Goal: Contribute content: Contribute content

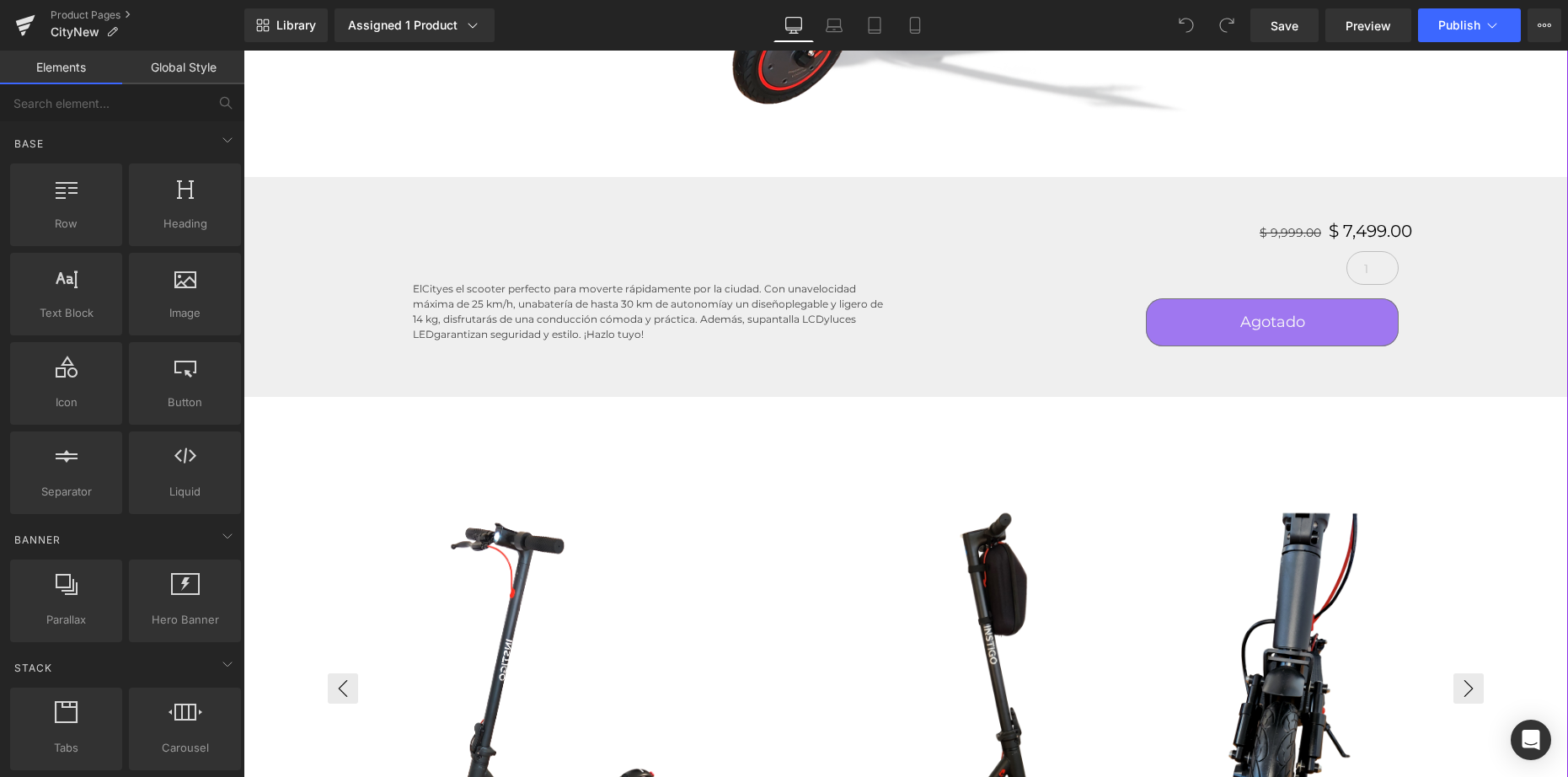
scroll to position [1045, 0]
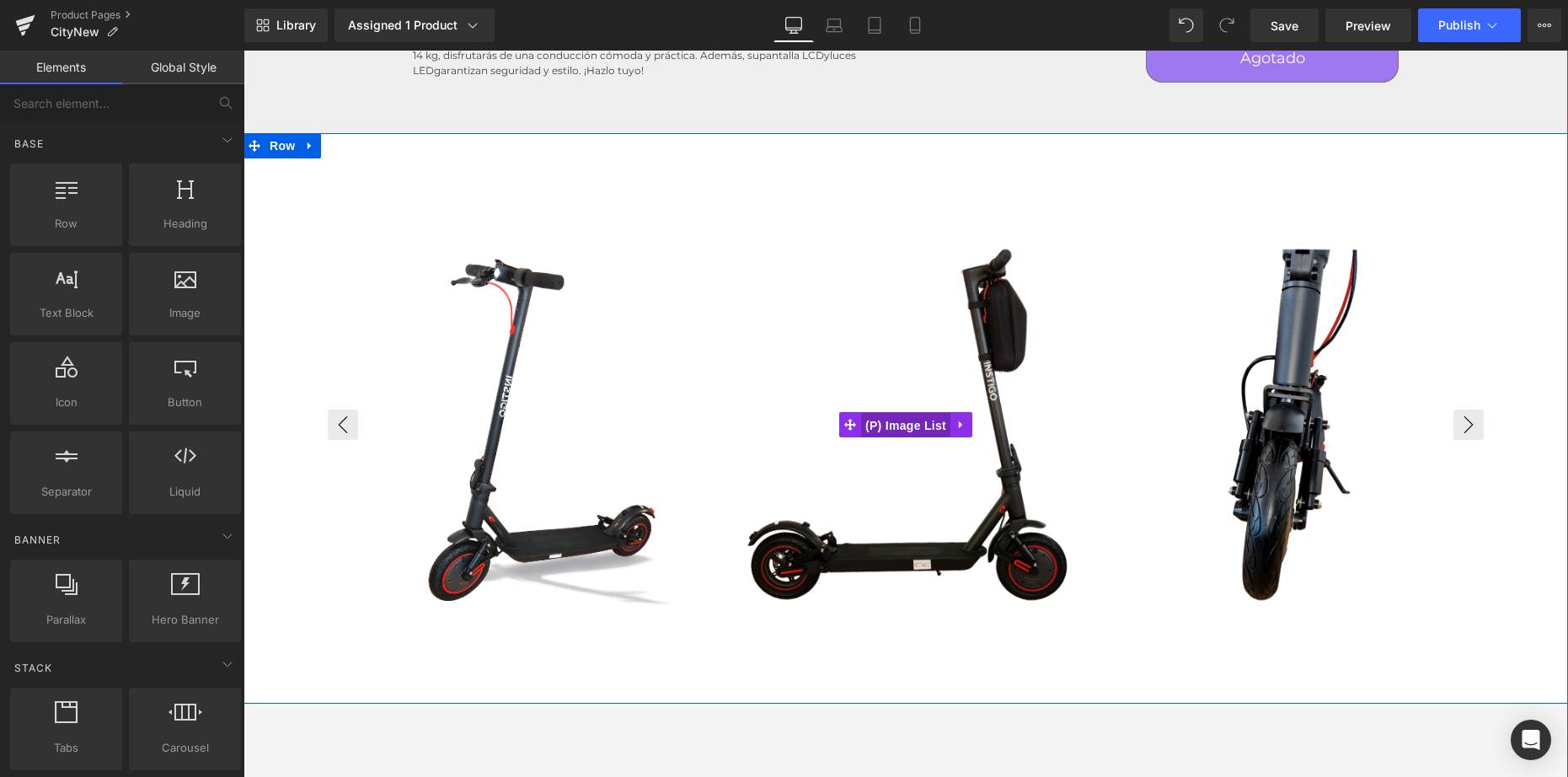
click at [877, 427] on span "(P) Image List" at bounding box center [906, 426] width 90 height 26
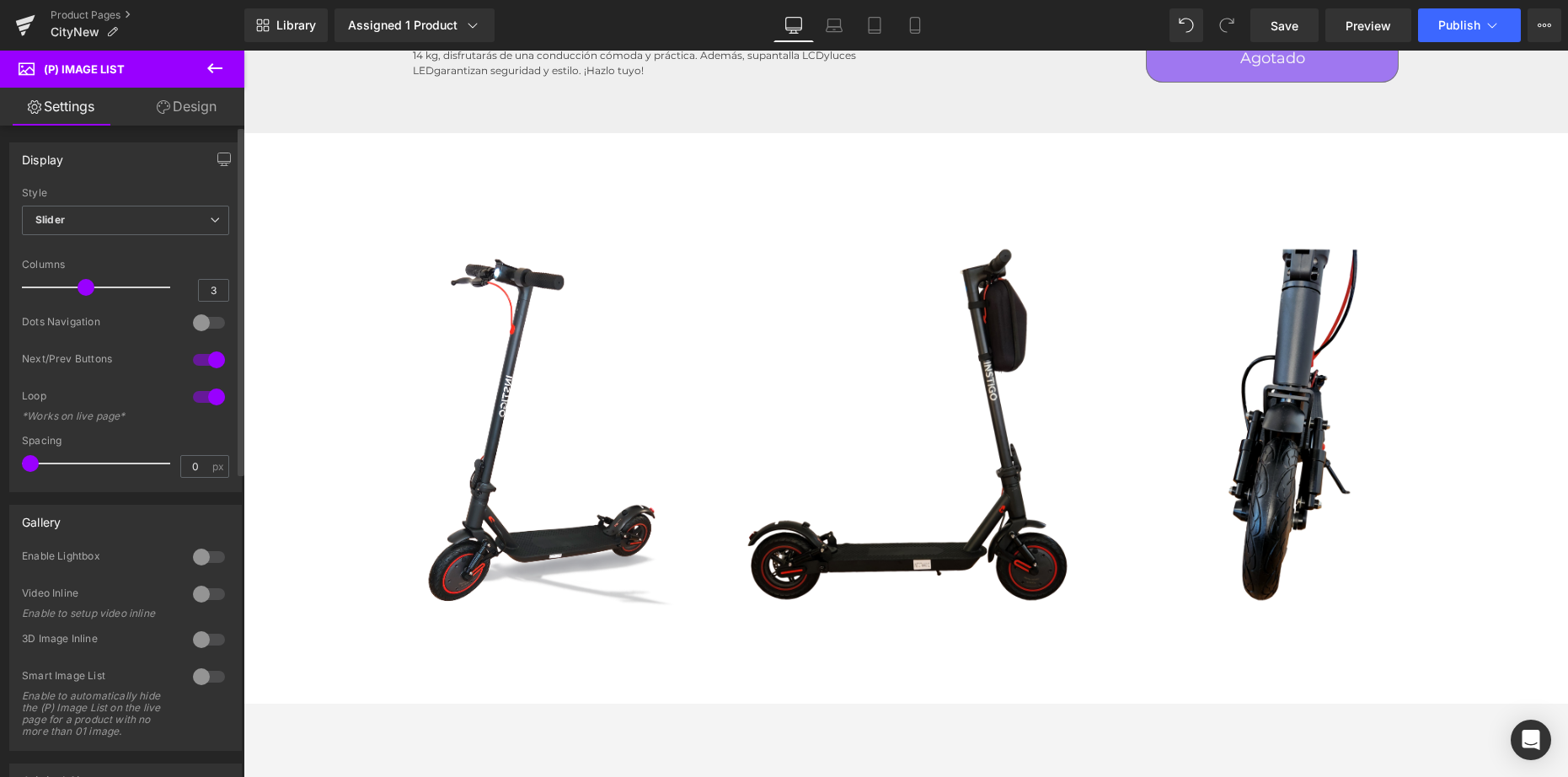
click at [131, 205] on div "Style Slider Default Slider" at bounding box center [125, 220] width 207 height 67
click at [129, 212] on span "Slider" at bounding box center [125, 220] width 207 height 30
click at [138, 193] on div "Style" at bounding box center [122, 193] width 200 height 12
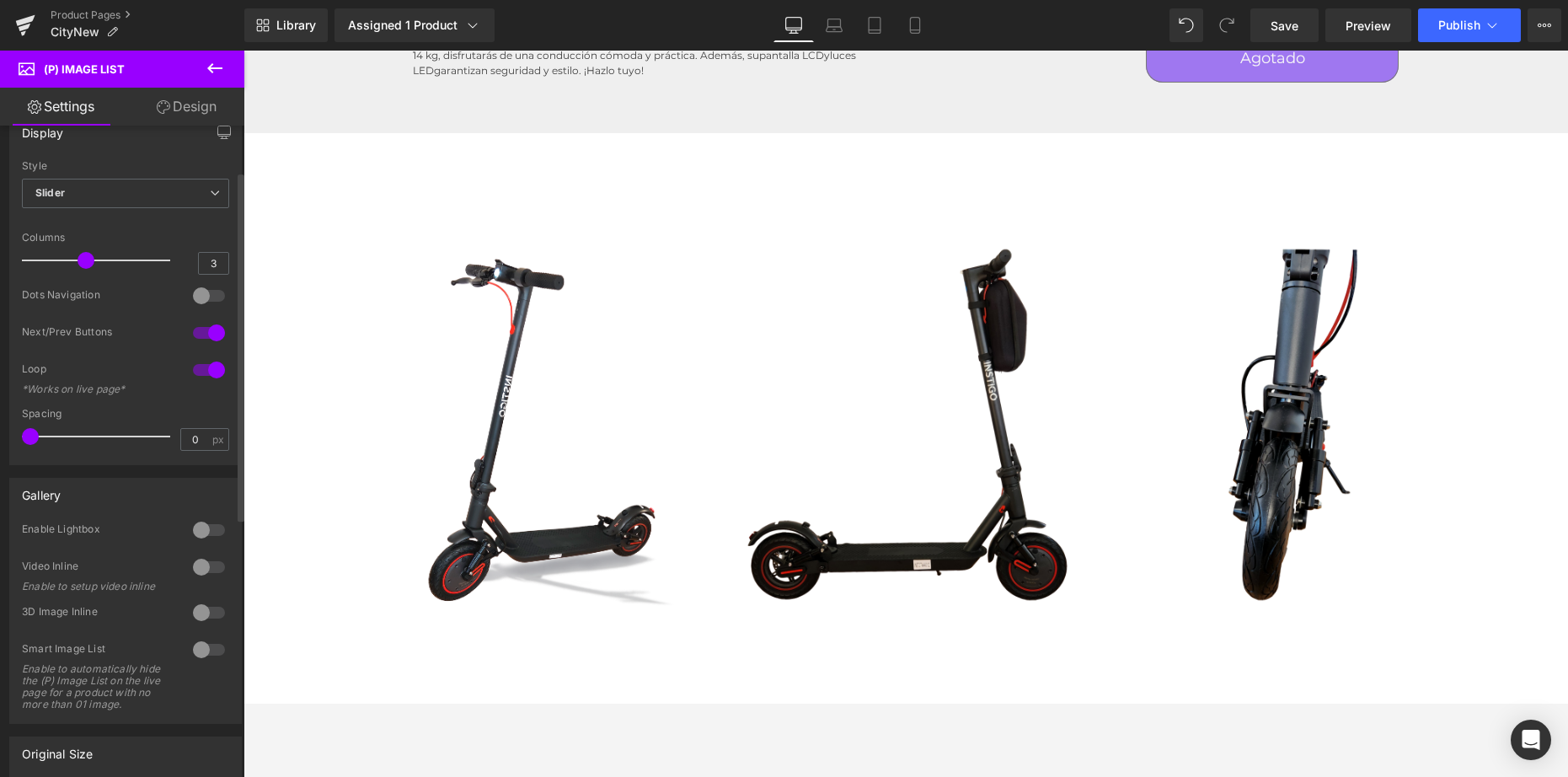
scroll to position [85, 0]
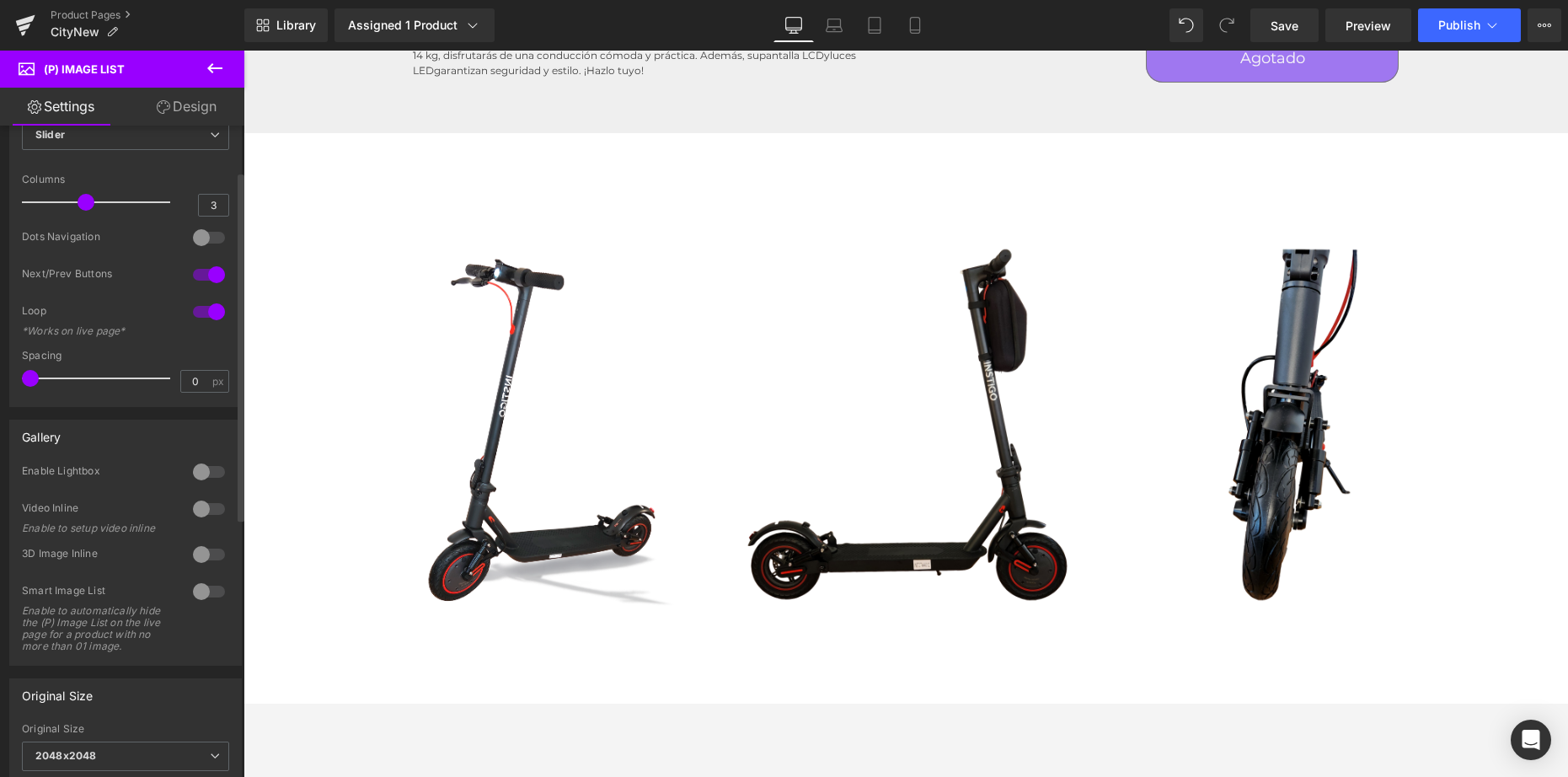
click at [200, 583] on div at bounding box center [208, 592] width 40 height 27
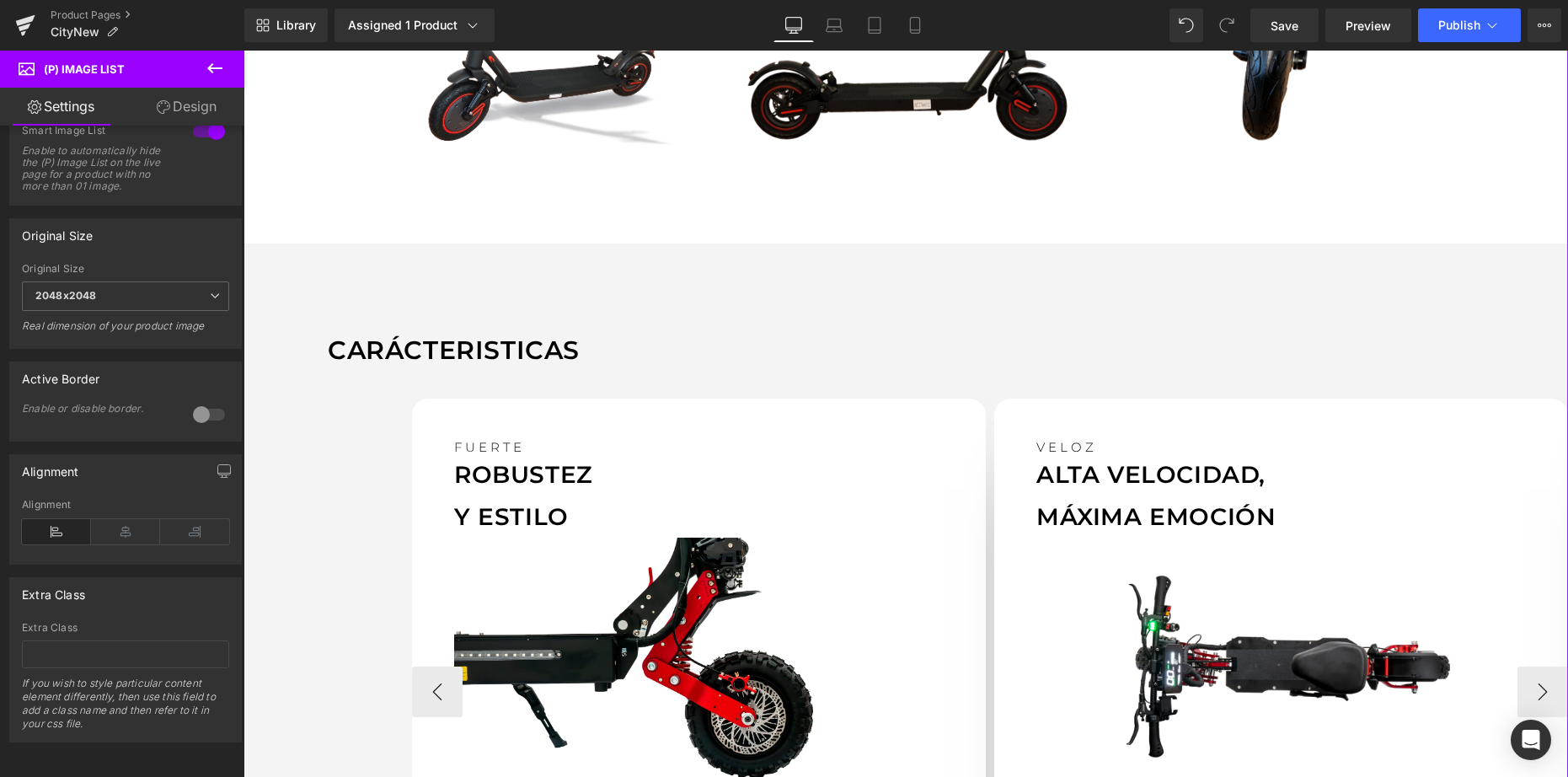
scroll to position [1702, 0]
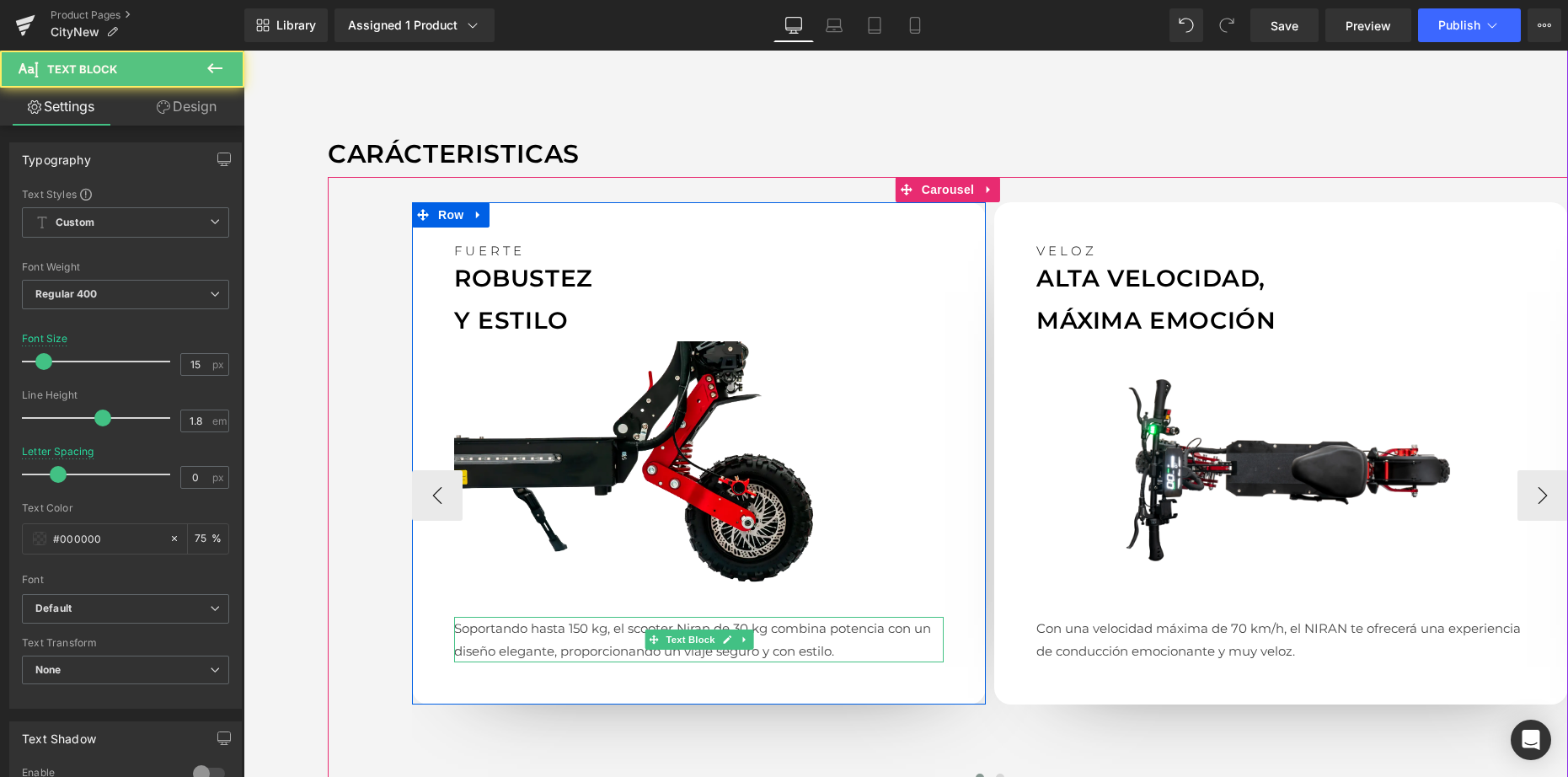
click at [612, 632] on p "Soportando hasta 150 kg, el scooter Niran de 30 kg combina potencia con un dise…" at bounding box center [698, 639] width 489 height 45
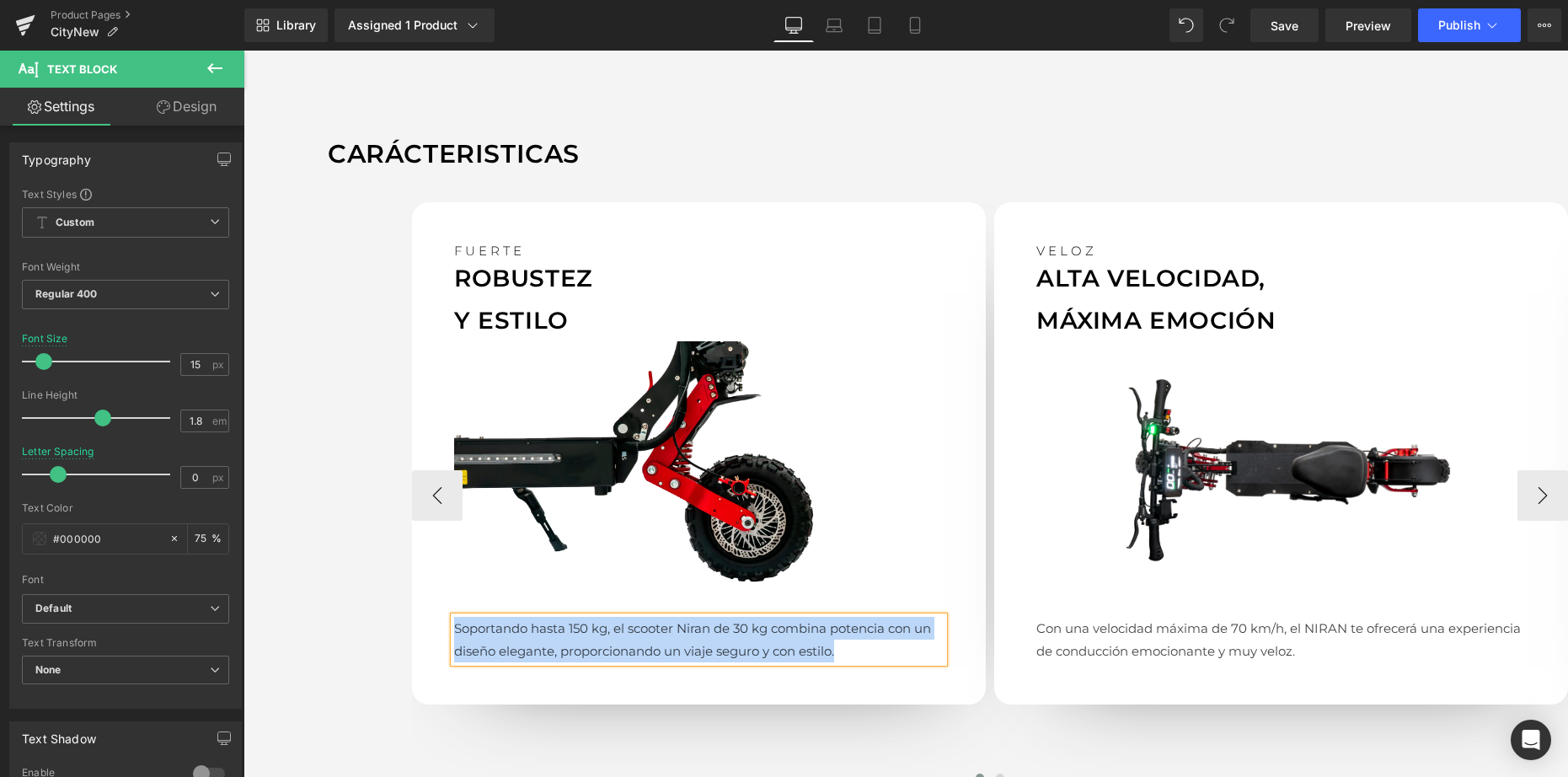
paste div
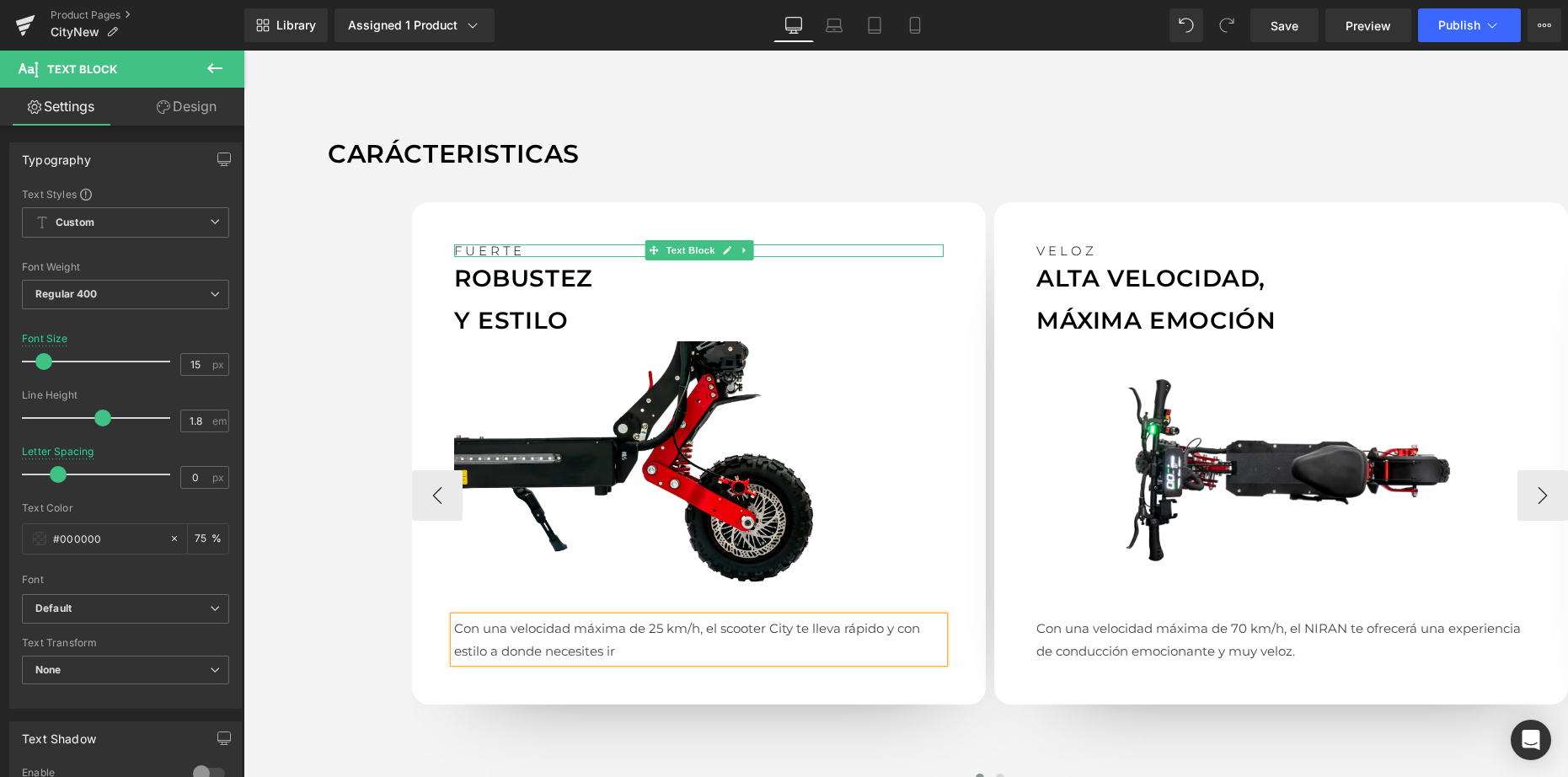
click at [489, 251] on p "FUERTE" at bounding box center [698, 250] width 489 height 13
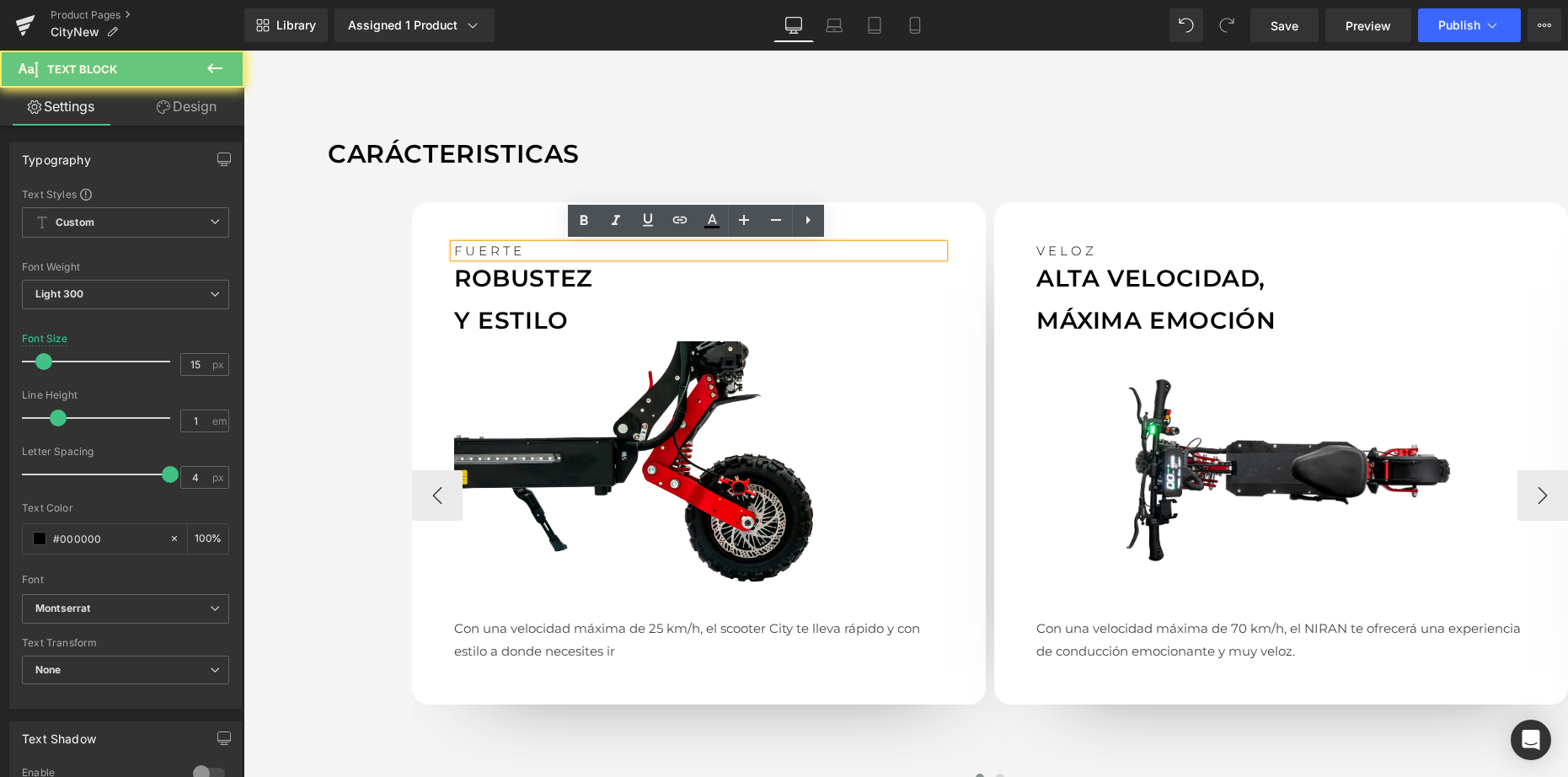
click at [489, 251] on p "FUERTE" at bounding box center [698, 250] width 489 height 13
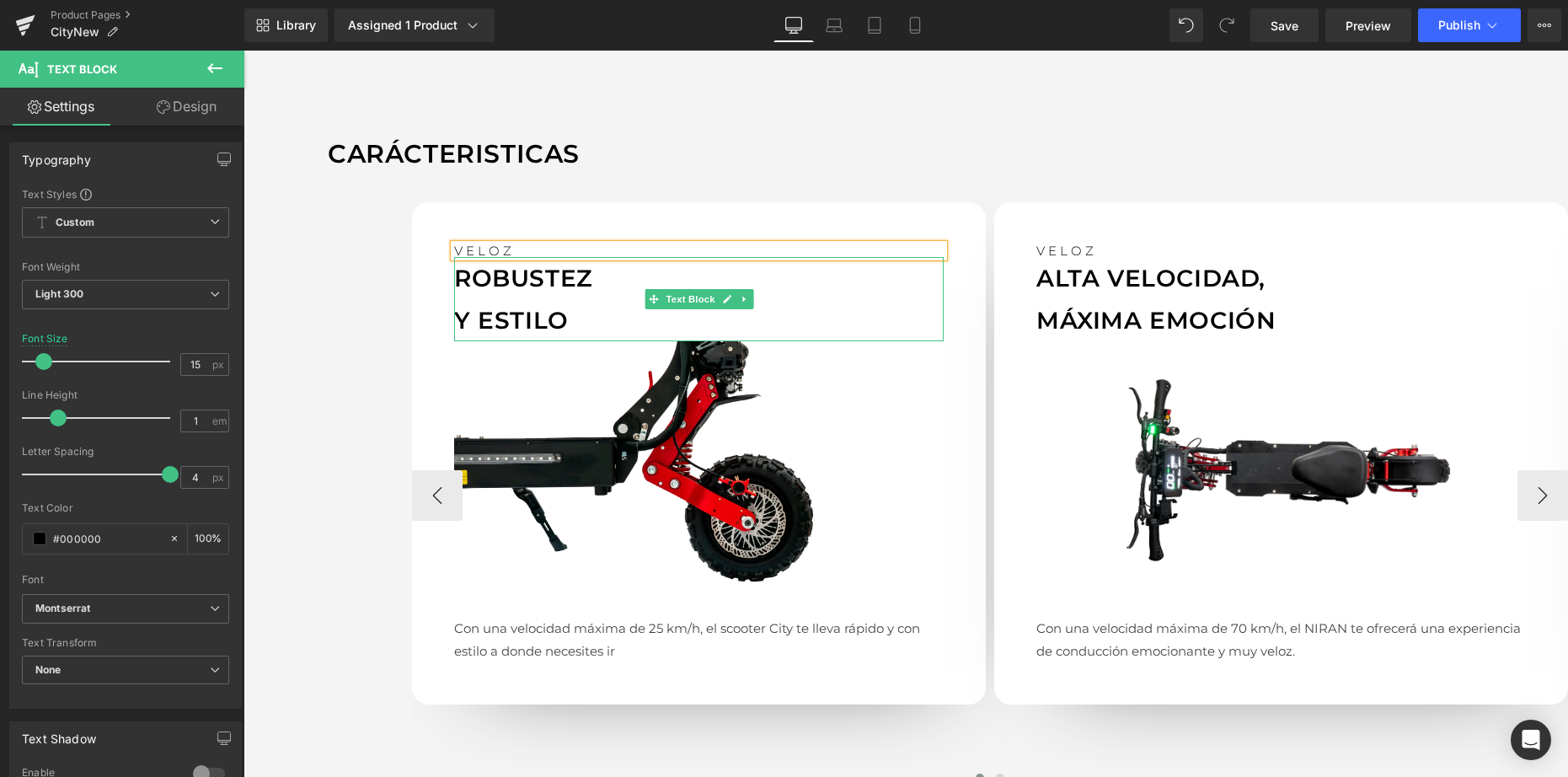
click at [613, 293] on p "ROBUSTEZ" at bounding box center [698, 277] width 489 height 42
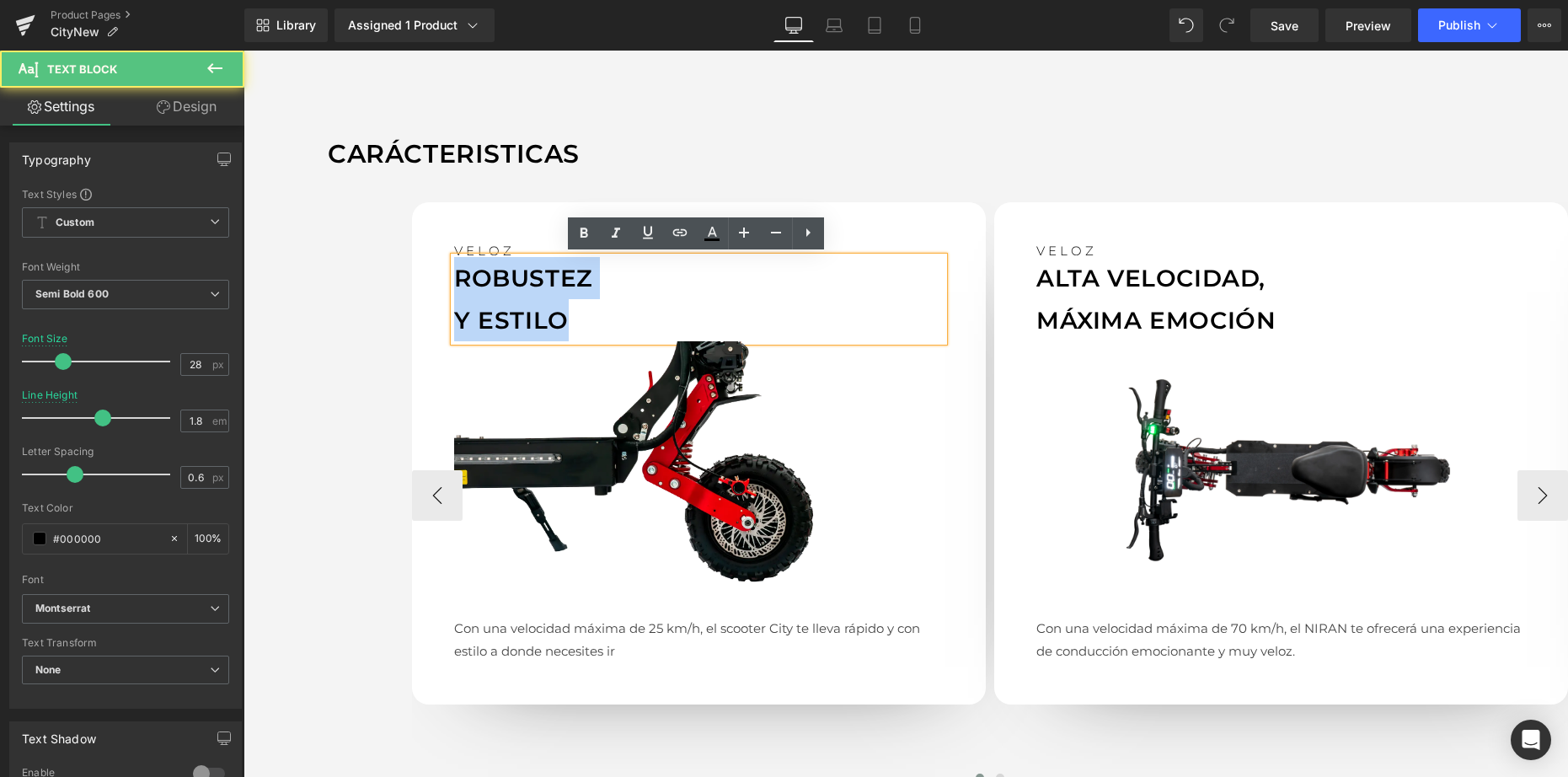
drag, startPoint x: 563, startPoint y: 320, endPoint x: 432, endPoint y: 254, distance: 146.7
click at [432, 254] on div "VELOZ Text Block ROBUSTEZ Y ESTILO Text Block Image Con una velocidad máxima de…" at bounding box center [698, 454] width 574 height 503
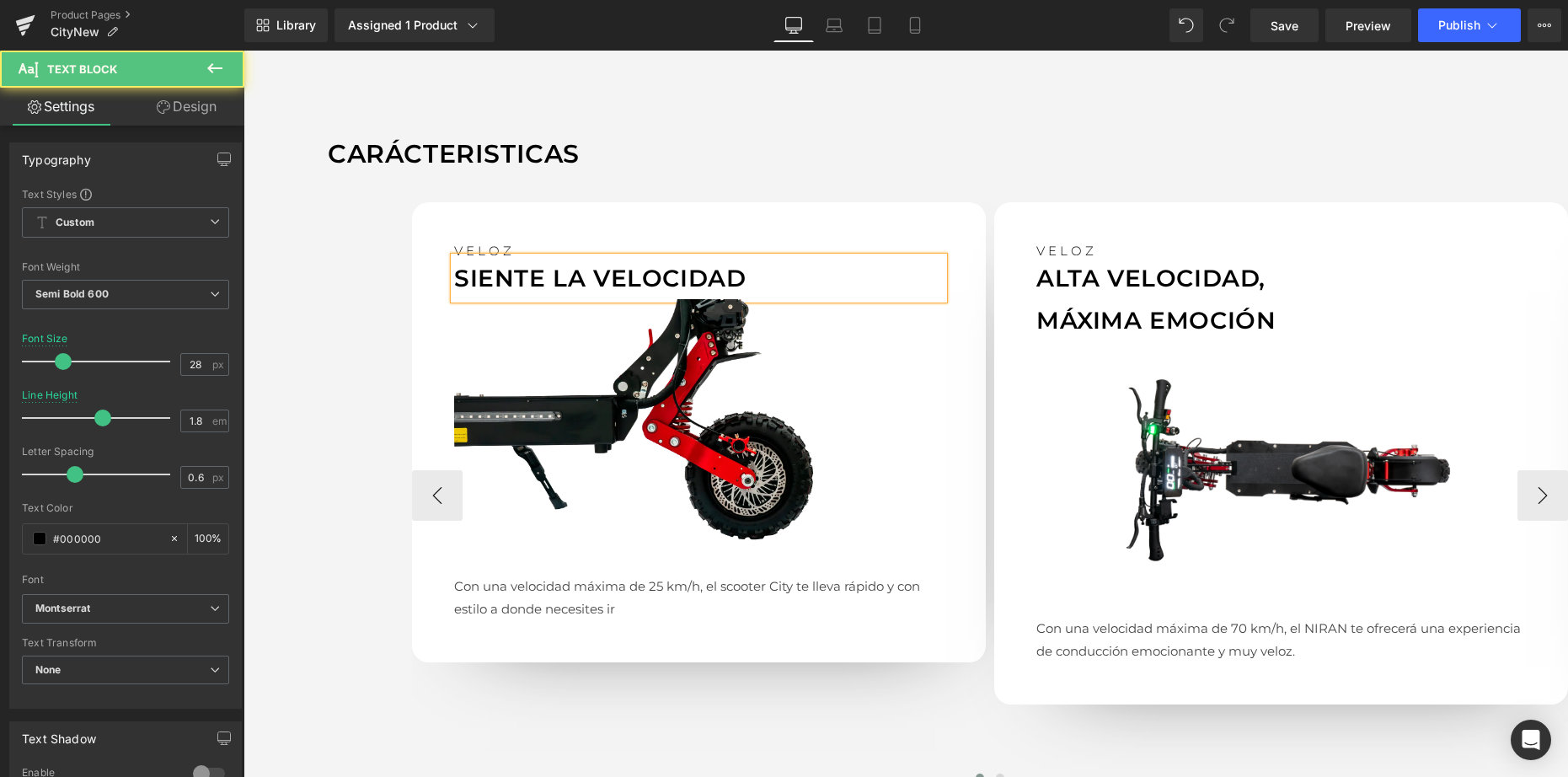
click at [589, 278] on p "SIENTE LA VELOCIDAD" at bounding box center [698, 277] width 489 height 42
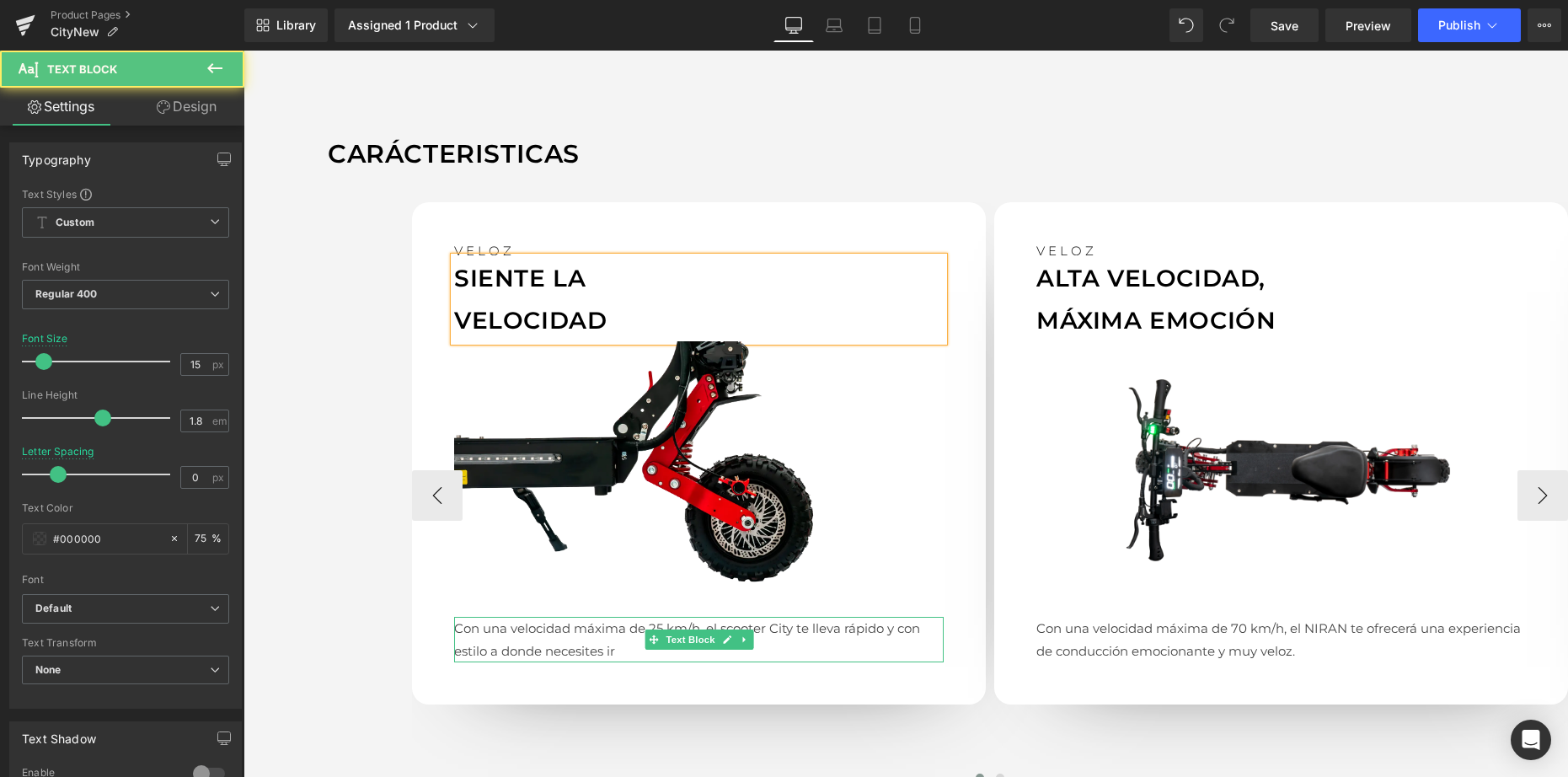
click at [568, 656] on p "Con una velocidad máxima de 25 km/h, el scooter City te lleva rápido y con esti…" at bounding box center [698, 639] width 489 height 45
click at [569, 656] on p "Con una velocidad máxima de 25 km/h, el scooter City te lleva rápido y con esti…" at bounding box center [698, 639] width 489 height 45
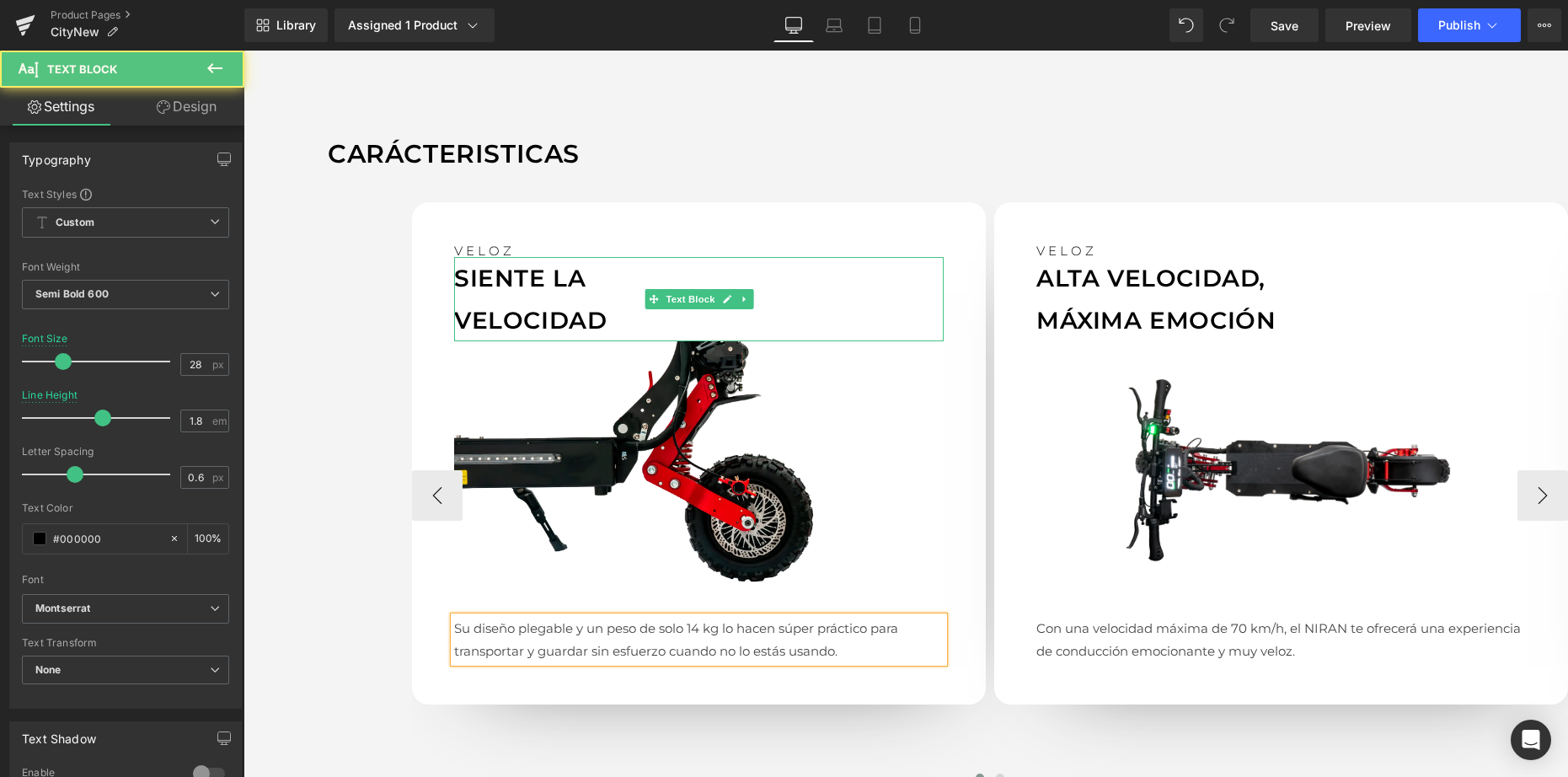
click at [554, 328] on span "VELOCIDAD" at bounding box center [529, 321] width 153 height 29
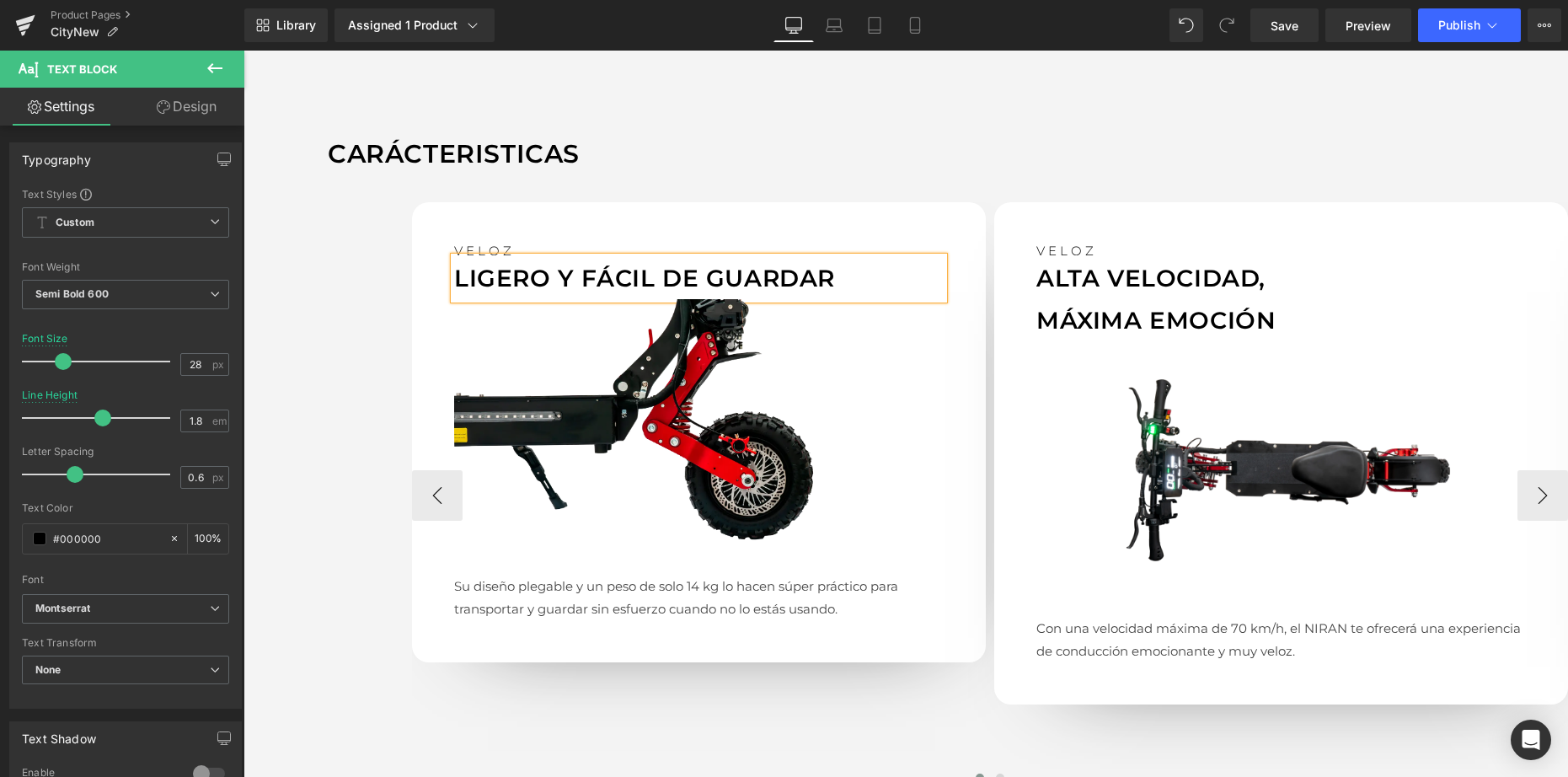
click at [659, 275] on p "LIGERO Y FÁCIL DE GUARDAR" at bounding box center [698, 277] width 489 height 42
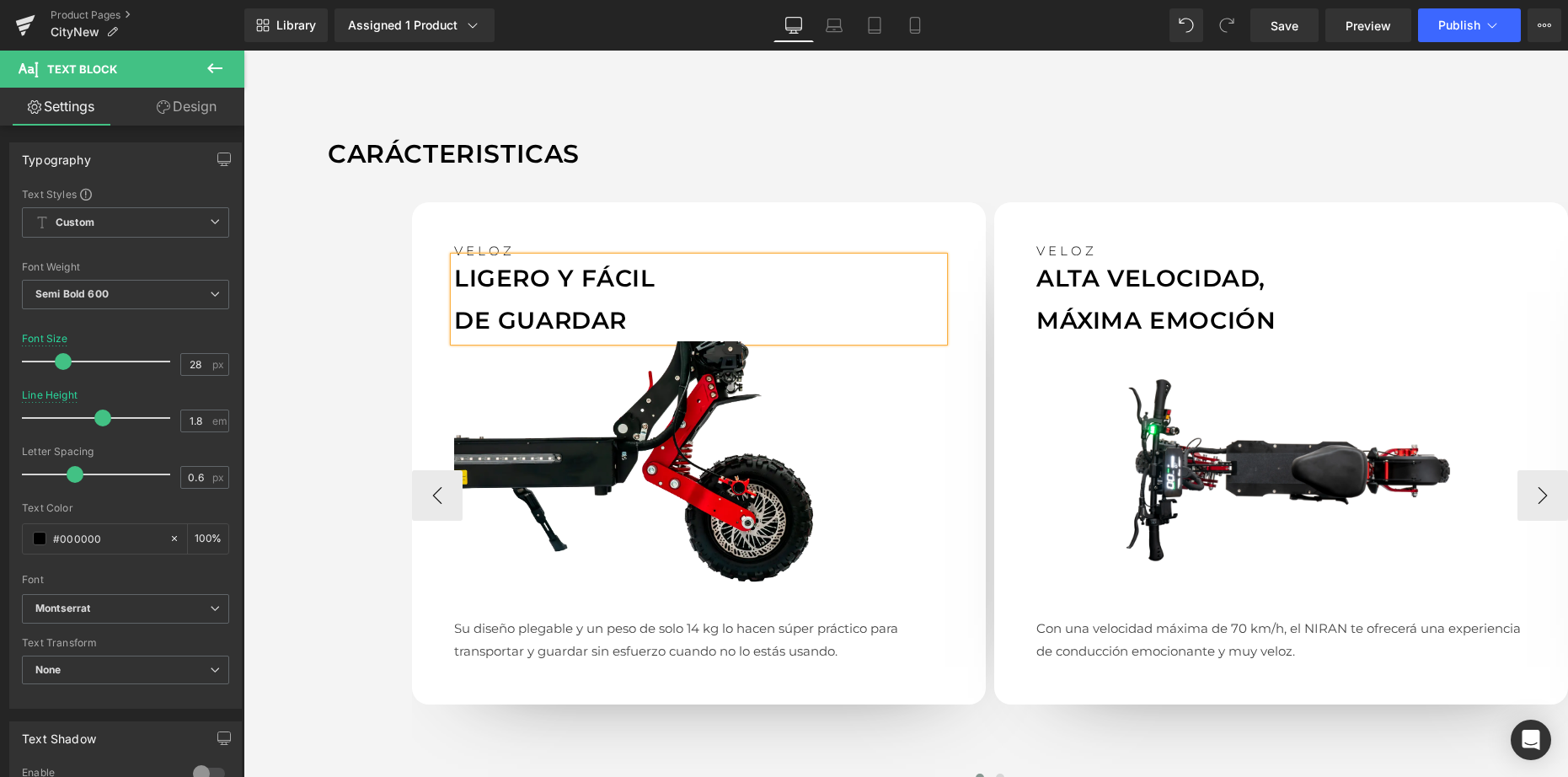
click at [493, 250] on p "VELOZ" at bounding box center [698, 250] width 489 height 13
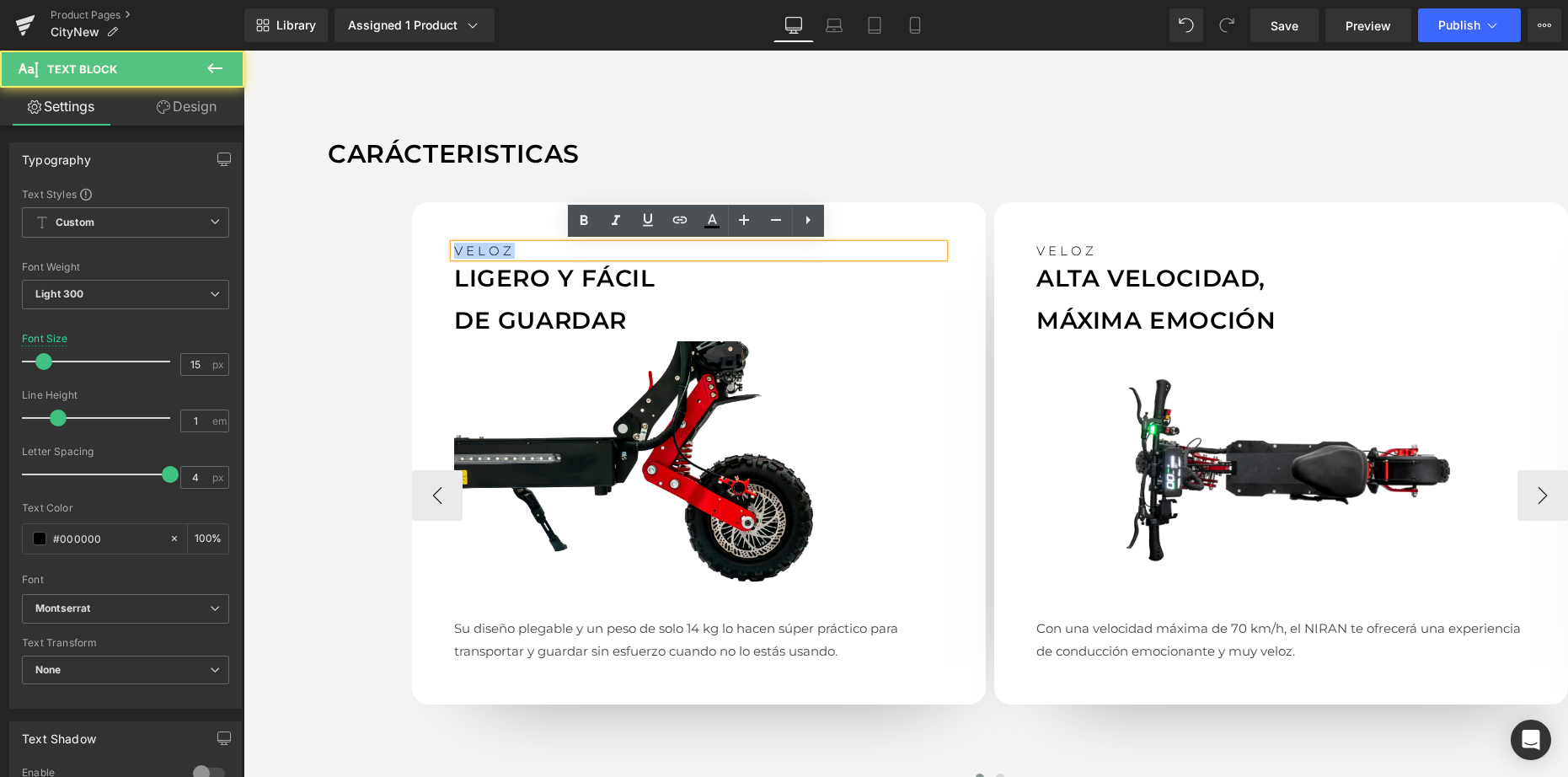
click at [492, 250] on p "VELOZ" at bounding box center [698, 250] width 489 height 13
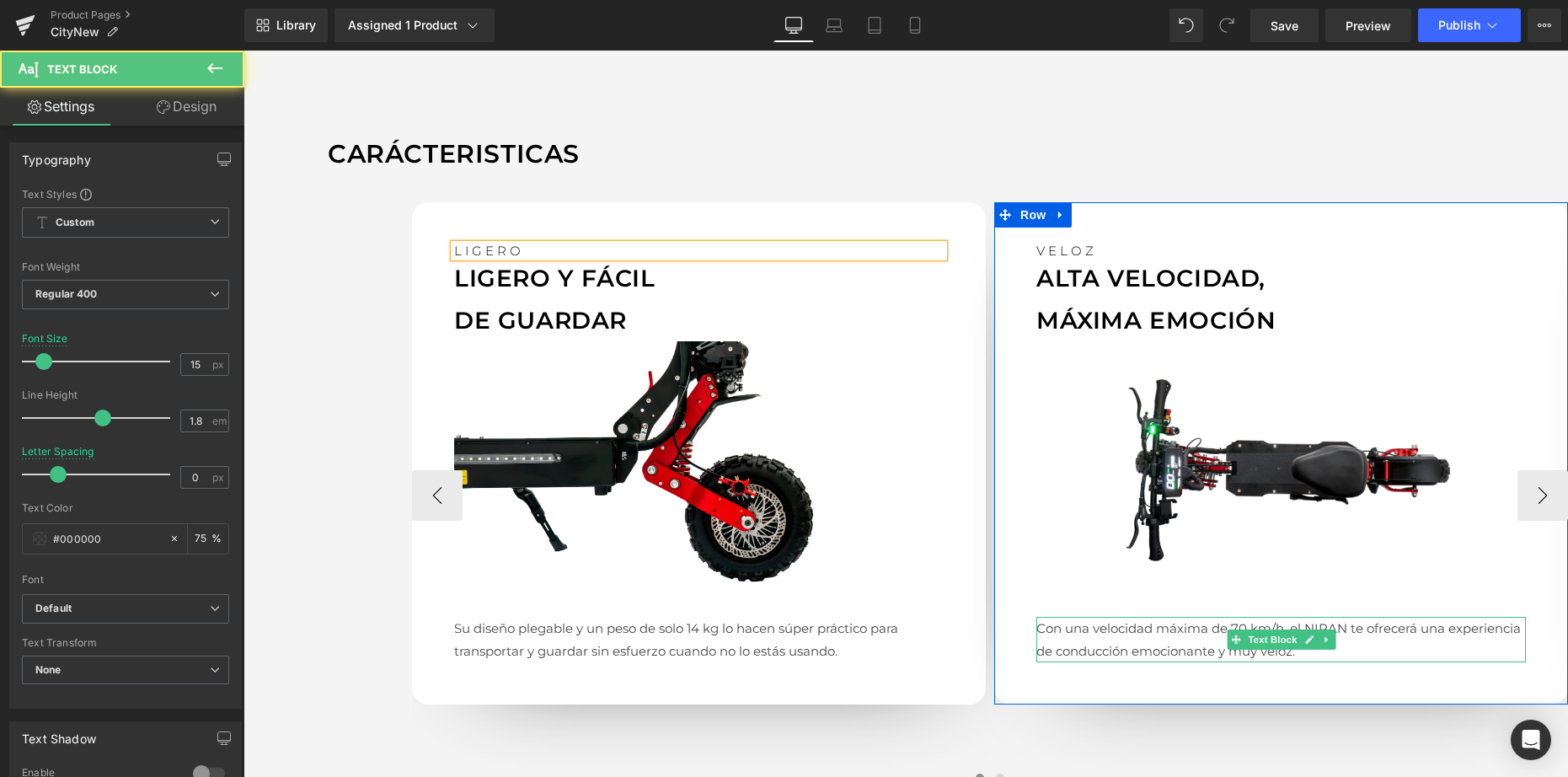
click at [1110, 634] on p "Con una velocidad máxima de 70 km/h, el NIRAN te ofrecerá una experiencia de co…" at bounding box center [1281, 639] width 489 height 45
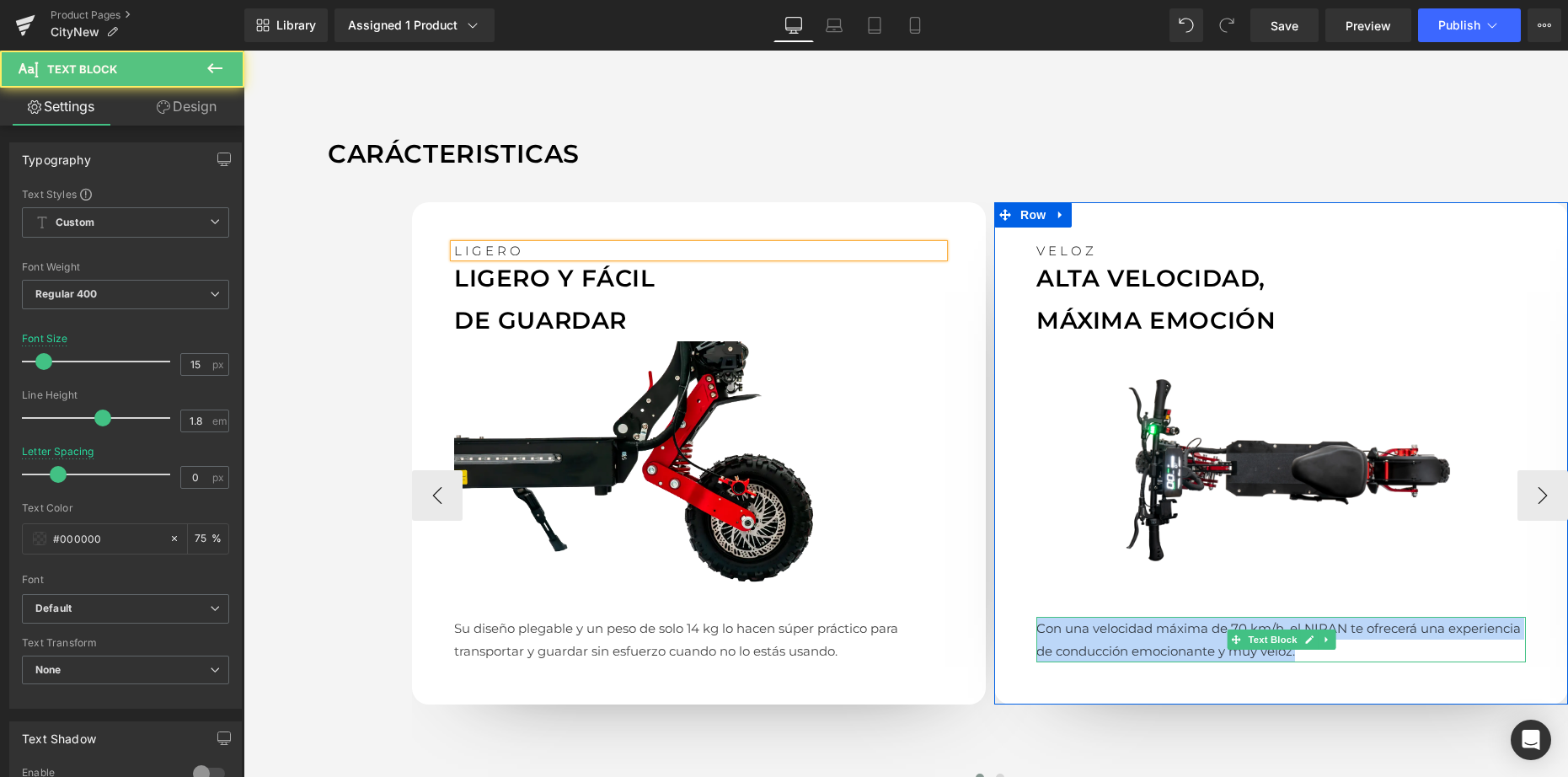
click at [1110, 634] on p "Con una velocidad máxima de 70 km/h, el NIRAN te ofrecerá una experiencia de co…" at bounding box center [1281, 639] width 489 height 45
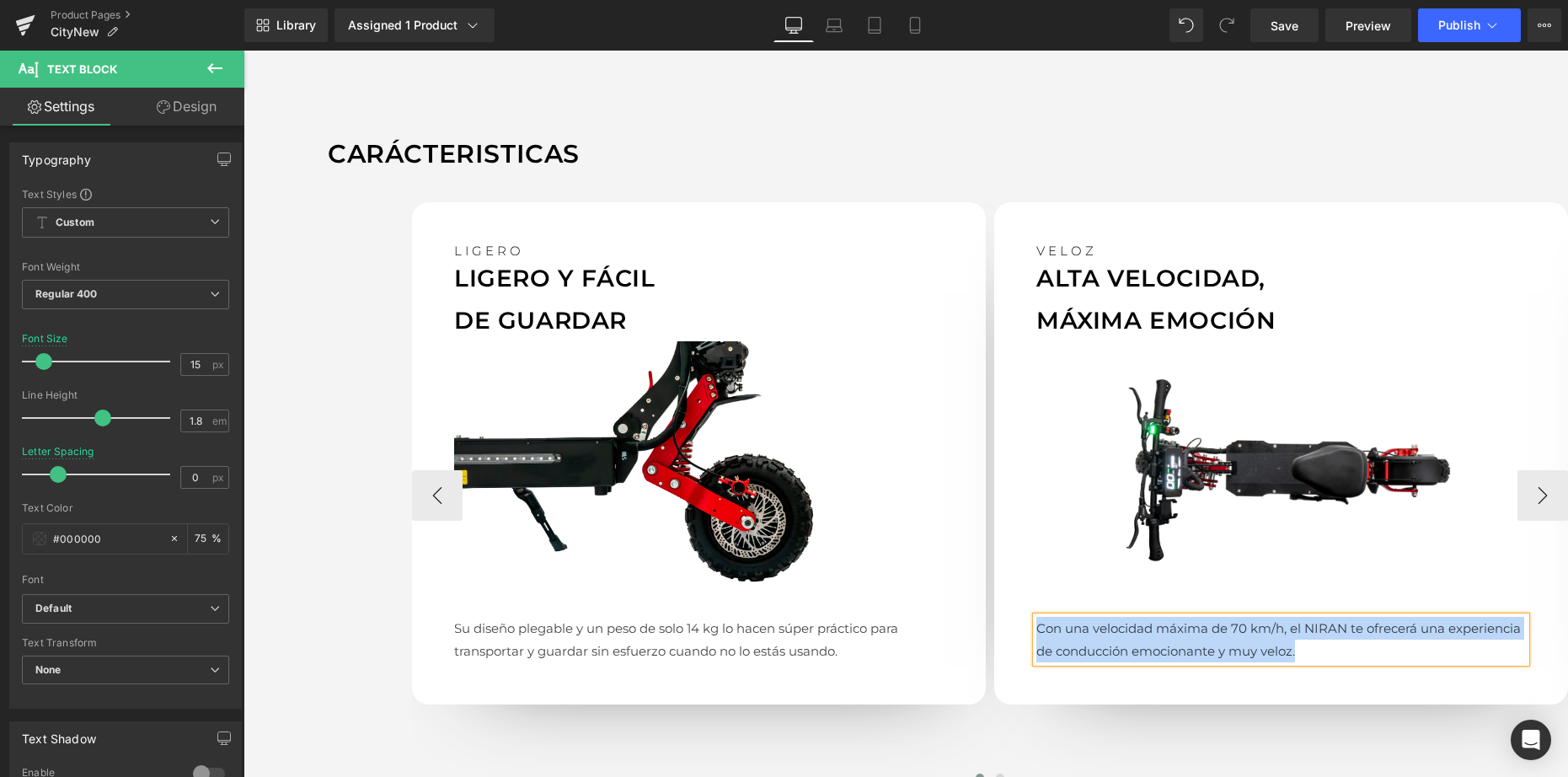
paste div
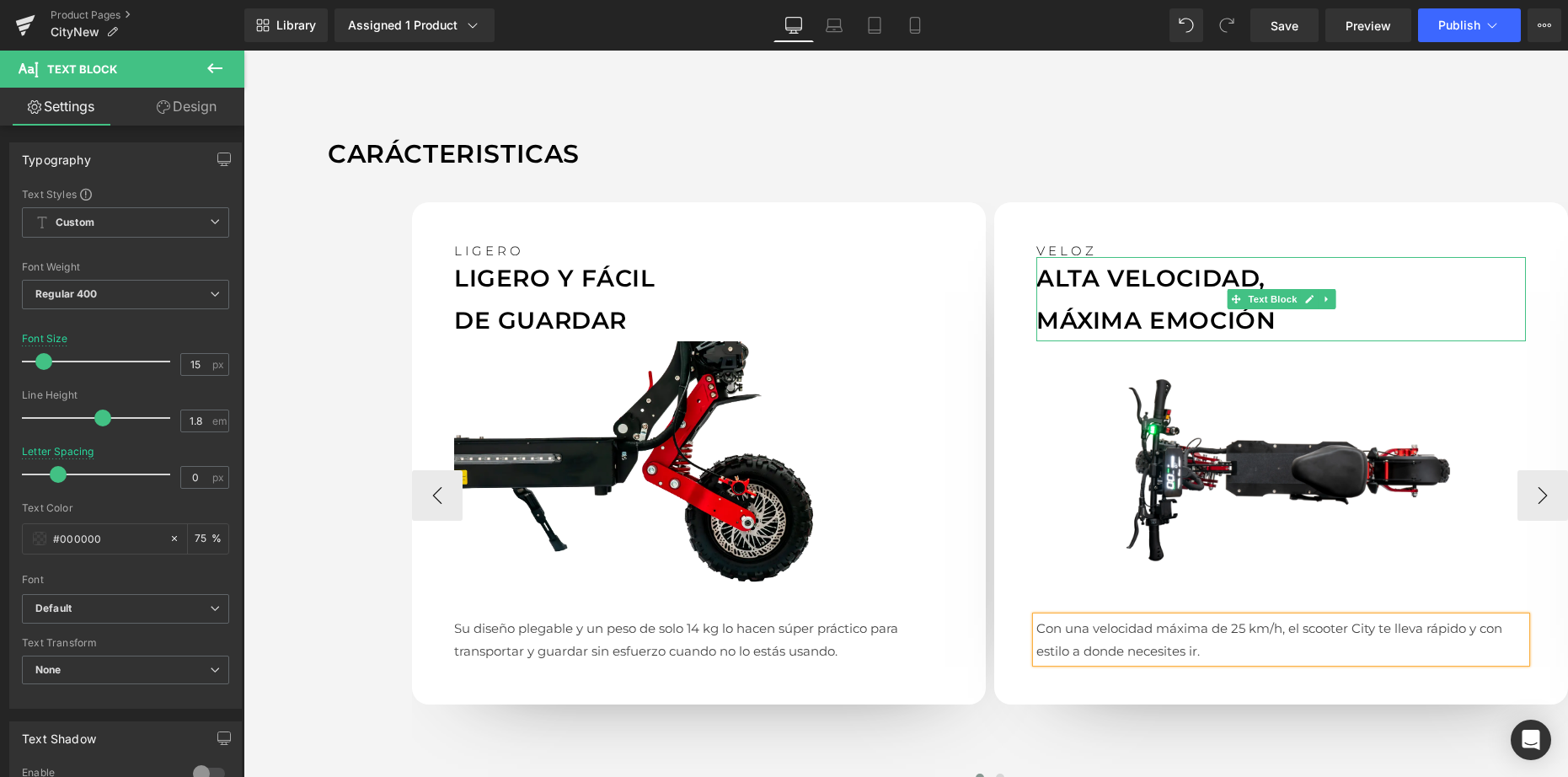
click at [1074, 301] on p "MÁXIMA EMOCIÓN" at bounding box center [1281, 320] width 489 height 42
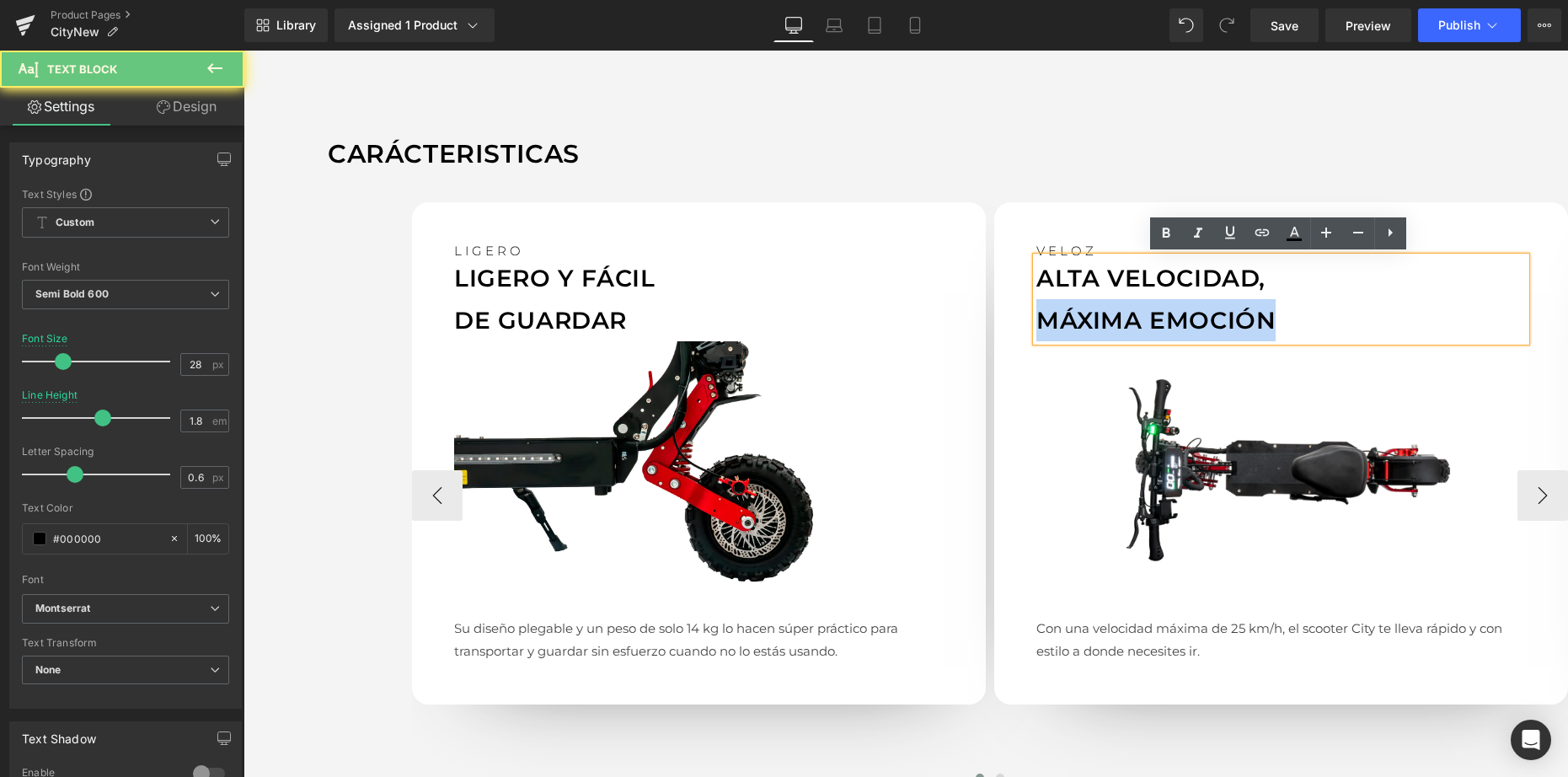
click at [1075, 301] on p "MÁXIMA EMOCIÓN" at bounding box center [1281, 320] width 489 height 42
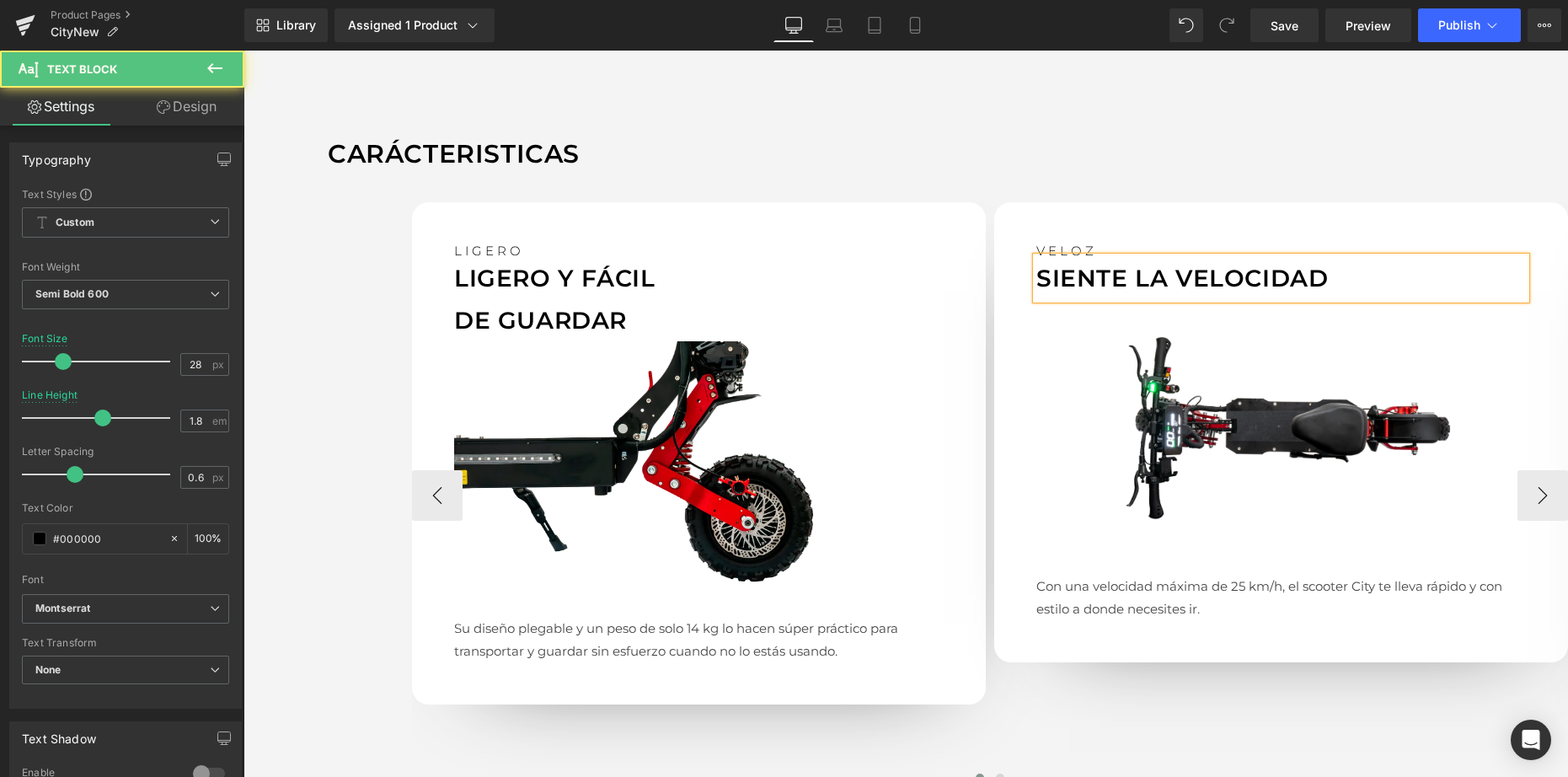
click at [1128, 272] on p "SIENTE LA VELOCIDAD" at bounding box center [1281, 277] width 489 height 42
click at [1172, 265] on span "LA VELOCIDAD" at bounding box center [1224, 278] width 193 height 29
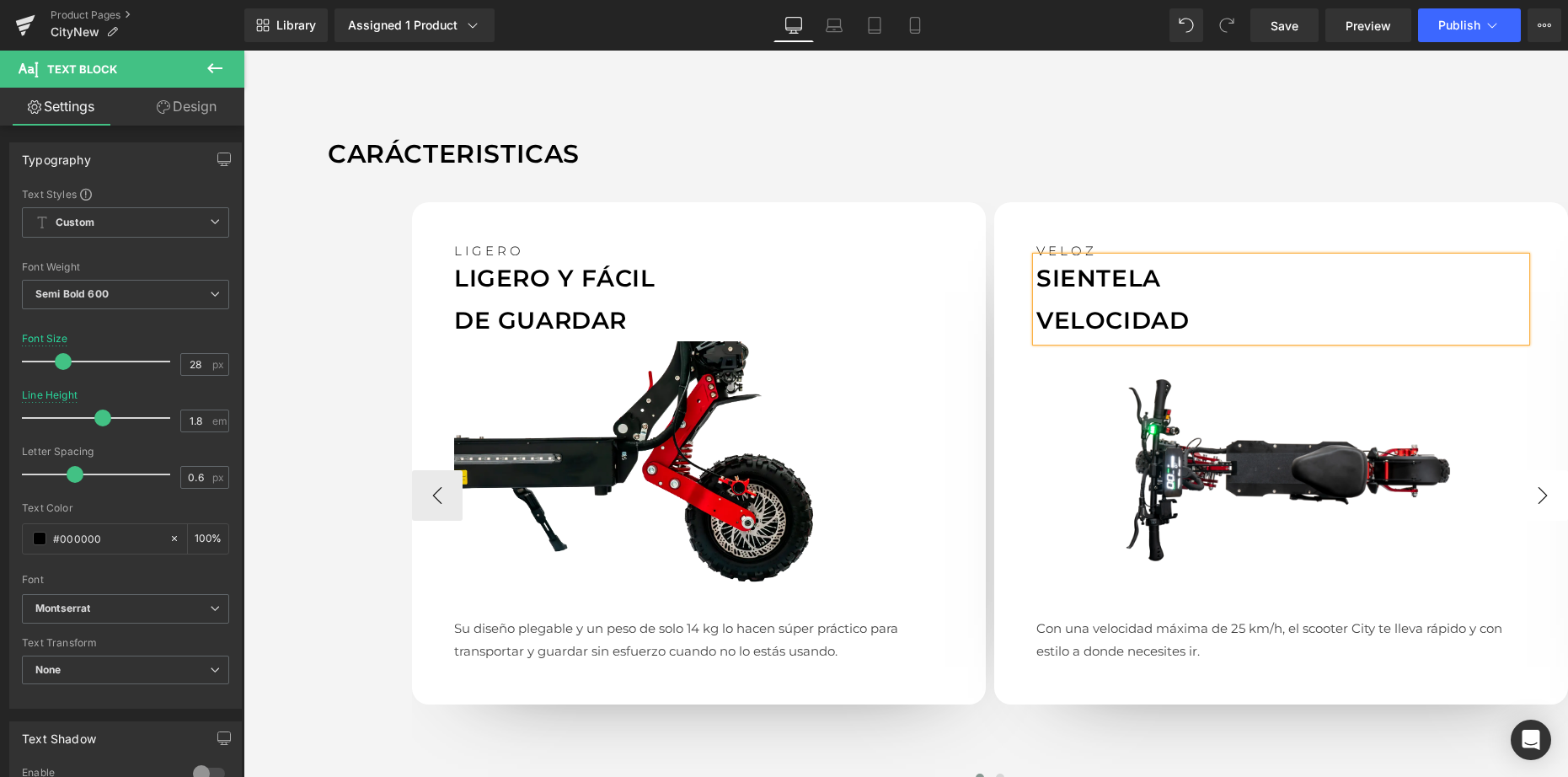
click at [1546, 499] on button "›" at bounding box center [1542, 495] width 50 height 50
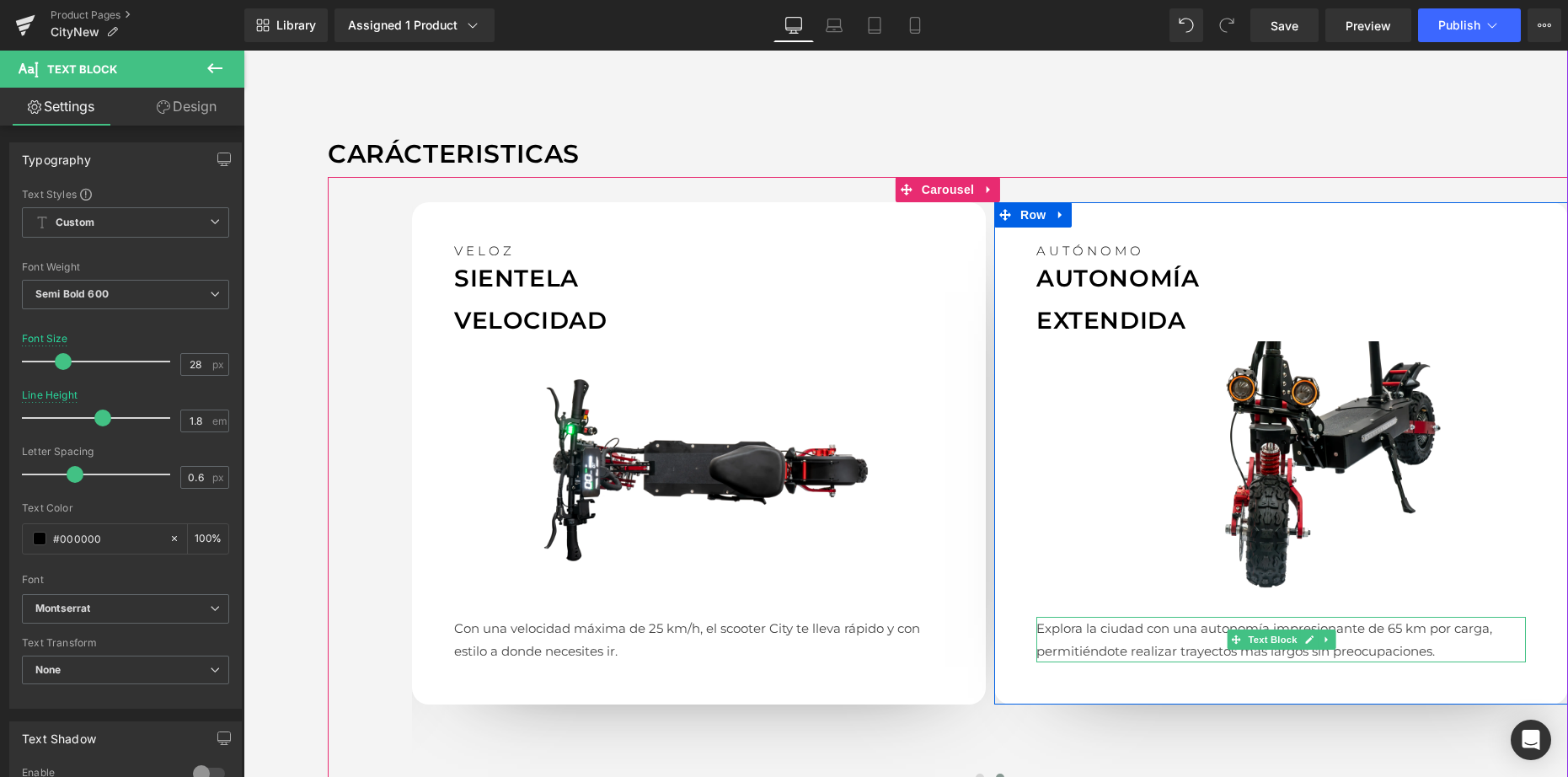
click at [1102, 630] on p "Explora la ciudad con una autonomía impresionante de 65 km por carga, permitién…" at bounding box center [1281, 639] width 489 height 45
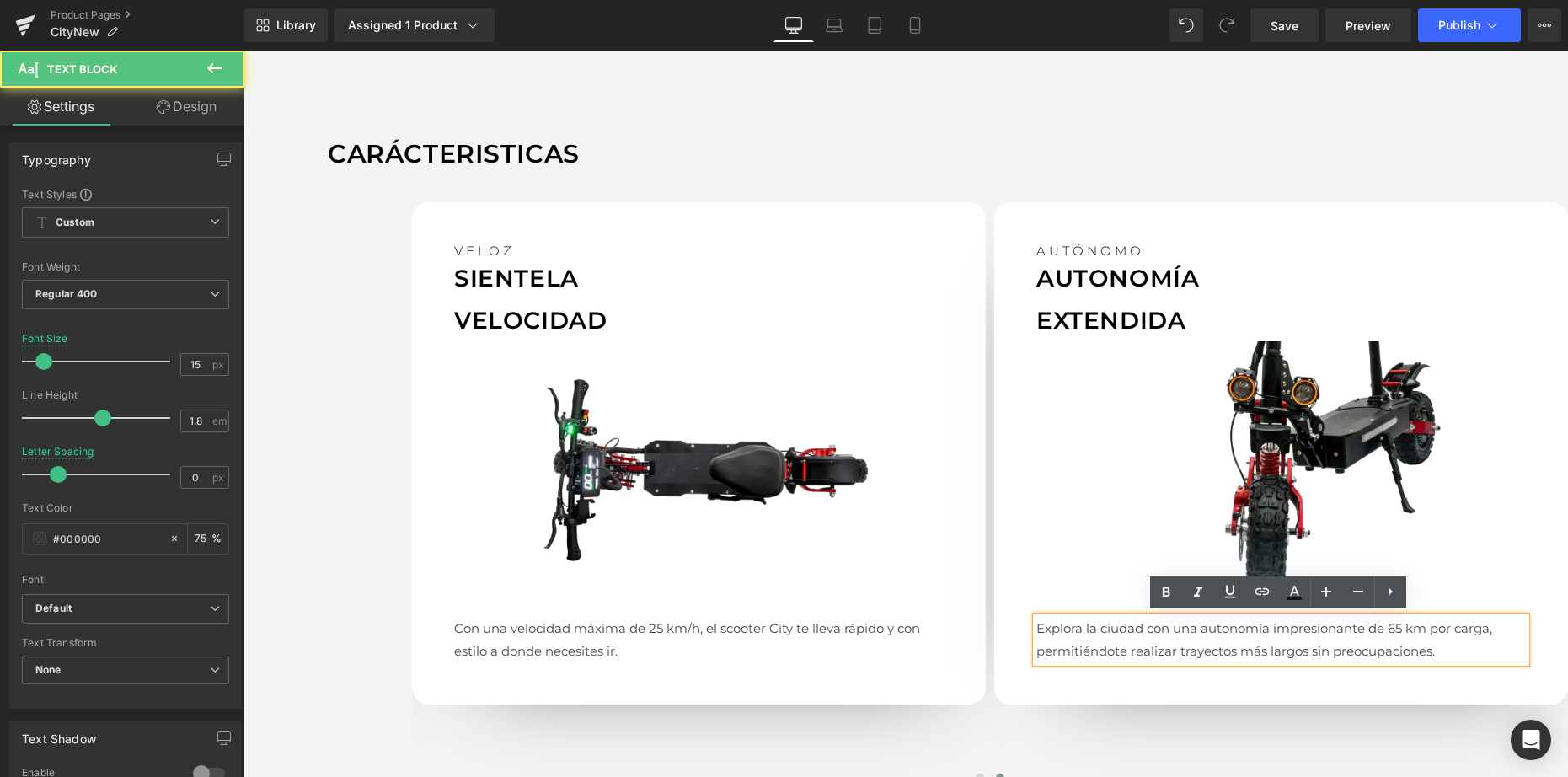
click at [1102, 630] on p "Explora la ciudad con una autonomía impresionante de 65 km por carga, permitién…" at bounding box center [1281, 639] width 489 height 45
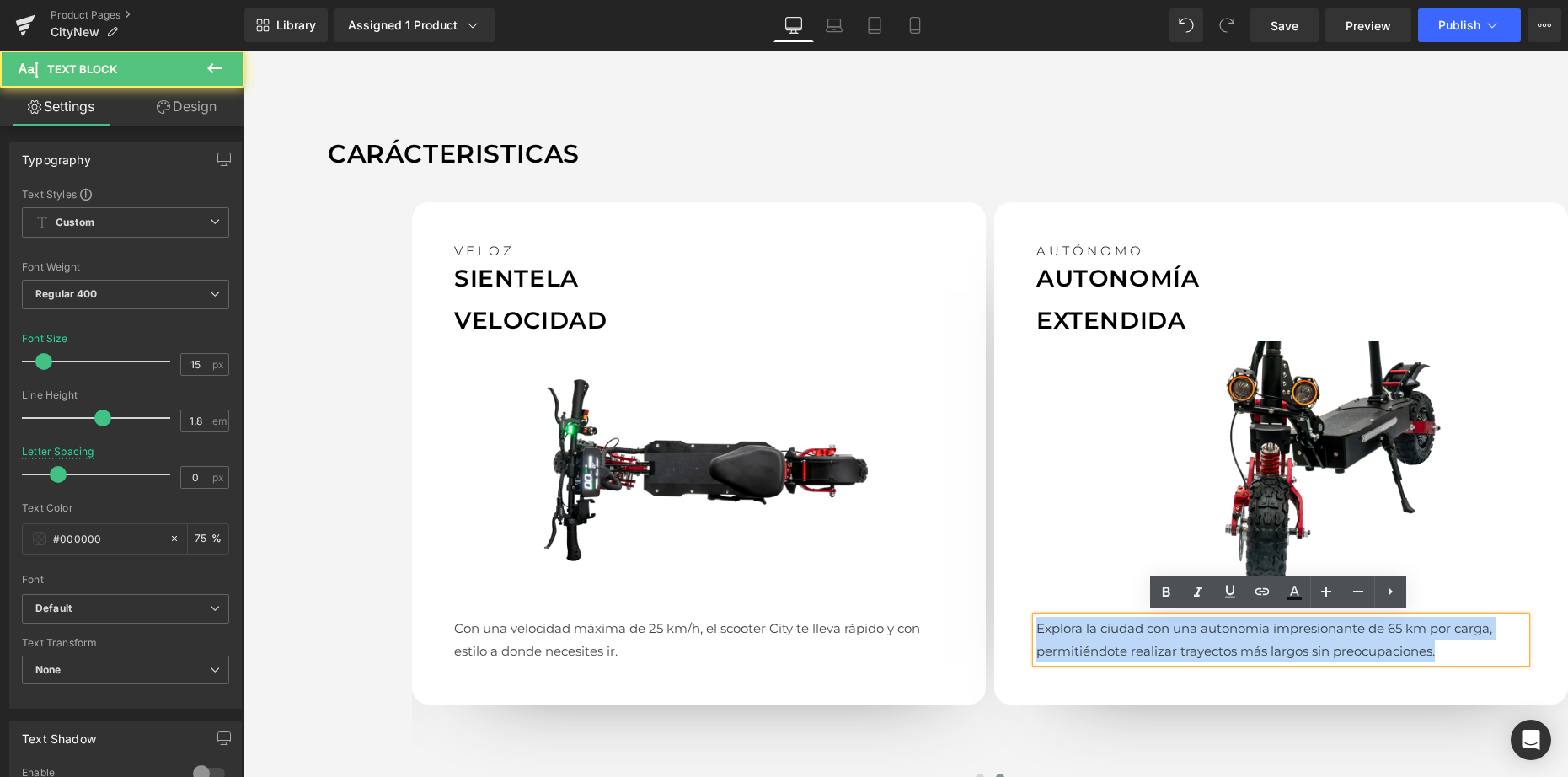
click at [1103, 630] on p "Explora la ciudad con una autonomía impresionante de 65 km por carga, permitién…" at bounding box center [1281, 639] width 489 height 45
paste div
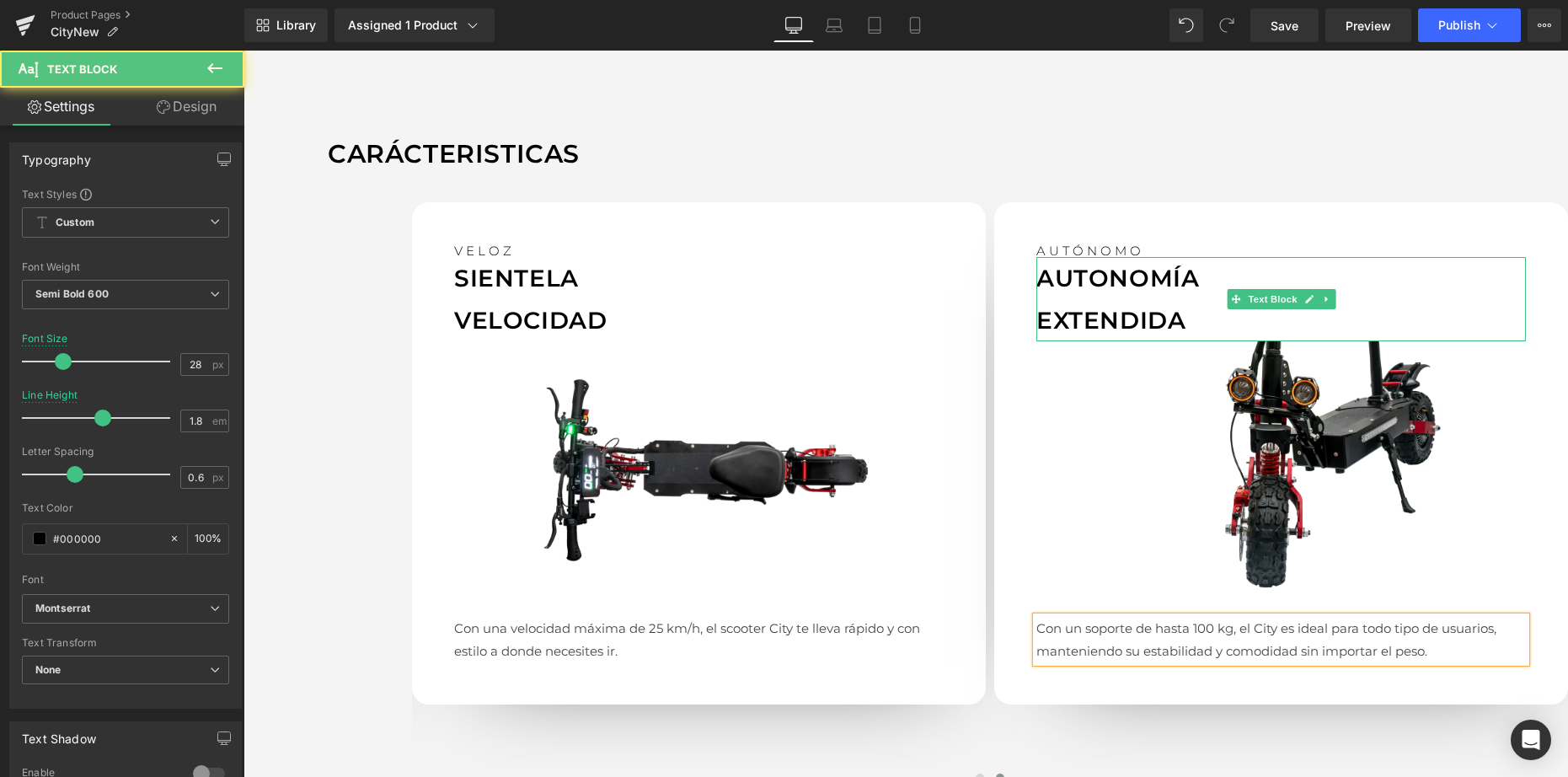
click at [1108, 312] on p "EXTENDIDA" at bounding box center [1281, 320] width 489 height 42
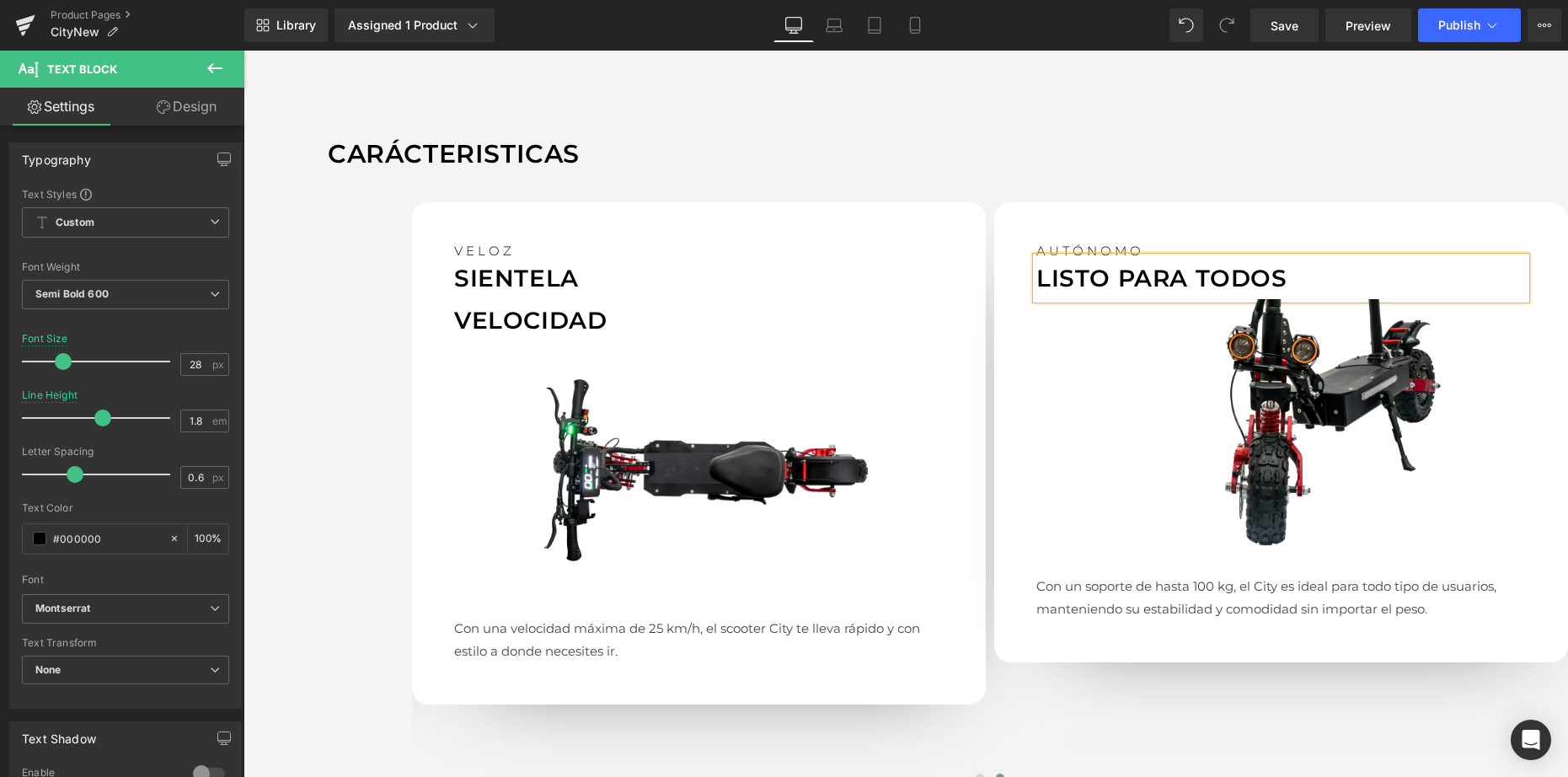
click at [1195, 275] on p "LISTO PARA TODOS" at bounding box center [1281, 277] width 489 height 42
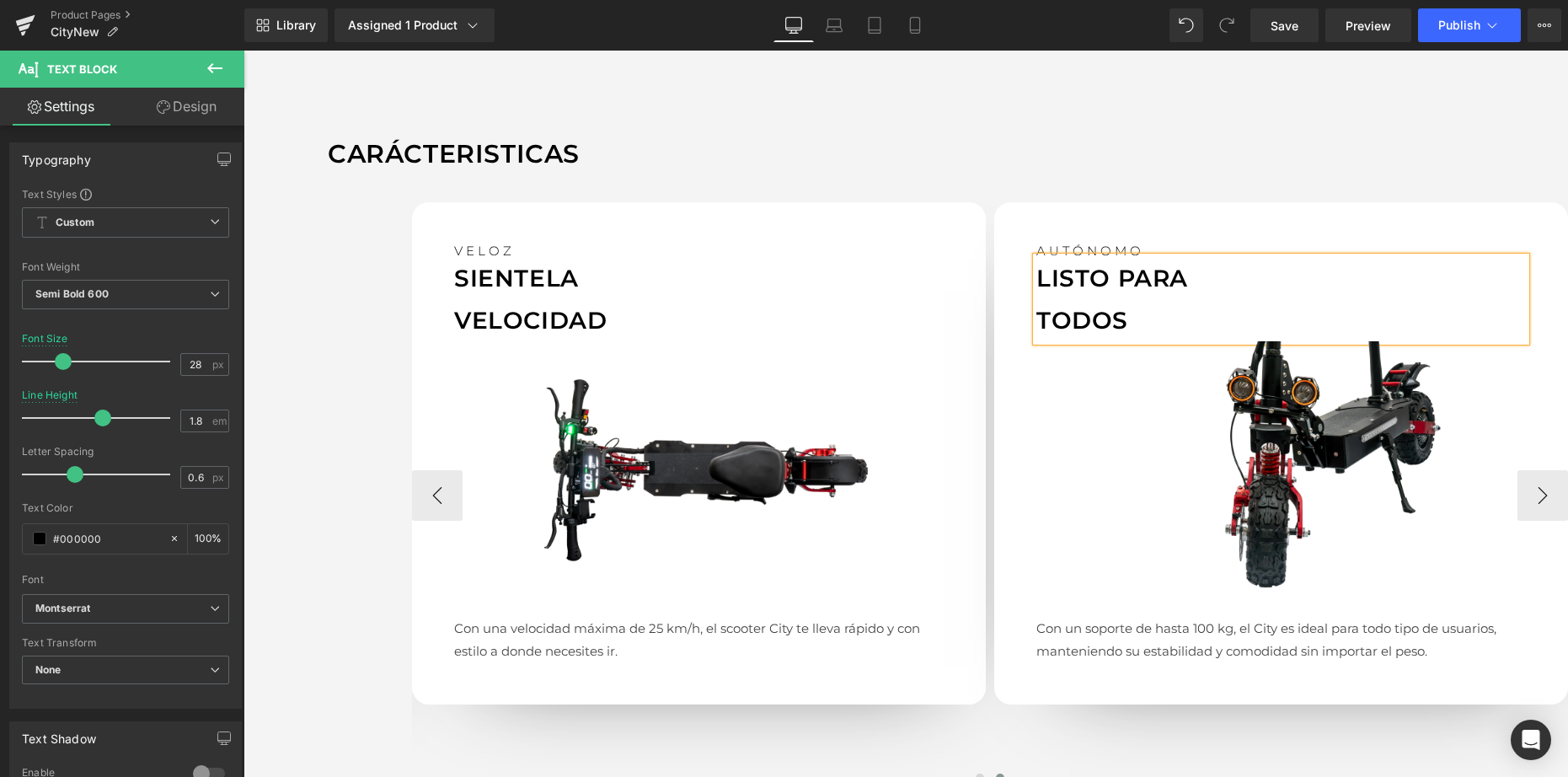
click at [1072, 244] on p "AUTÓNOMO" at bounding box center [1281, 250] width 489 height 13
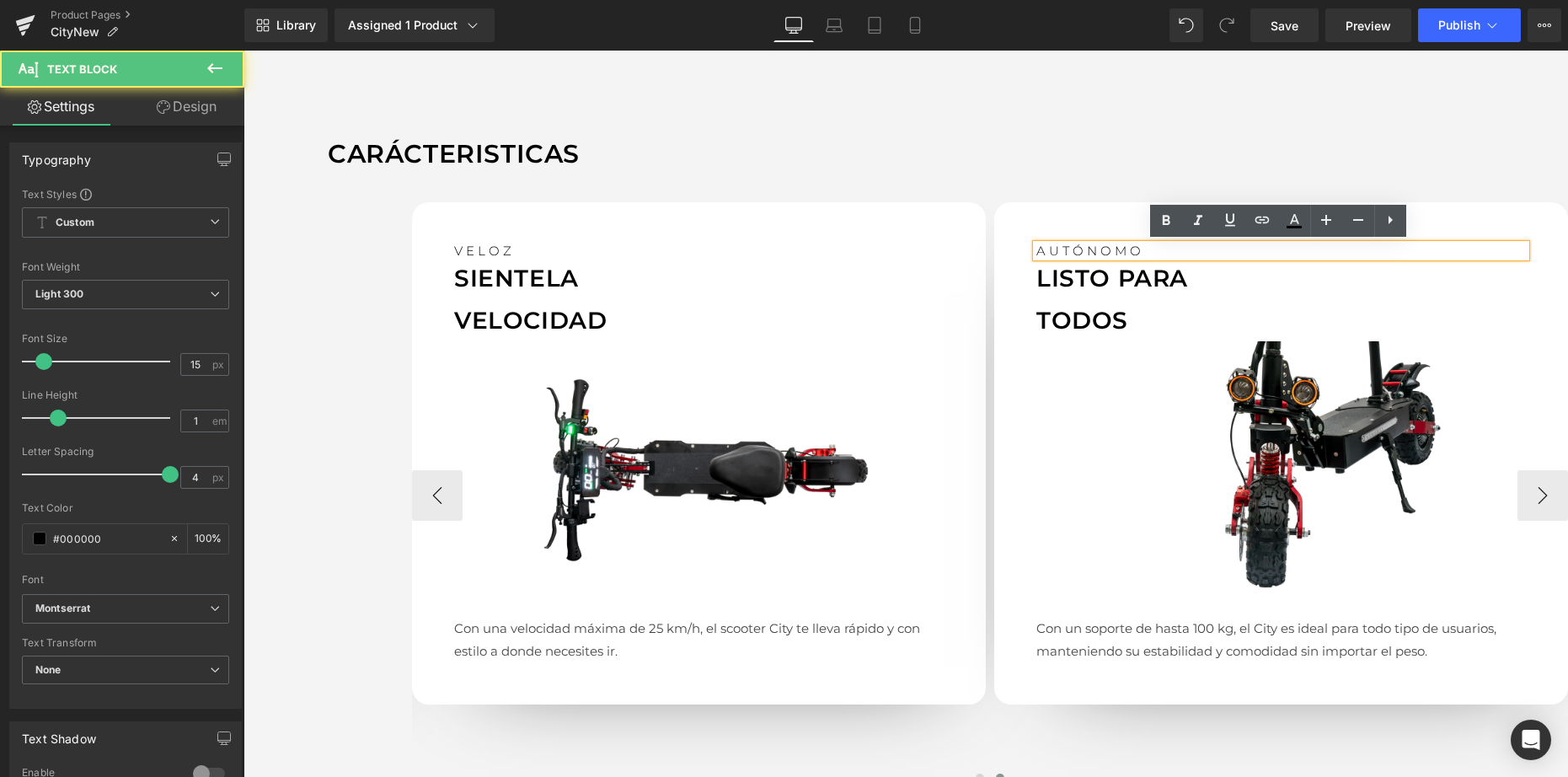
click at [1072, 244] on p "AUTÓNOMO" at bounding box center [1281, 250] width 489 height 13
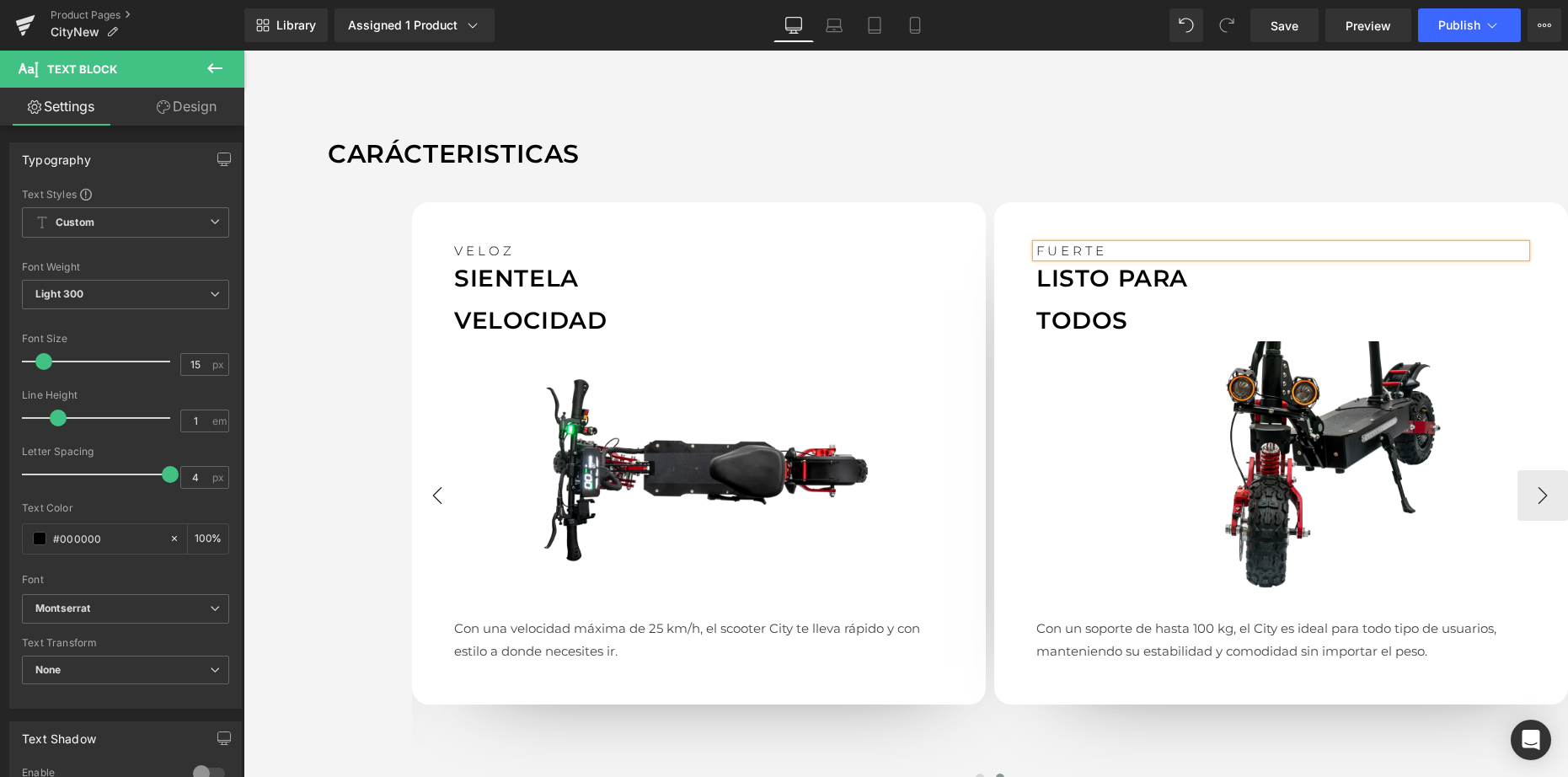
click at [431, 495] on button "‹" at bounding box center [437, 495] width 50 height 50
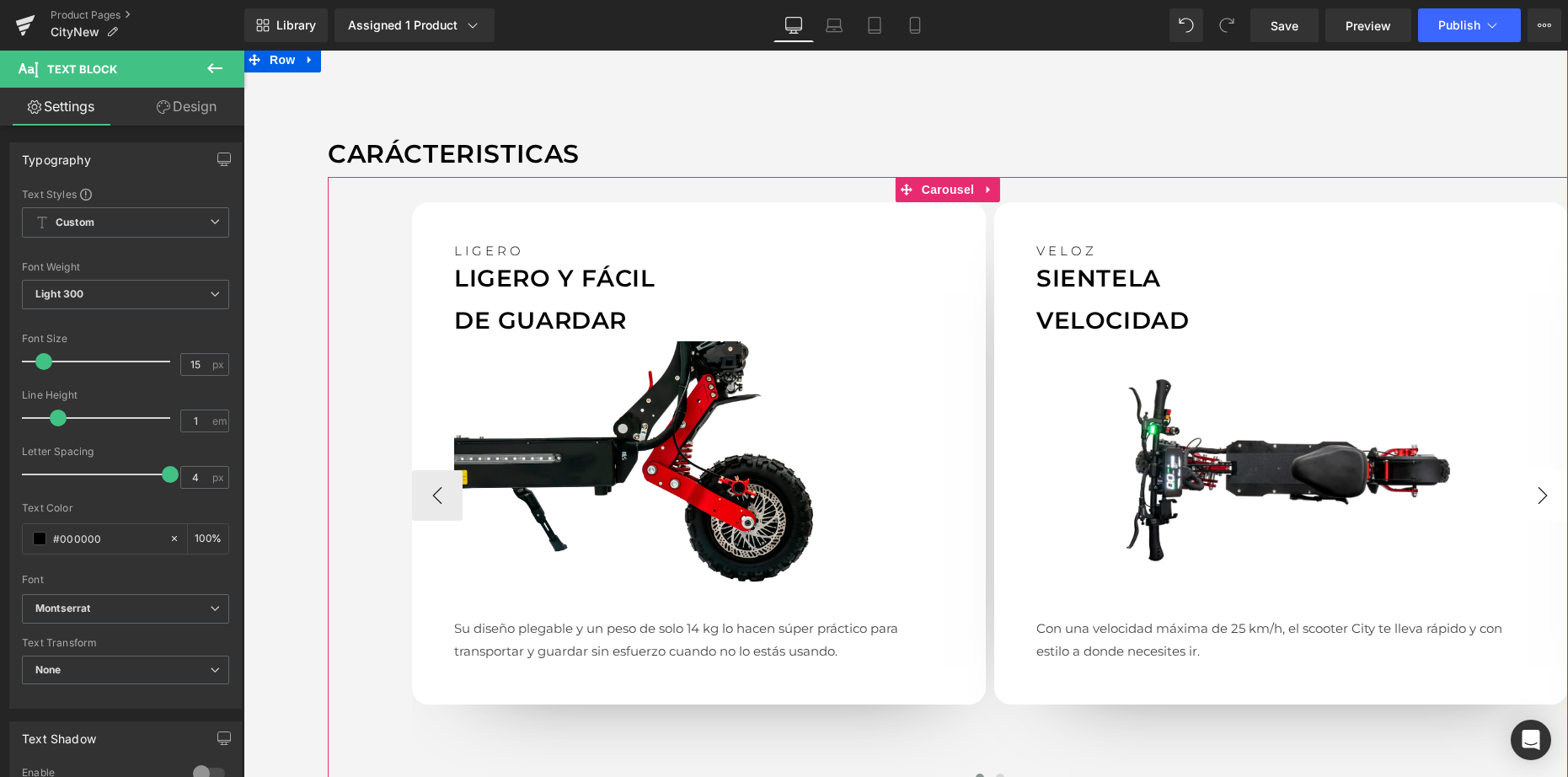
click at [1548, 488] on button "›" at bounding box center [1542, 495] width 50 height 50
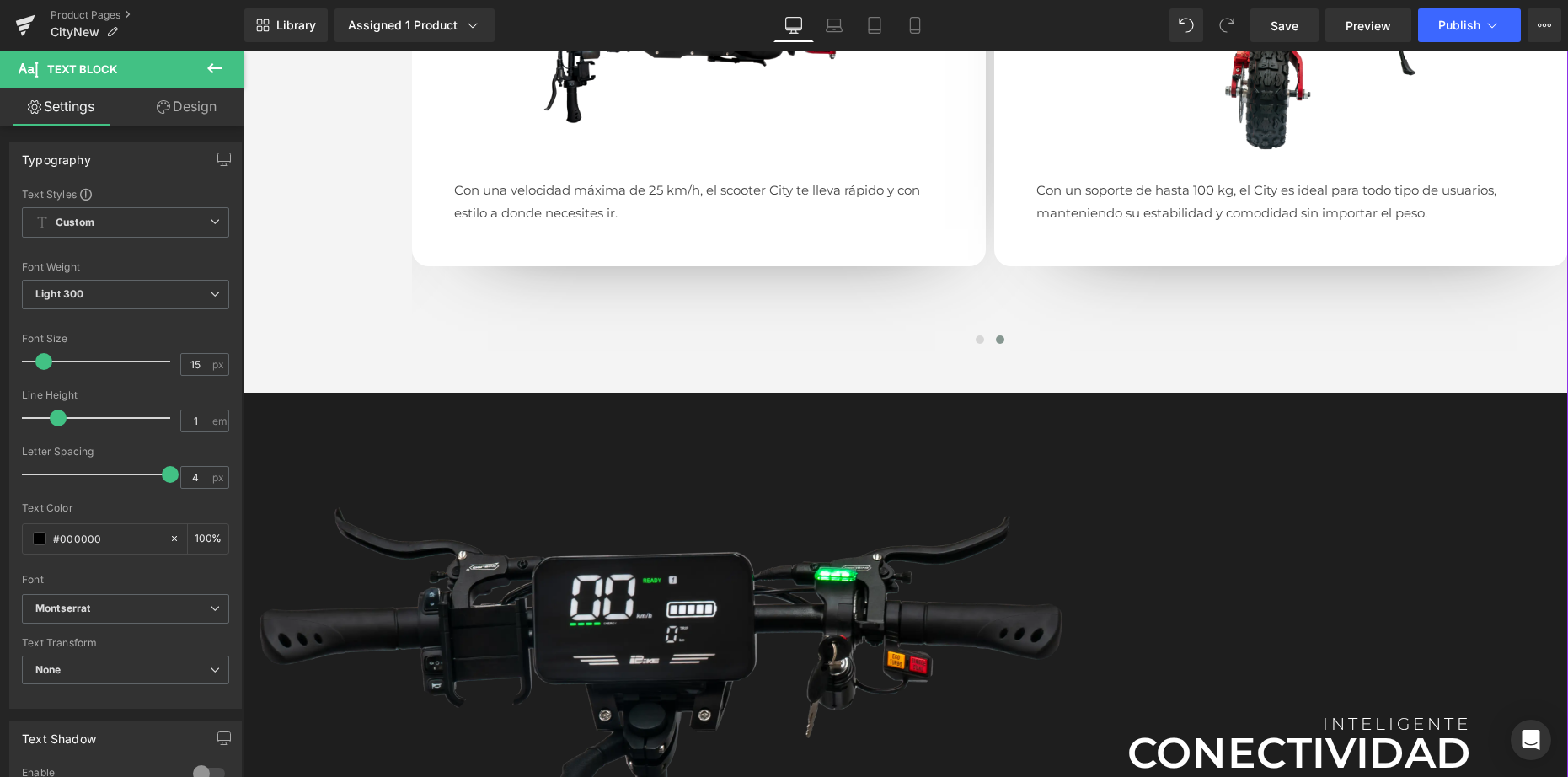
scroll to position [2423, 0]
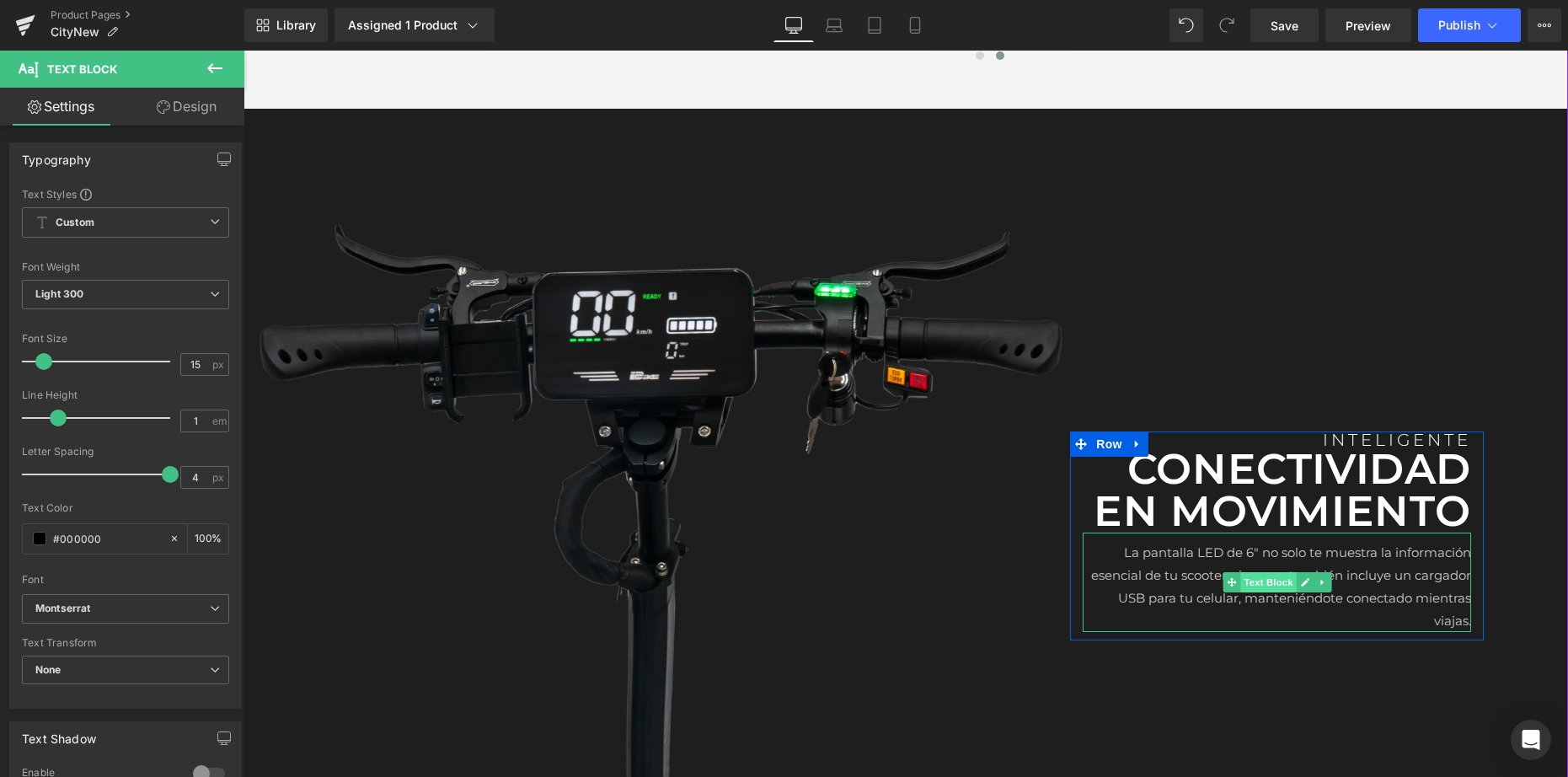
click at [1240, 576] on span "Text Block" at bounding box center [1267, 583] width 55 height 20
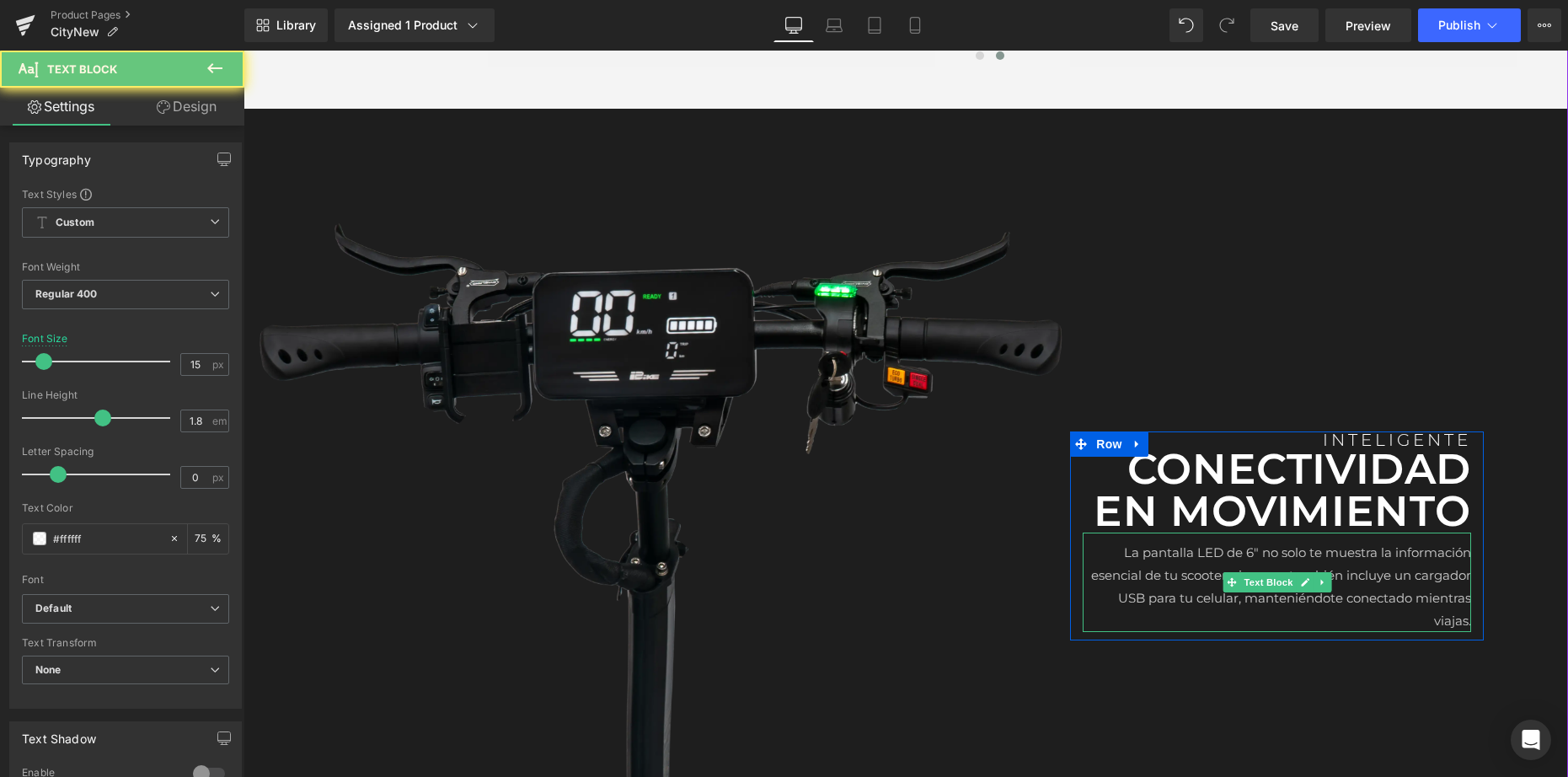
click at [1195, 567] on p "La pantalla LED de 6" no solo te muestra la información esencial de tu scooter,…" at bounding box center [1276, 586] width 388 height 91
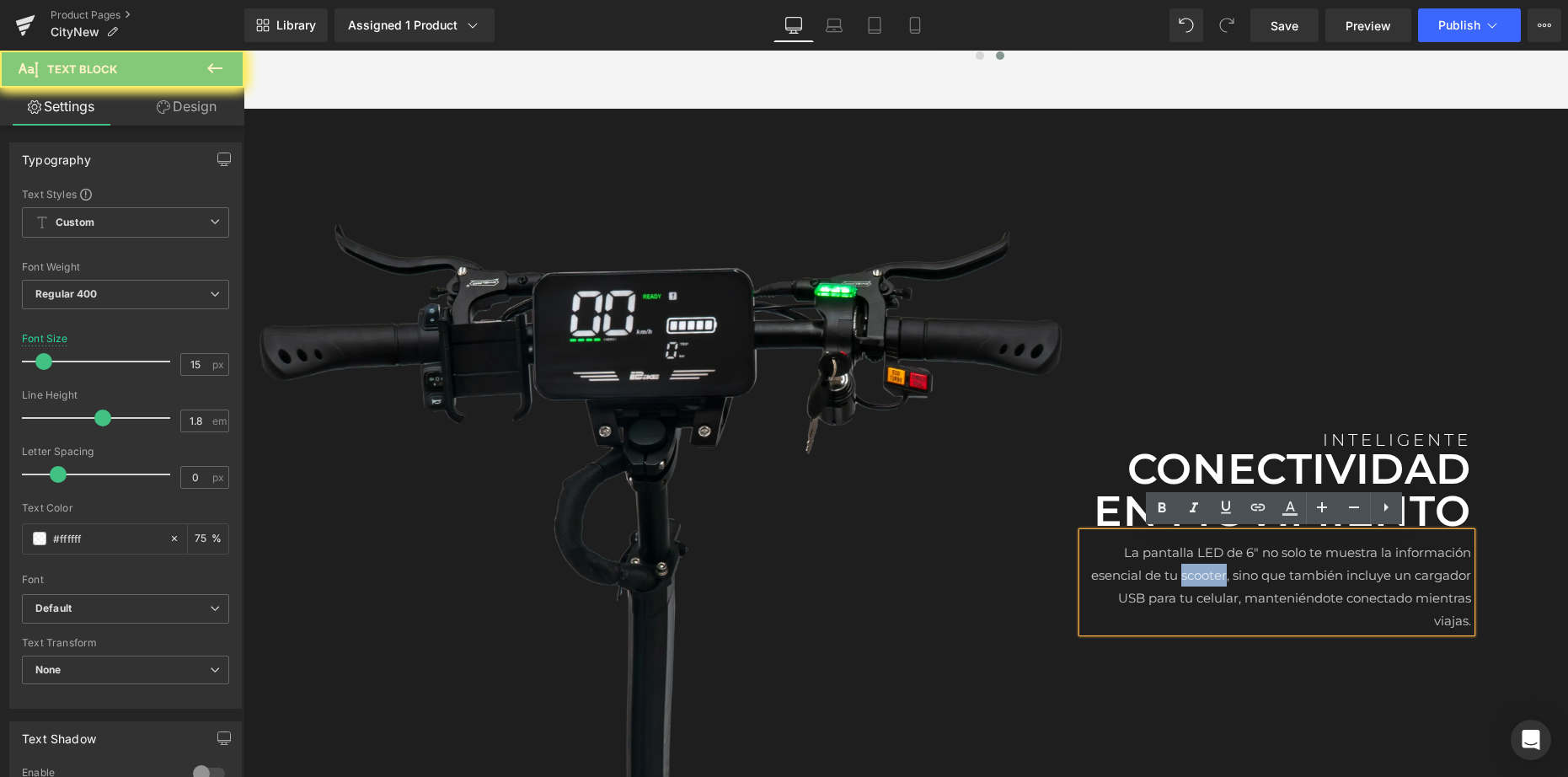
click at [1195, 567] on p "La pantalla LED de 6" no solo te muestra la información esencial de tu scooter,…" at bounding box center [1276, 586] width 388 height 91
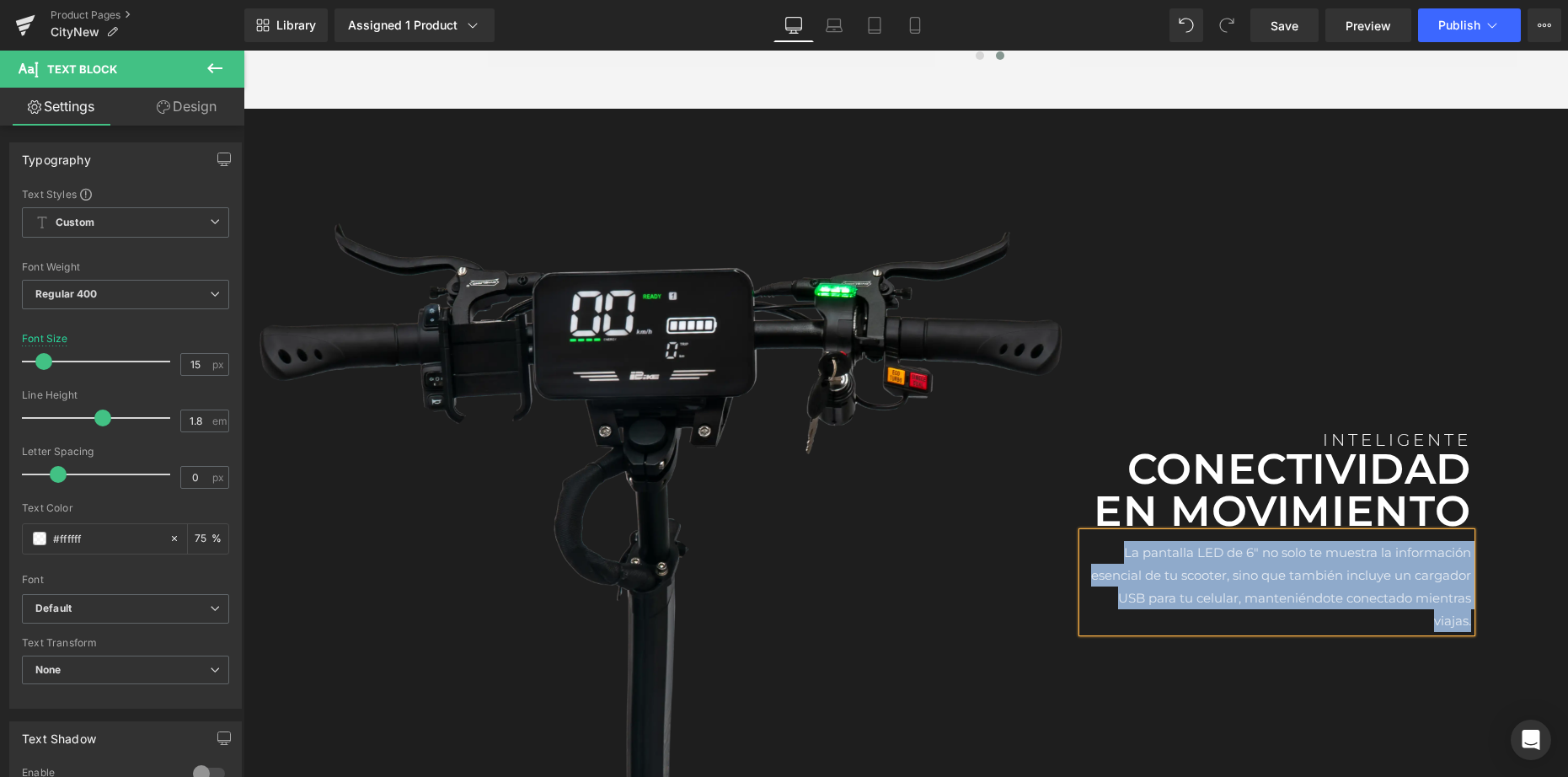
paste div
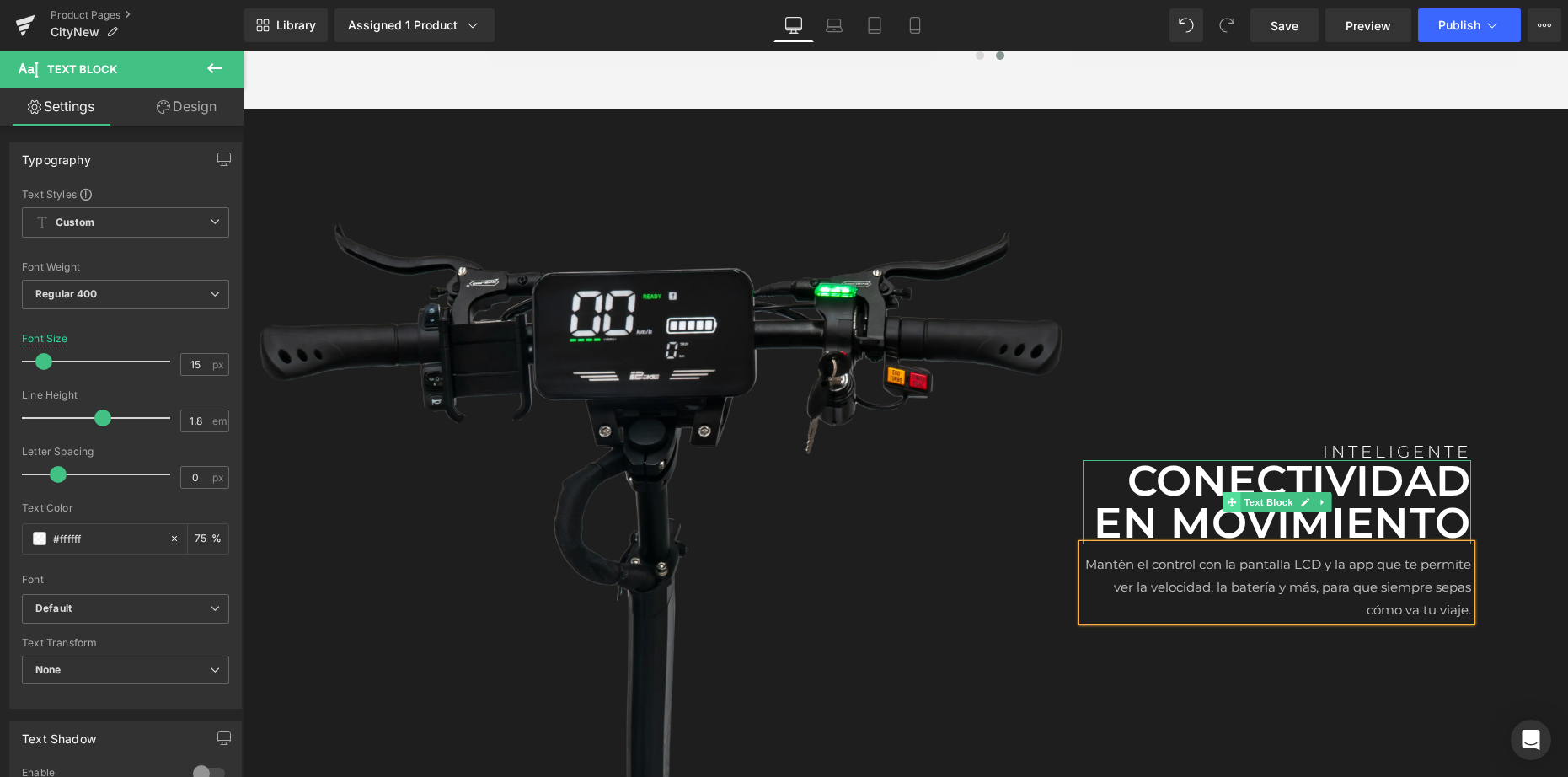
click at [1226, 497] on icon at bounding box center [1230, 502] width 9 height 9
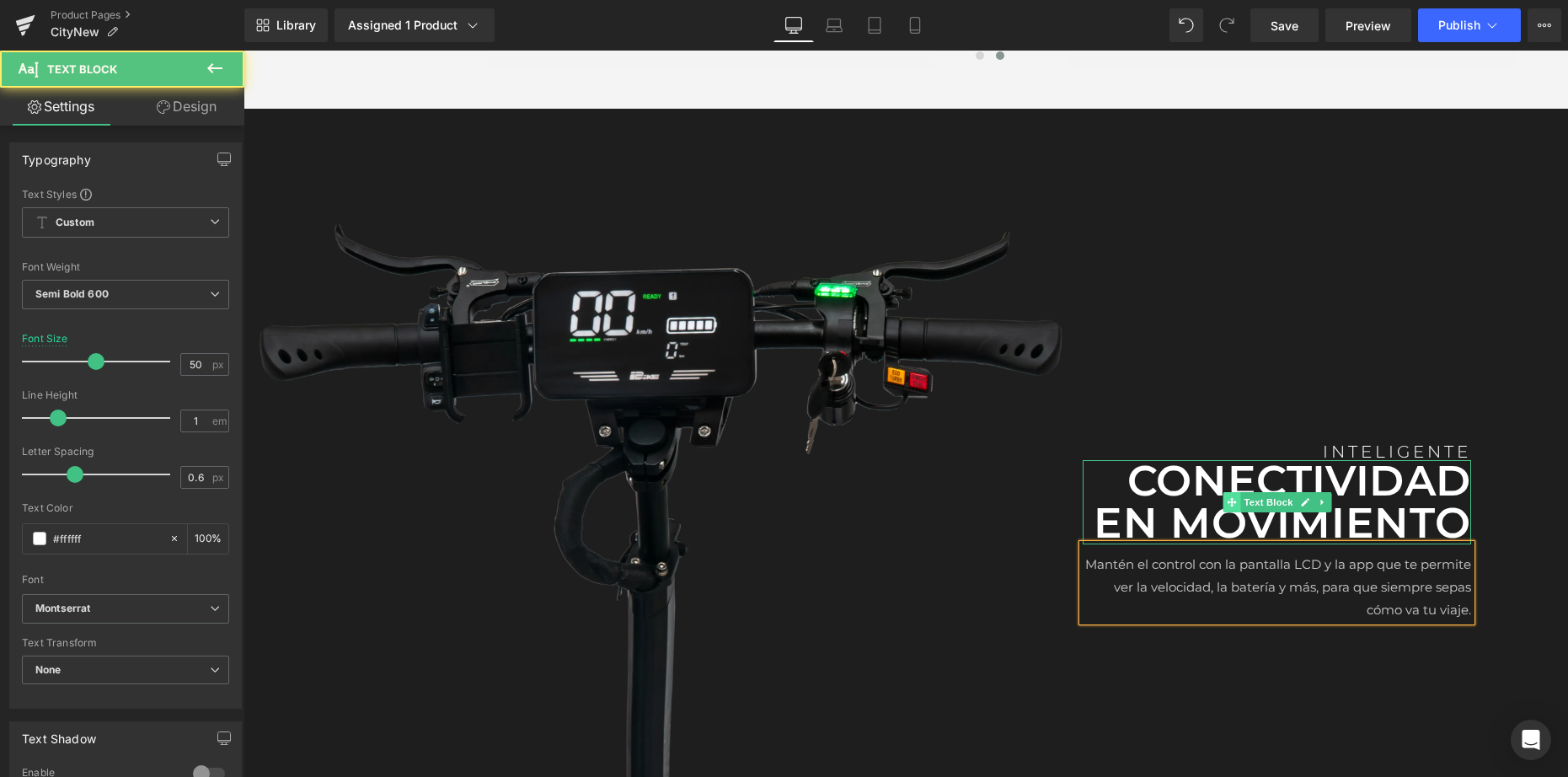
click at [1227, 497] on icon at bounding box center [1230, 502] width 9 height 9
click at [1221, 484] on p "CONECTIVIDAD EN MOVIMIENTO" at bounding box center [1276, 502] width 388 height 84
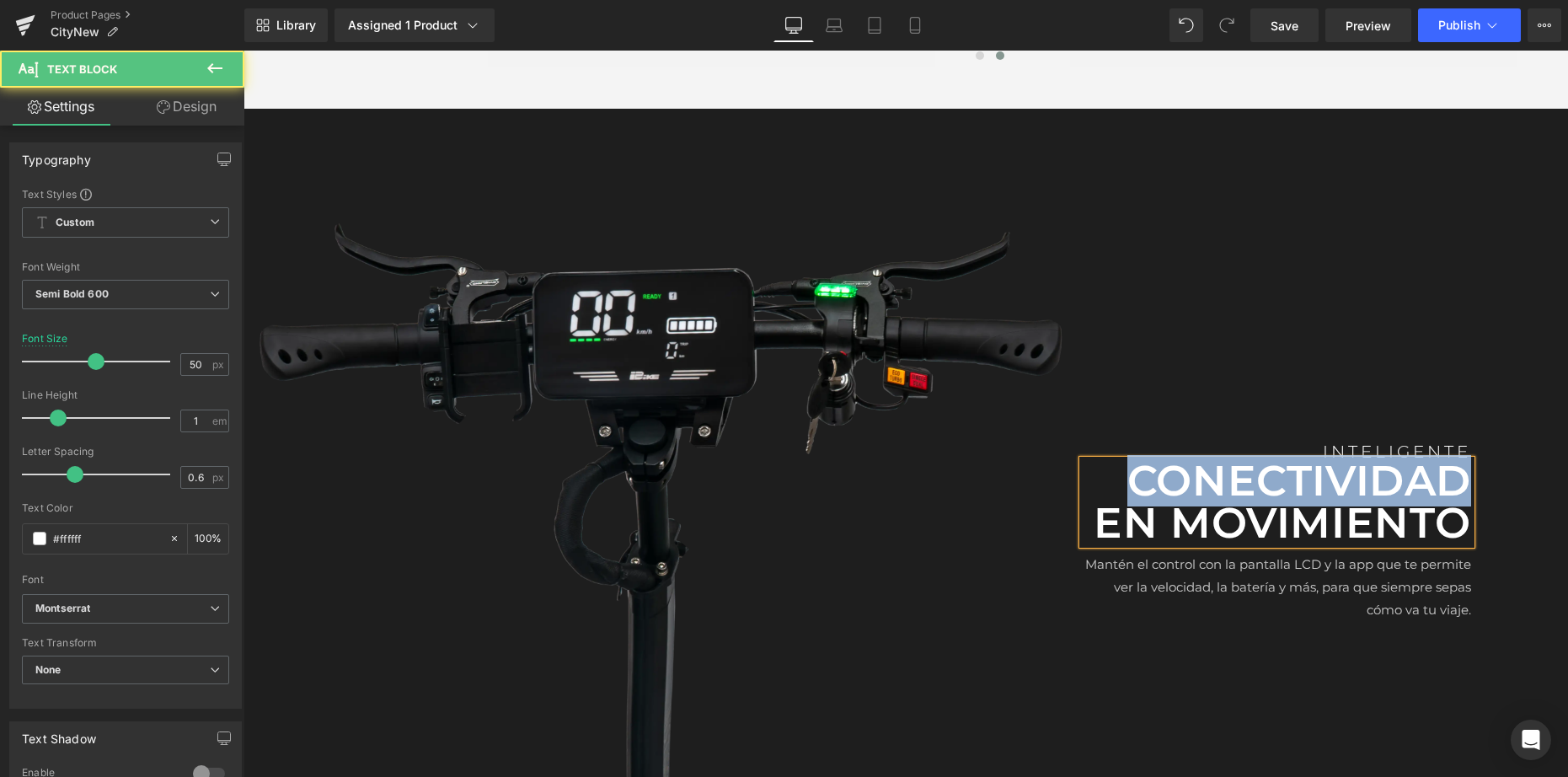
click at [1221, 484] on p "CONECTIVIDAD EN MOVIMIENTO" at bounding box center [1276, 502] width 388 height 84
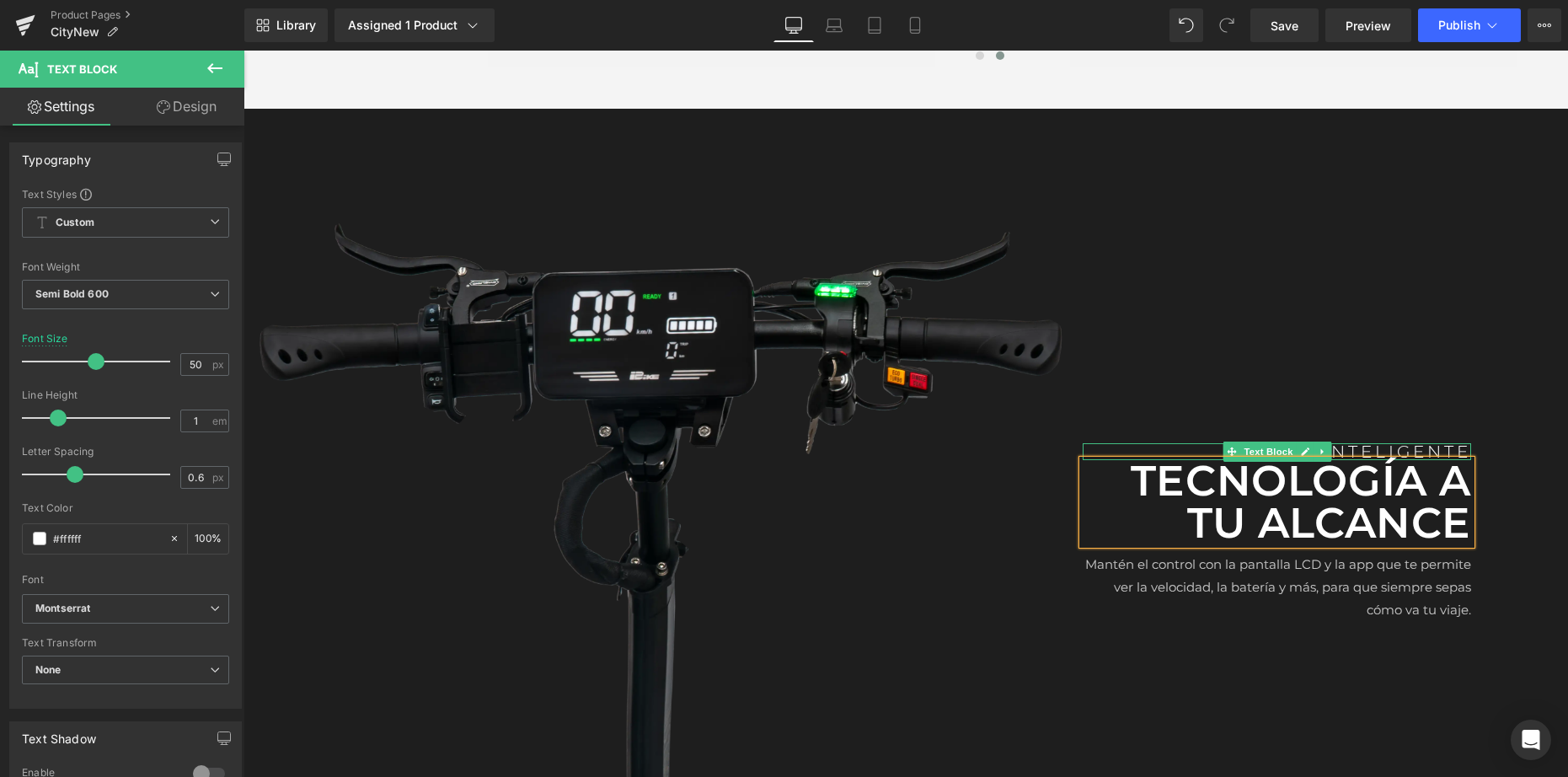
click at [1422, 444] on p "INTELIGENTE" at bounding box center [1276, 452] width 388 height 17
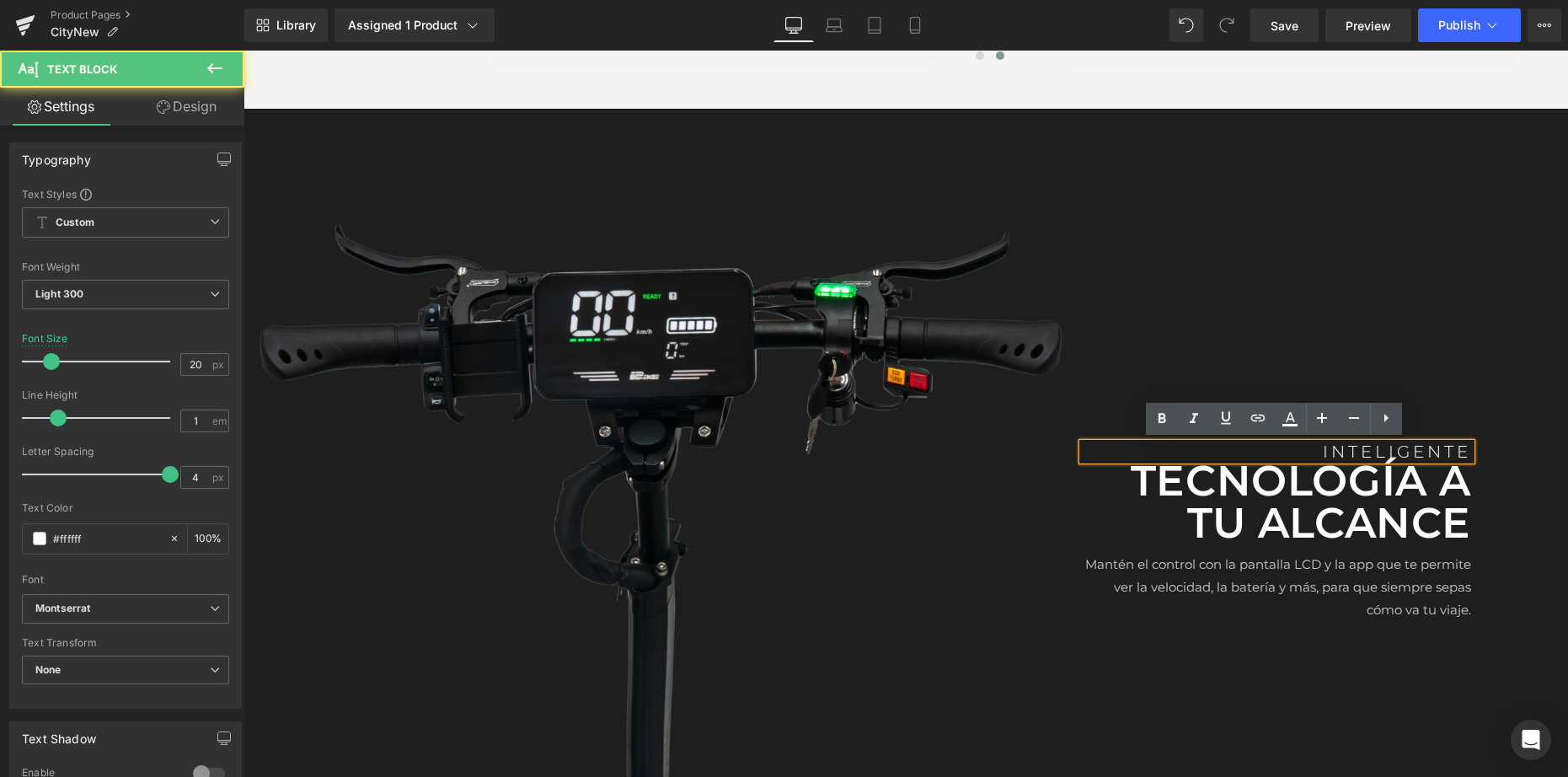
click at [1422, 444] on p "INTELIGENTE" at bounding box center [1276, 452] width 388 height 17
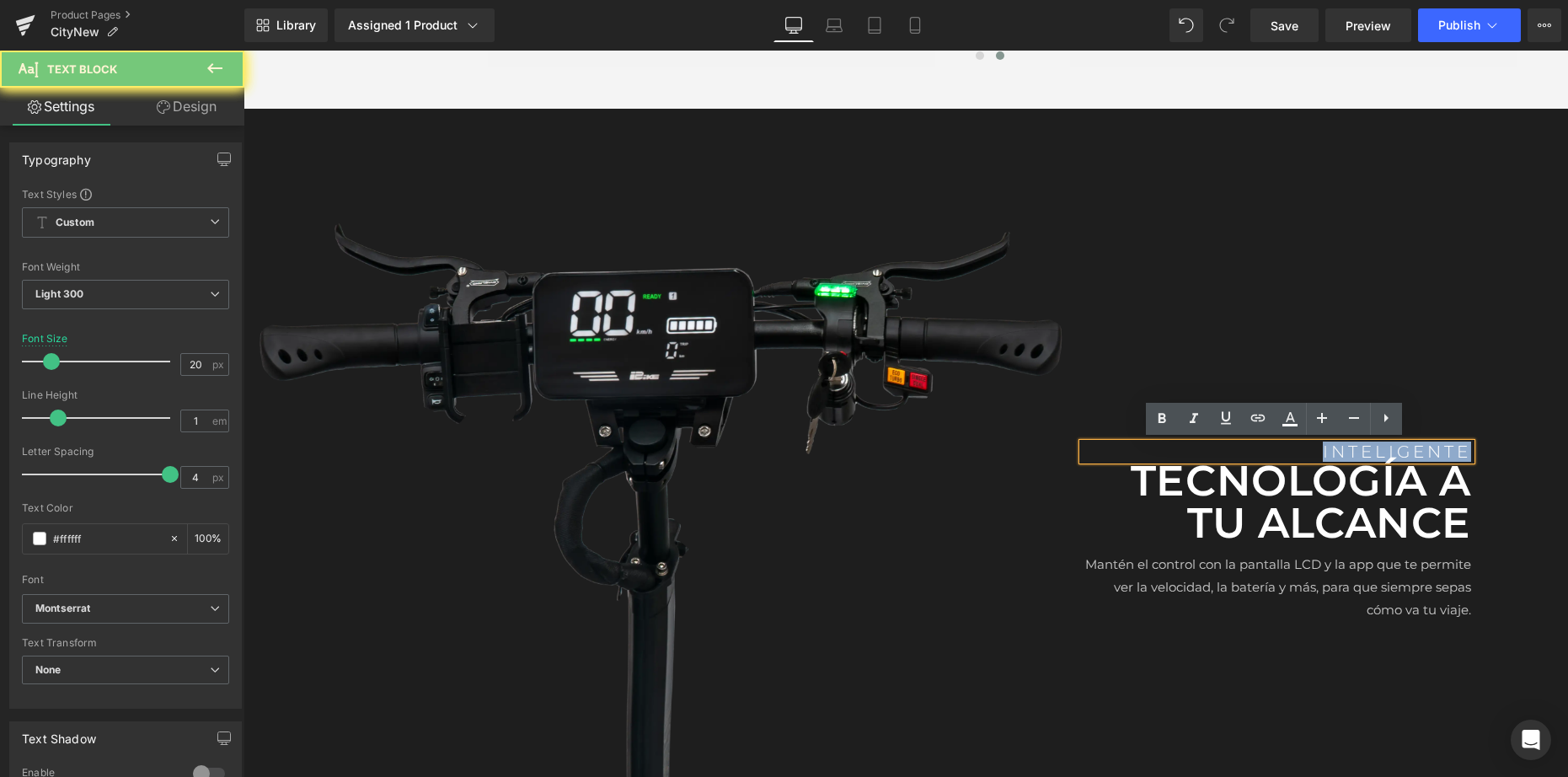
click at [1422, 444] on p "INTELIGENTE" at bounding box center [1276, 452] width 388 height 17
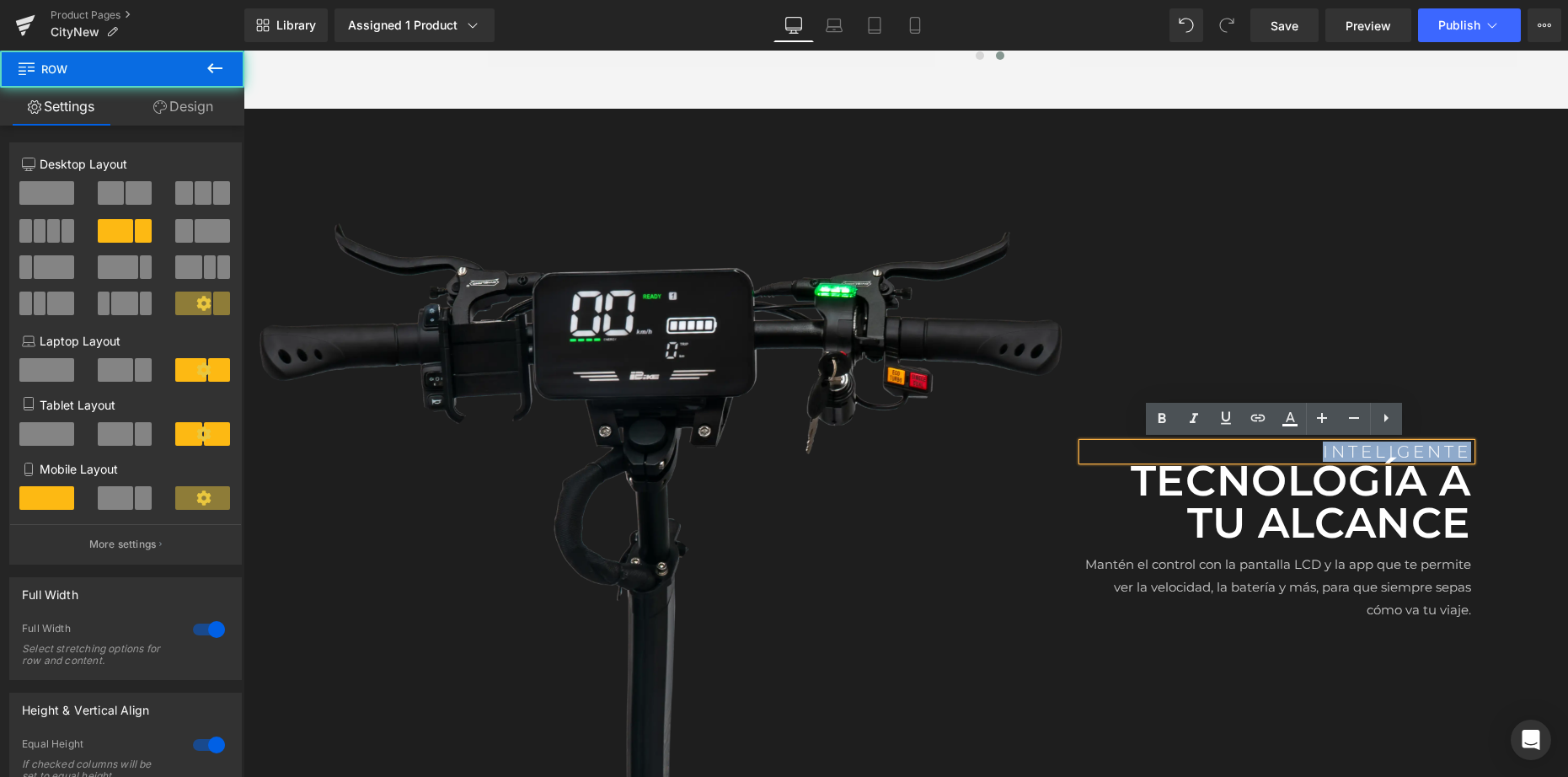
click at [1438, 400] on div "INTELIGENTE Text Block TECNOLOGÍA A TU ALCANCE Text Block Mantén el control con…" at bounding box center [1276, 536] width 414 height 686
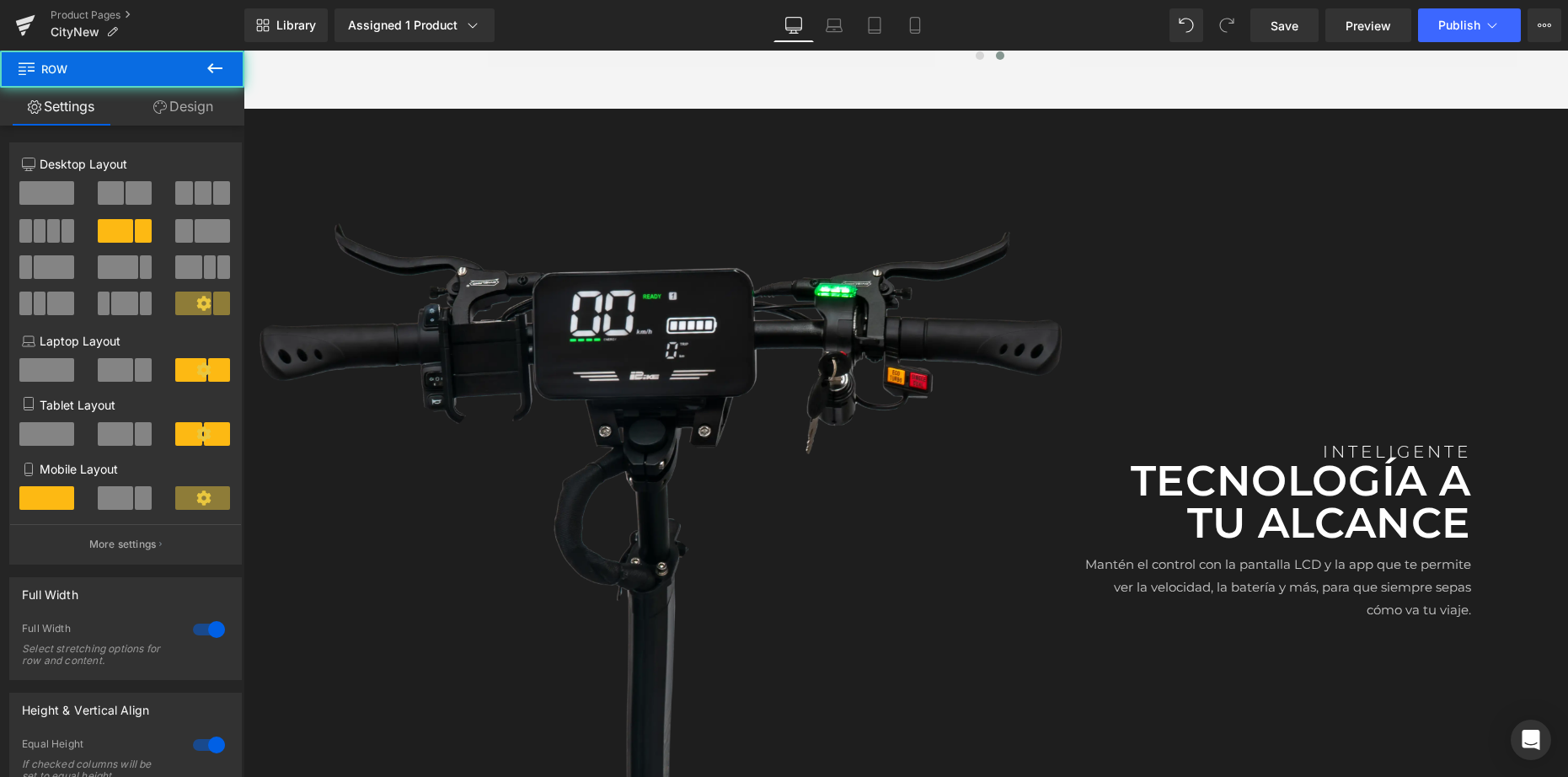
click at [1420, 437] on div "INTELIGENTE Text Block TECNOLOGÍA A TU ALCANCE Text Block Mantén el control con…" at bounding box center [1276, 536] width 414 height 686
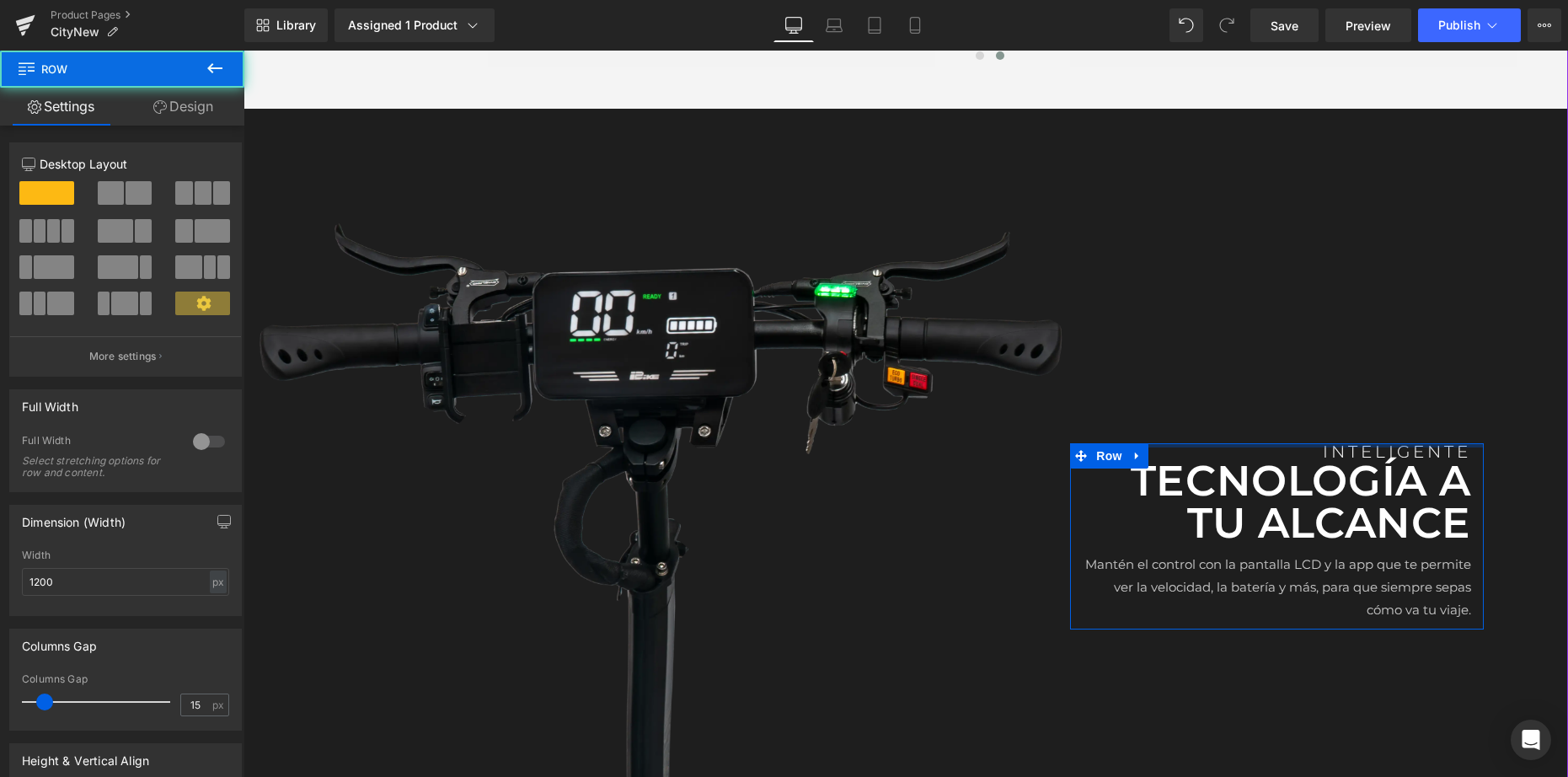
click at [1417, 444] on div at bounding box center [1276, 445] width 414 height 4
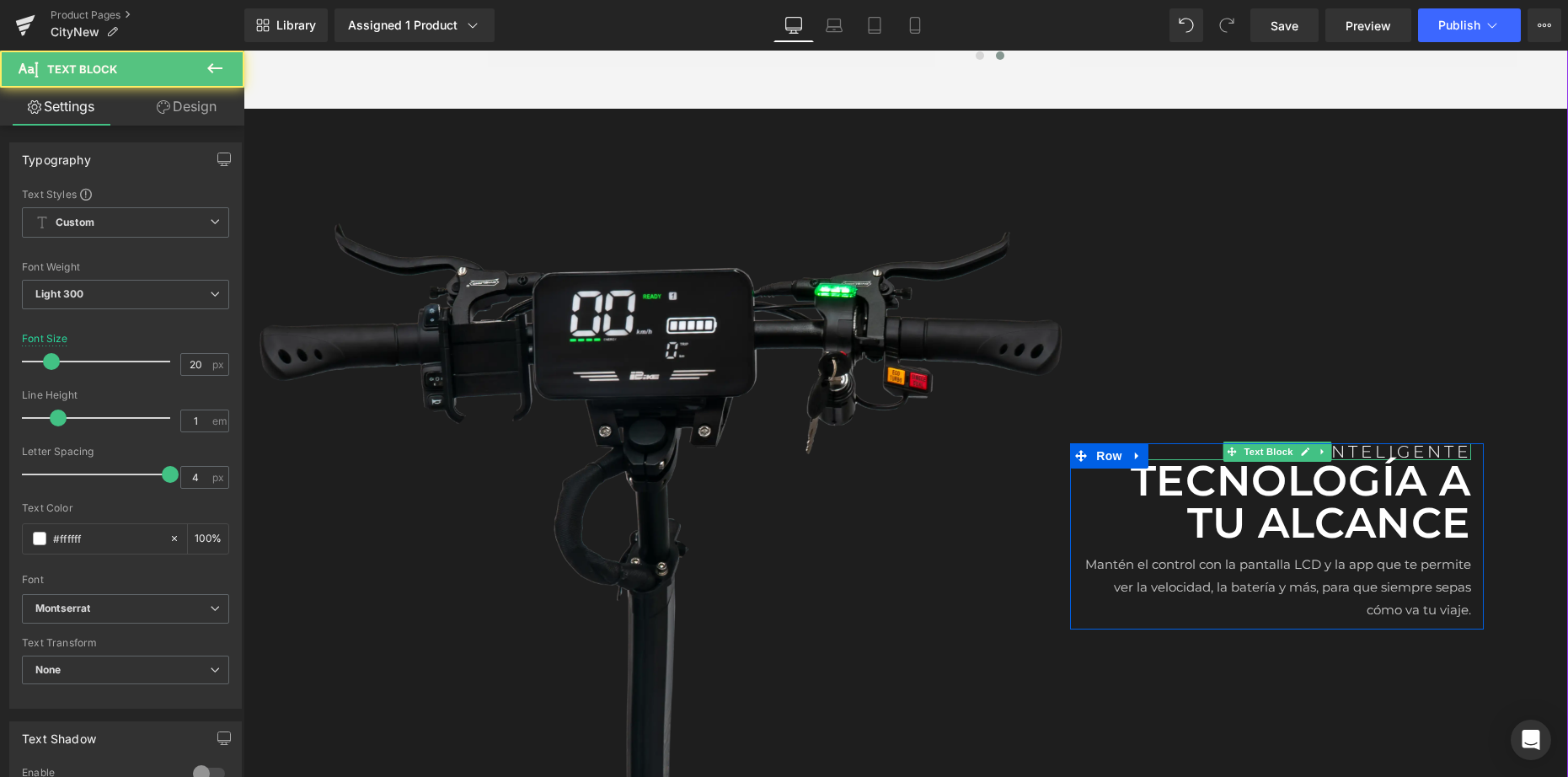
click at [1415, 449] on p "INTELIGENTE" at bounding box center [1276, 452] width 388 height 17
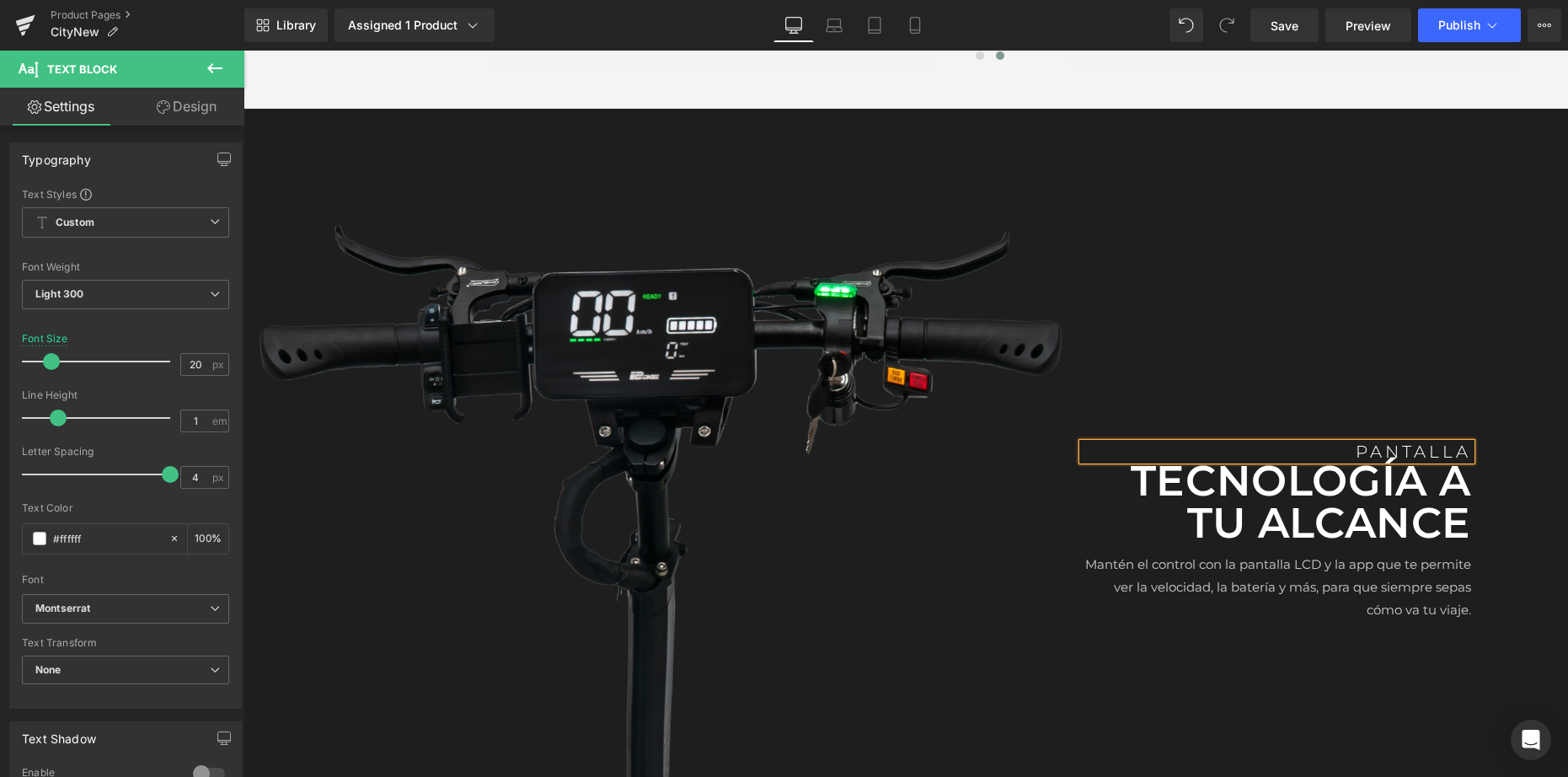
click at [1496, 379] on div "Image PANTALLA Text Block TECNOLOGÍA A TU ALCANCE Text Block Mantén el control …" at bounding box center [906, 497] width 1324 height 779
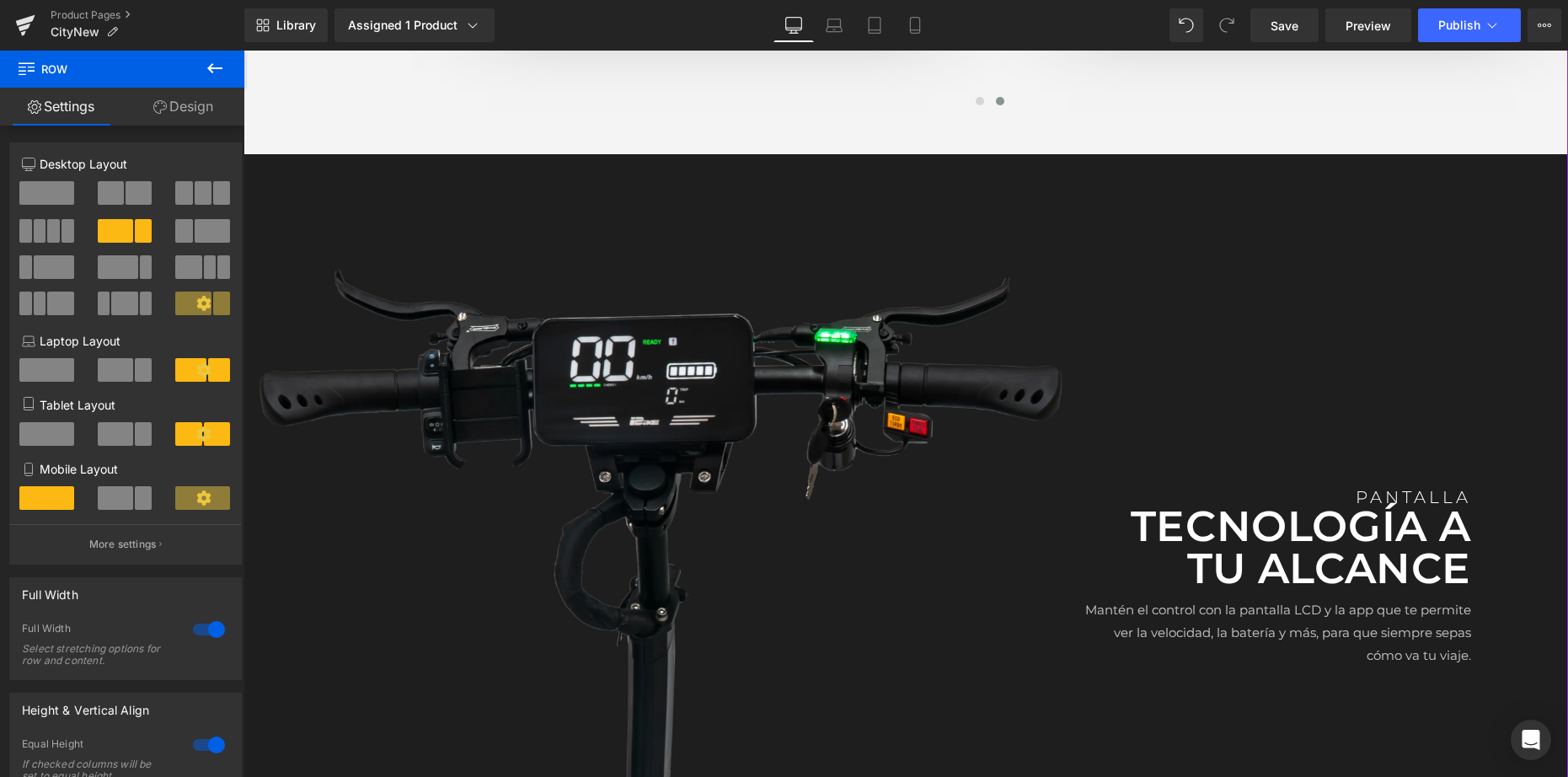
scroll to position [2692, 0]
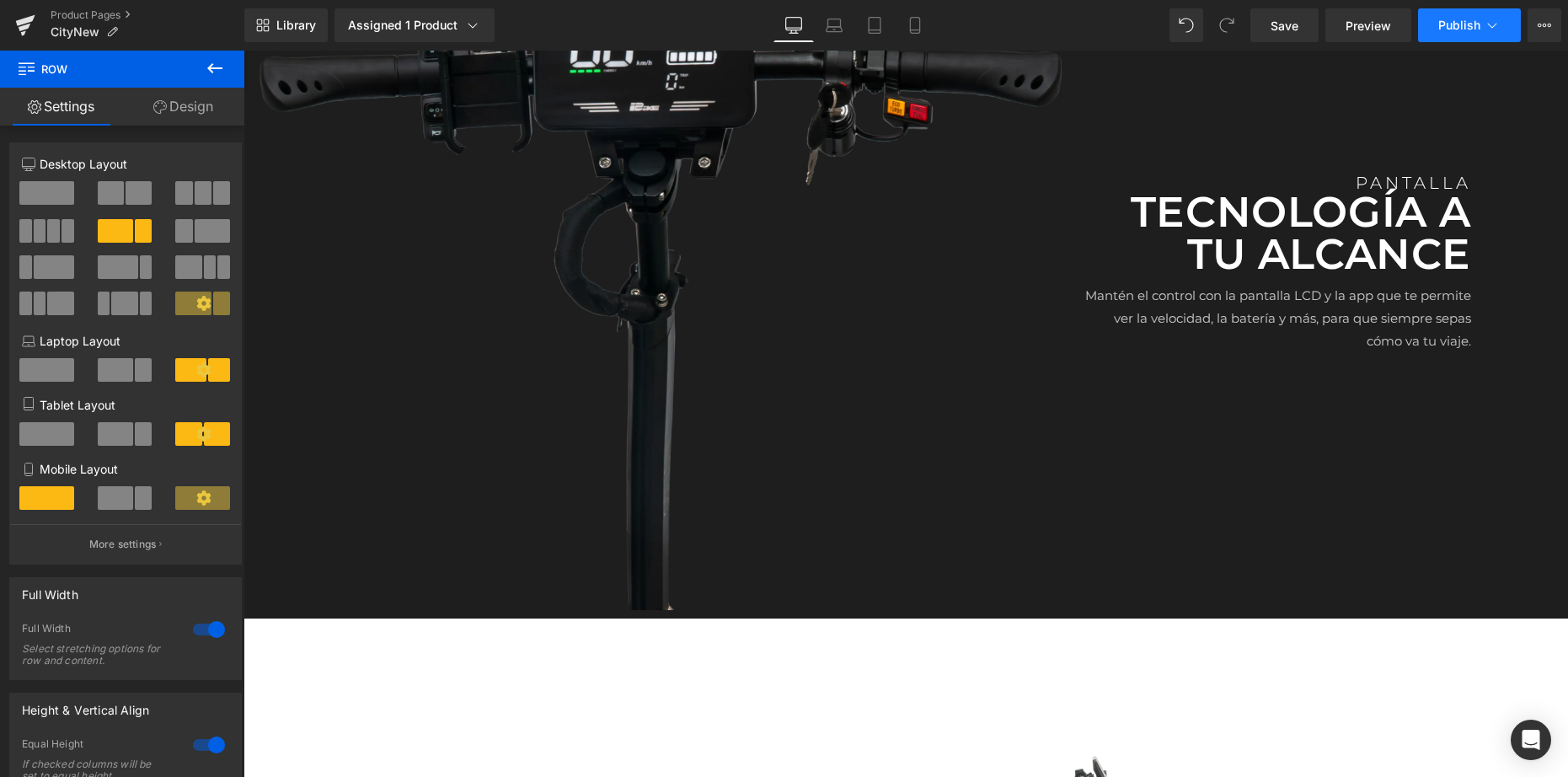
click at [1456, 26] on span "Publish" at bounding box center [1458, 26] width 42 height 14
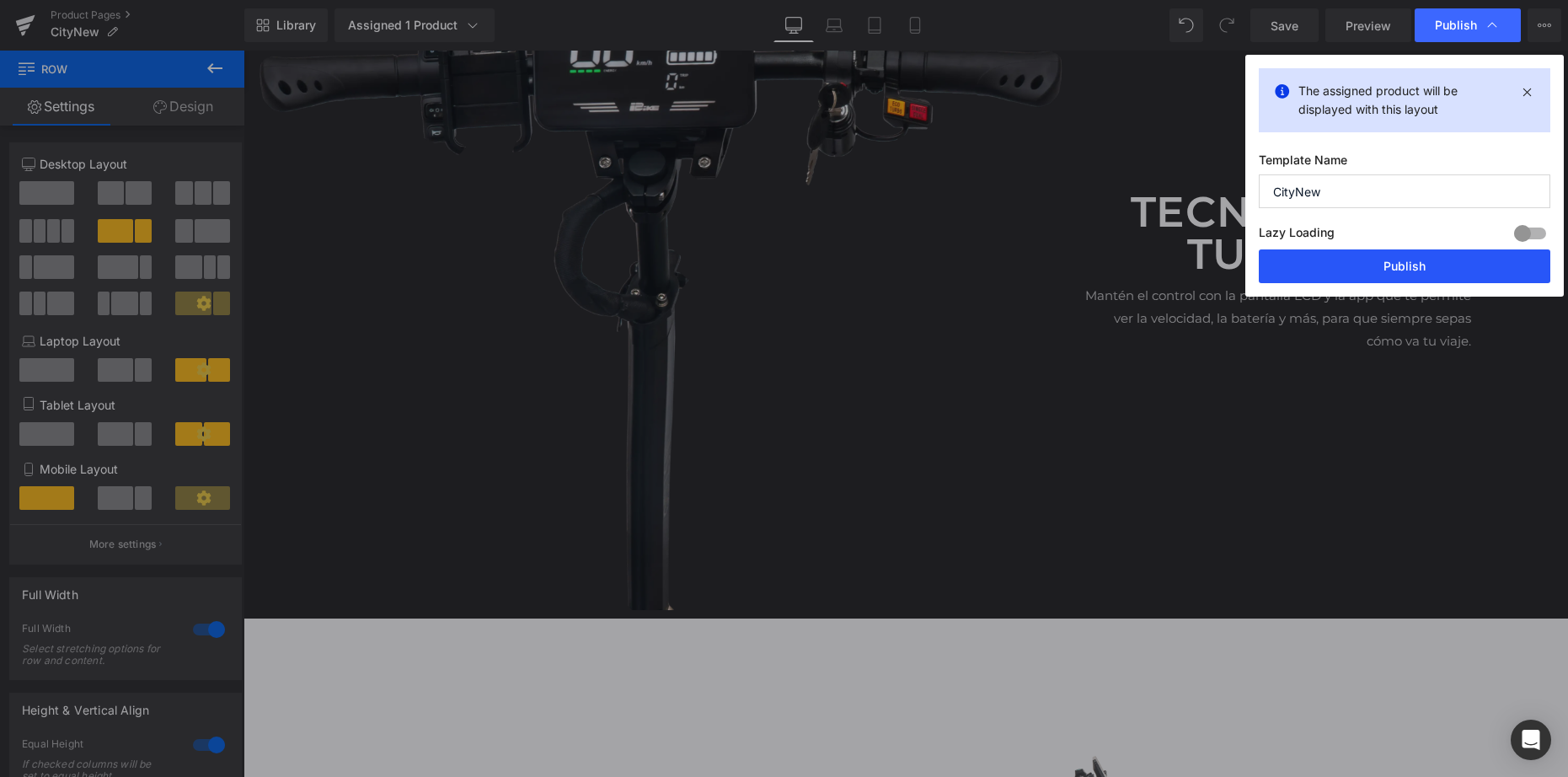
click at [1388, 268] on button "Publish" at bounding box center [1404, 266] width 292 height 34
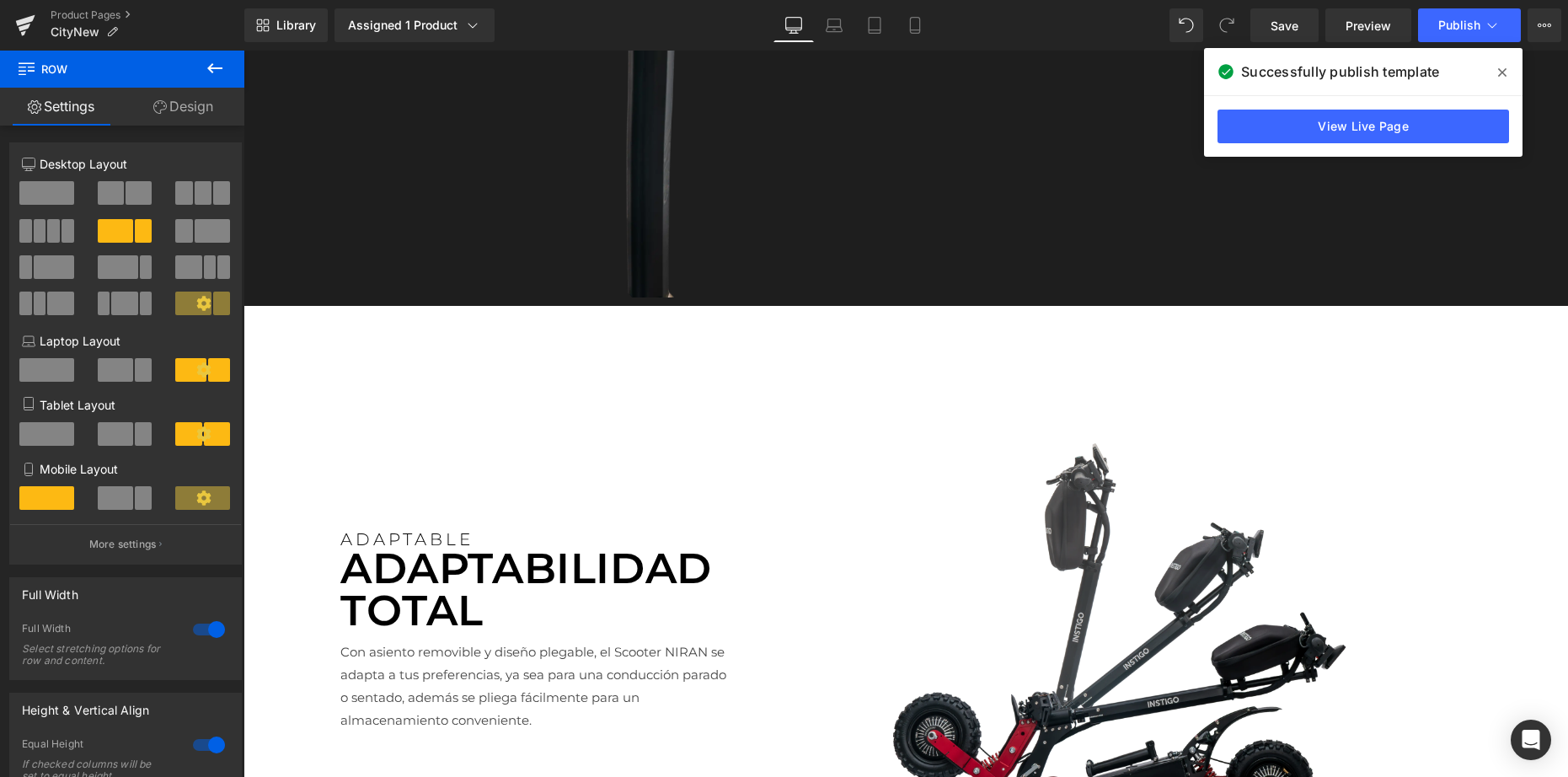
scroll to position [3059, 0]
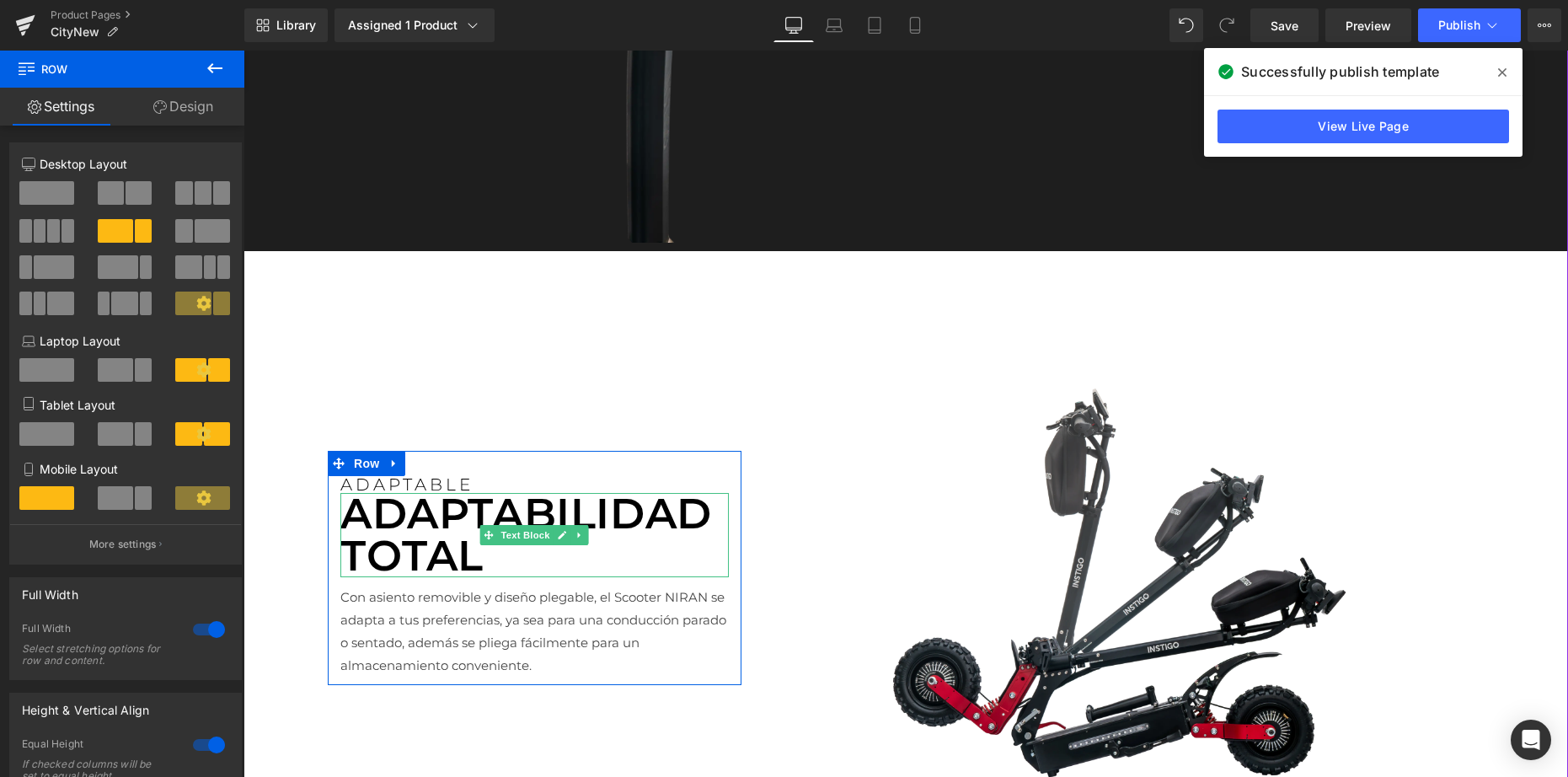
click at [409, 556] on p "ADAPTABILIDAD TOTAL" at bounding box center [534, 535] width 388 height 84
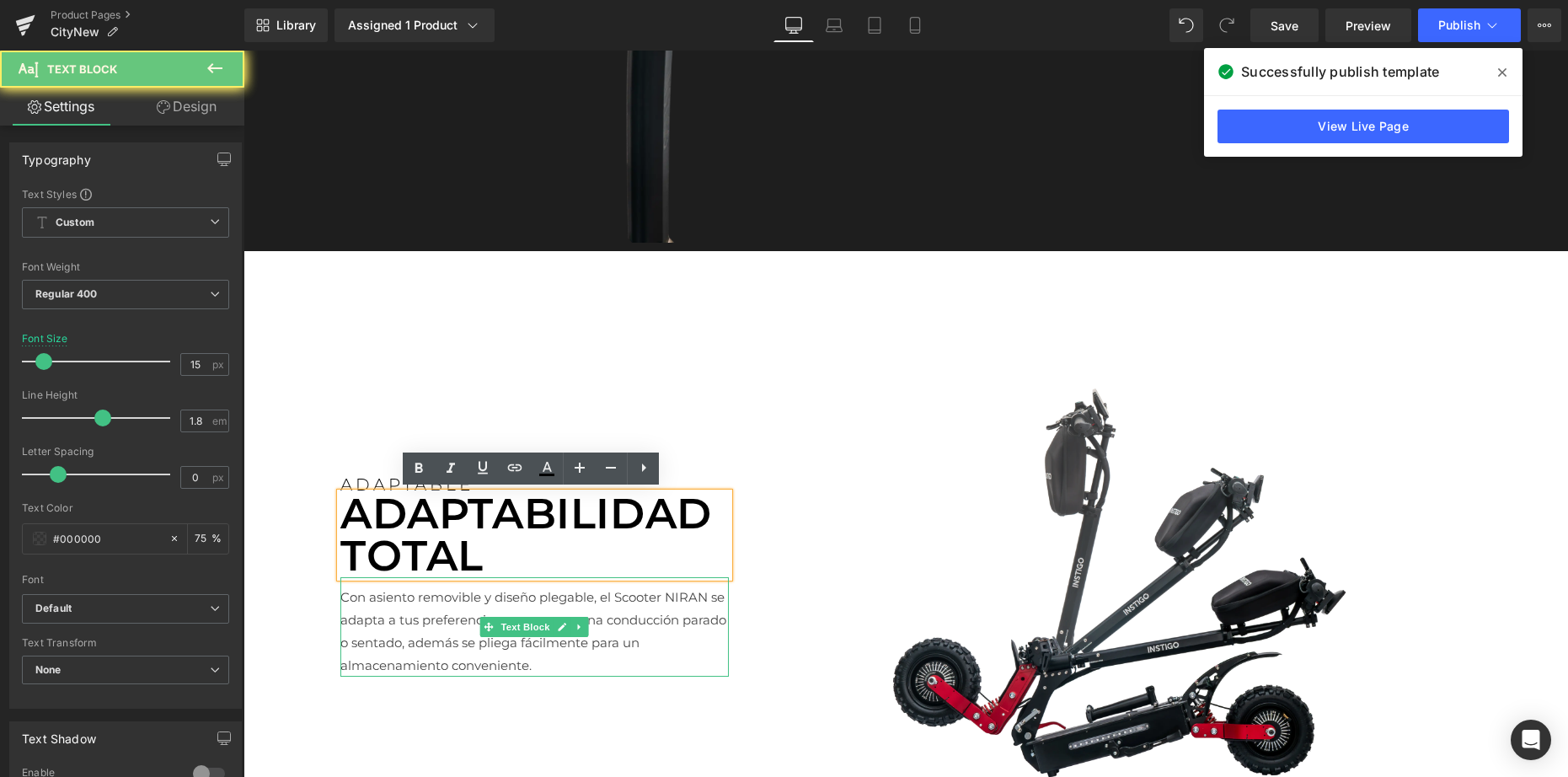
click at [420, 629] on p "Con asiento removible y diseño plegable, el Scooter NIRAN se adapta a tus prefe…" at bounding box center [534, 631] width 388 height 91
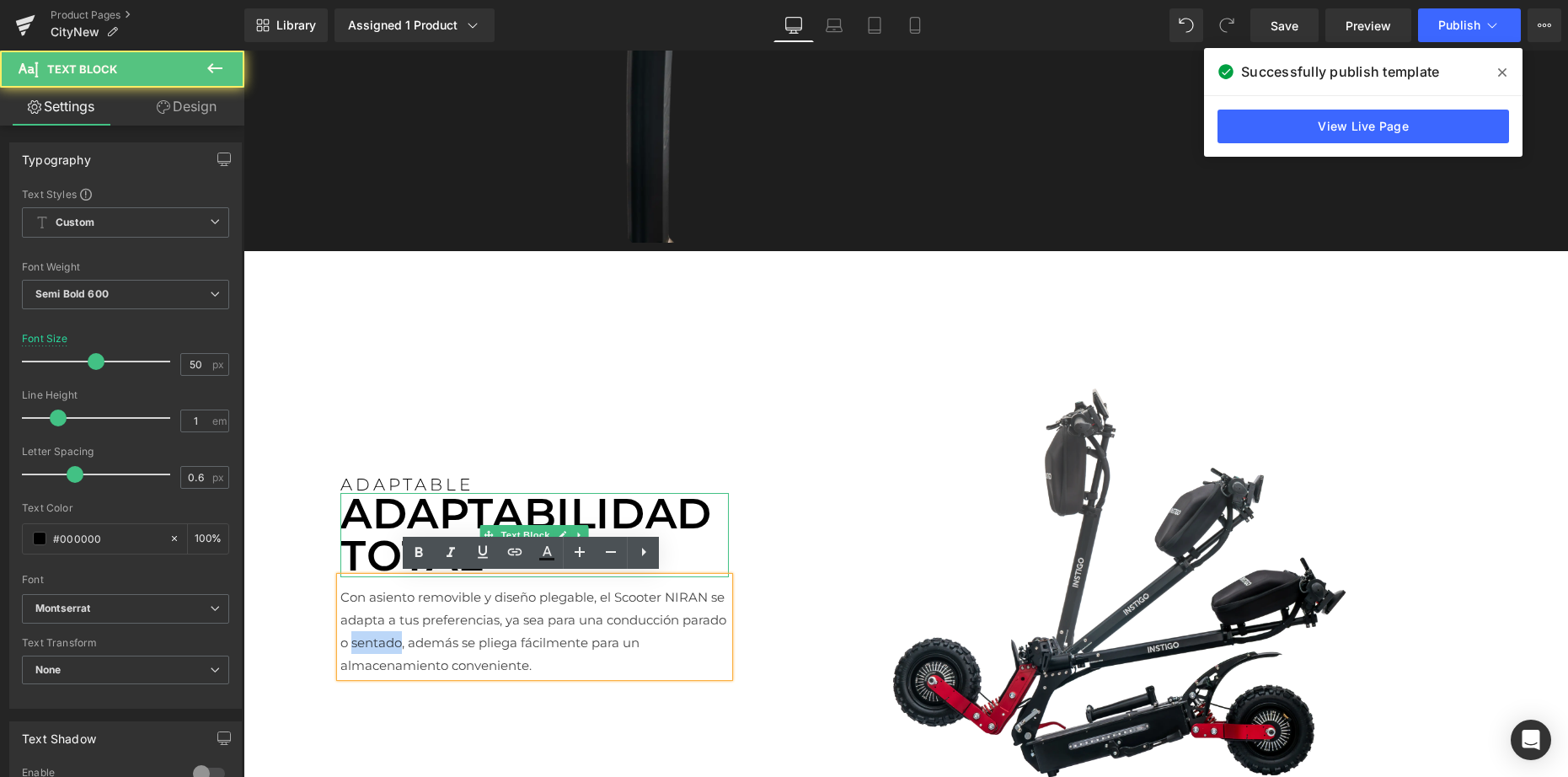
click at [387, 531] on p "ADAPTABILIDAD TOTAL" at bounding box center [534, 535] width 388 height 84
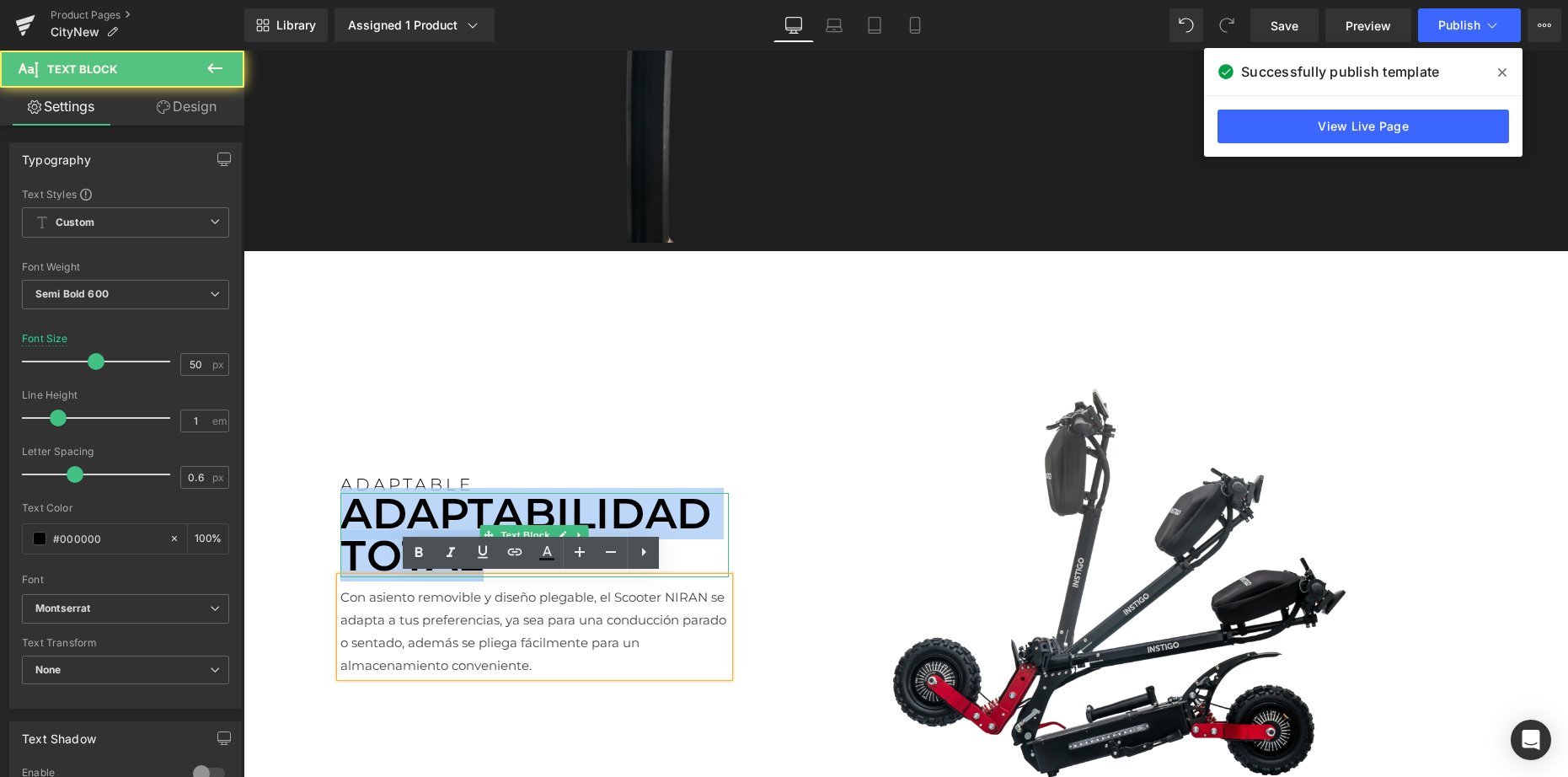
click at [387, 531] on p "ADAPTABILIDAD TOTAL" at bounding box center [534, 535] width 388 height 84
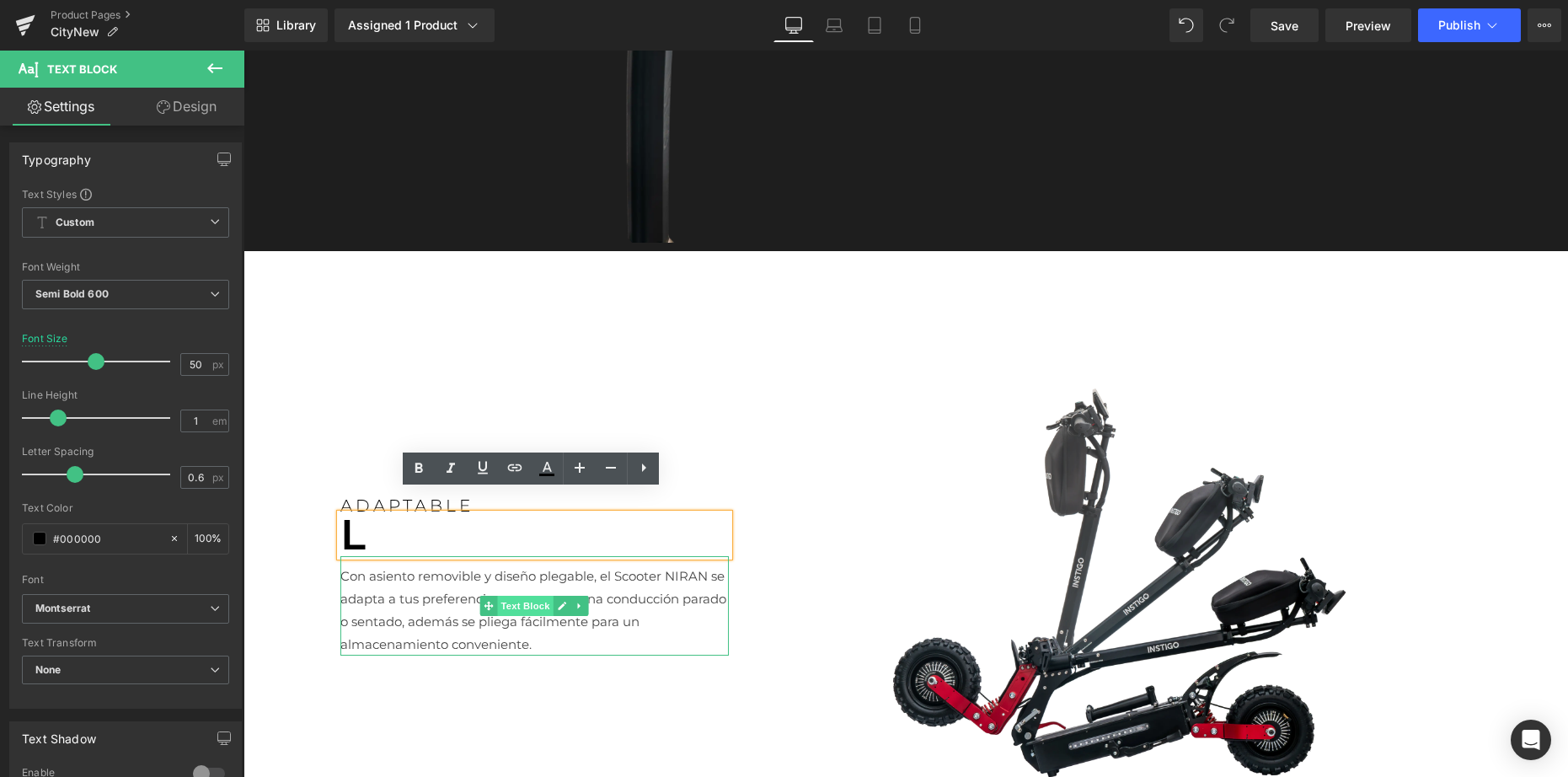
click at [505, 604] on span "Text Block" at bounding box center [525, 606] width 55 height 20
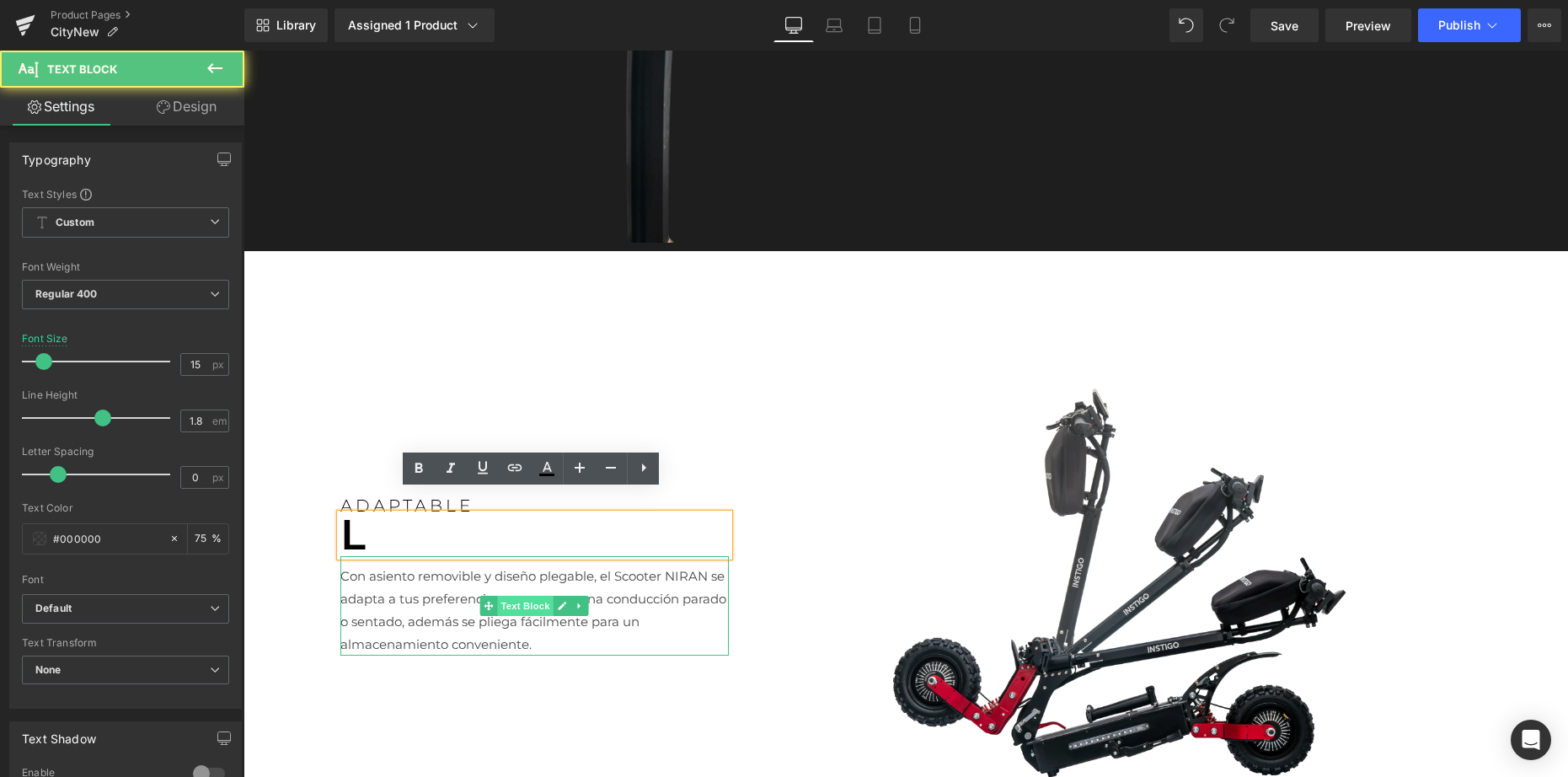
click at [505, 604] on span "Text Block" at bounding box center [525, 606] width 55 height 20
click at [447, 607] on p "Con asiento removible y diseño plegable, el Scooter NIRAN se adapta a tus prefe…" at bounding box center [534, 610] width 388 height 91
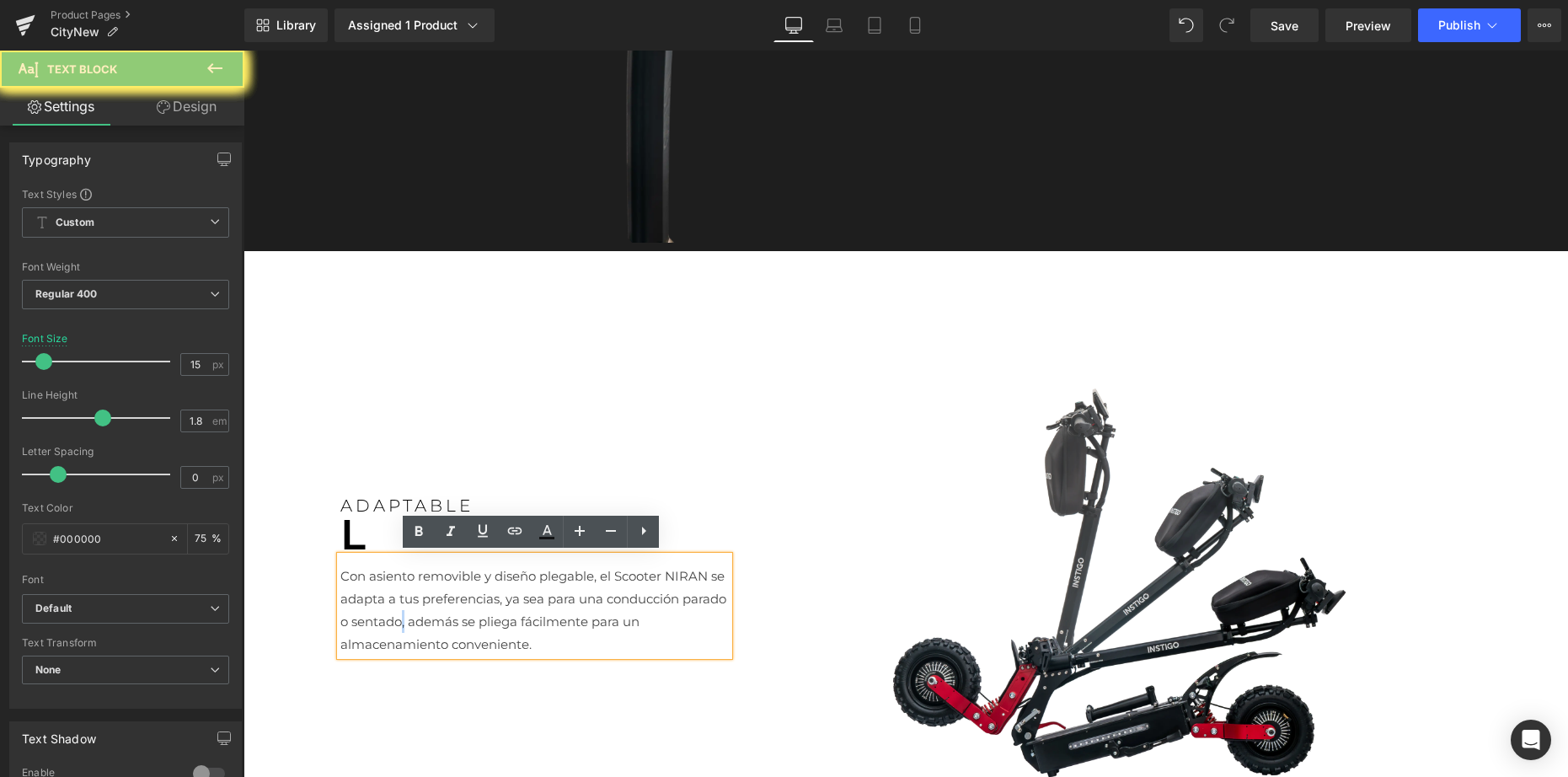
click at [447, 607] on p "Con asiento removible y diseño plegable, el Scooter NIRAN se adapta a tus prefe…" at bounding box center [534, 610] width 388 height 91
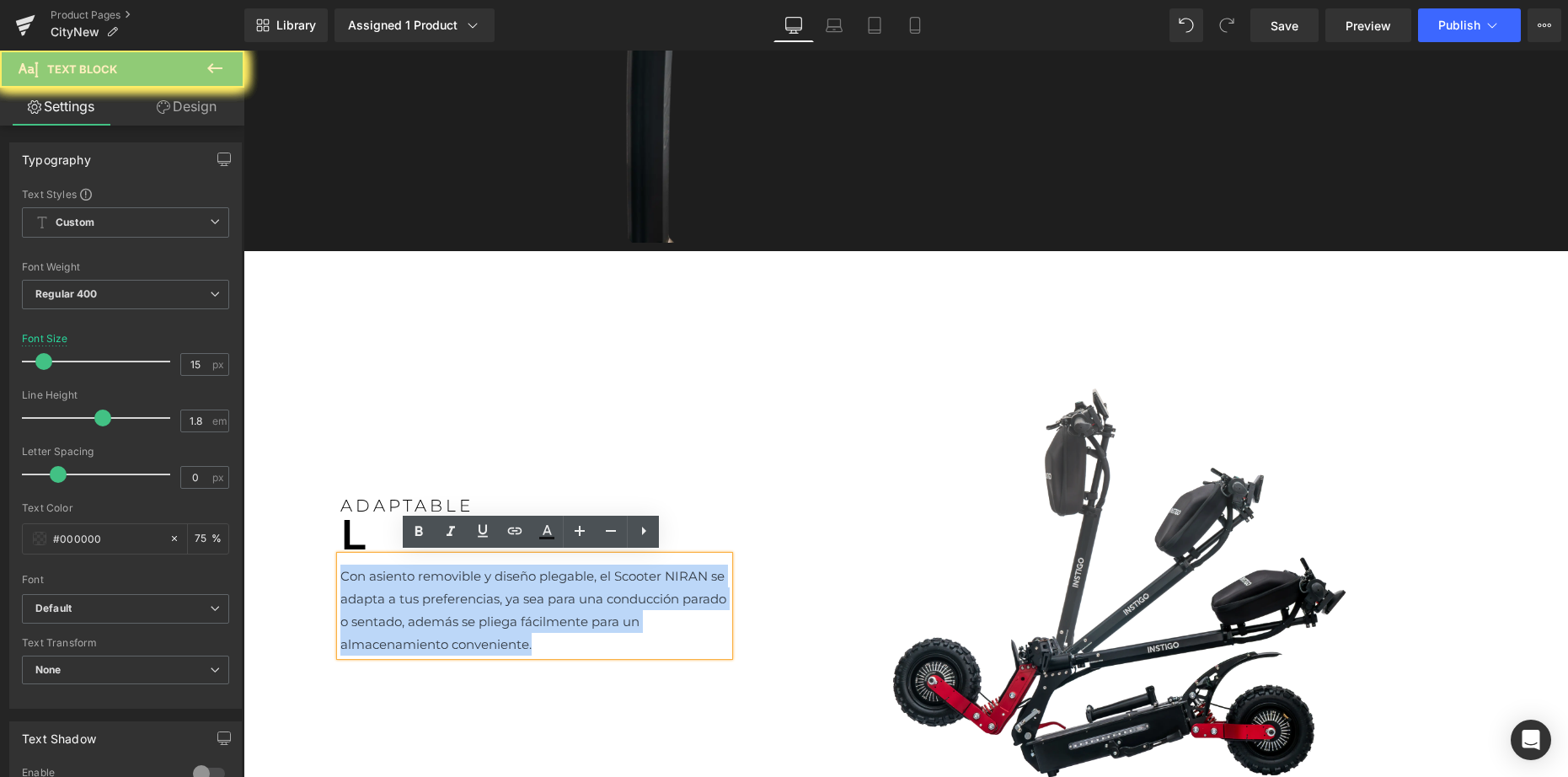
click at [447, 607] on p "Con asiento removible y diseño plegable, el Scooter NIRAN se adapta a tus prefe…" at bounding box center [534, 610] width 388 height 91
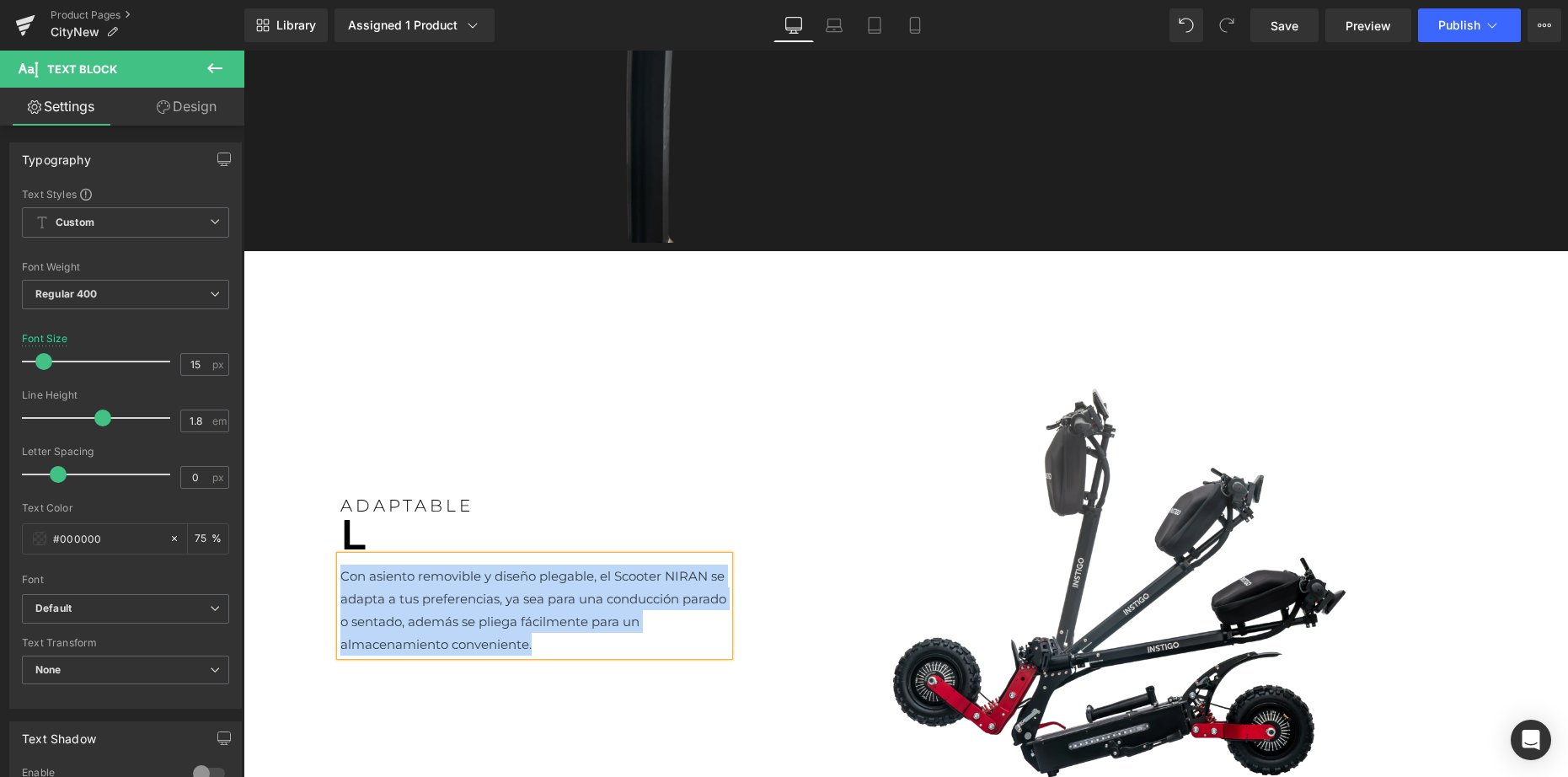
paste div
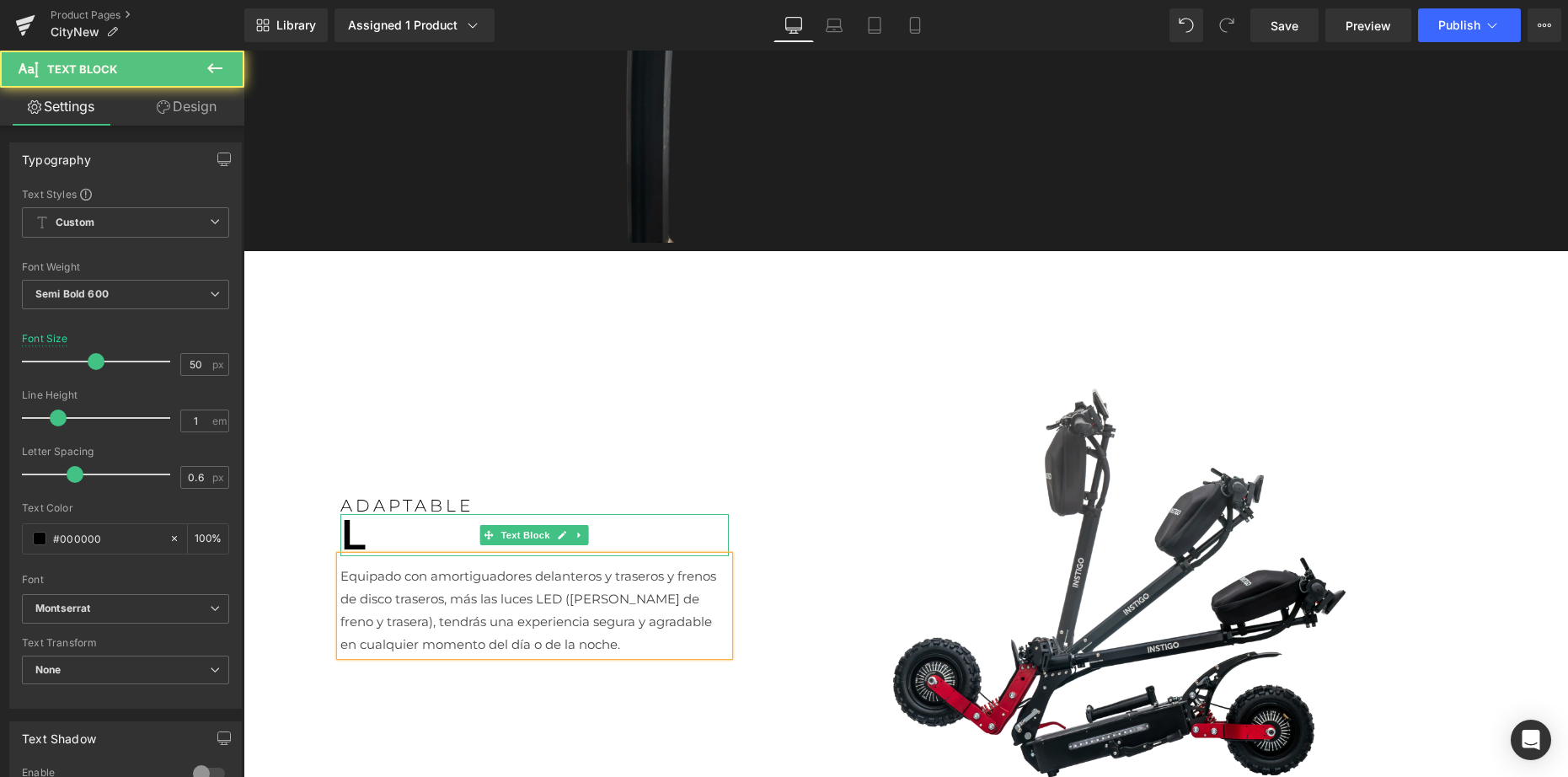
click at [346, 531] on p "L" at bounding box center [534, 535] width 388 height 42
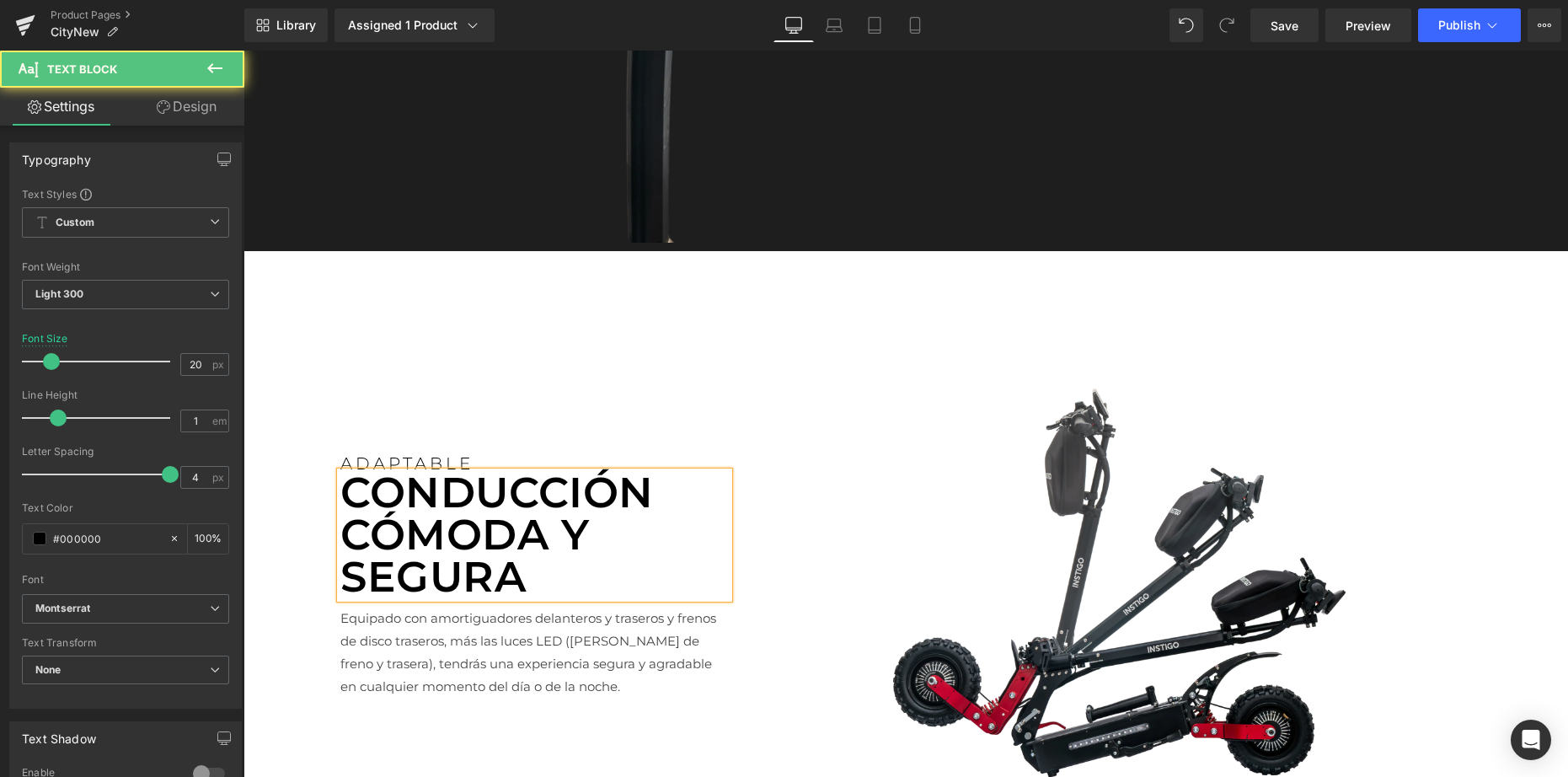
click at [244, 50] on div at bounding box center [244, 50] width 0 height 0
click at [377, 455] on p "ADAPTABLE" at bounding box center [534, 463] width 388 height 17
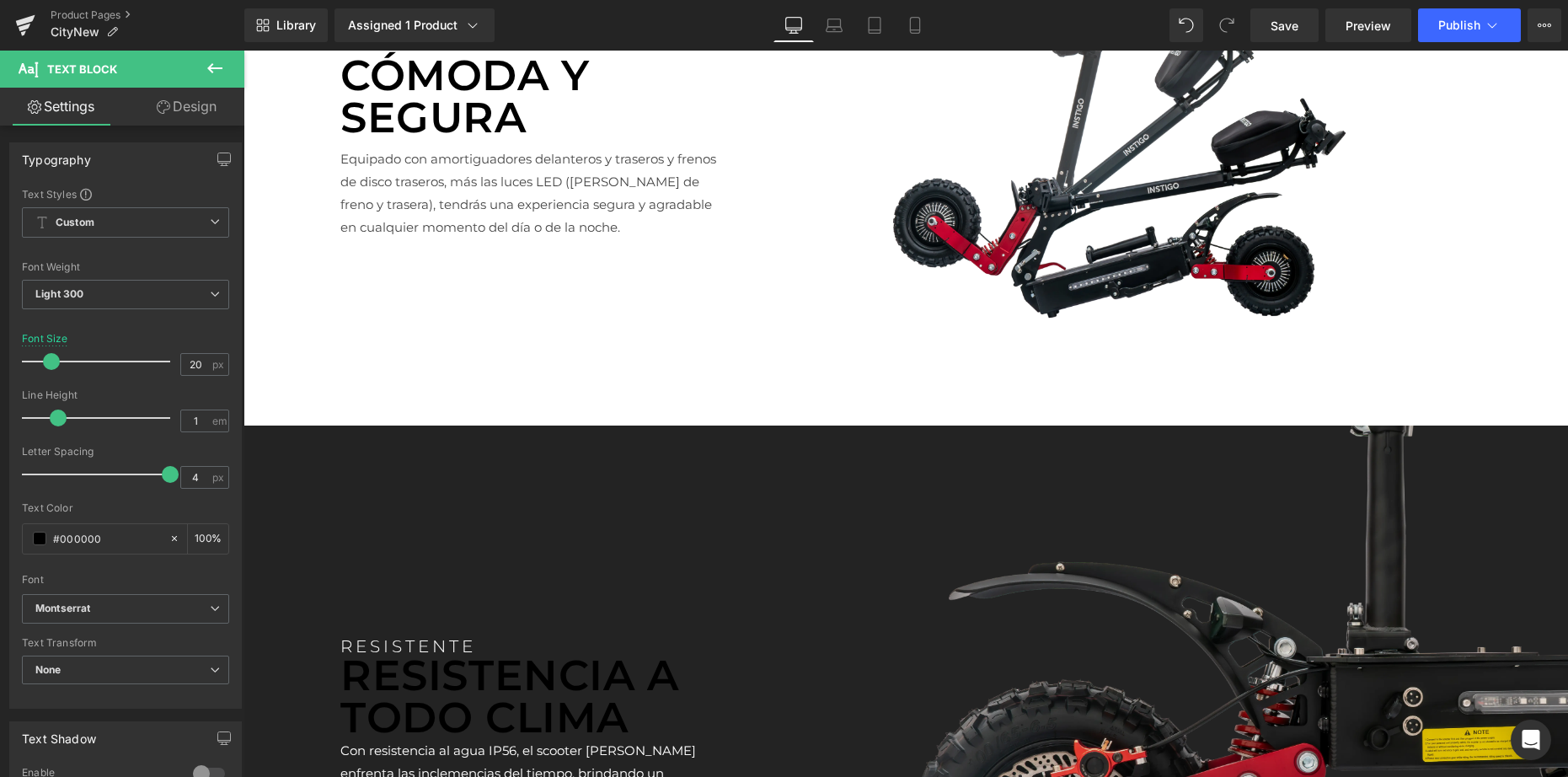
scroll to position [3561, 0]
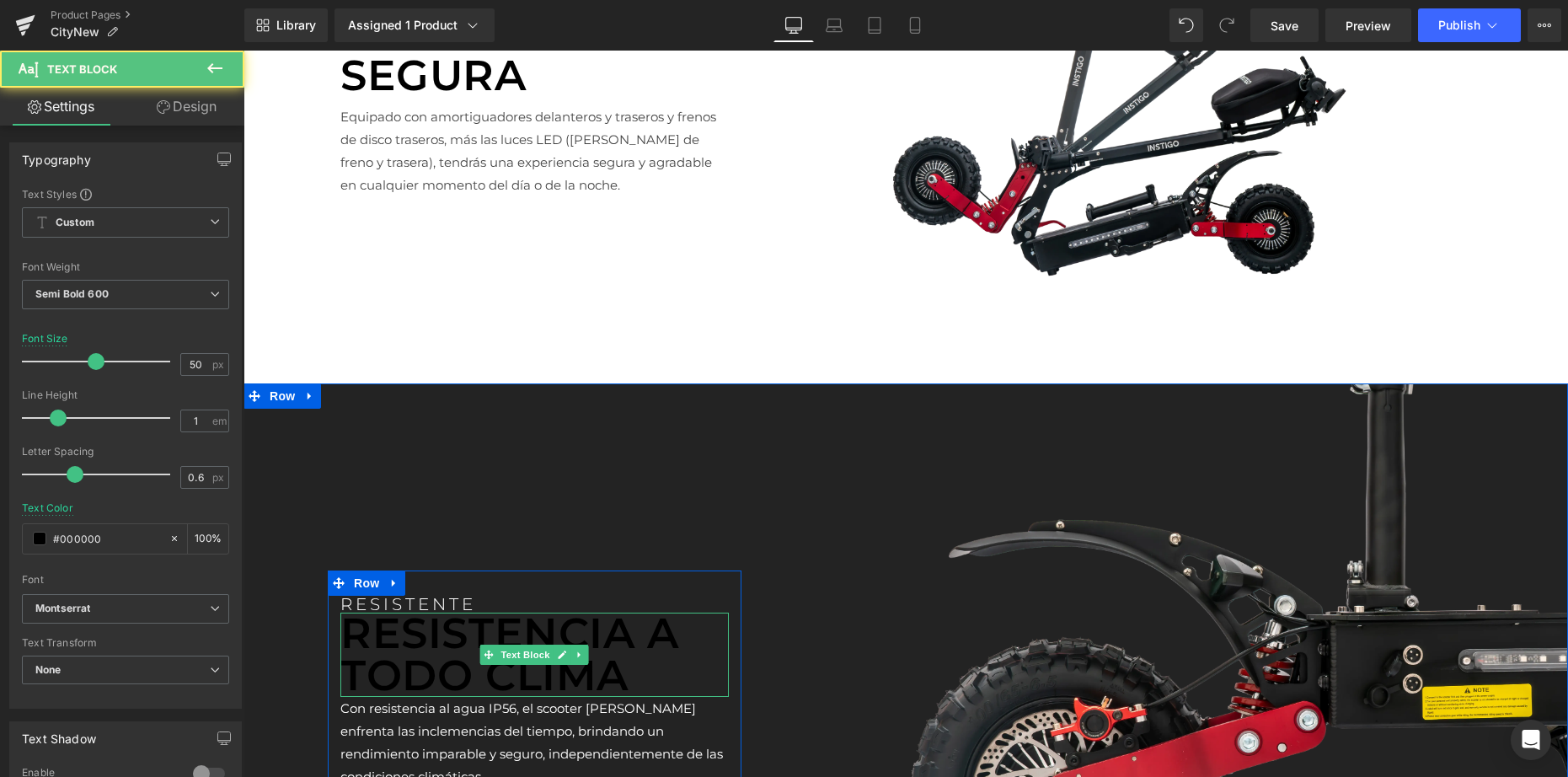
click at [386, 627] on p "RESISTENCIA A TODO CLIMA" at bounding box center [534, 654] width 388 height 84
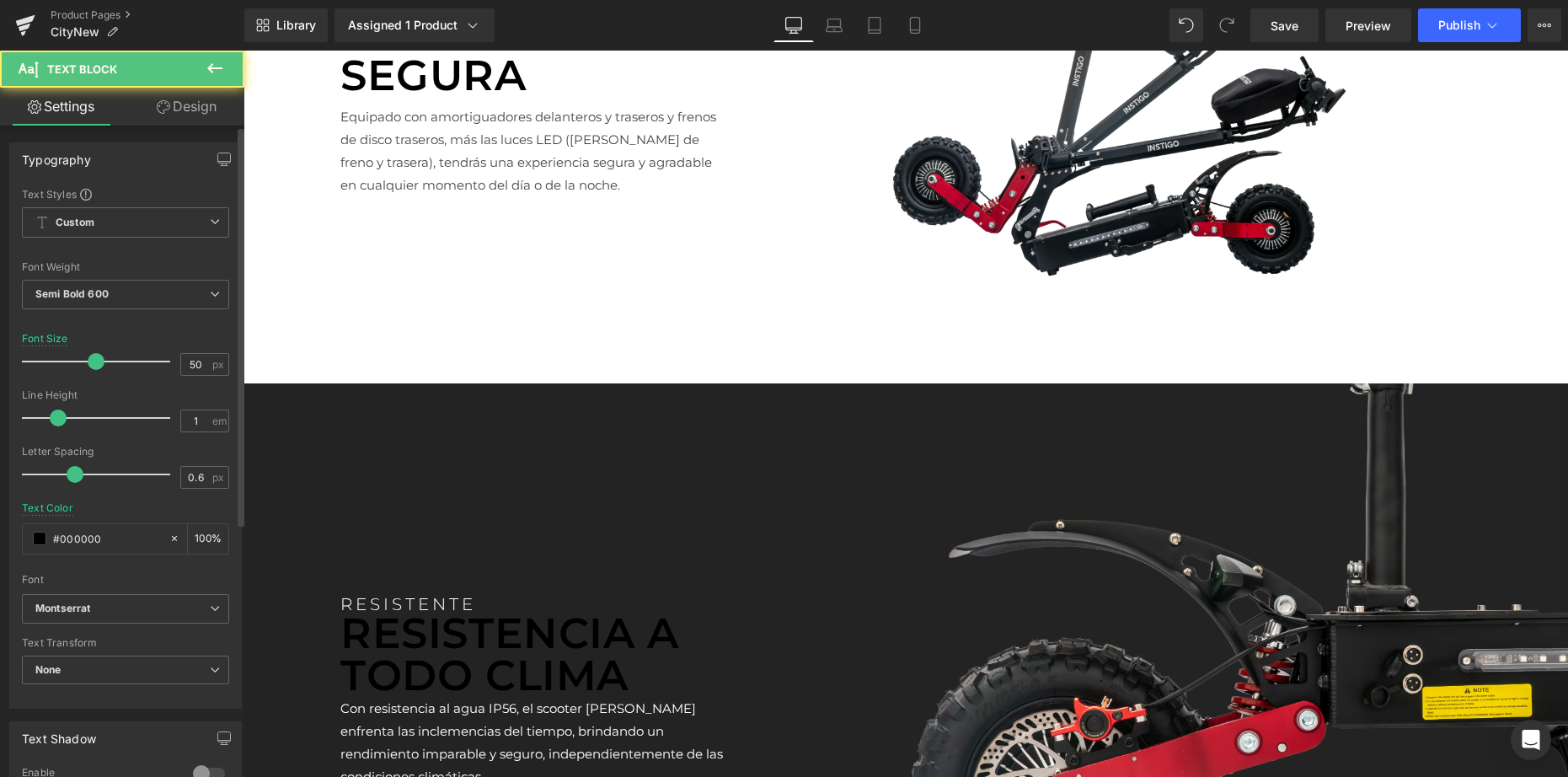
scroll to position [303, 0]
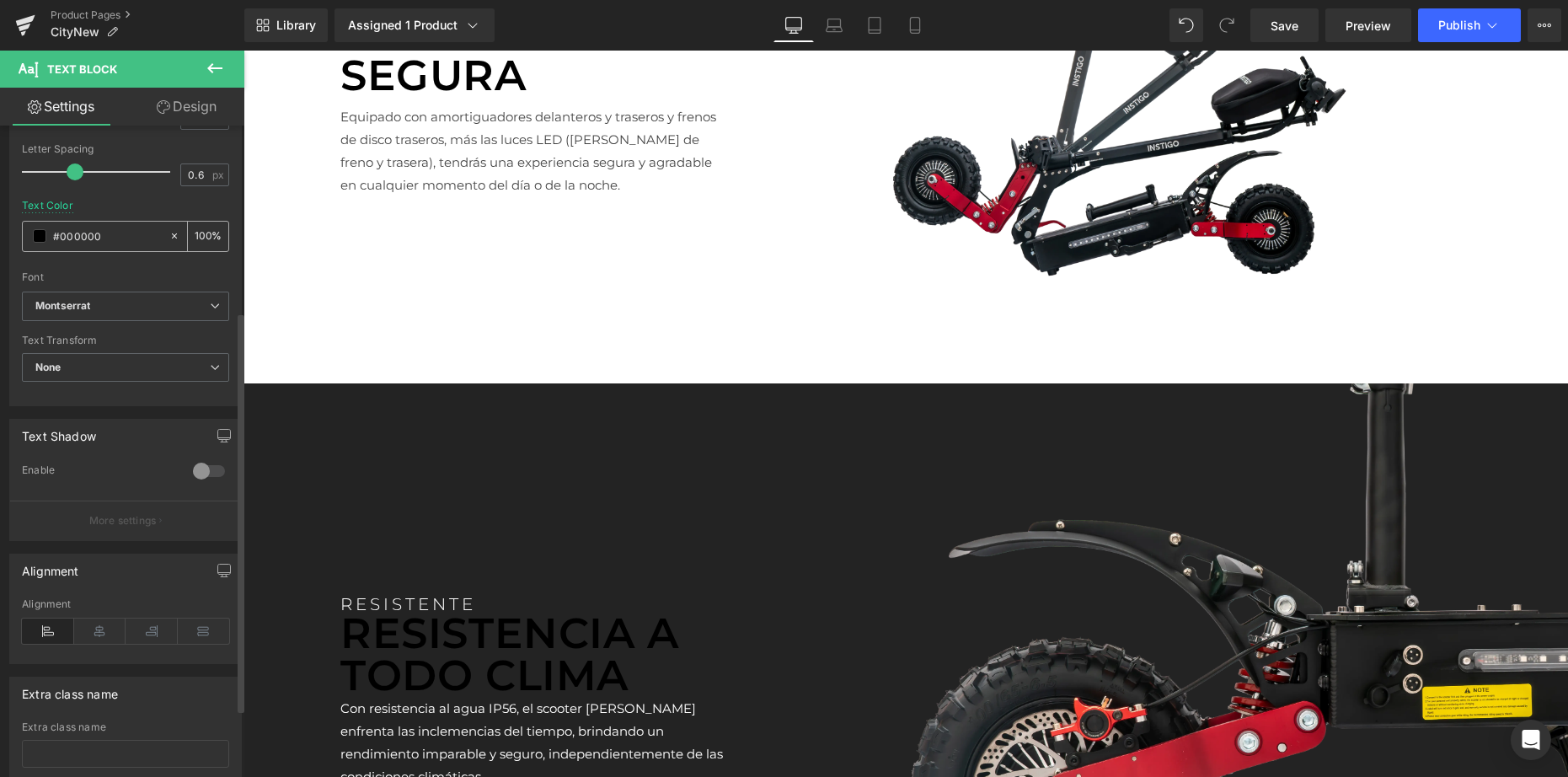
click at [46, 235] on div "#000000" at bounding box center [95, 236] width 146 height 30
click at [39, 235] on span at bounding box center [40, 236] width 14 height 14
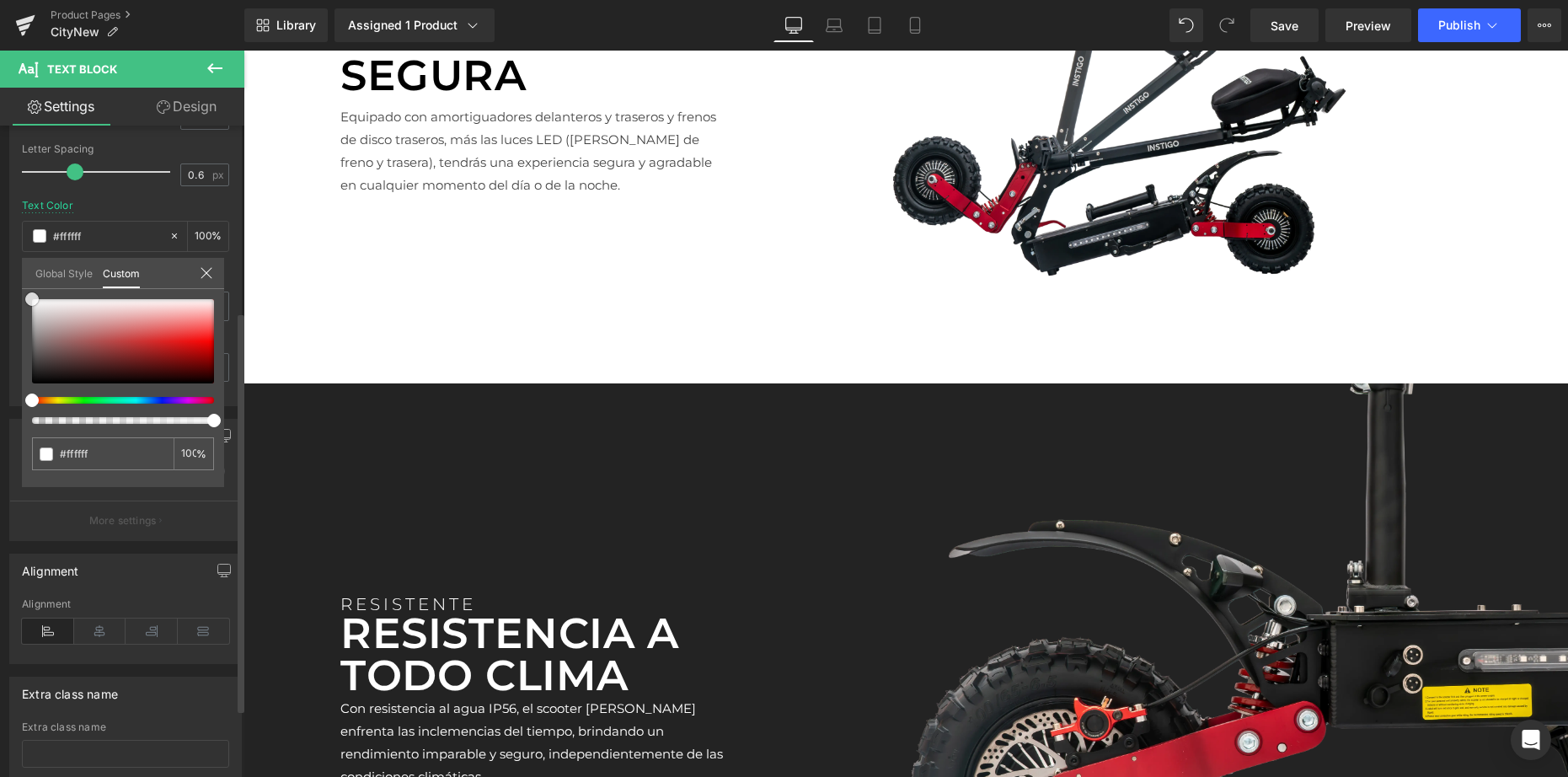
drag, startPoint x: 55, startPoint y: 327, endPoint x: 18, endPoint y: 250, distance: 85.4
click at [18, 250] on div "Typography Text Styles Custom Custom Setup Global Style Custom Setup Global Sty…" at bounding box center [125, 116] width 252 height 579
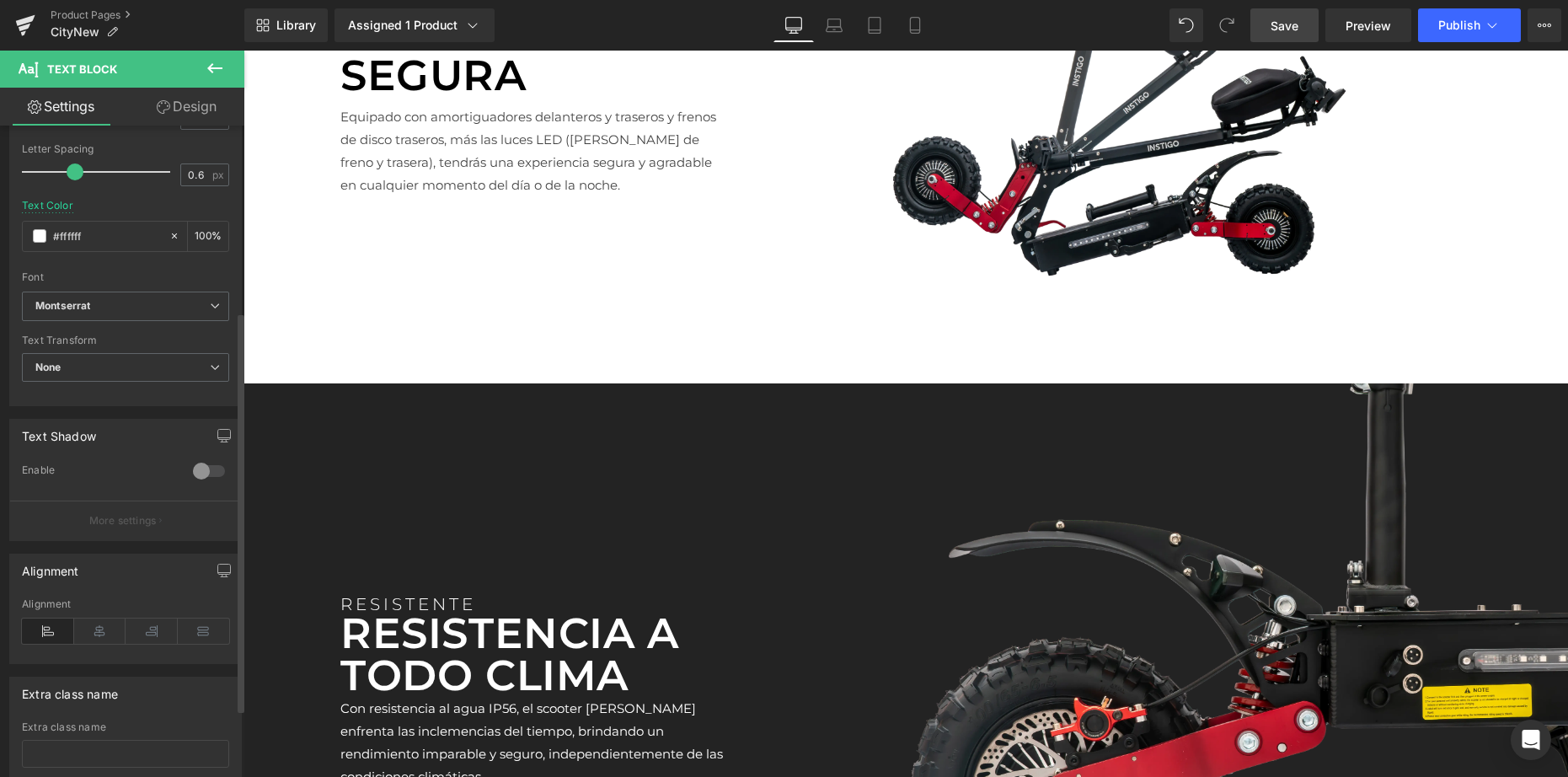
click at [1269, 28] on link "Save" at bounding box center [1284, 26] width 68 height 34
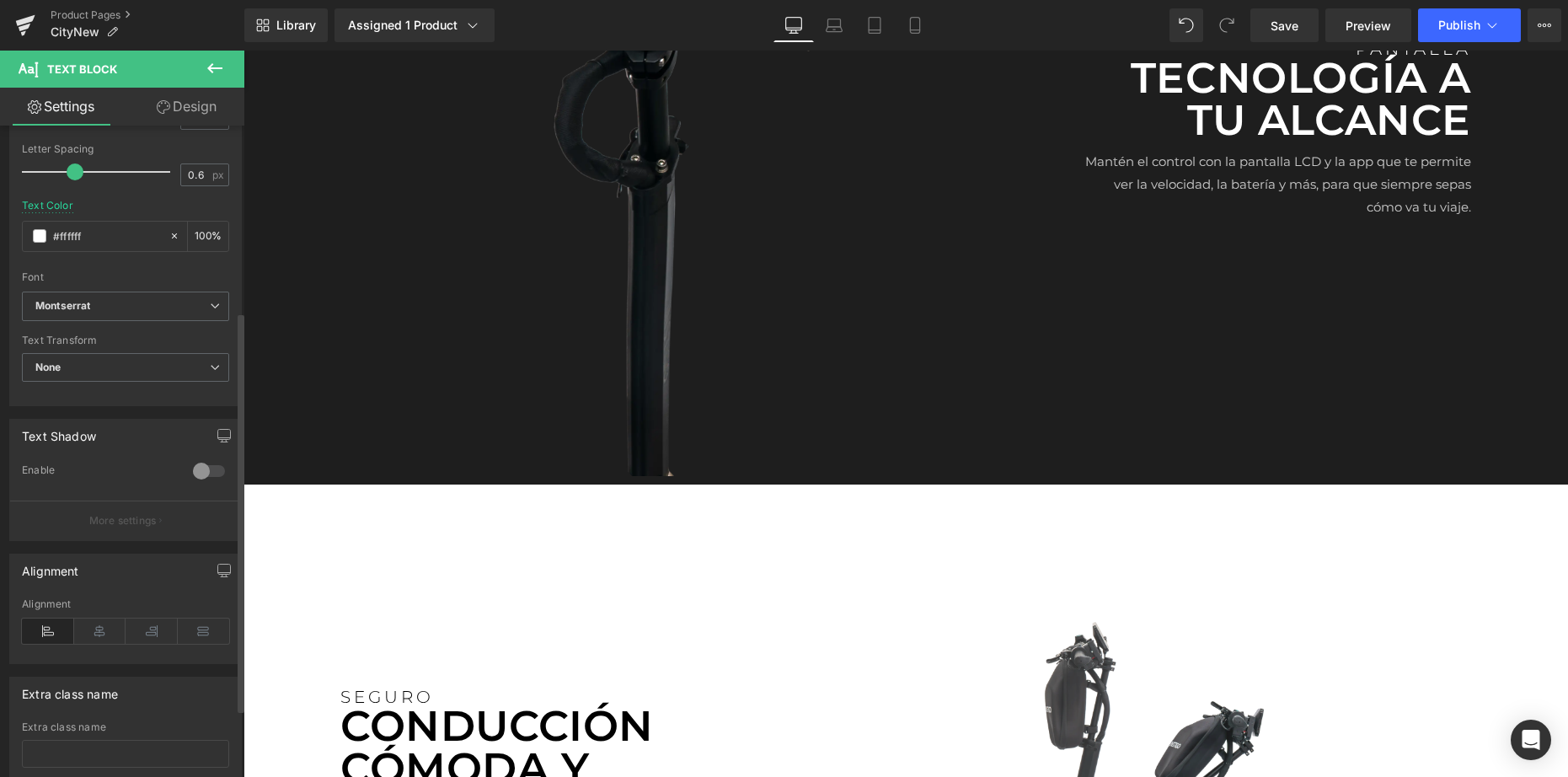
scroll to position [3062, 0]
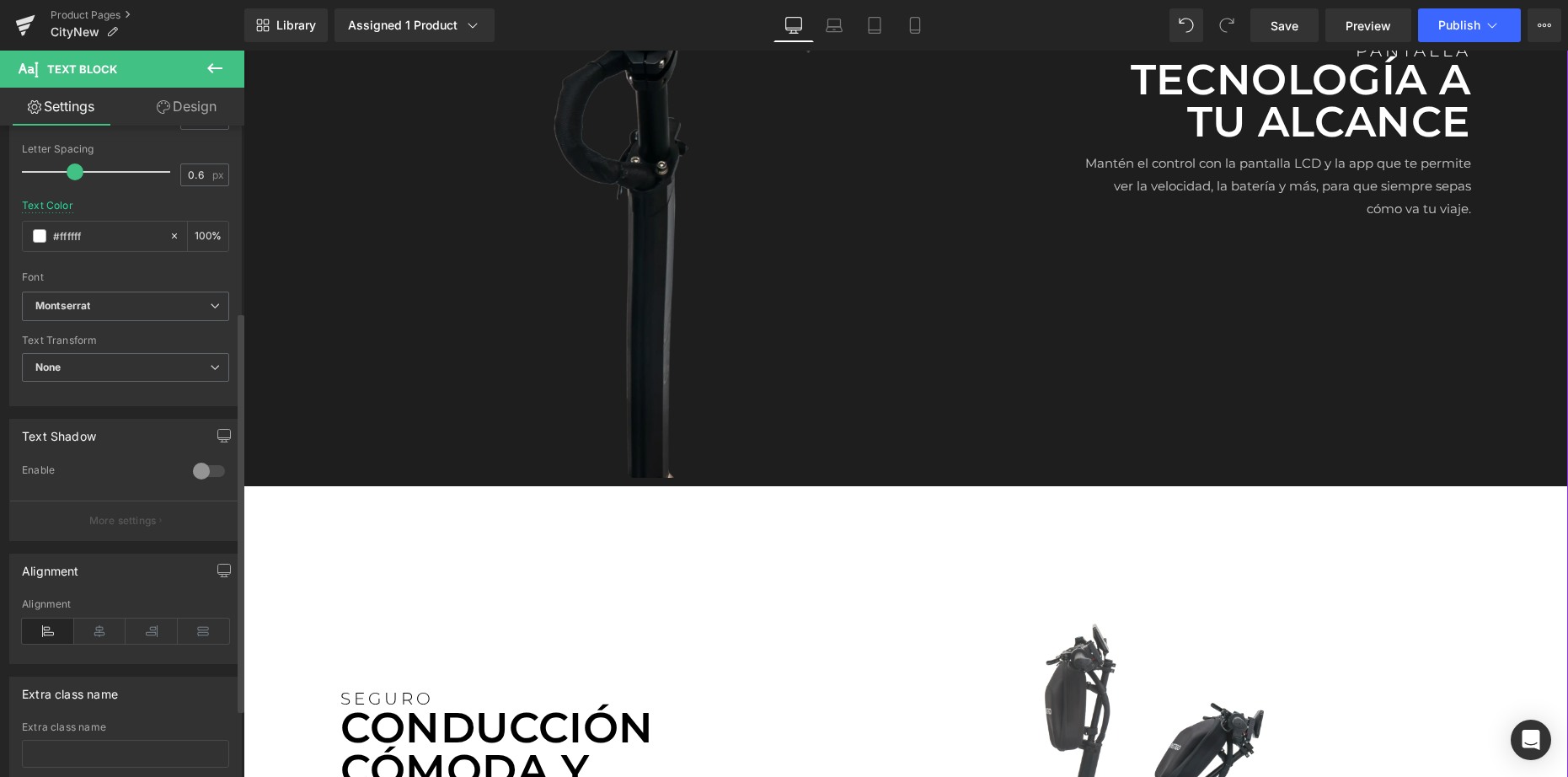
scroll to position [3192, 0]
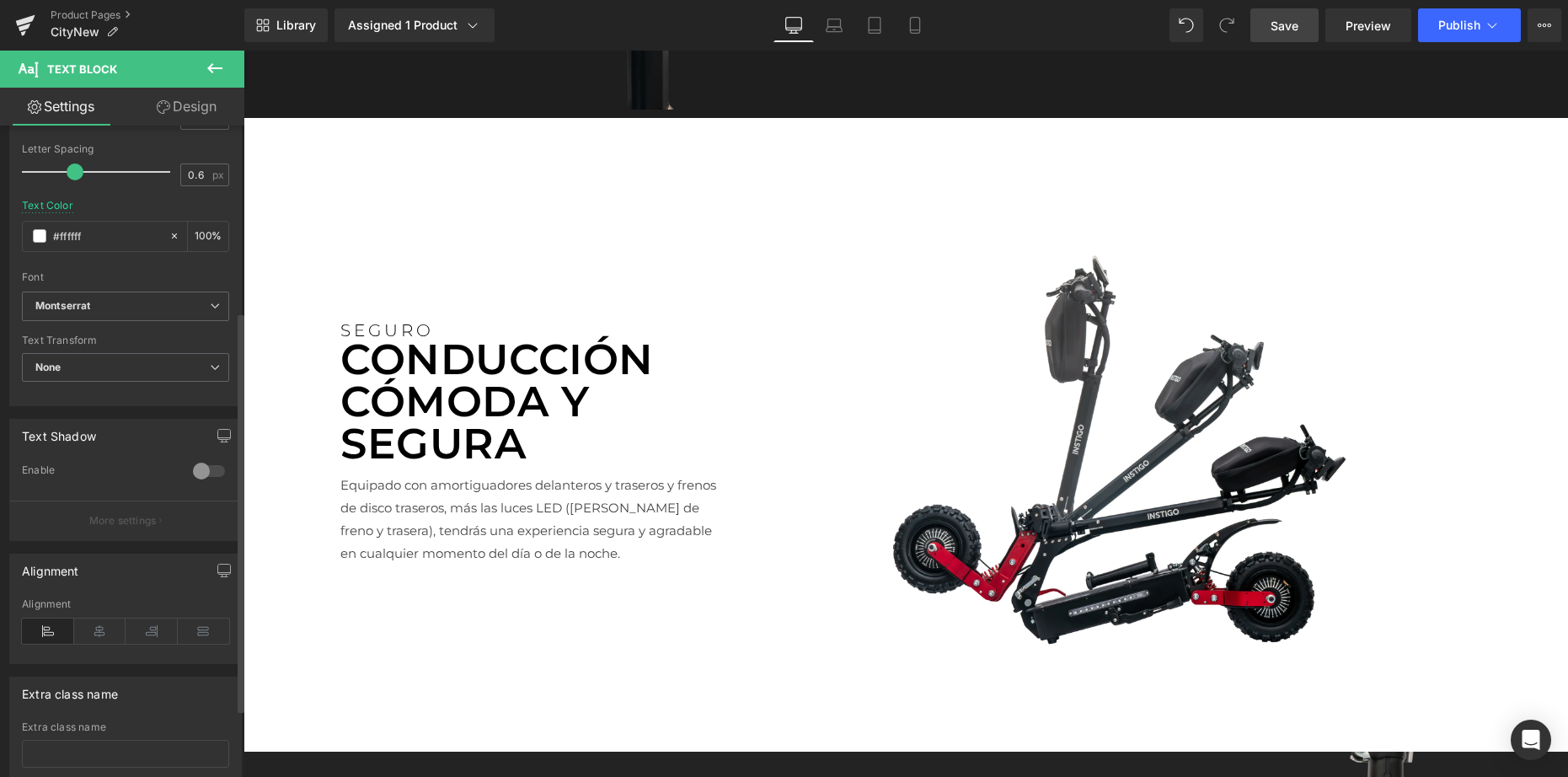
click at [1312, 25] on link "Save" at bounding box center [1284, 26] width 68 height 34
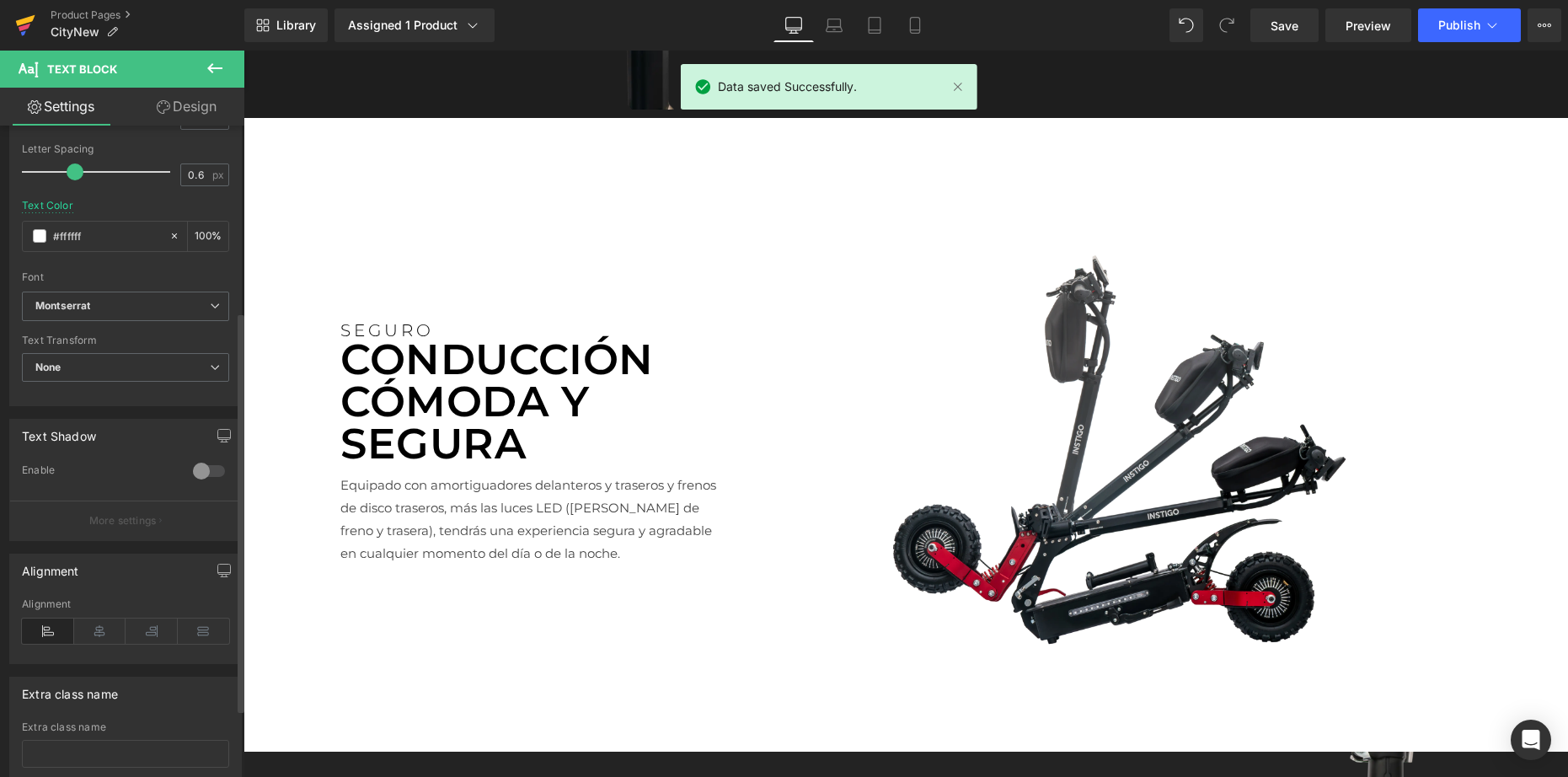
click at [22, 24] on icon at bounding box center [26, 20] width 20 height 11
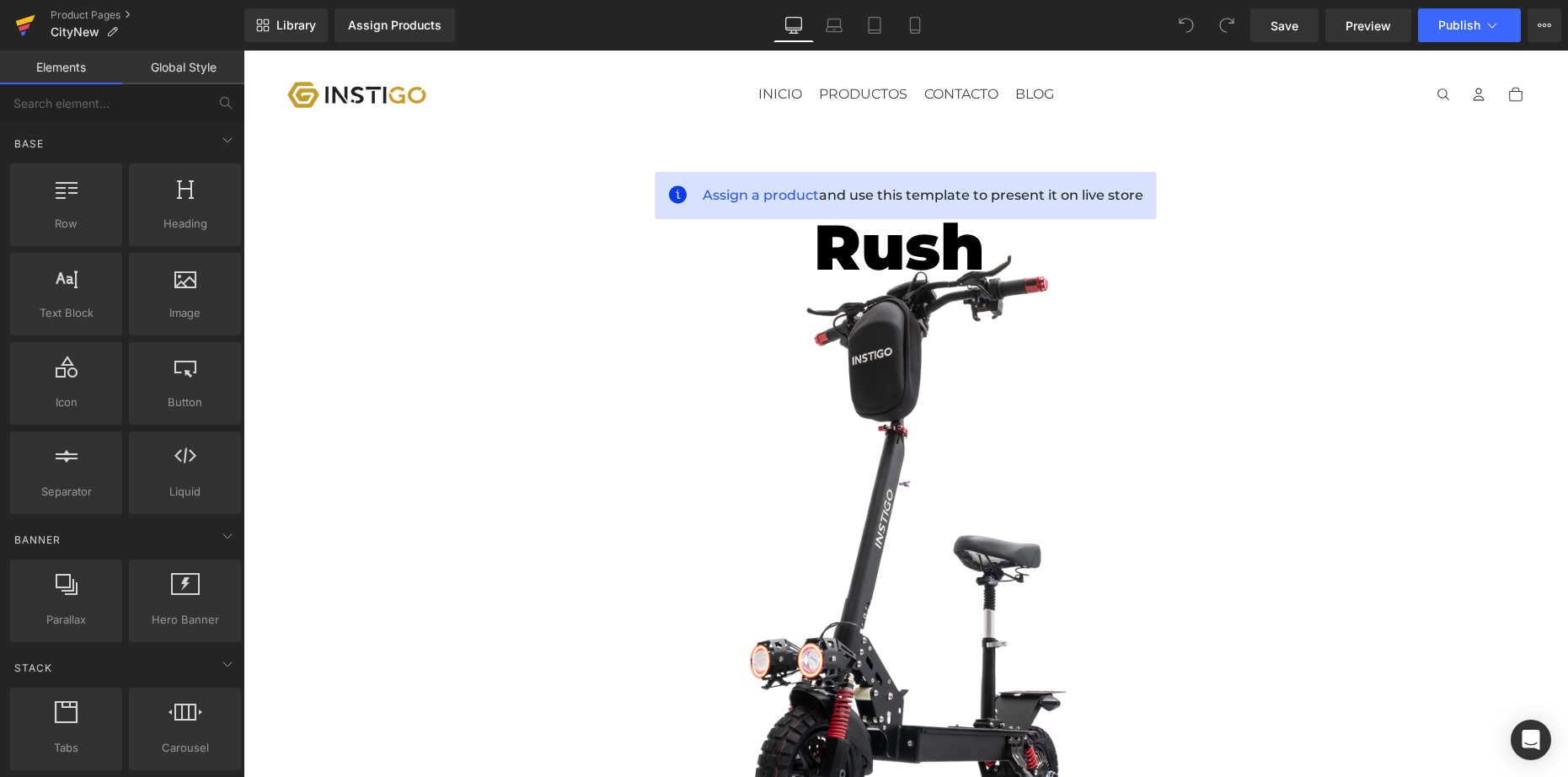
click at [17, 14] on icon at bounding box center [26, 25] width 20 height 42
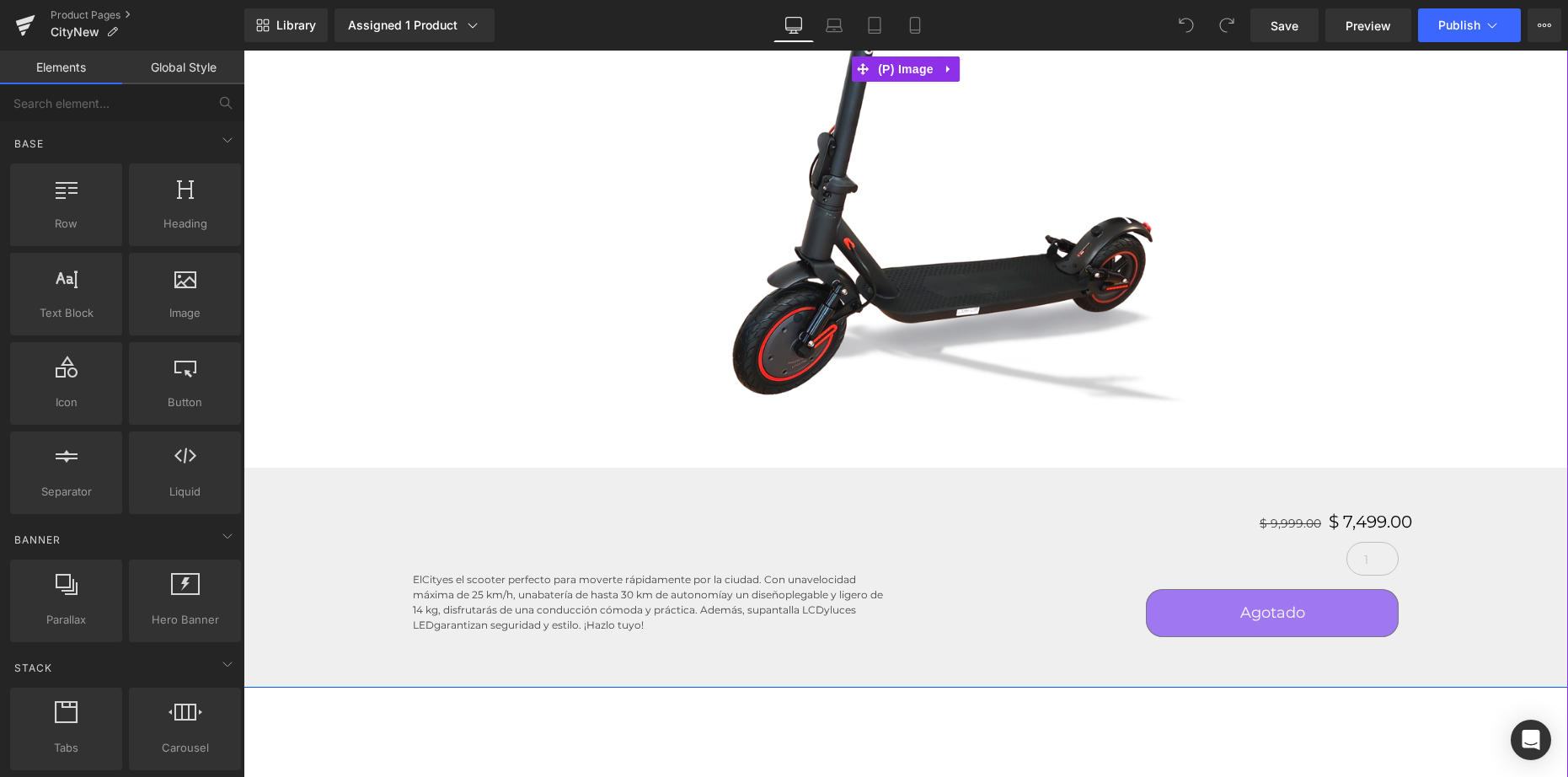
scroll to position [545, 0]
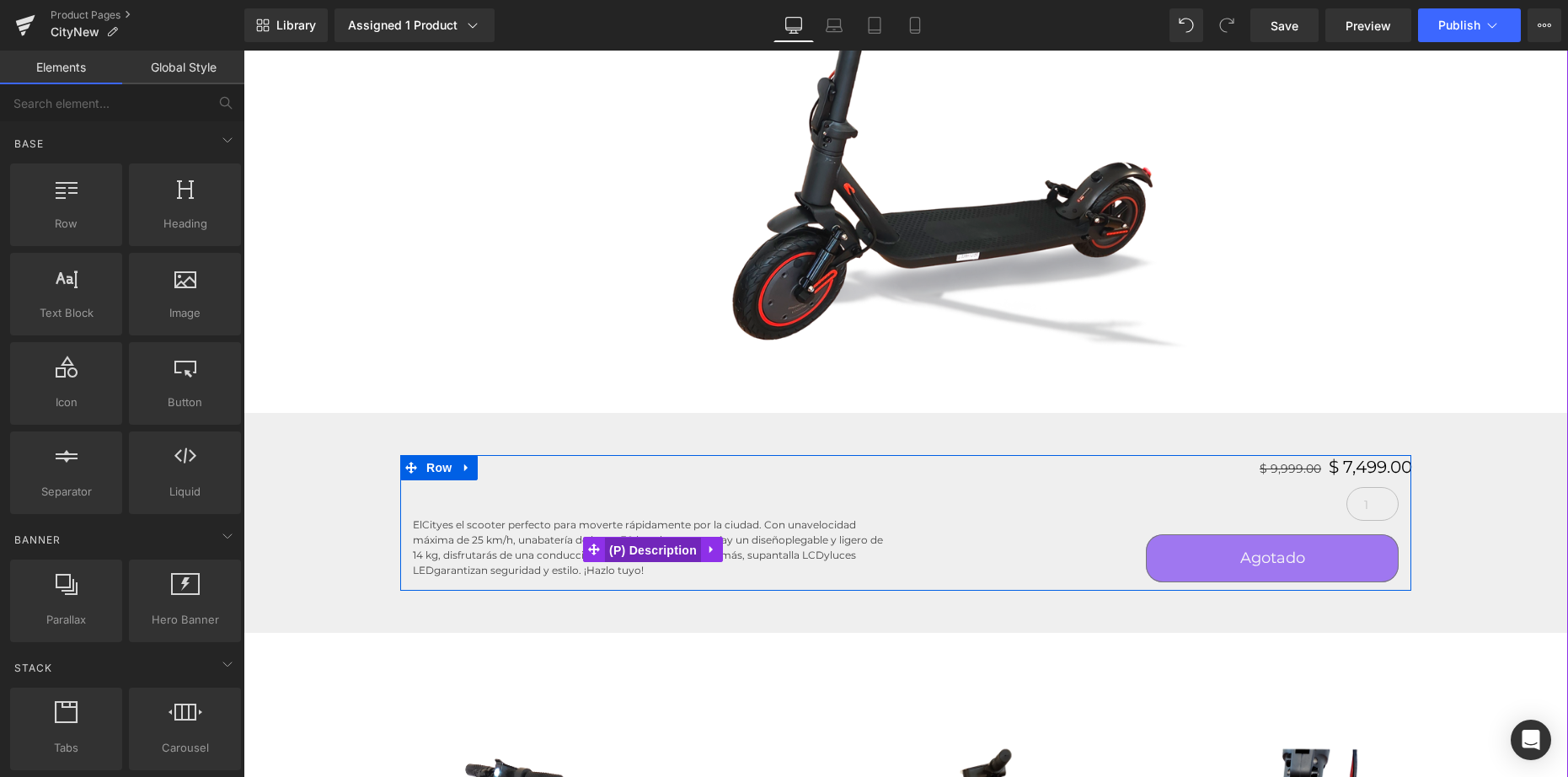
click at [653, 539] on span "(P) Description" at bounding box center [652, 550] width 96 height 26
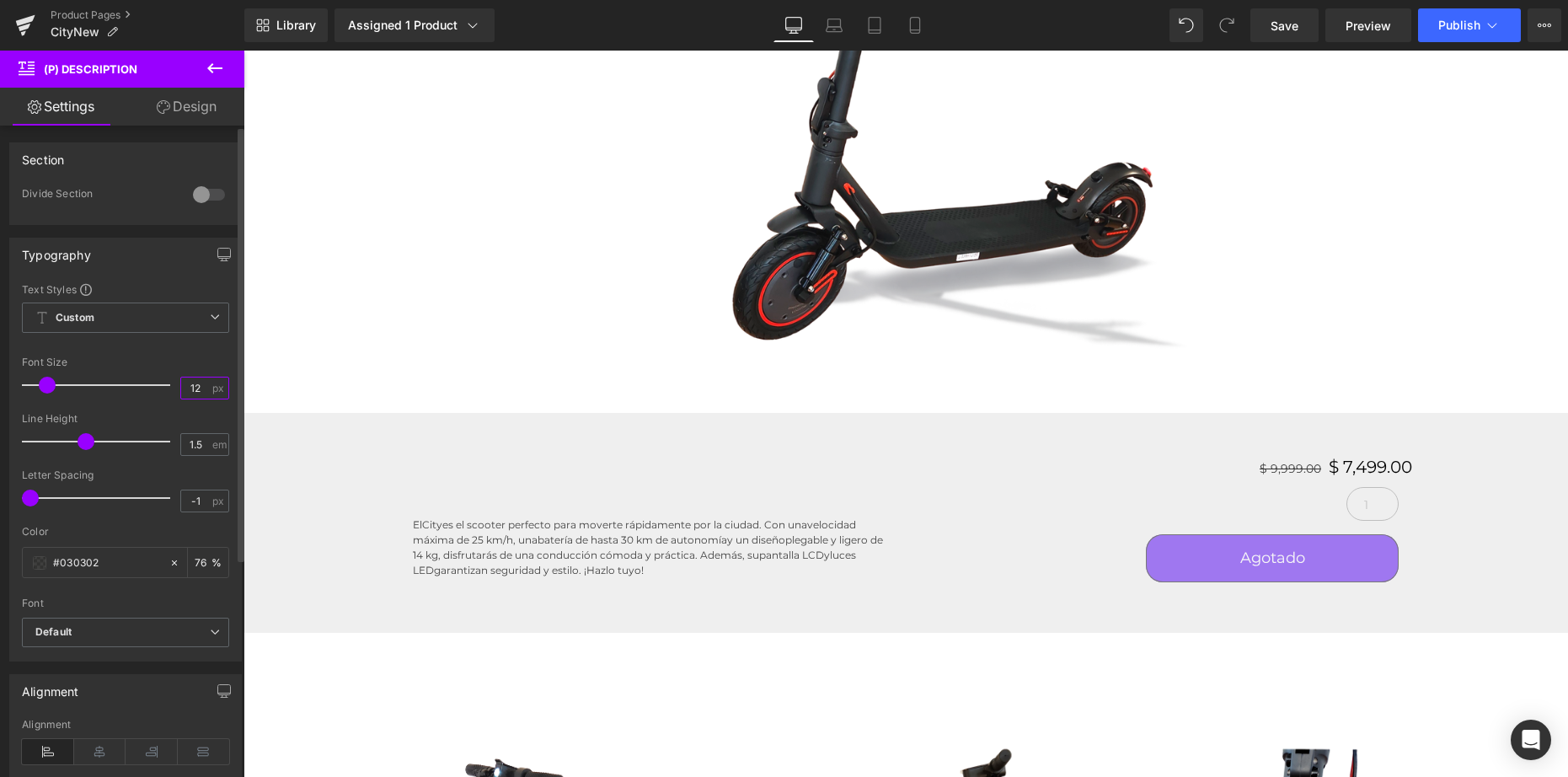
click at [193, 394] on input "12" at bounding box center [195, 388] width 30 height 21
type input "16"
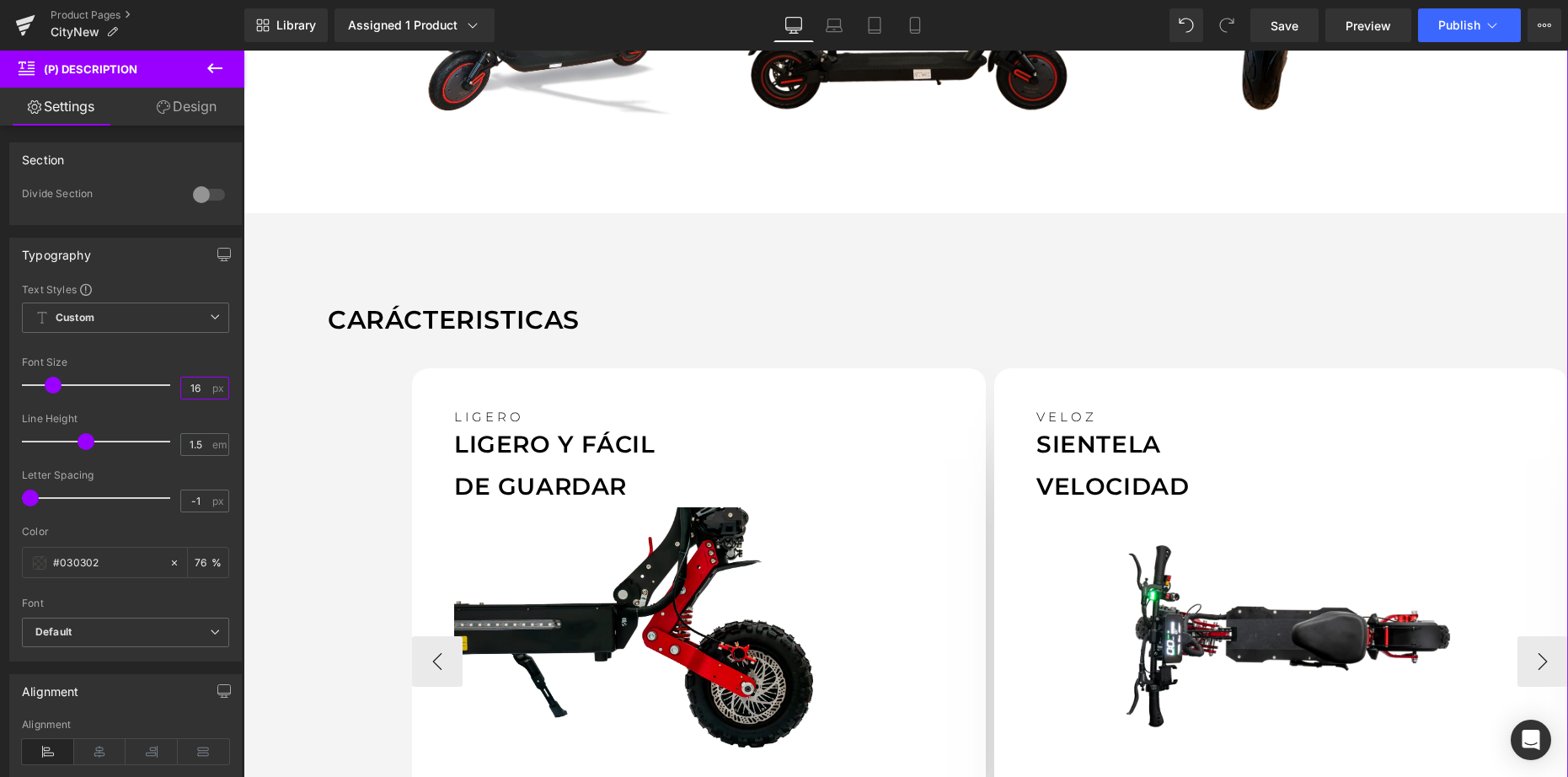
scroll to position [1802, 0]
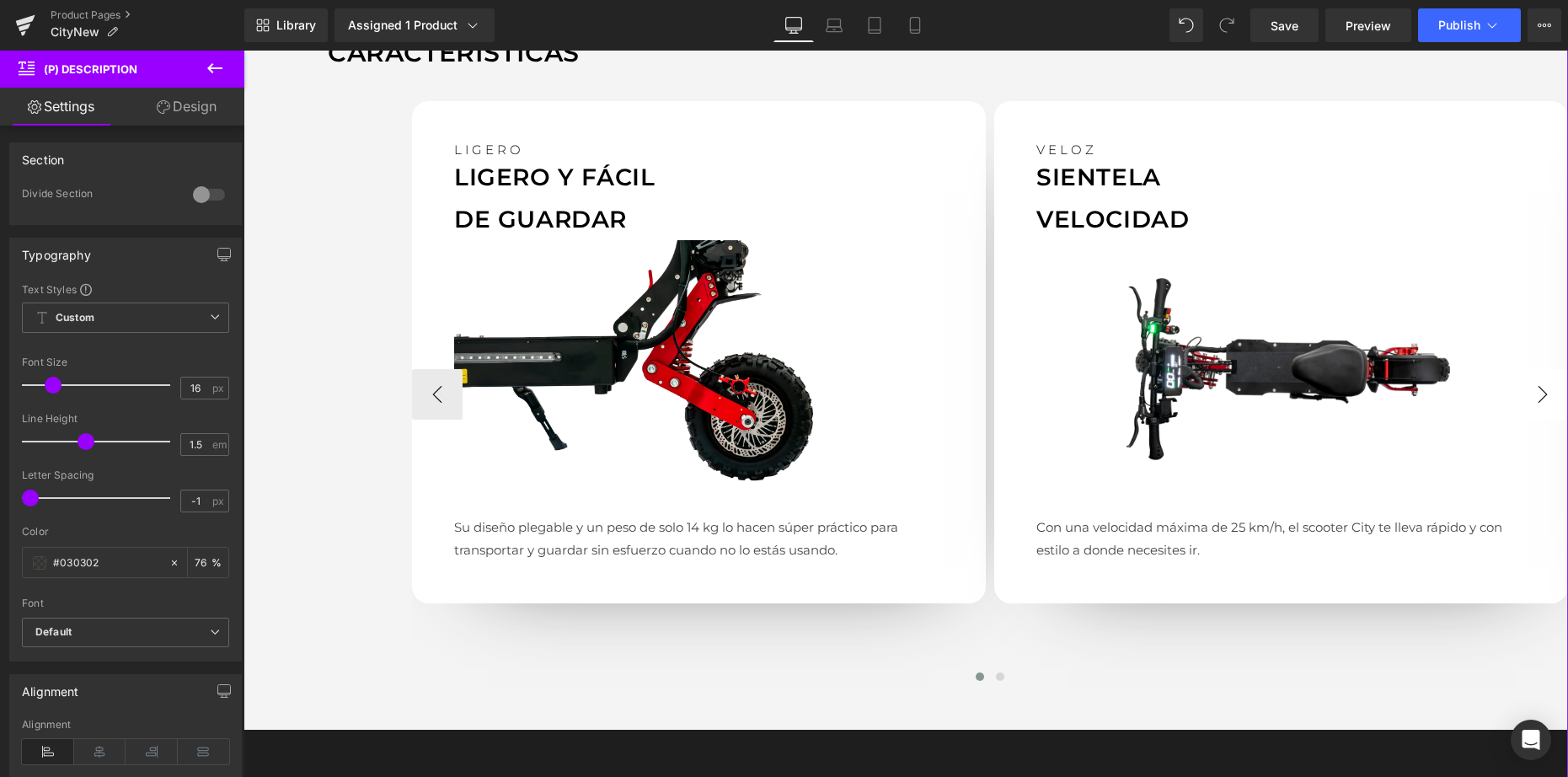
click at [1539, 392] on button "›" at bounding box center [1542, 394] width 50 height 50
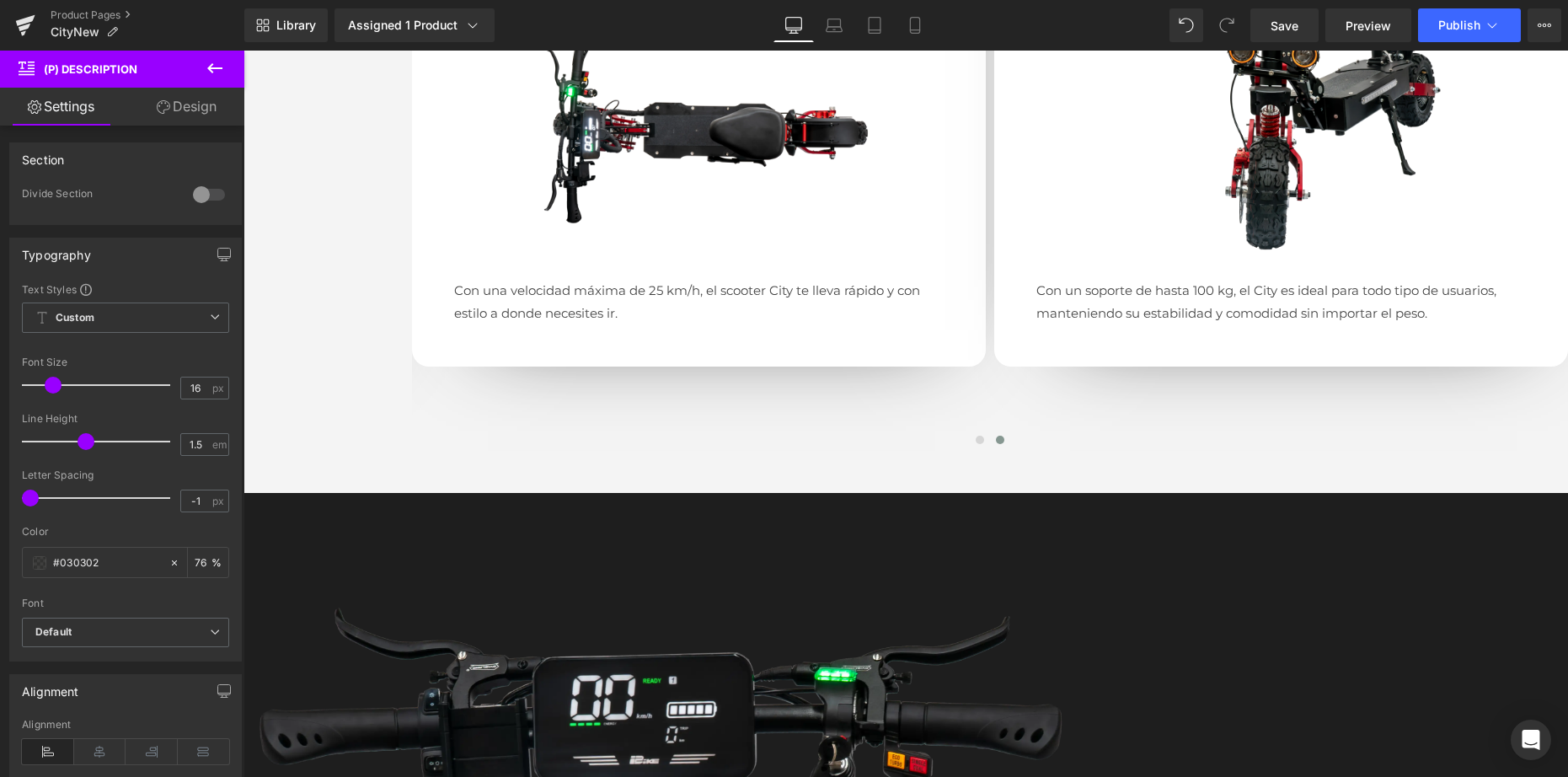
scroll to position [1688, 0]
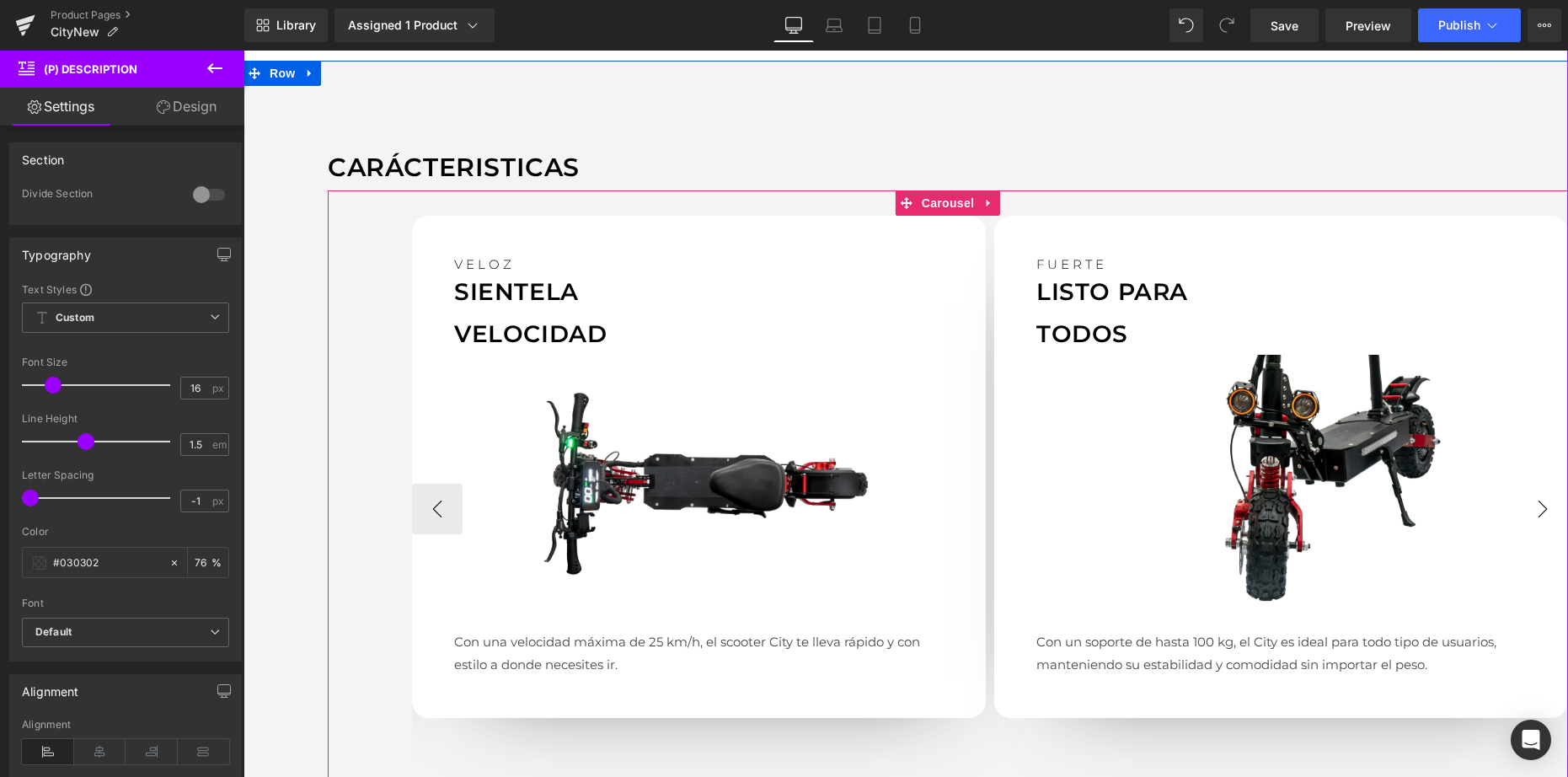
click at [1525, 506] on button "›" at bounding box center [1542, 508] width 50 height 50
click at [1548, 507] on button "›" at bounding box center [1542, 508] width 50 height 50
click at [422, 505] on button "‹" at bounding box center [437, 508] width 50 height 50
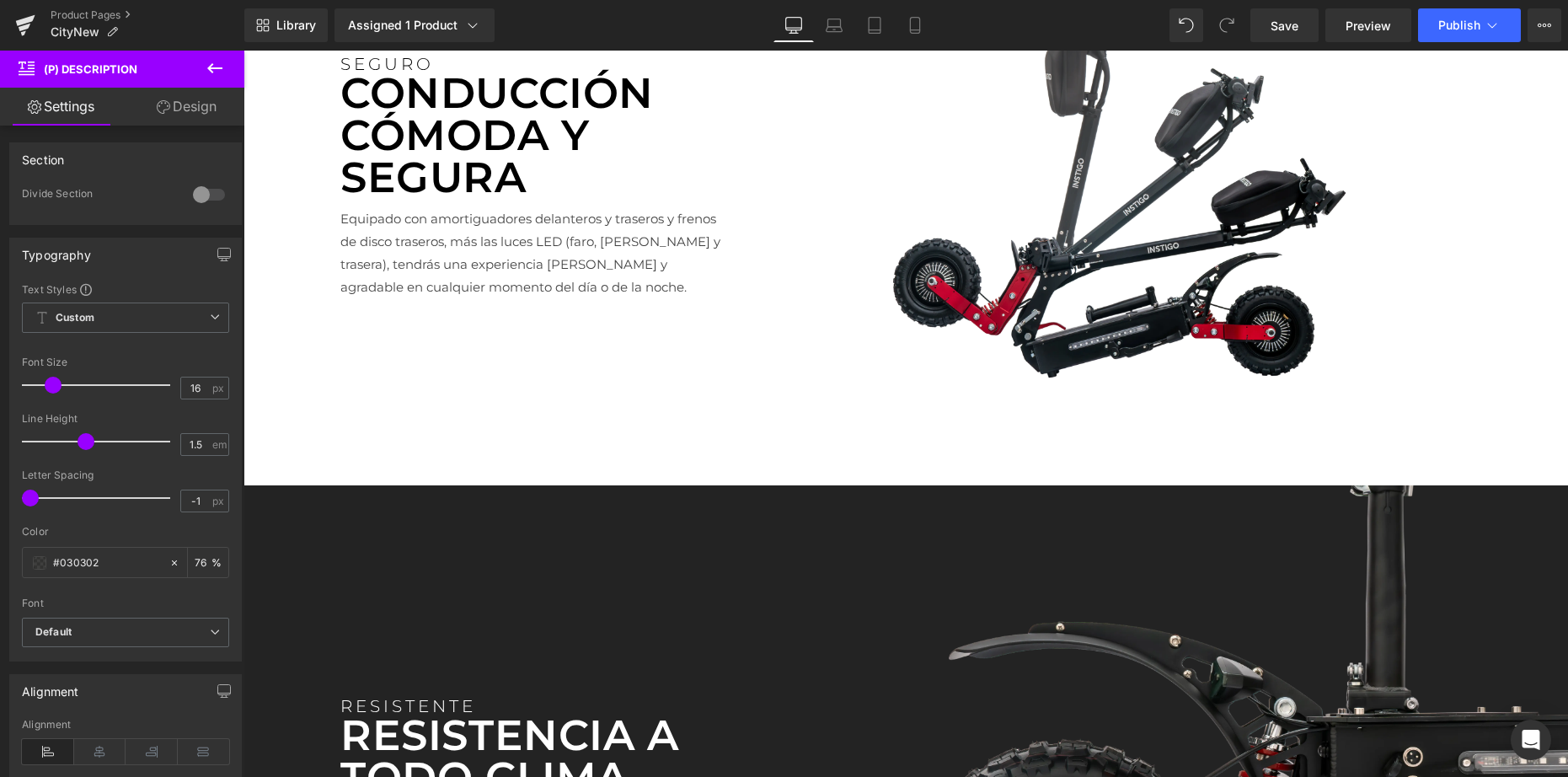
scroll to position [3819, 0]
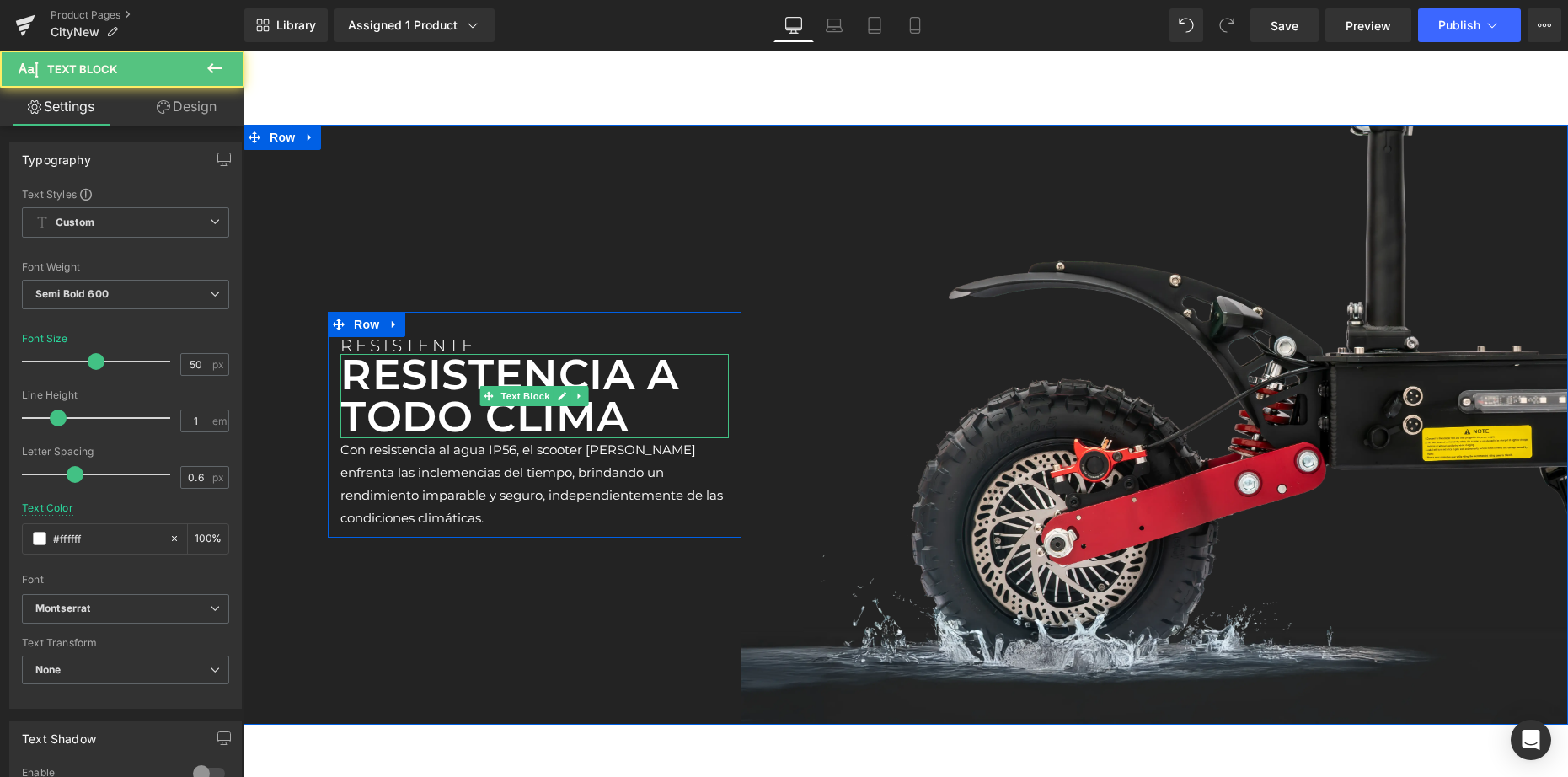
click at [537, 384] on p "RESISTENCIA A TODO CLIMA" at bounding box center [534, 396] width 388 height 84
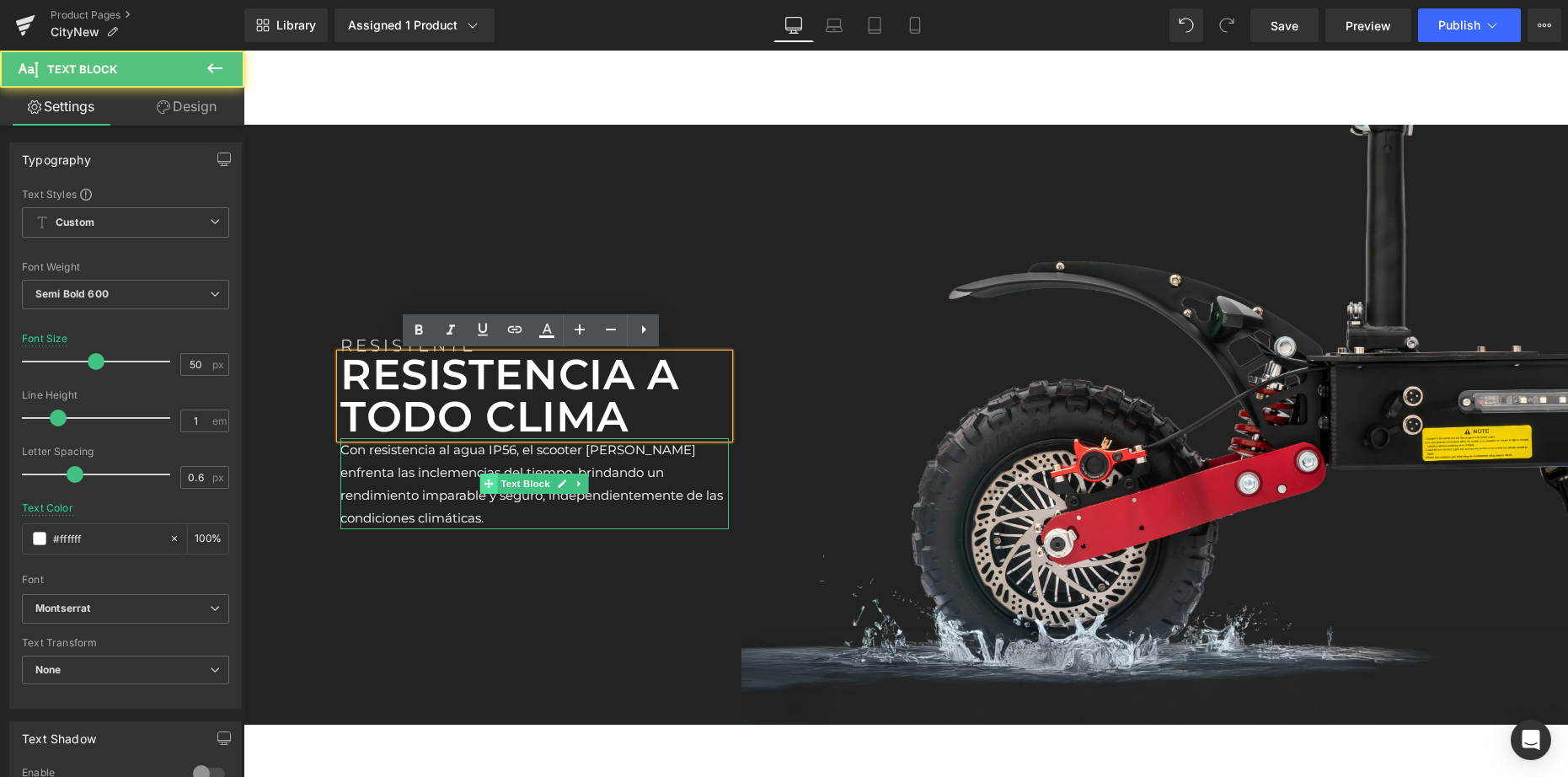
click at [494, 481] on span at bounding box center [489, 484] width 18 height 20
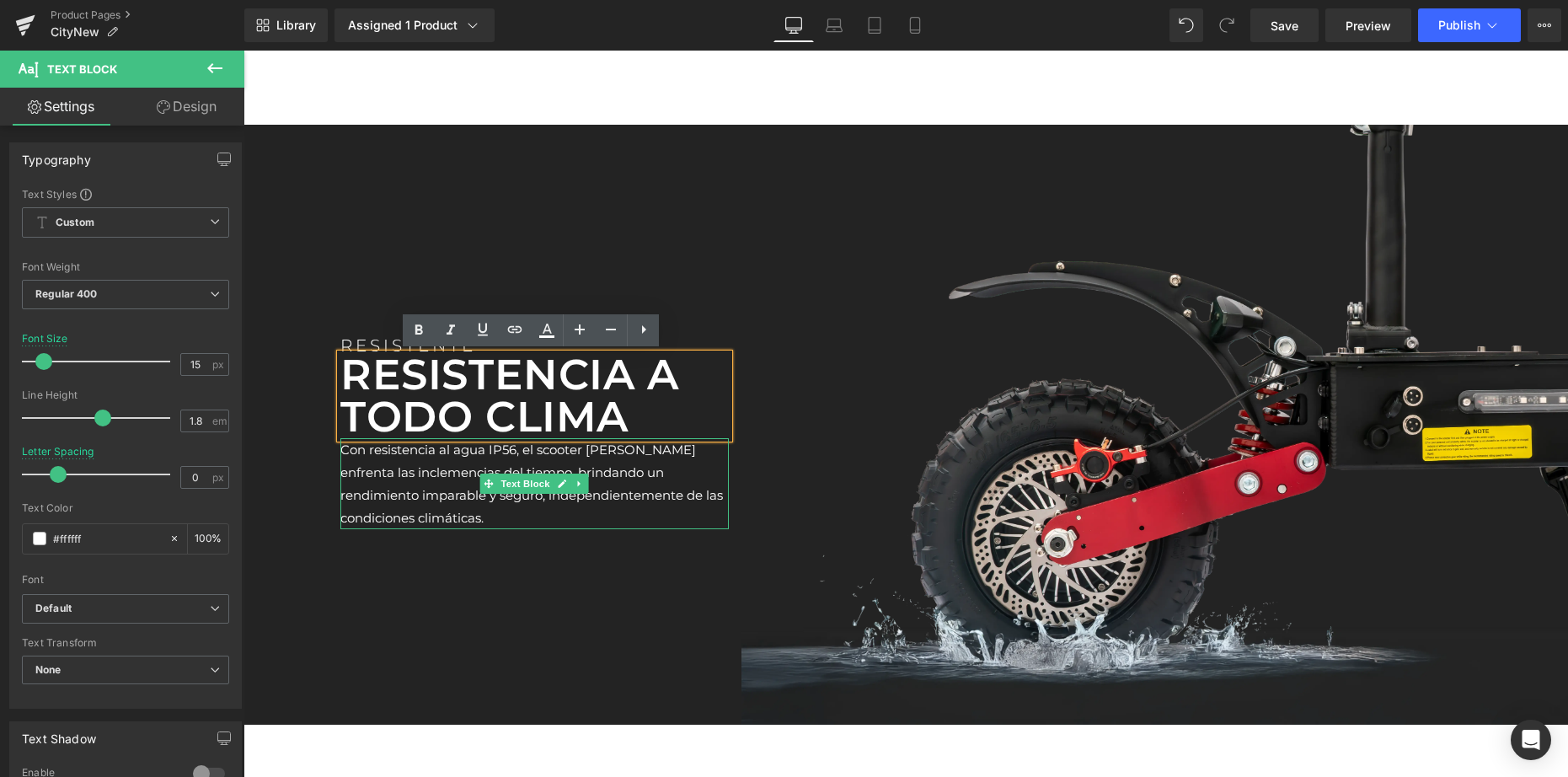
click at [448, 473] on p "Con resistencia al agua IP56, el scooter Niran enfrenta las inclemencias del ti…" at bounding box center [534, 484] width 388 height 91
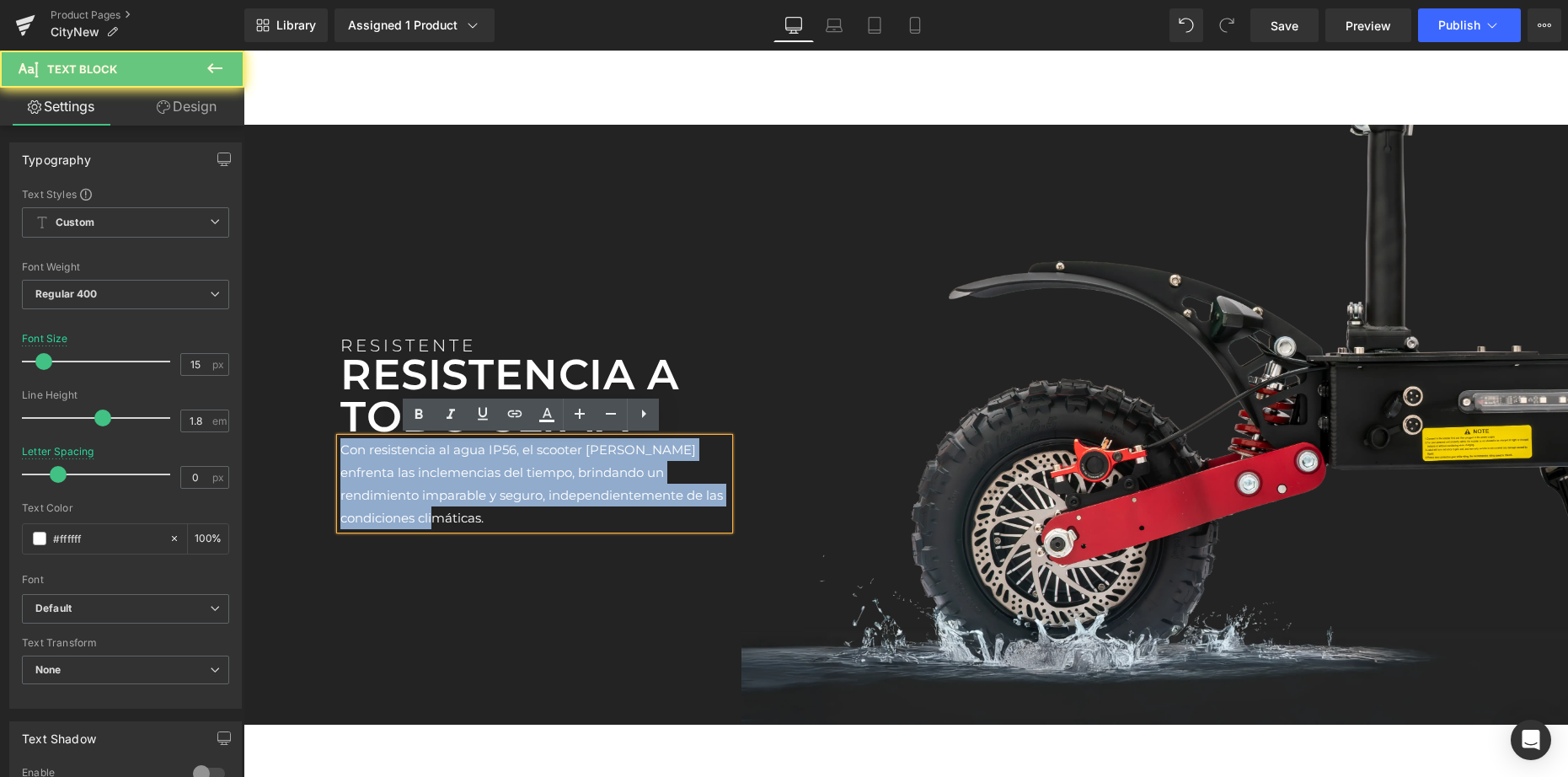
click at [448, 473] on p "Con resistencia al agua IP56, el scooter Niran enfrenta las inclemencias del ti…" at bounding box center [534, 484] width 388 height 91
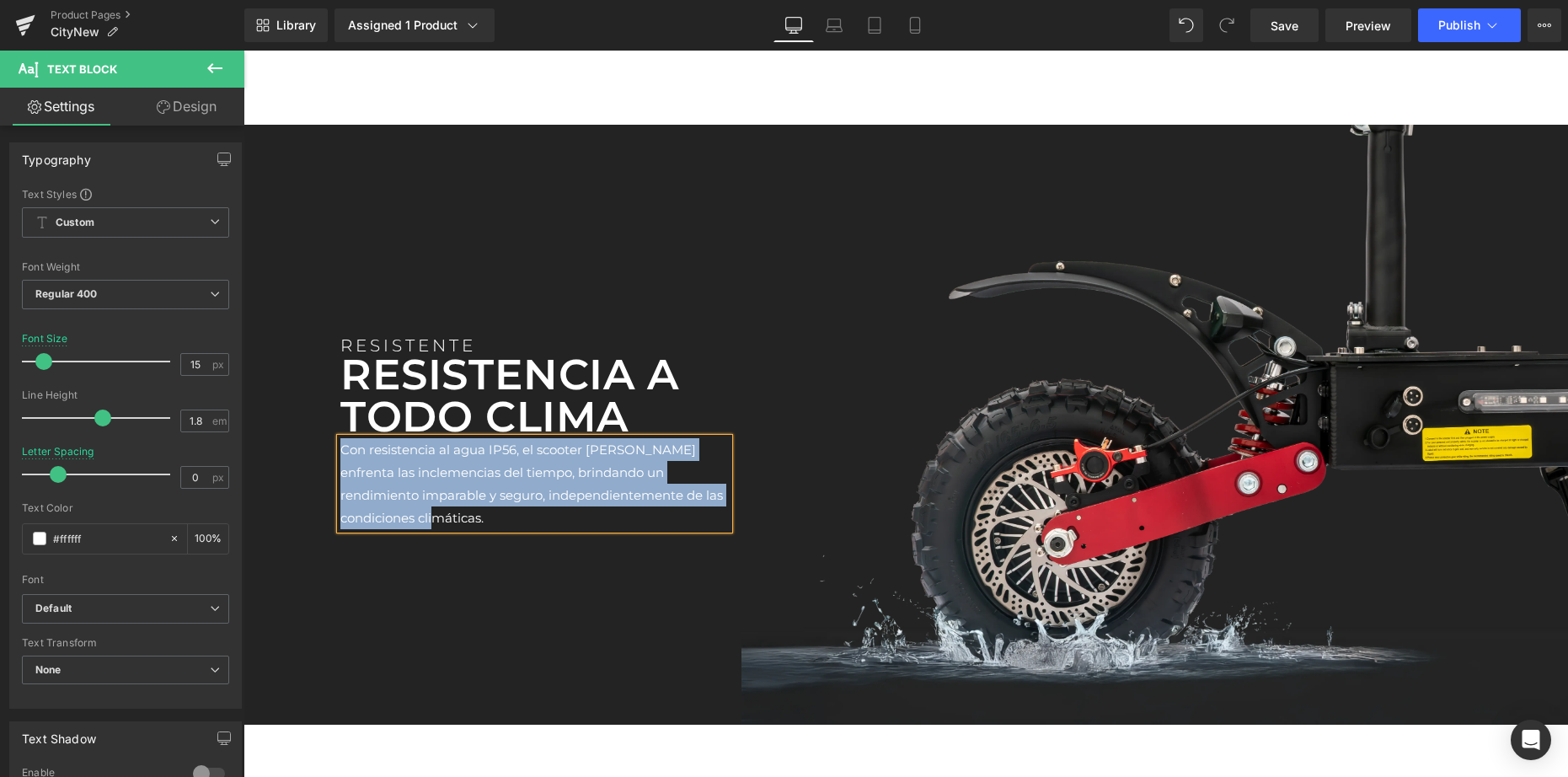
paste div
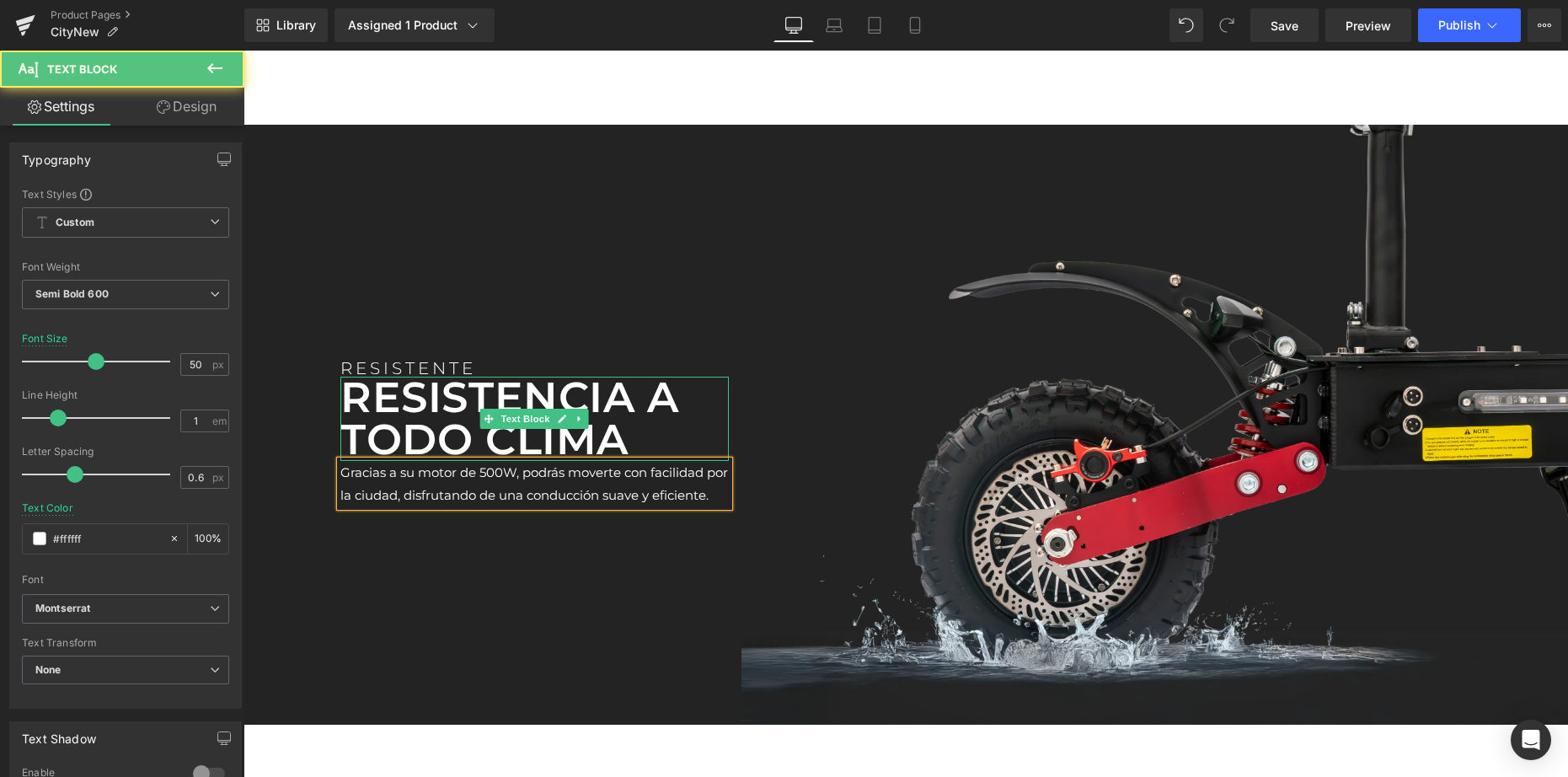
click at [446, 424] on p "RESISTENCIA A TODO CLIMA" at bounding box center [534, 419] width 388 height 84
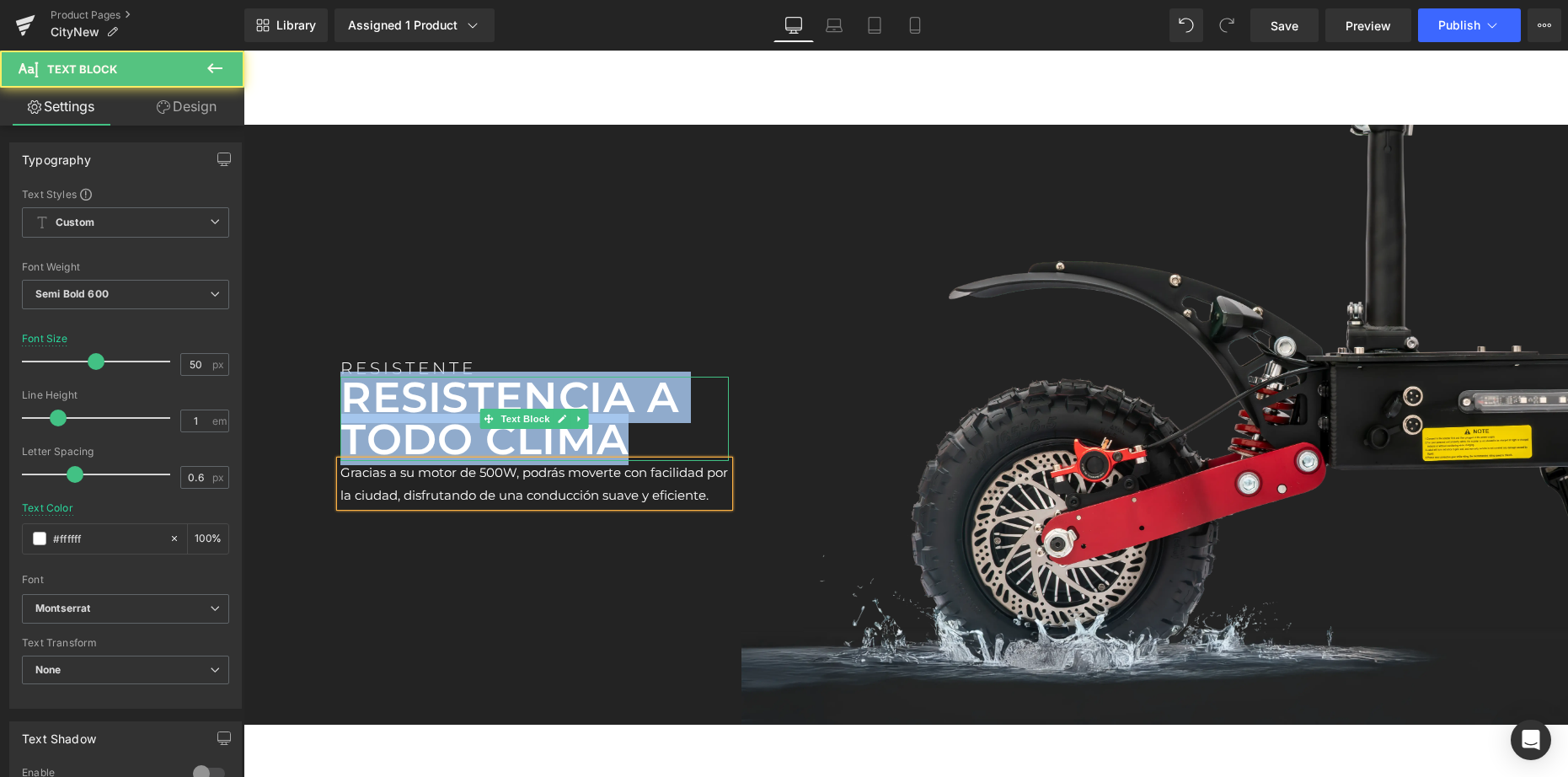
click at [446, 424] on p "RESISTENCIA A TODO CLIMA" at bounding box center [534, 419] width 388 height 84
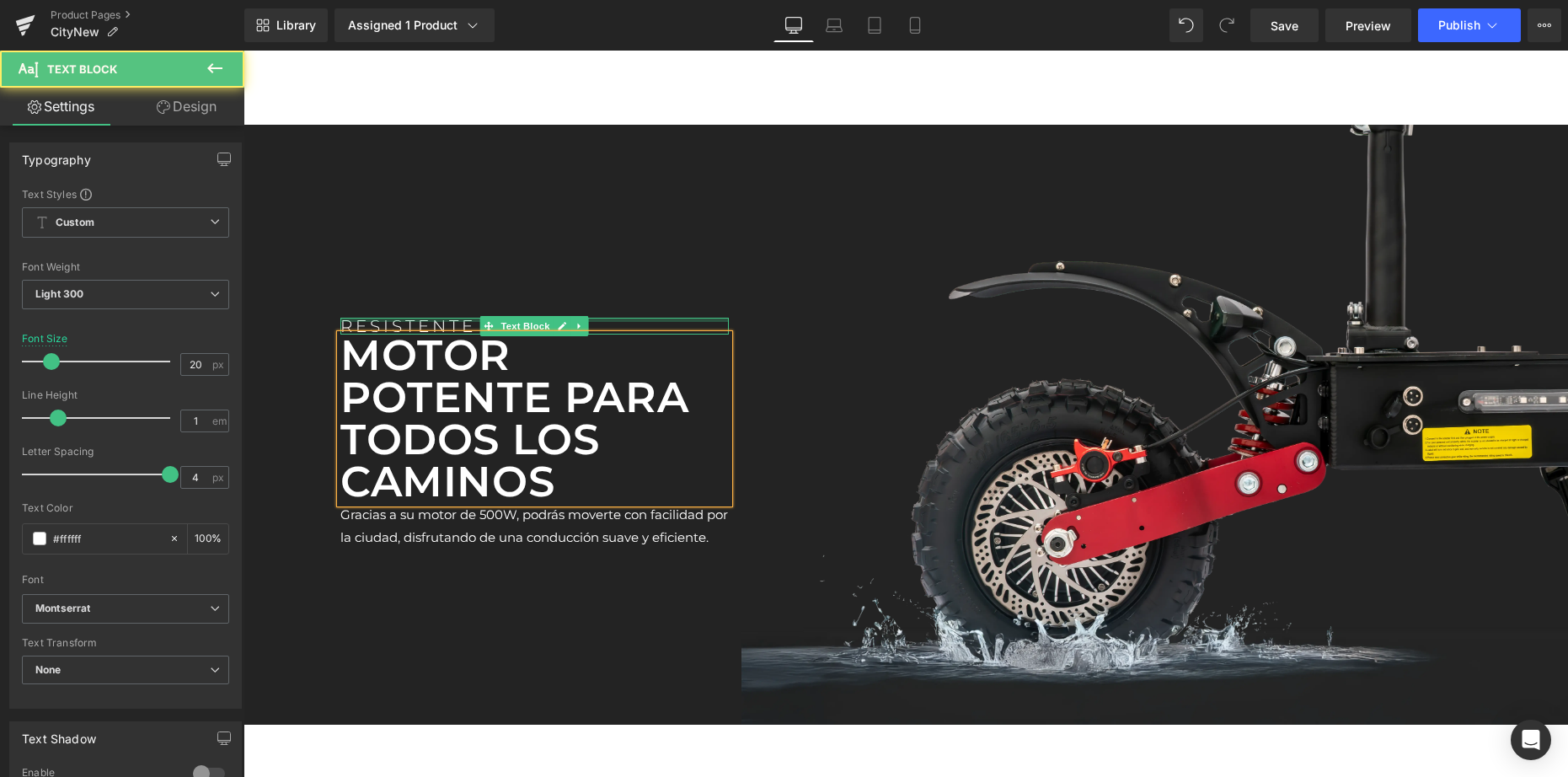
click at [432, 317] on div at bounding box center [534, 319] width 388 height 4
click at [432, 317] on div "RESISTENTE" at bounding box center [534, 326] width 388 height 17
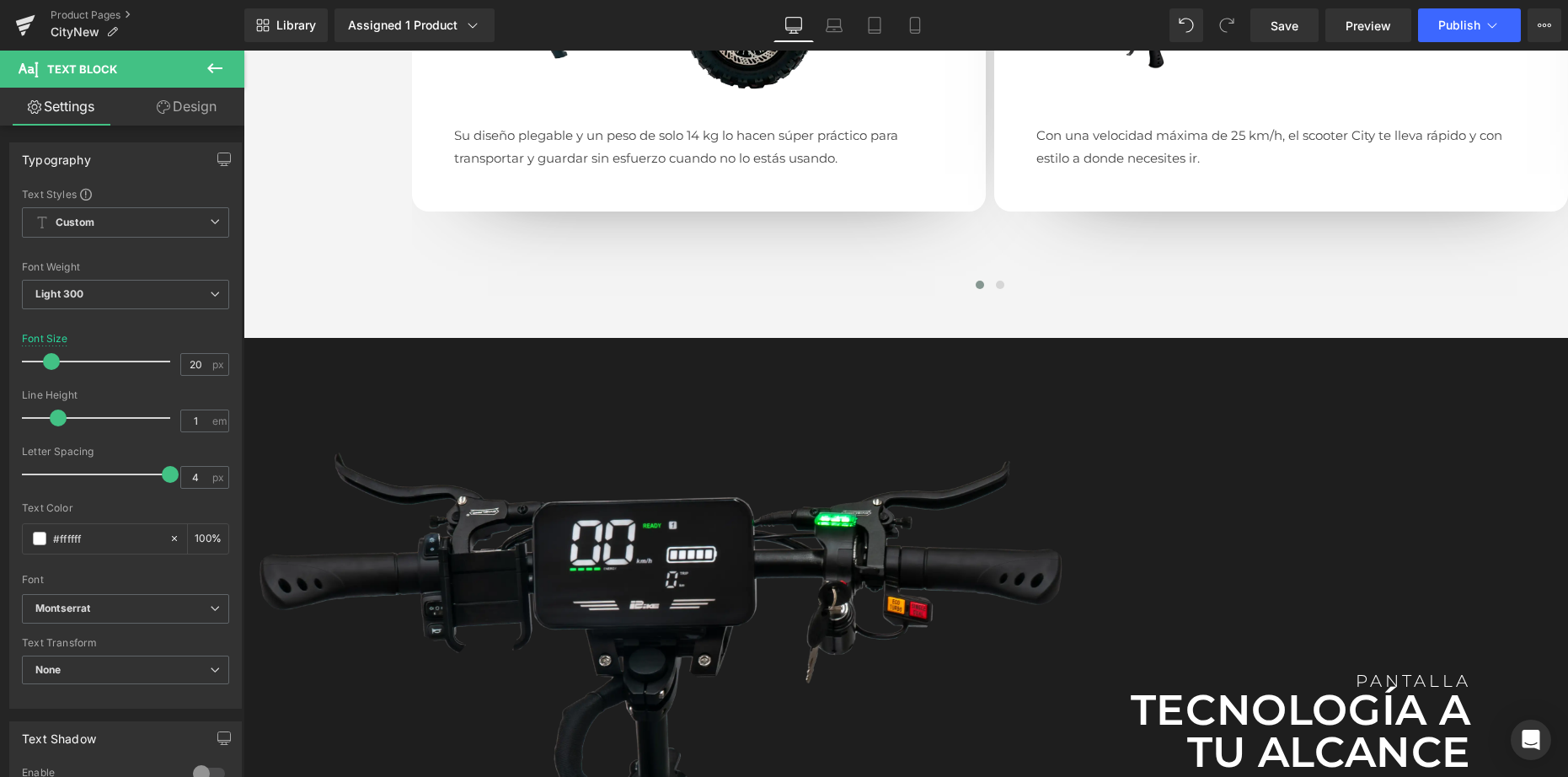
scroll to position [2456, 0]
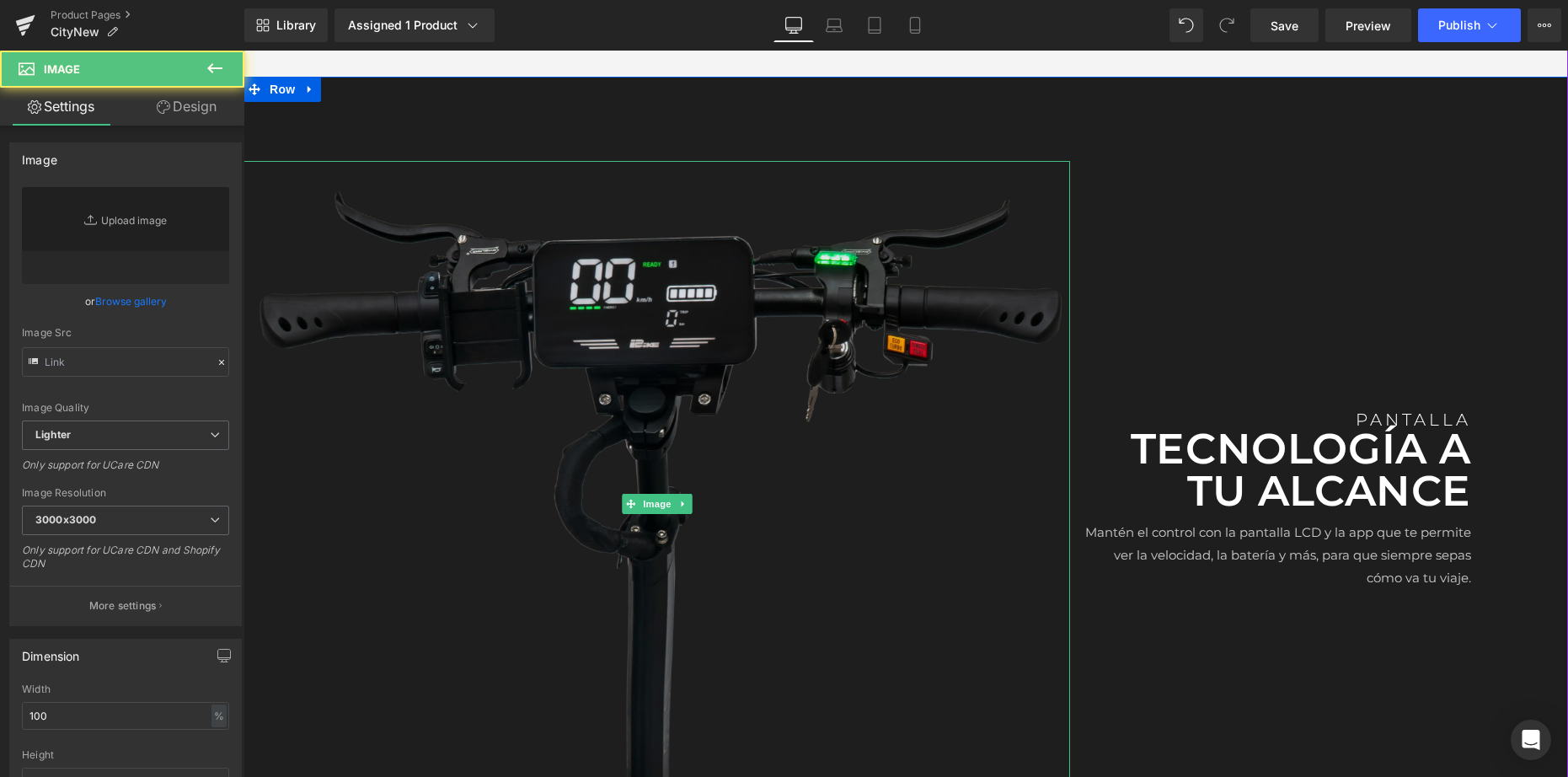
click at [668, 372] on img at bounding box center [657, 504] width 826 height 686
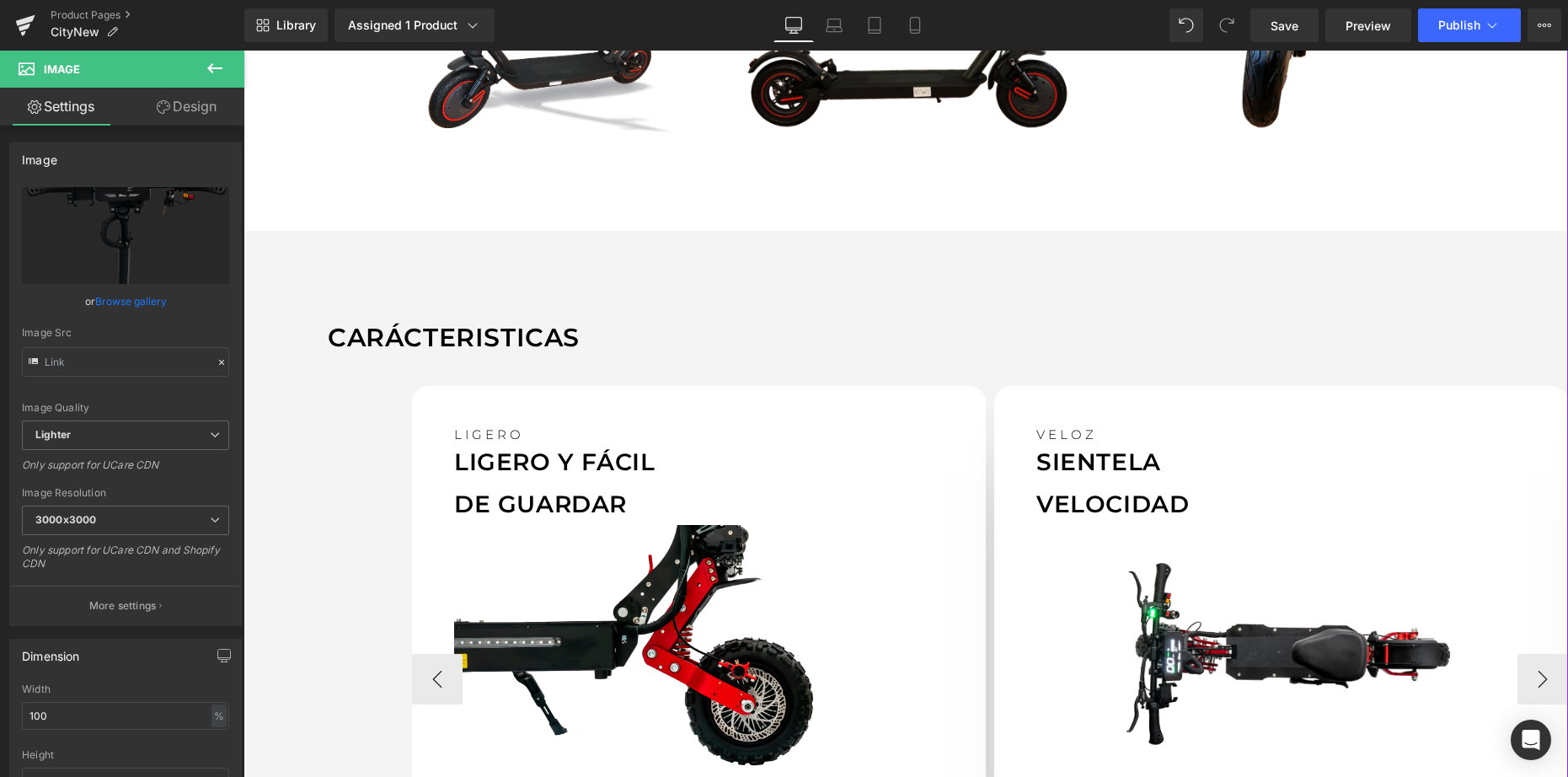
scroll to position [1713, 0]
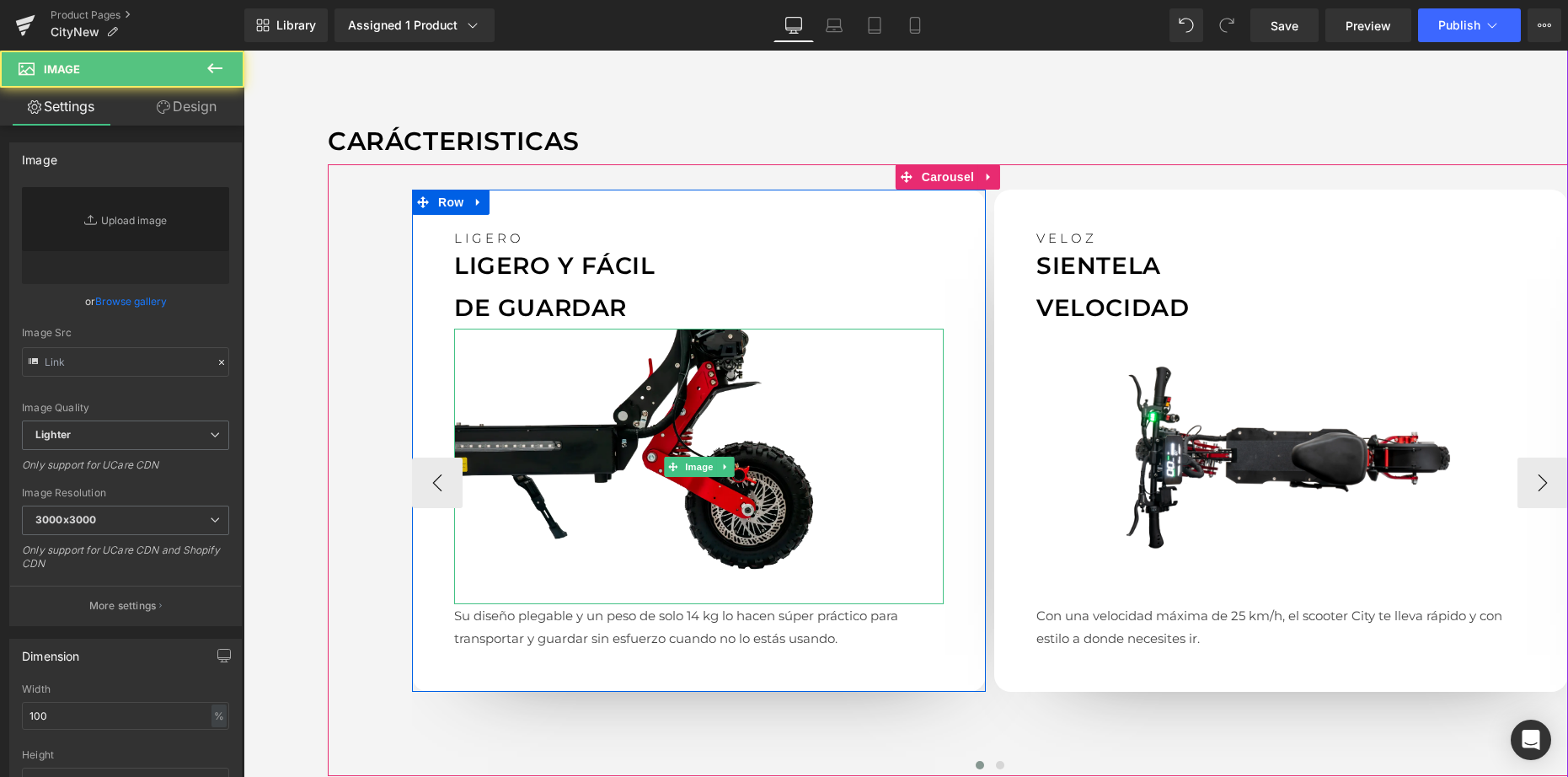
click at [674, 456] on div "Image" at bounding box center [698, 466] width 489 height 275
click at [676, 461] on span at bounding box center [672, 467] width 18 height 20
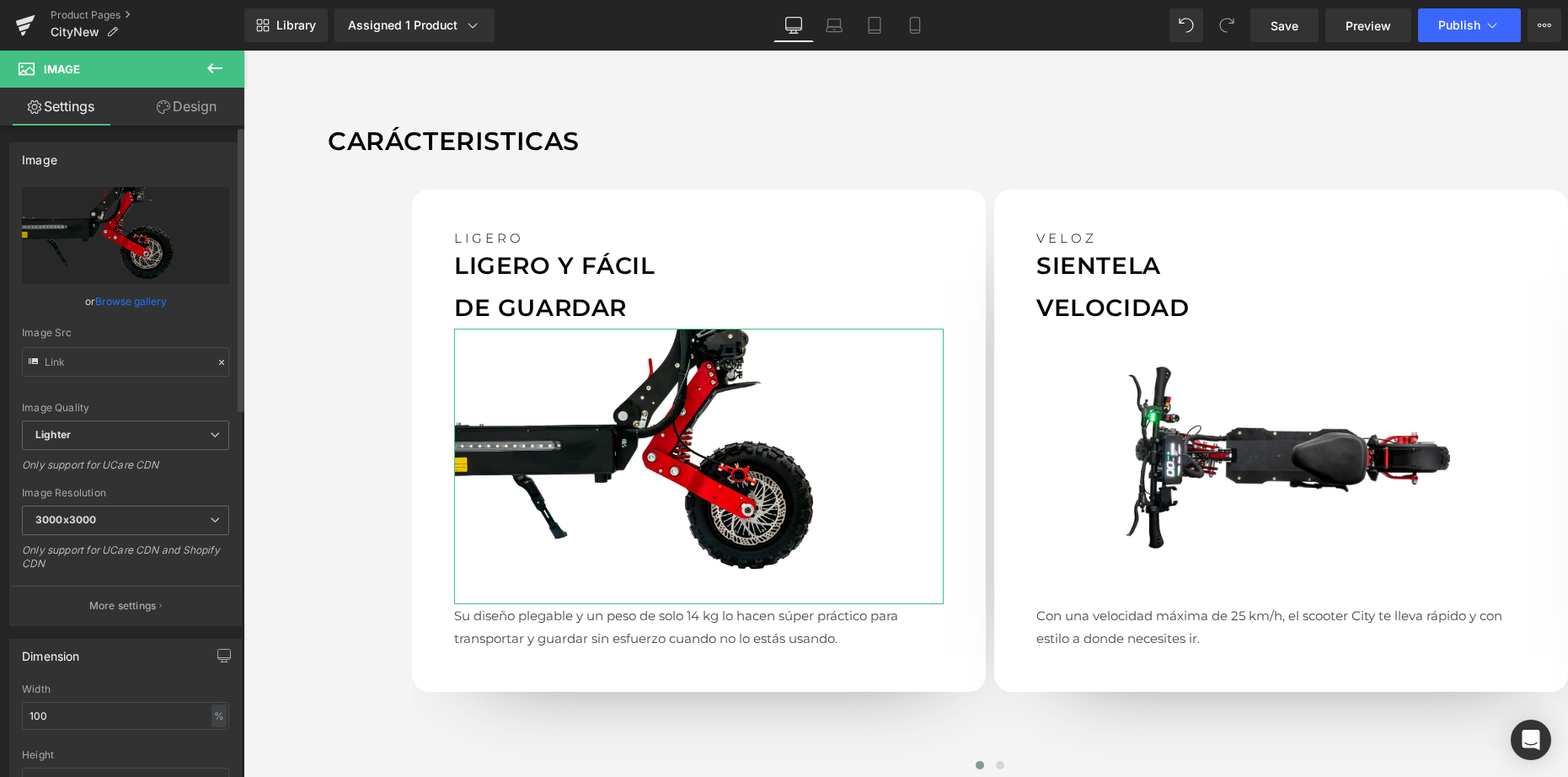
click at [112, 305] on link "Browse gallery" at bounding box center [131, 301] width 72 height 30
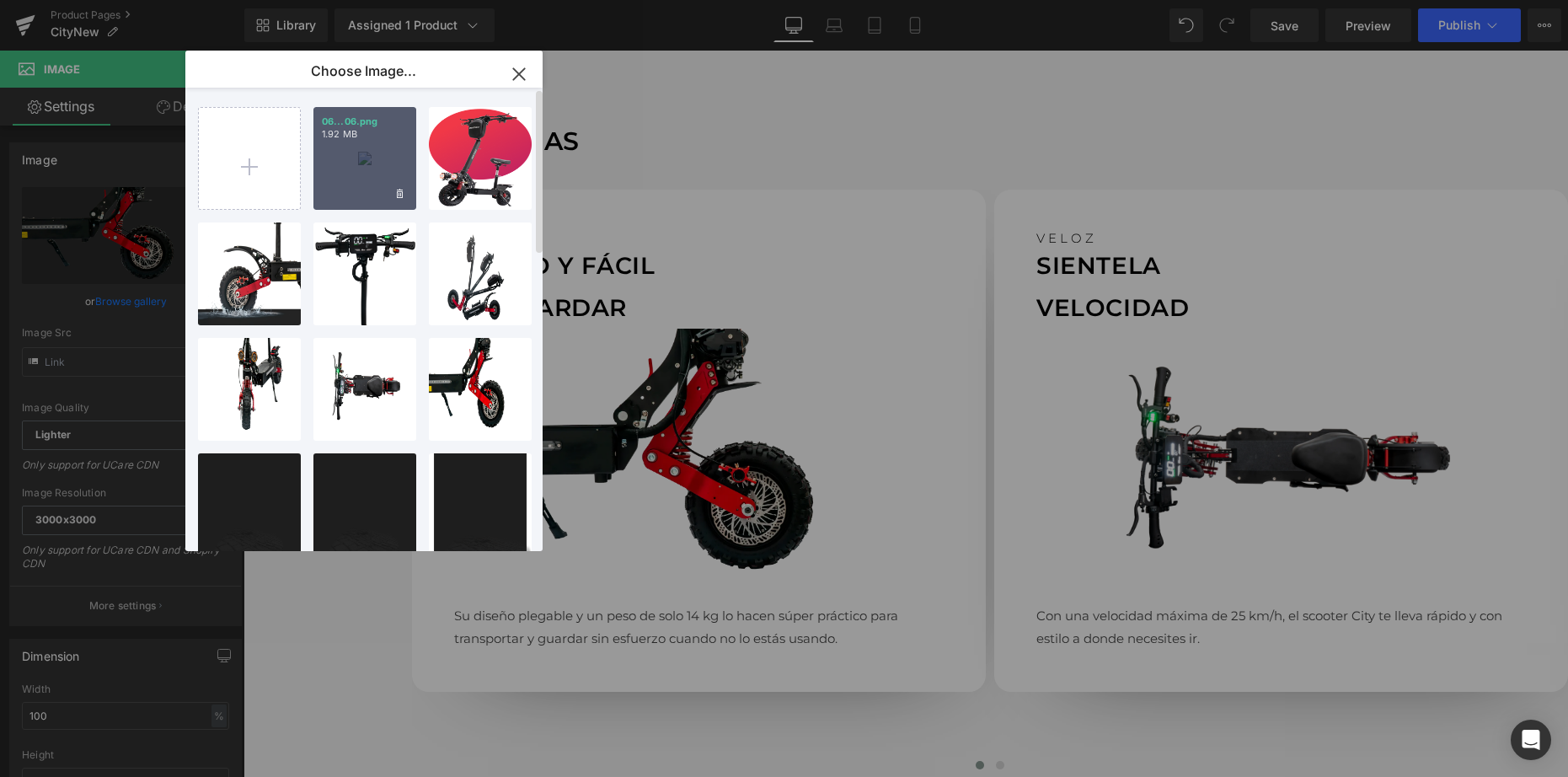
click at [332, 175] on div "06...06.png 1.92 MB" at bounding box center [365, 158] width 103 height 103
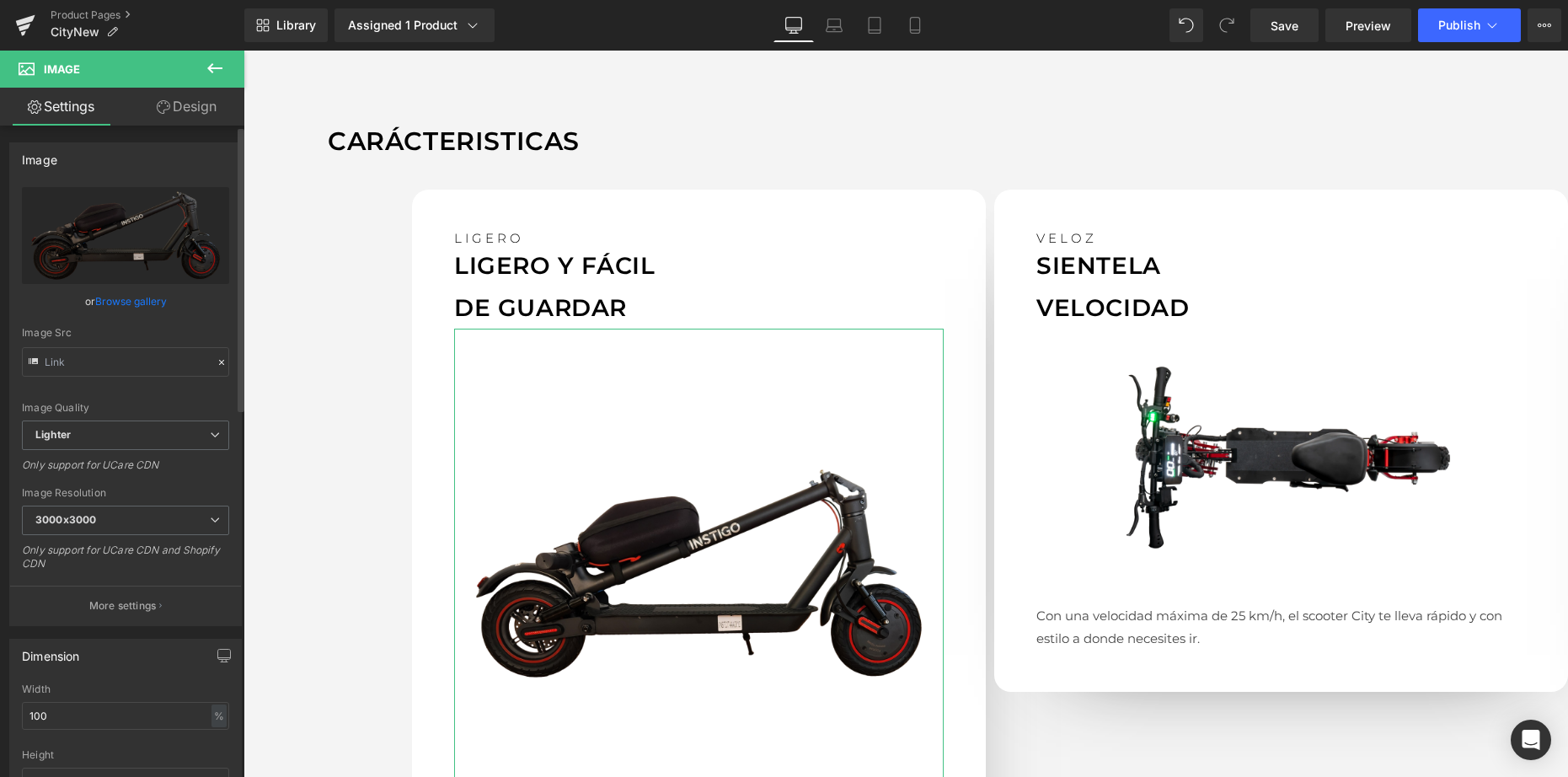
click at [139, 304] on link "Browse gallery" at bounding box center [131, 301] width 72 height 30
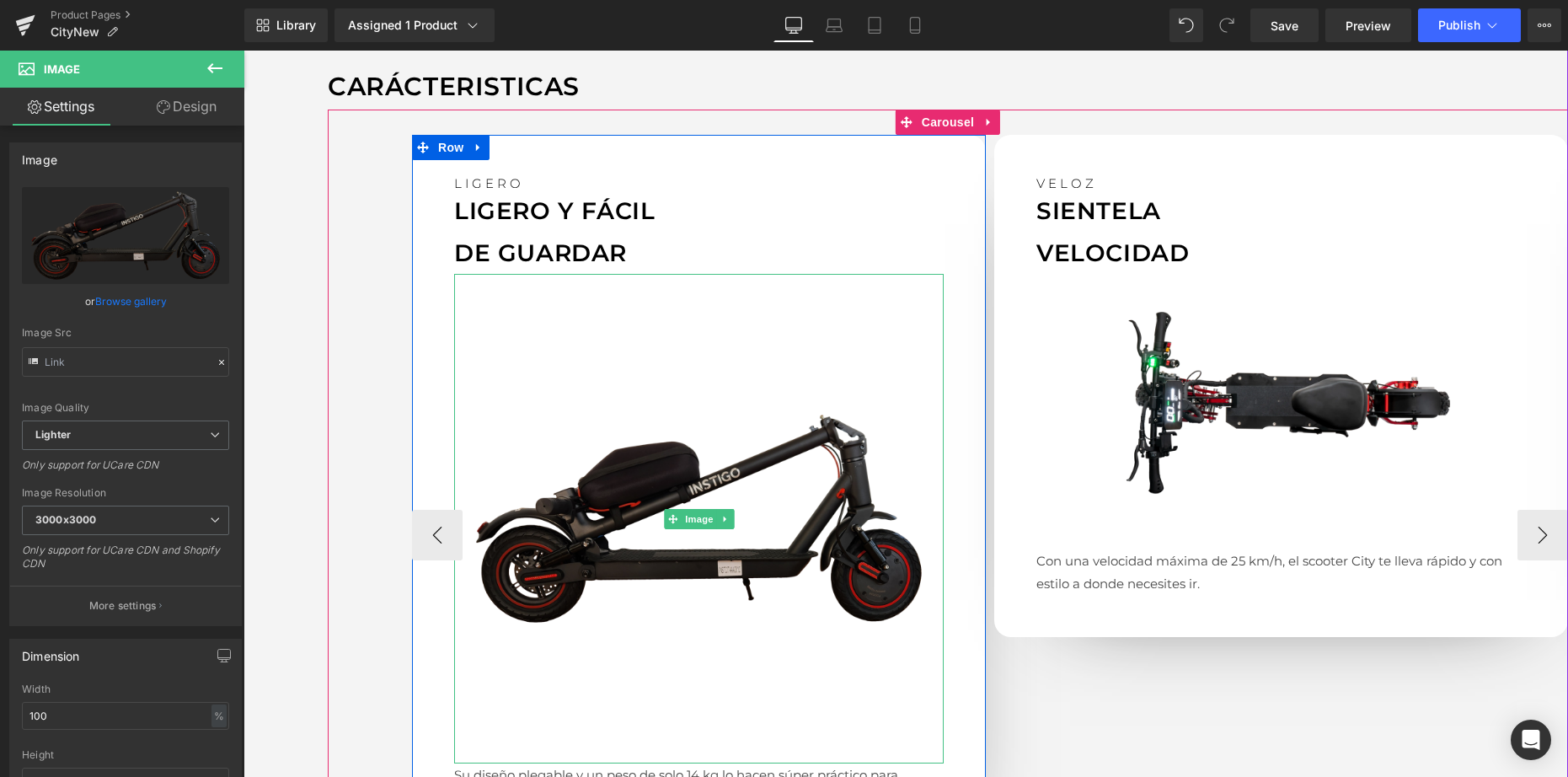
scroll to position [1903, 0]
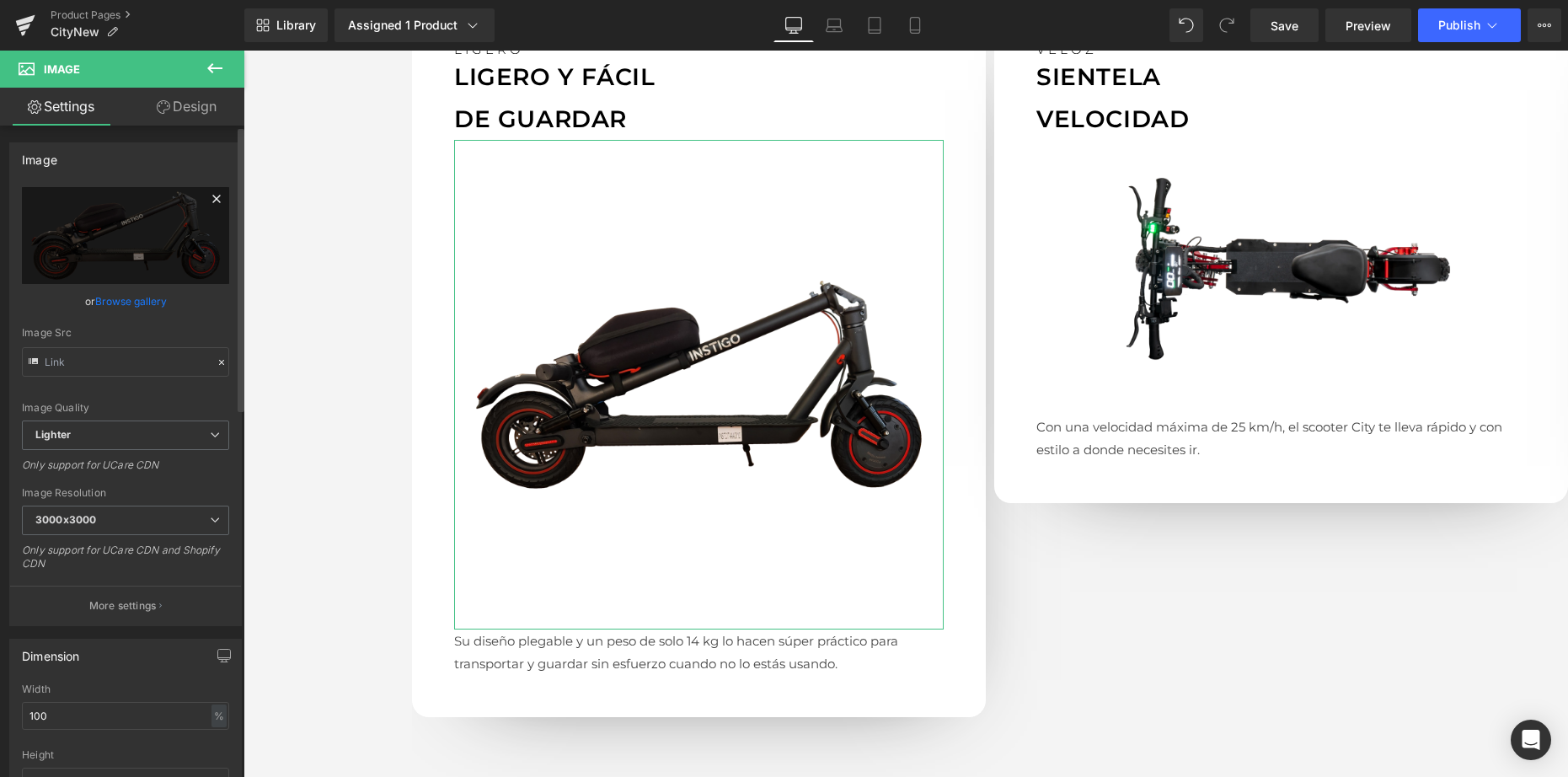
click at [210, 201] on icon at bounding box center [217, 199] width 20 height 20
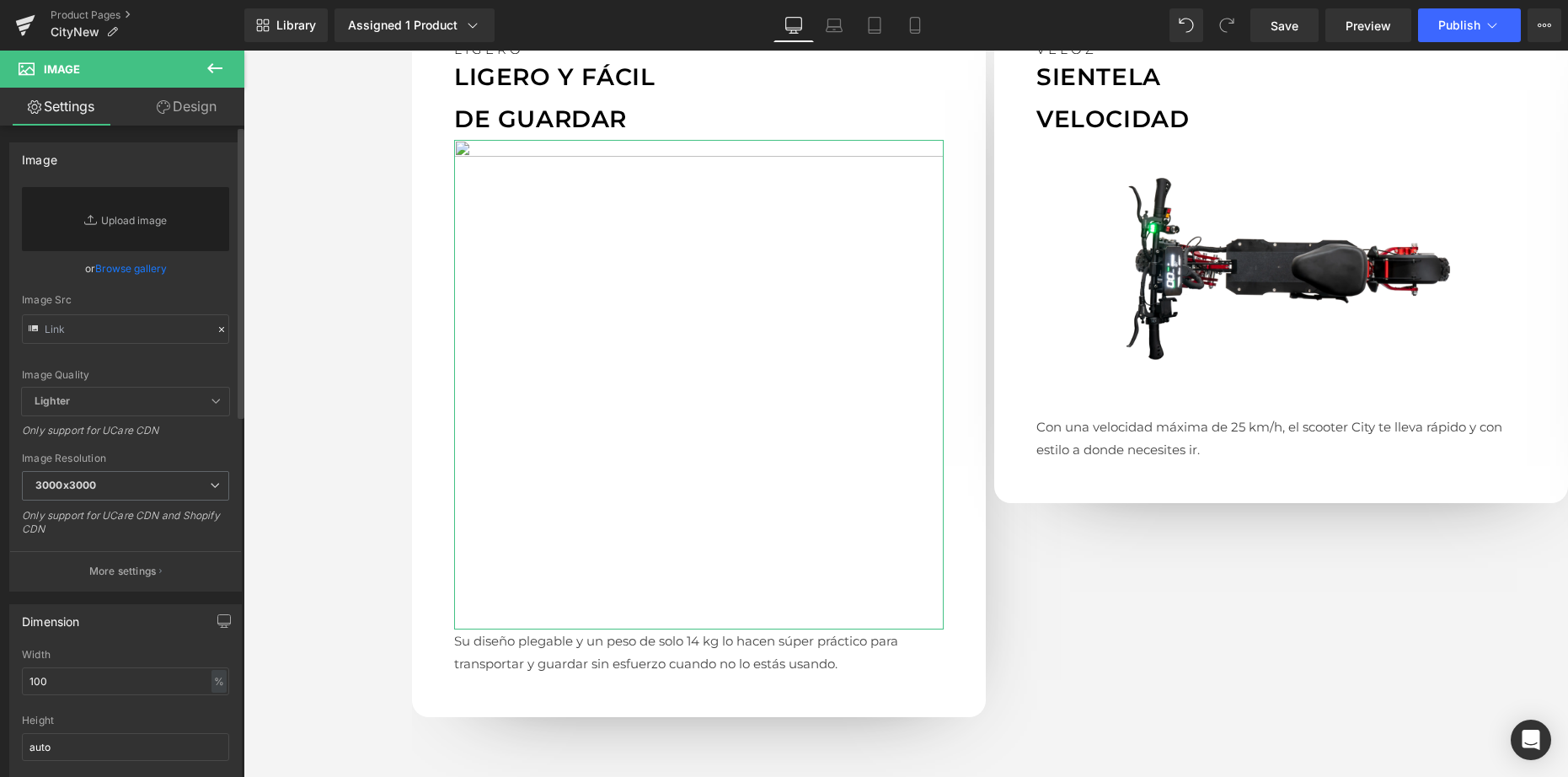
click at [107, 266] on link "Browse gallery" at bounding box center [131, 268] width 72 height 30
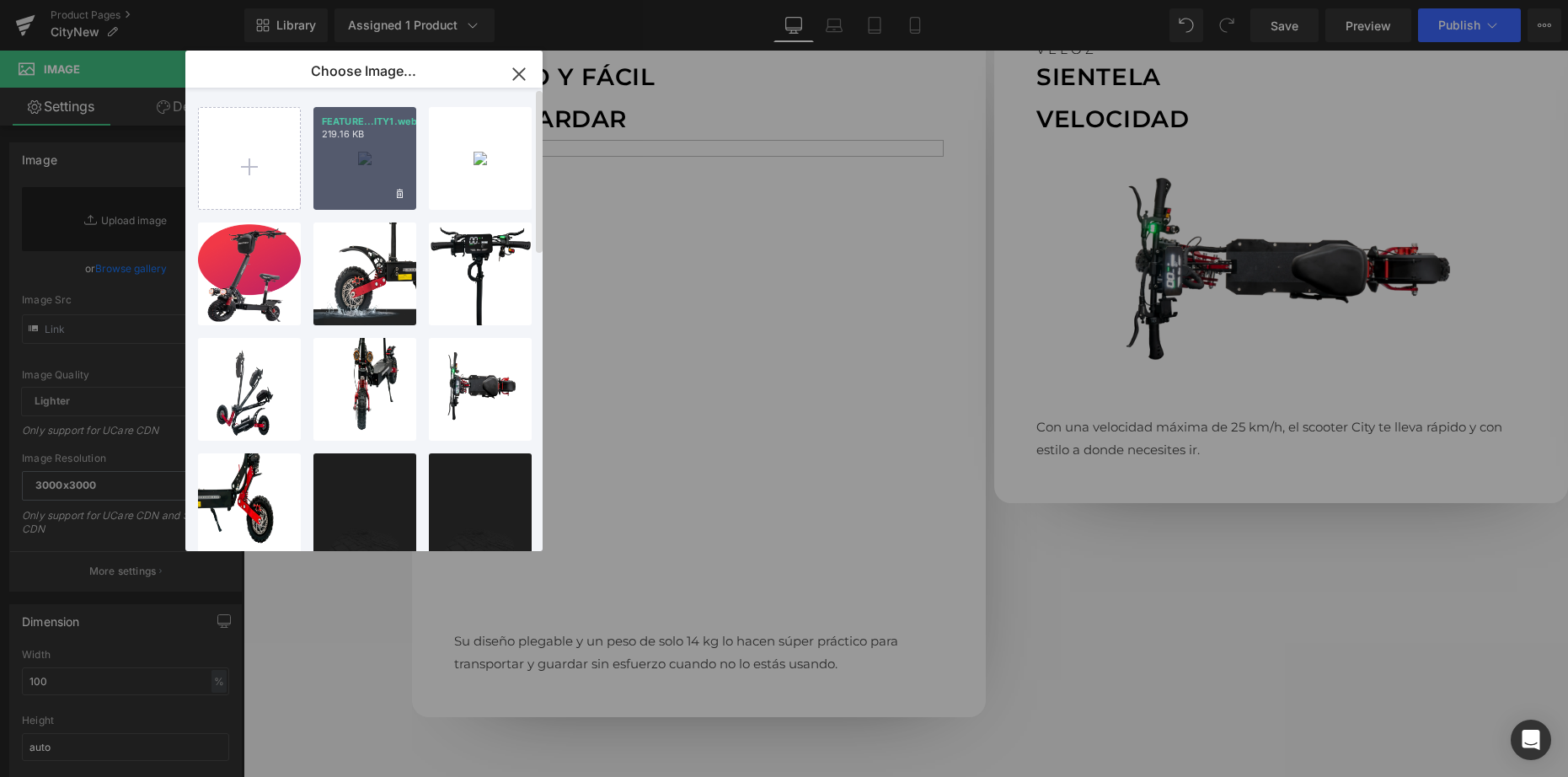
click at [351, 153] on div "FEATURE...ITY1.webp 219.16 KB" at bounding box center [365, 158] width 103 height 103
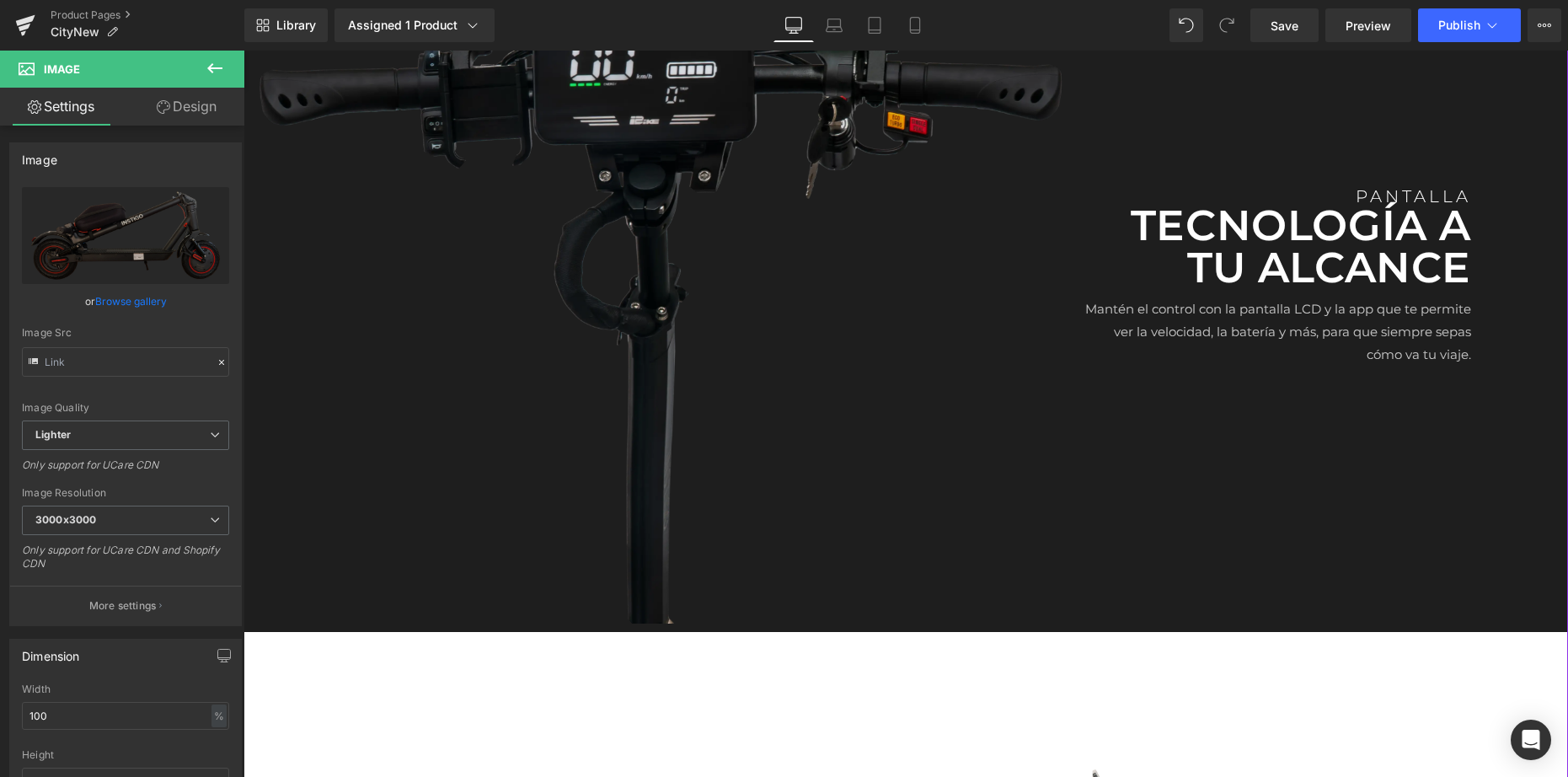
scroll to position [2614, 0]
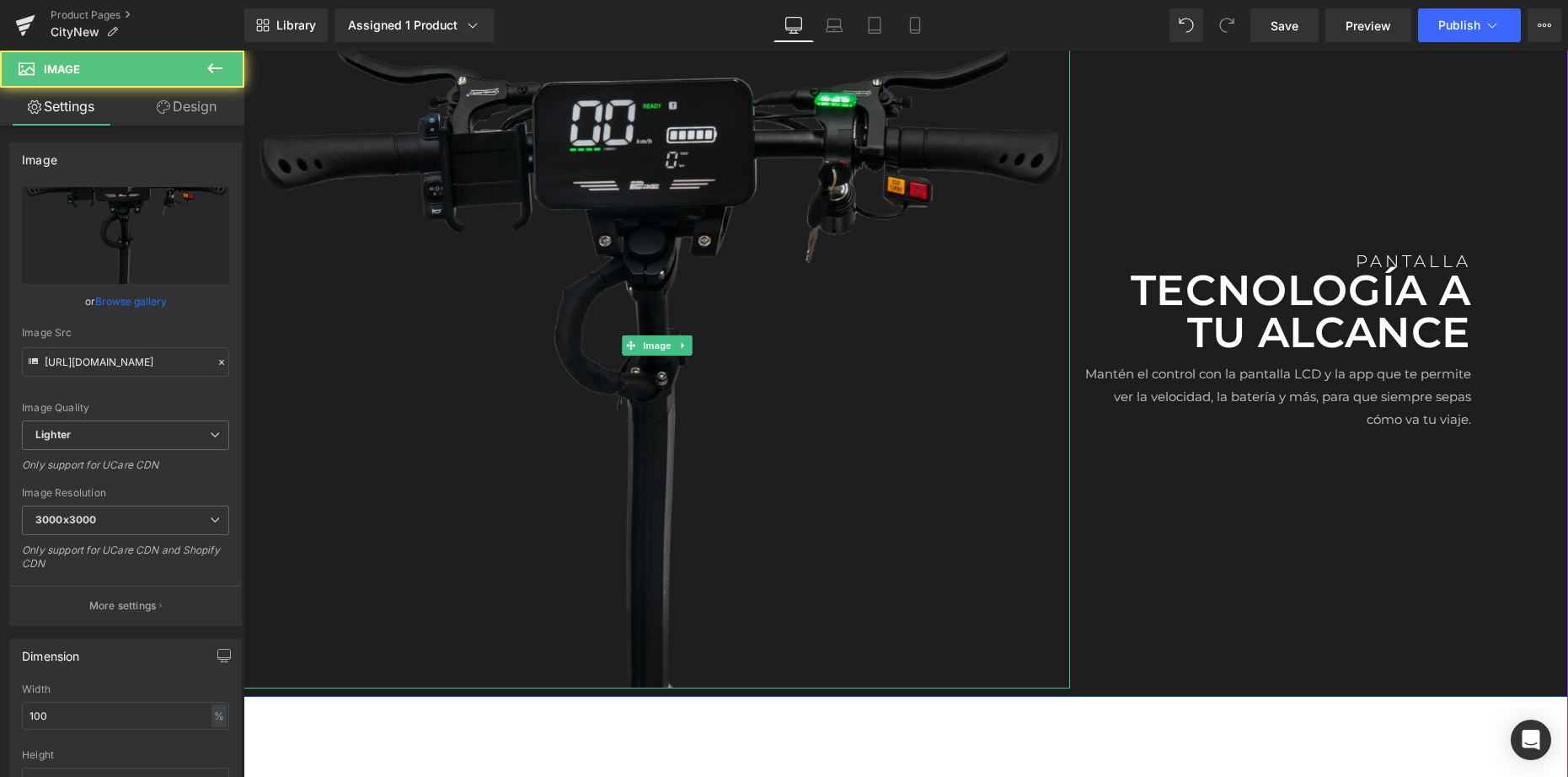
click at [640, 300] on img at bounding box center [657, 345] width 826 height 686
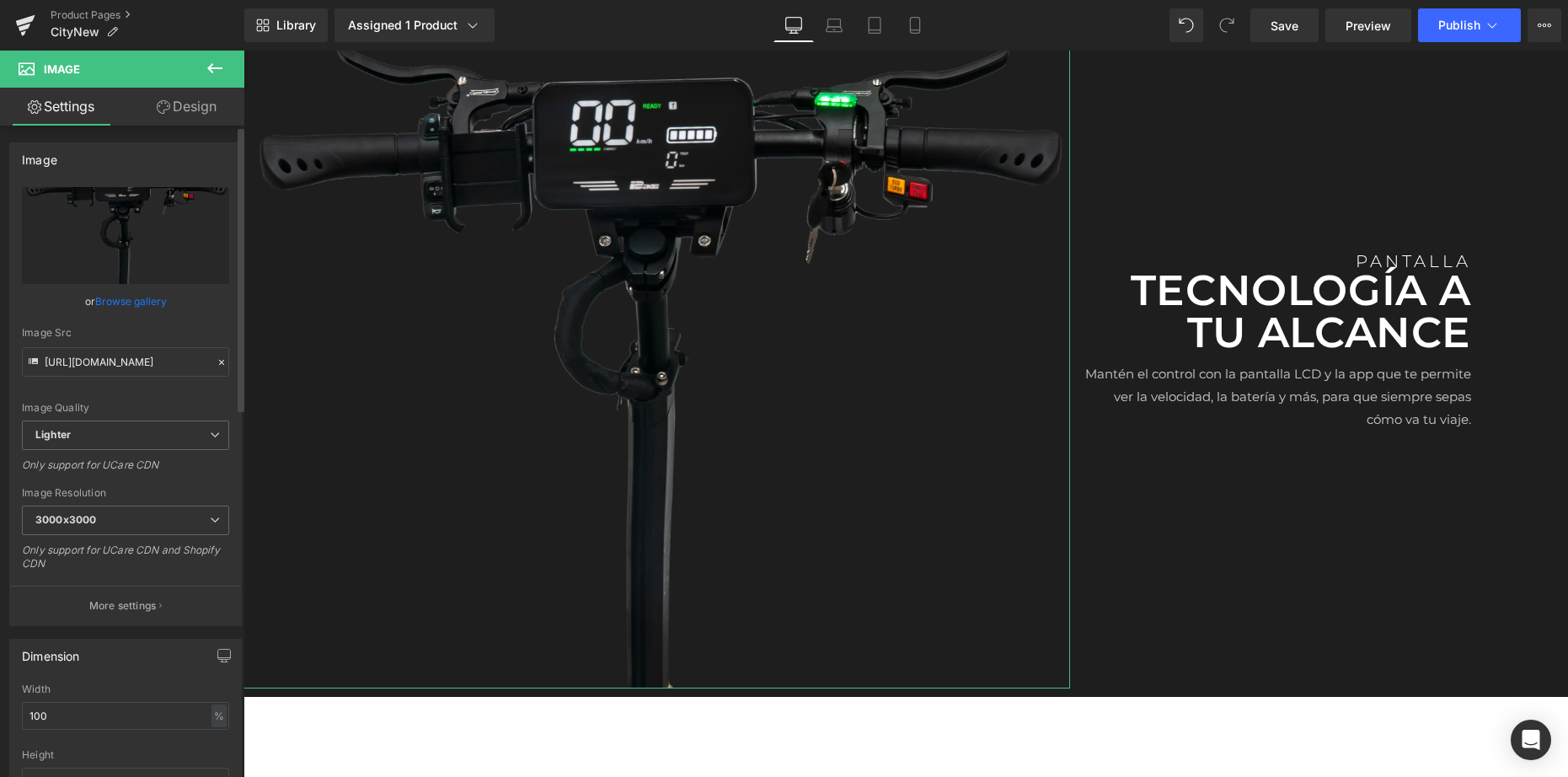
click at [113, 295] on link "Browse gallery" at bounding box center [131, 301] width 72 height 30
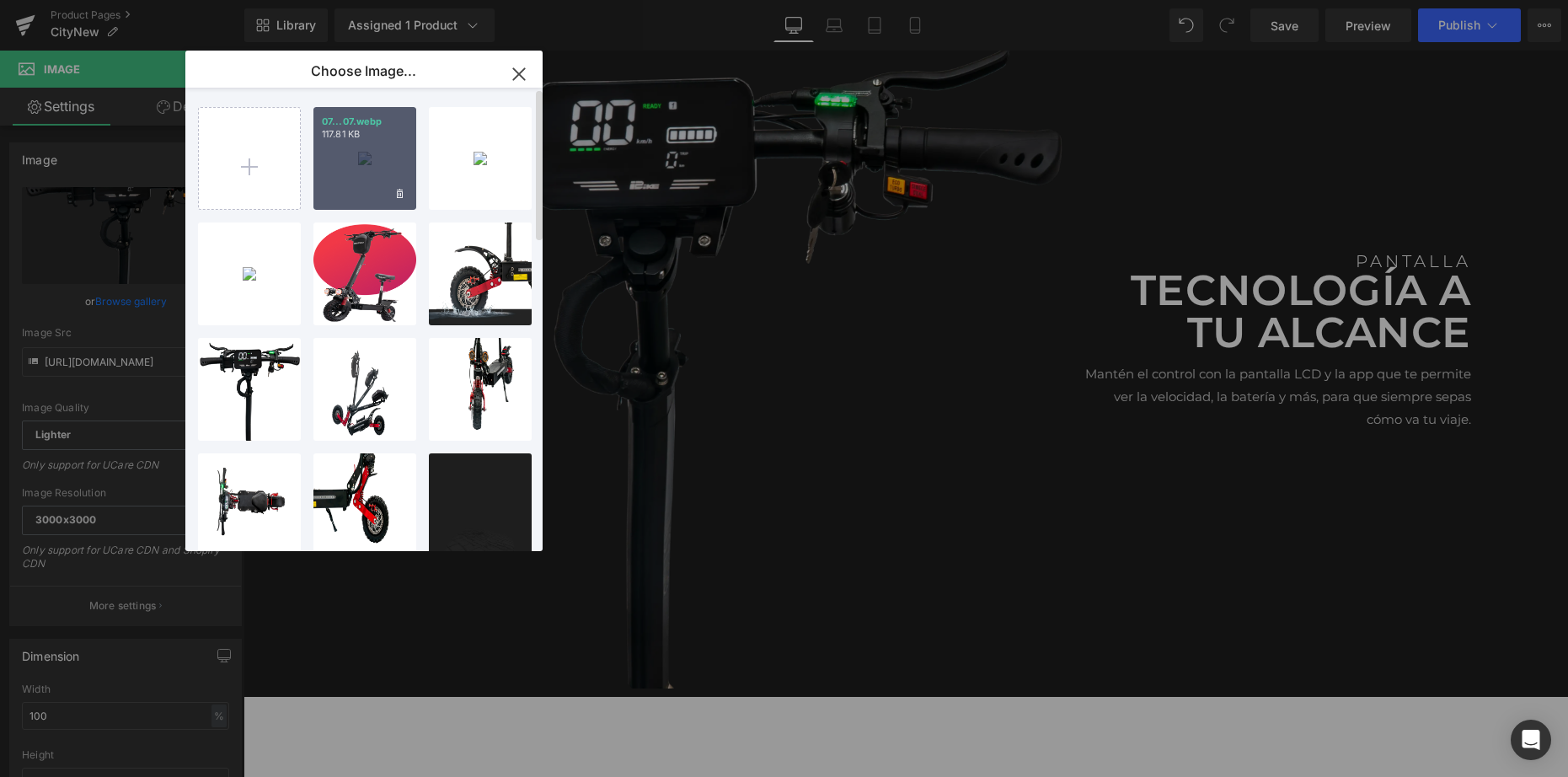
click at [357, 164] on div "07...07.webp 117.81 KB" at bounding box center [365, 158] width 103 height 103
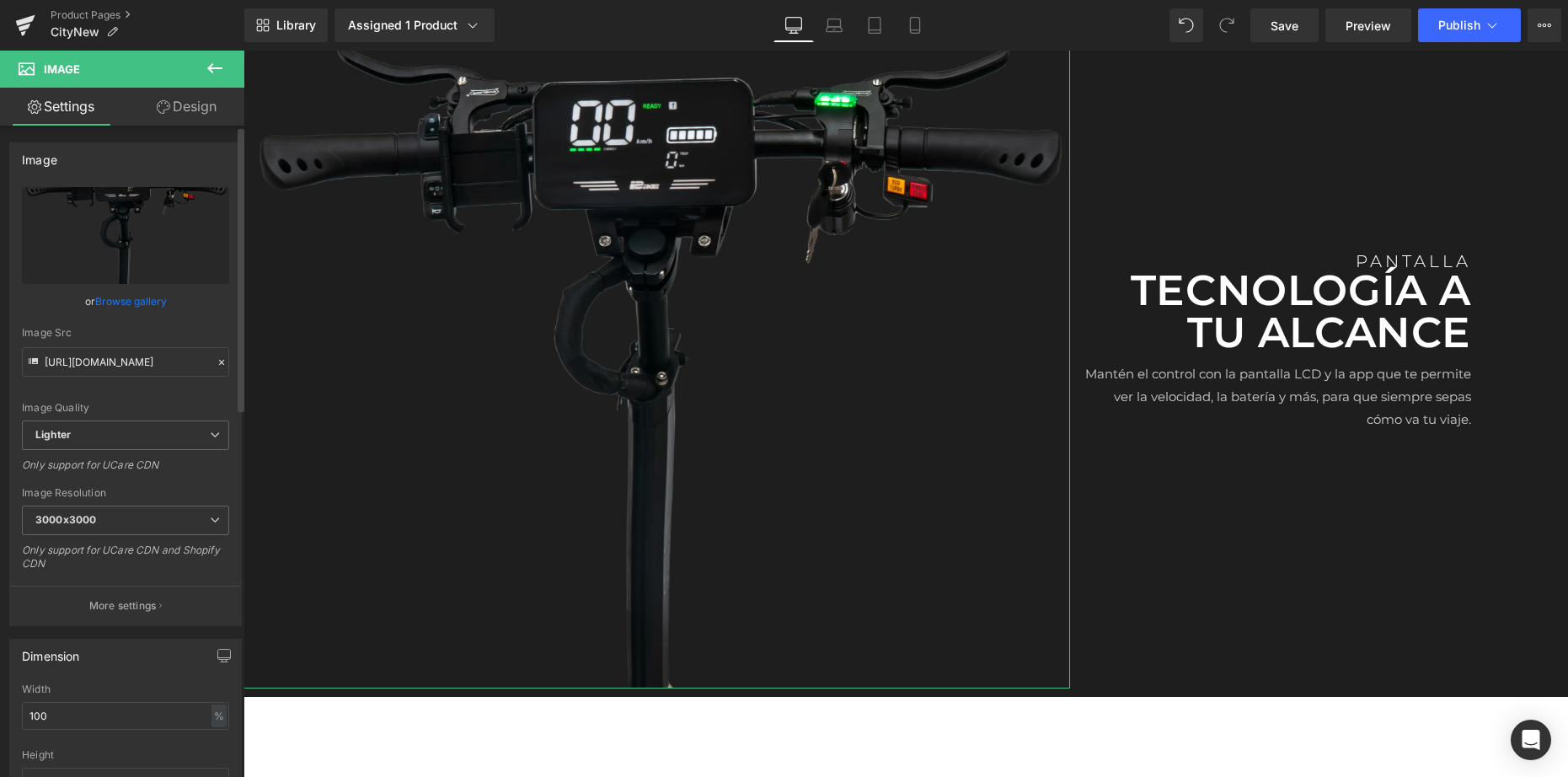
click at [111, 304] on link "Browse gallery" at bounding box center [131, 301] width 72 height 30
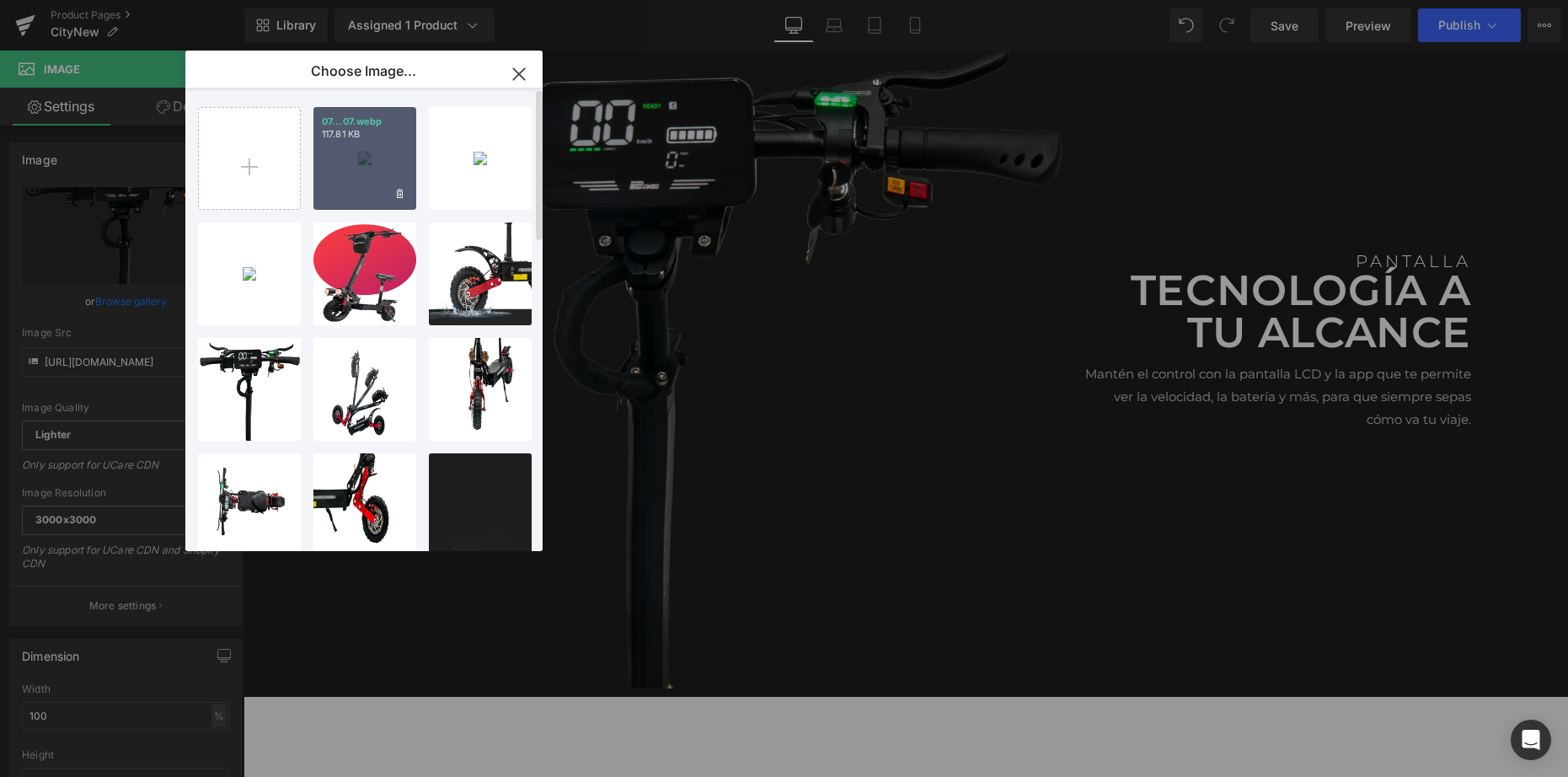
click at [331, 158] on div "07...07.webp 117.81 KB" at bounding box center [365, 158] width 103 height 103
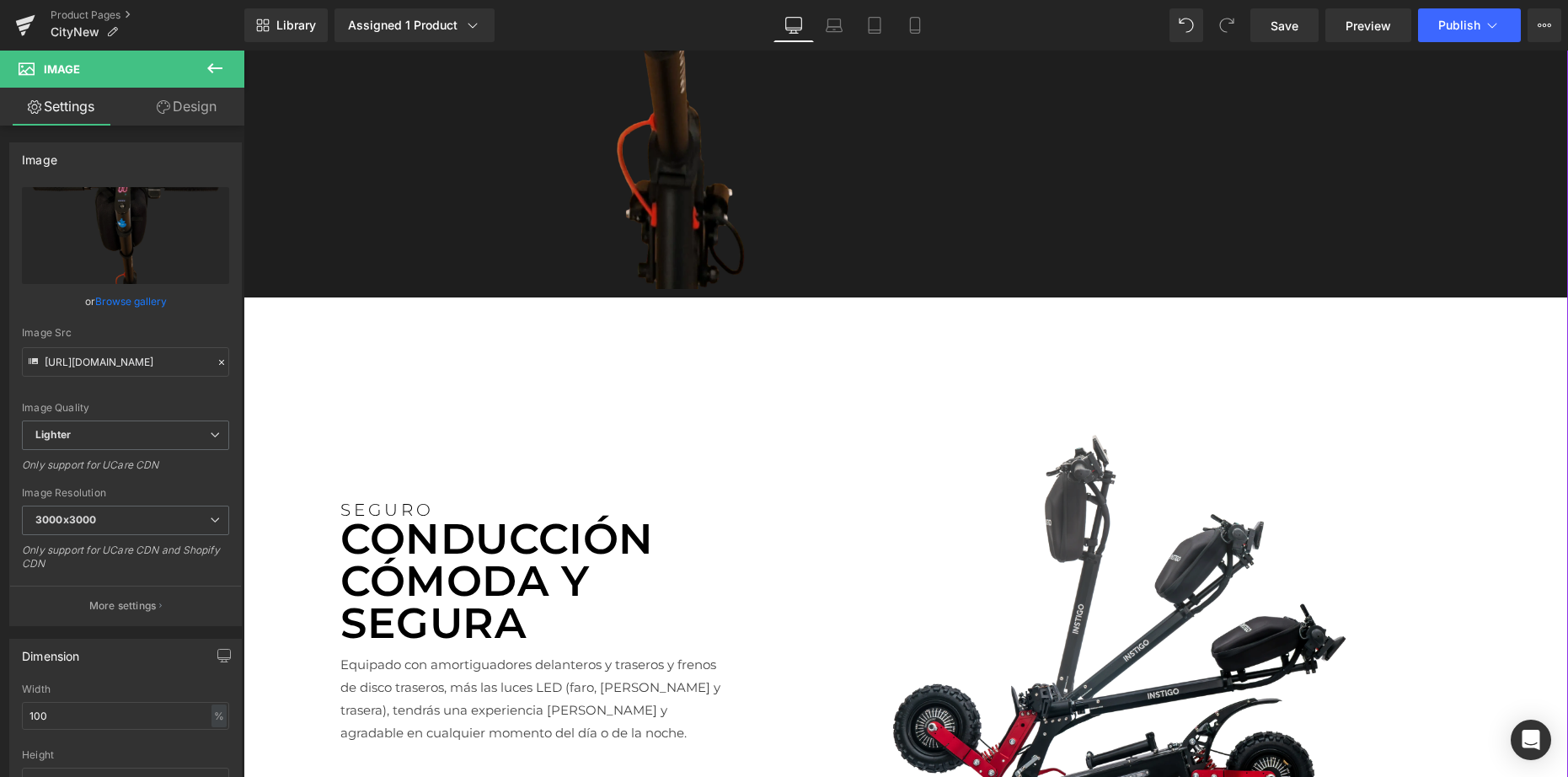
scroll to position [3041, 0]
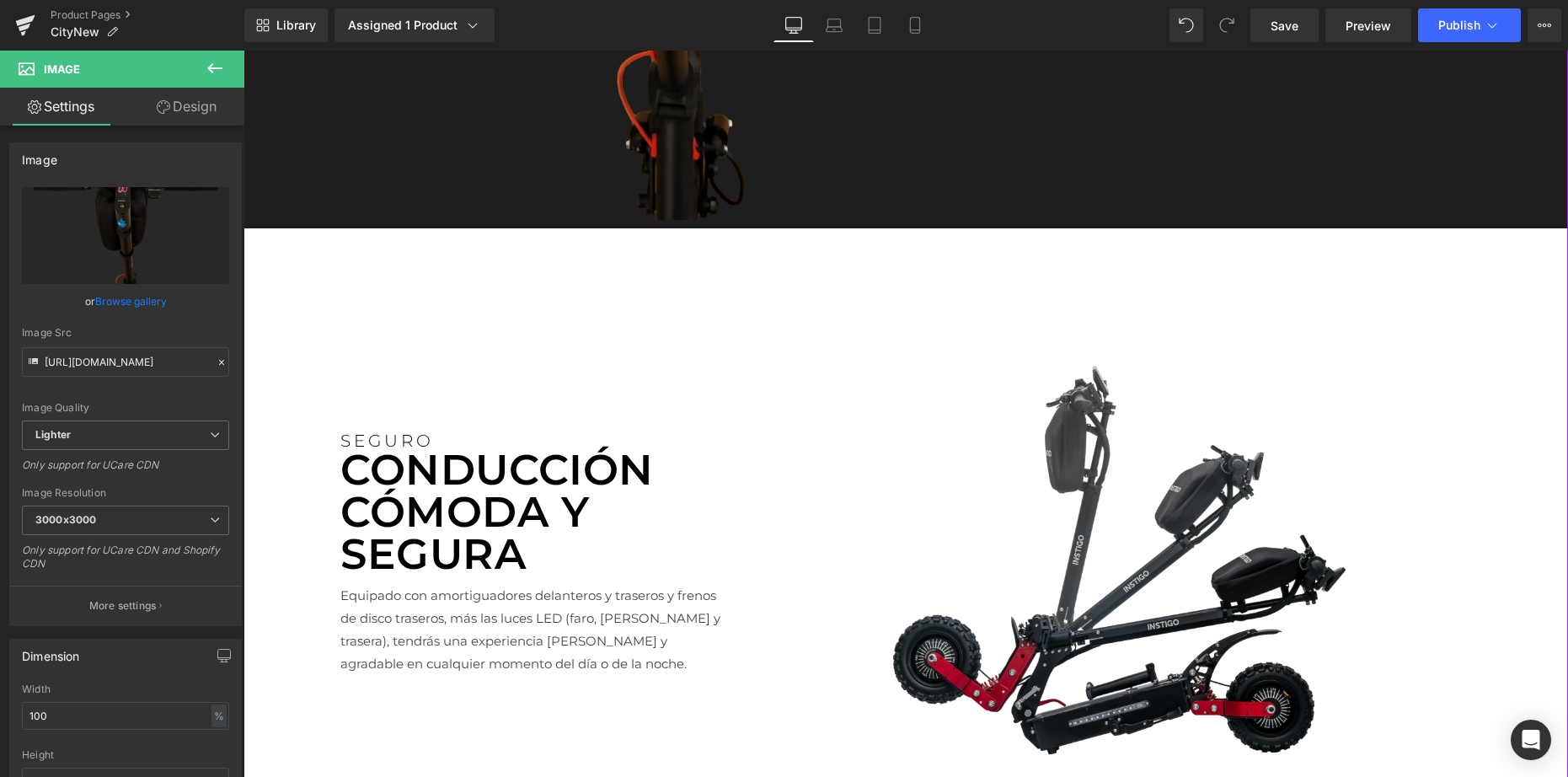
click at [1040, 470] on img at bounding box center [1154, 545] width 826 height 465
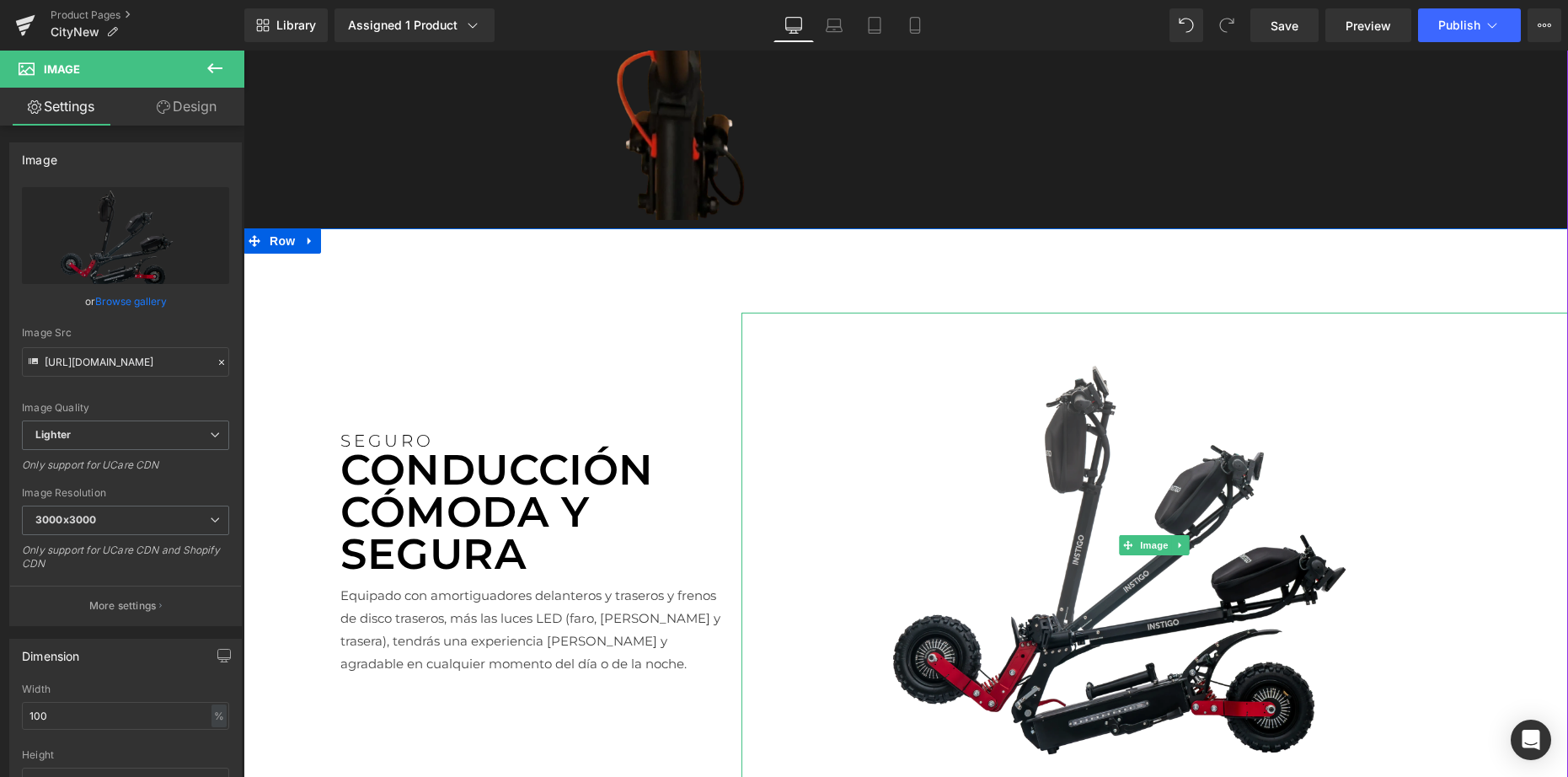
click at [1160, 523] on img at bounding box center [1154, 545] width 826 height 465
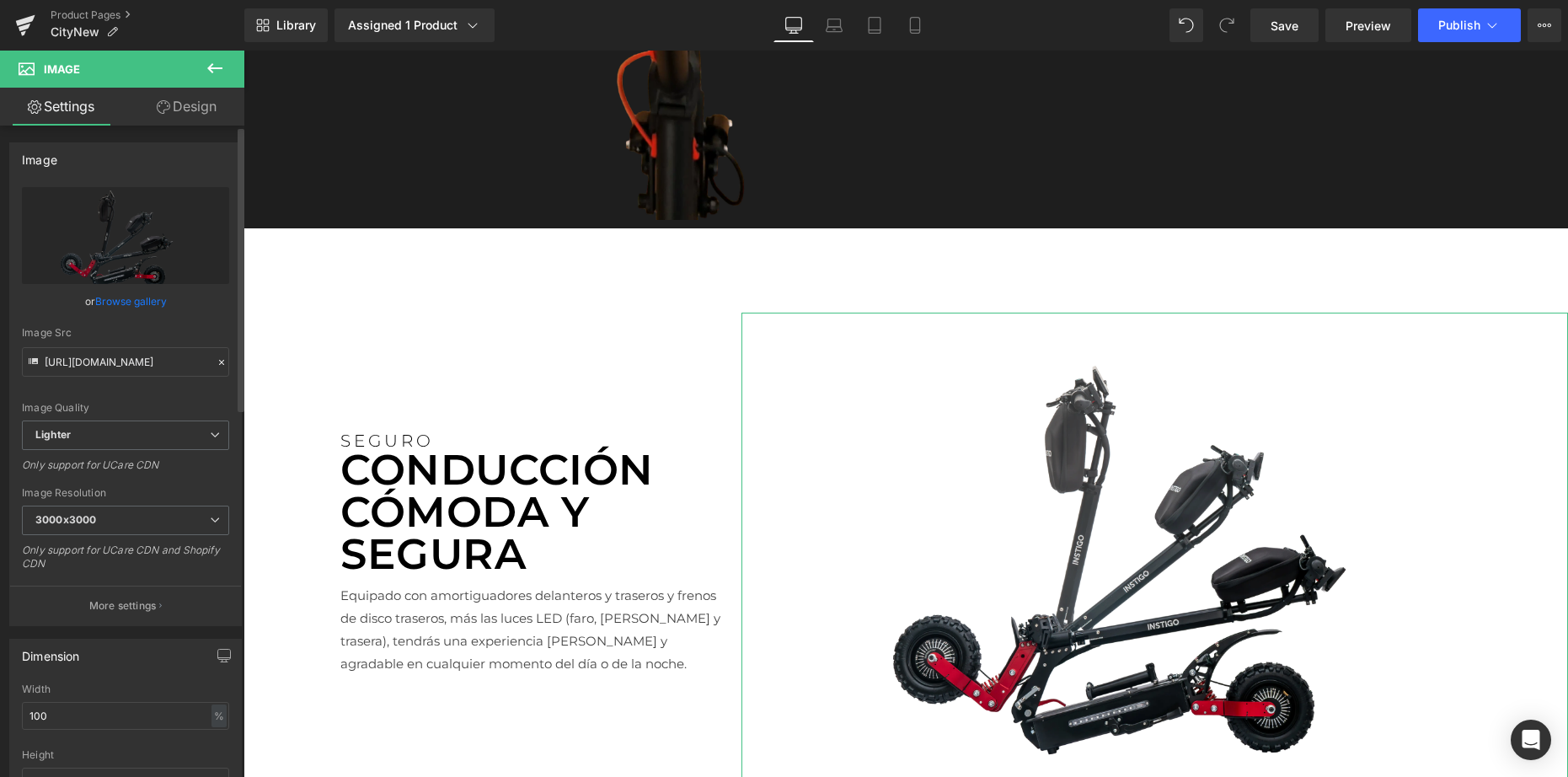
click at [117, 297] on link "Browse gallery" at bounding box center [131, 301] width 72 height 30
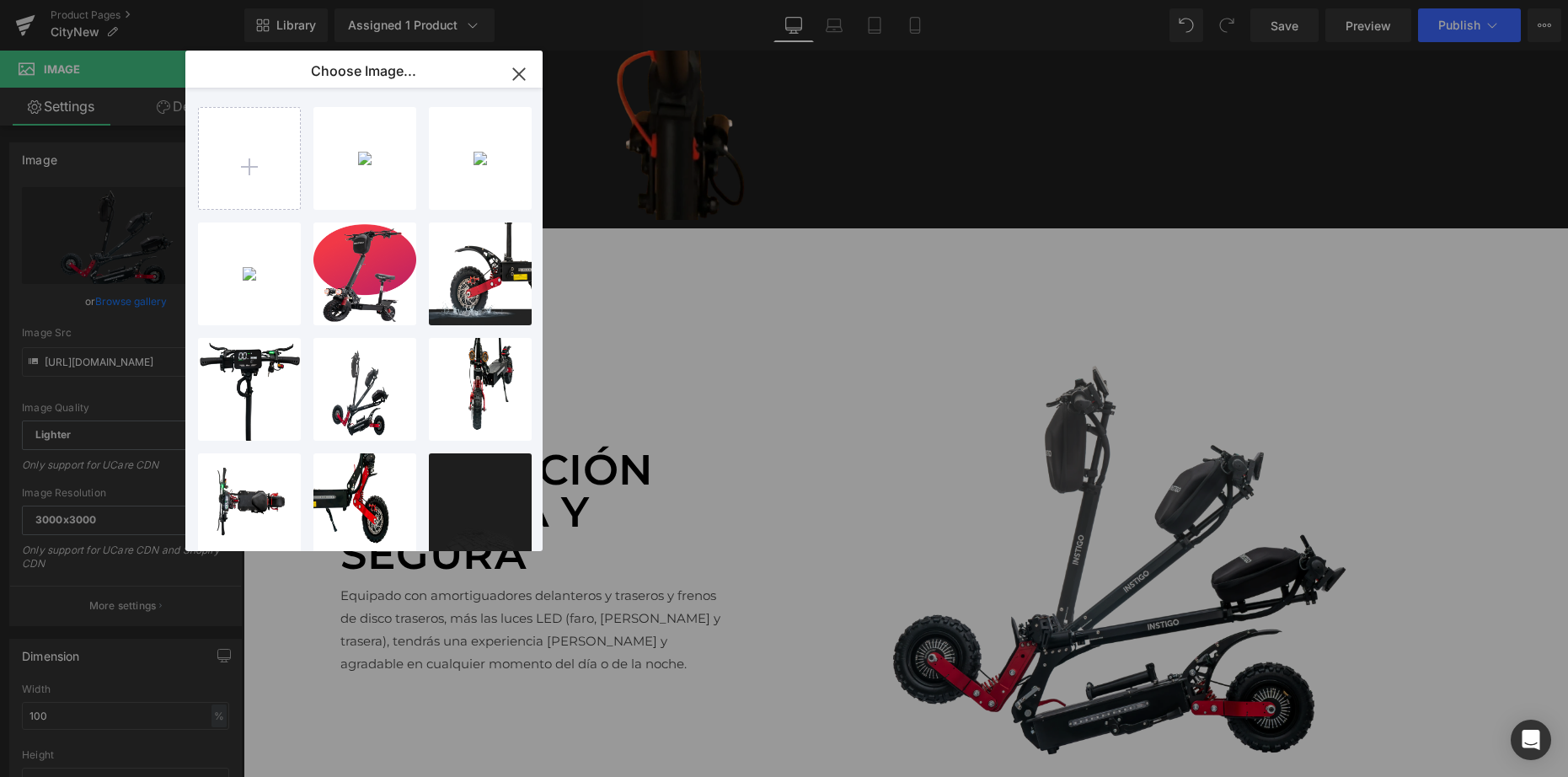
type input "C:\fakepath\02.webp"
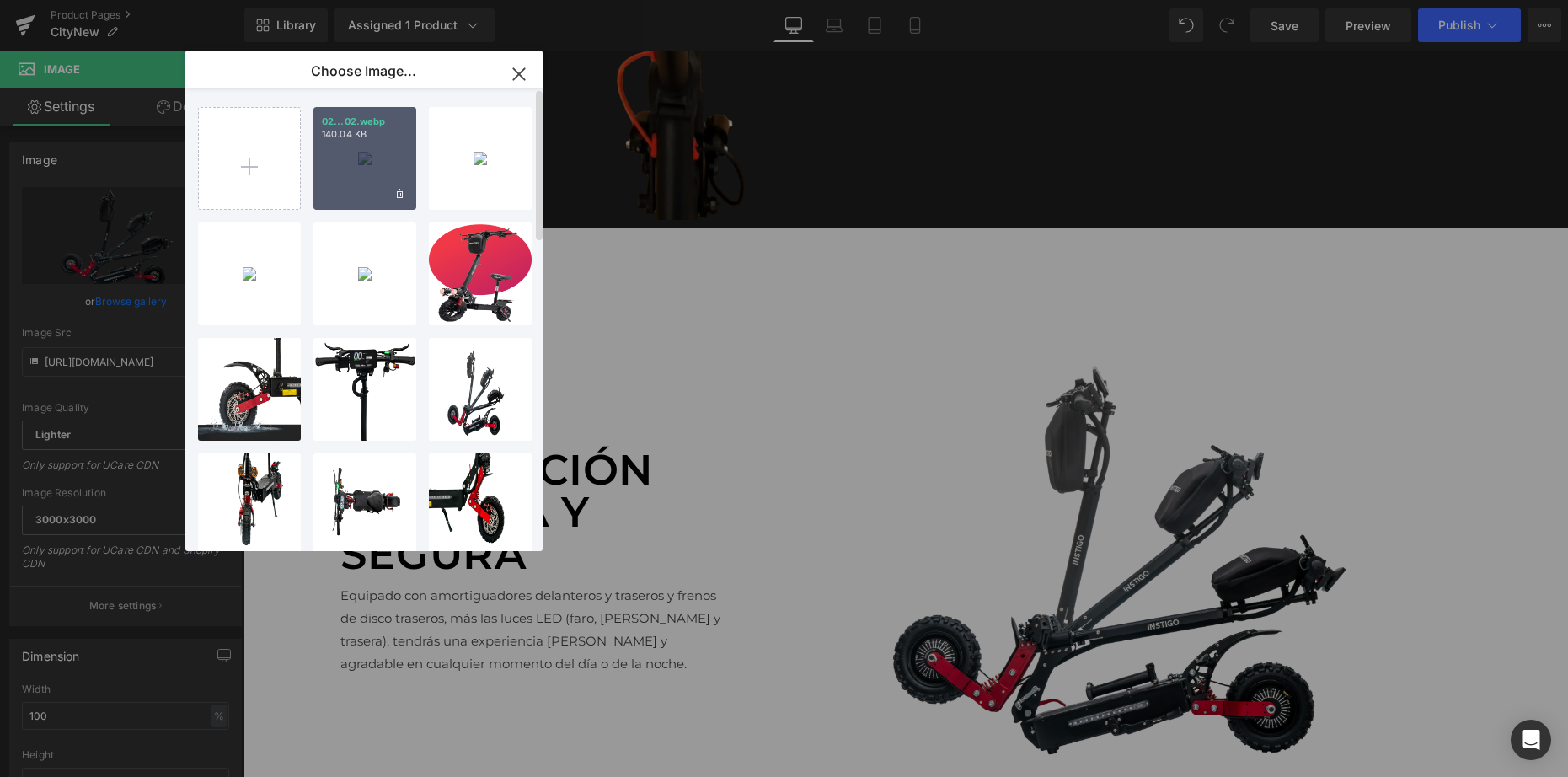
click at [386, 127] on p "02...02.webp" at bounding box center [364, 121] width 86 height 13
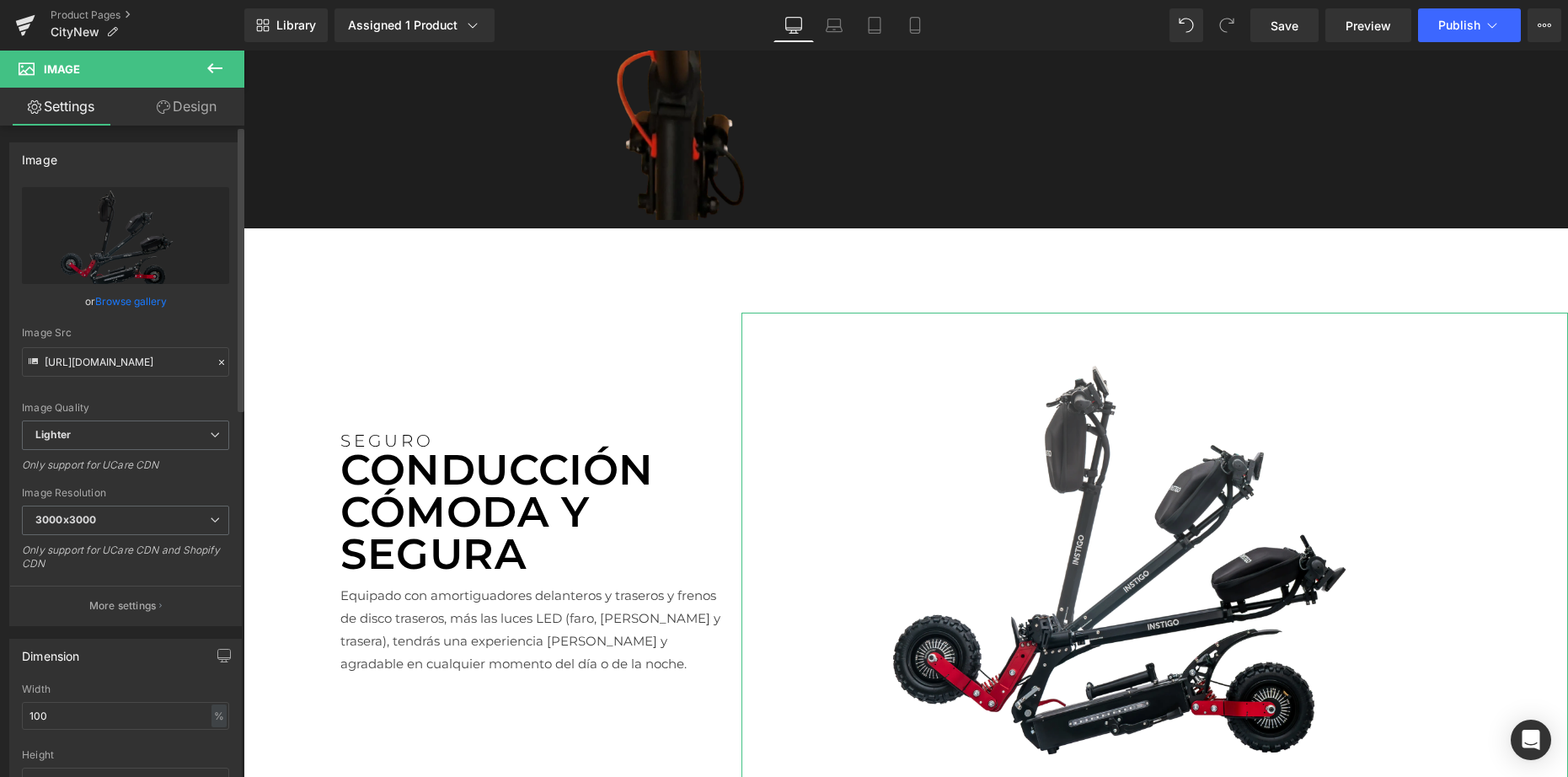
click at [130, 297] on link "Browse gallery" at bounding box center [131, 301] width 72 height 30
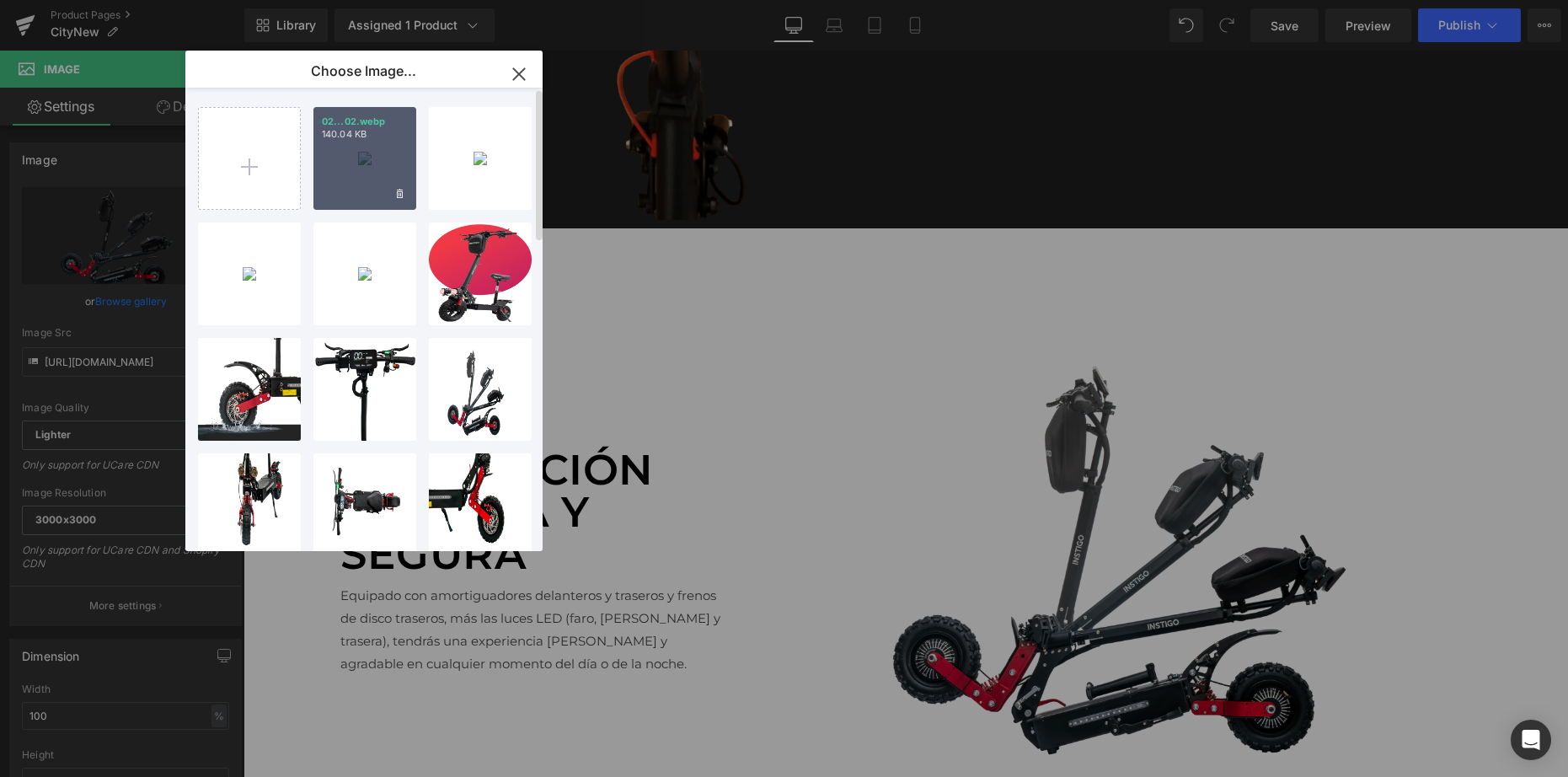
click at [352, 169] on div "02...02.webp 140.04 KB" at bounding box center [365, 158] width 103 height 103
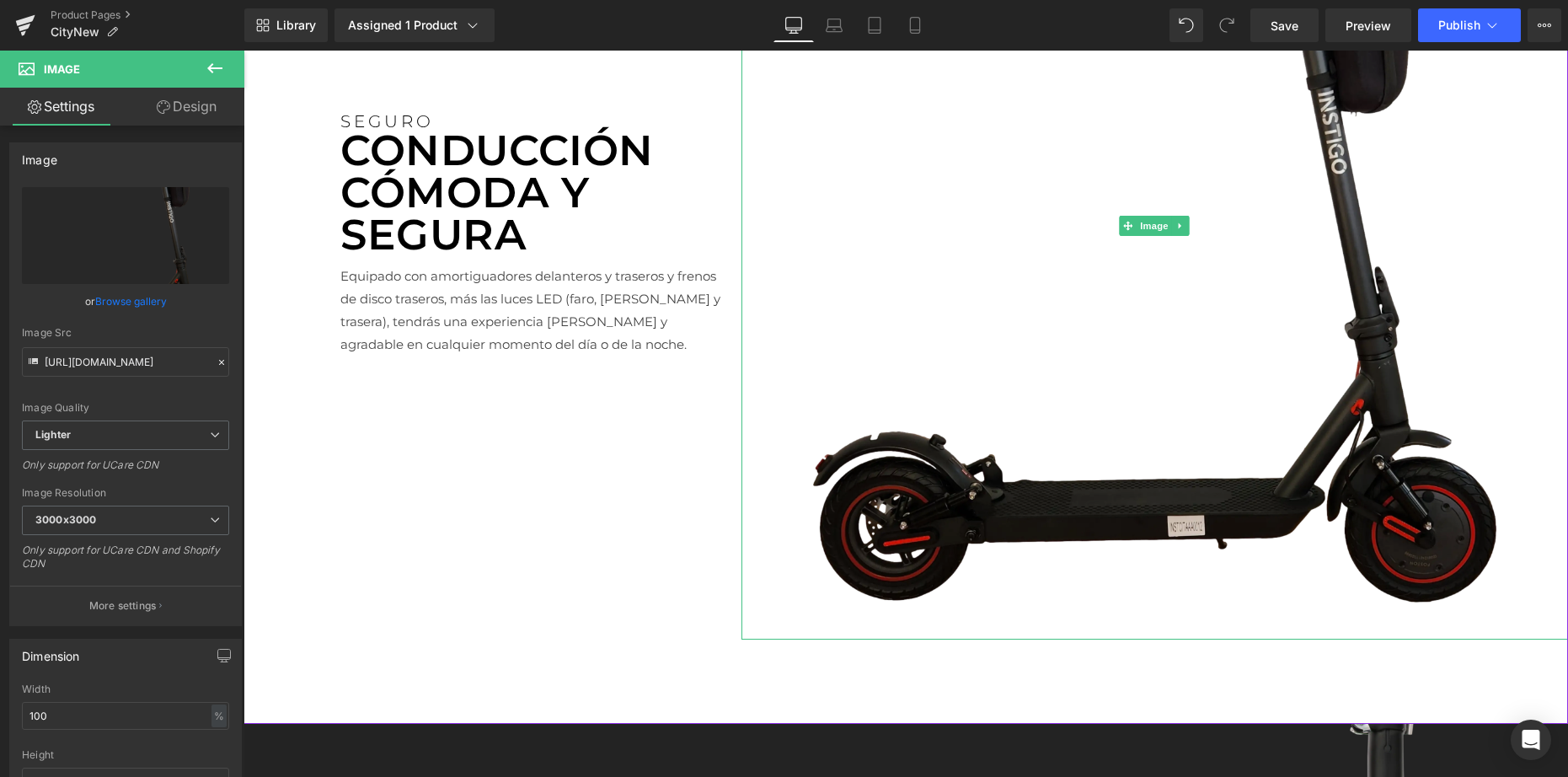
scroll to position [3537, 0]
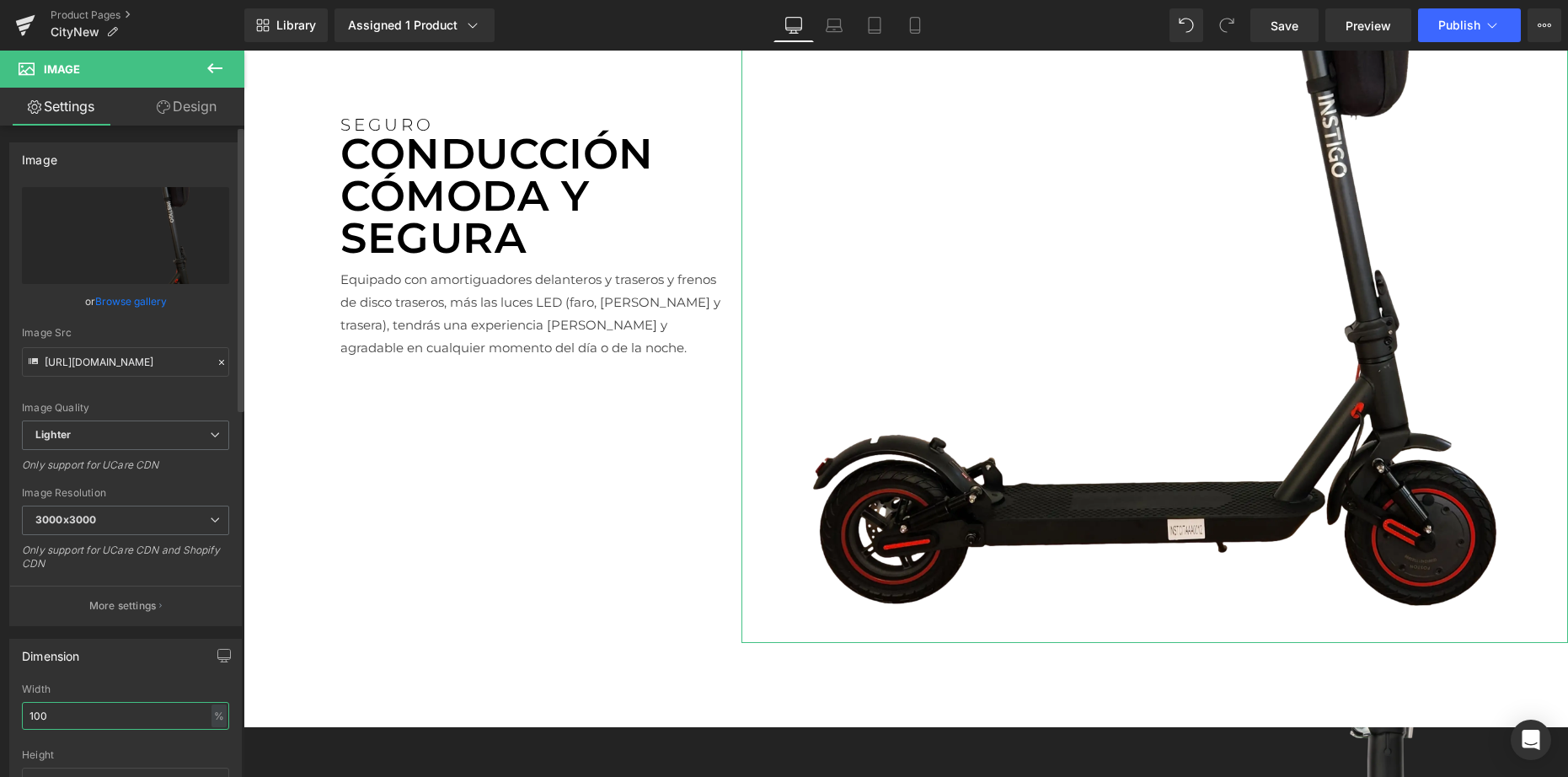
click at [78, 712] on input "100" at bounding box center [125, 716] width 207 height 28
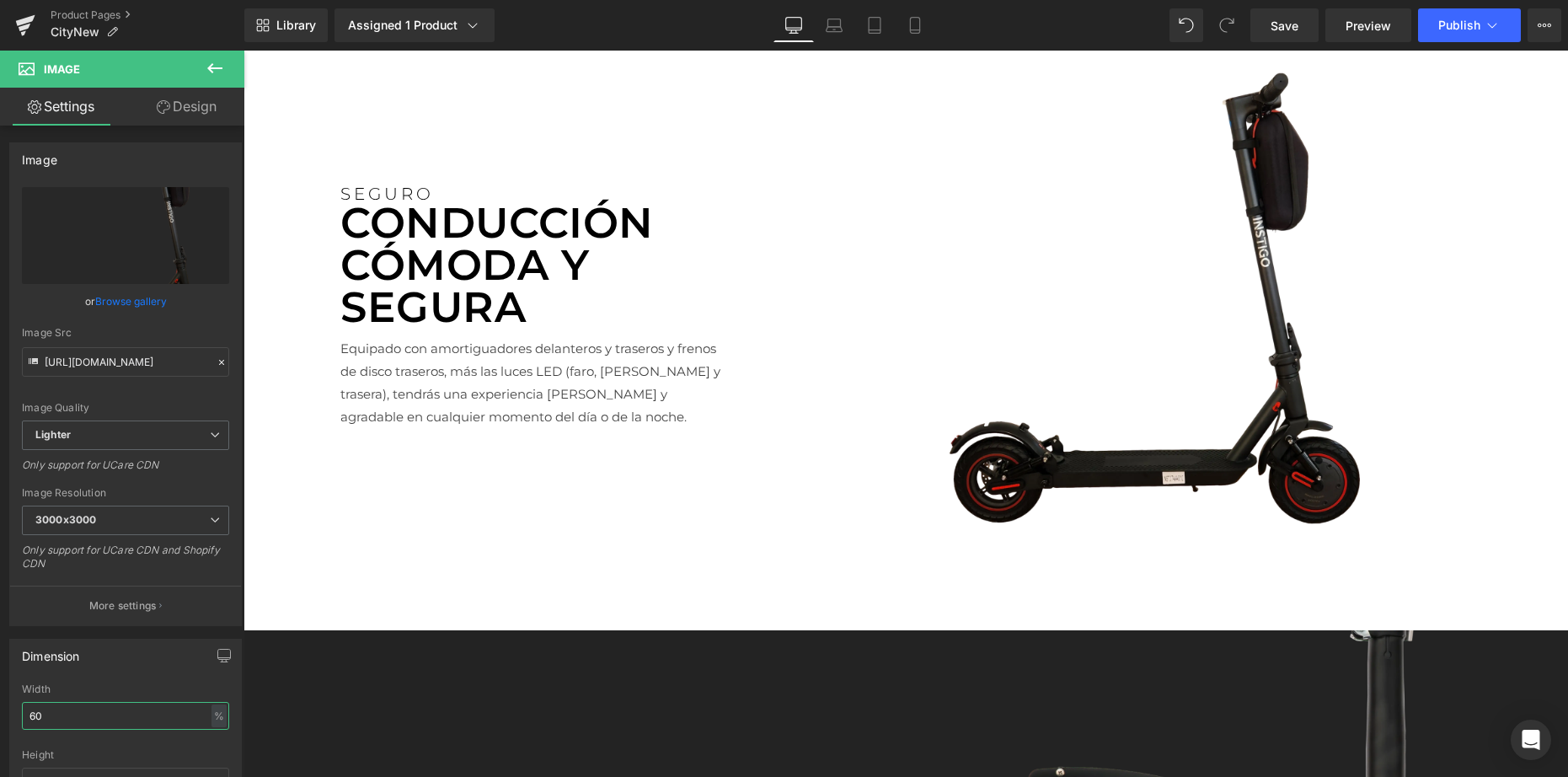
scroll to position [3115, 0]
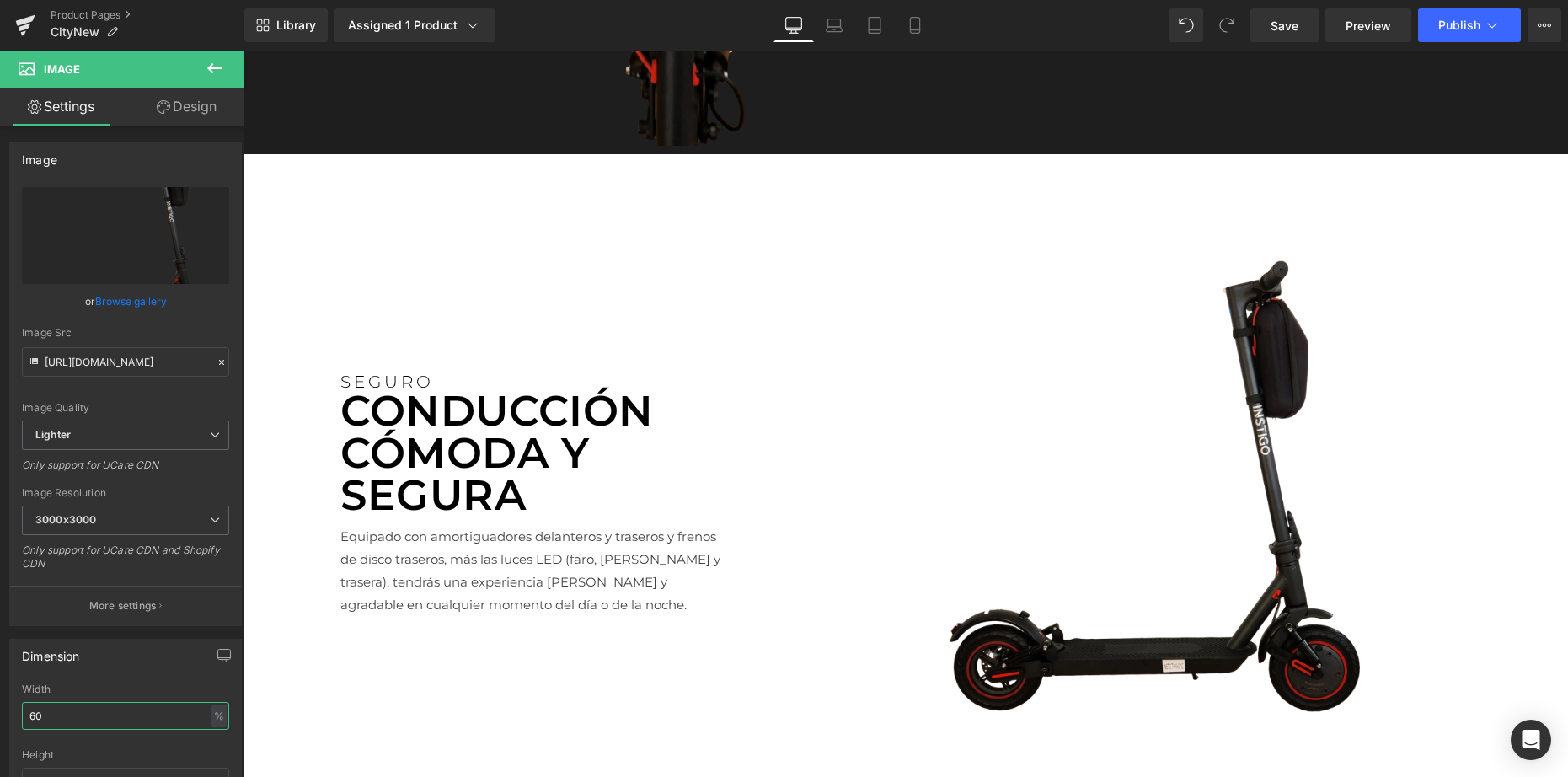
type input "60"
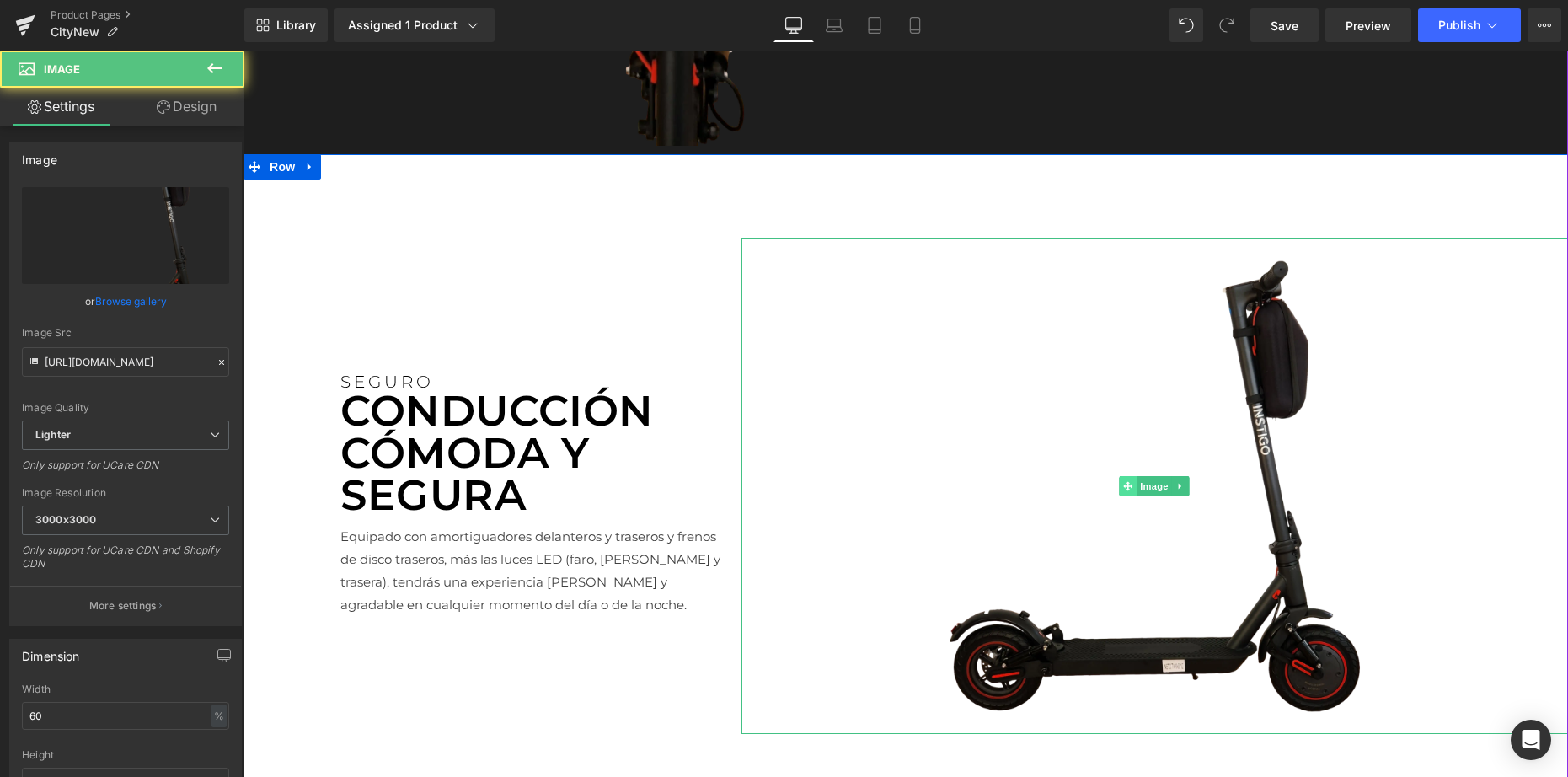
click at [1124, 489] on div "Image" at bounding box center [1154, 487] width 826 height 496
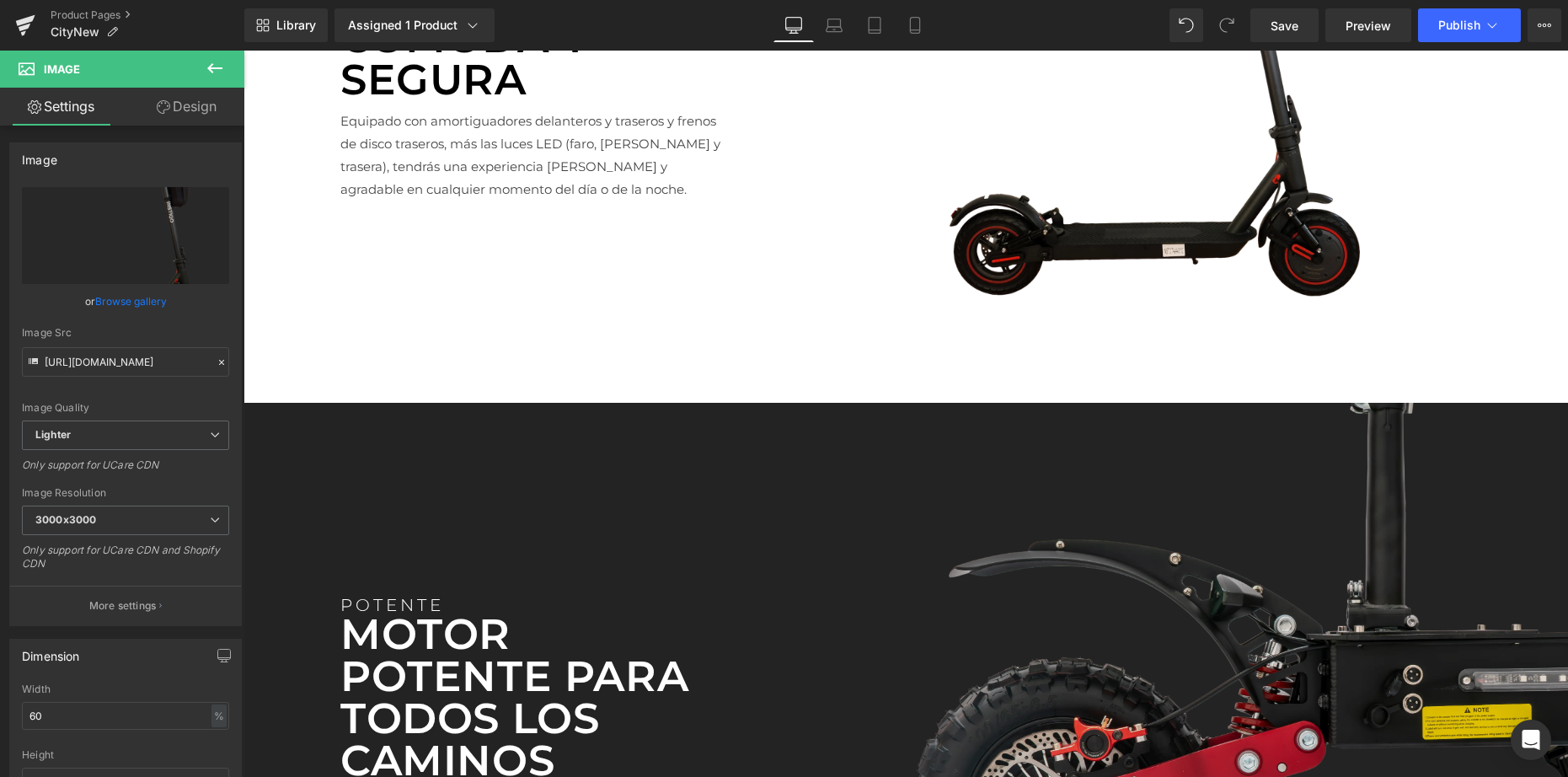
scroll to position [3751, 0]
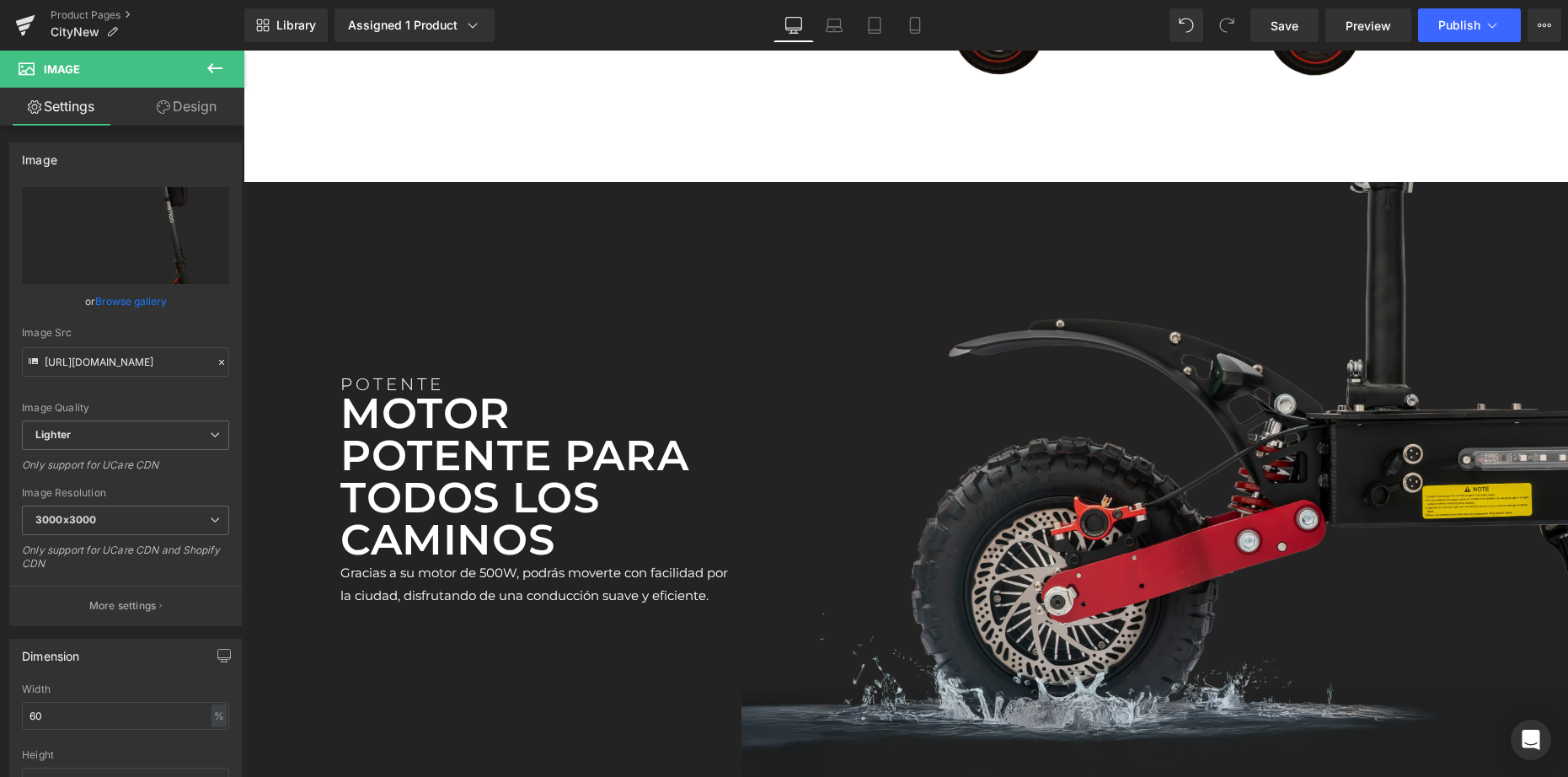
drag, startPoint x: 1109, startPoint y: 532, endPoint x: 1116, endPoint y: 541, distance: 11.4
click at [1110, 532] on img at bounding box center [1154, 481] width 826 height 600
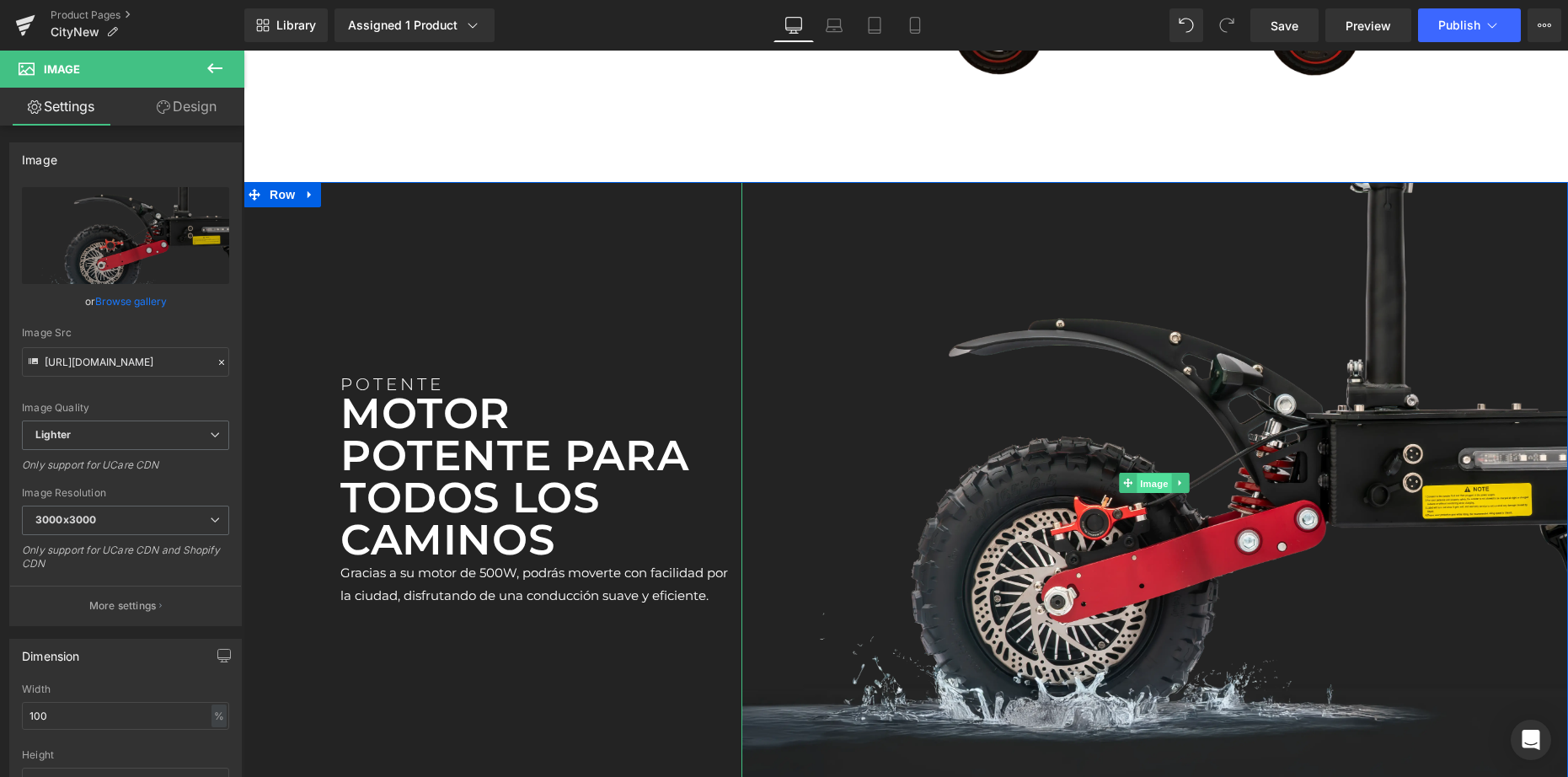
click at [1148, 478] on span "Image" at bounding box center [1154, 483] width 35 height 20
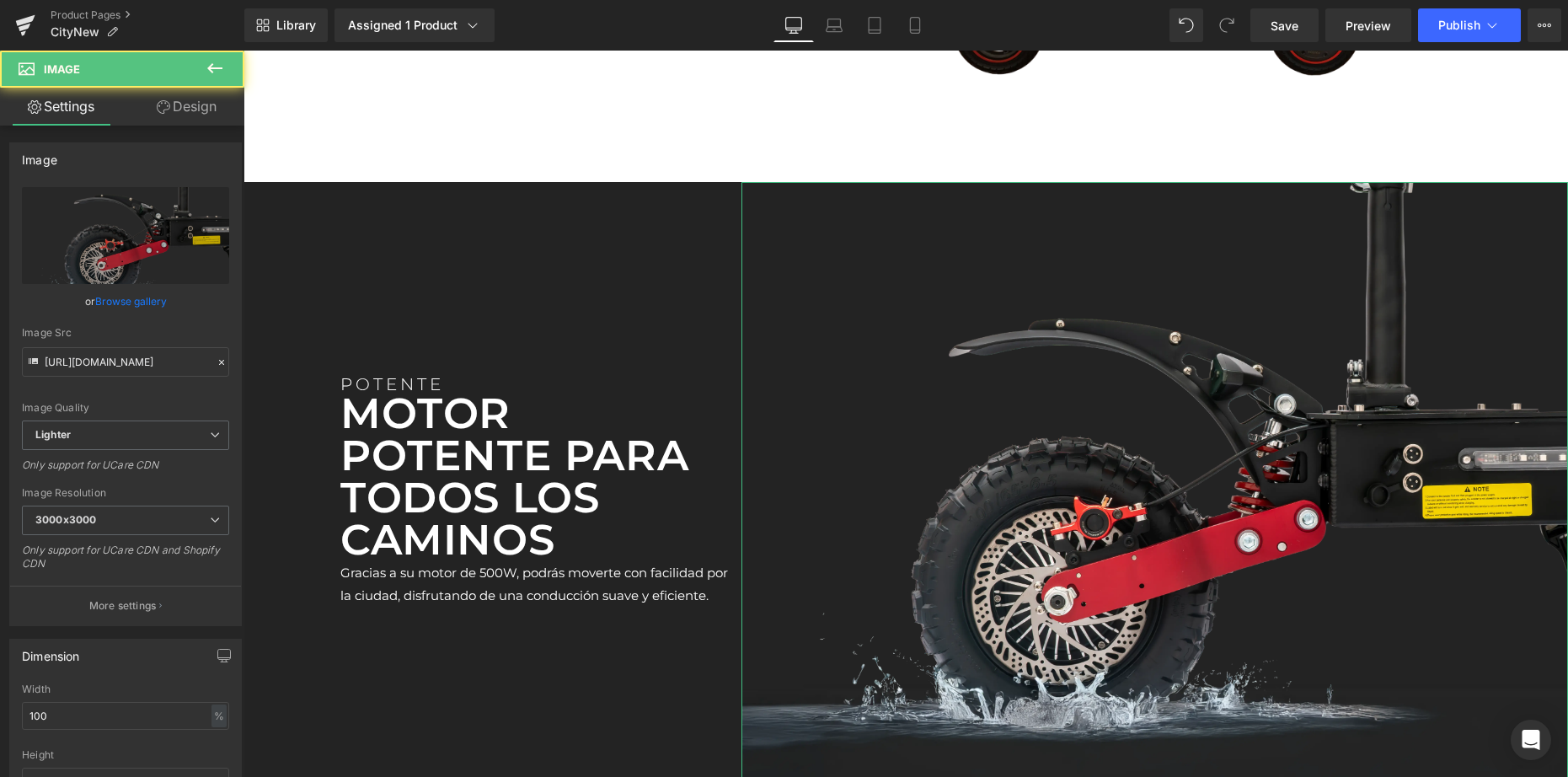
click at [133, 303] on link "Browse gallery" at bounding box center [131, 301] width 72 height 30
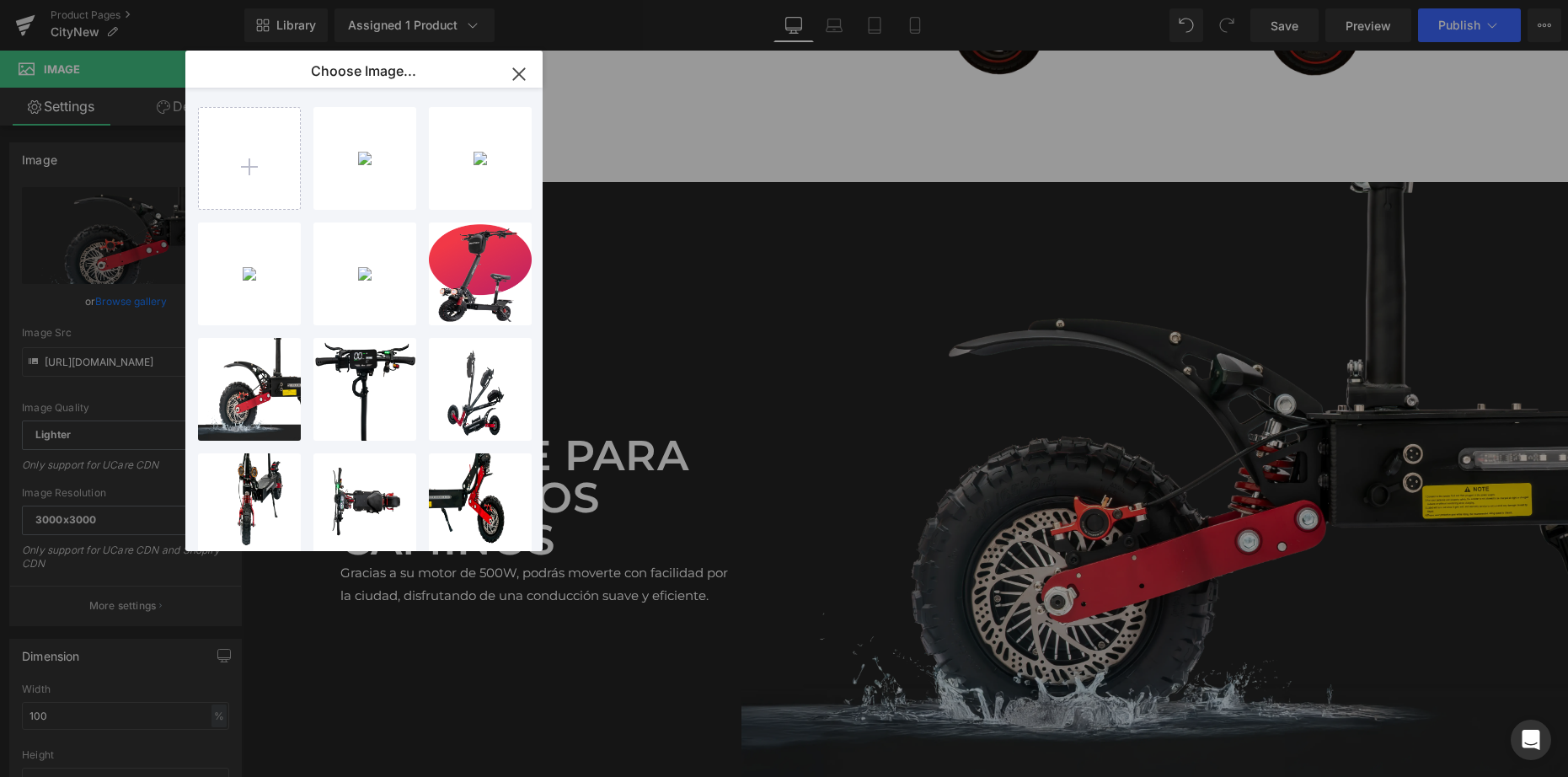
type input "C:\fakepath\05.webp"
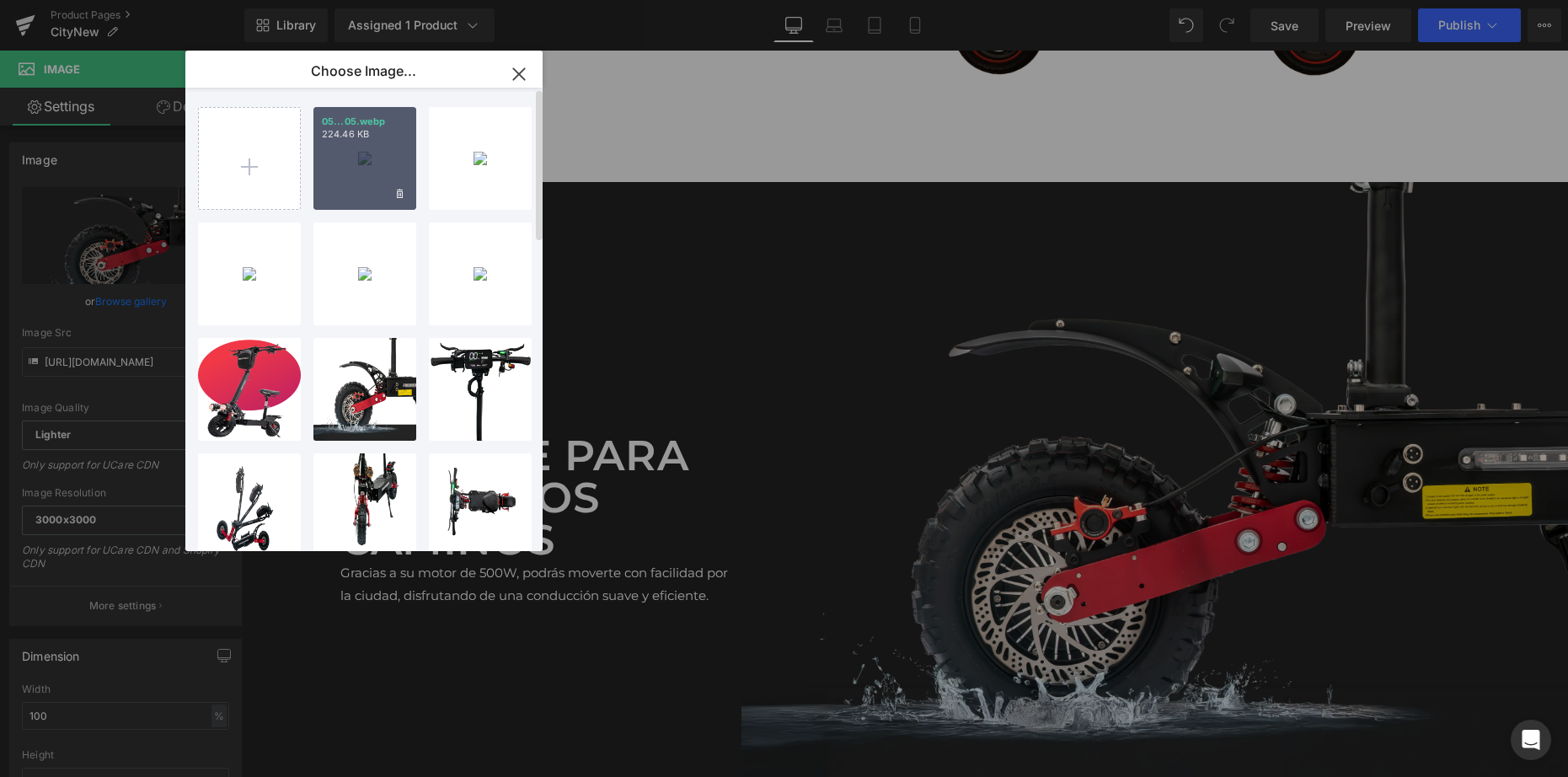
click at [361, 146] on div "05...05.webp 224.46 KB" at bounding box center [365, 158] width 103 height 103
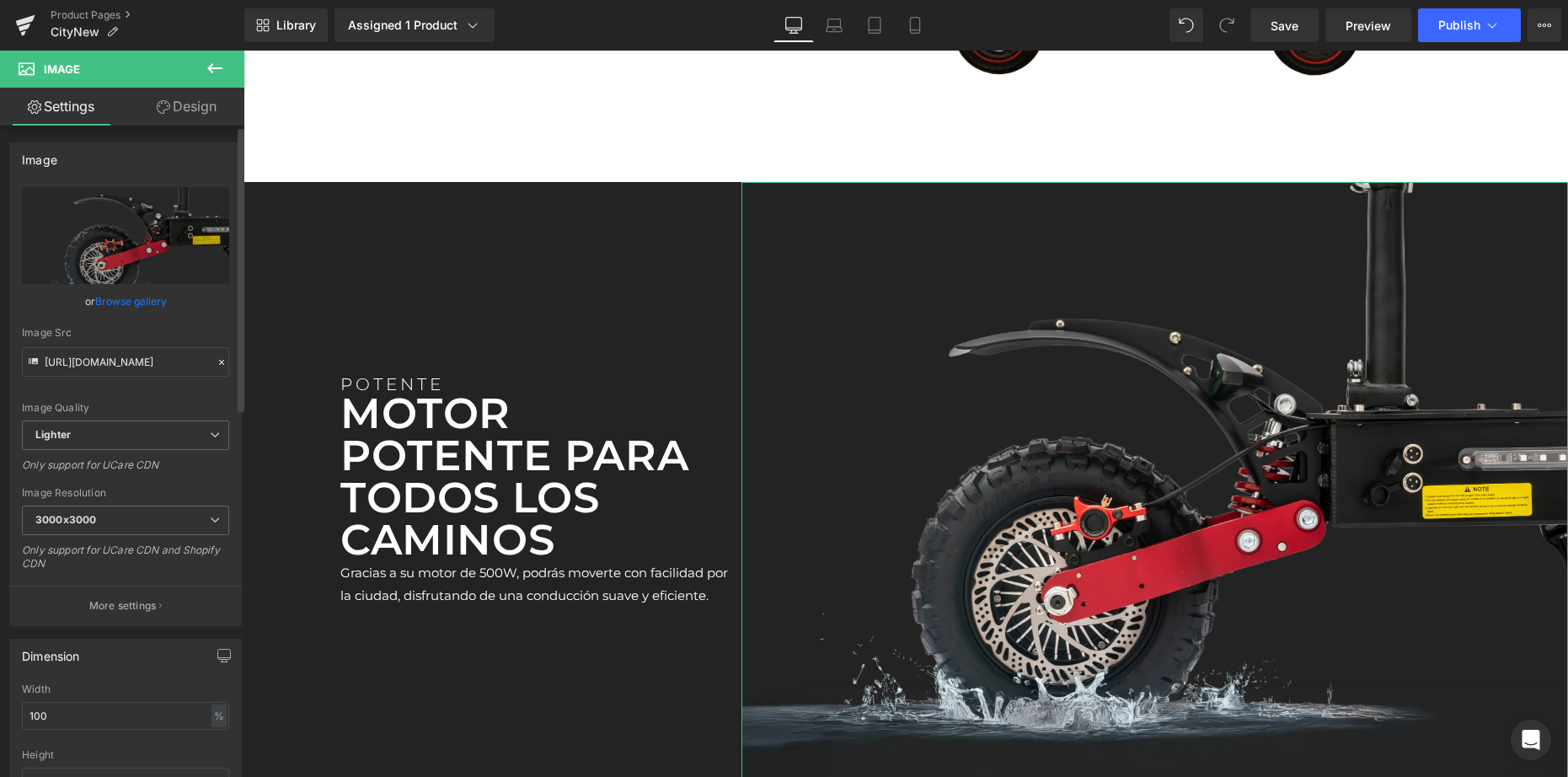
click at [136, 299] on link "Browse gallery" at bounding box center [131, 301] width 72 height 30
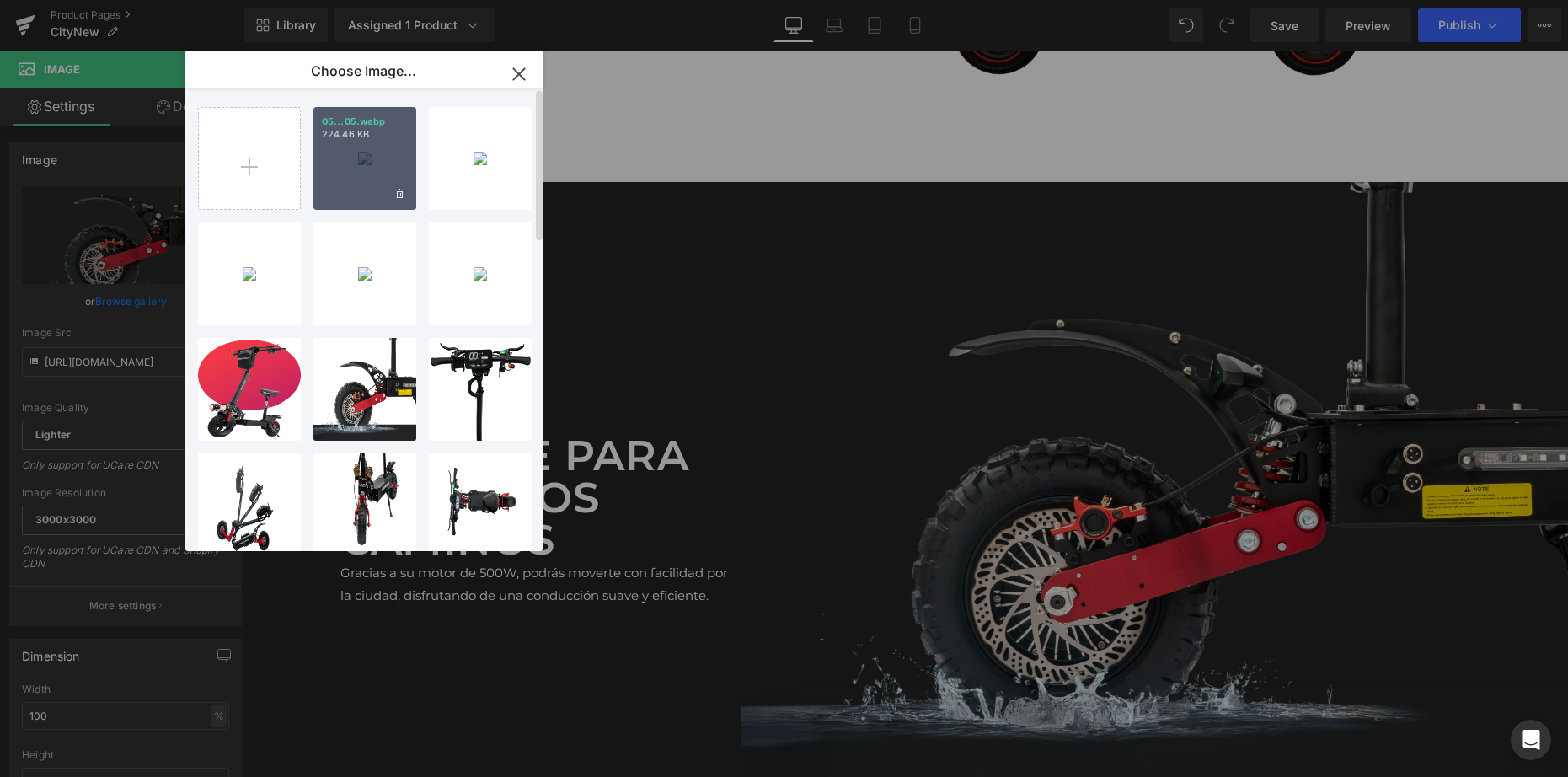
click at [352, 187] on div "05...05.webp 224.46 KB" at bounding box center [365, 158] width 103 height 103
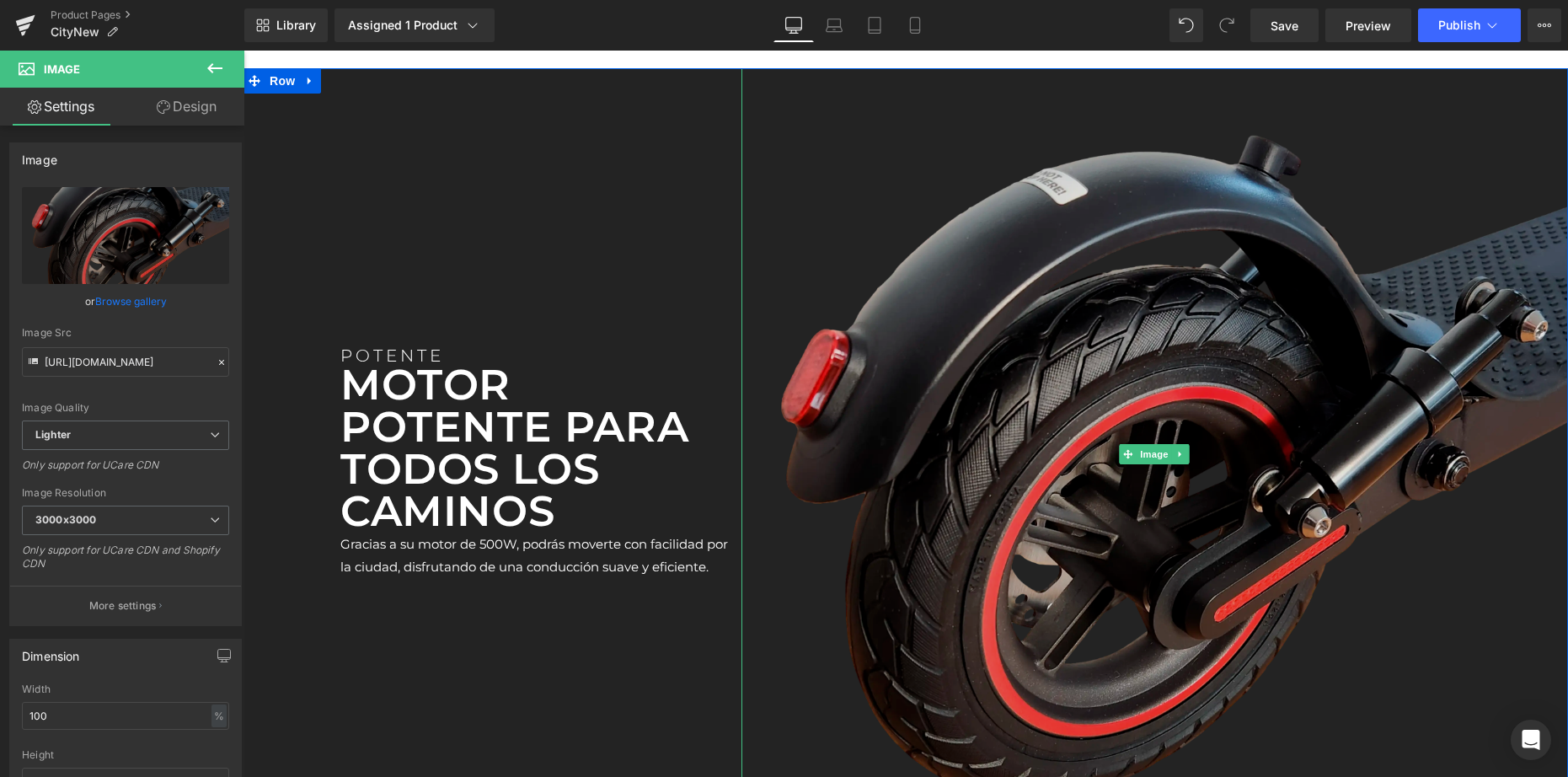
scroll to position [3922, 0]
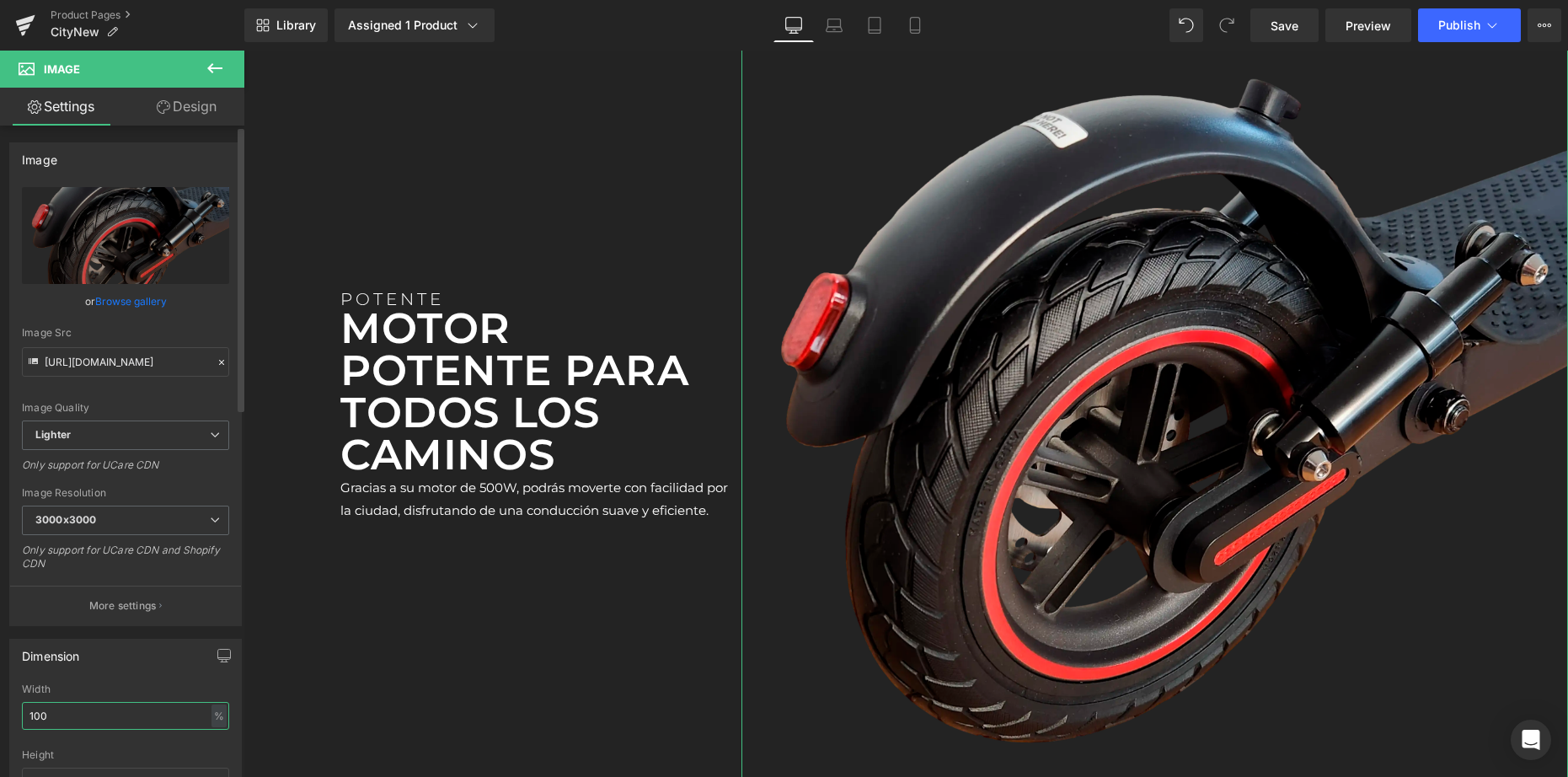
click at [73, 718] on input "100" at bounding box center [125, 716] width 207 height 28
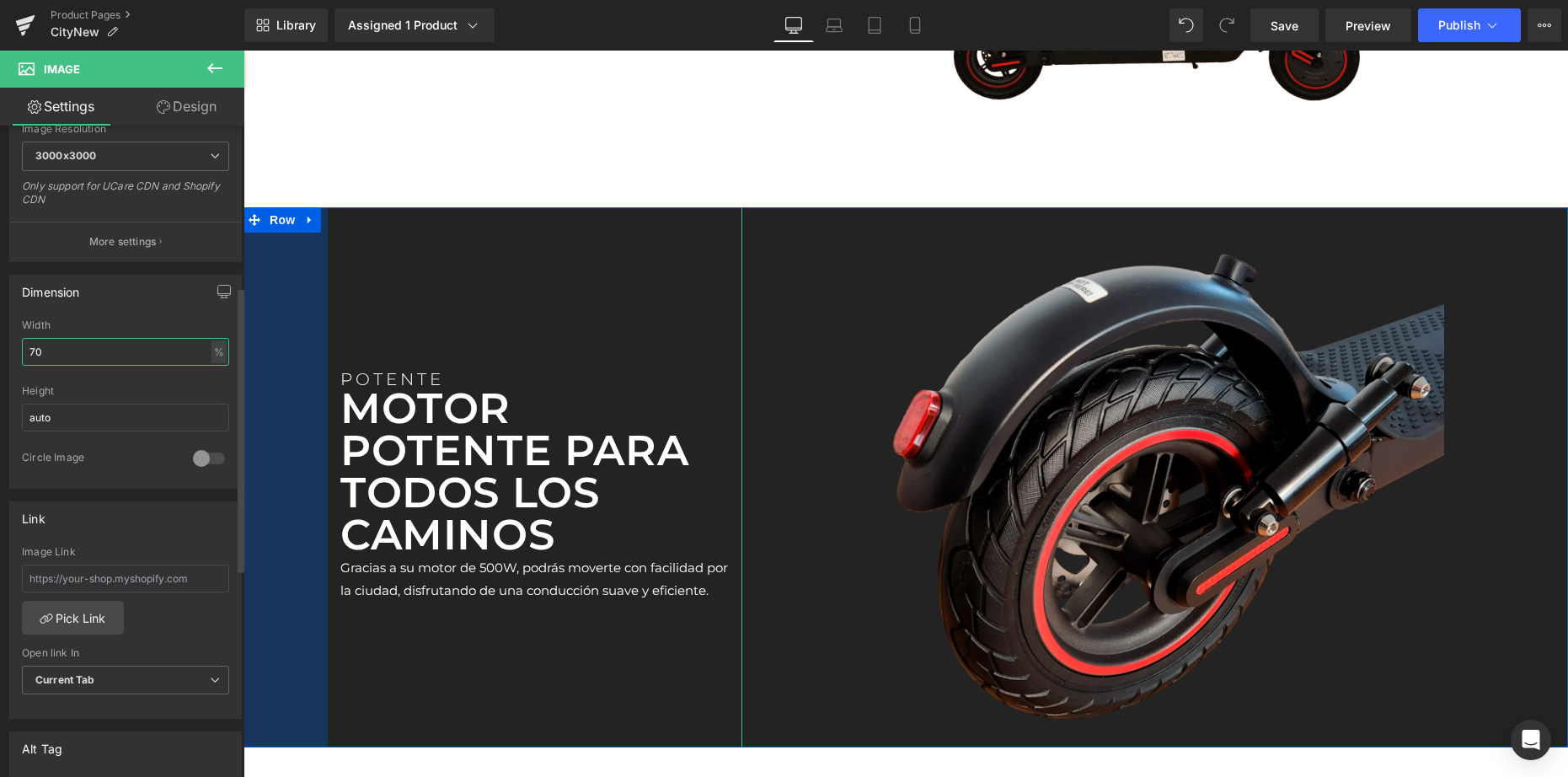
scroll to position [844, 0]
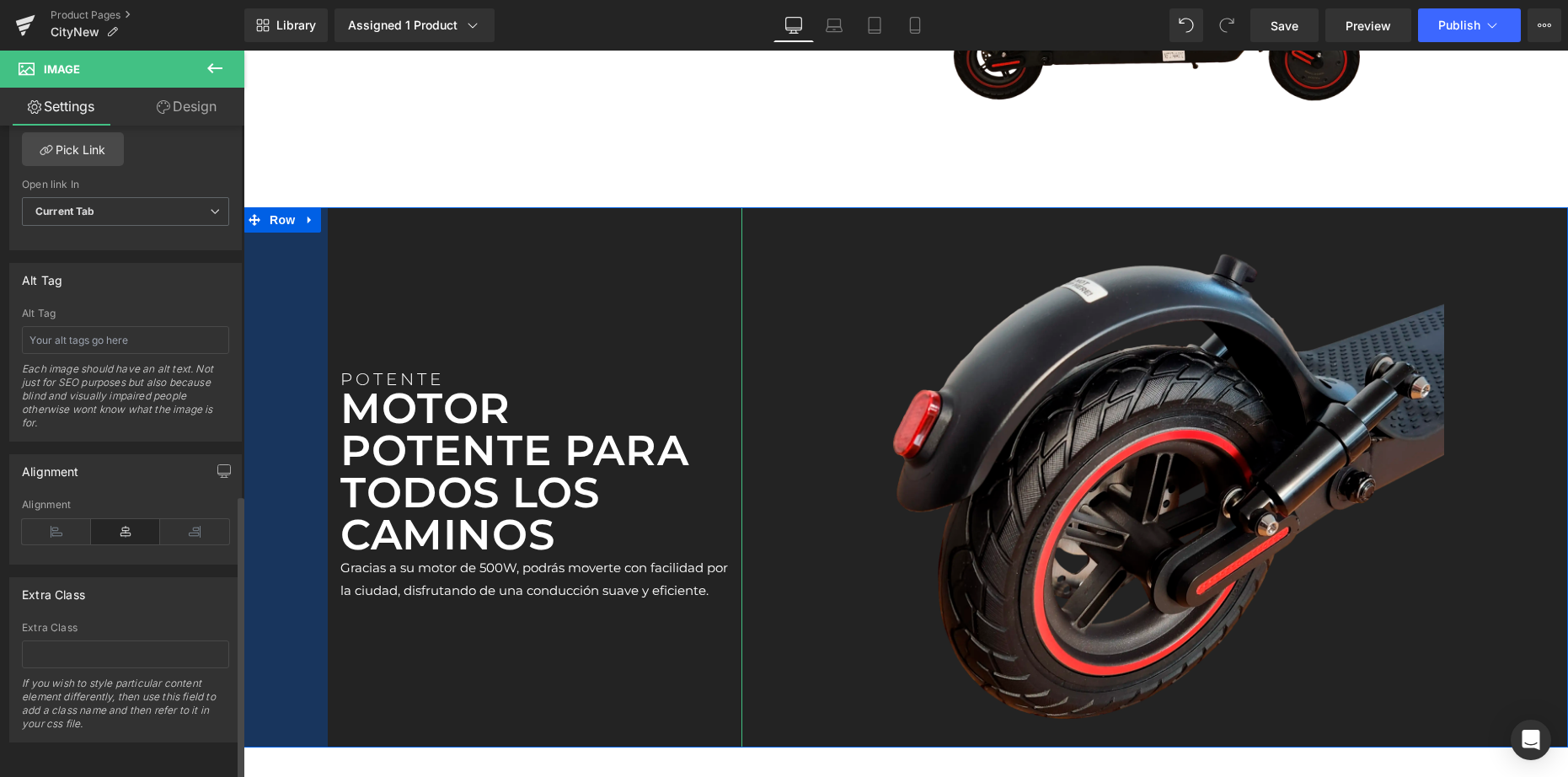
type input "70"
click at [200, 502] on div "Alignment" at bounding box center [125, 531] width 207 height 65
click at [194, 519] on icon at bounding box center [194, 532] width 69 height 26
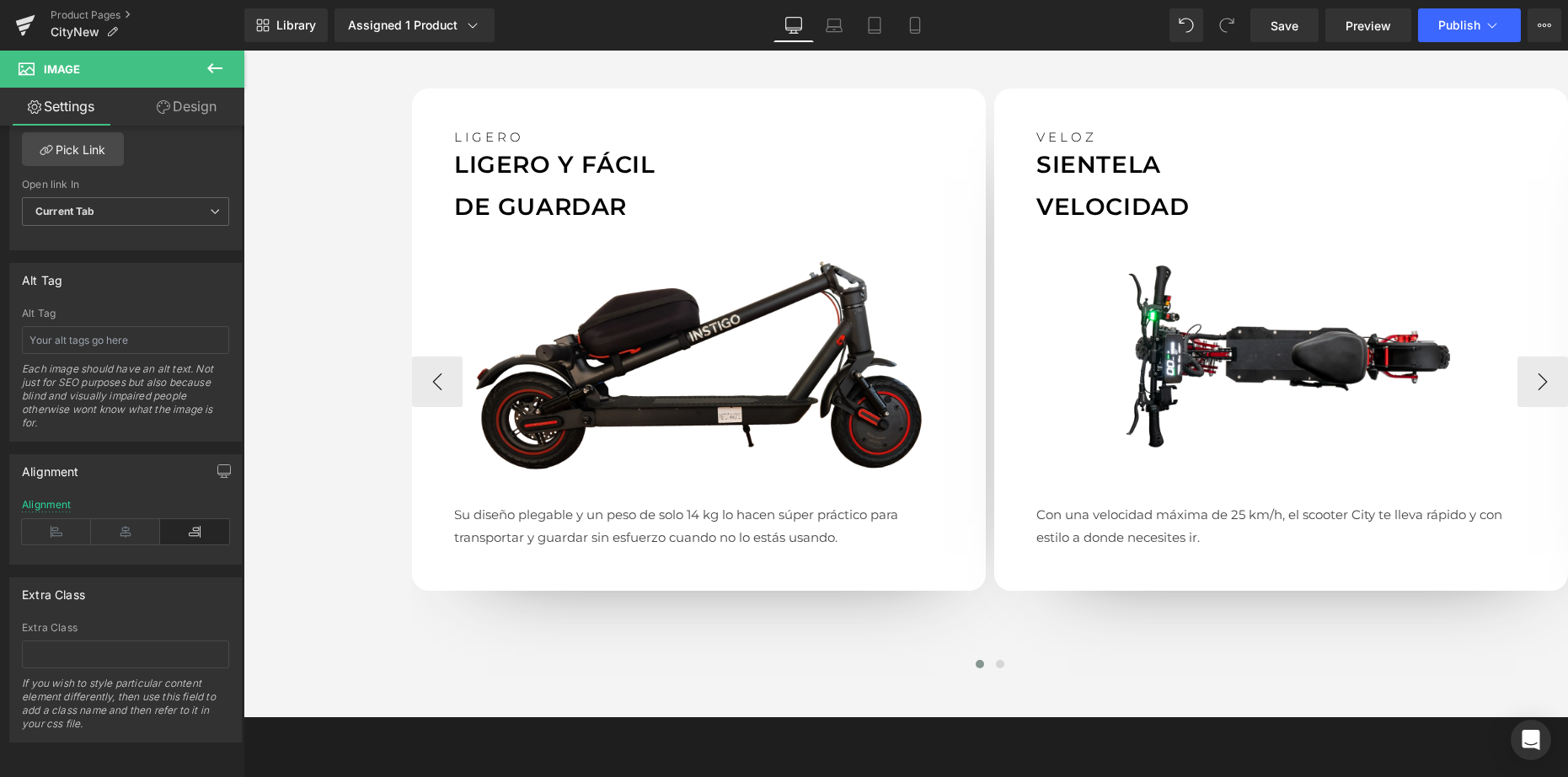
scroll to position [1677, 0]
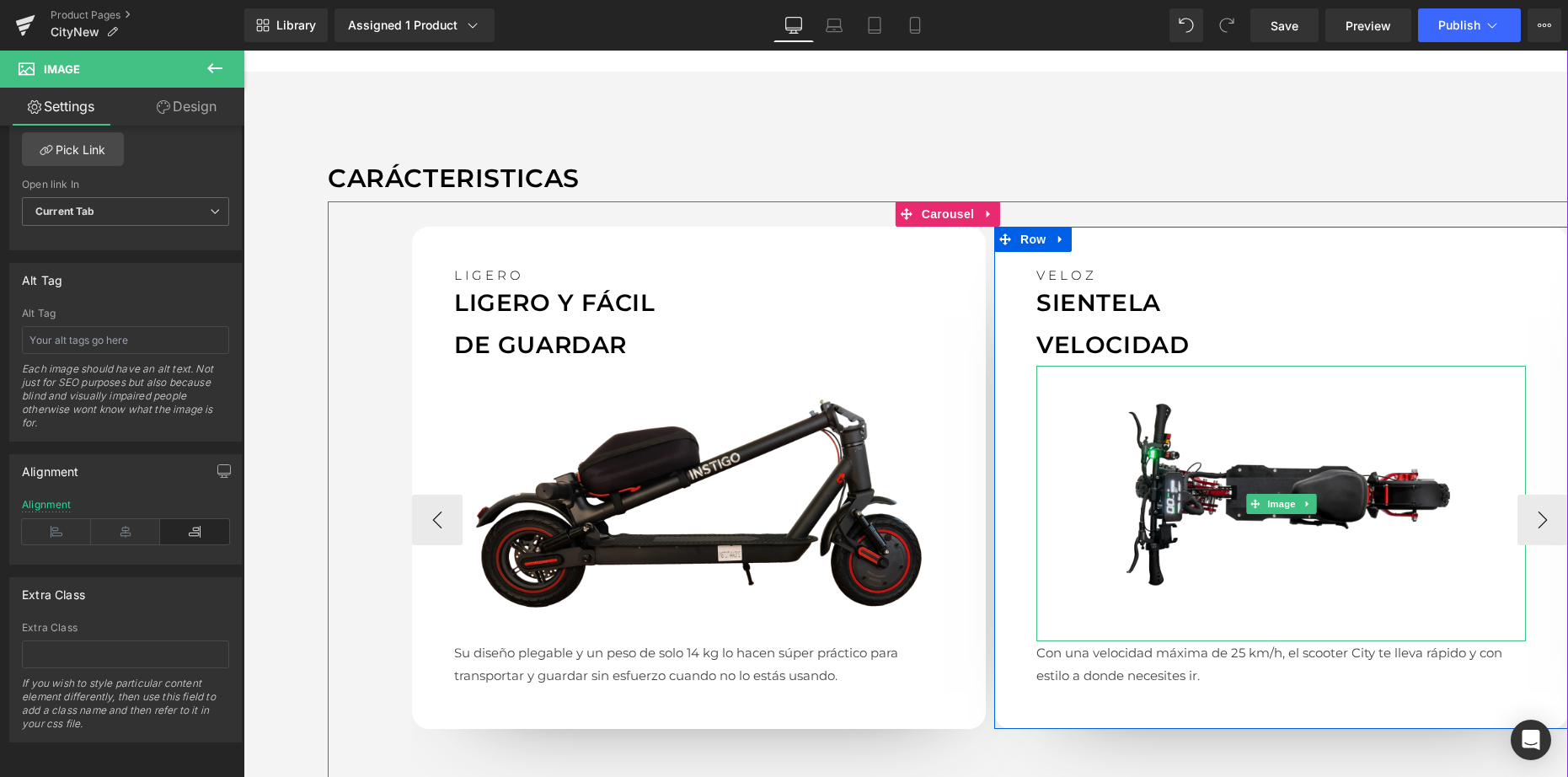
click at [1273, 475] on img at bounding box center [1281, 503] width 489 height 275
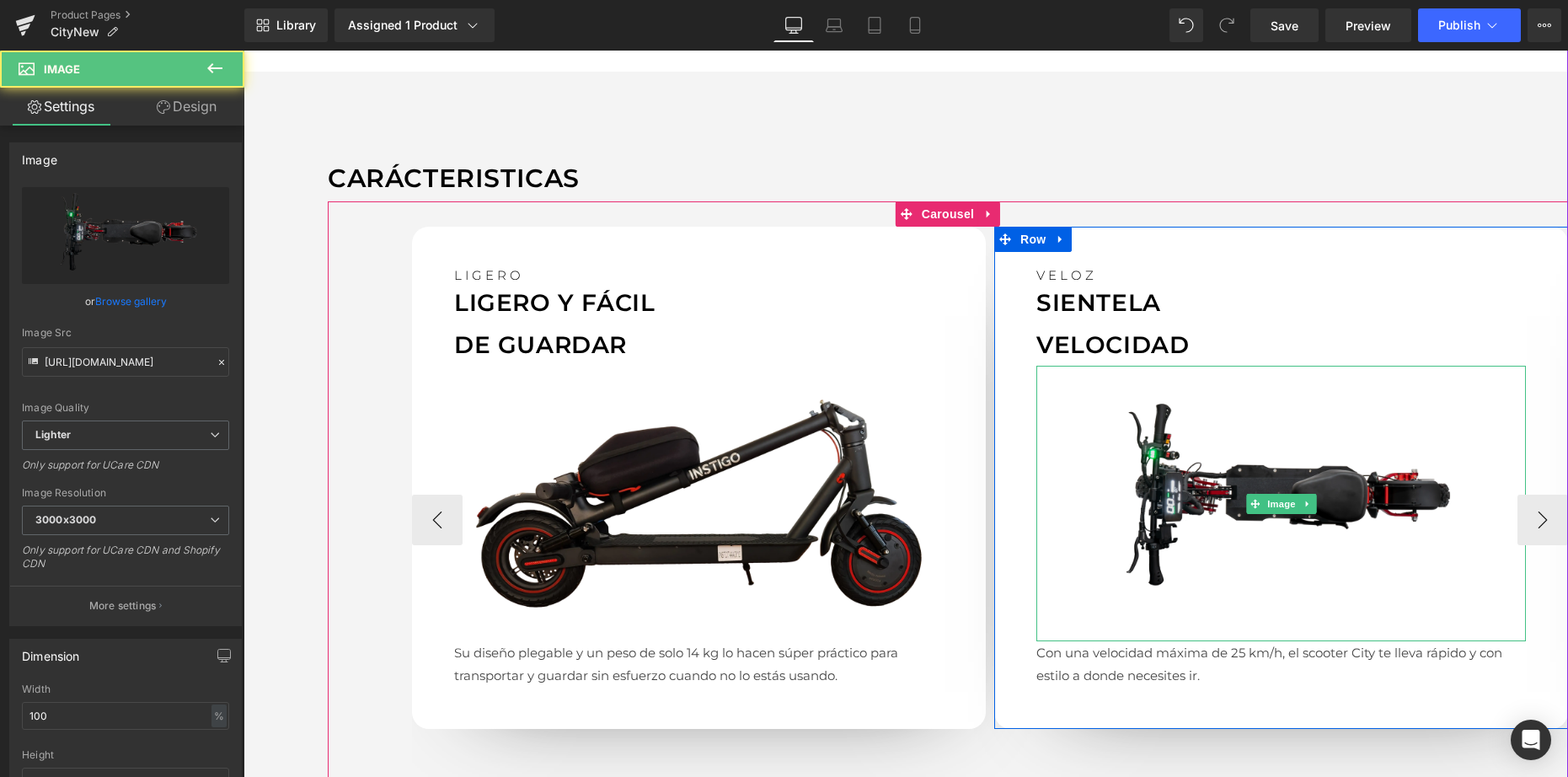
click at [1228, 449] on img at bounding box center [1281, 503] width 489 height 275
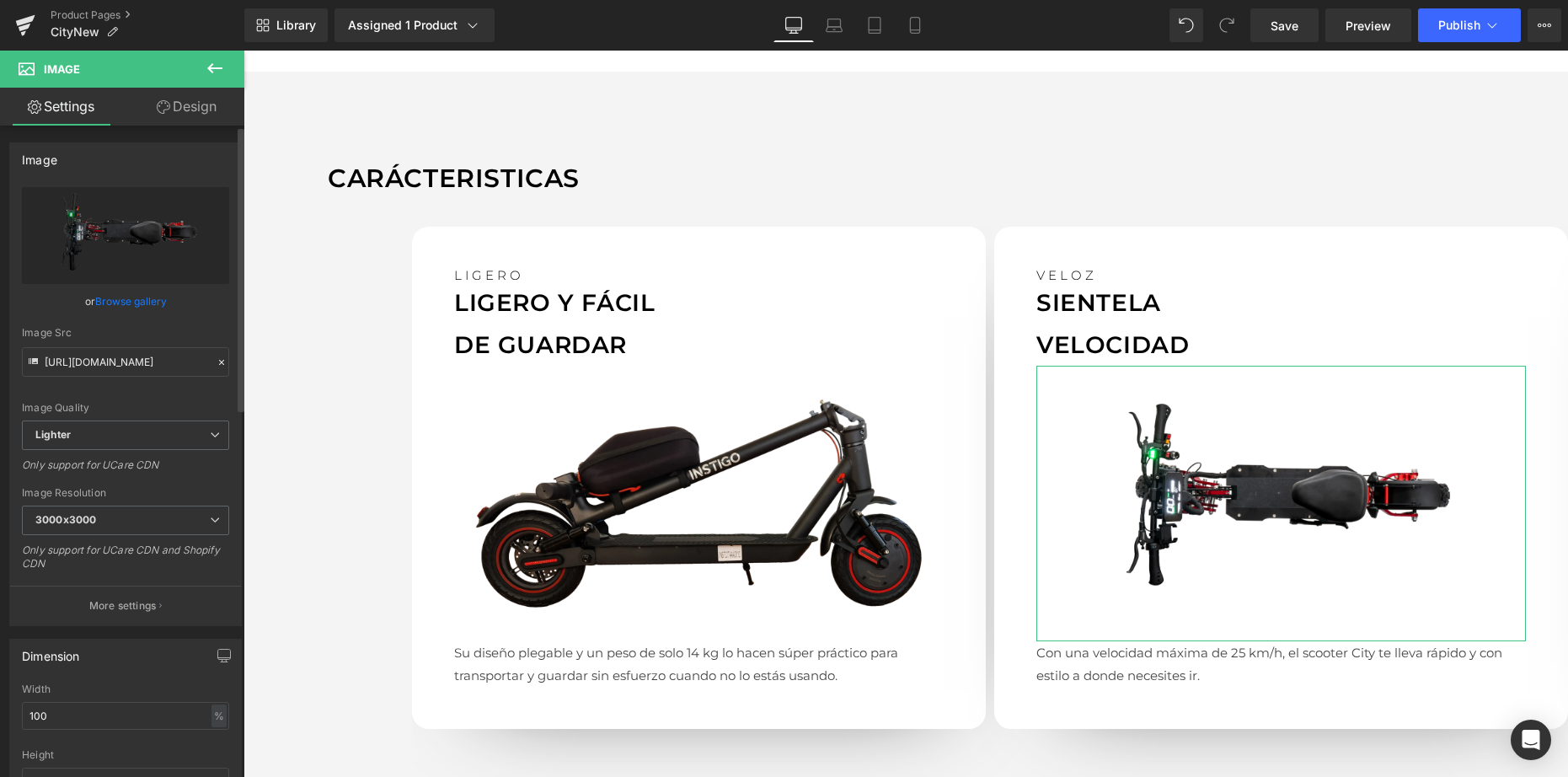
click at [123, 296] on link "Browse gallery" at bounding box center [131, 301] width 72 height 30
drag, startPoint x: 1431, startPoint y: 462, endPoint x: 1447, endPoint y: 469, distance: 17.5
click at [1267, 520] on img at bounding box center [1281, 503] width 489 height 275
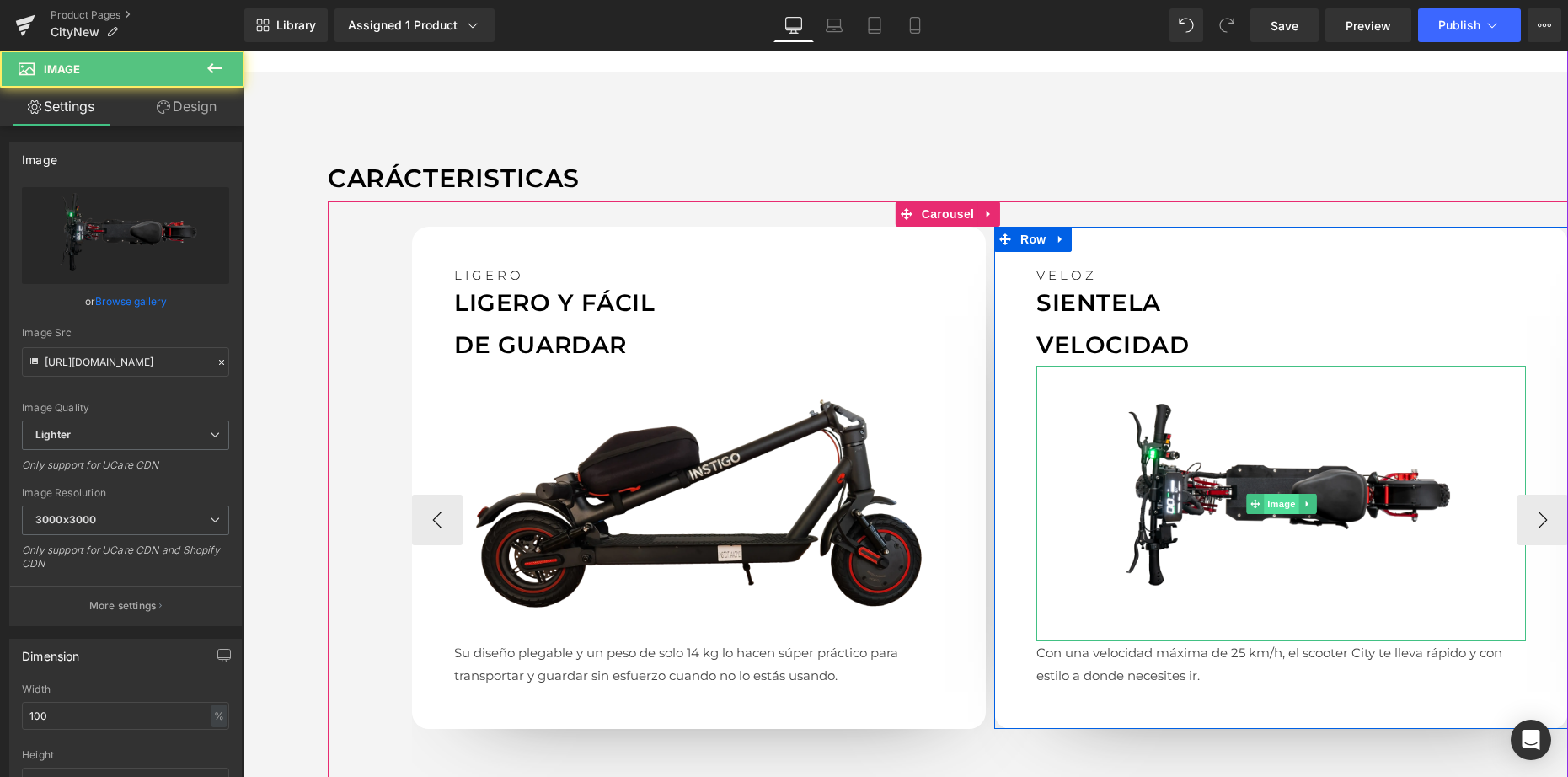
click at [1278, 495] on span "Image" at bounding box center [1281, 504] width 35 height 20
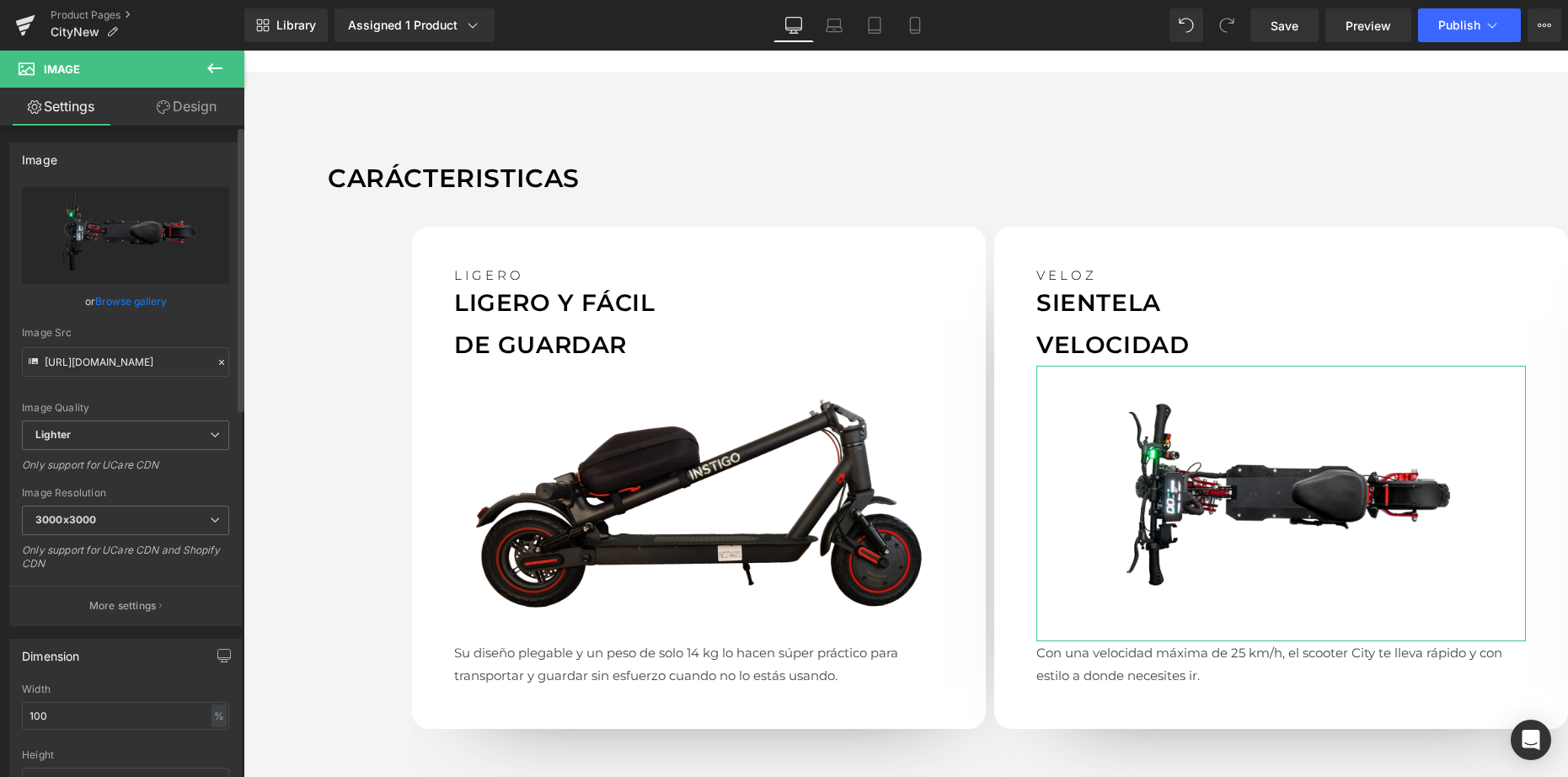
click at [120, 301] on link "Browse gallery" at bounding box center [131, 301] width 72 height 30
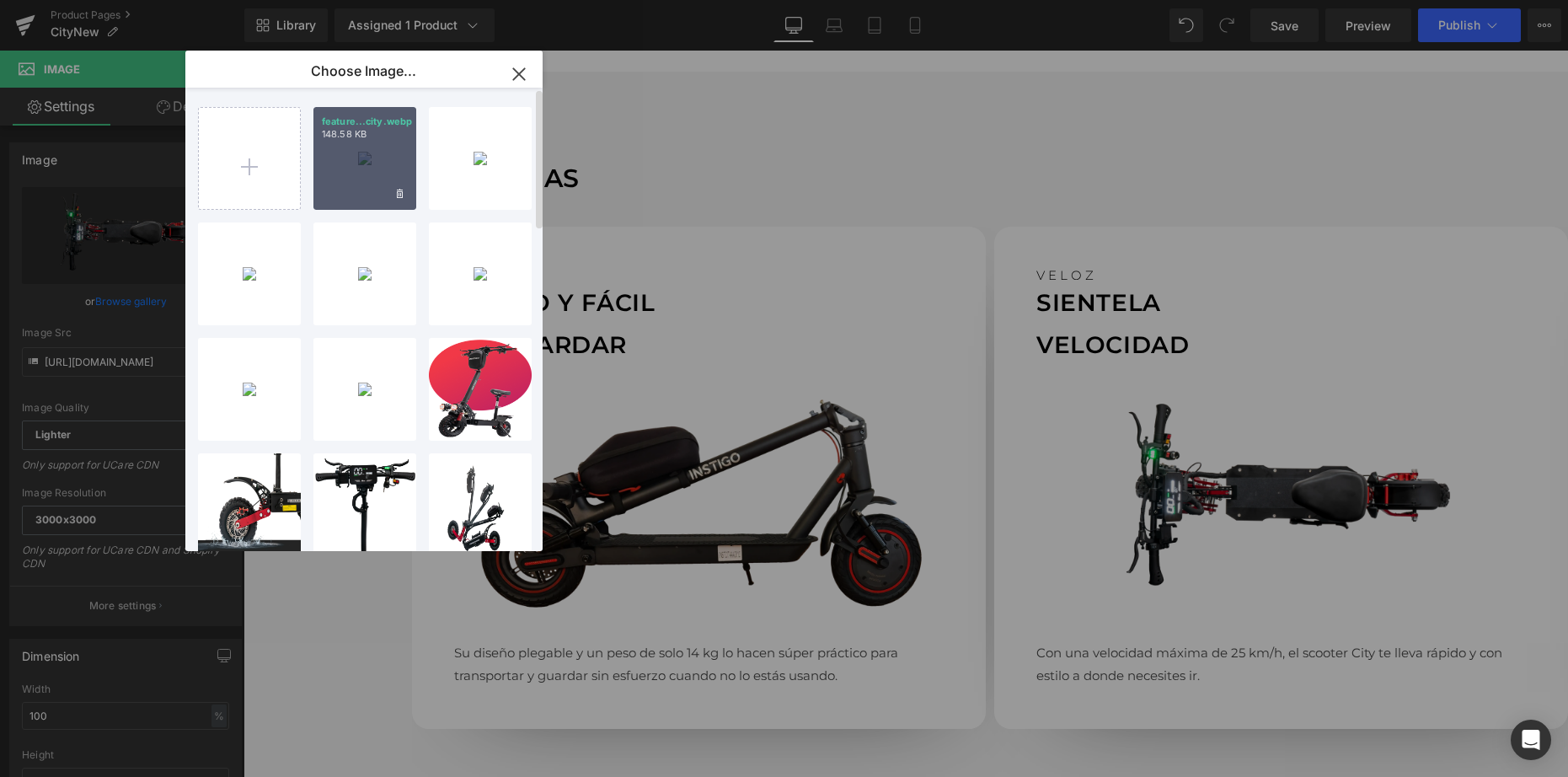
click at [356, 155] on div "feature...city.webp 148.58 KB" at bounding box center [365, 158] width 103 height 103
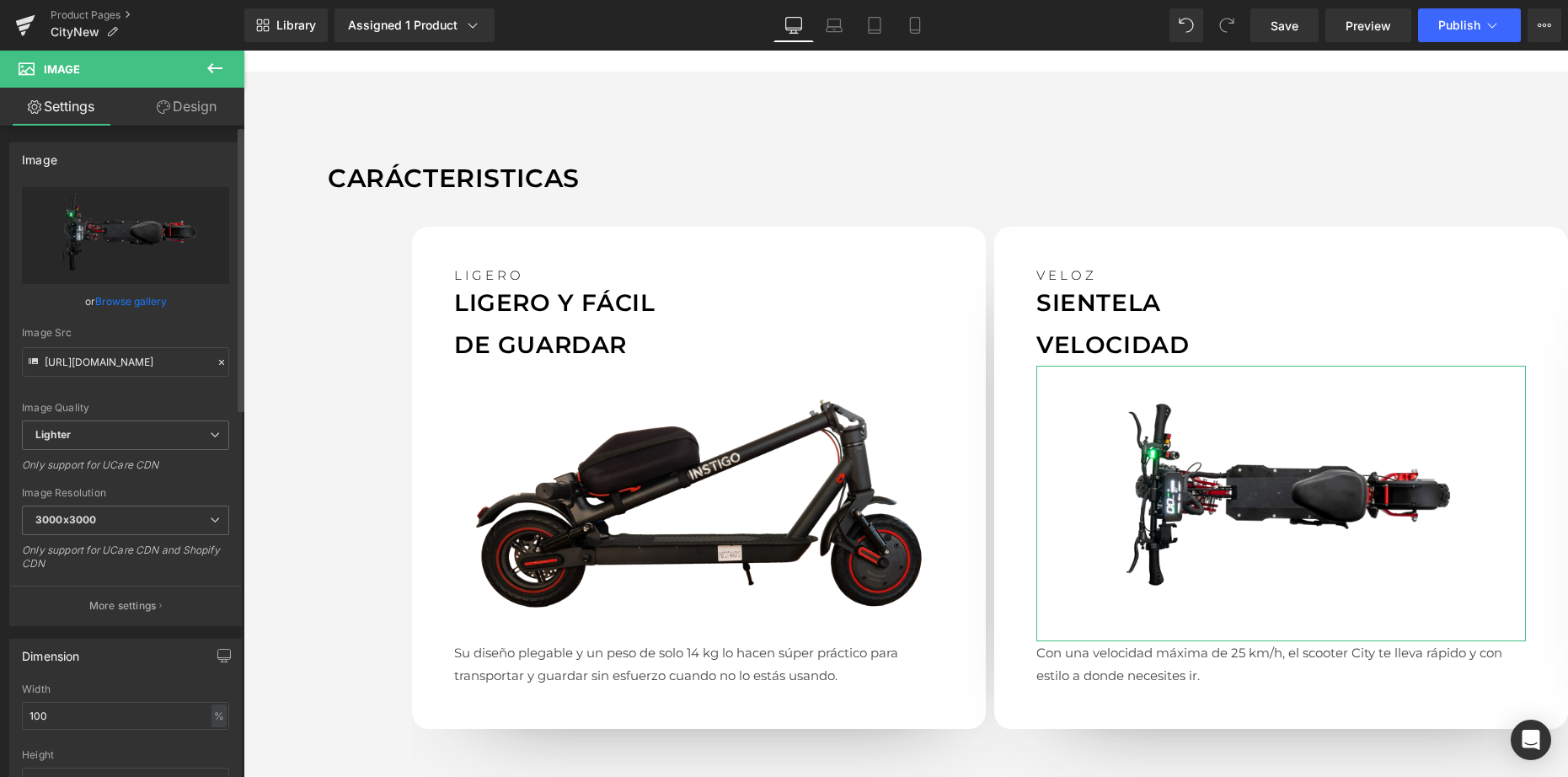
click at [152, 310] on link "Browse gallery" at bounding box center [131, 301] width 72 height 30
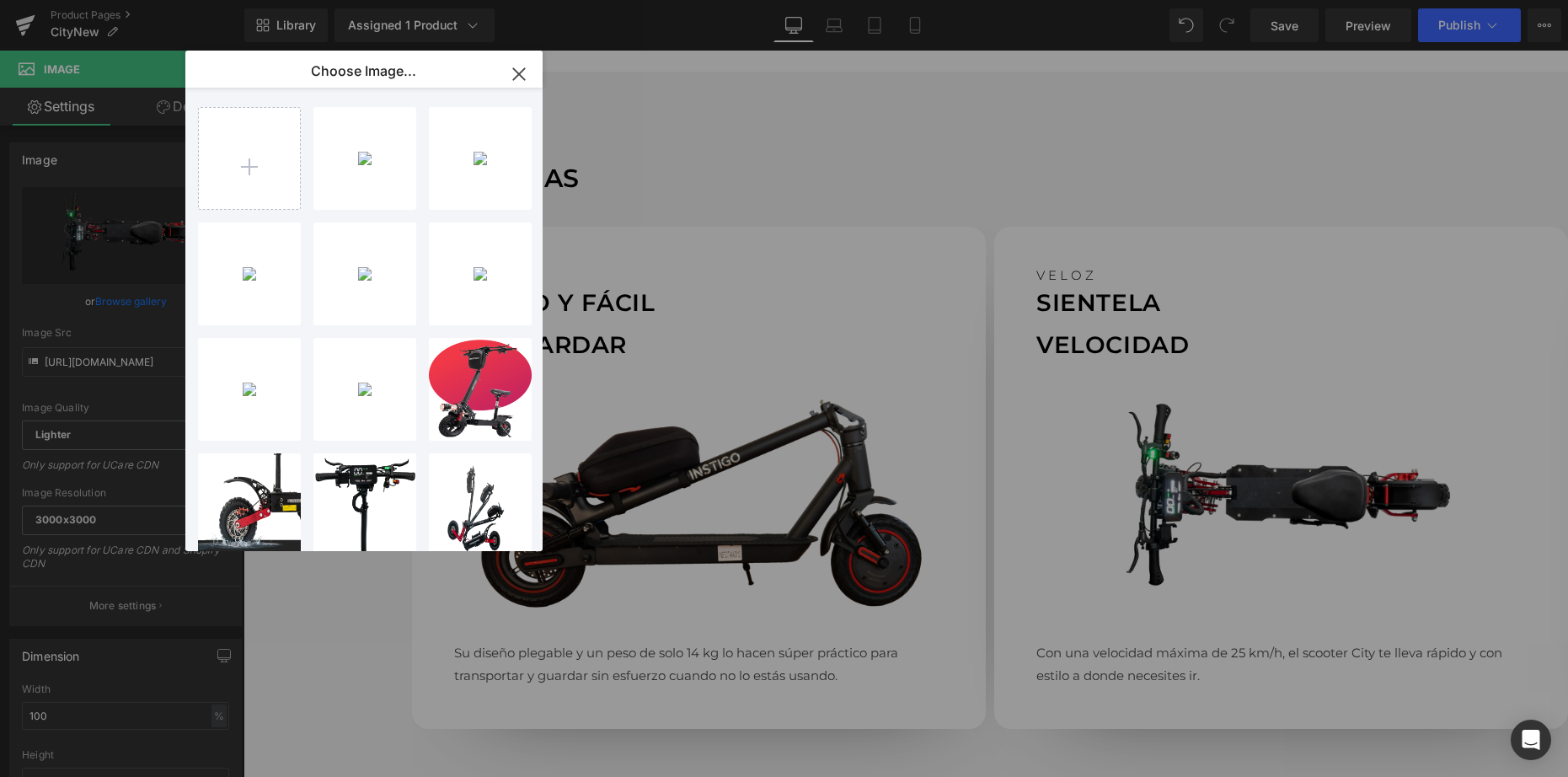
click at [149, 0] on div "Image You are previewing how the will restyle your page. You can not edit Eleme…" at bounding box center [784, 0] width 1568 height 0
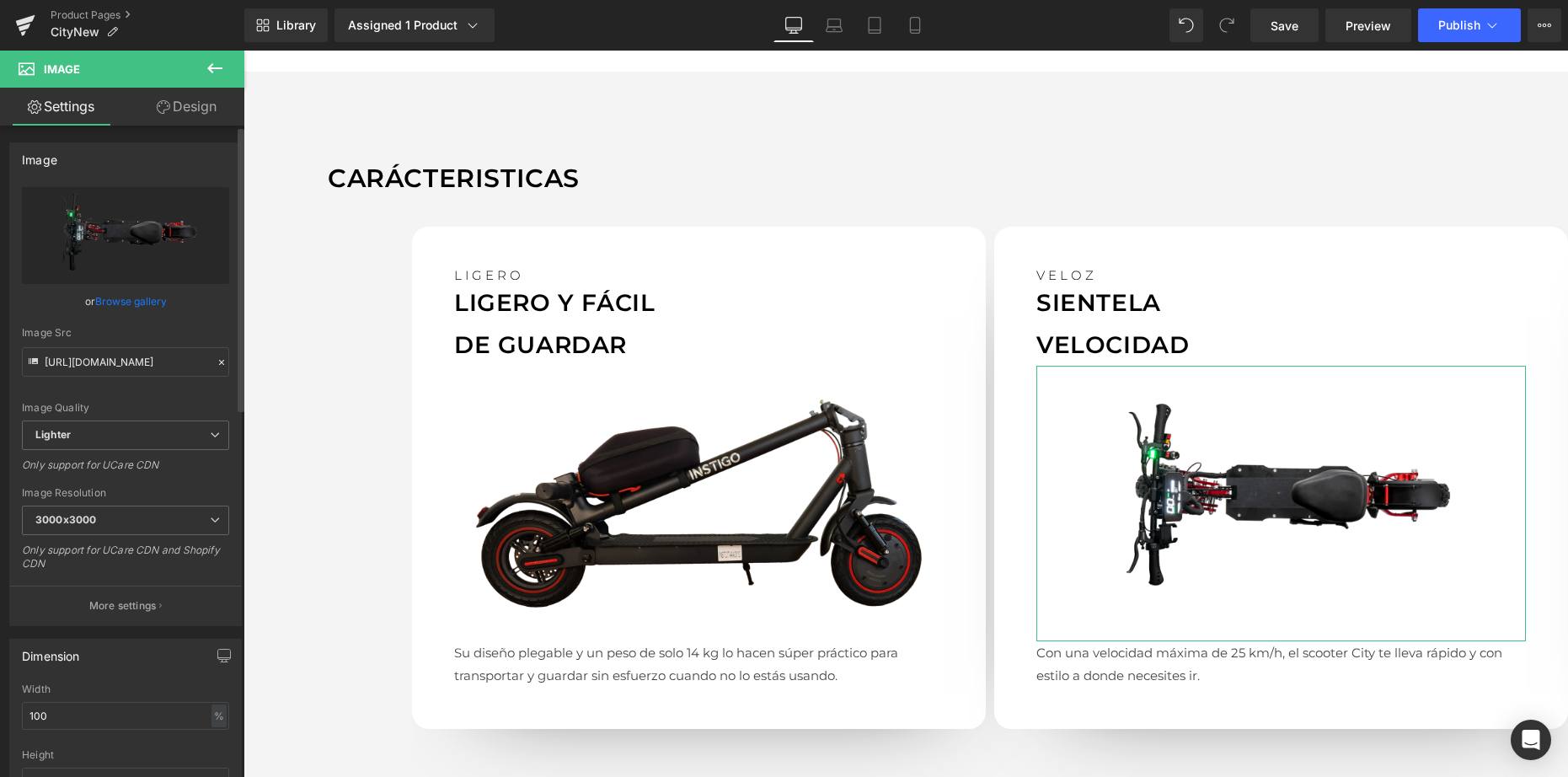
click at [131, 303] on link "Browse gallery" at bounding box center [131, 301] width 72 height 30
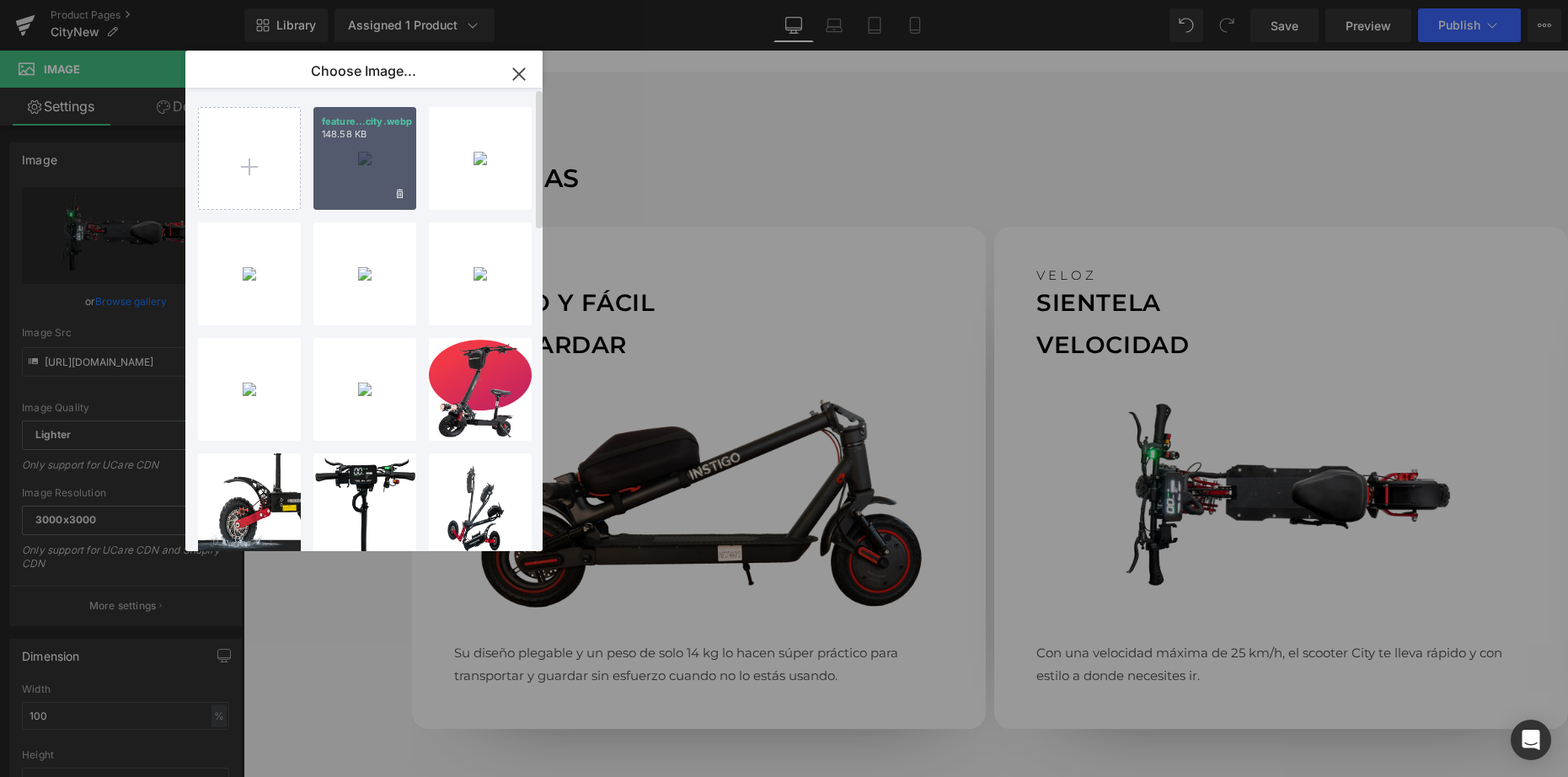
click at [368, 173] on div "feature...city.webp 148.58 KB" at bounding box center [365, 158] width 103 height 103
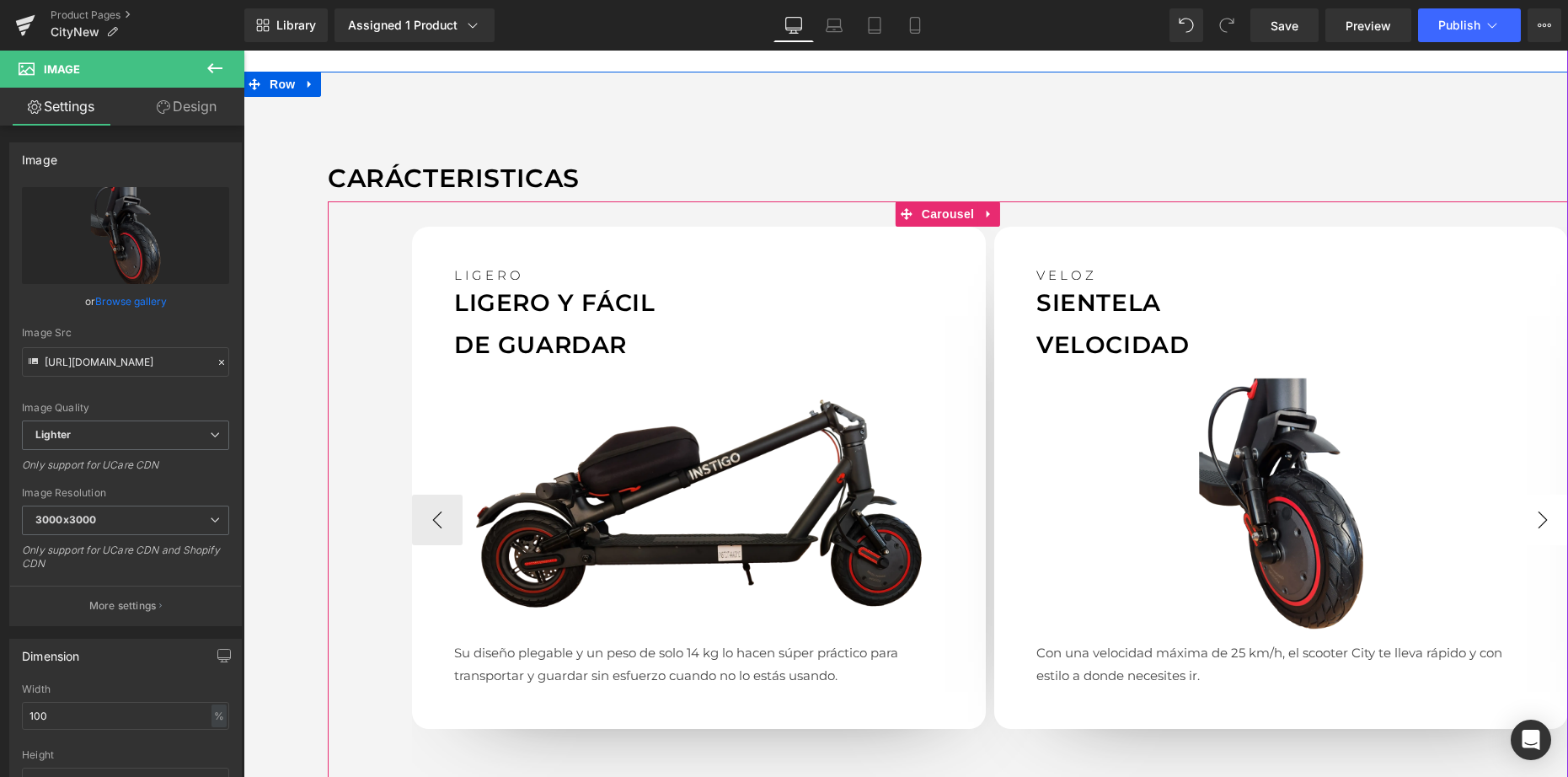
click at [1542, 517] on button "›" at bounding box center [1542, 519] width 50 height 50
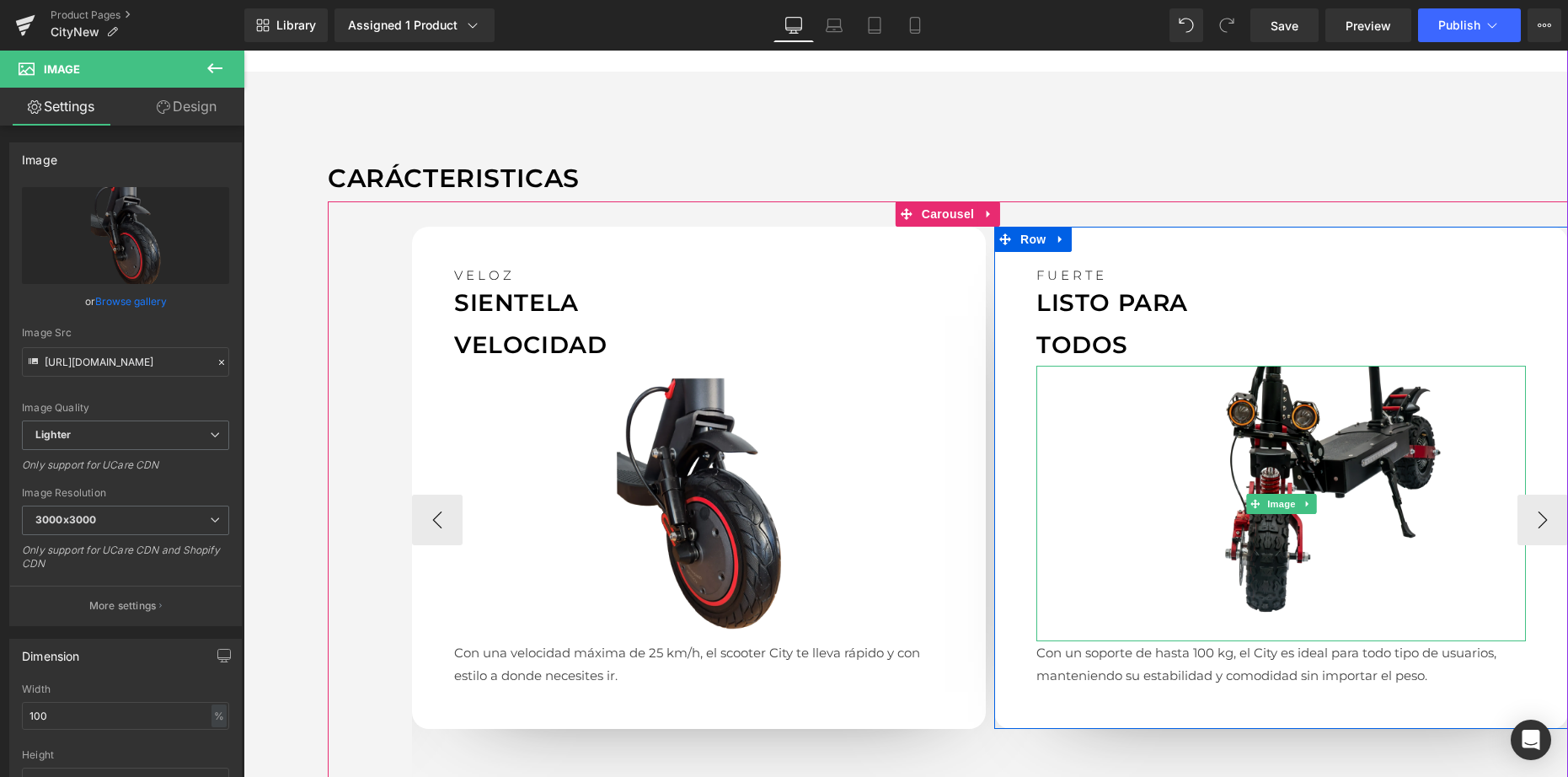
click at [1320, 511] on img at bounding box center [1281, 503] width 489 height 275
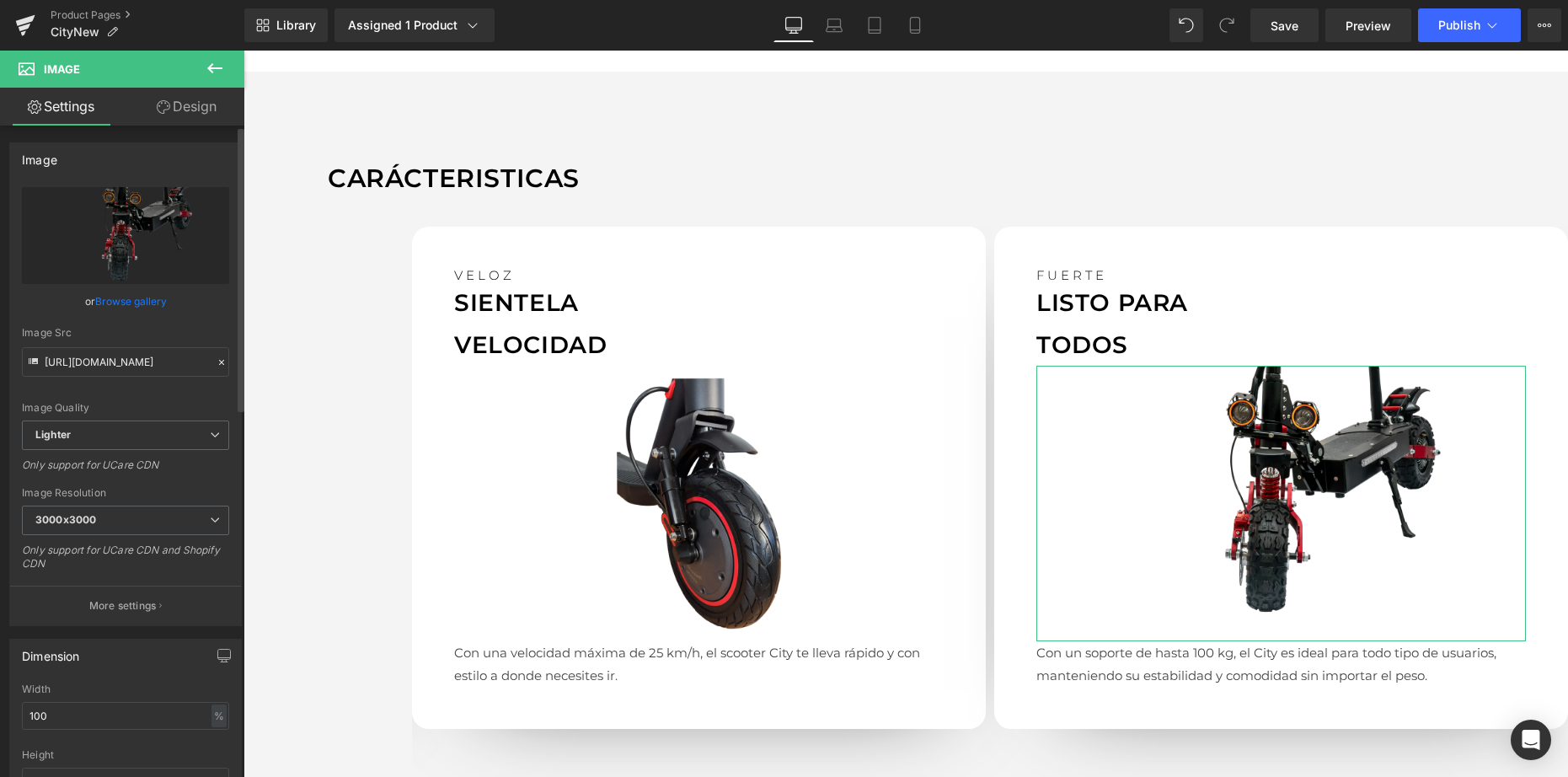
click at [130, 304] on link "Browse gallery" at bounding box center [131, 301] width 72 height 30
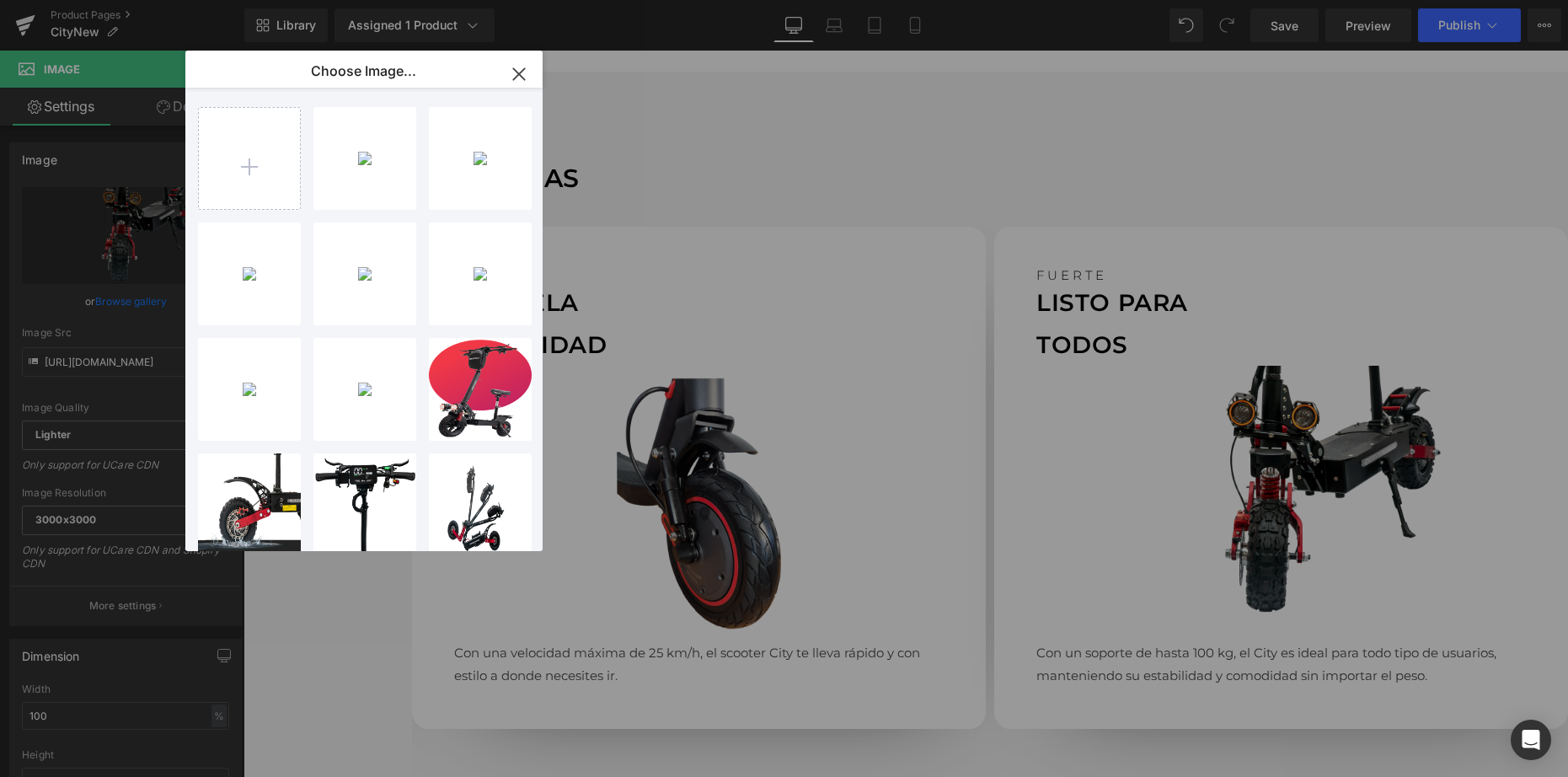
click at [525, 73] on icon "button" at bounding box center [519, 74] width 27 height 27
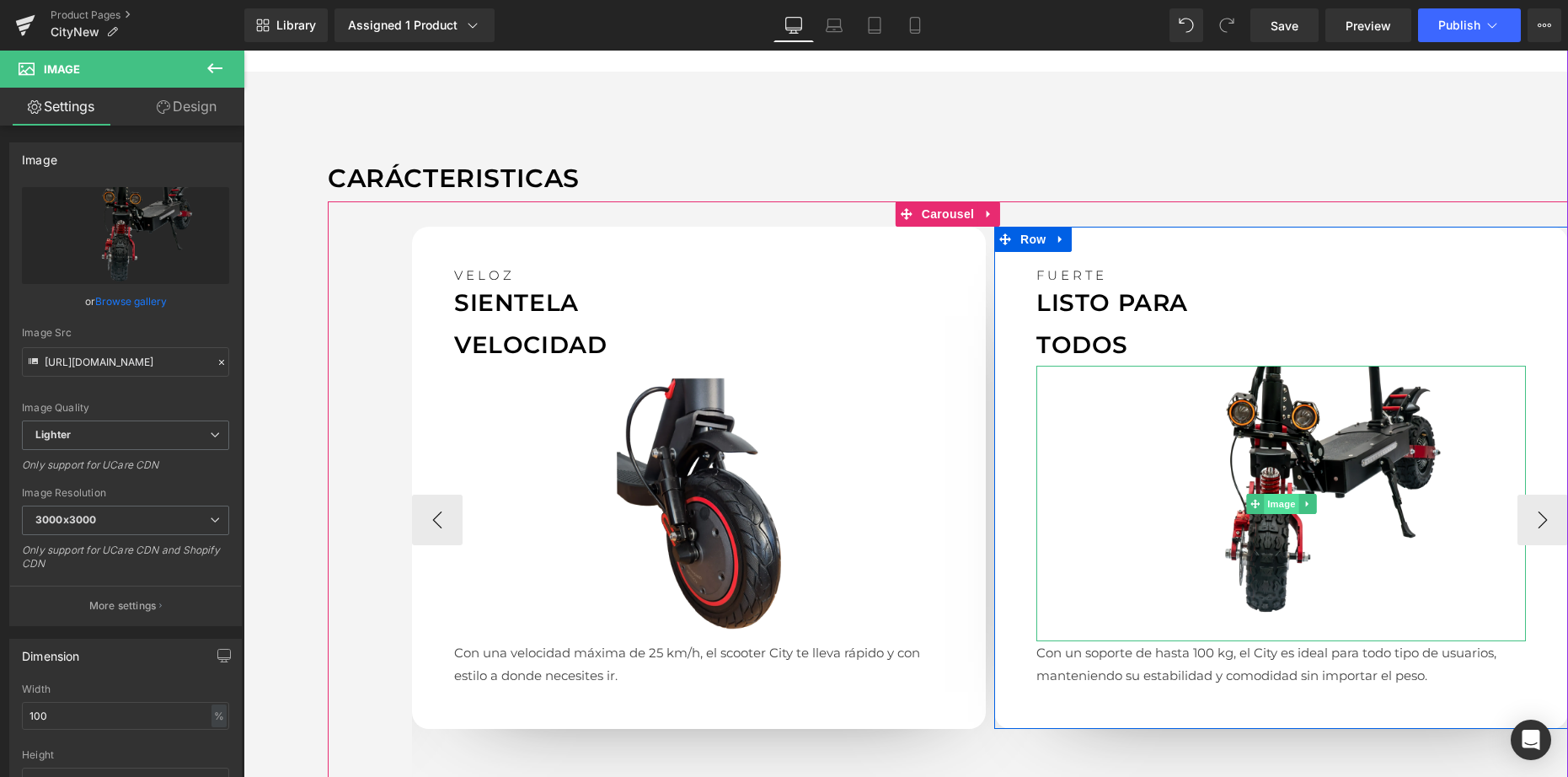
click at [1284, 503] on span "Image" at bounding box center [1281, 504] width 35 height 20
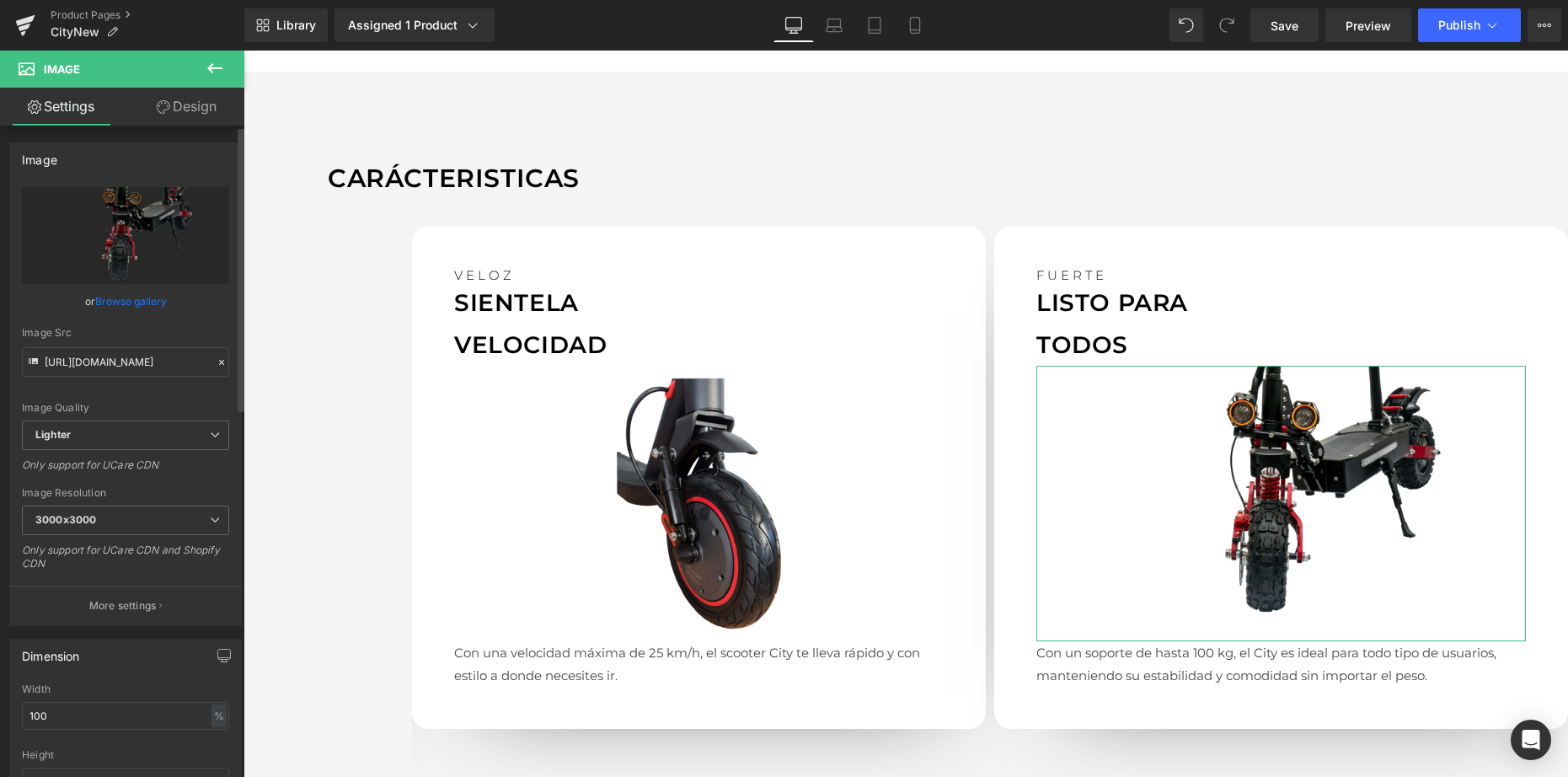
click at [100, 301] on link "Browse gallery" at bounding box center [131, 301] width 72 height 30
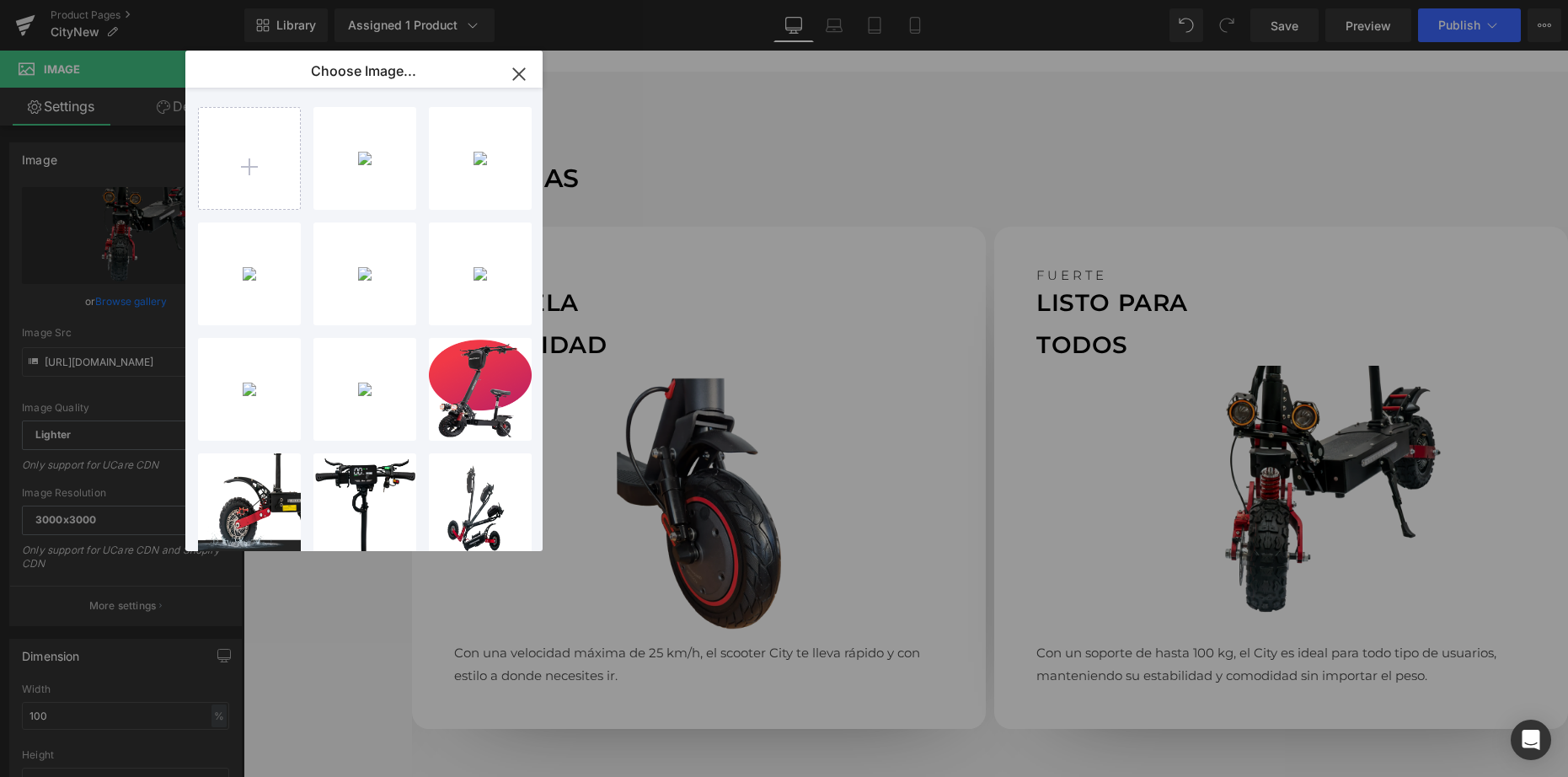
type input "C:\fakepath\feature3city.webp"
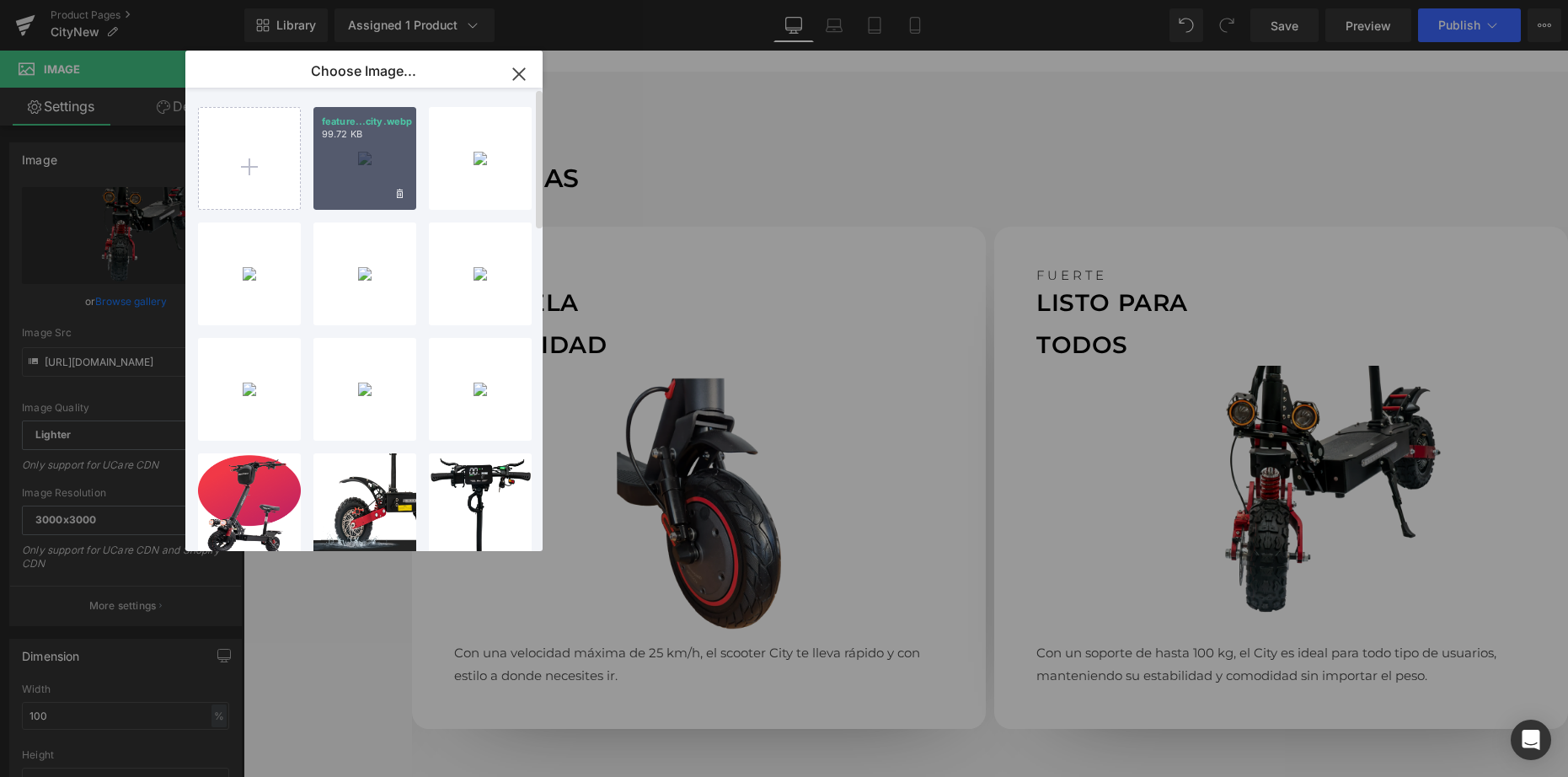
click at [366, 157] on div "feature...city.webp 99.72 KB" at bounding box center [365, 158] width 103 height 103
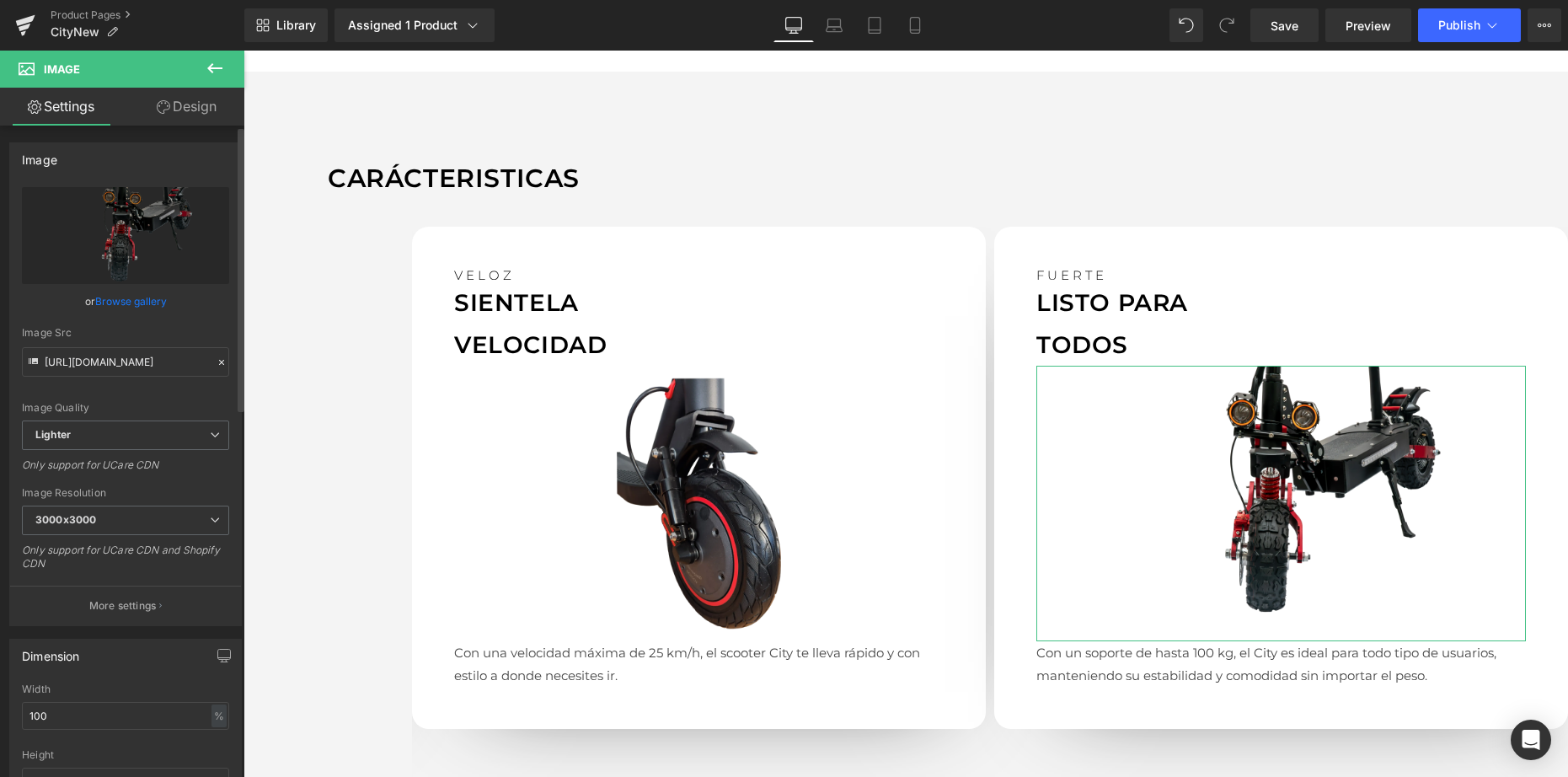
click at [148, 301] on link "Browse gallery" at bounding box center [131, 301] width 72 height 30
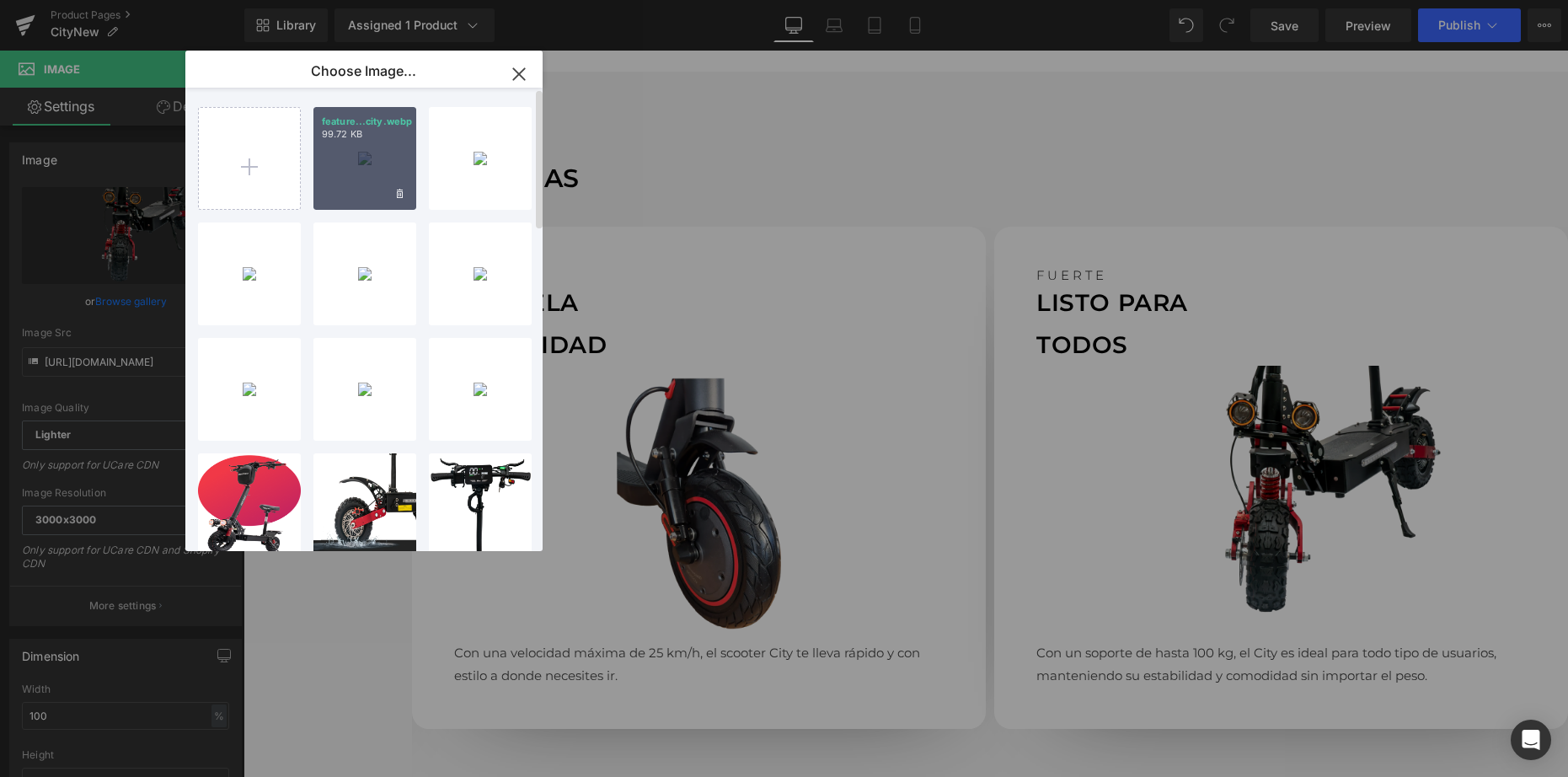
click at [360, 200] on div "feature...city.webp 99.72 KB" at bounding box center [365, 158] width 103 height 103
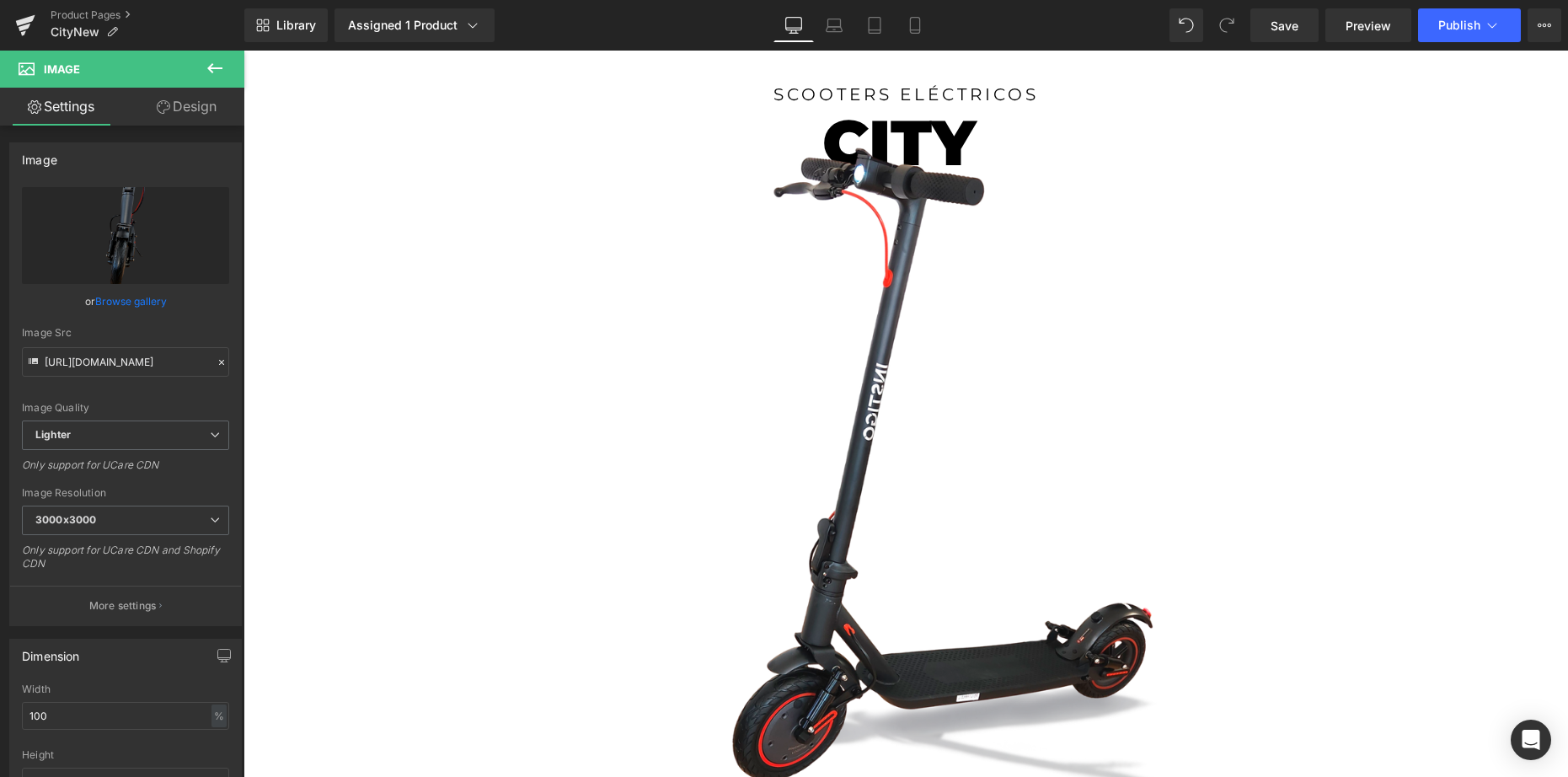
scroll to position [0, 0]
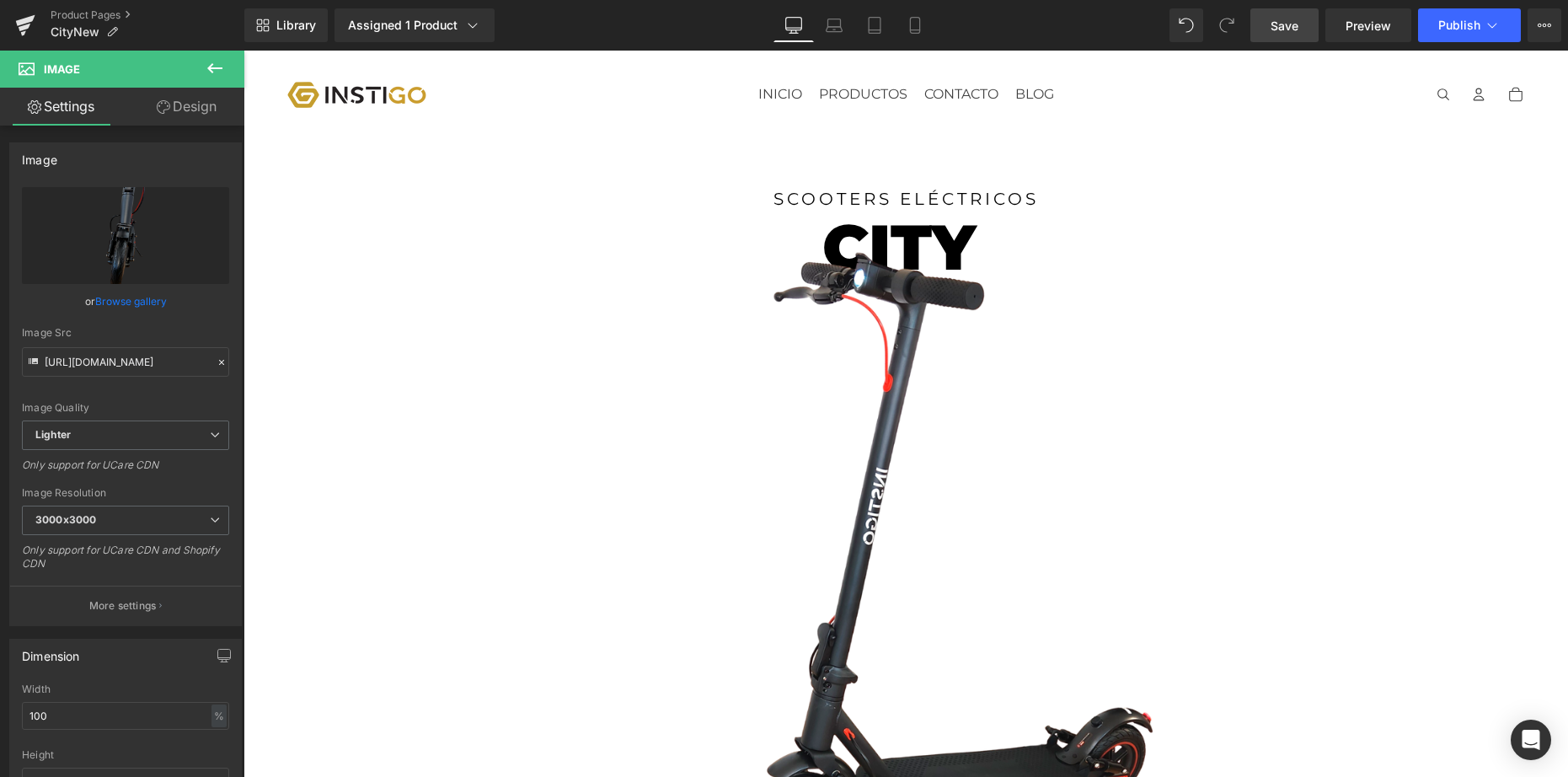
click at [1306, 19] on link "Save" at bounding box center [1284, 26] width 68 height 34
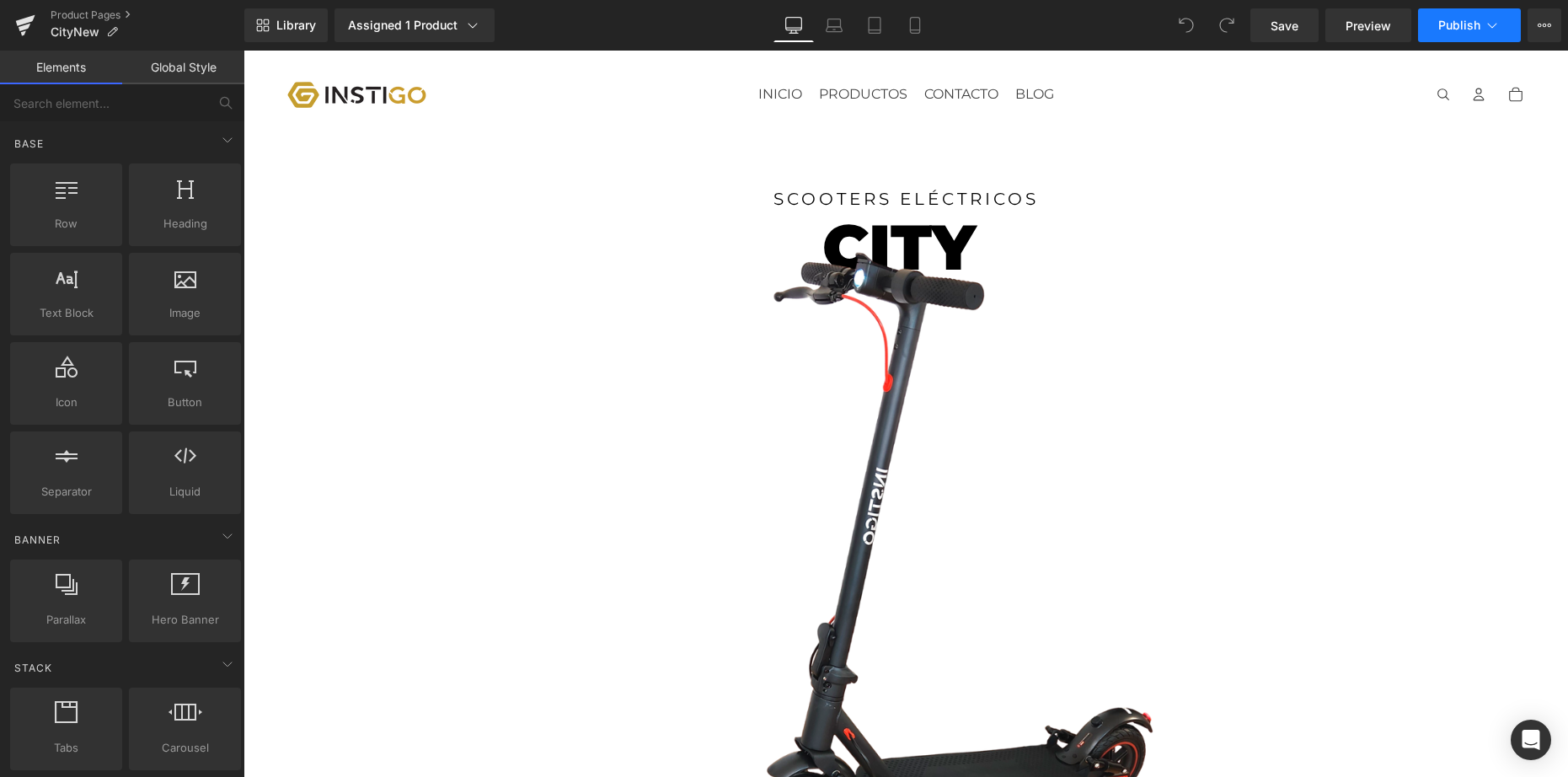
click at [1467, 26] on span "Publish" at bounding box center [1458, 26] width 42 height 14
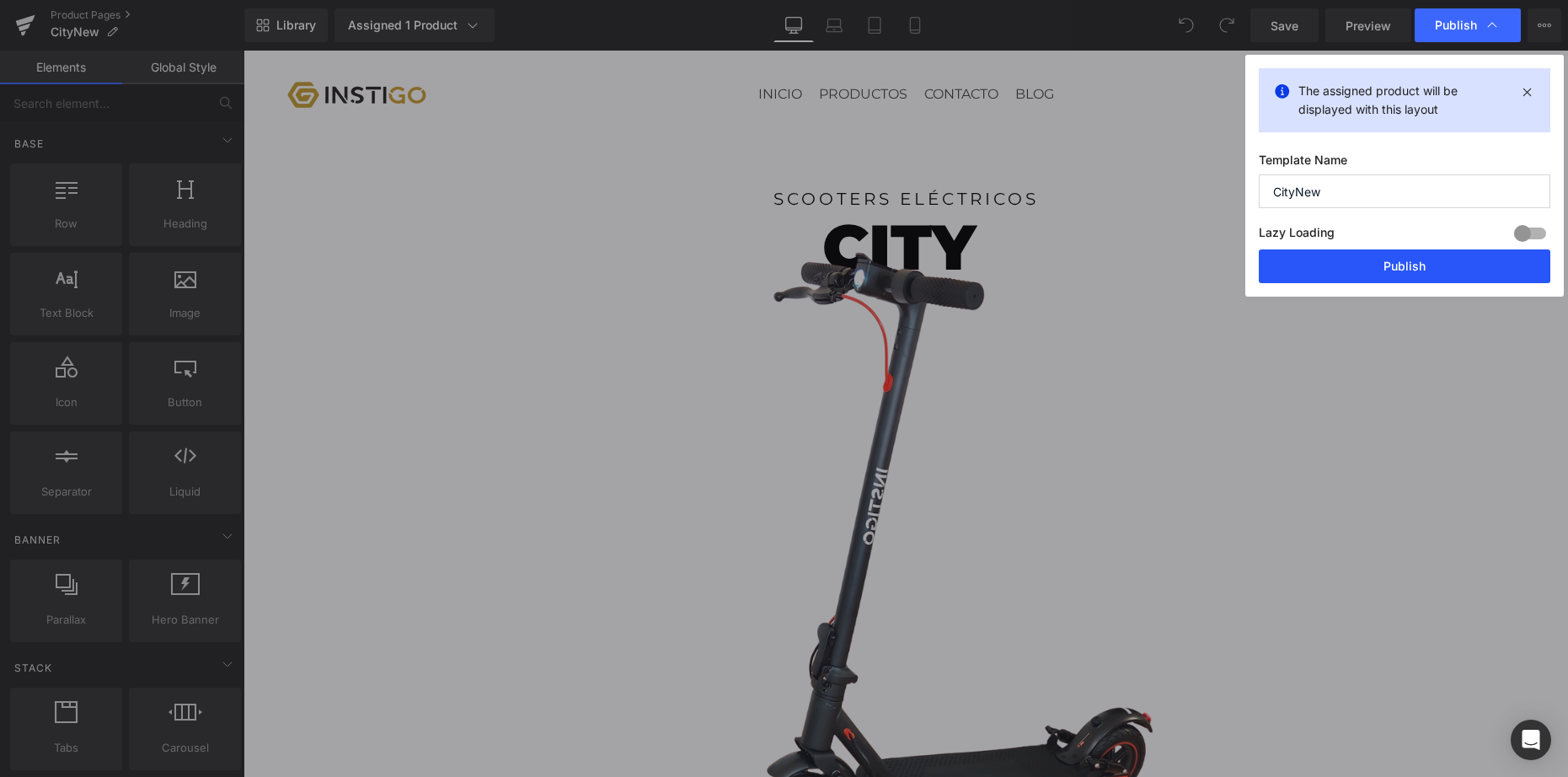
click at [1356, 274] on button "Publish" at bounding box center [1404, 266] width 292 height 34
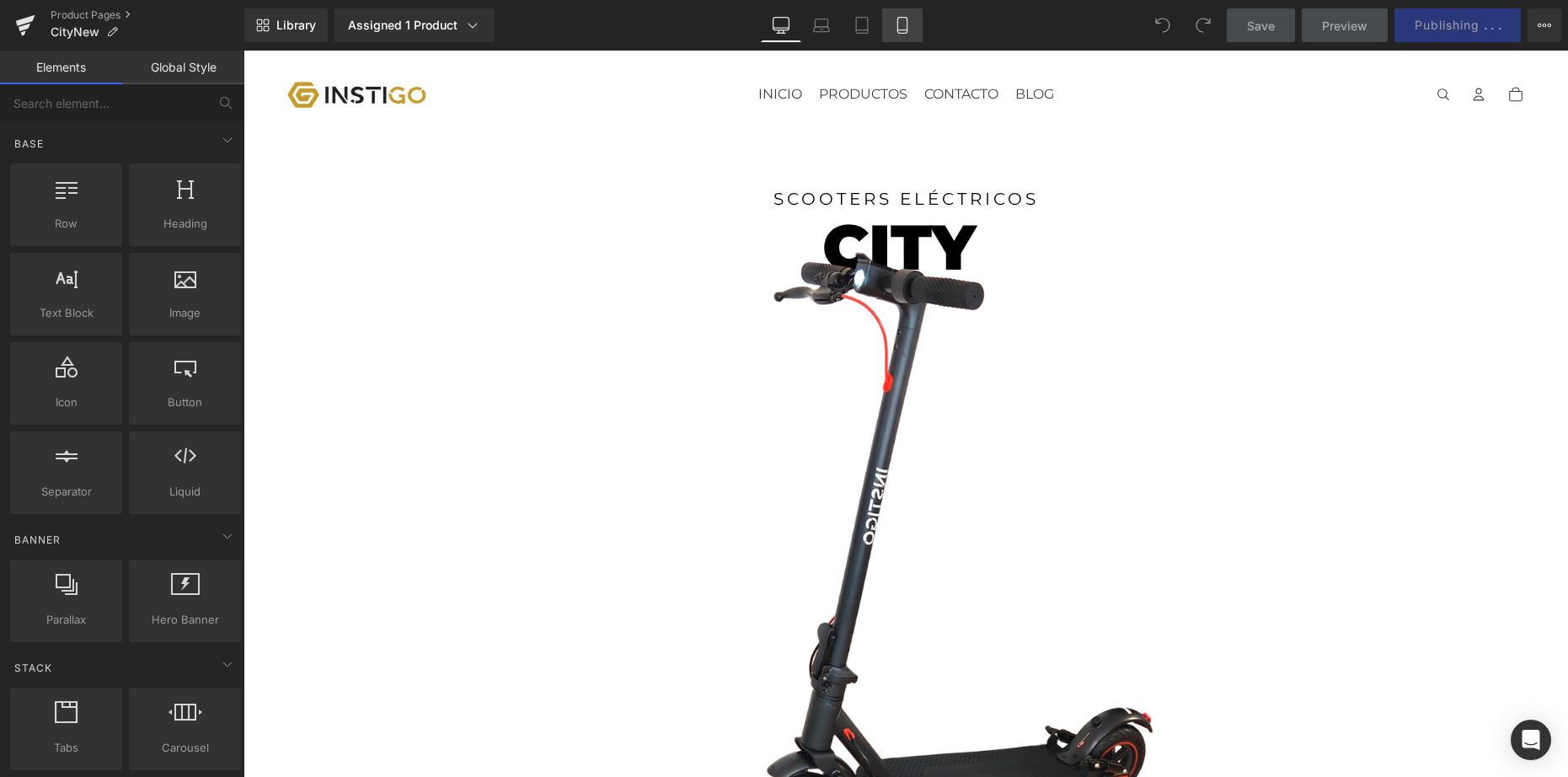
click at [900, 29] on link "Mobile" at bounding box center [901, 26] width 40 height 34
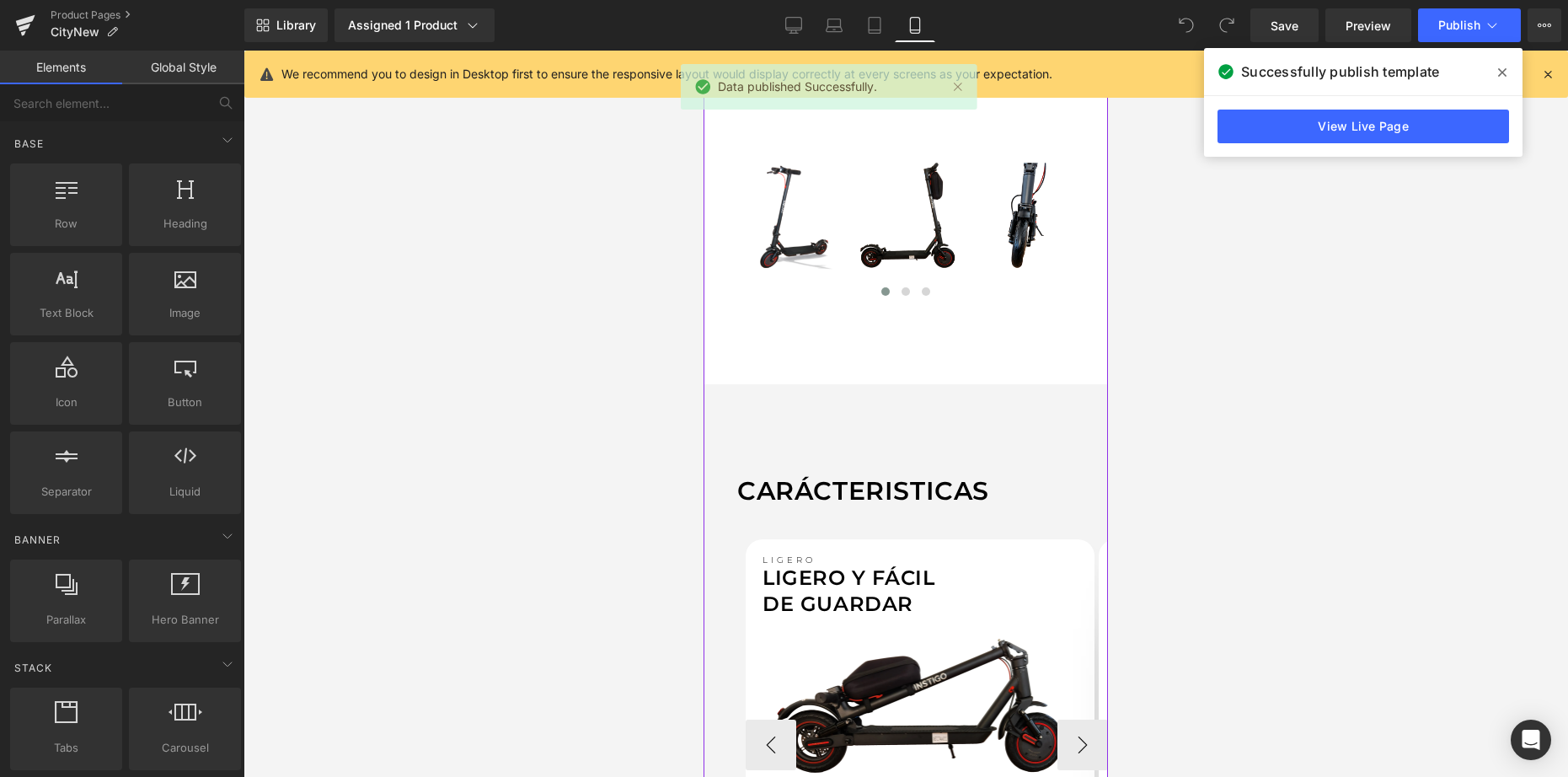
scroll to position [1153, 0]
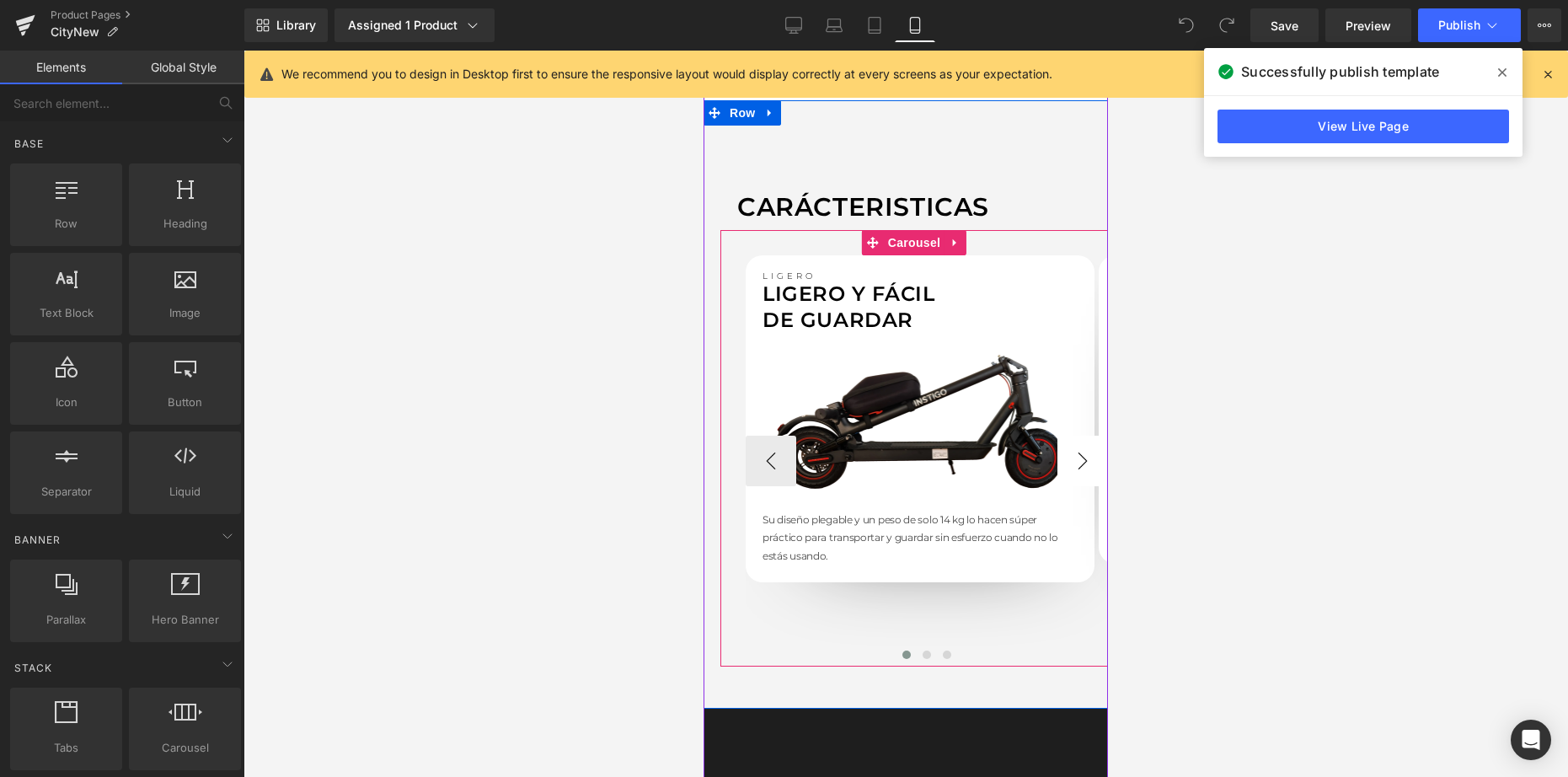
click at [1069, 461] on button "›" at bounding box center [1082, 461] width 50 height 50
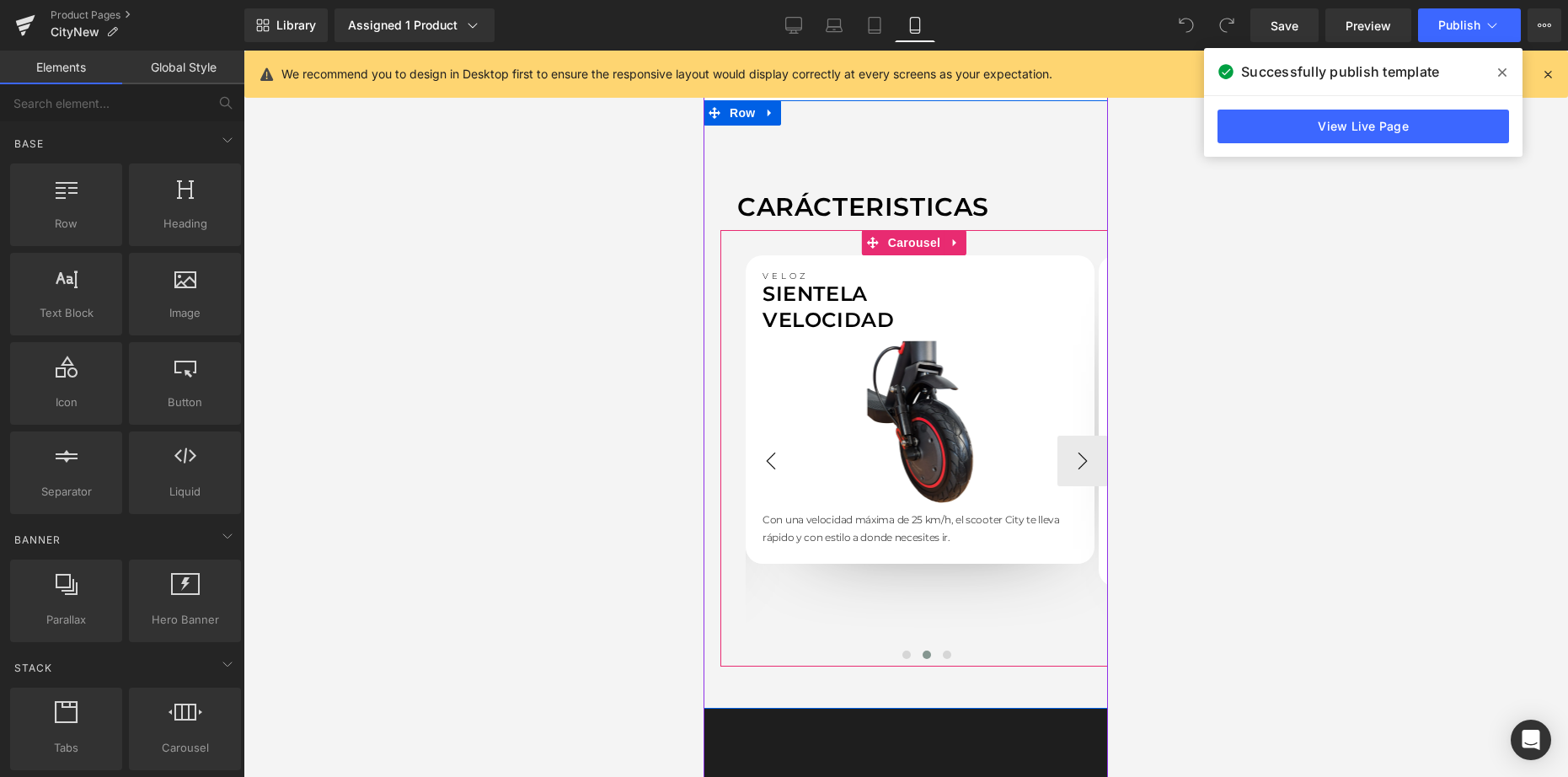
click at [769, 475] on button "‹" at bounding box center [770, 461] width 50 height 50
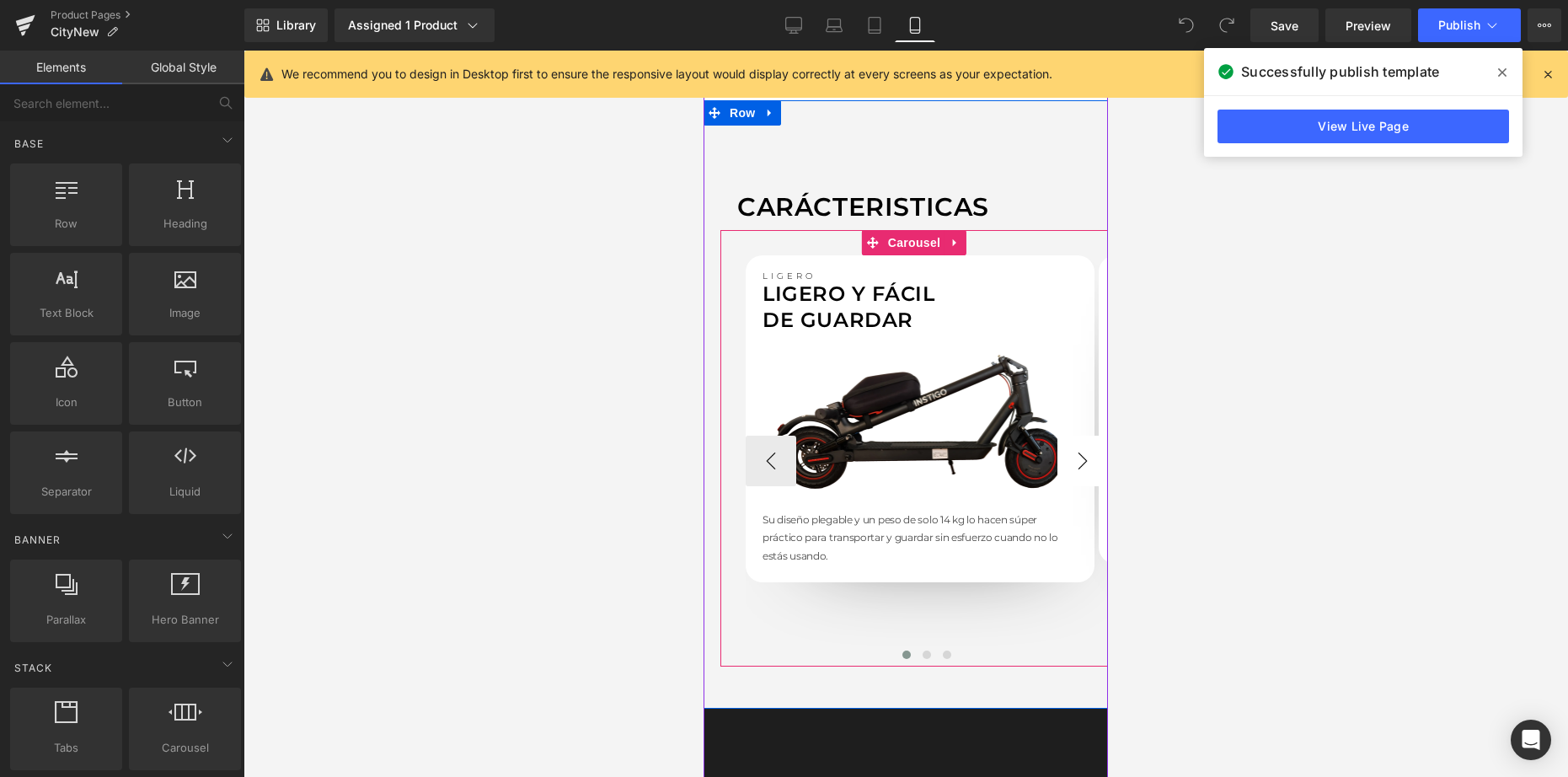
click at [1074, 461] on button "›" at bounding box center [1082, 461] width 50 height 50
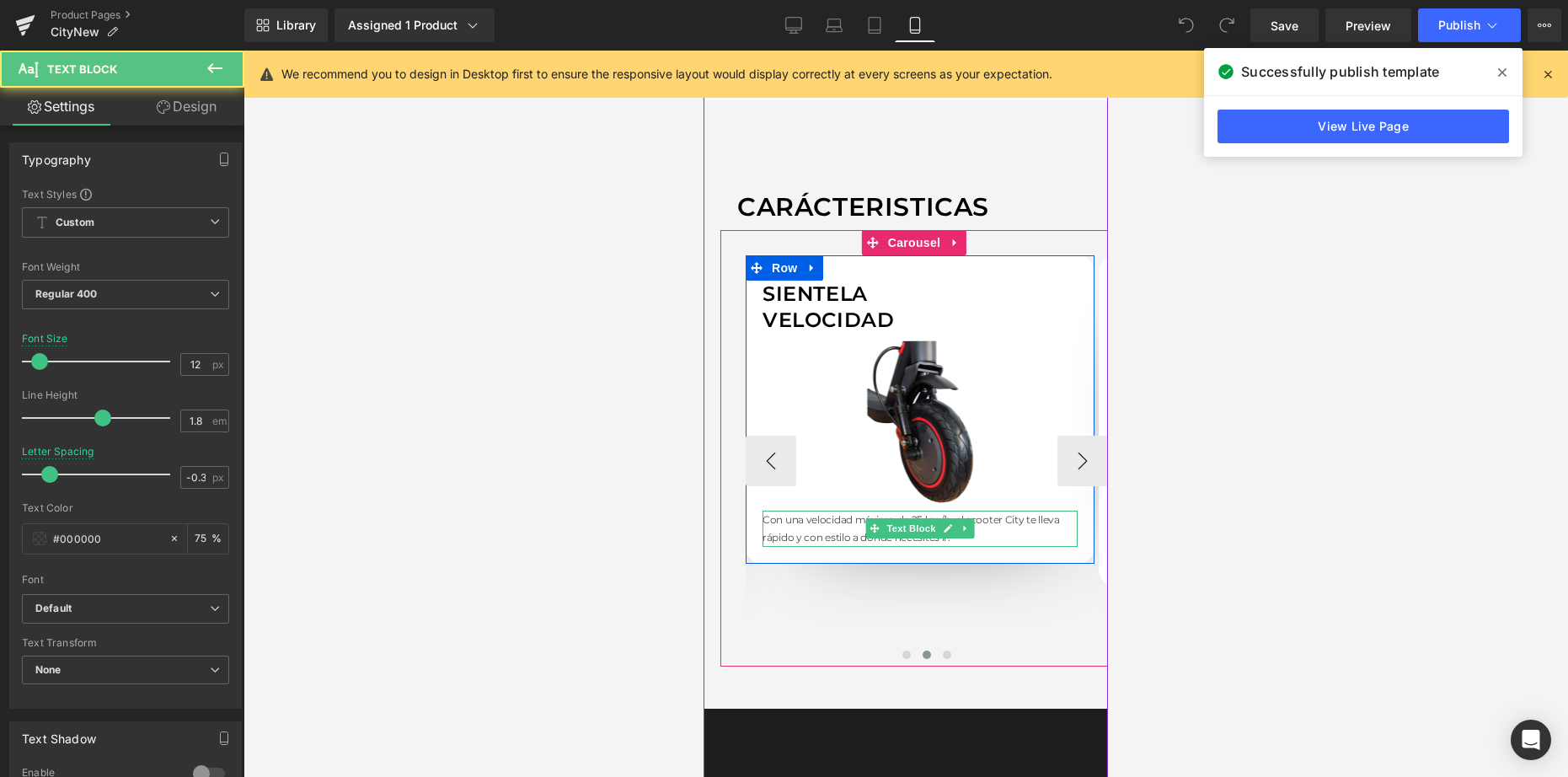
click at [1006, 523] on p "Con una velocidad máxima de 25 km/h, el scooter City te lleva rápido y con esti…" at bounding box center [919, 529] width 315 height 36
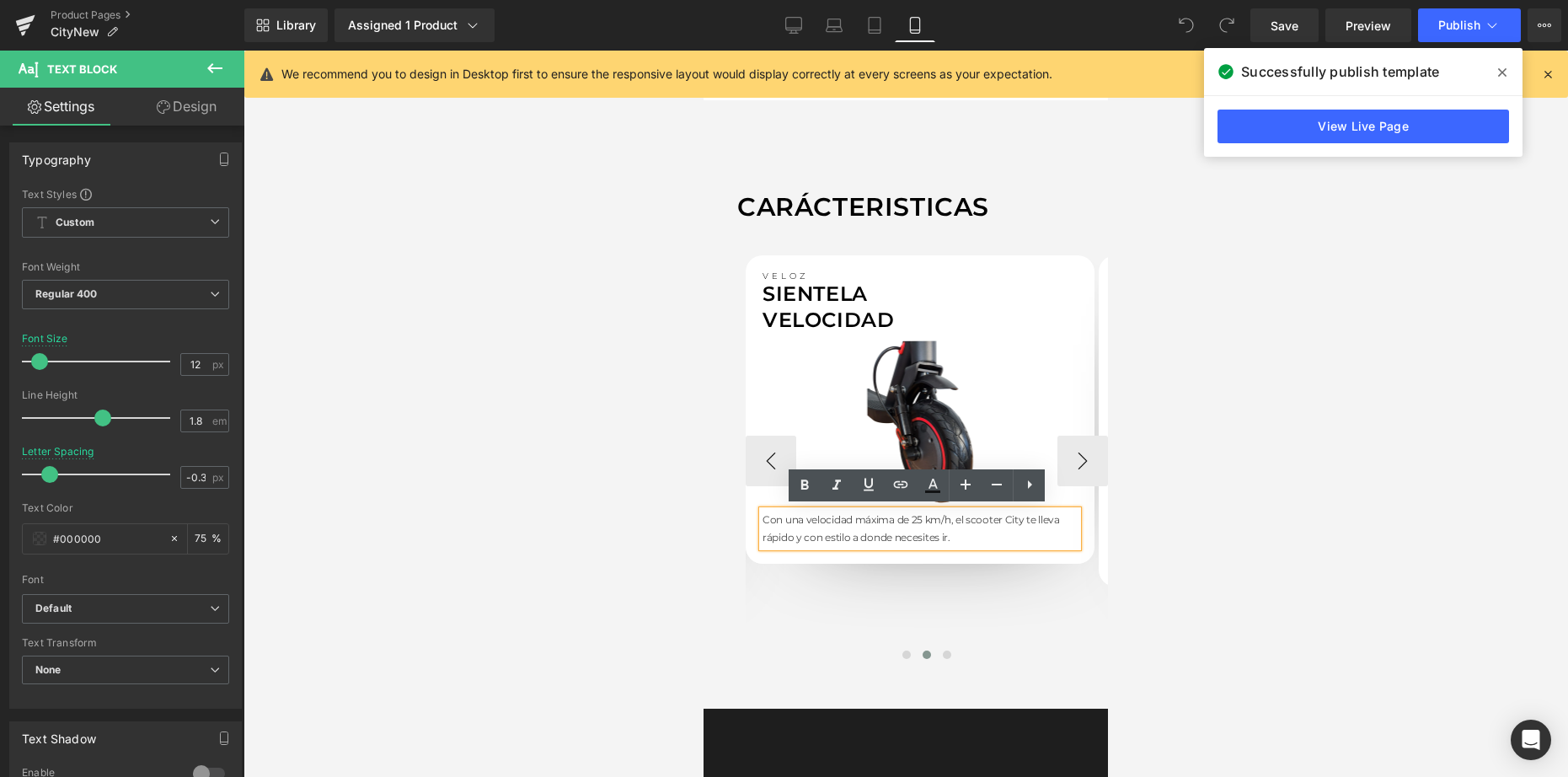
click at [1021, 521] on p "Con una velocidad máxima de 25 km/h, el scooter City te lleva rápido y con esti…" at bounding box center [919, 529] width 315 height 36
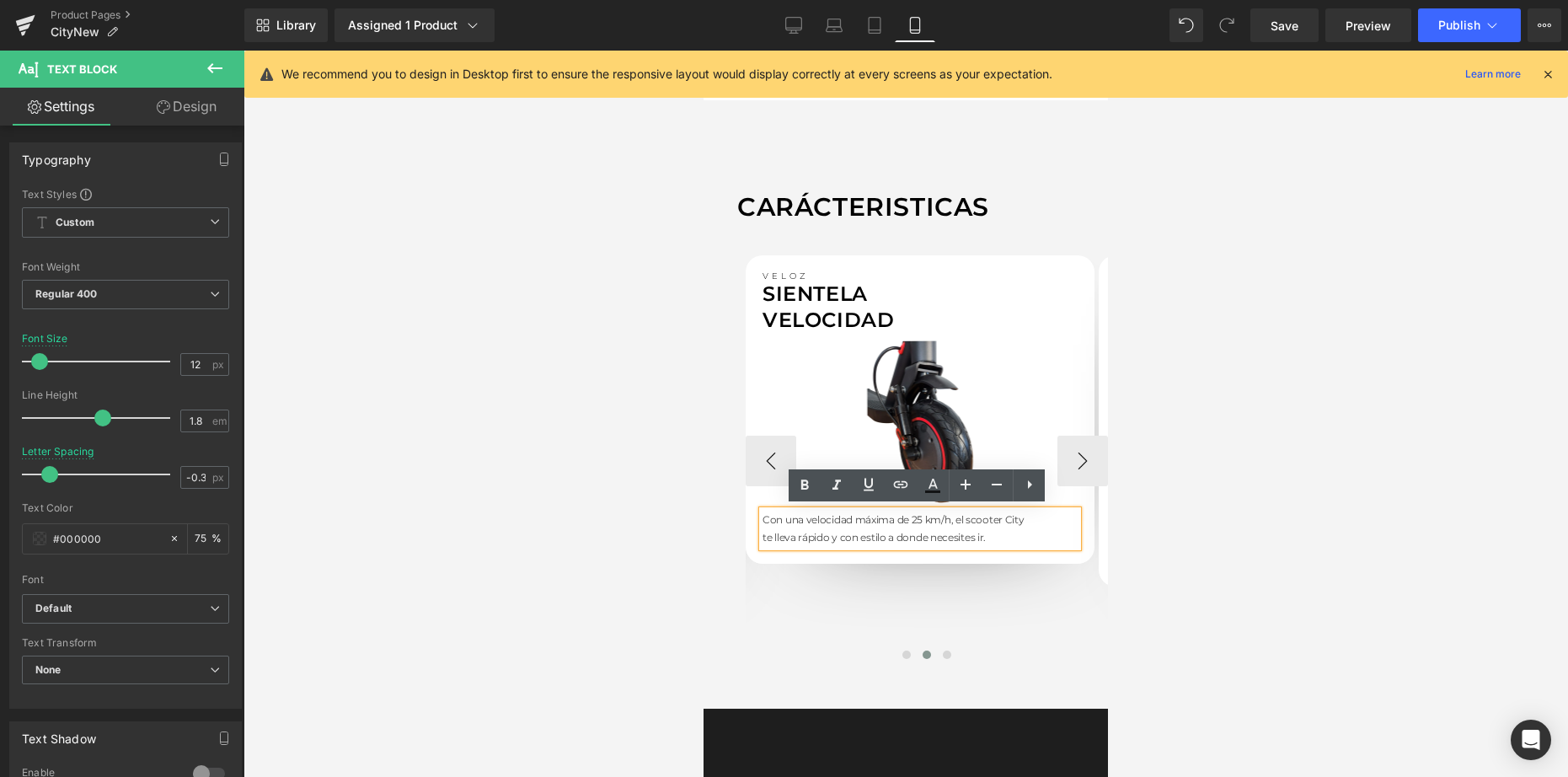
click at [893, 531] on p "te lleva rápido y con estilo a donde necesites ir." at bounding box center [919, 537] width 315 height 19
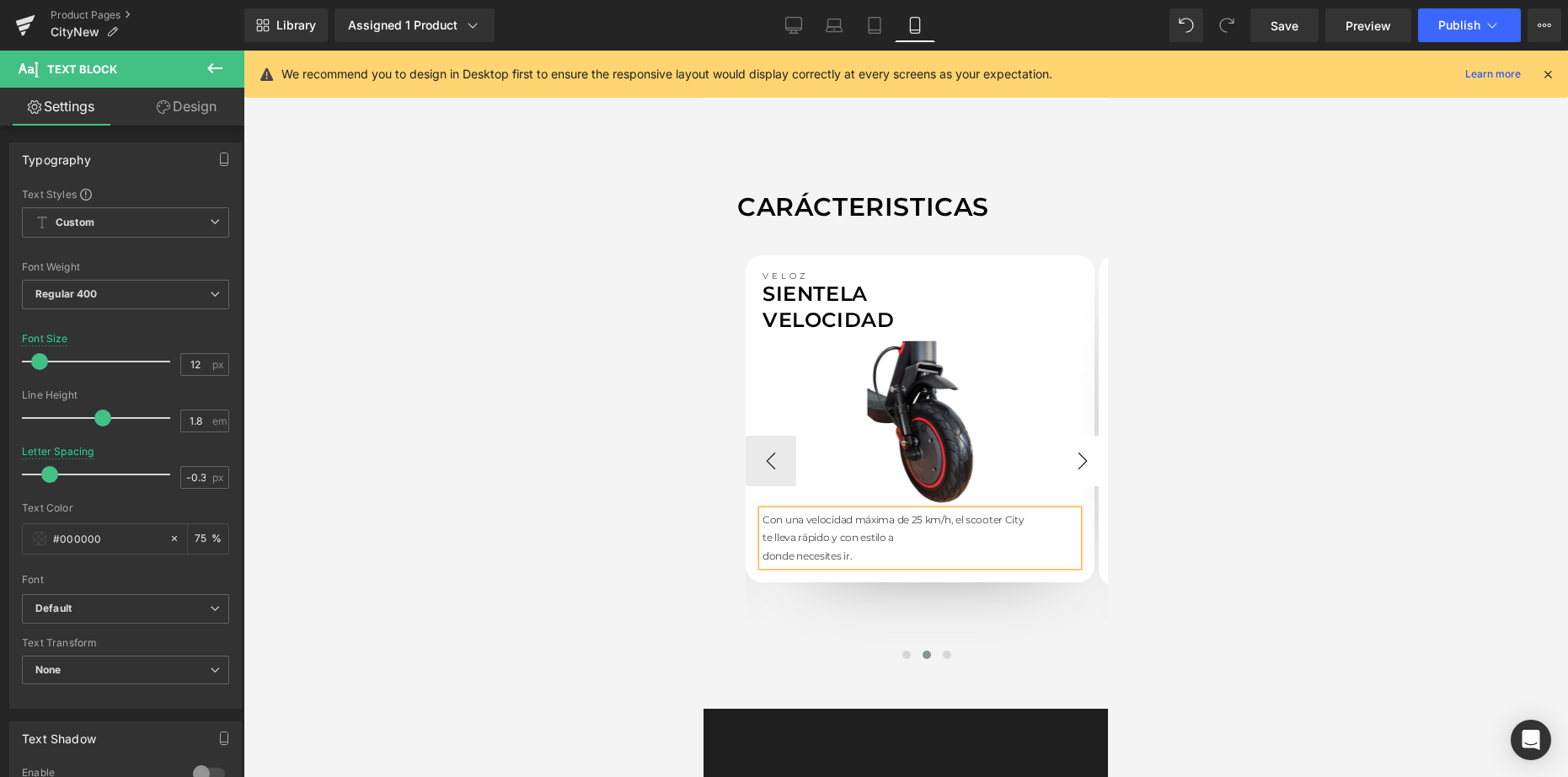
click at [1076, 460] on button "›" at bounding box center [1082, 461] width 50 height 50
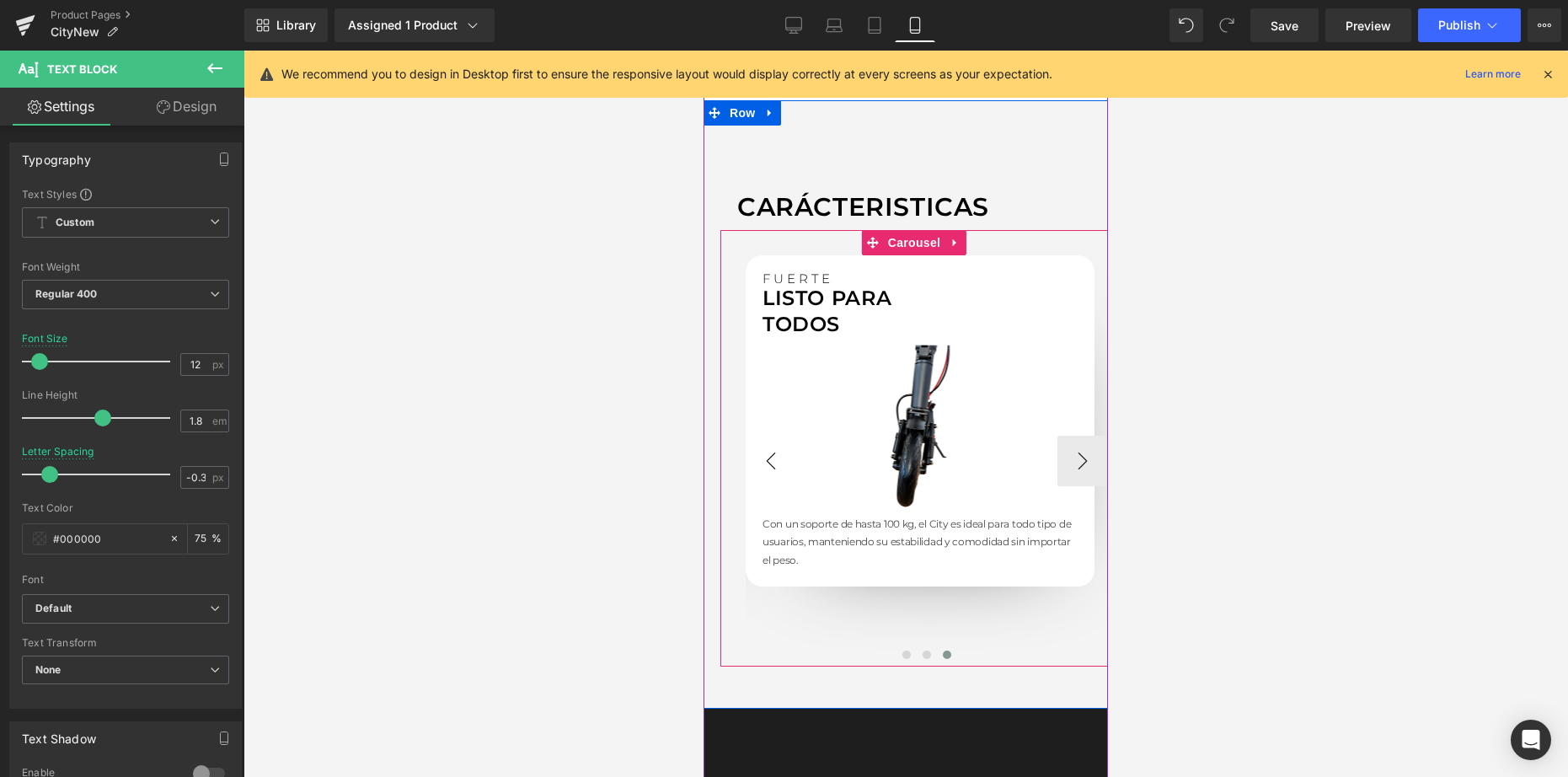
click at [764, 465] on button "‹" at bounding box center [770, 461] width 50 height 50
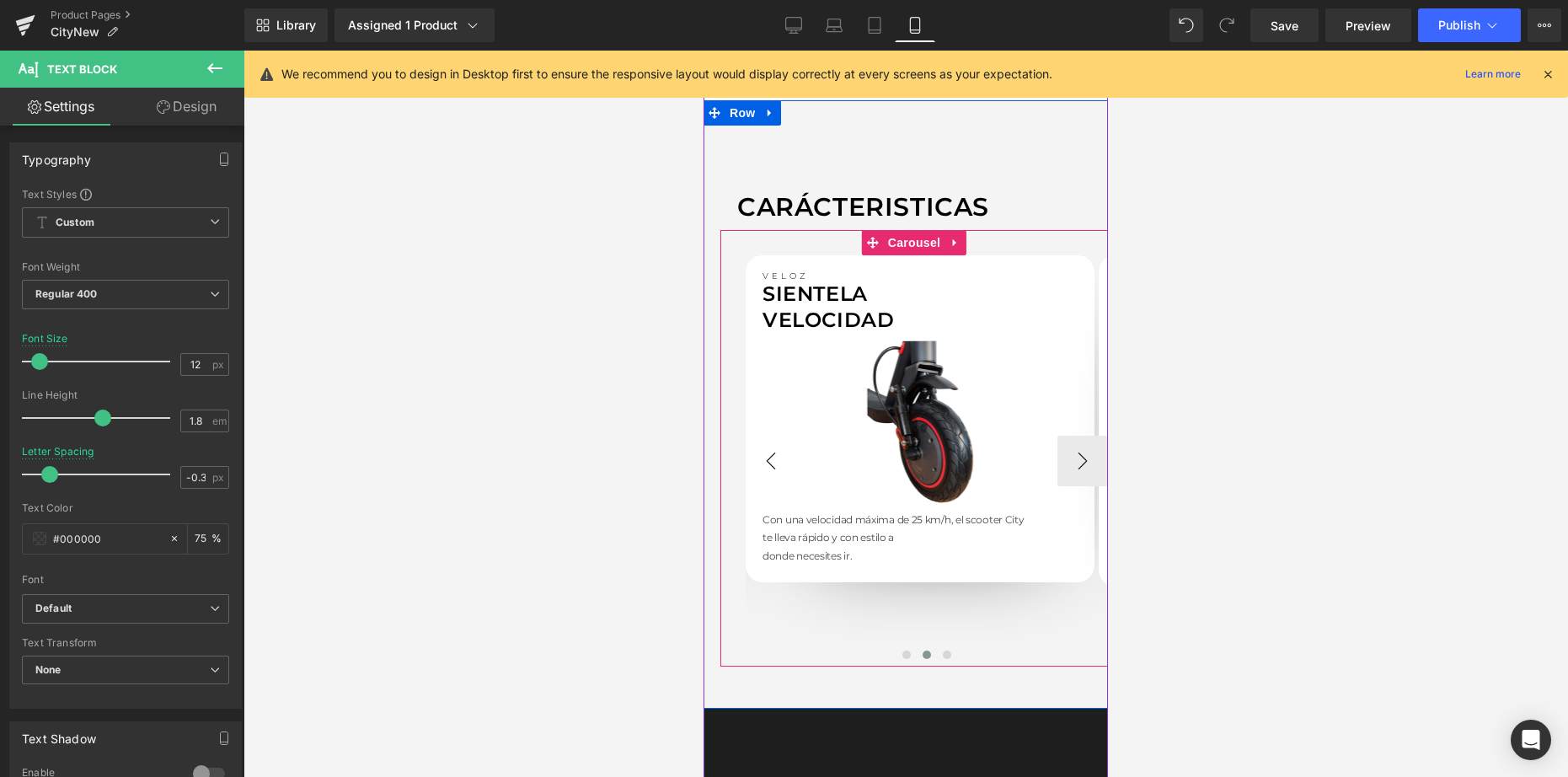
click at [764, 465] on button "‹" at bounding box center [770, 461] width 50 height 50
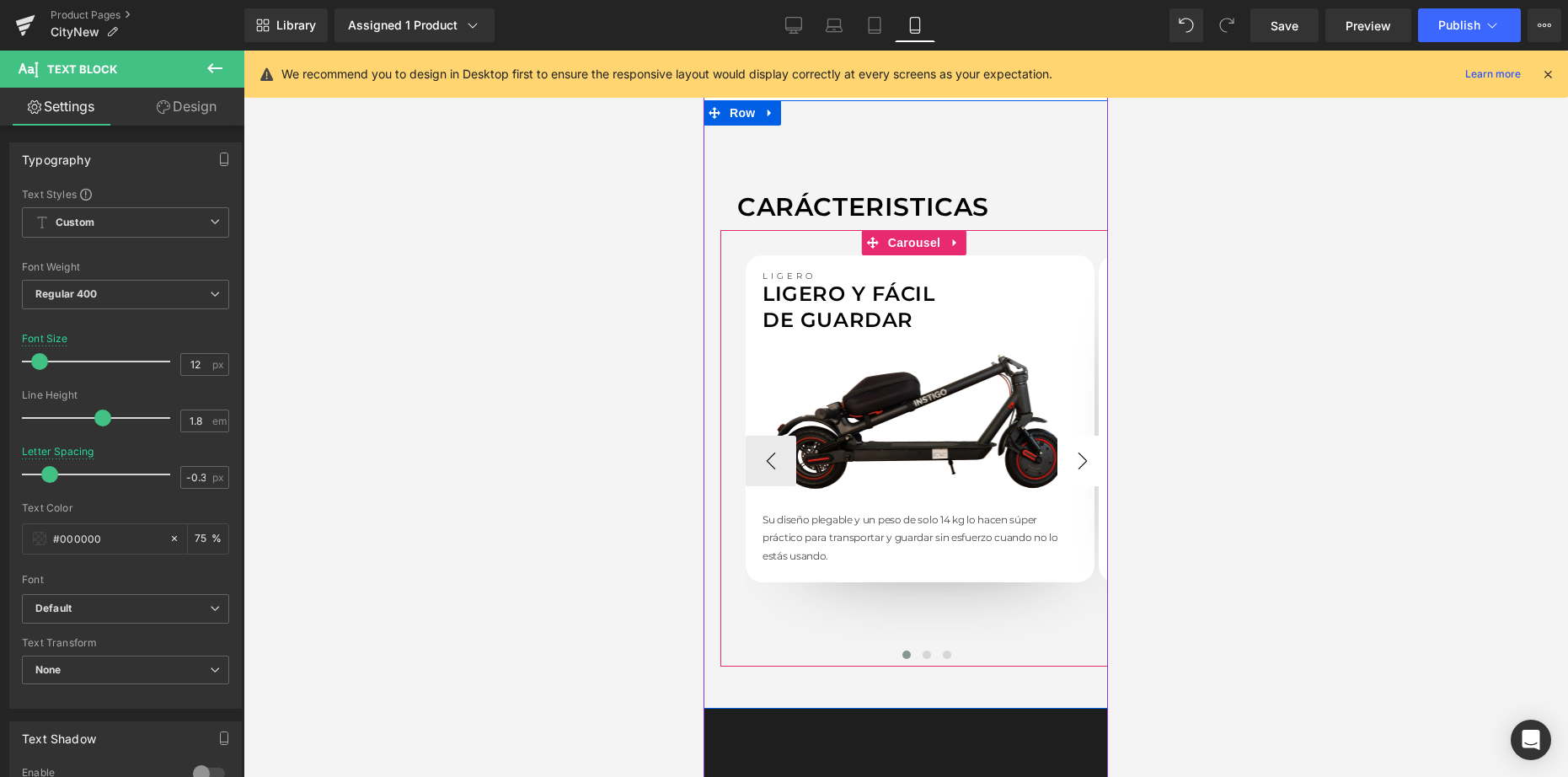
click at [1074, 457] on button "›" at bounding box center [1082, 461] width 50 height 50
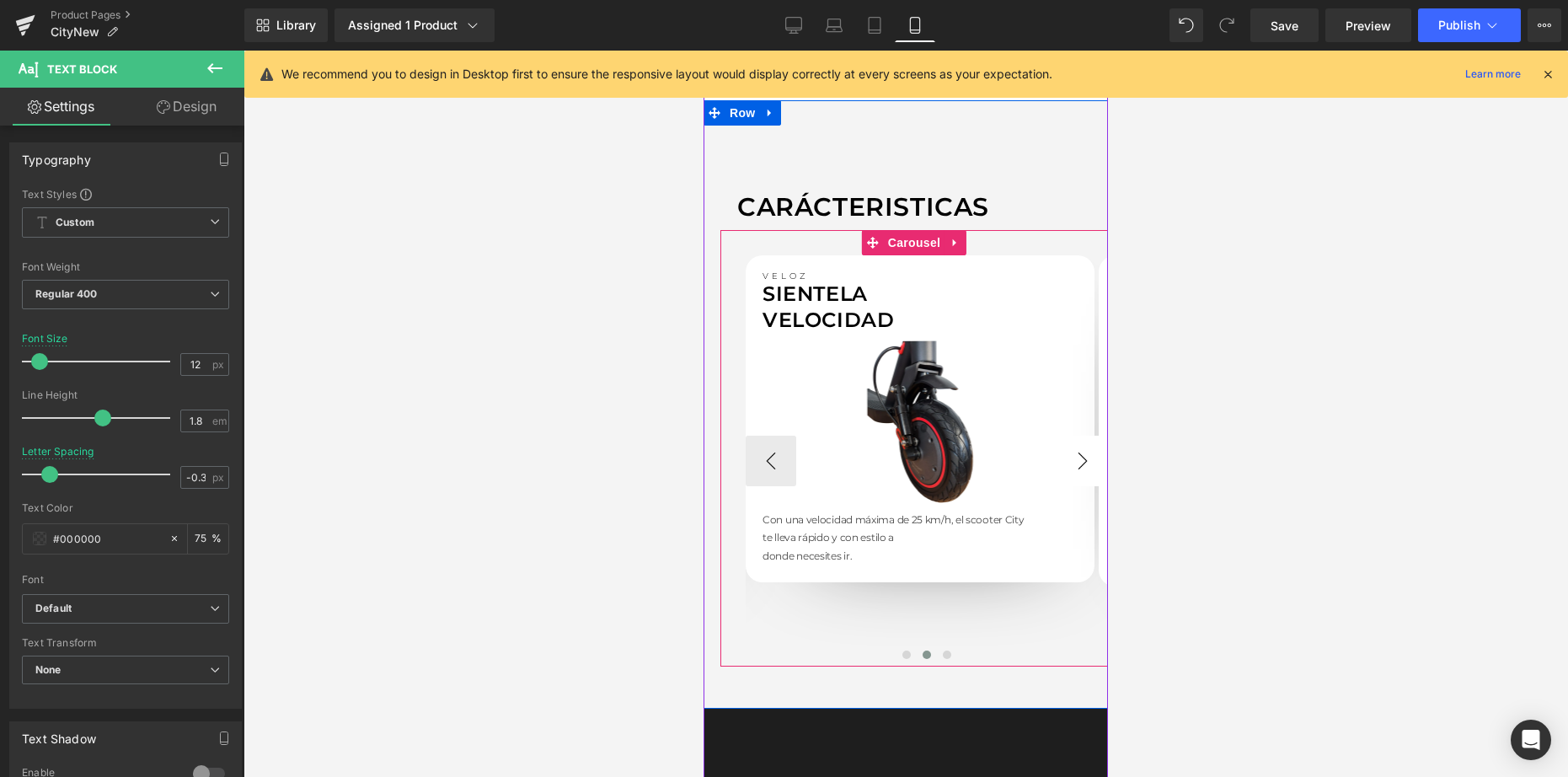
click at [1074, 457] on button "›" at bounding box center [1082, 461] width 50 height 50
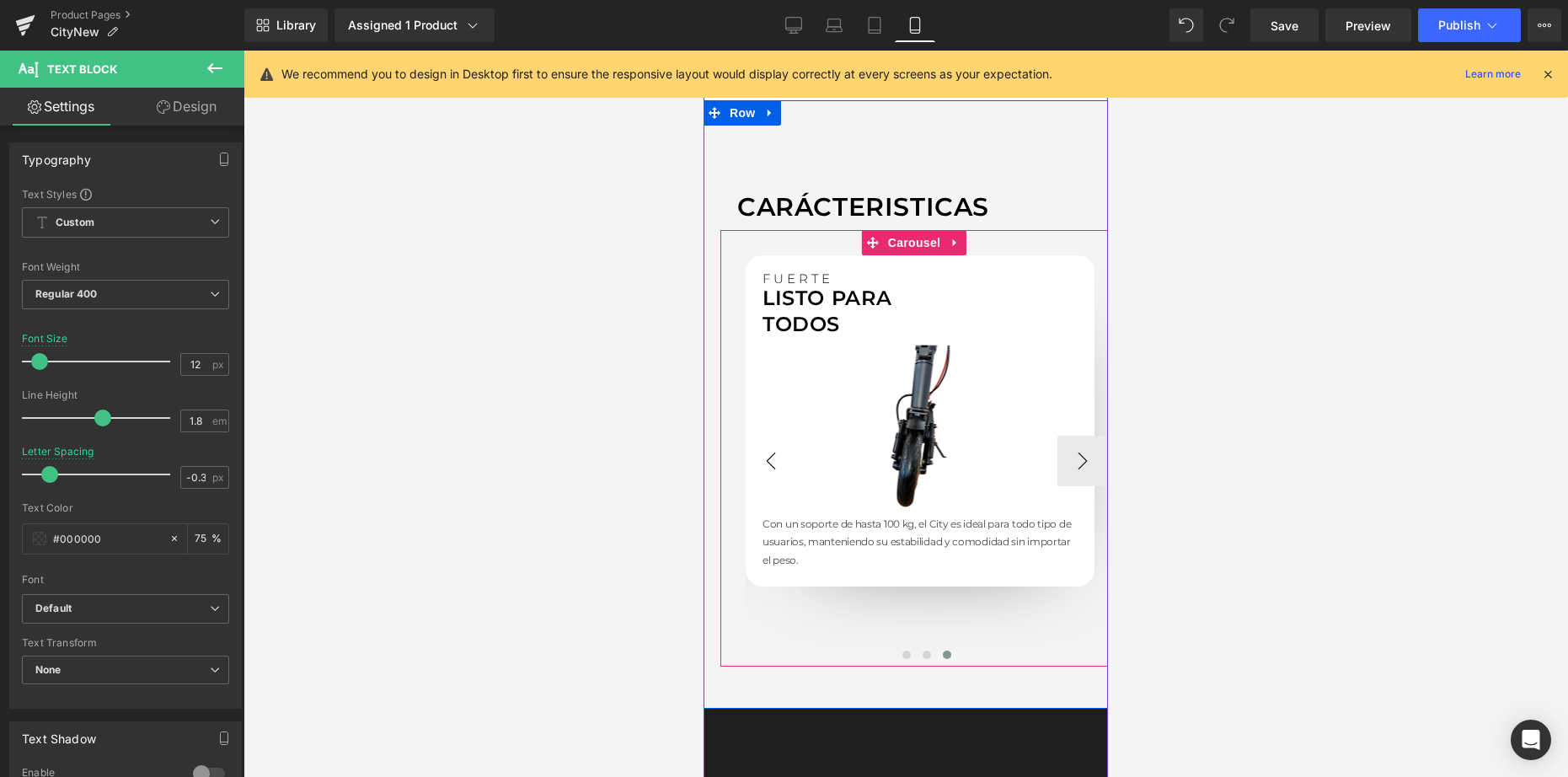
click at [759, 465] on button "‹" at bounding box center [770, 461] width 50 height 50
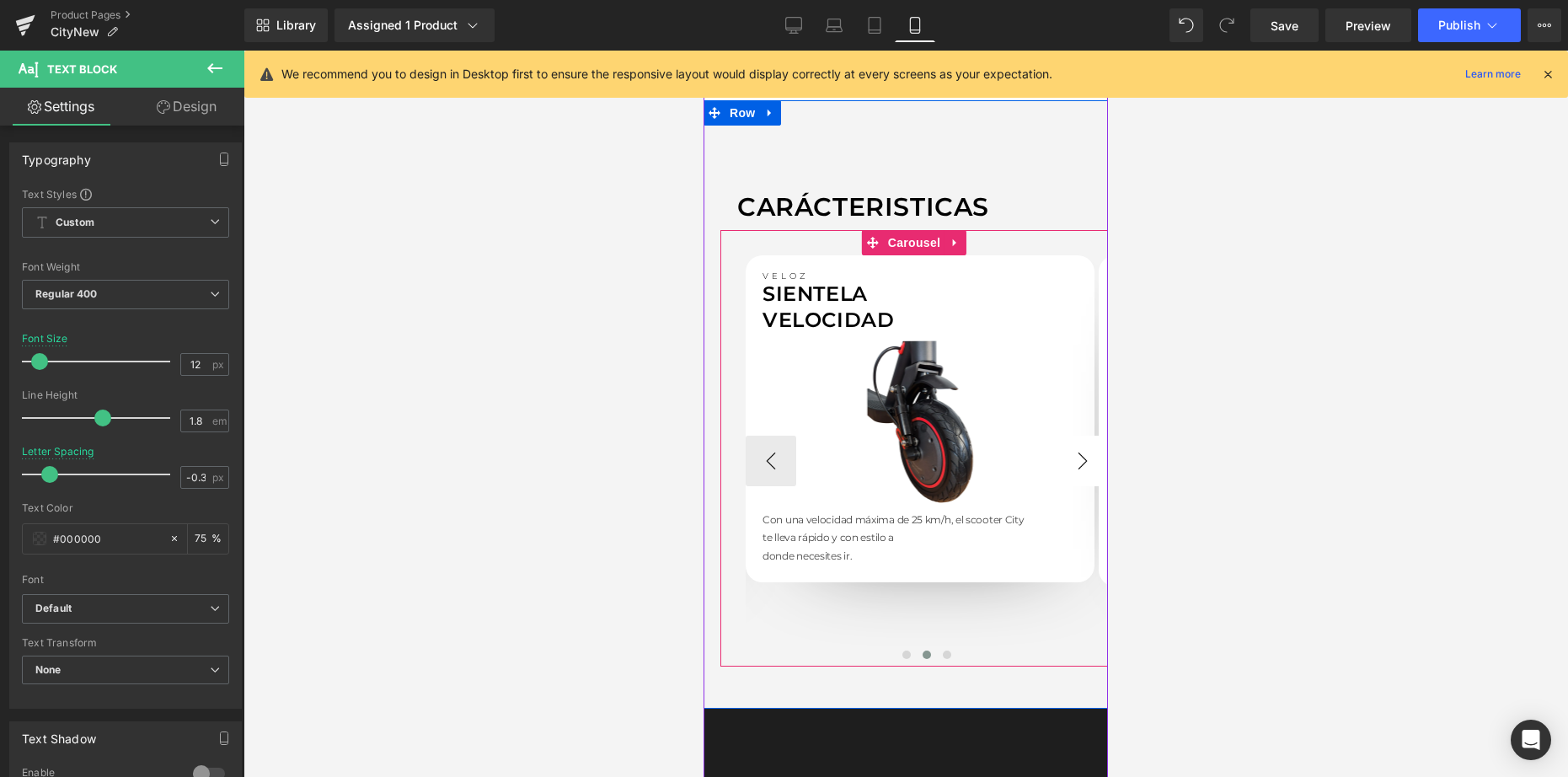
click at [1071, 454] on button "›" at bounding box center [1082, 461] width 50 height 50
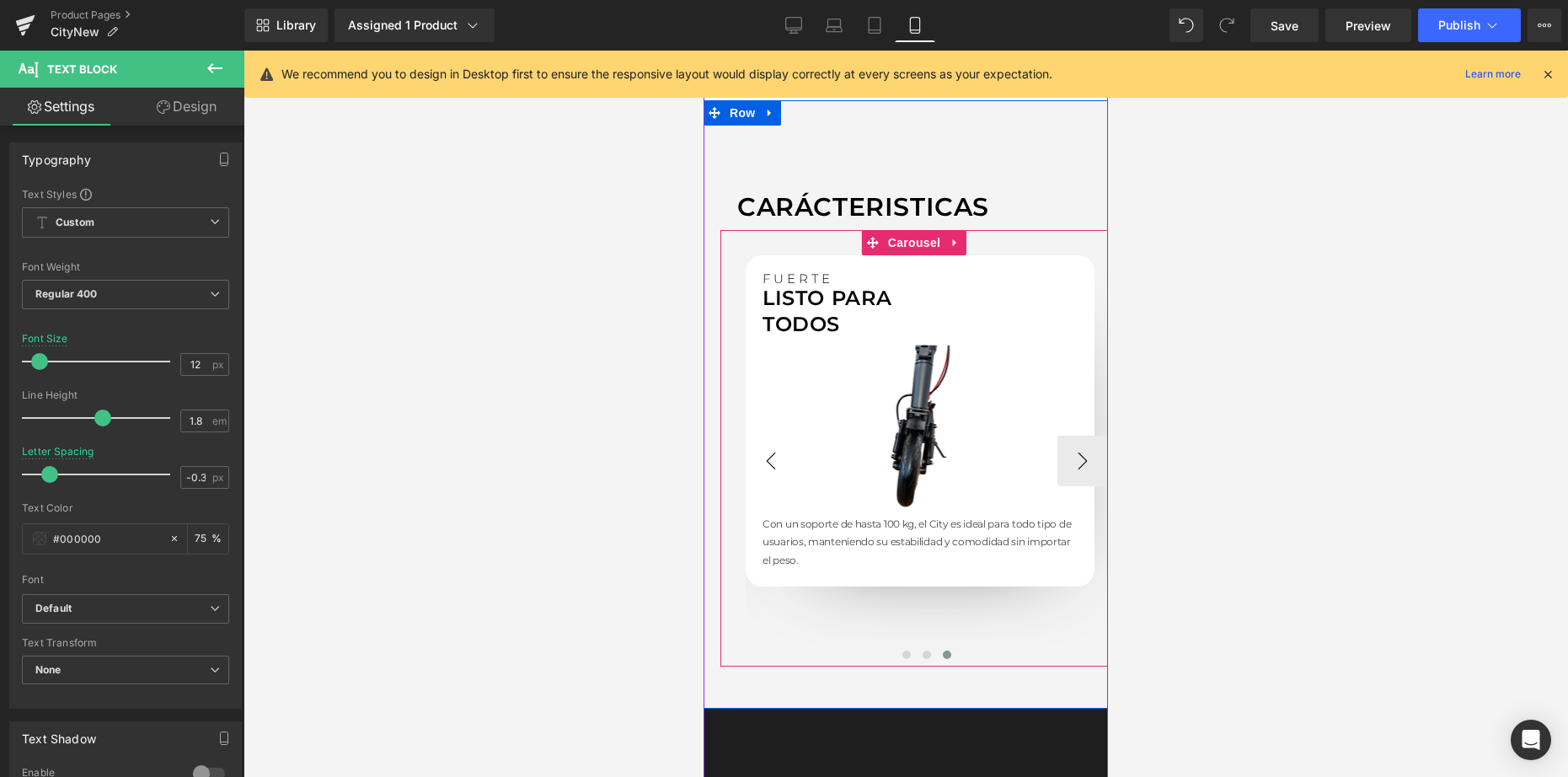
click at [755, 447] on button "‹" at bounding box center [770, 461] width 50 height 50
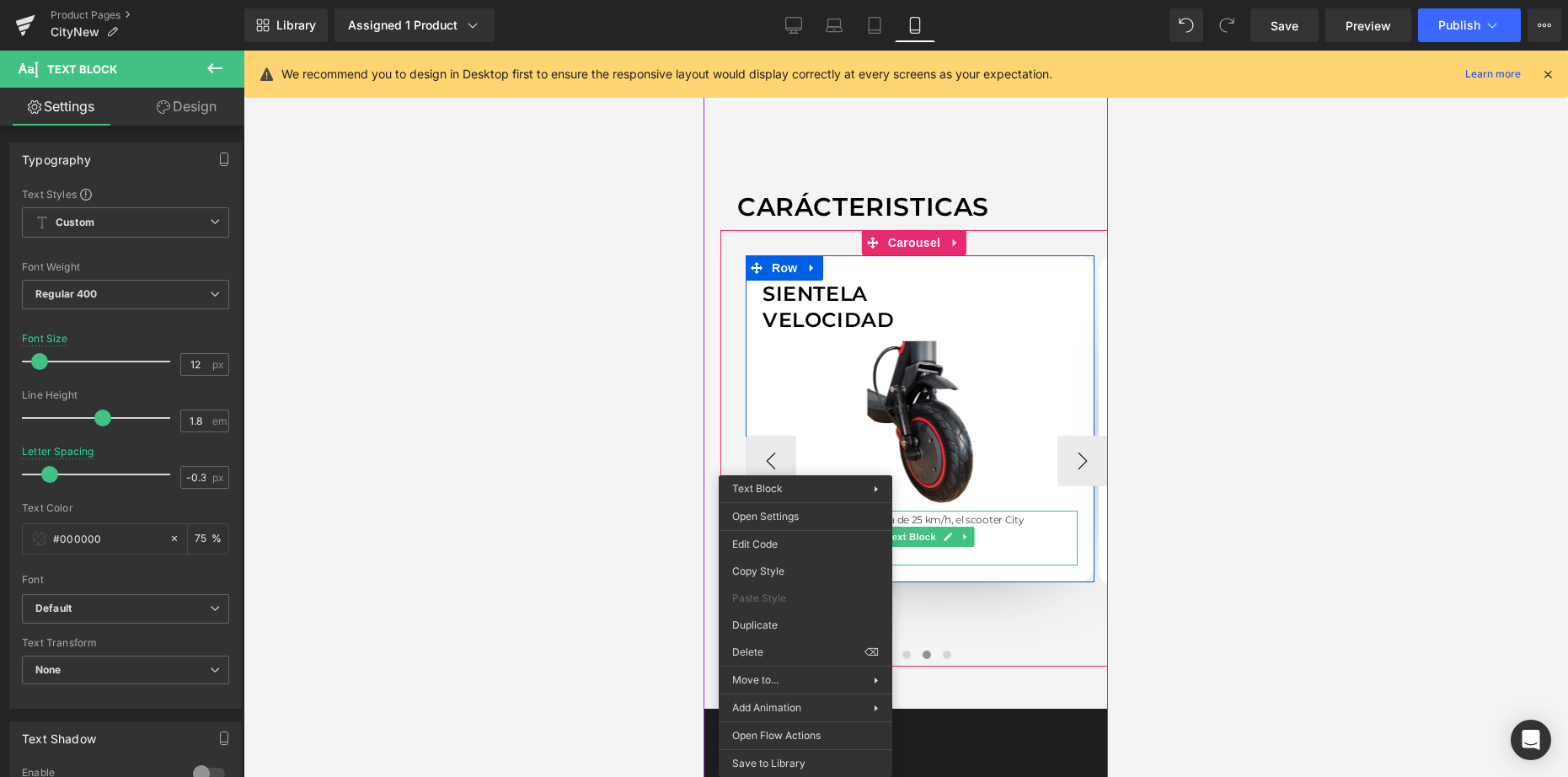
drag, startPoint x: 805, startPoint y: 541, endPoint x: 1542, endPoint y: 595, distance: 739.0
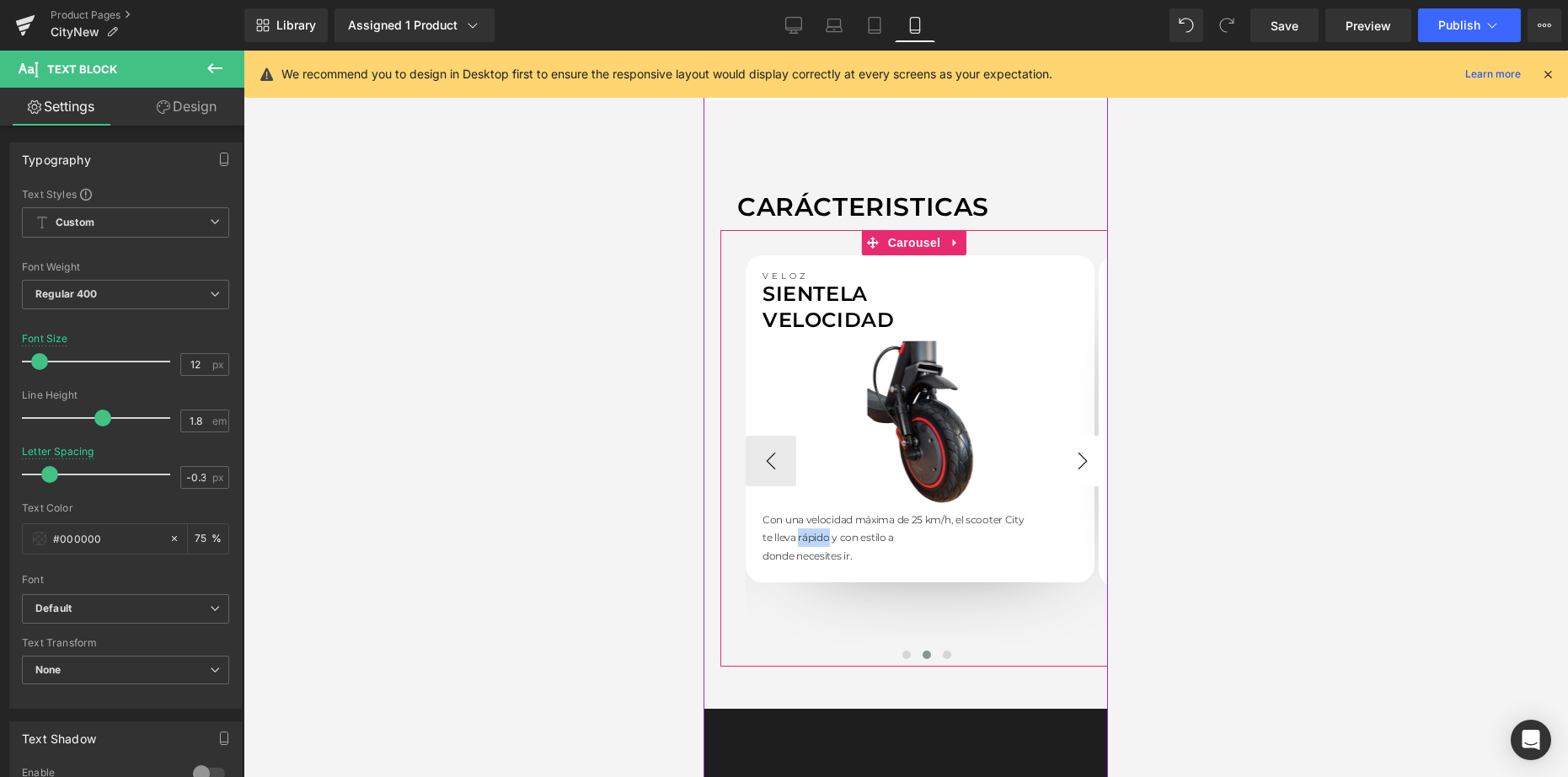
click at [1075, 466] on button "›" at bounding box center [1082, 461] width 50 height 50
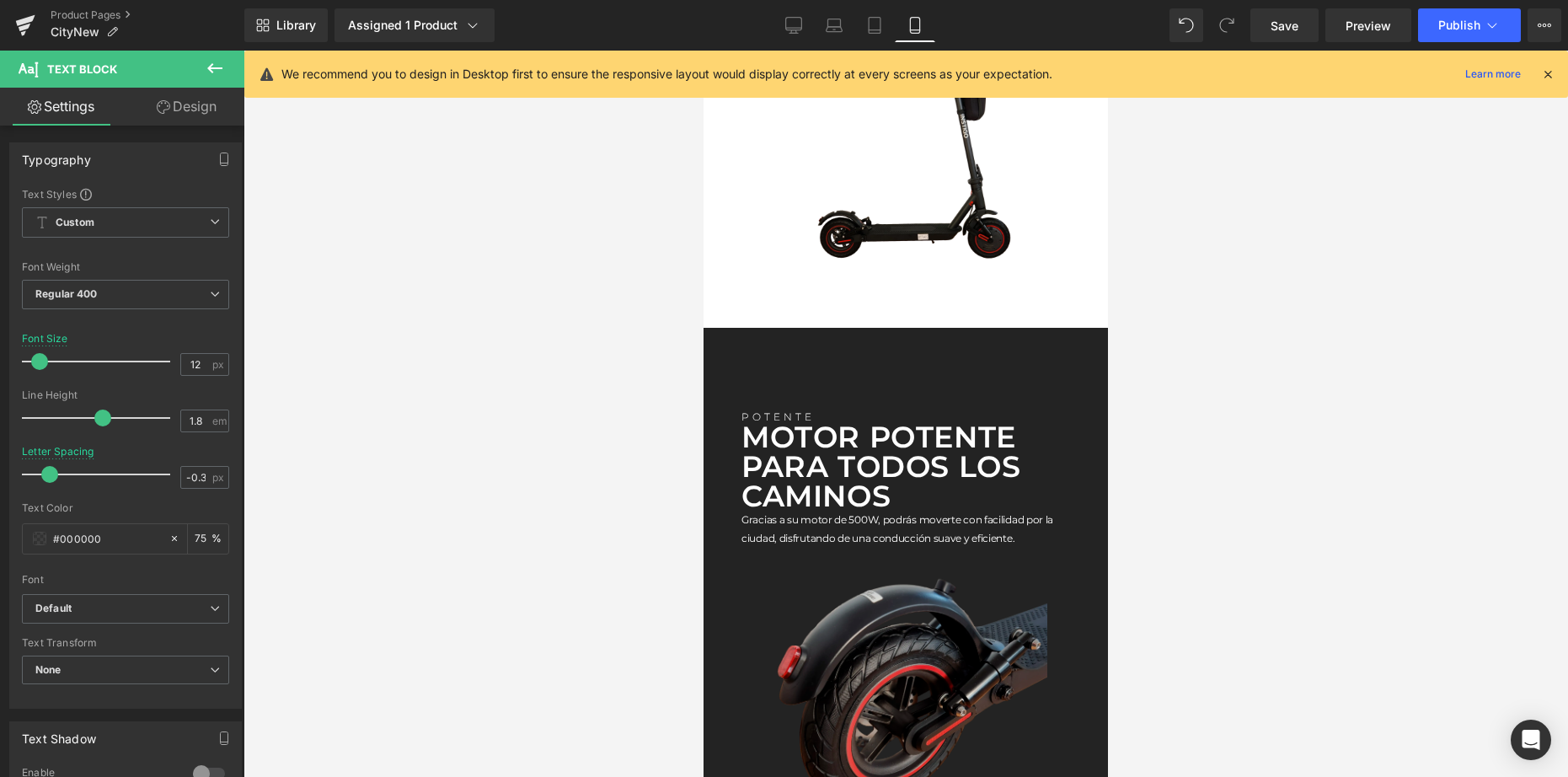
scroll to position [2812, 0]
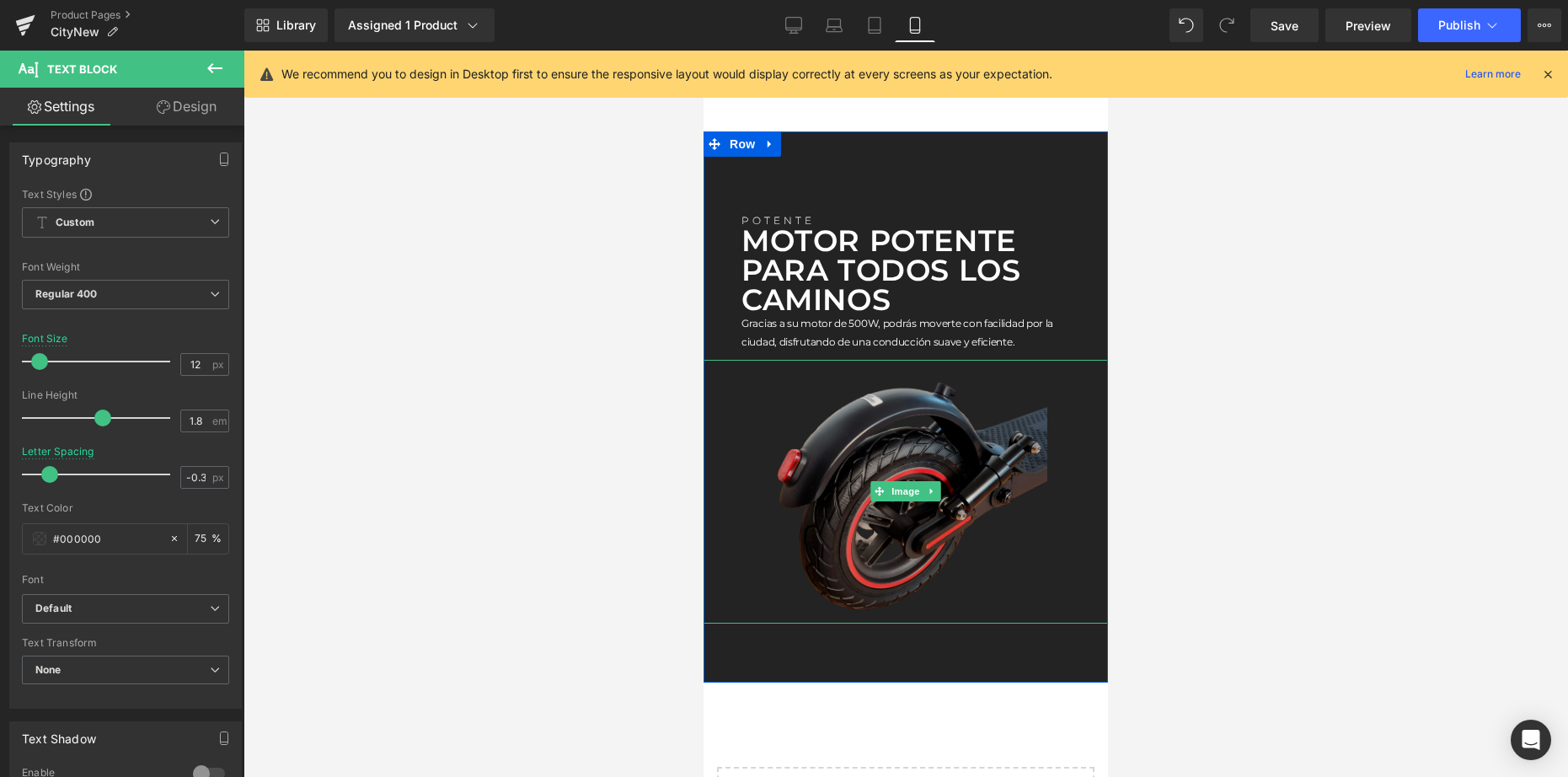
click at [1024, 420] on img at bounding box center [906, 492] width 283 height 264
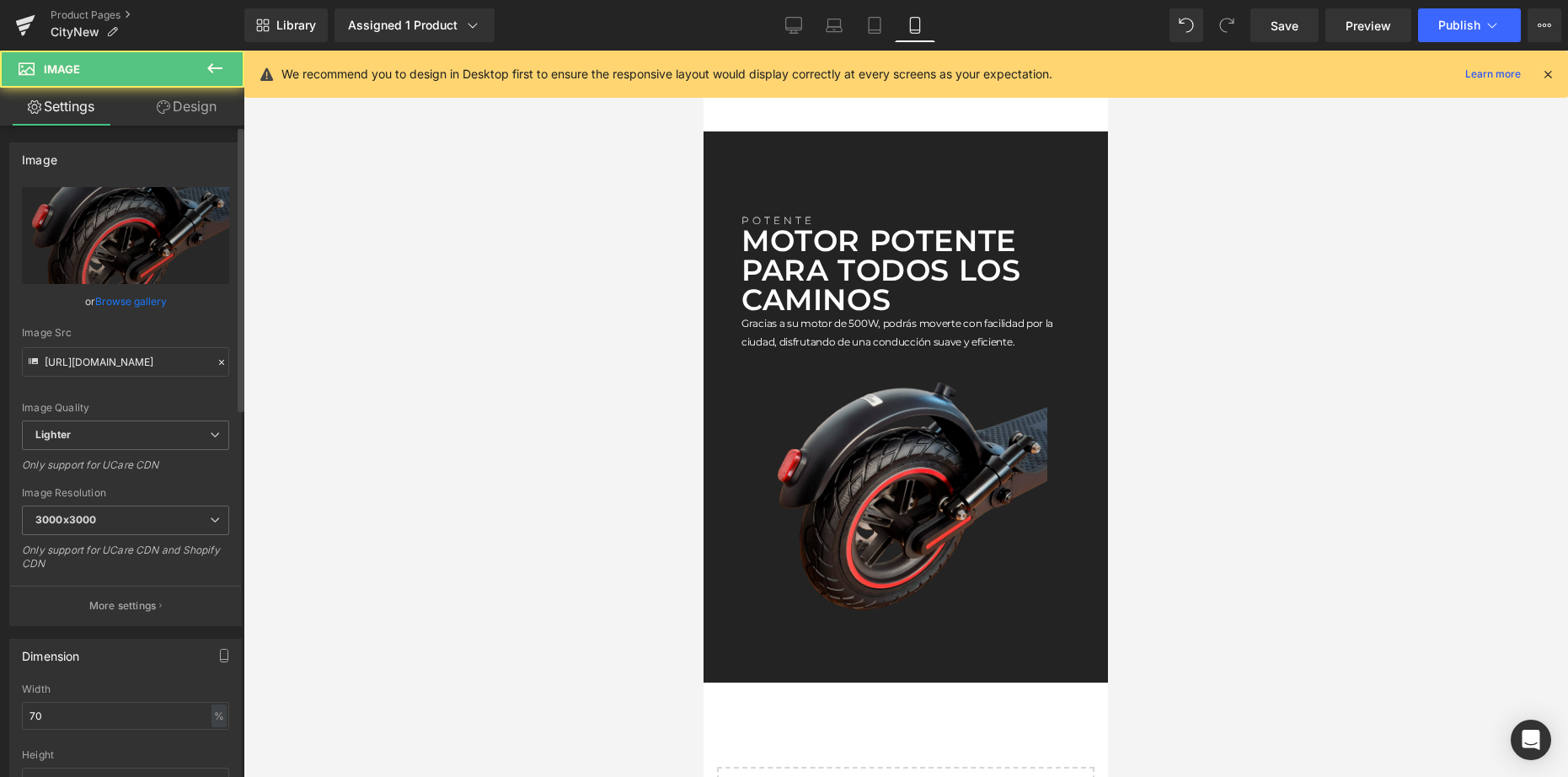
scroll to position [696, 0]
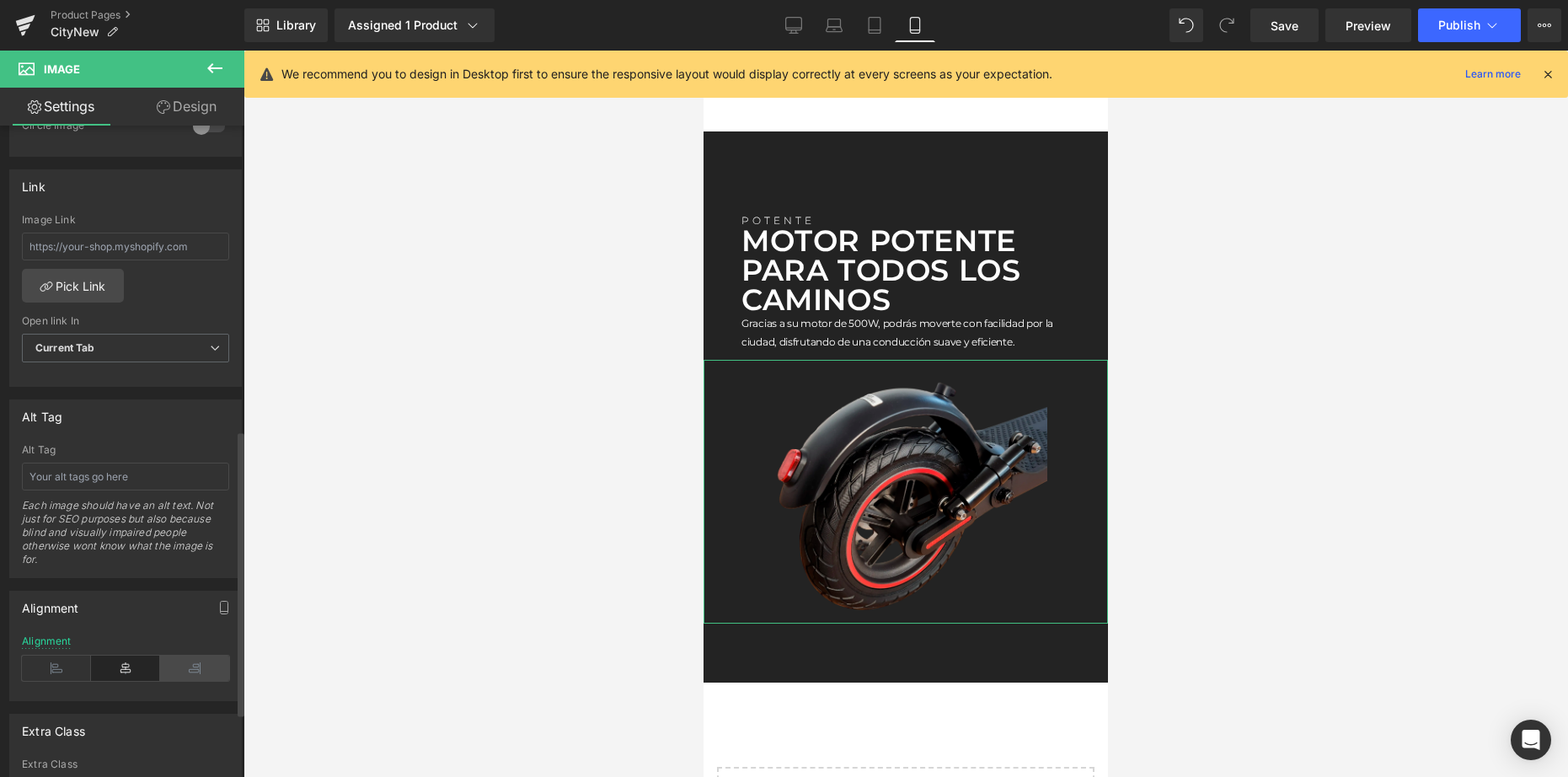
click at [196, 658] on icon at bounding box center [194, 669] width 69 height 26
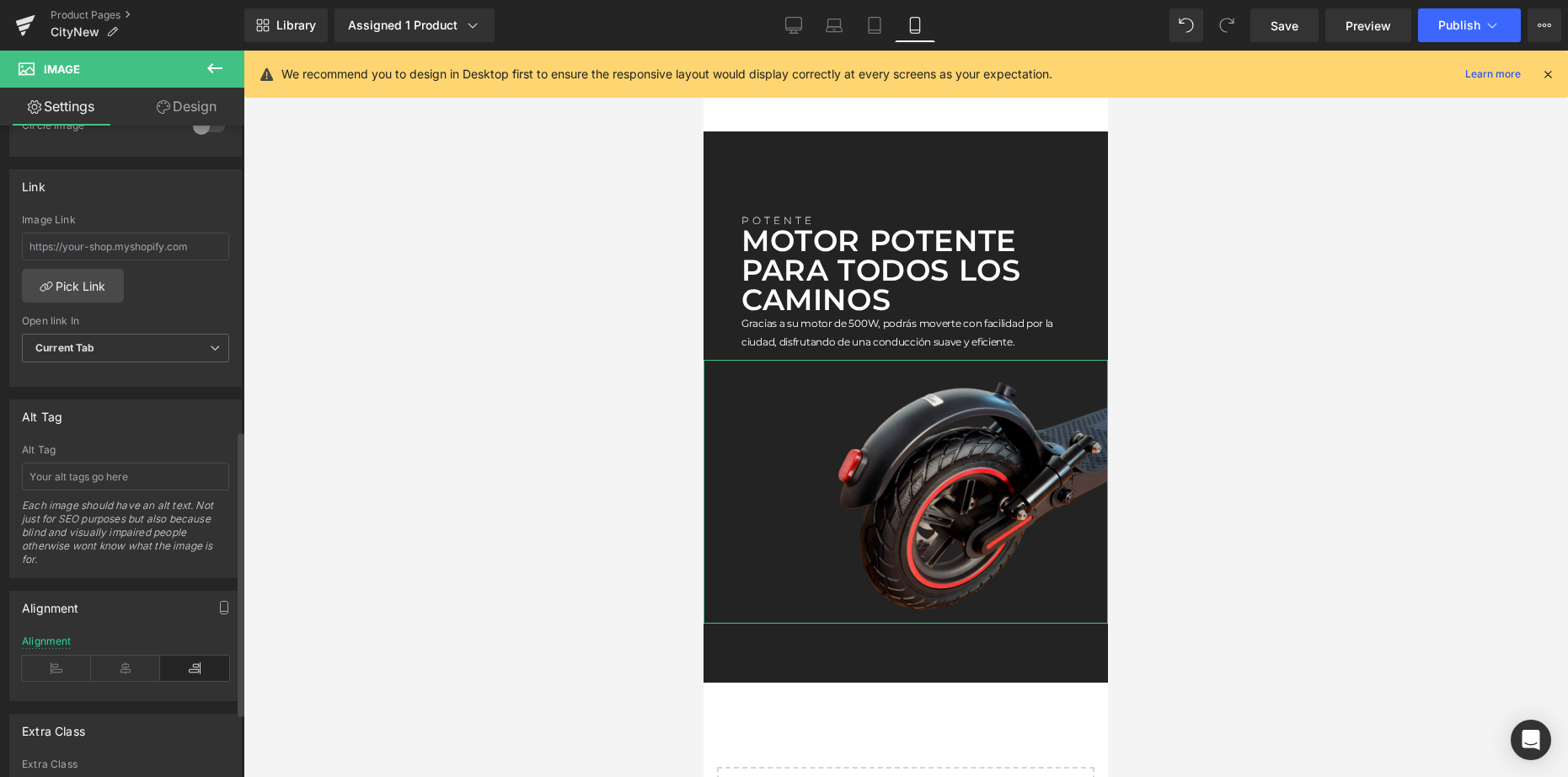
scroll to position [297, 0]
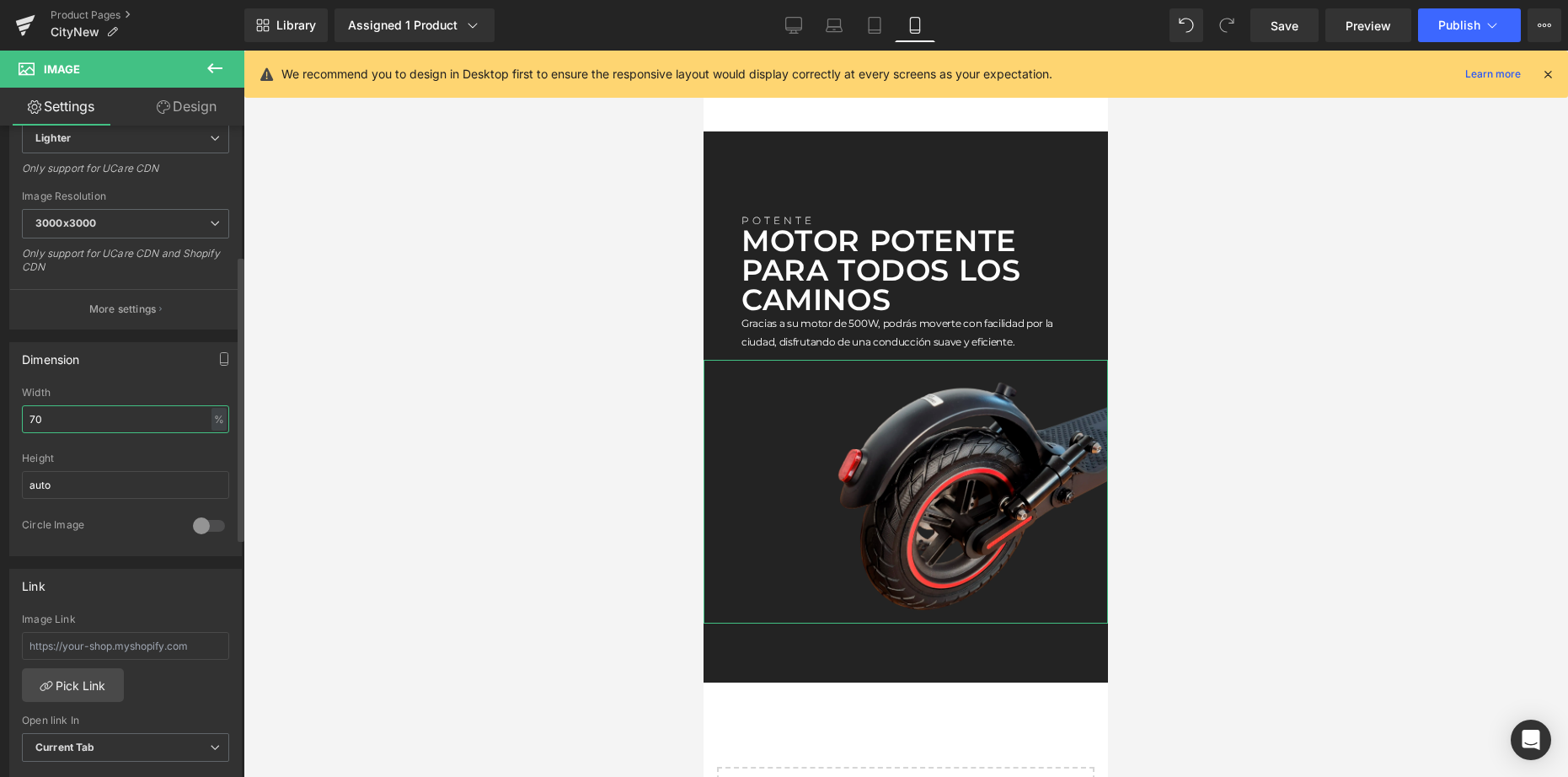
click at [86, 411] on input "70" at bounding box center [125, 419] width 207 height 28
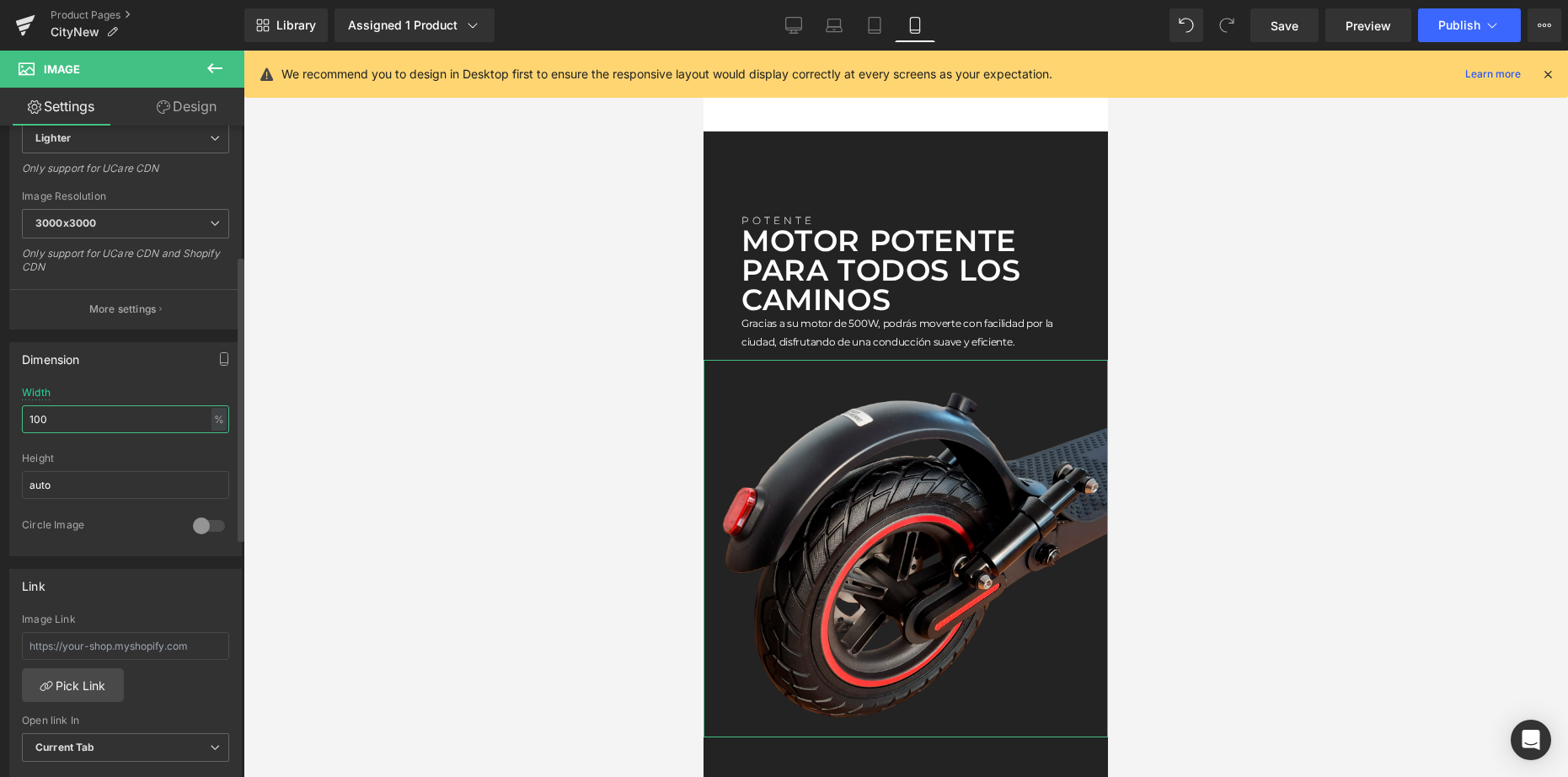
click at [86, 405] on input "100" at bounding box center [125, 419] width 207 height 28
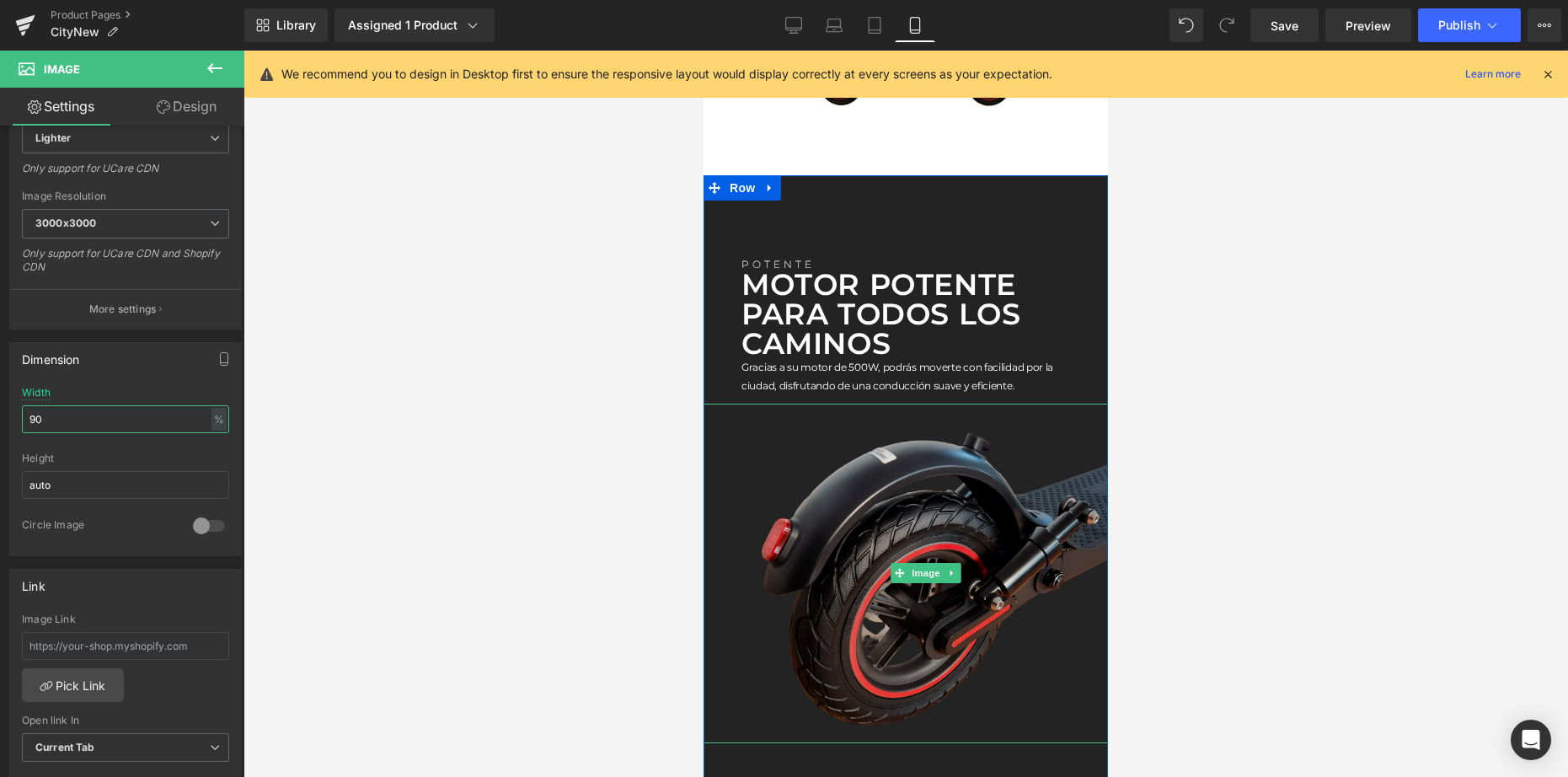
scroll to position [2764, 0]
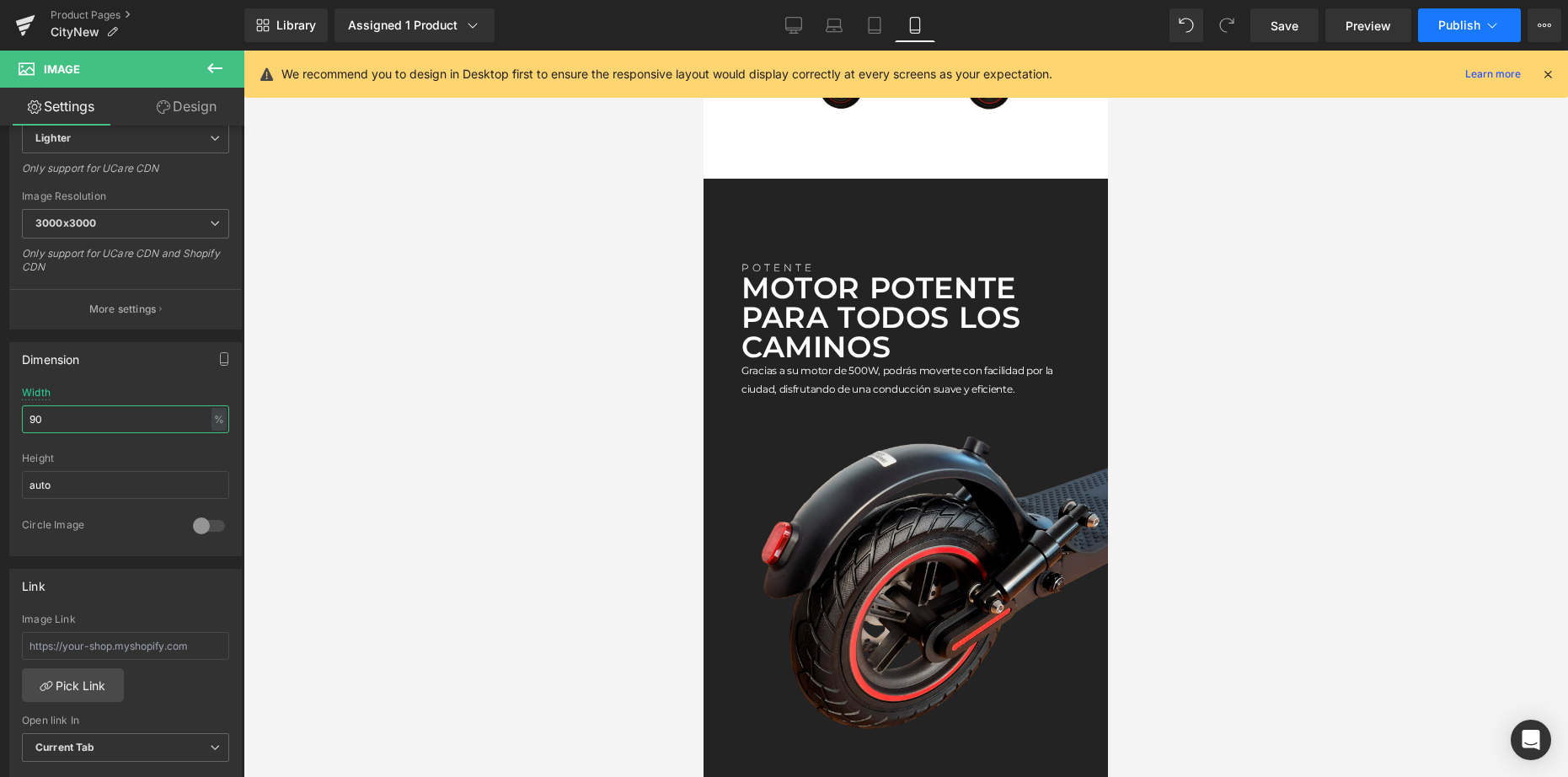
type input "90"
click at [1437, 33] on button "Publish" at bounding box center [1469, 26] width 103 height 34
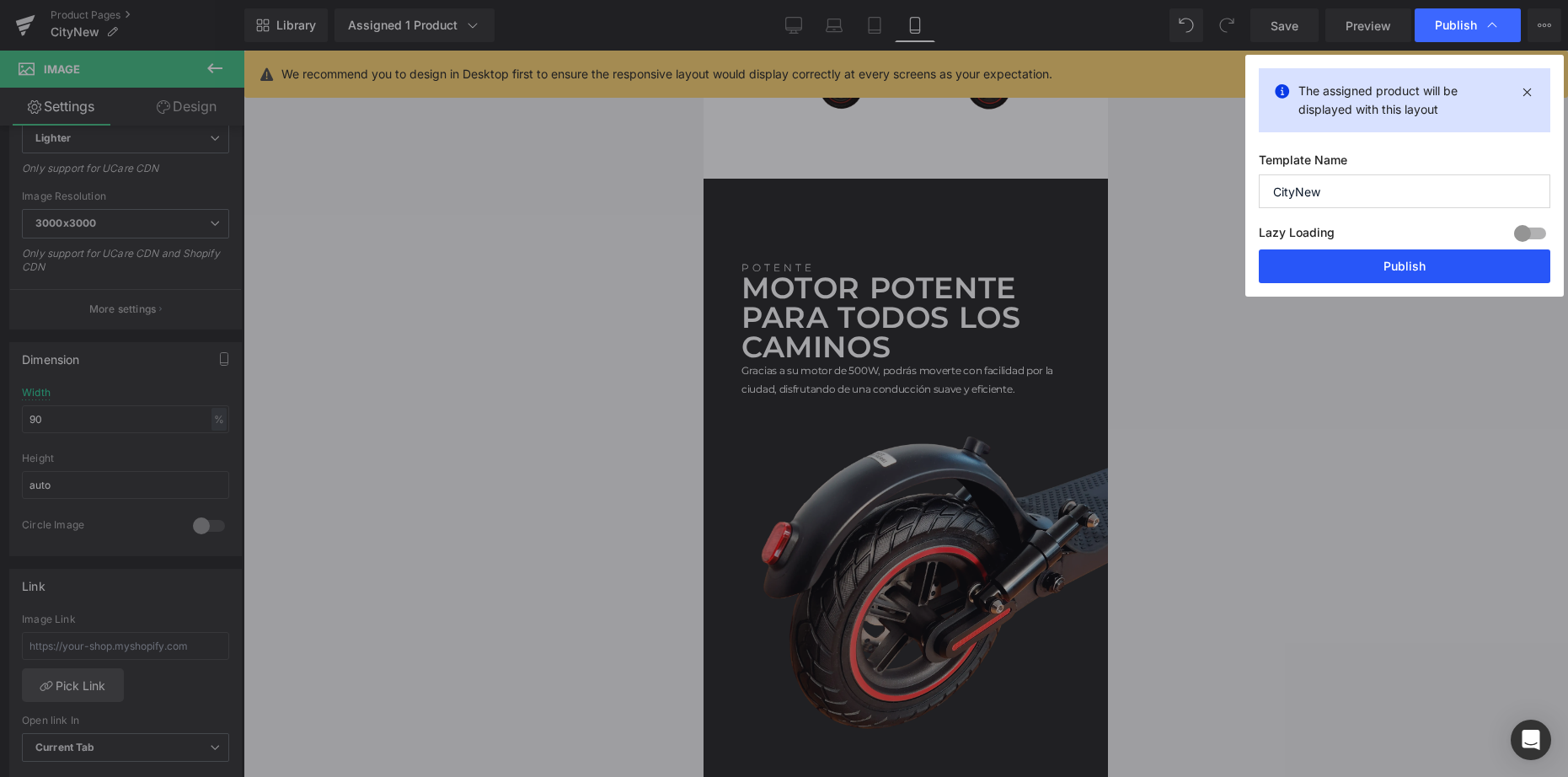
click at [1407, 264] on button "Publish" at bounding box center [1404, 266] width 292 height 34
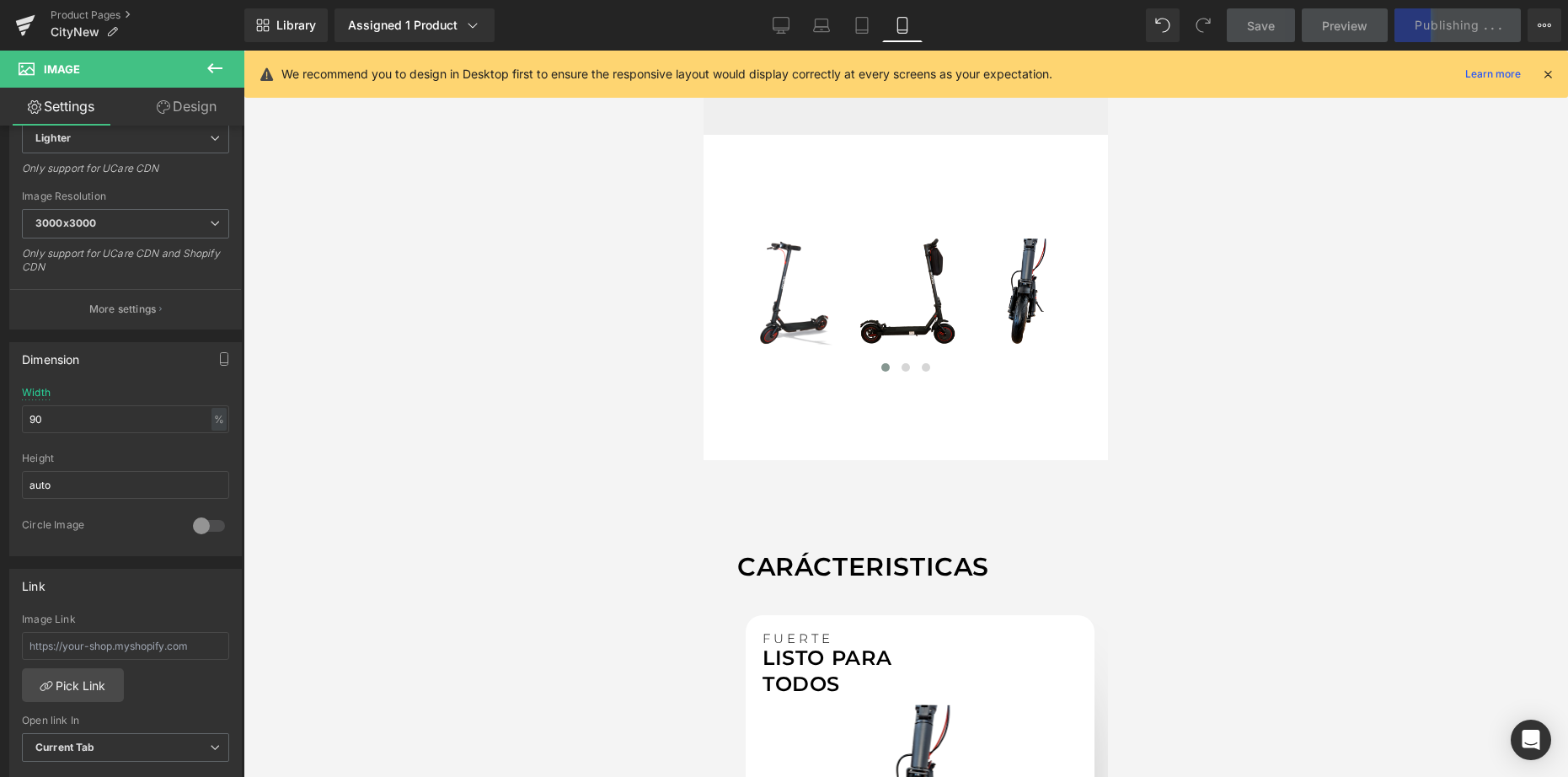
scroll to position [0, 0]
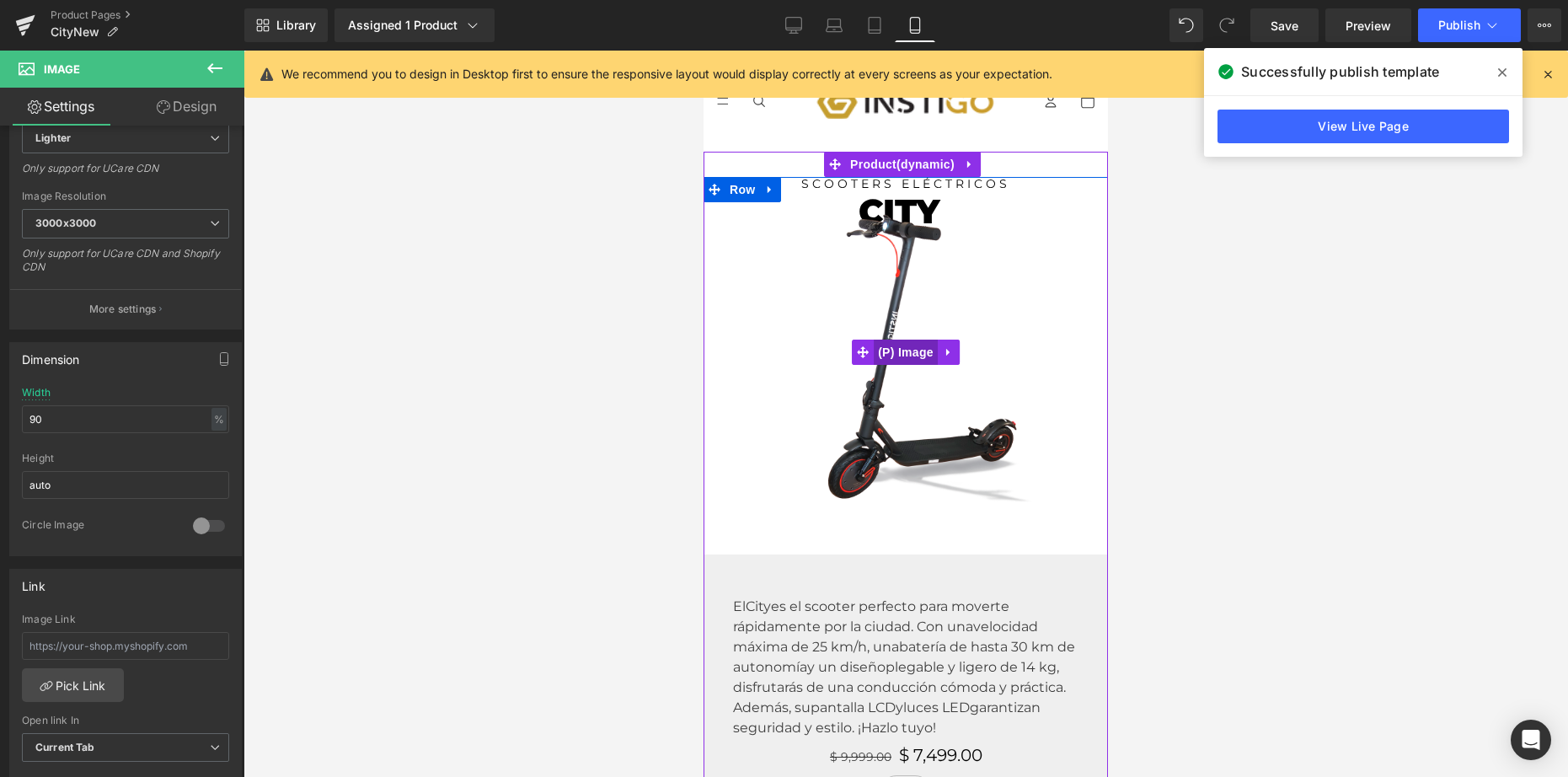
click at [891, 341] on span "(P) Image" at bounding box center [905, 352] width 64 height 26
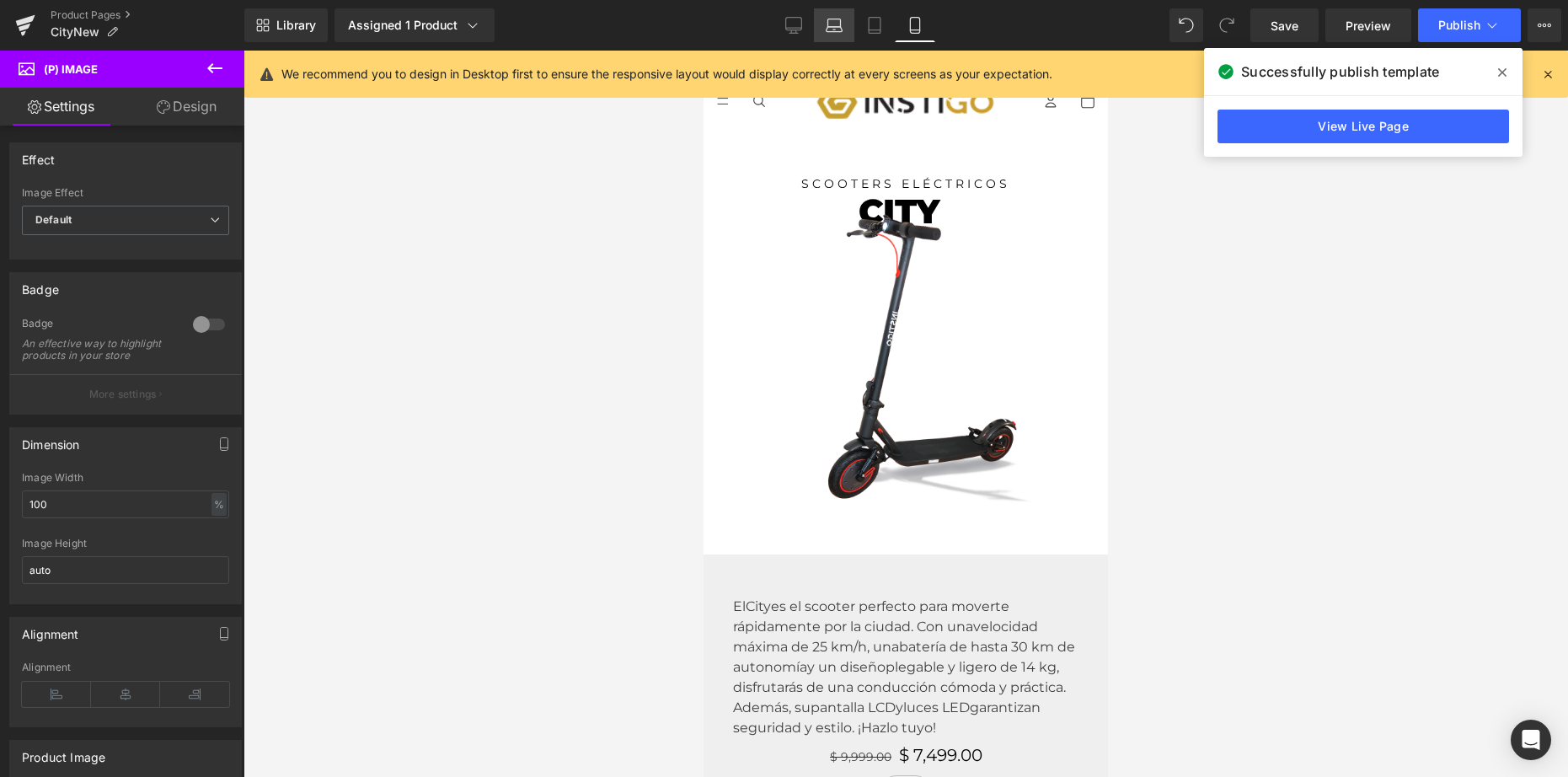
click at [839, 27] on icon at bounding box center [833, 30] width 16 height 5
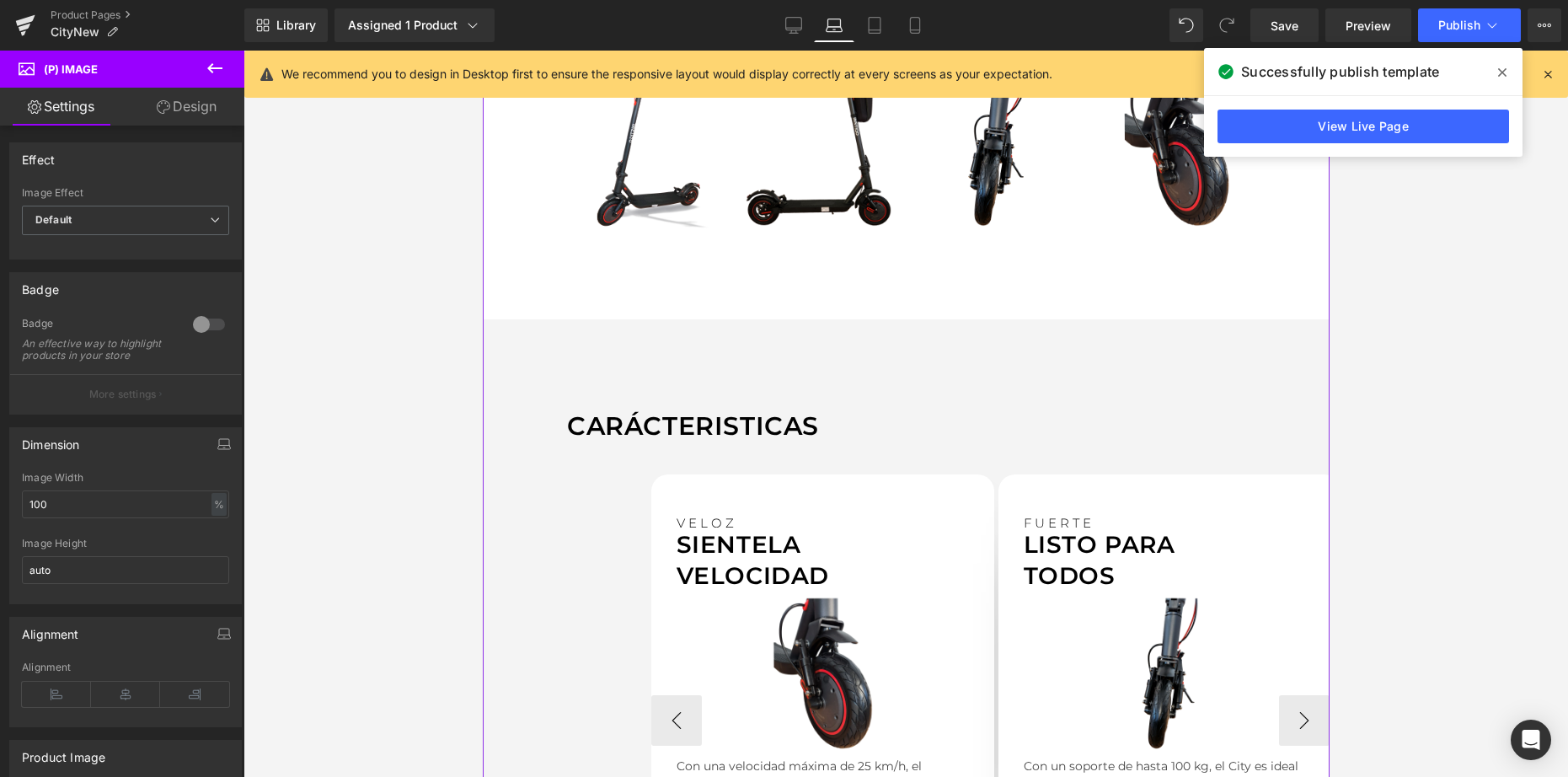
scroll to position [1296, 0]
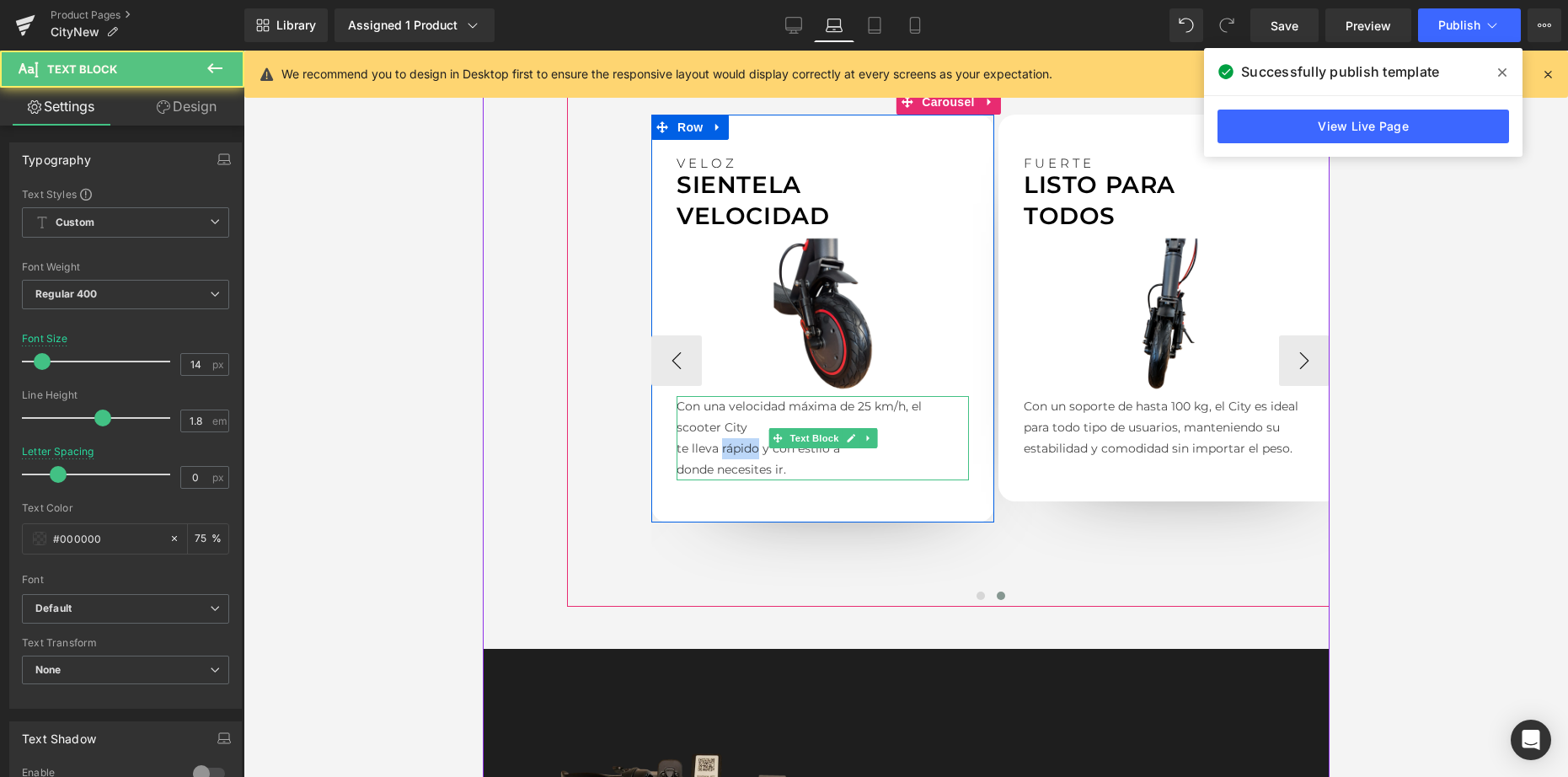
click at [785, 466] on p "donde necesites ir." at bounding box center [821, 469] width 292 height 21
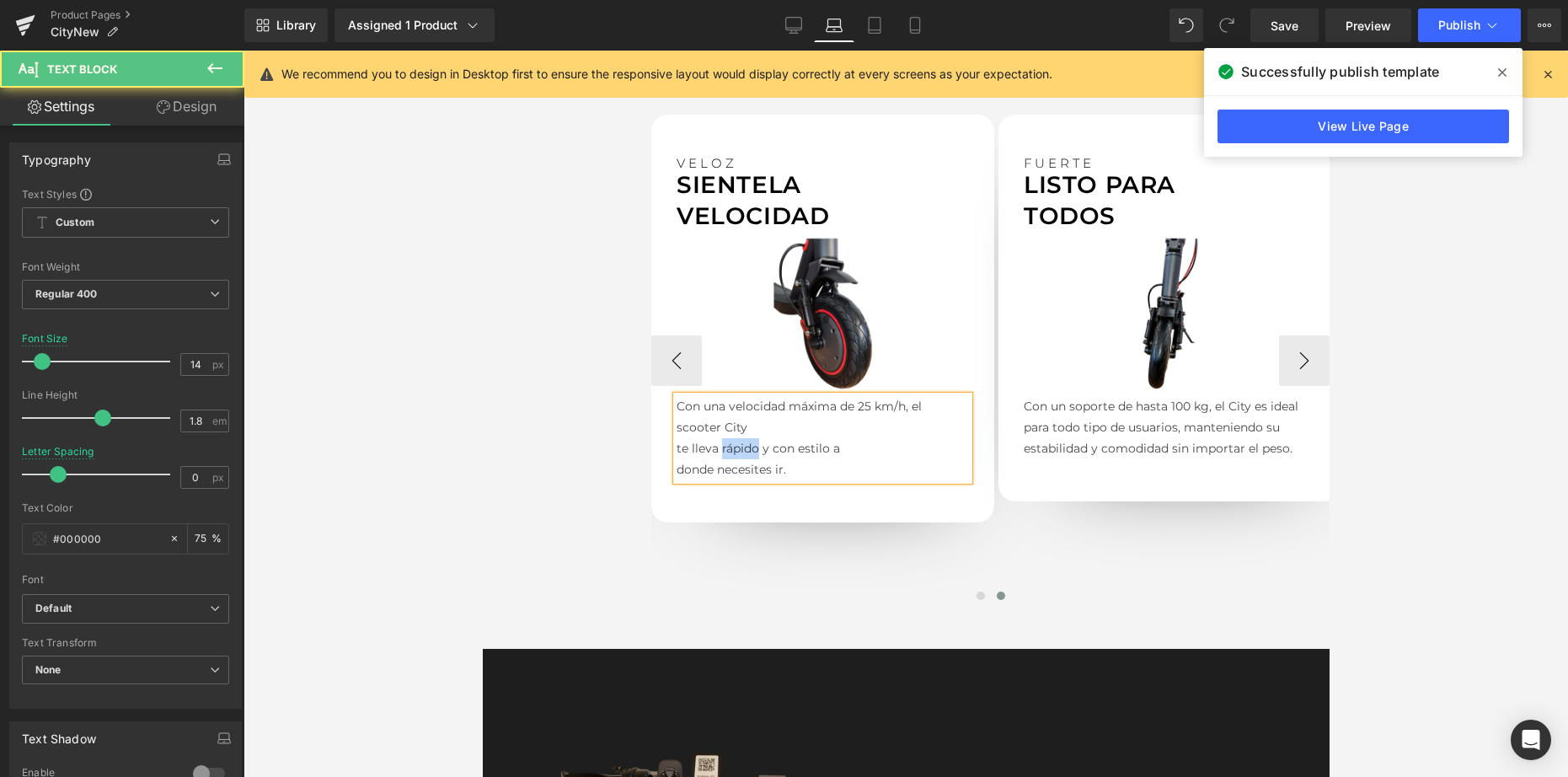
scroll to position [1300, 0]
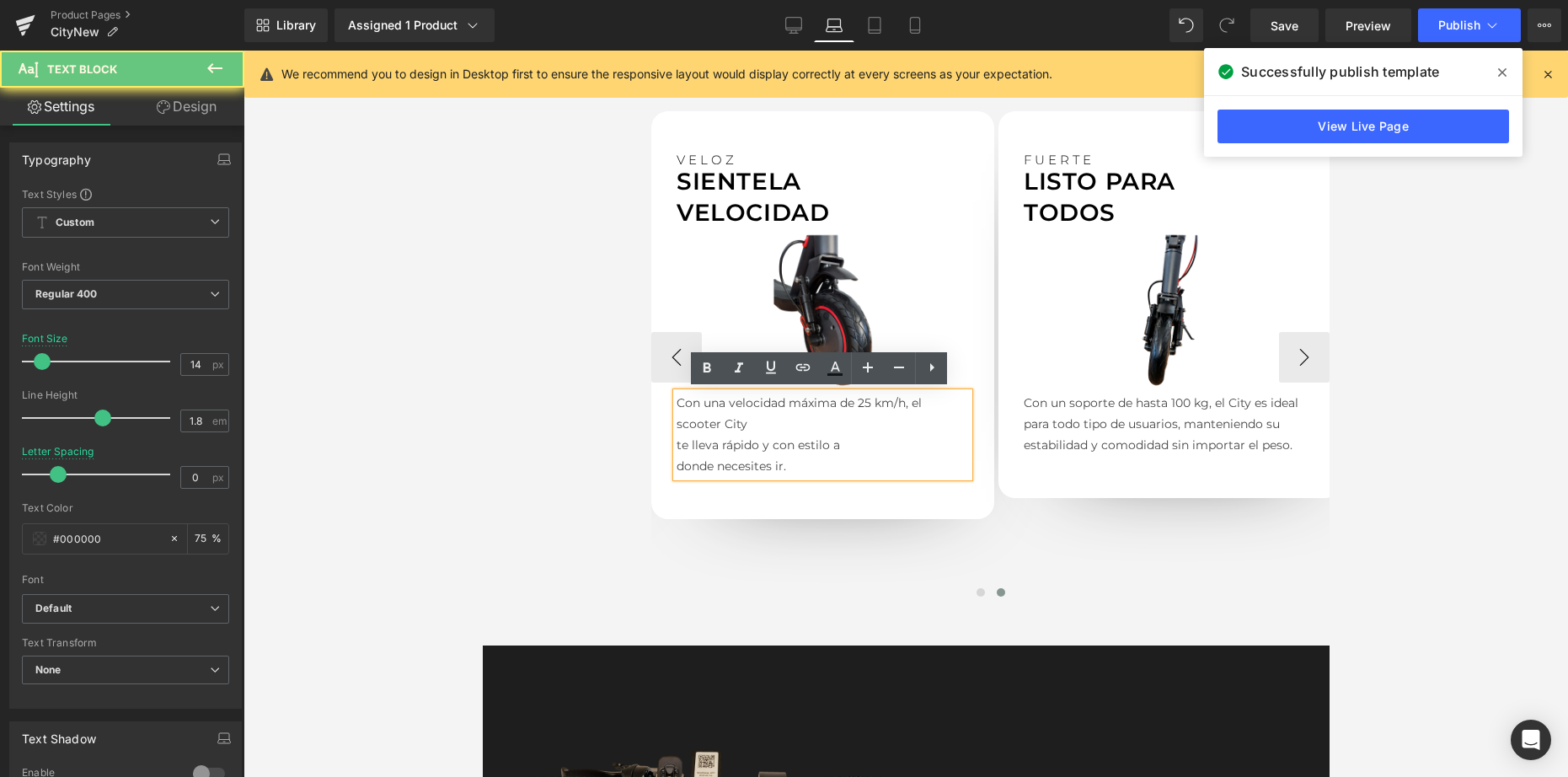
drag, startPoint x: 673, startPoint y: 447, endPoint x: 682, endPoint y: 444, distance: 9.5
click at [675, 447] on p "te lleva rápido y con estilo a" at bounding box center [821, 445] width 292 height 21
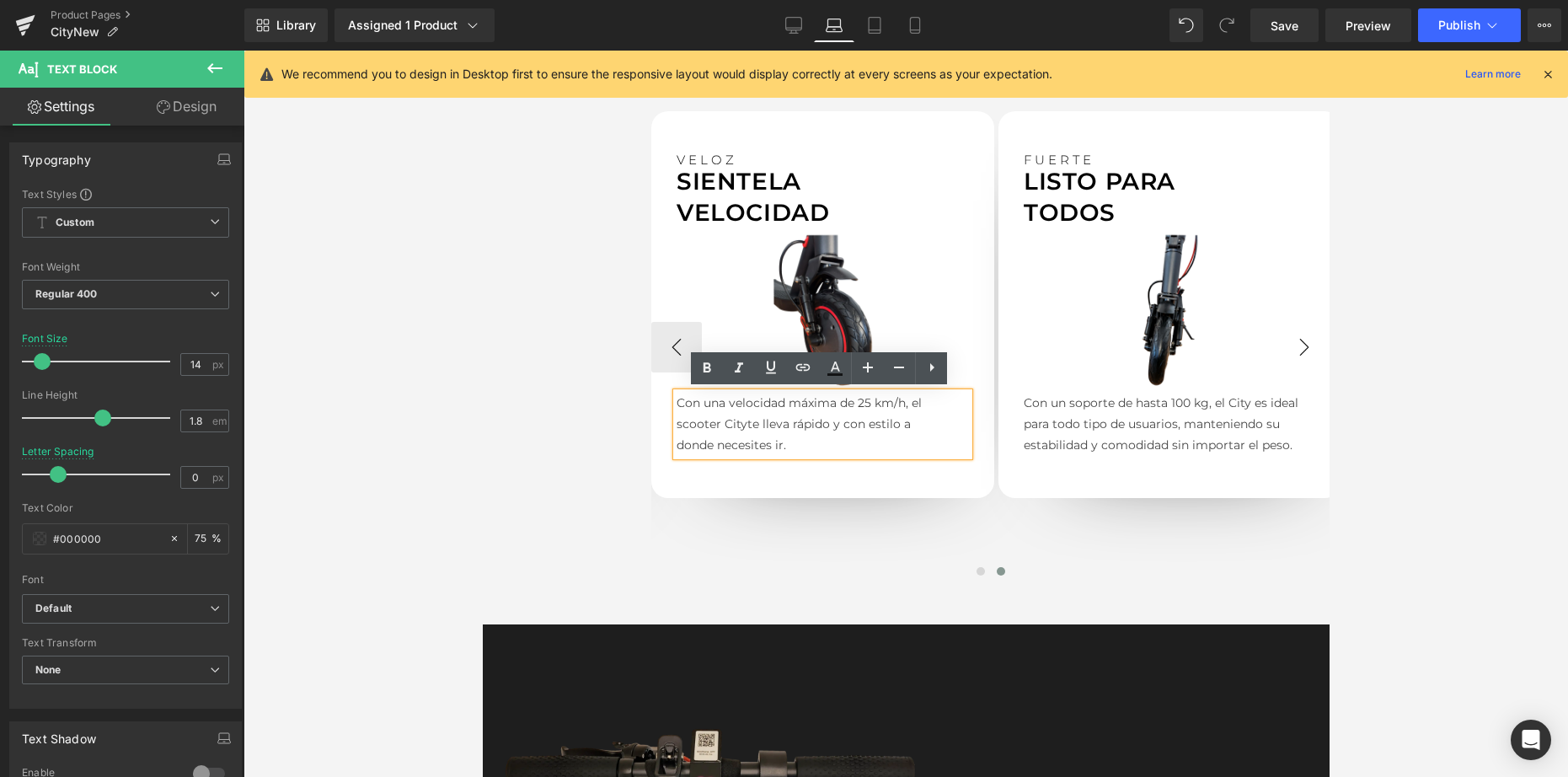
click at [1296, 342] on button "›" at bounding box center [1303, 346] width 50 height 50
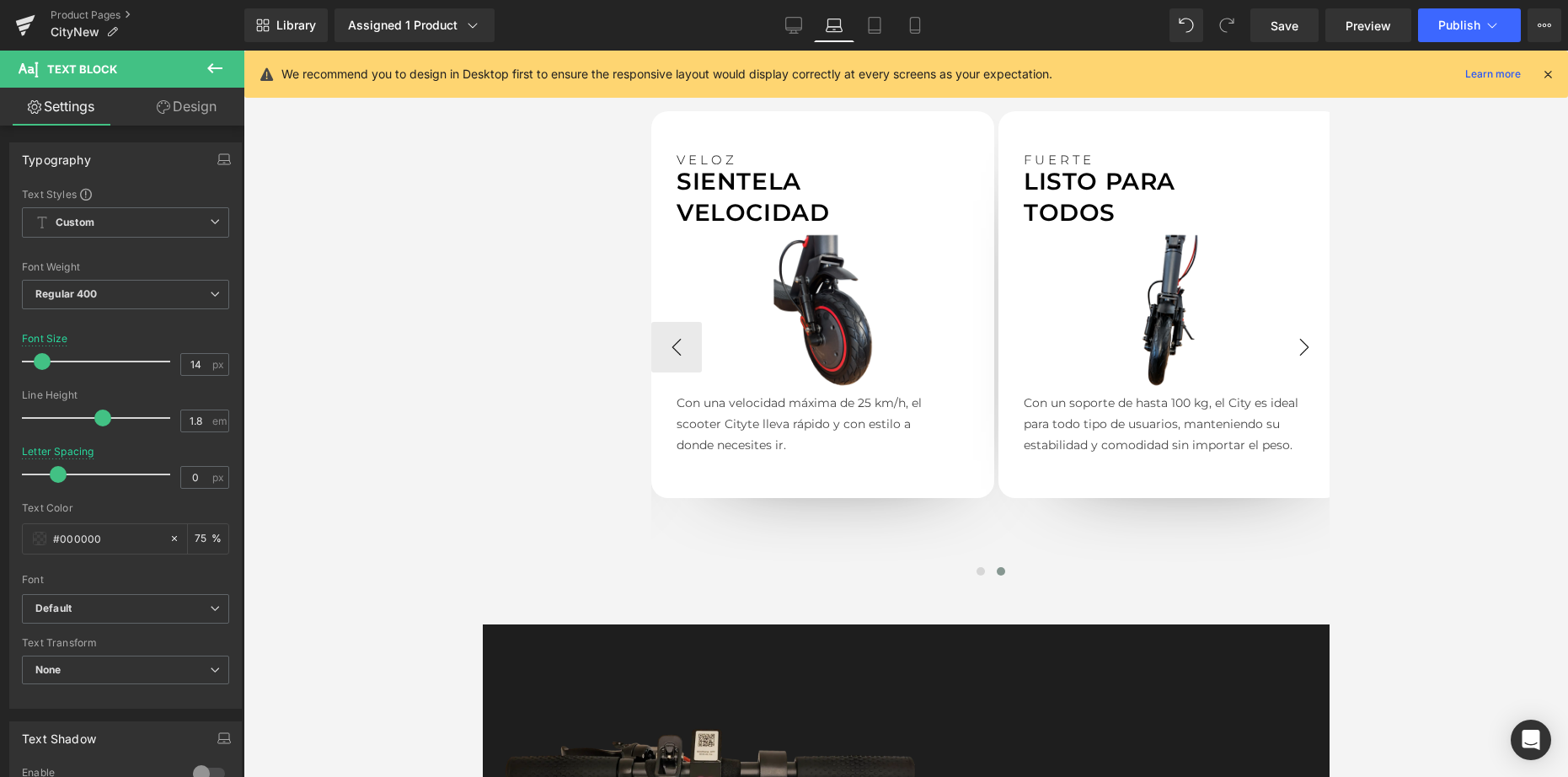
click at [1296, 342] on button "›" at bounding box center [1303, 346] width 50 height 50
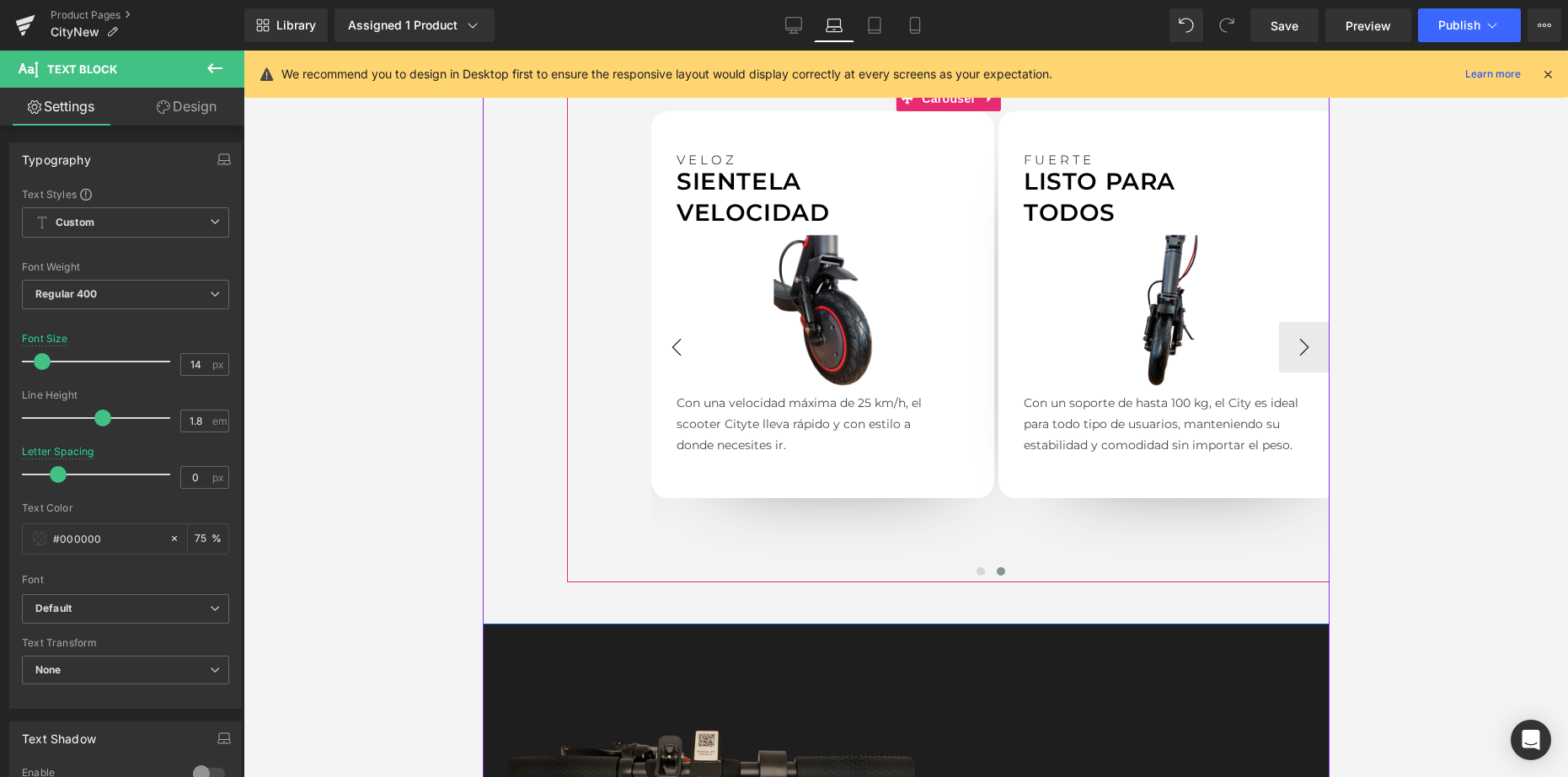
click at [655, 351] on button "‹" at bounding box center [675, 346] width 50 height 50
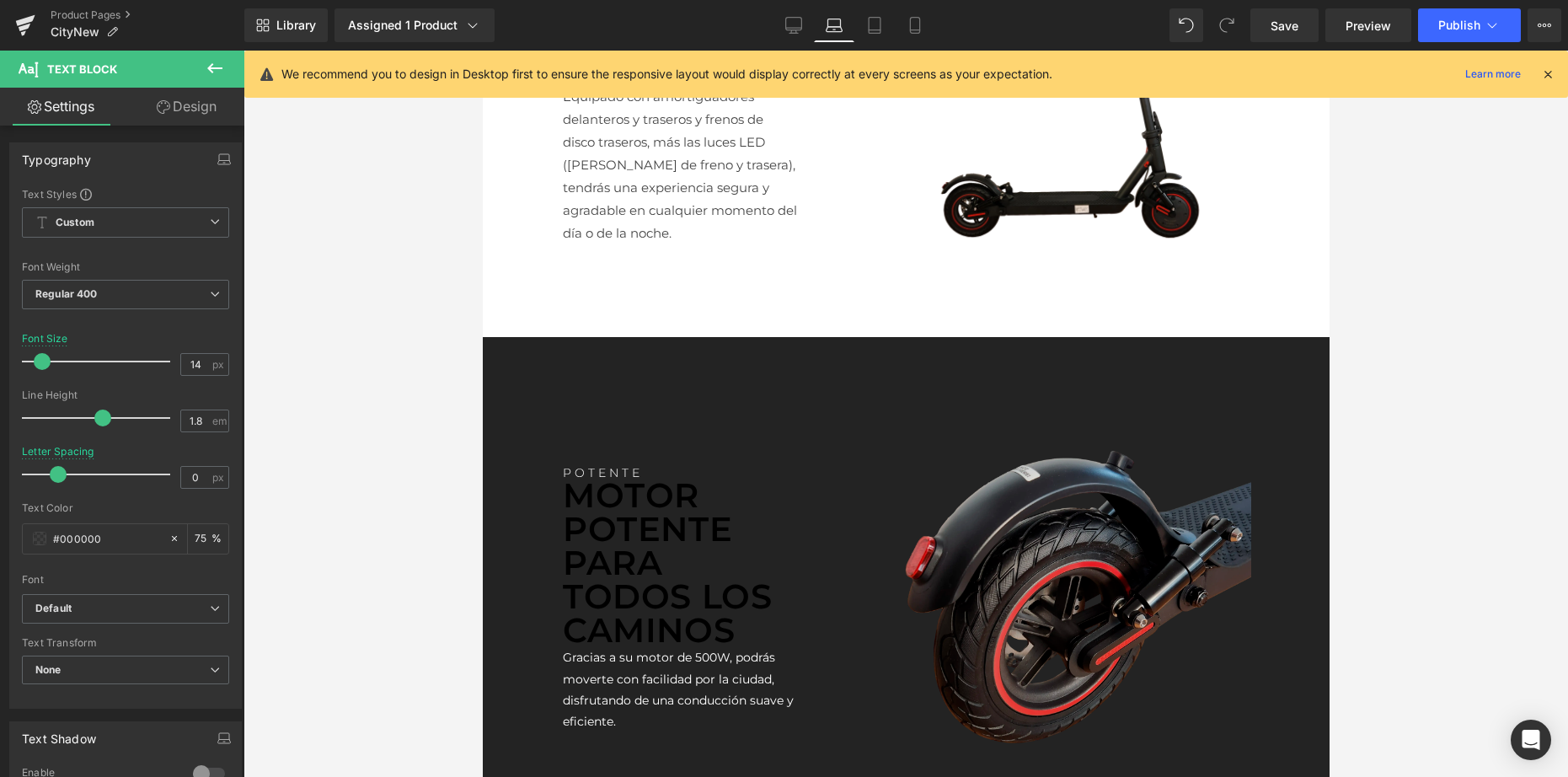
scroll to position [2823, 0]
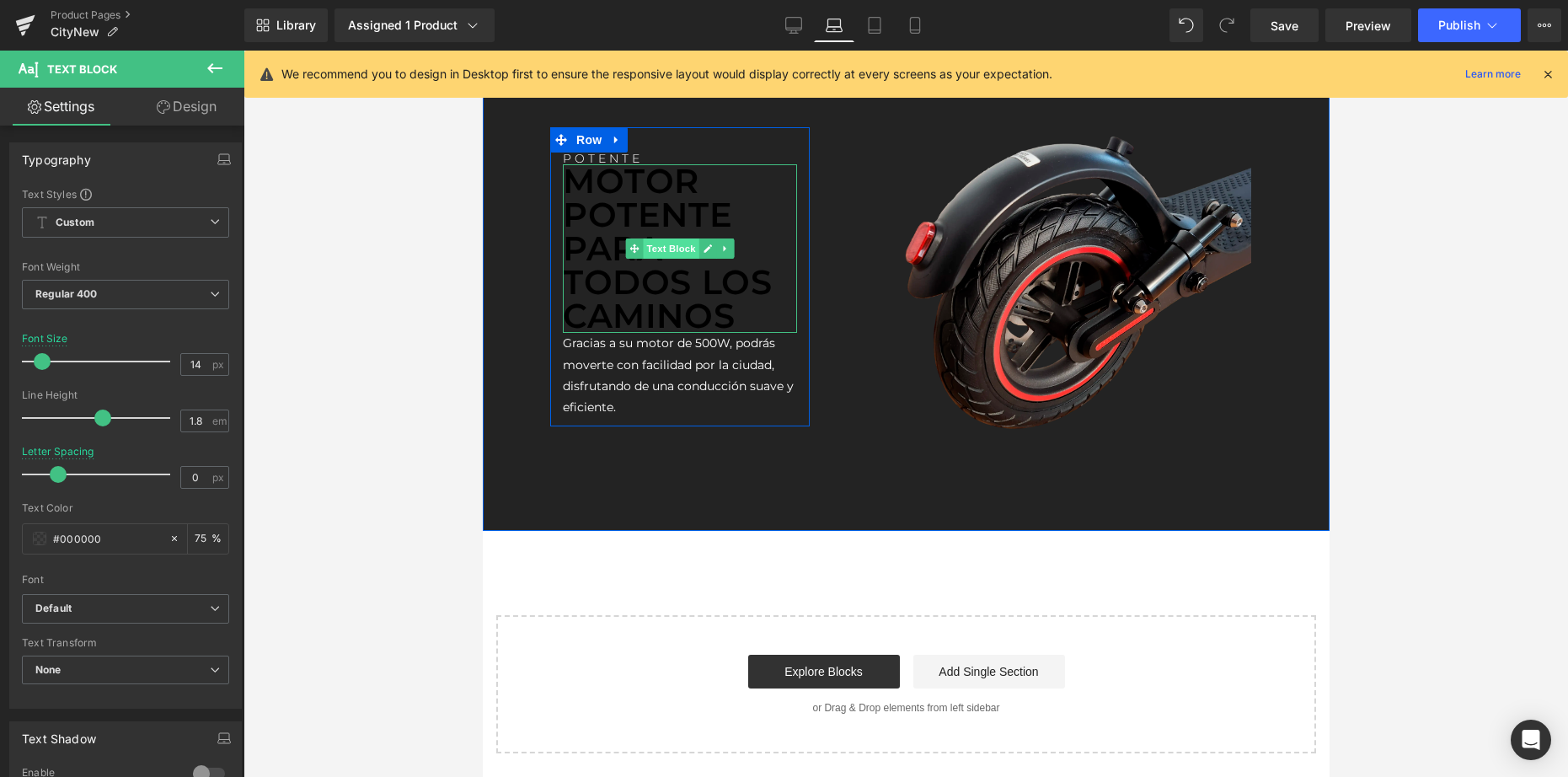
click at [662, 254] on span "Text Block" at bounding box center [670, 249] width 55 height 20
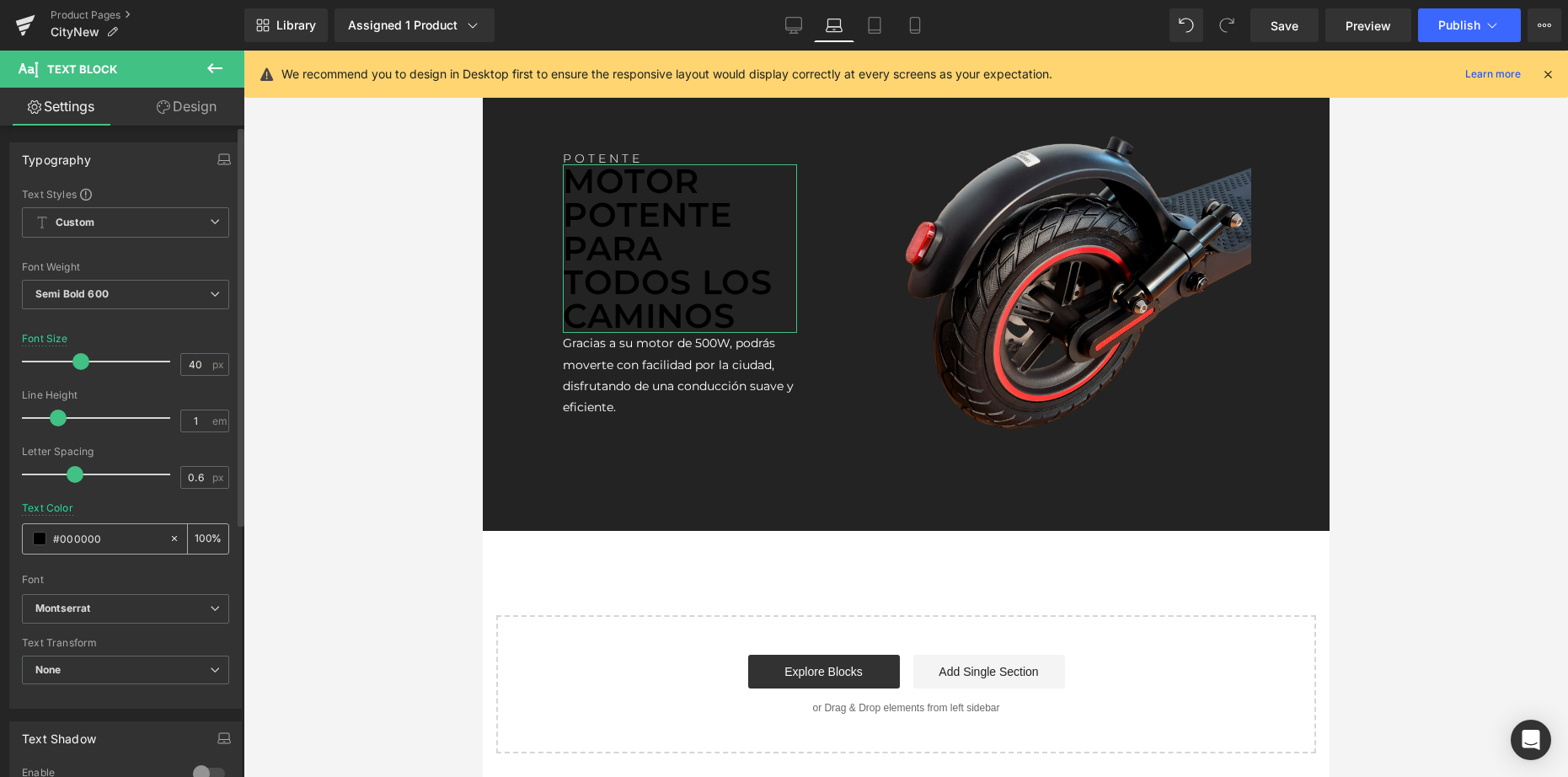
click at [36, 534] on span at bounding box center [40, 538] width 14 height 14
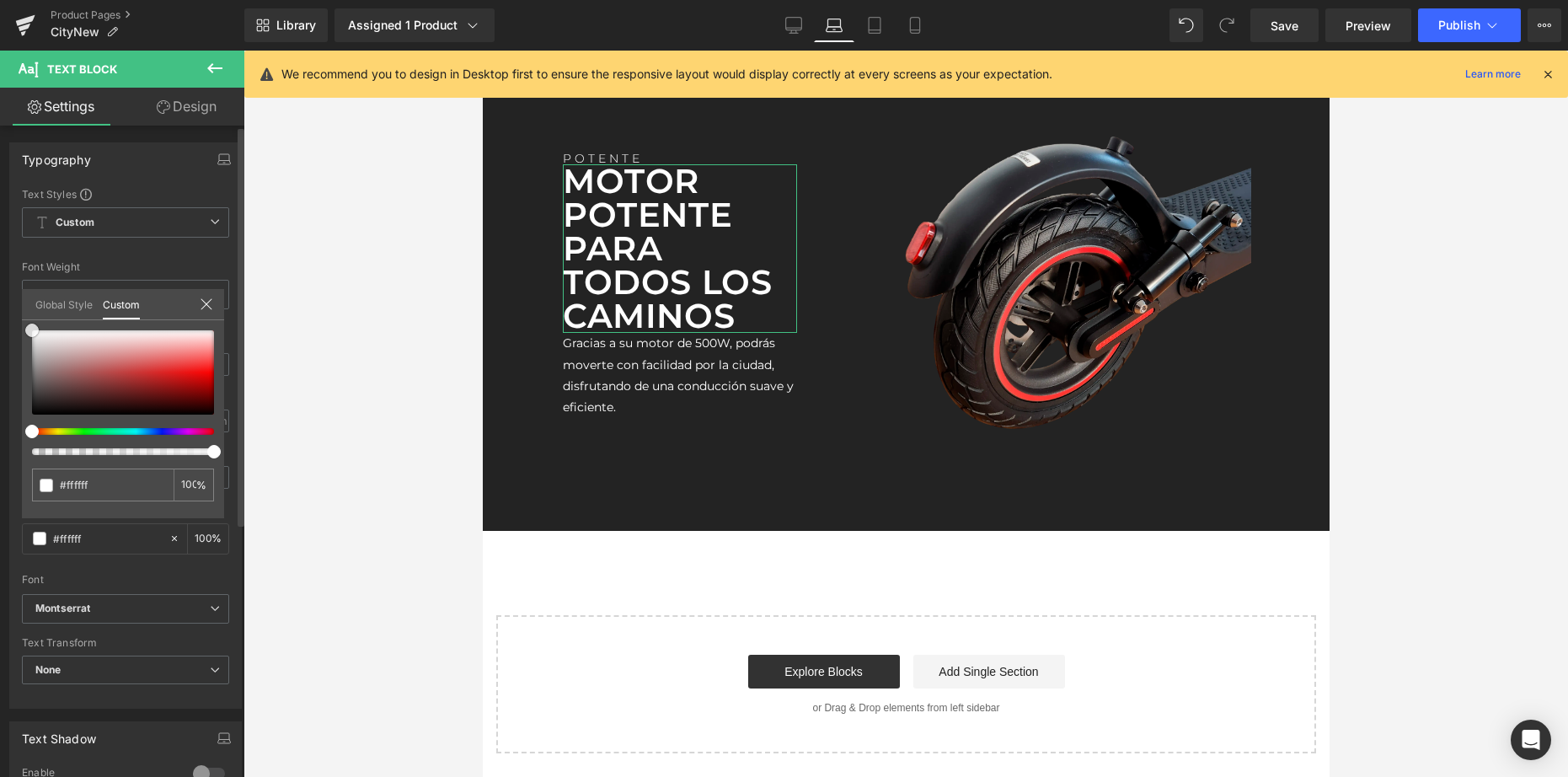
drag, startPoint x: 88, startPoint y: 368, endPoint x: 4, endPoint y: 275, distance: 125.3
click at [4, 275] on div "Typography Text Styles Custom Custom Setup Global Style Custom Setup Global Sty…" at bounding box center [125, 419] width 252 height 579
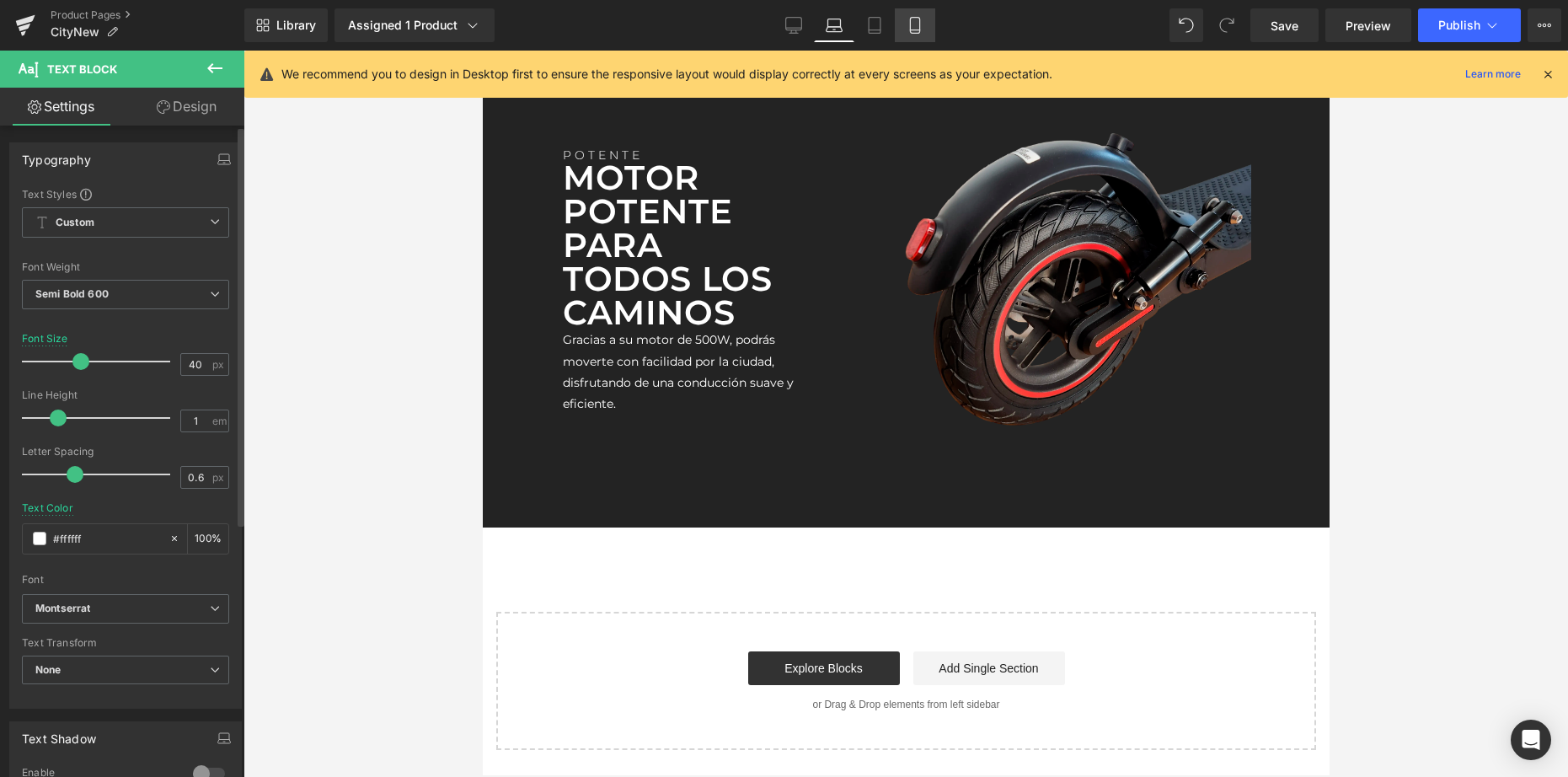
click at [922, 30] on icon at bounding box center [915, 26] width 17 height 17
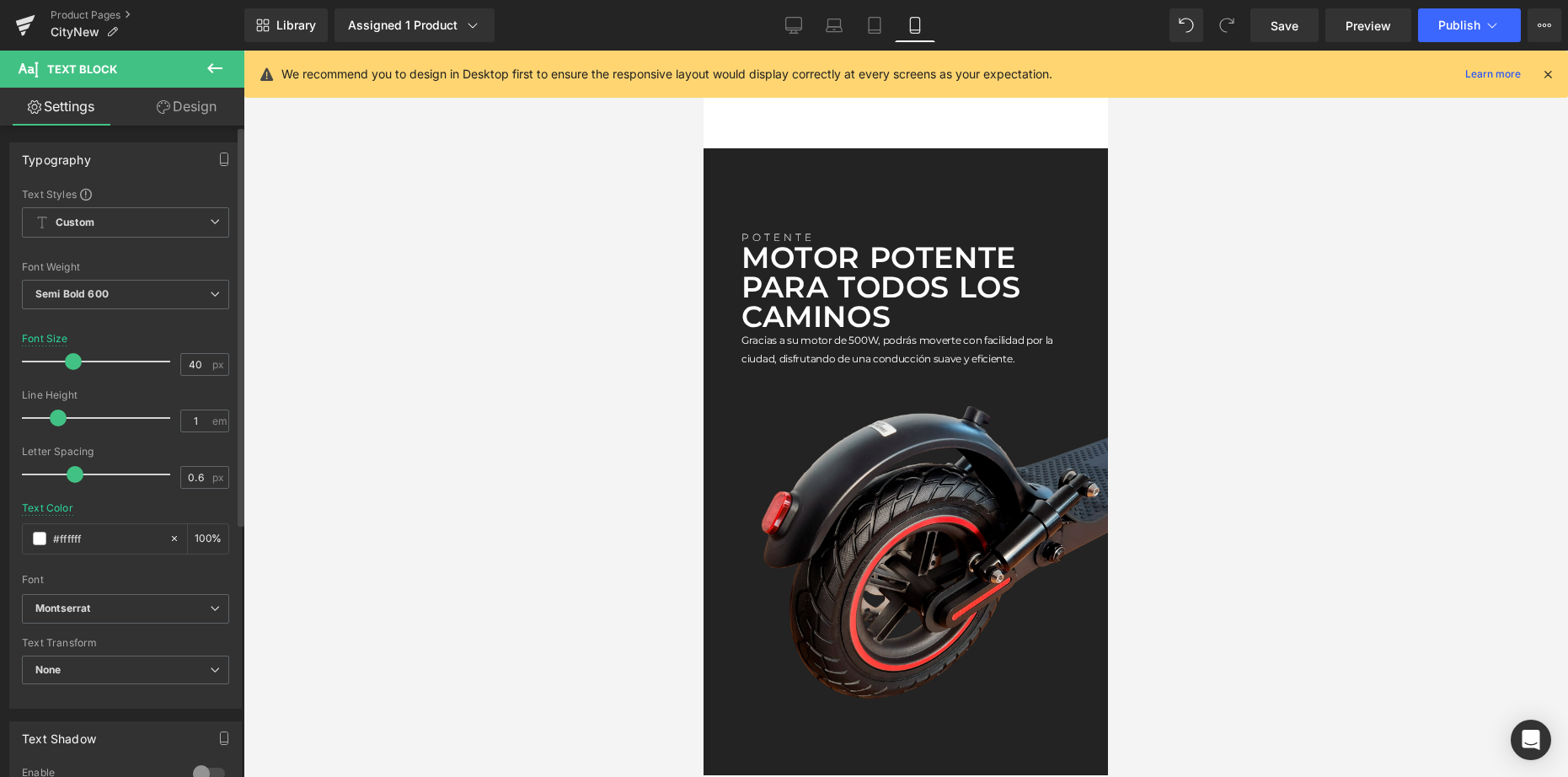
scroll to position [2885, 0]
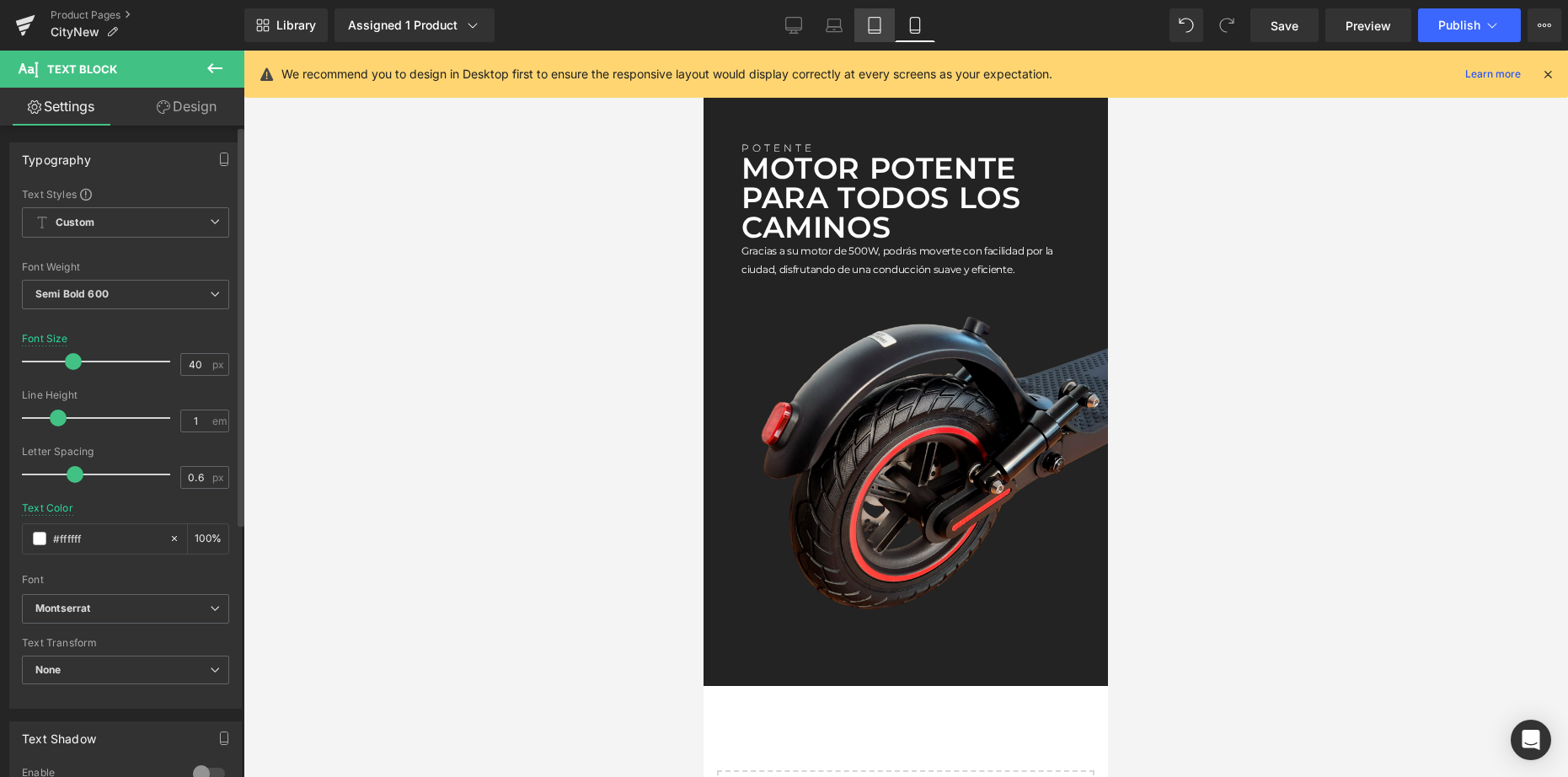
click at [865, 20] on link "Tablet" at bounding box center [874, 26] width 40 height 34
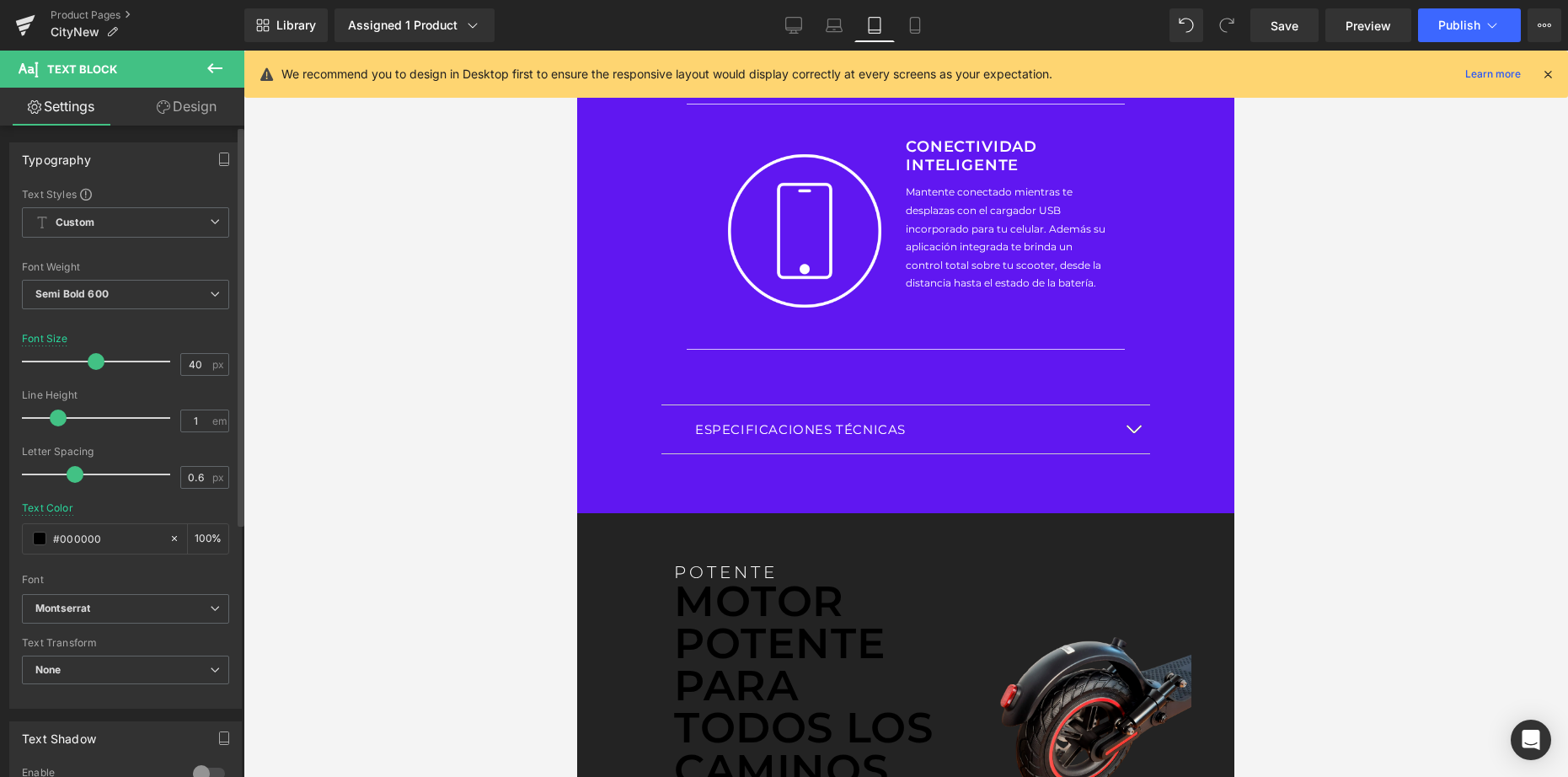
scroll to position [5357, 0]
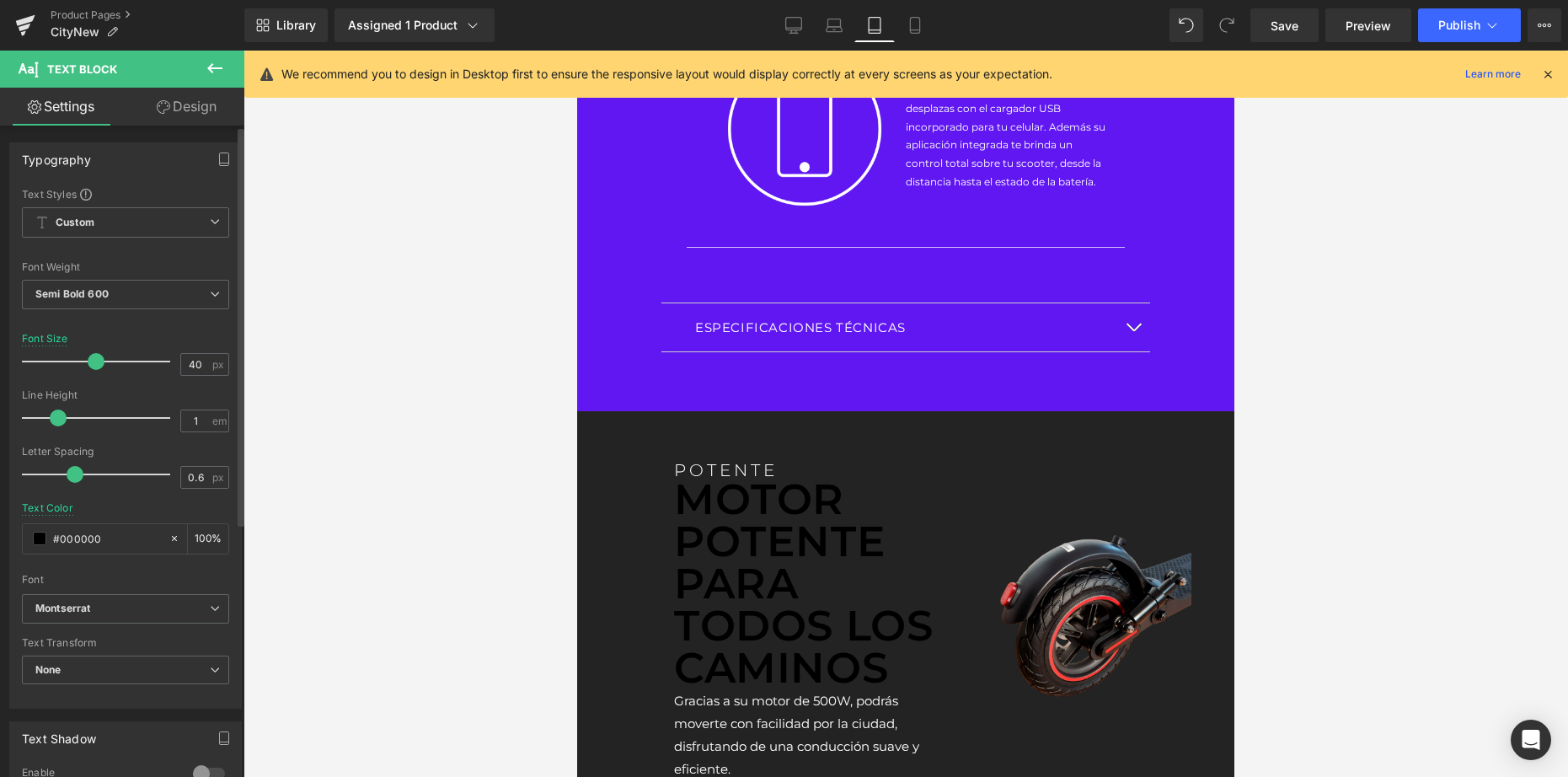
click at [42, 541] on span at bounding box center [40, 538] width 14 height 14
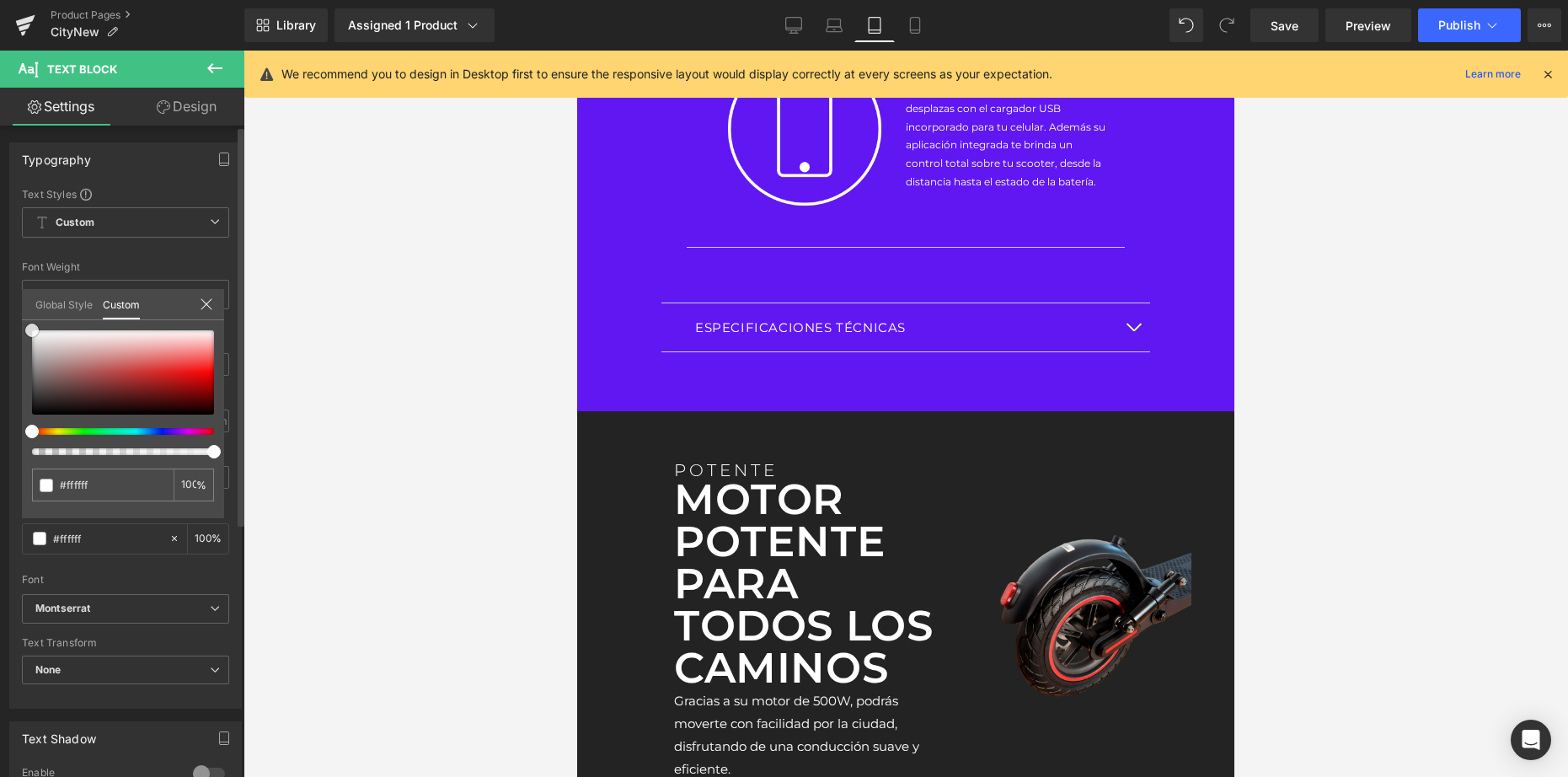
drag, startPoint x: 90, startPoint y: 364, endPoint x: 148, endPoint y: 316, distance: 75.3
click at [0, 243] on html "Text Block You are previewing how the will restyle your page. You can not edit …" at bounding box center [784, 388] width 1568 height 777
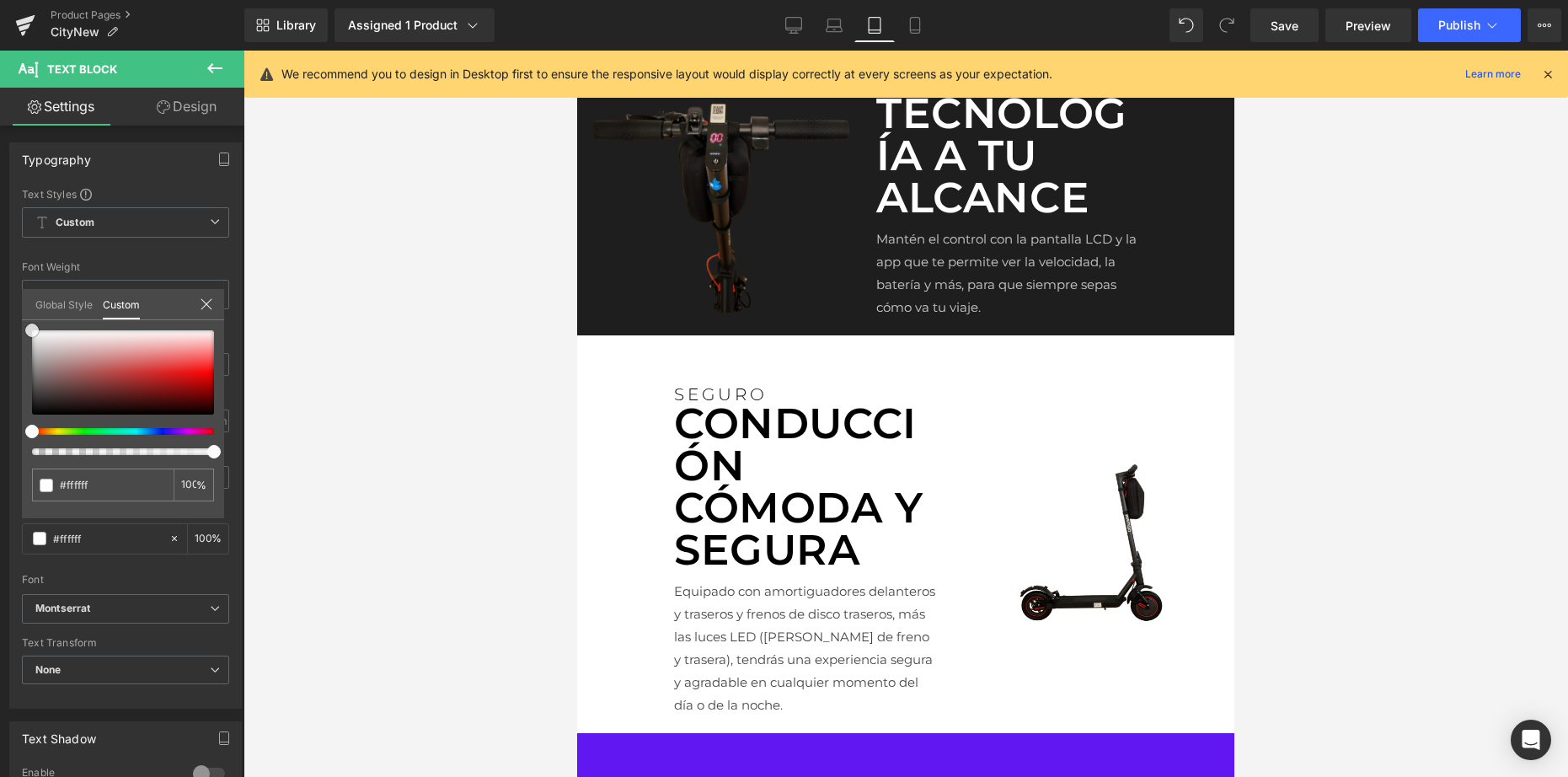
scroll to position [2214, 0]
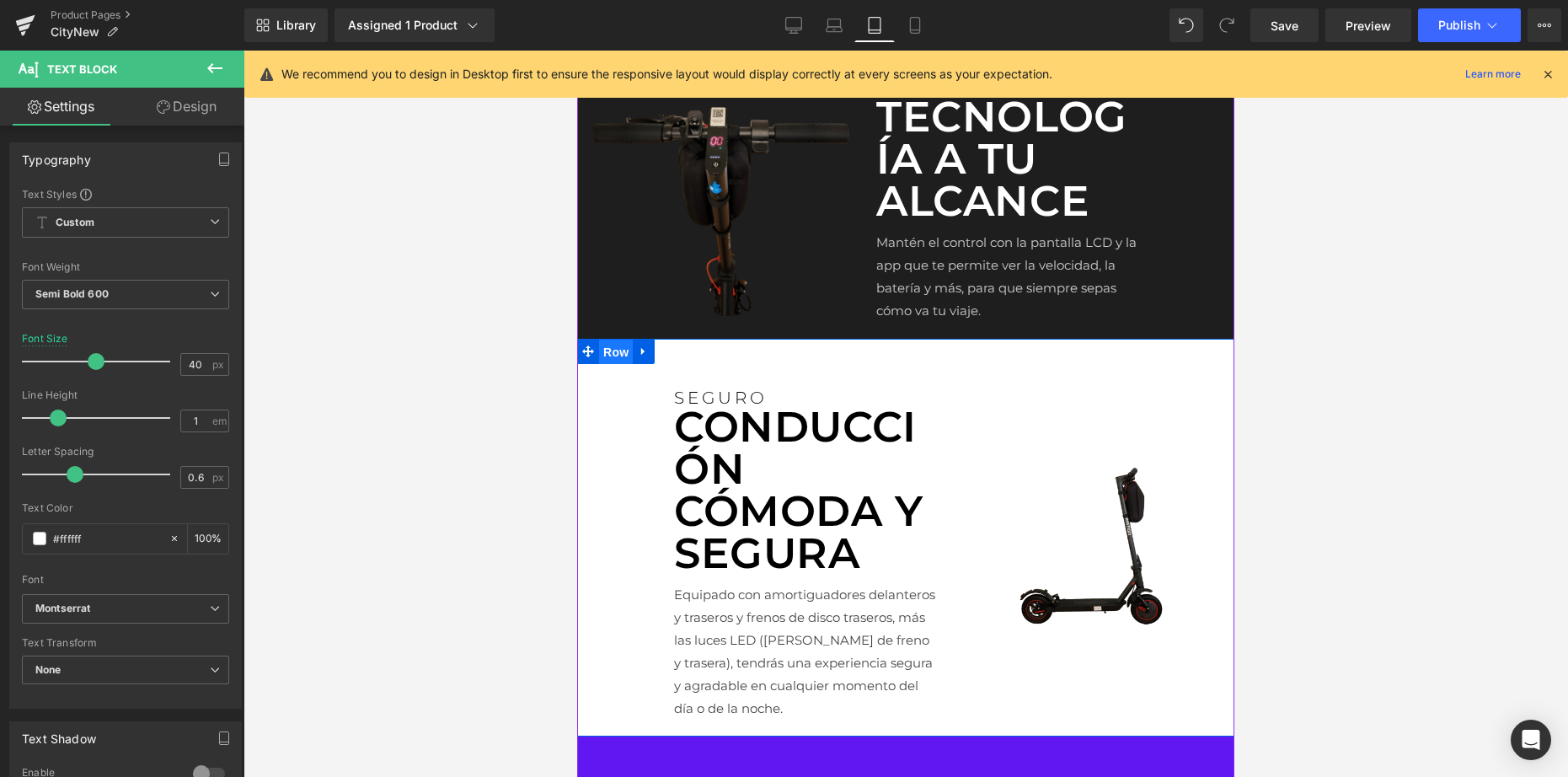
click at [619, 365] on span "Row" at bounding box center [616, 352] width 34 height 26
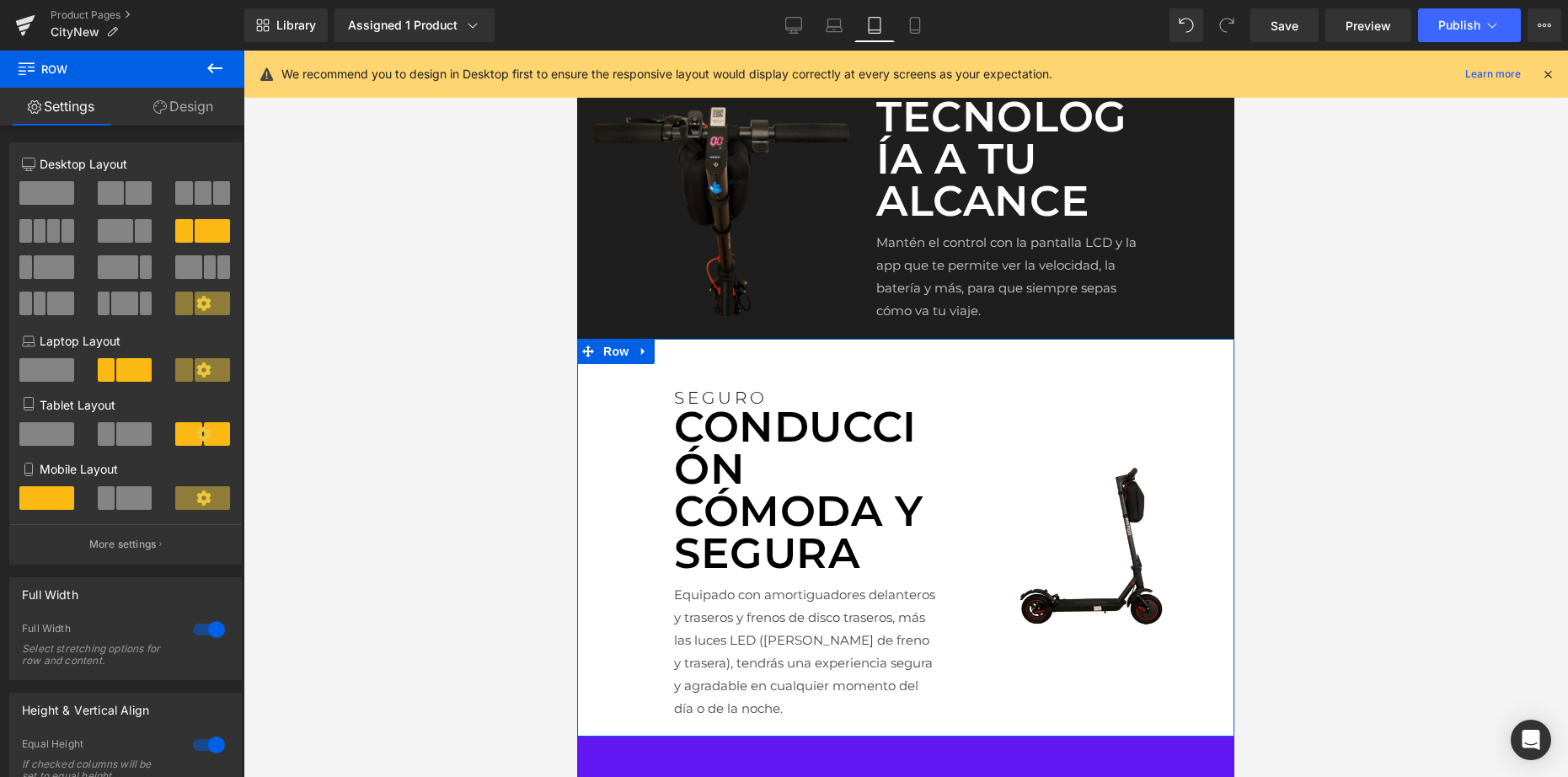
click at [175, 112] on link "Design" at bounding box center [182, 107] width 122 height 38
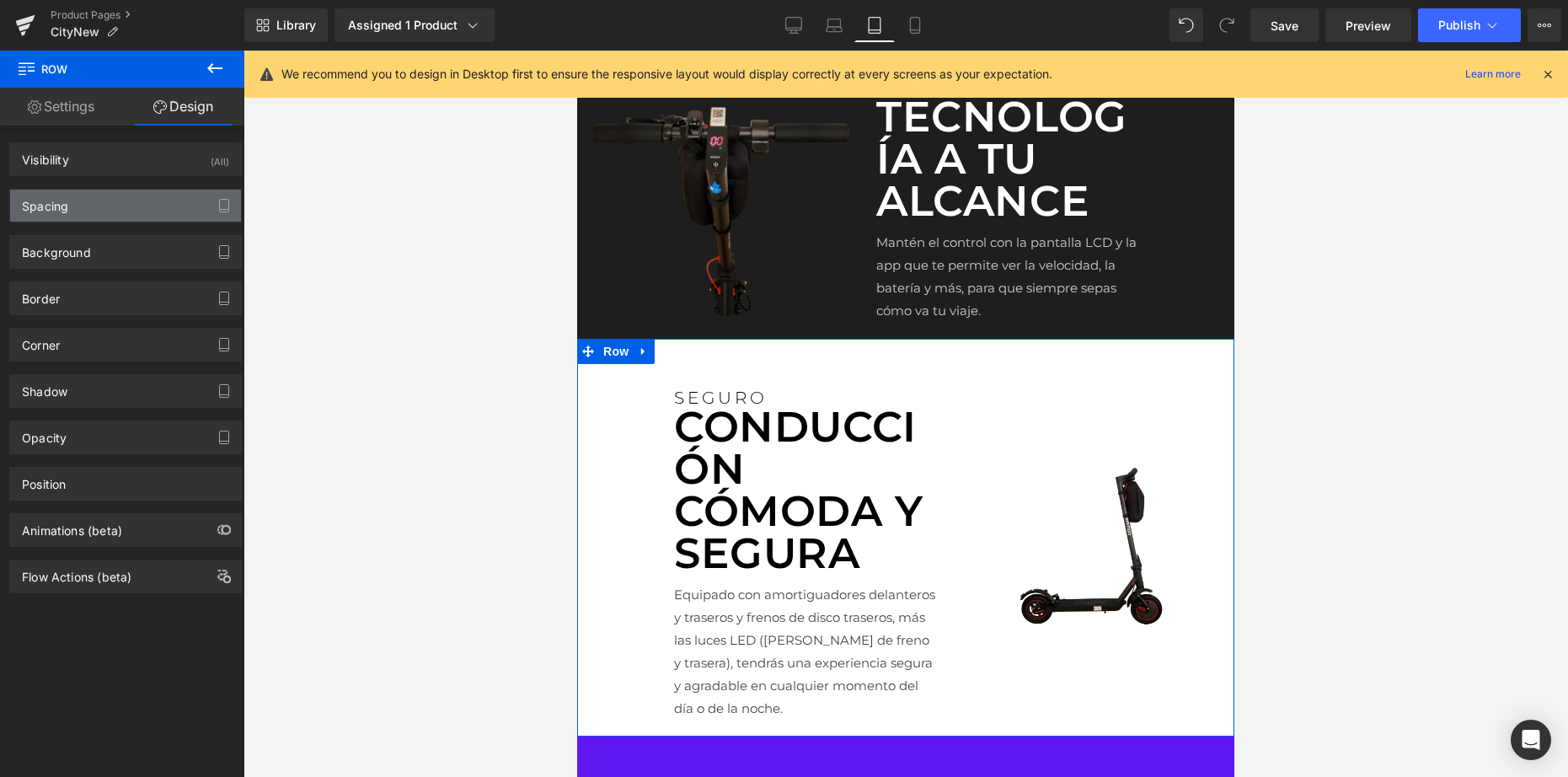
click at [131, 219] on div "Spacing" at bounding box center [125, 206] width 231 height 32
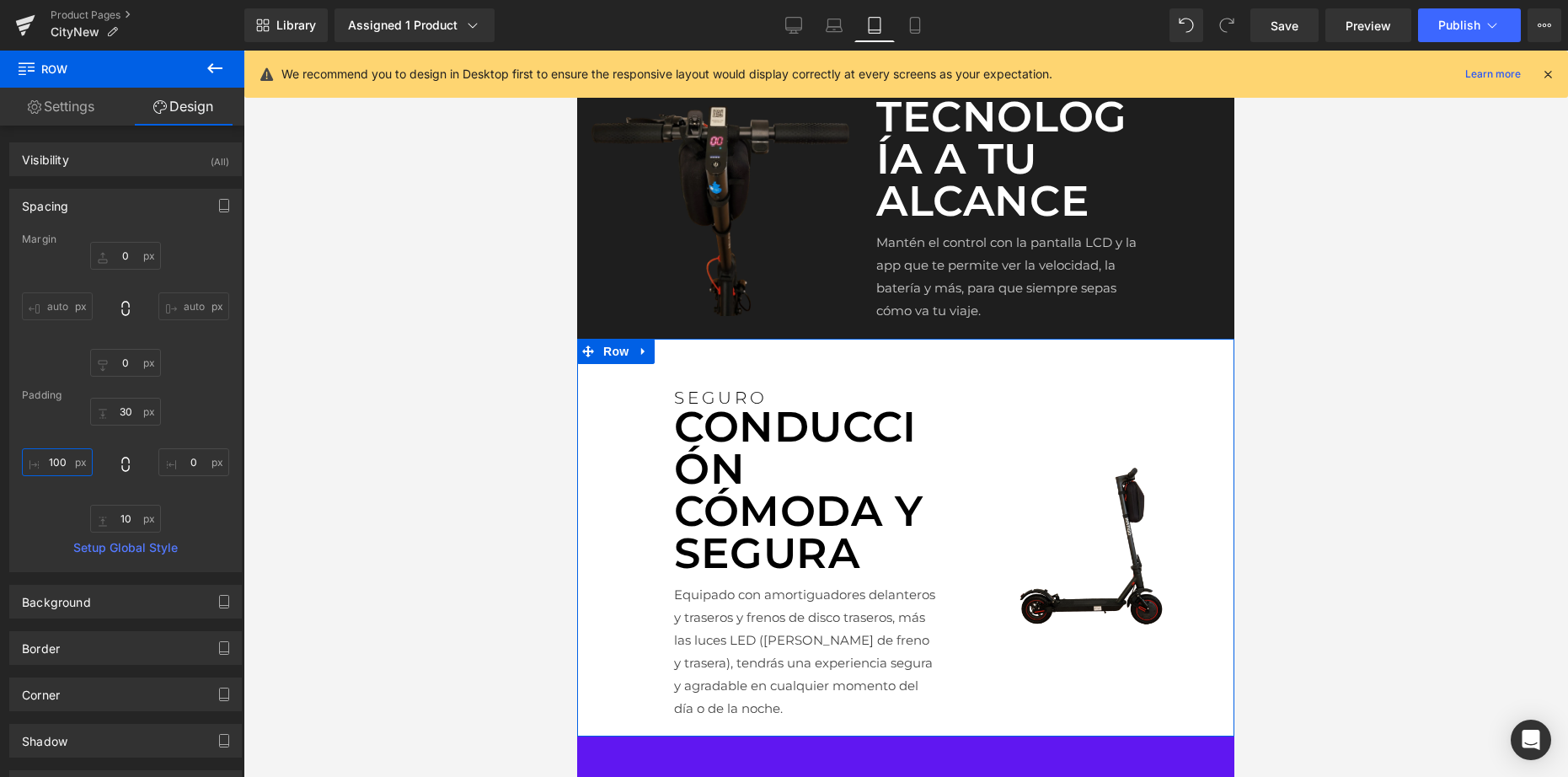
click at [70, 463] on input "100" at bounding box center [57, 462] width 71 height 28
type input "1"
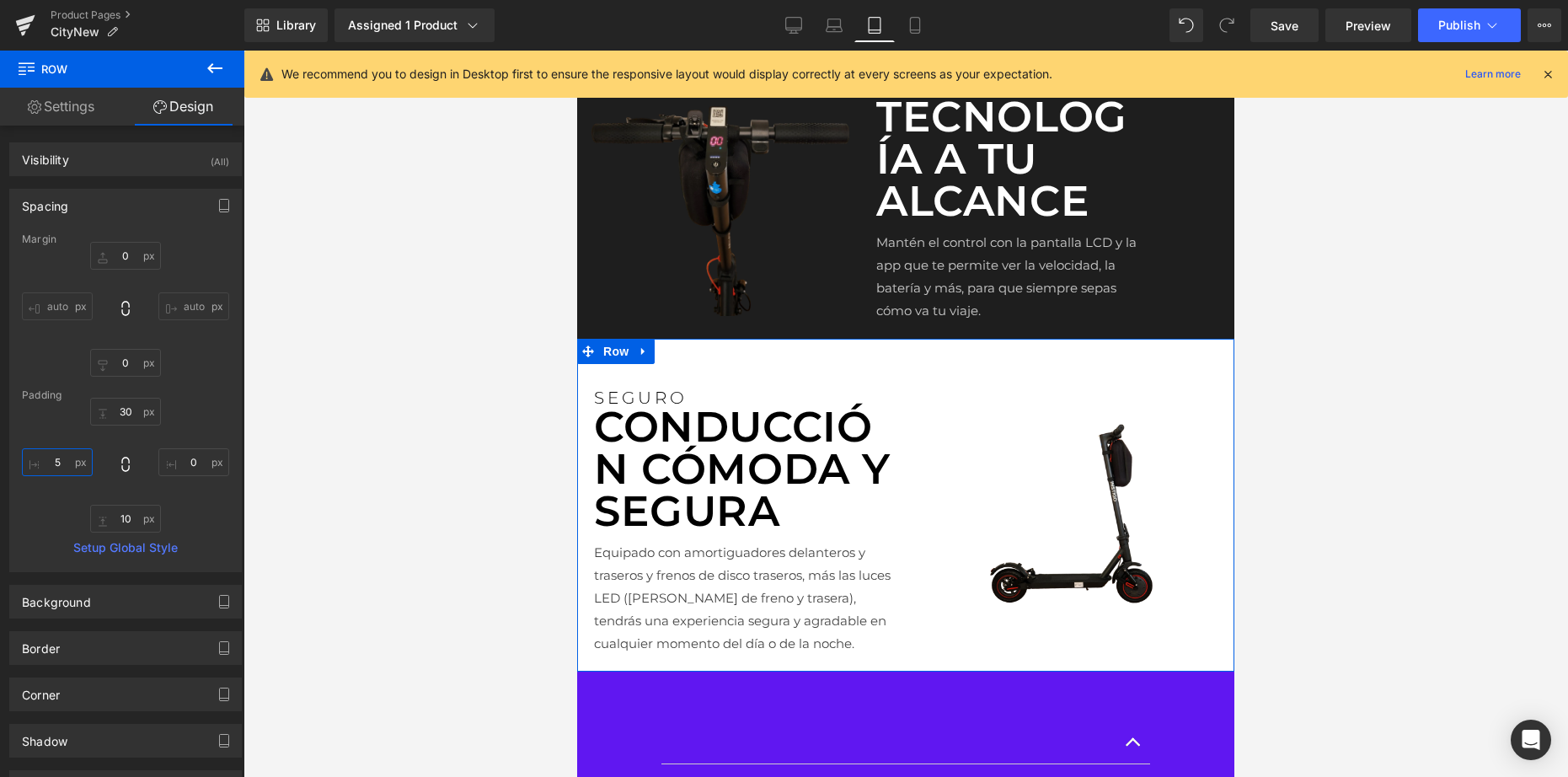
type input "50"
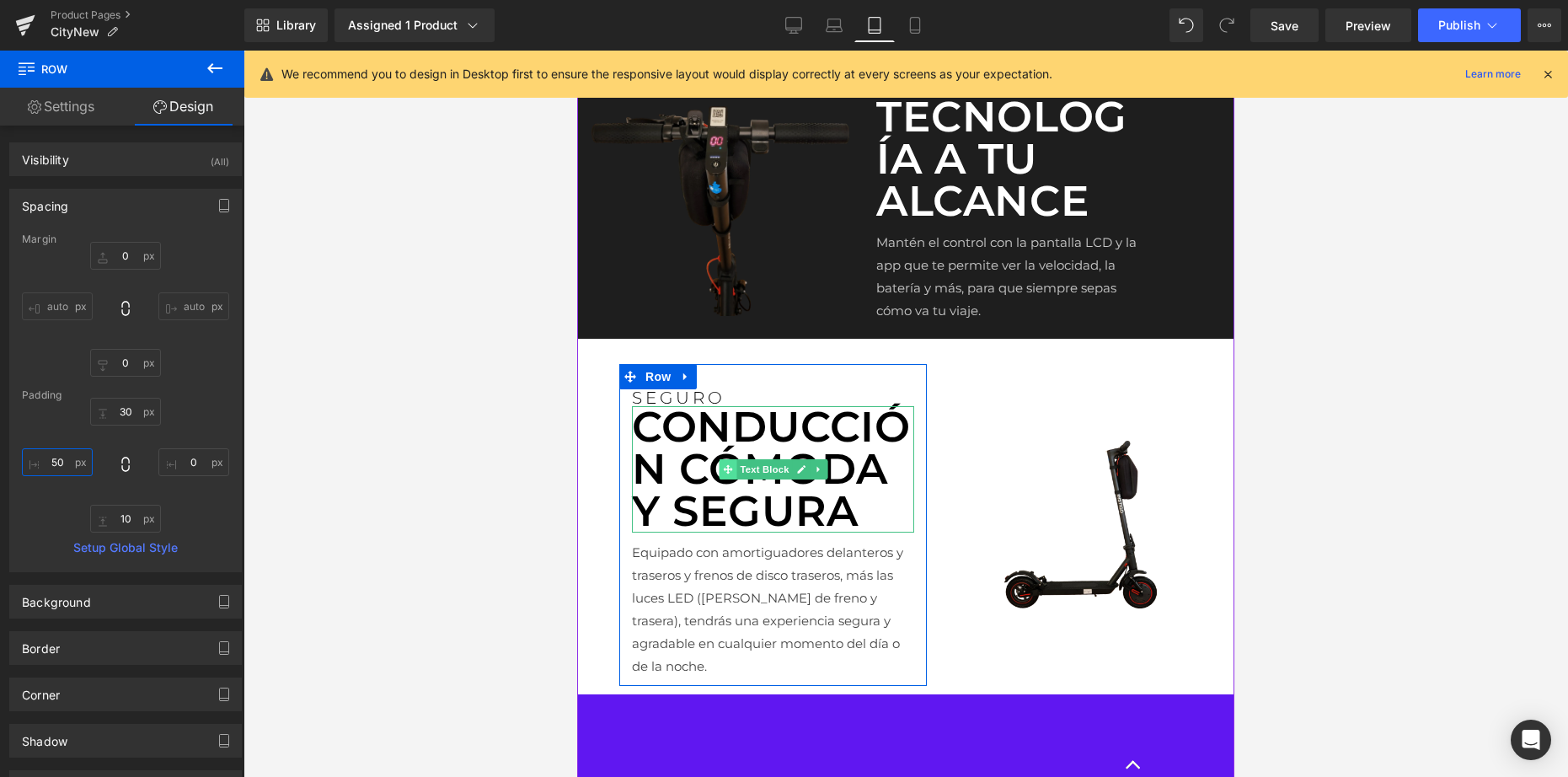
click at [732, 479] on span at bounding box center [727, 469] width 18 height 20
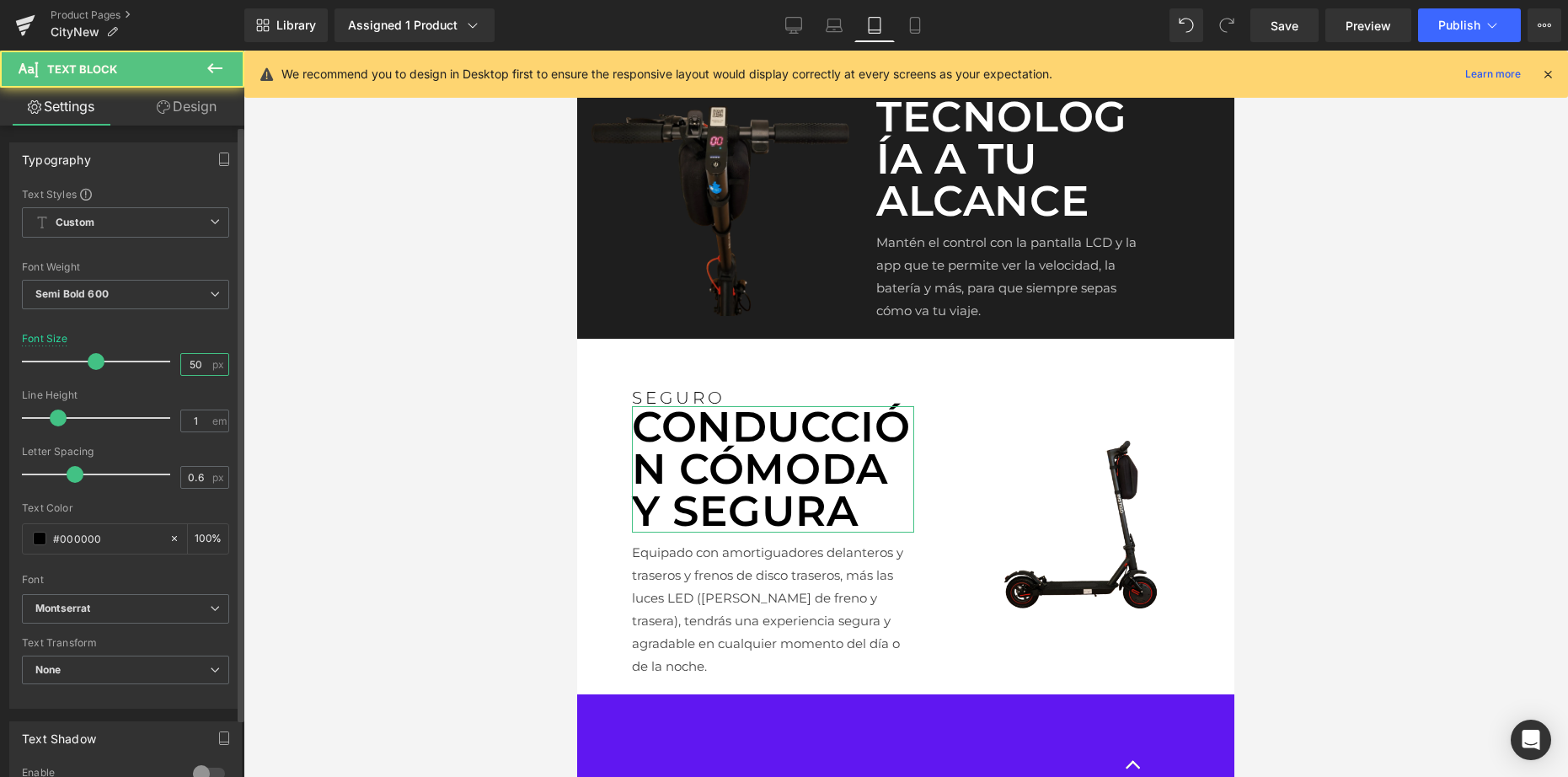
click at [194, 362] on input "50" at bounding box center [195, 364] width 30 height 21
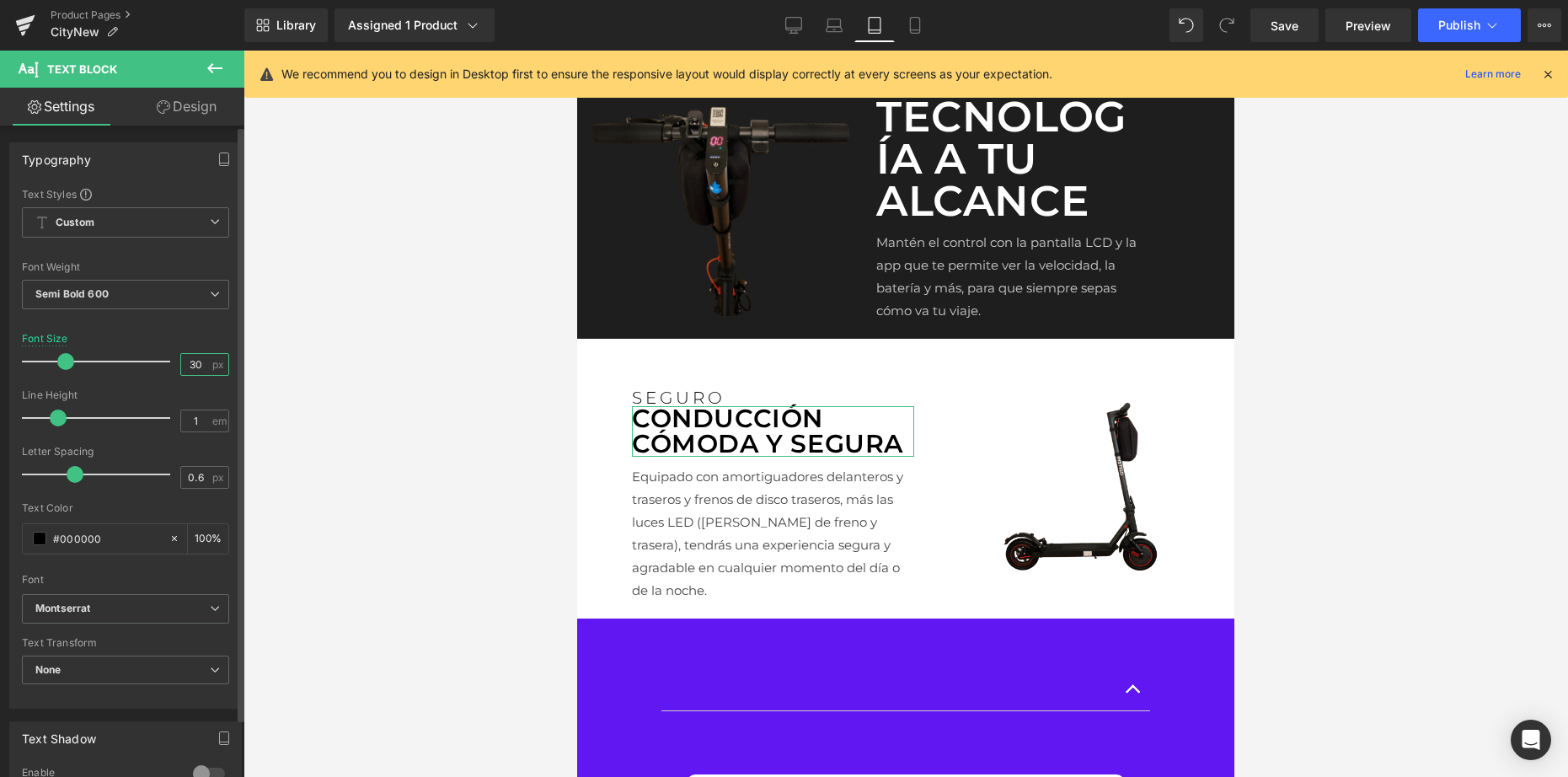
type input "3"
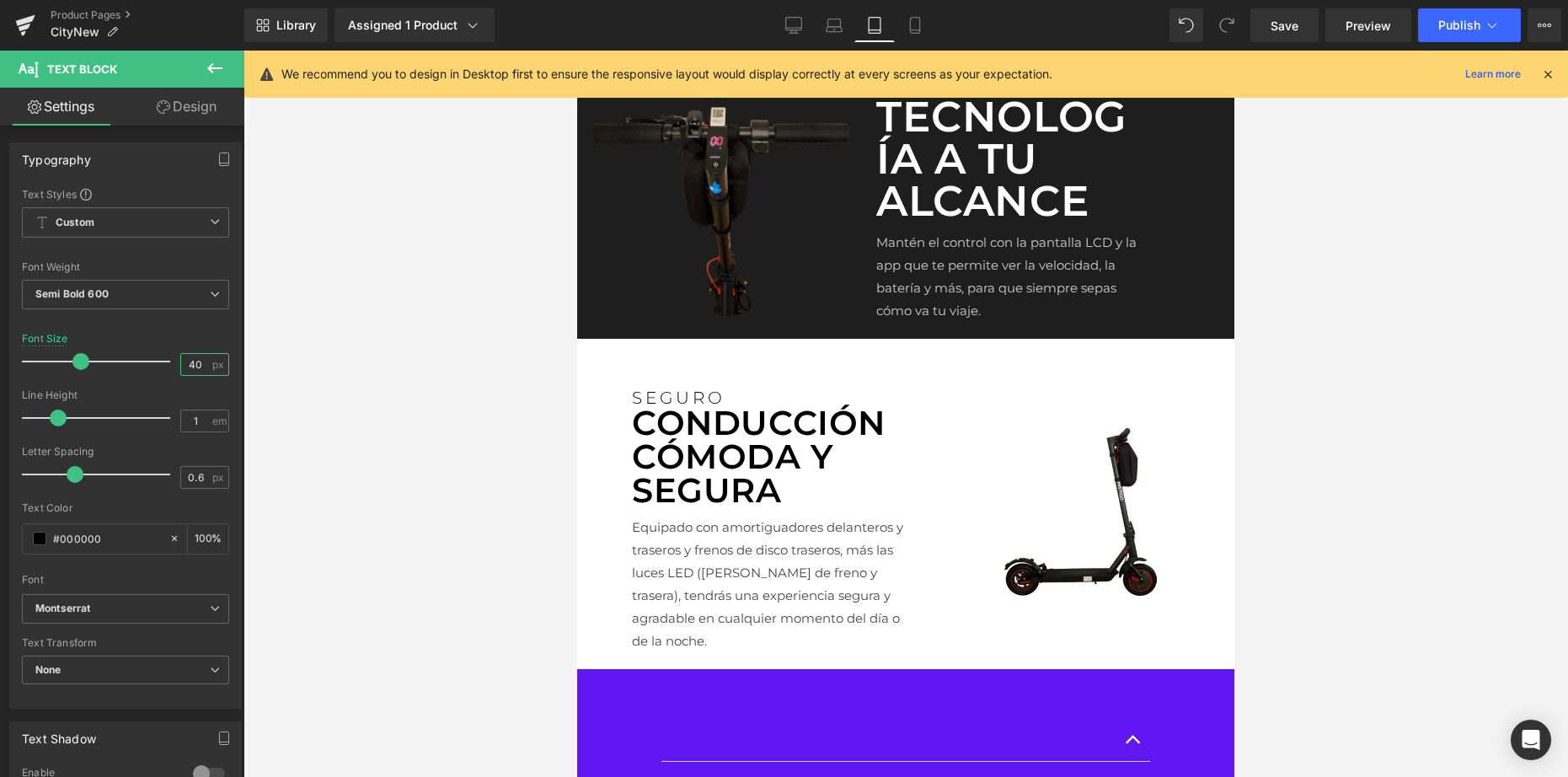
type input "40"
click at [638, 357] on icon at bounding box center [638, 351] width 9 height 10
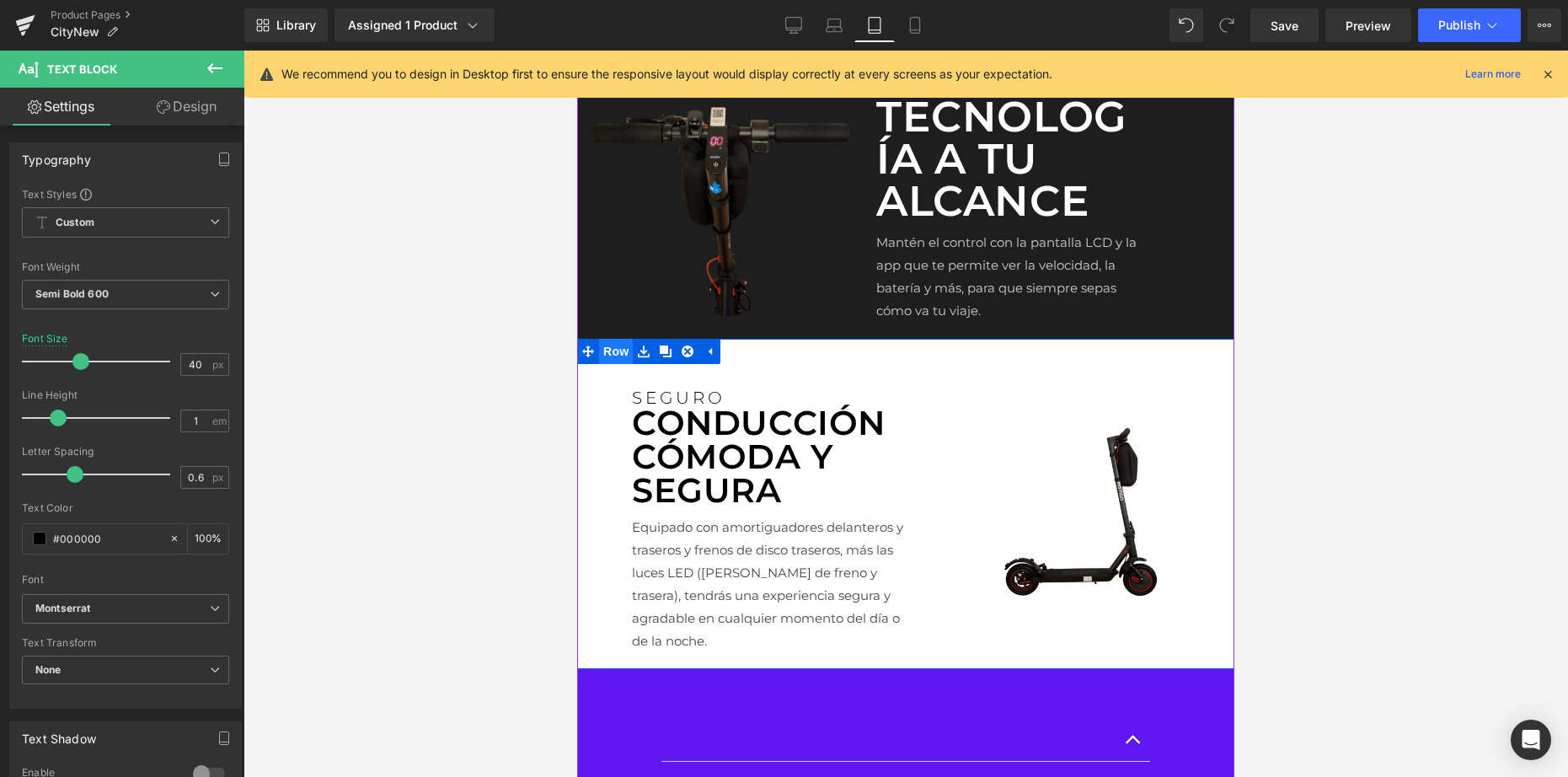
click at [614, 364] on span "Row" at bounding box center [616, 351] width 34 height 26
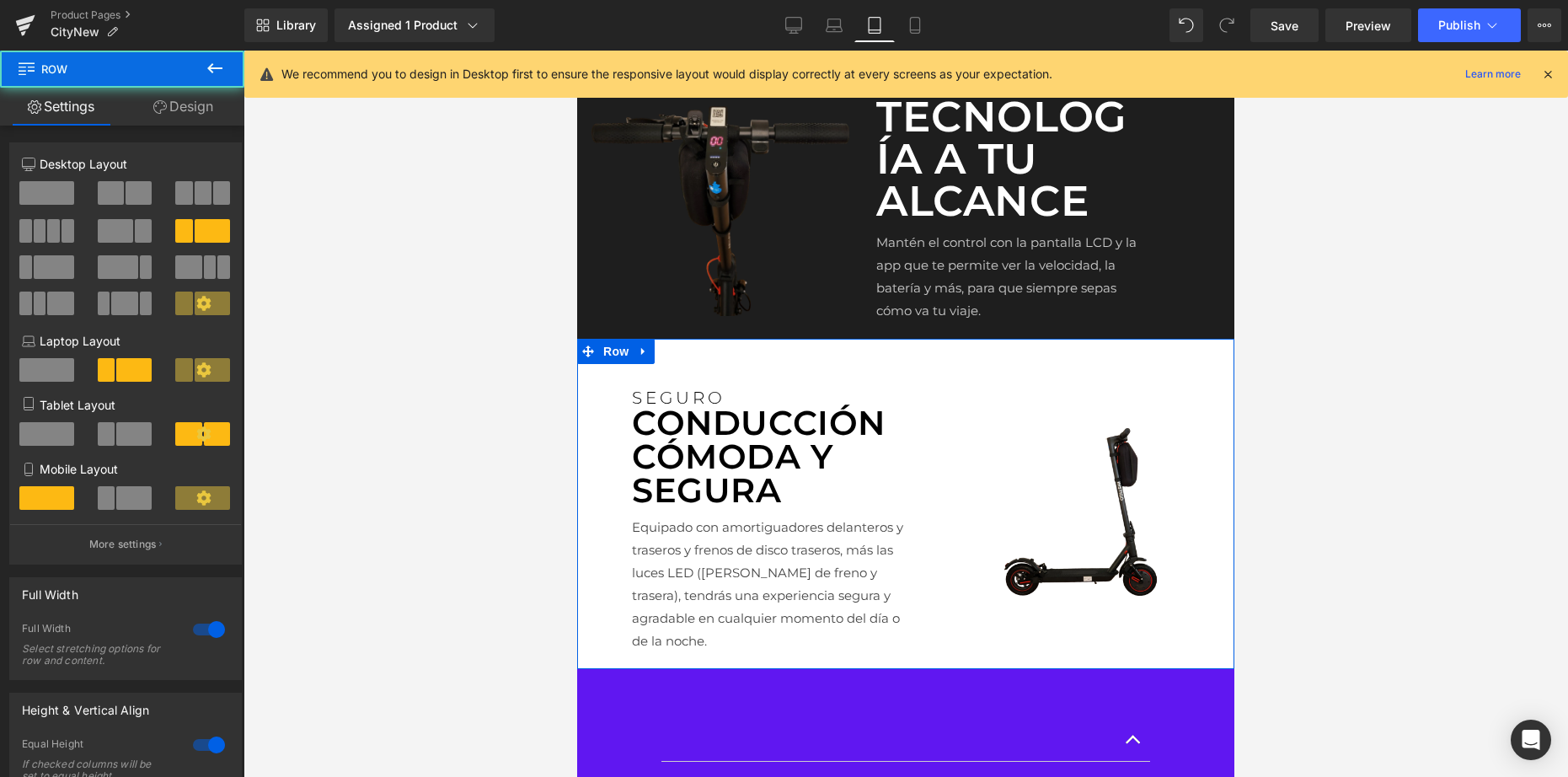
click at [159, 118] on link "Design" at bounding box center [182, 107] width 122 height 38
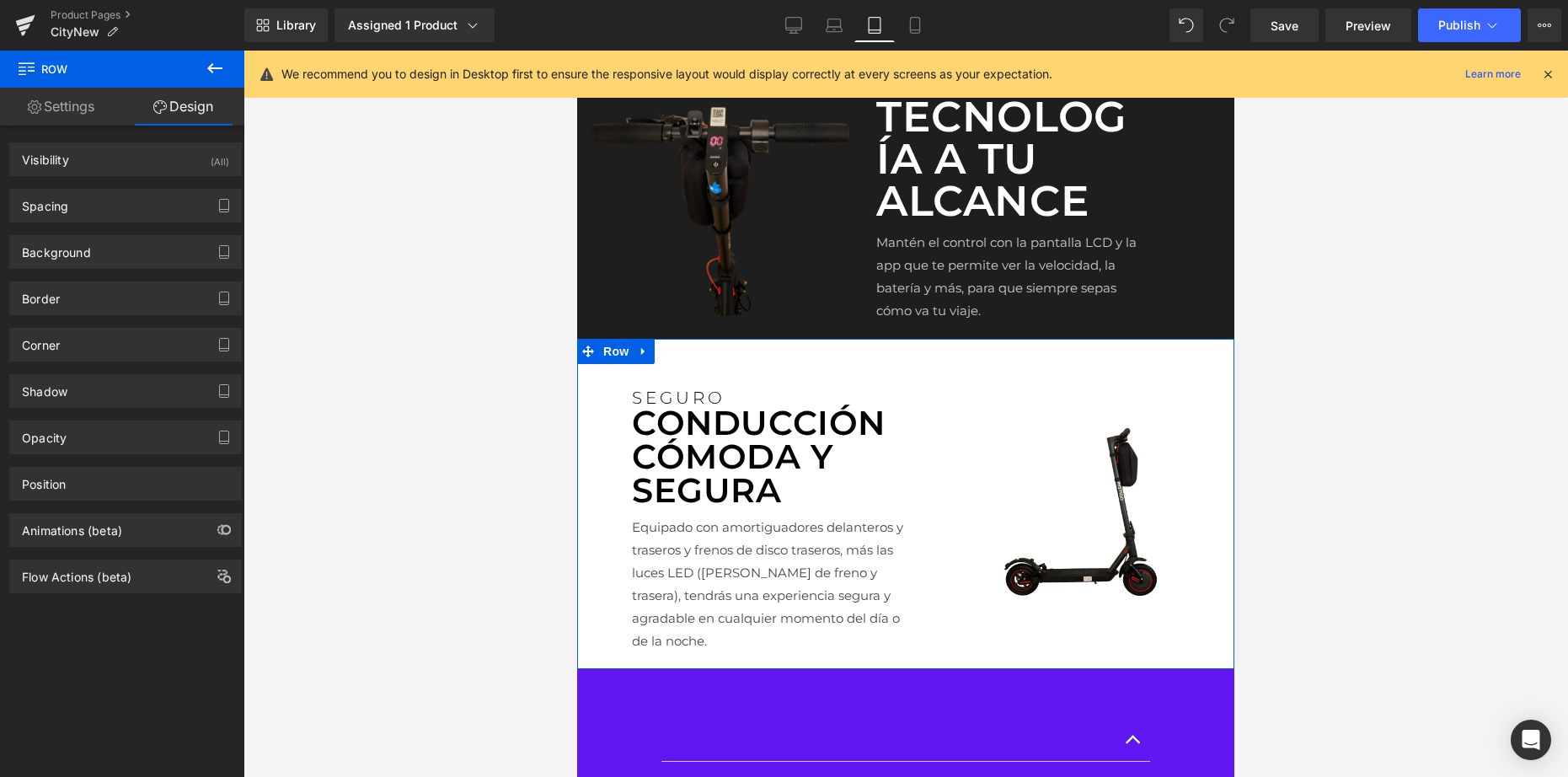
click at [125, 187] on div "Spacing Margin 0 auto 0 auto Padding 30 0 10 50 Setup Global Style" at bounding box center [125, 199] width 252 height 46
click at [127, 200] on div "Spacing" at bounding box center [125, 206] width 231 height 32
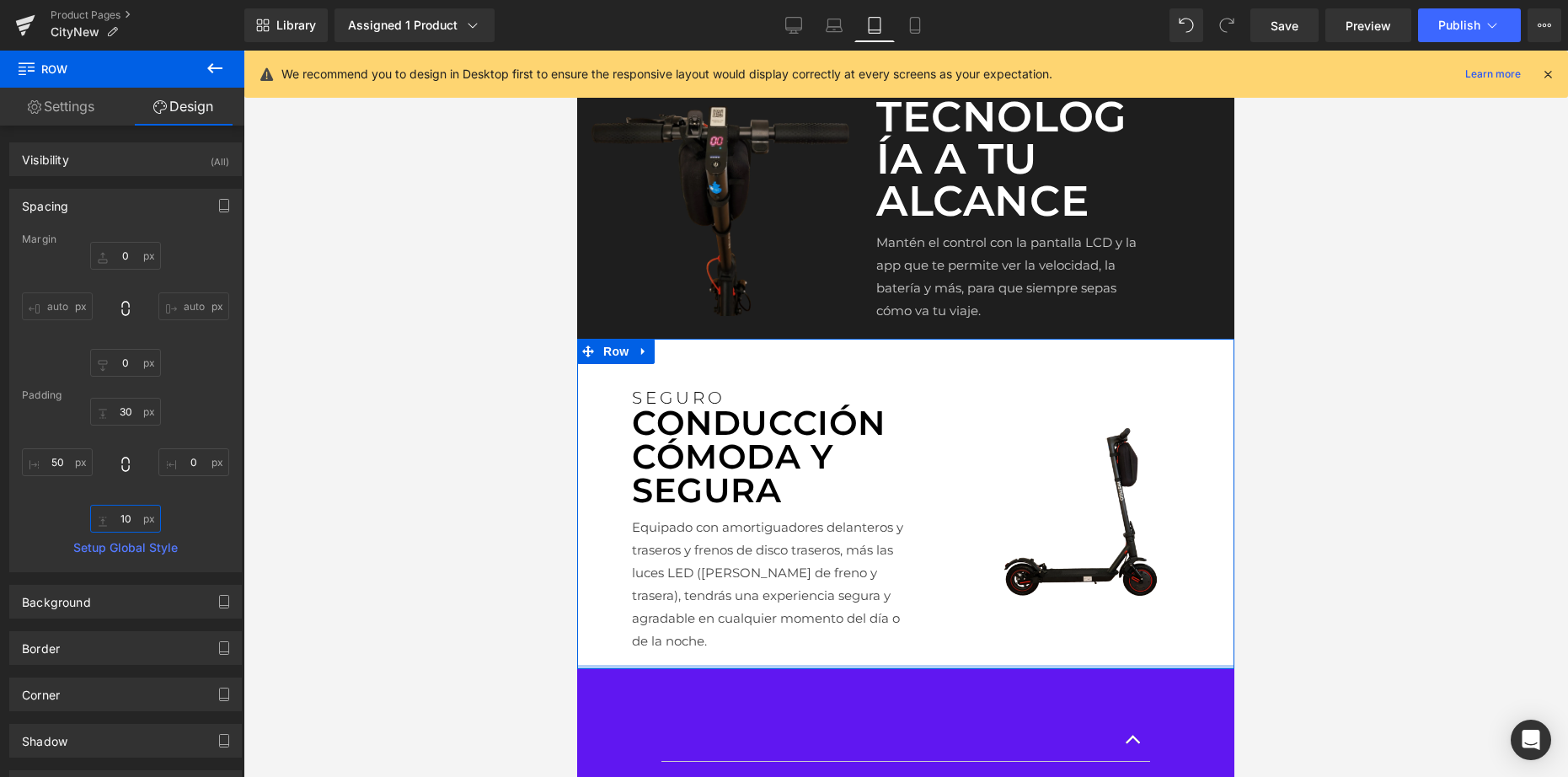
click at [136, 517] on input "10" at bounding box center [125, 519] width 71 height 28
type input "1"
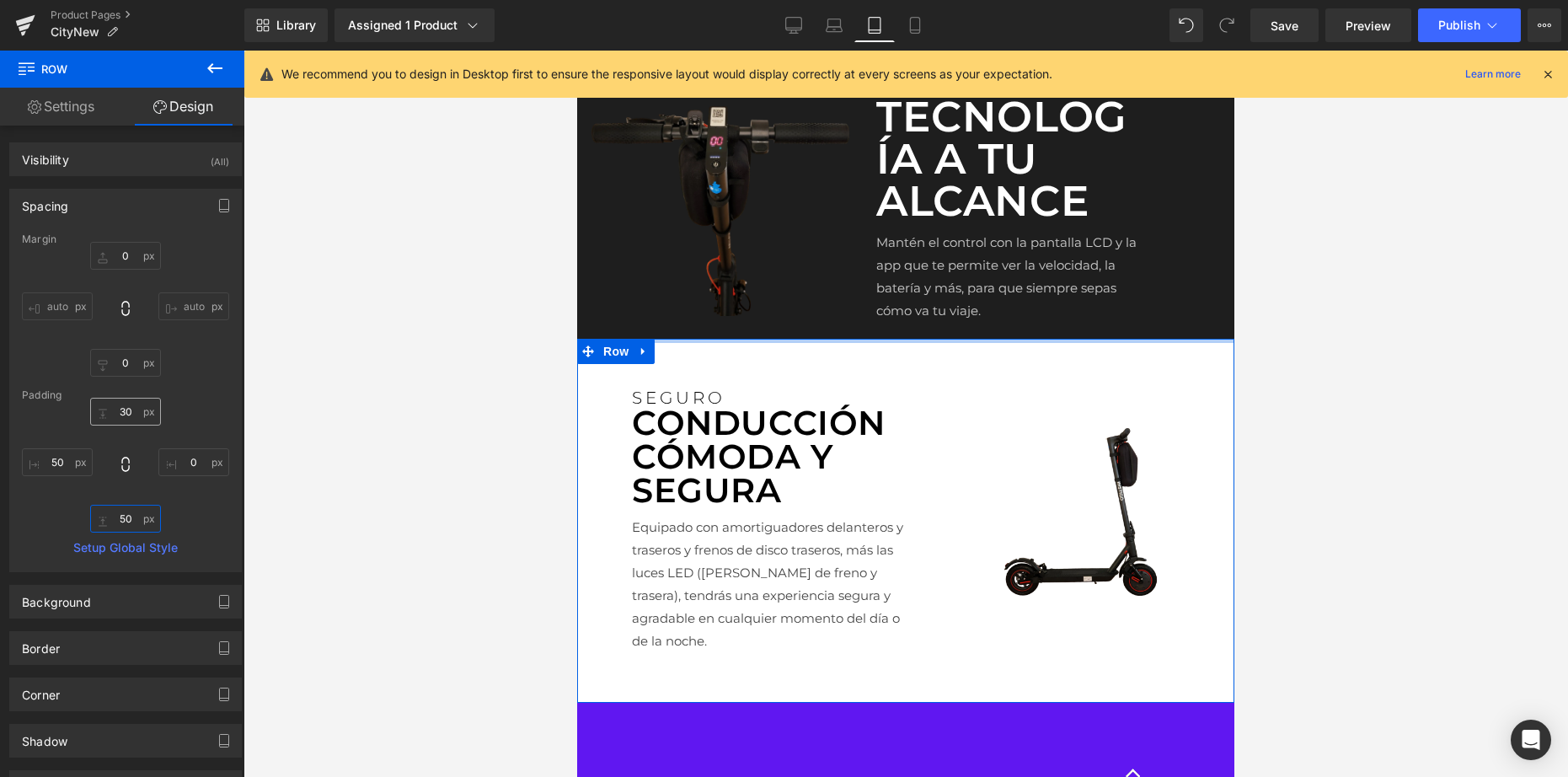
type input "50"
click at [127, 409] on input "30" at bounding box center [125, 411] width 71 height 28
type input "3"
type input "50"
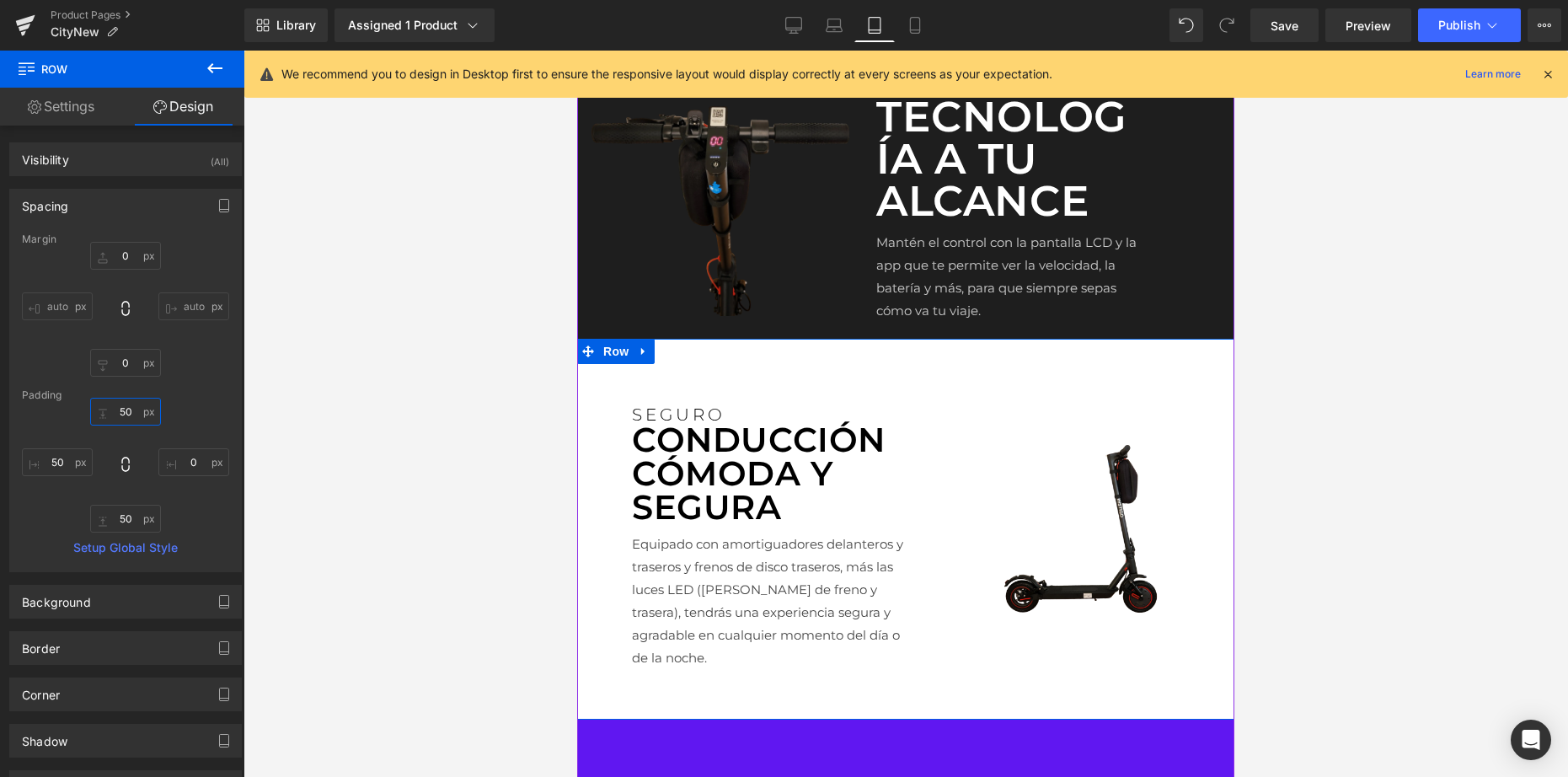
scroll to position [1901, 0]
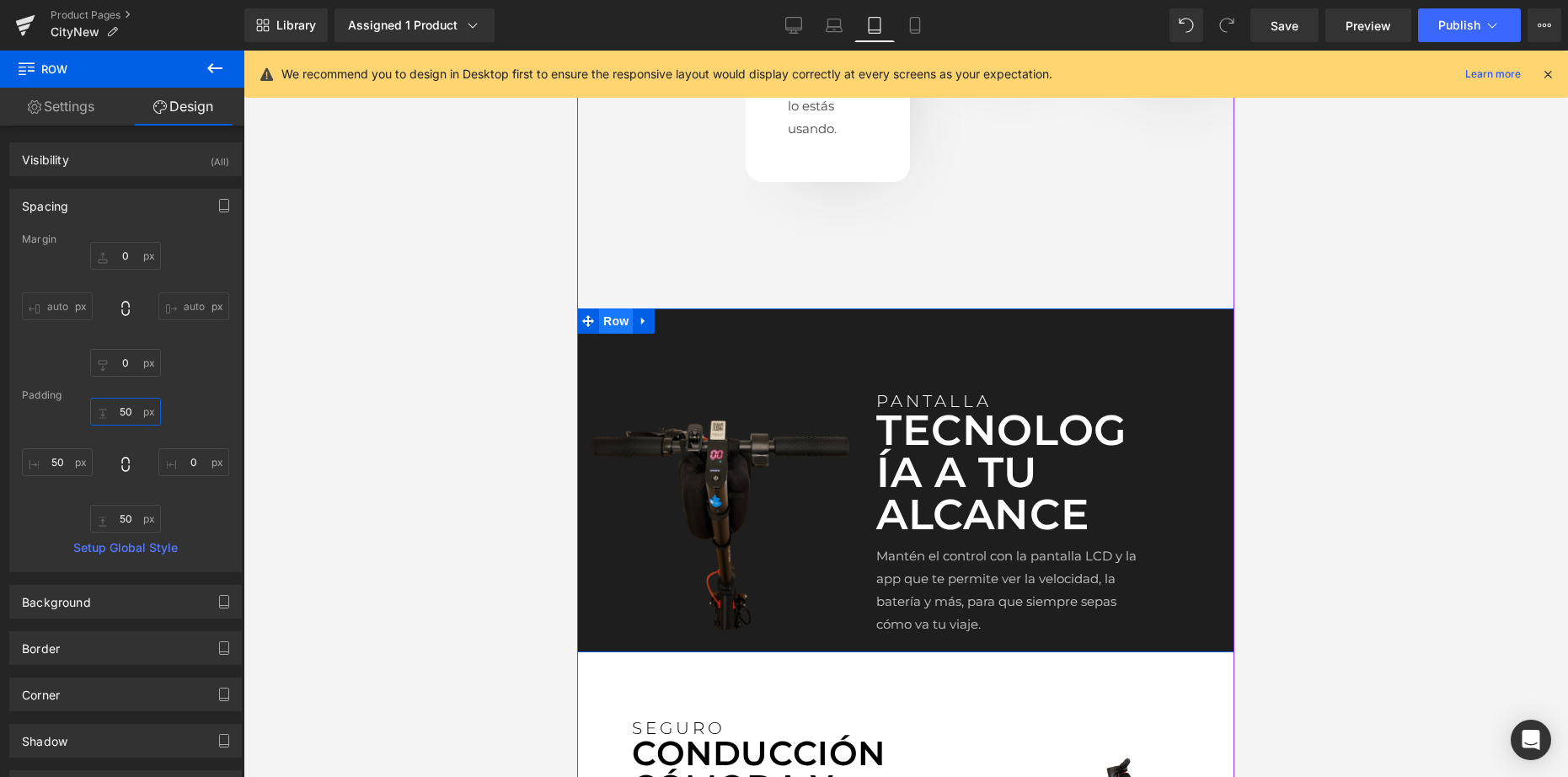
click at [610, 333] on span "Row" at bounding box center [616, 322] width 34 height 26
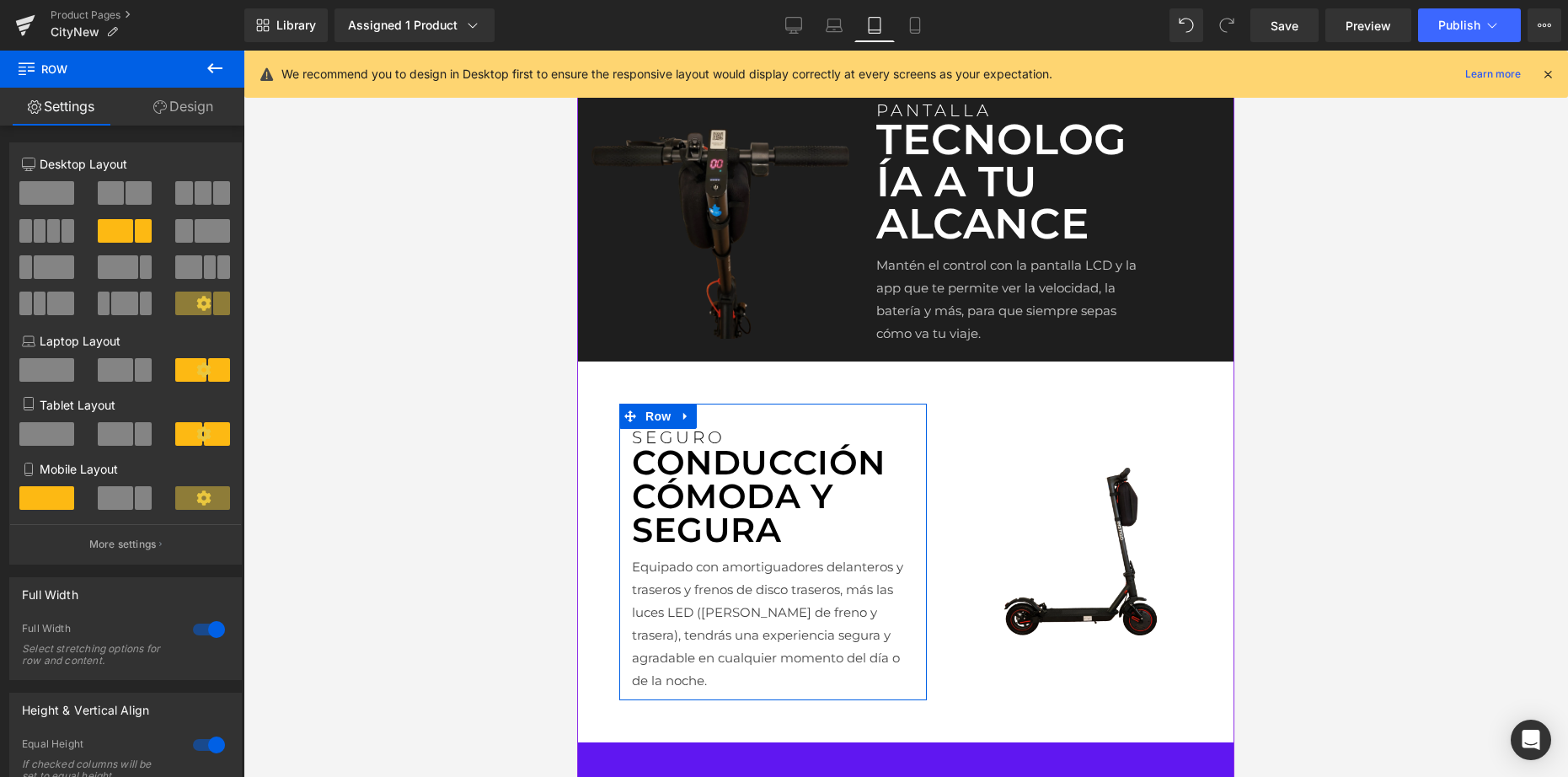
scroll to position [2171, 0]
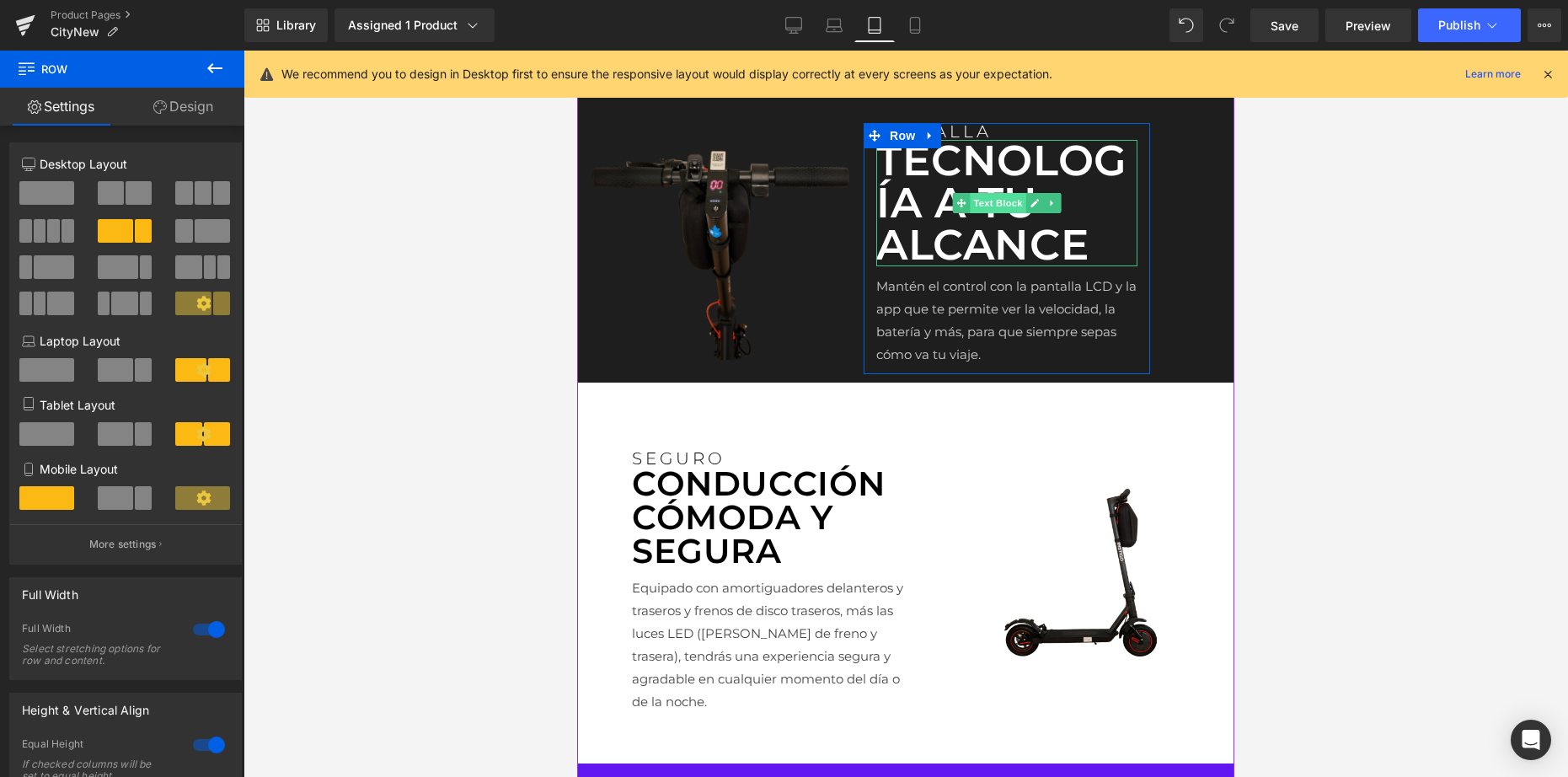
click at [994, 213] on span "Text Block" at bounding box center [997, 203] width 55 height 20
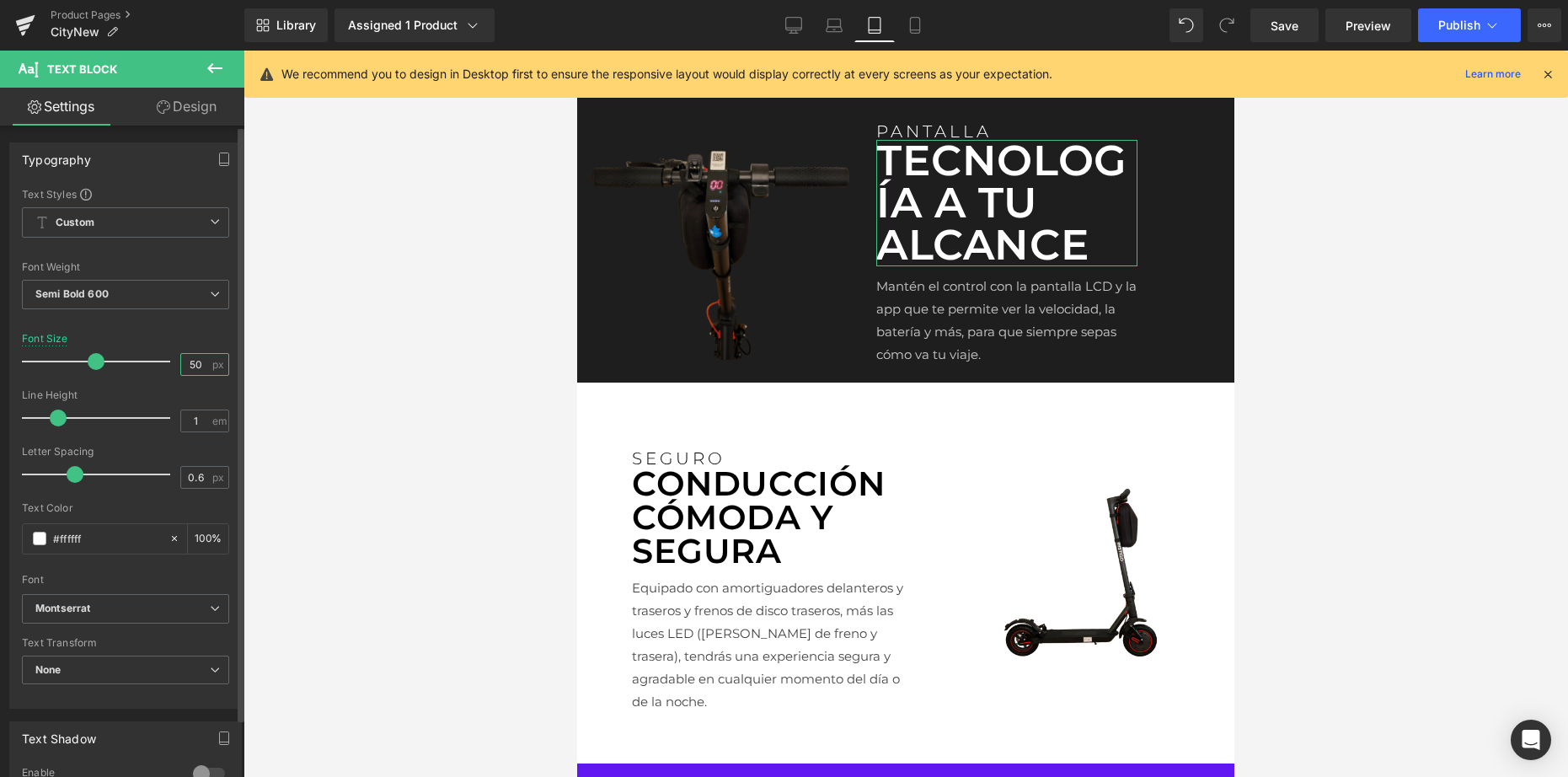
click at [191, 361] on input "50" at bounding box center [195, 364] width 30 height 21
type input "40"
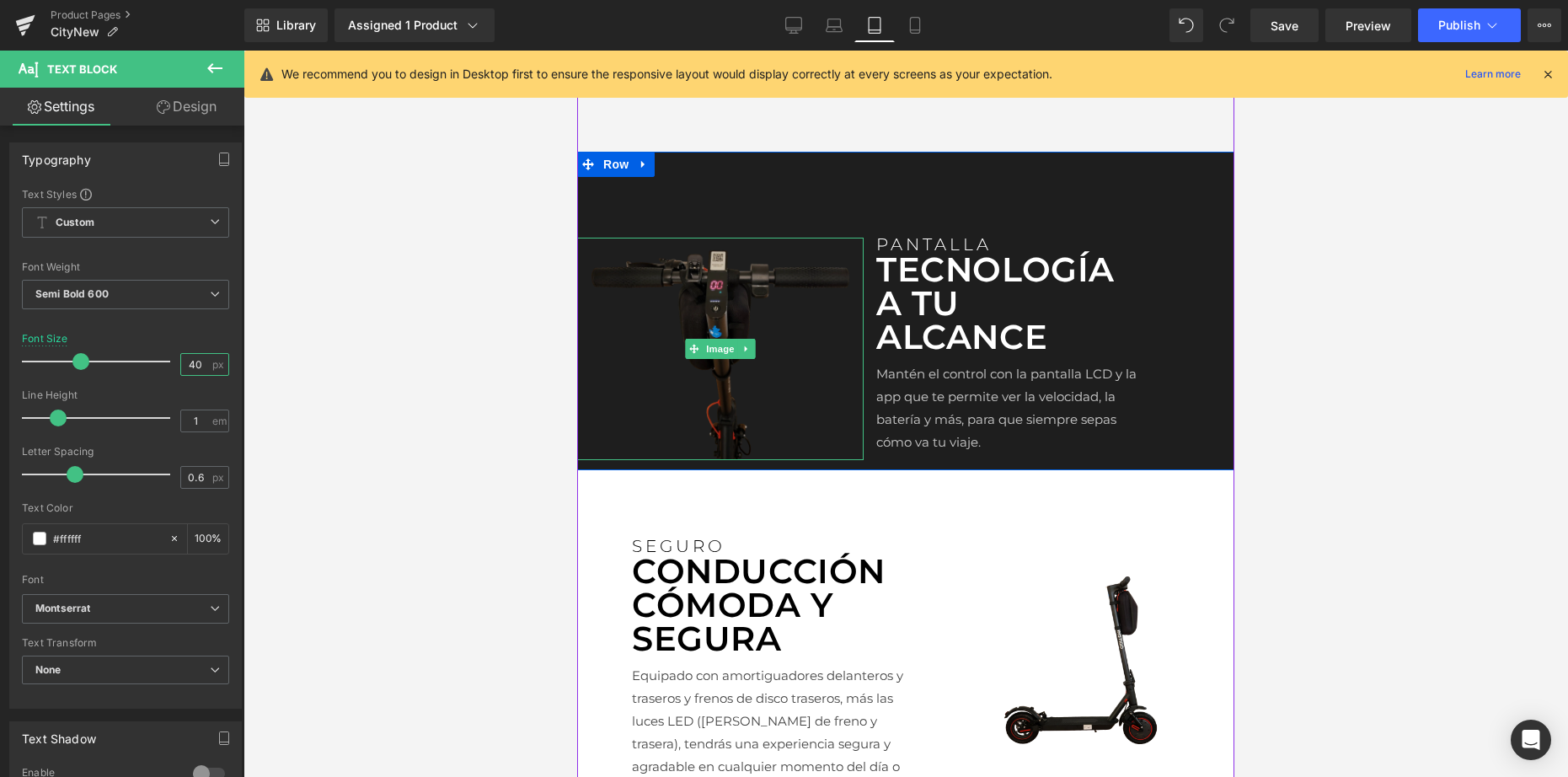
scroll to position [2055, 0]
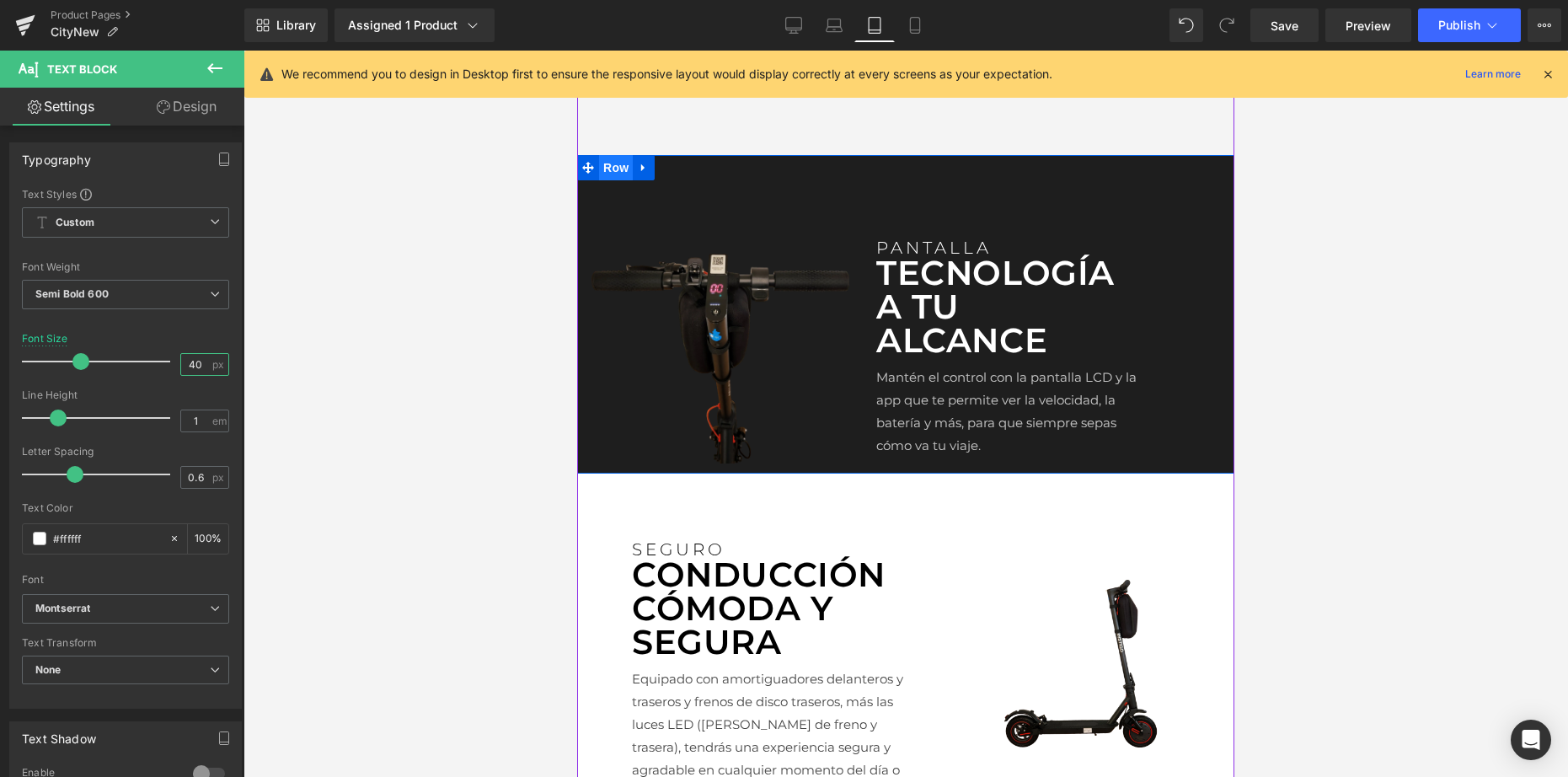
click at [619, 180] on span "Row" at bounding box center [616, 168] width 34 height 26
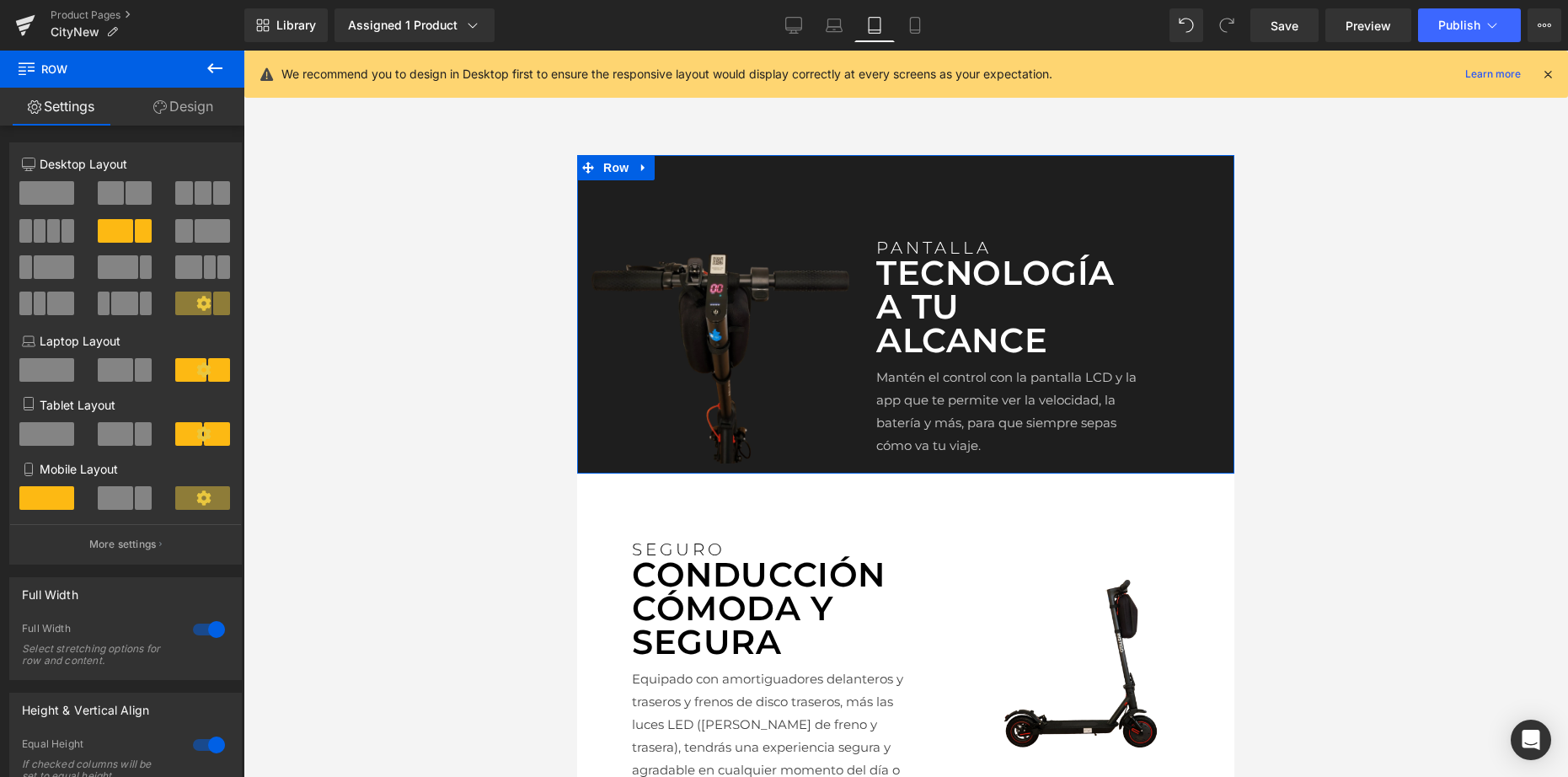
click at [183, 112] on link "Design" at bounding box center [182, 107] width 122 height 38
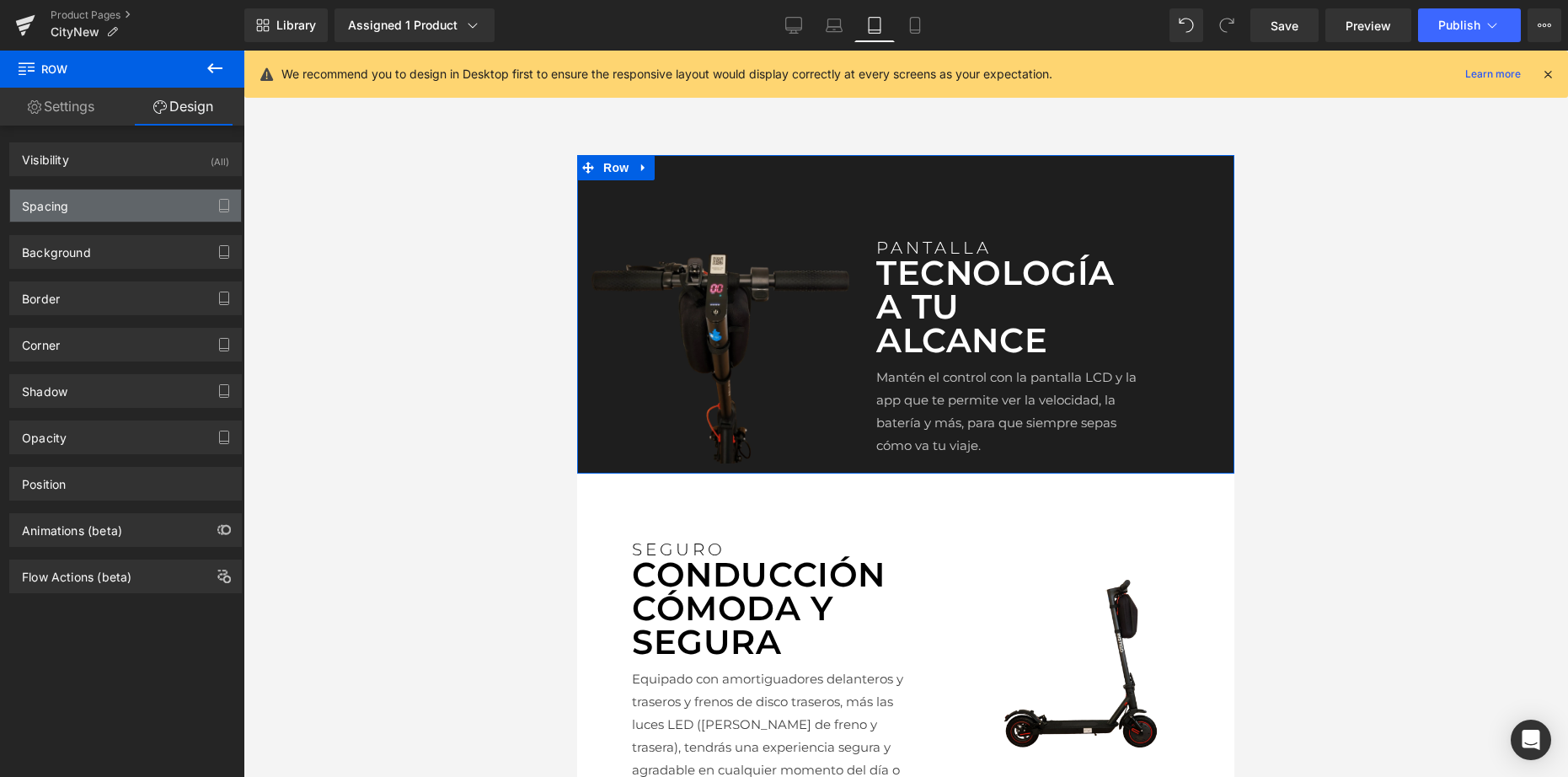
click at [126, 212] on div "Spacing" at bounding box center [125, 206] width 231 height 32
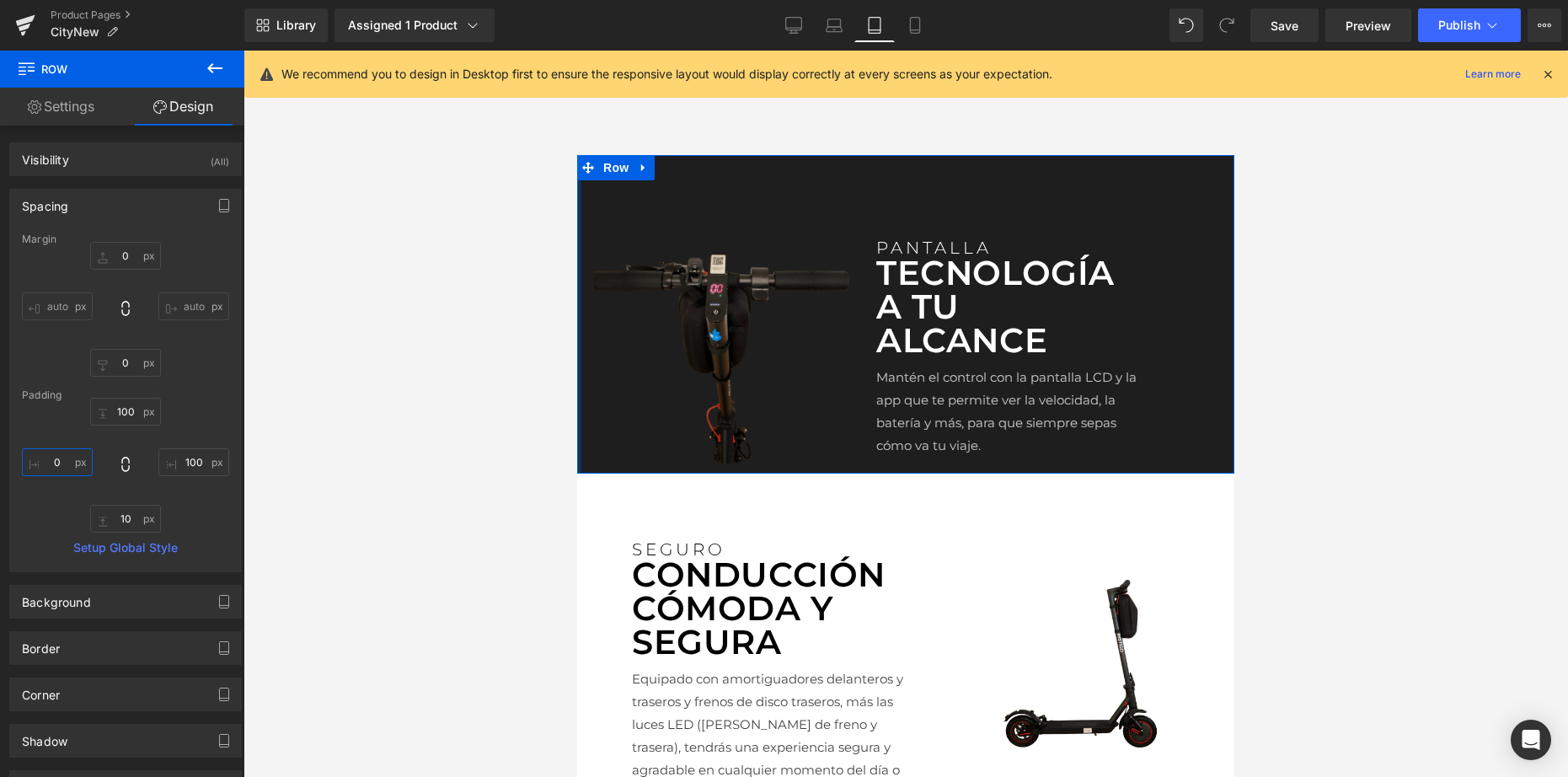
click at [66, 469] on input "text" at bounding box center [57, 462] width 71 height 28
click at [132, 527] on input "text" at bounding box center [125, 519] width 71 height 28
type input "100"
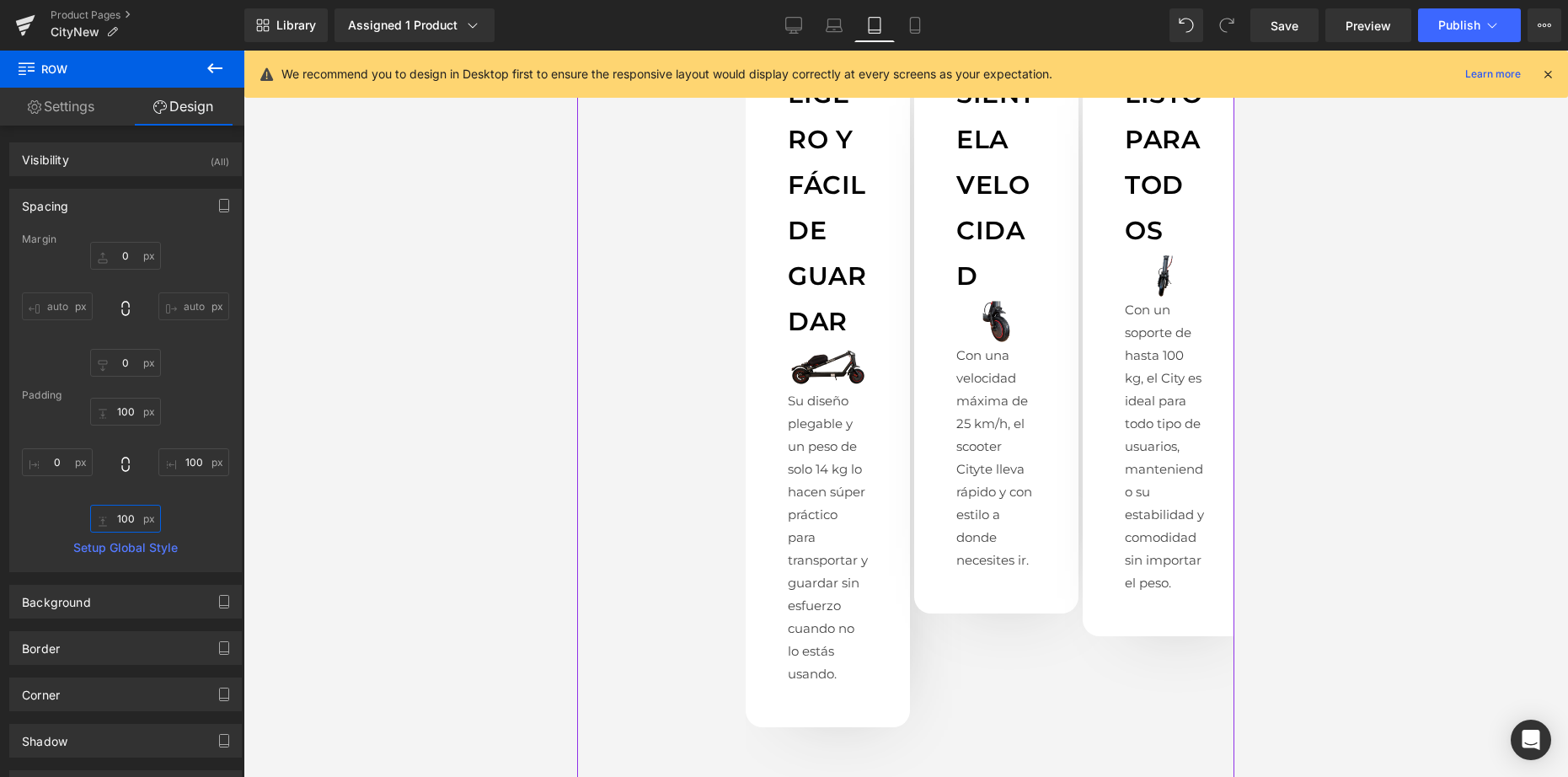
scroll to position [1070, 0]
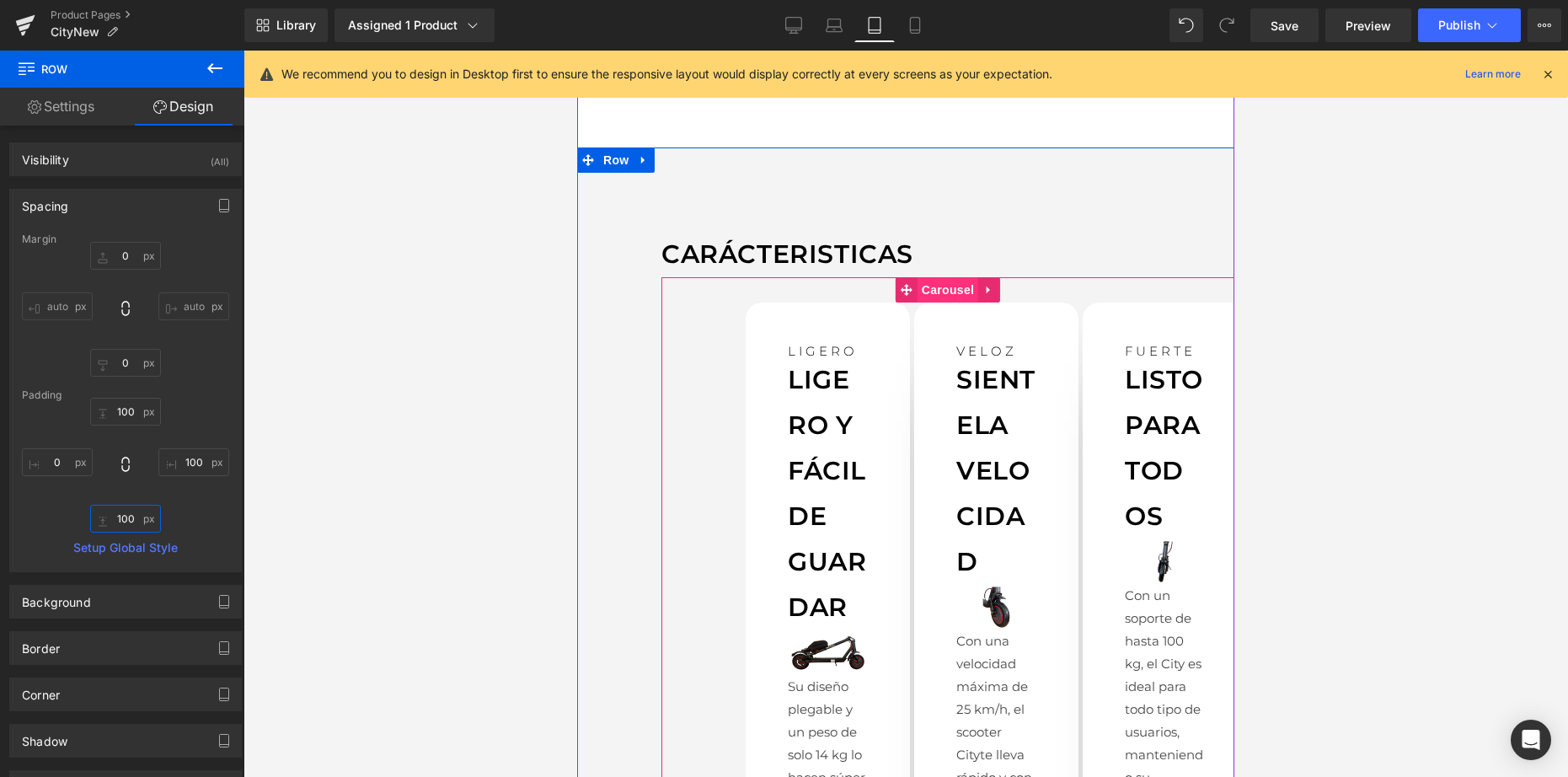
click at [933, 277] on span "Carousel" at bounding box center [947, 290] width 61 height 26
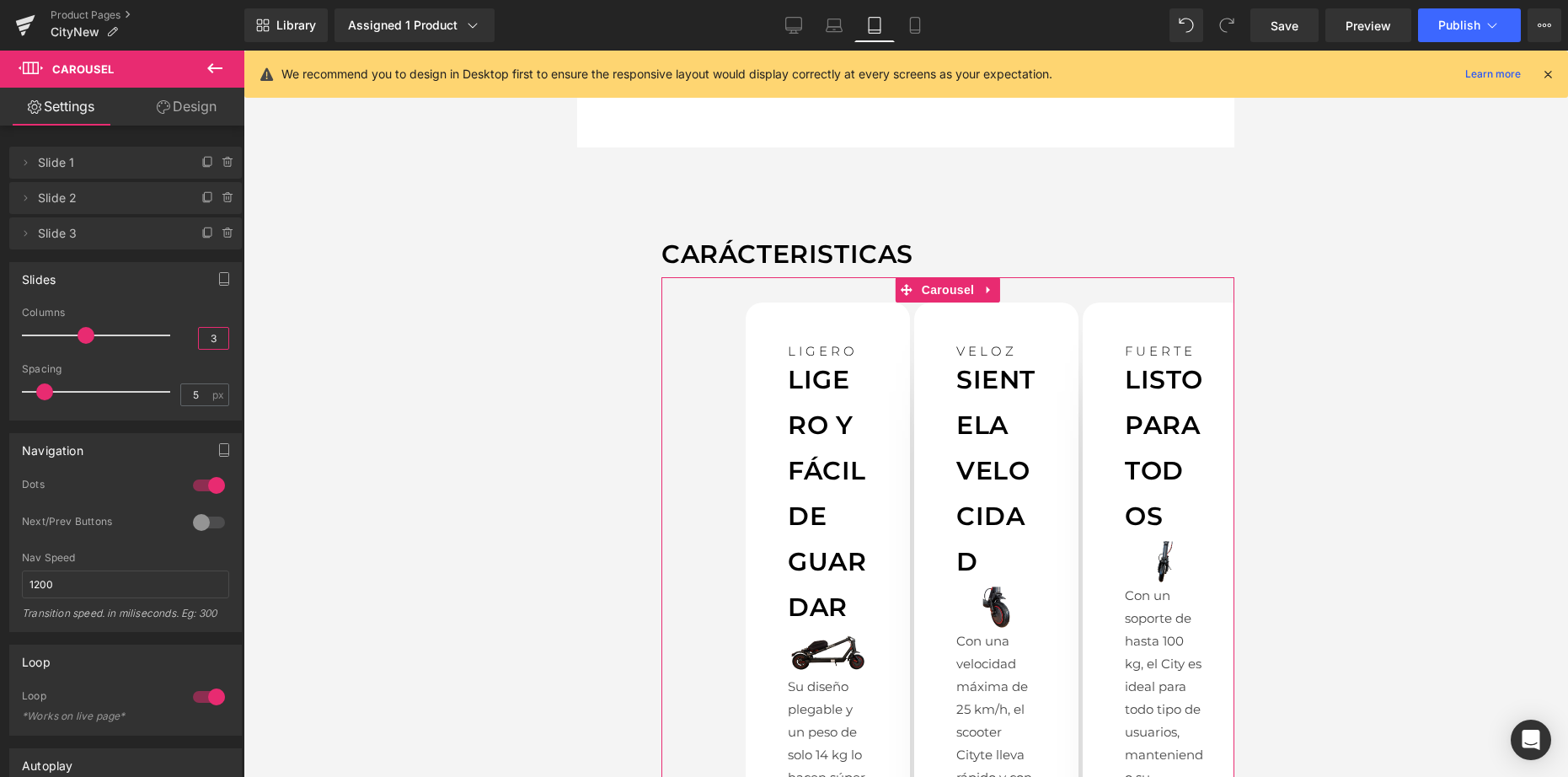
click at [215, 343] on input "3" at bounding box center [213, 338] width 30 height 21
type input "2"
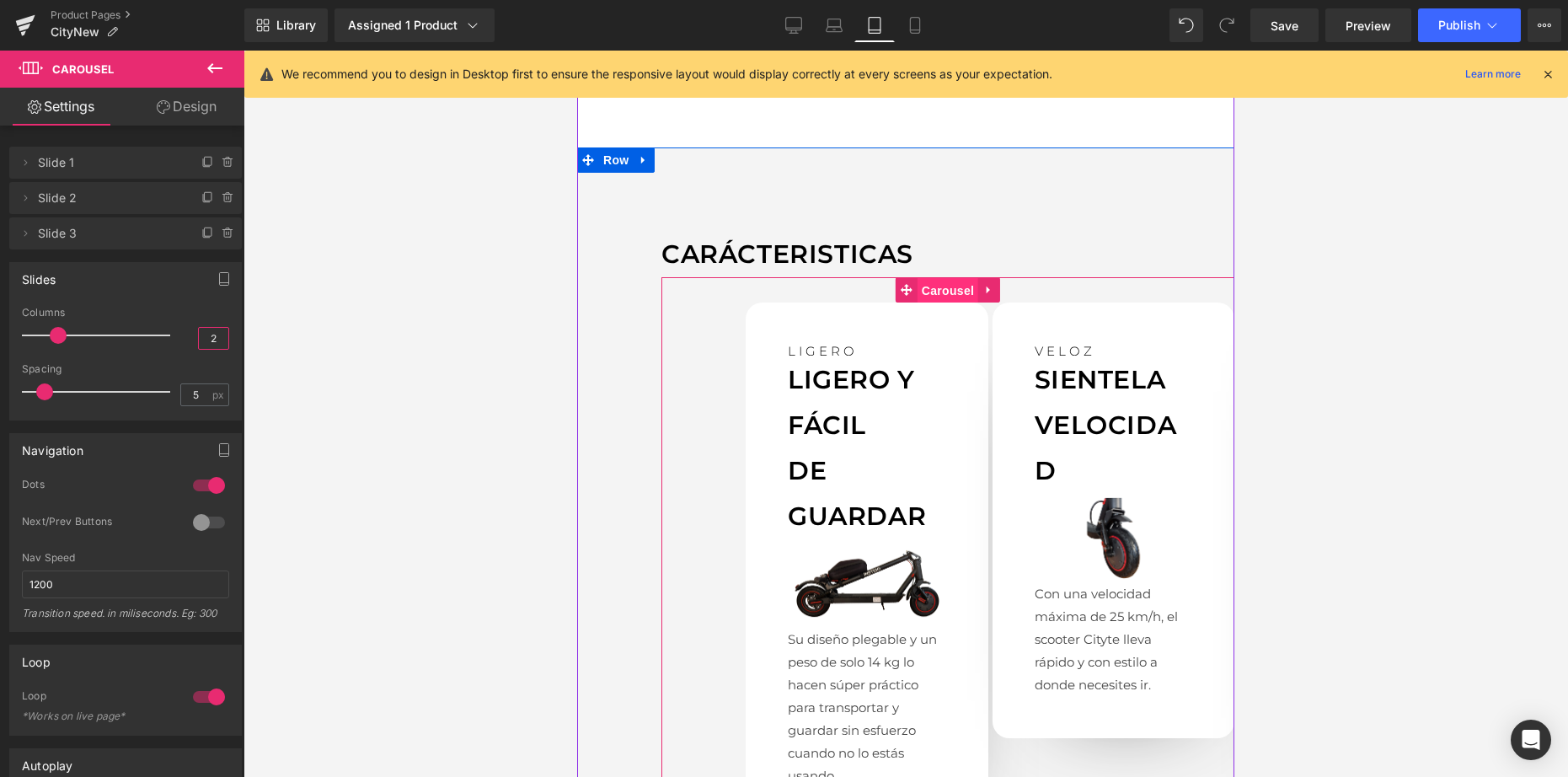
click at [929, 278] on span "Carousel" at bounding box center [947, 291] width 61 height 26
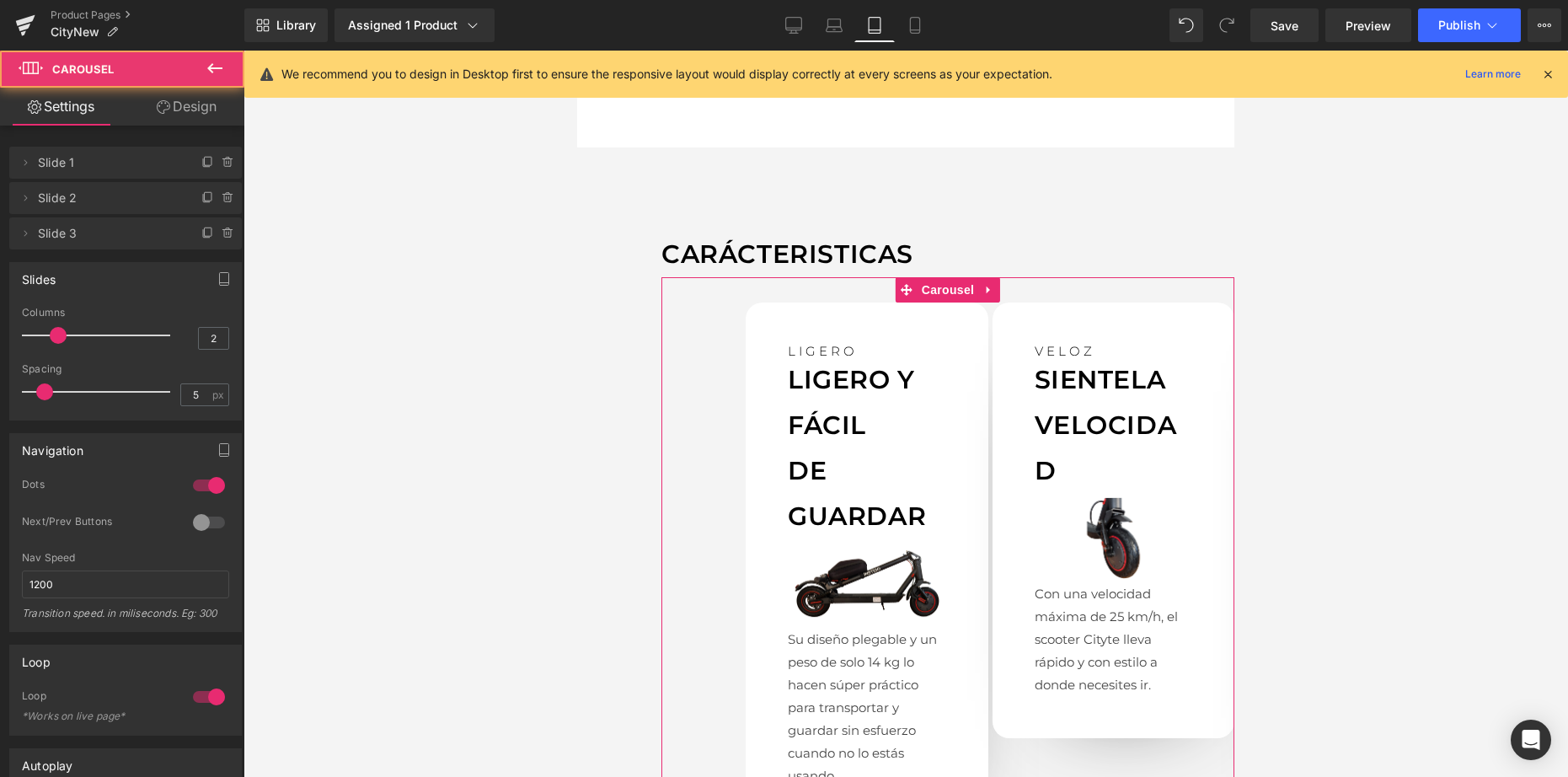
click at [205, 105] on link "Design" at bounding box center [186, 107] width 122 height 38
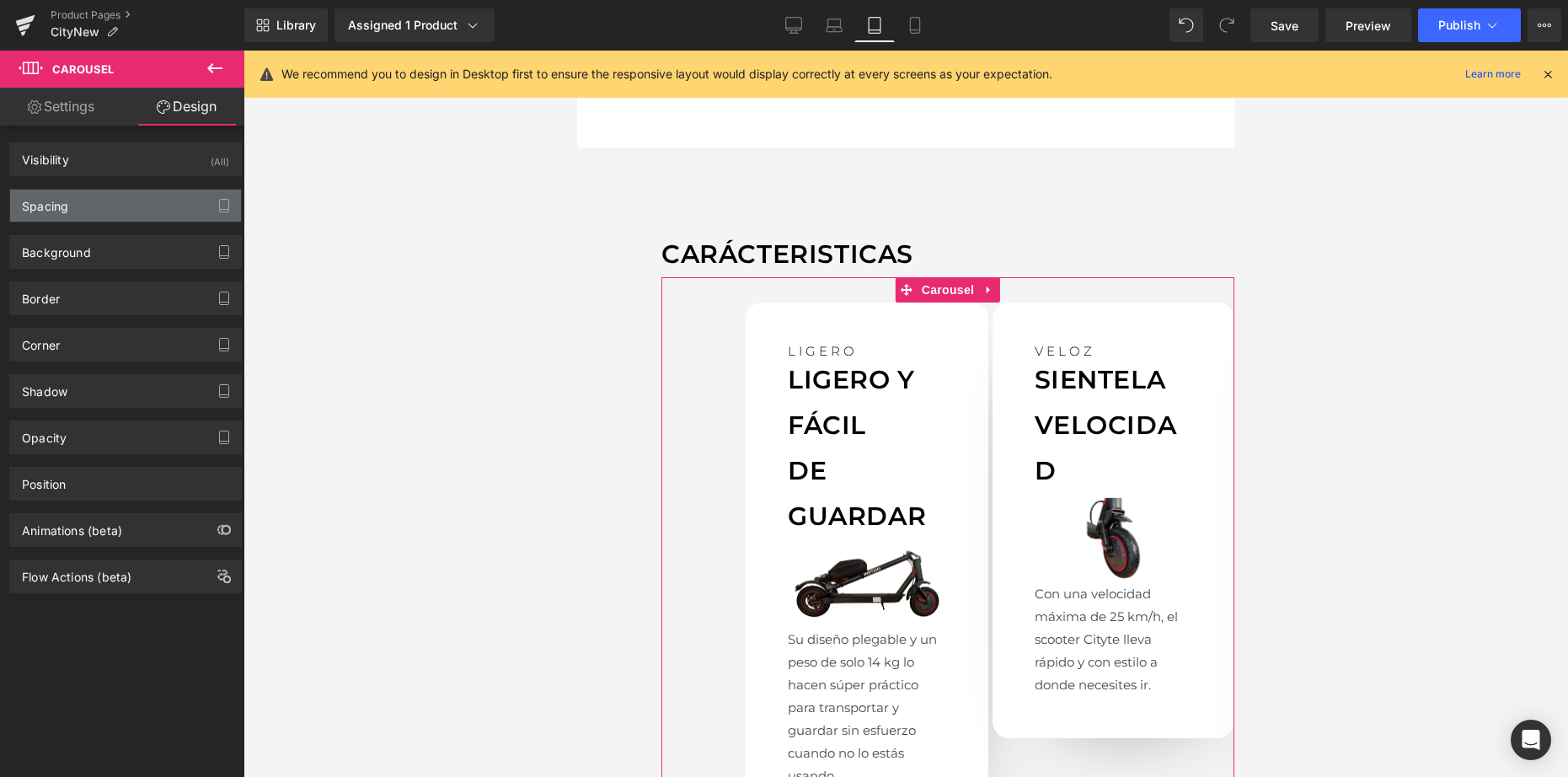
click at [95, 198] on div "Spacing" at bounding box center [125, 206] width 231 height 32
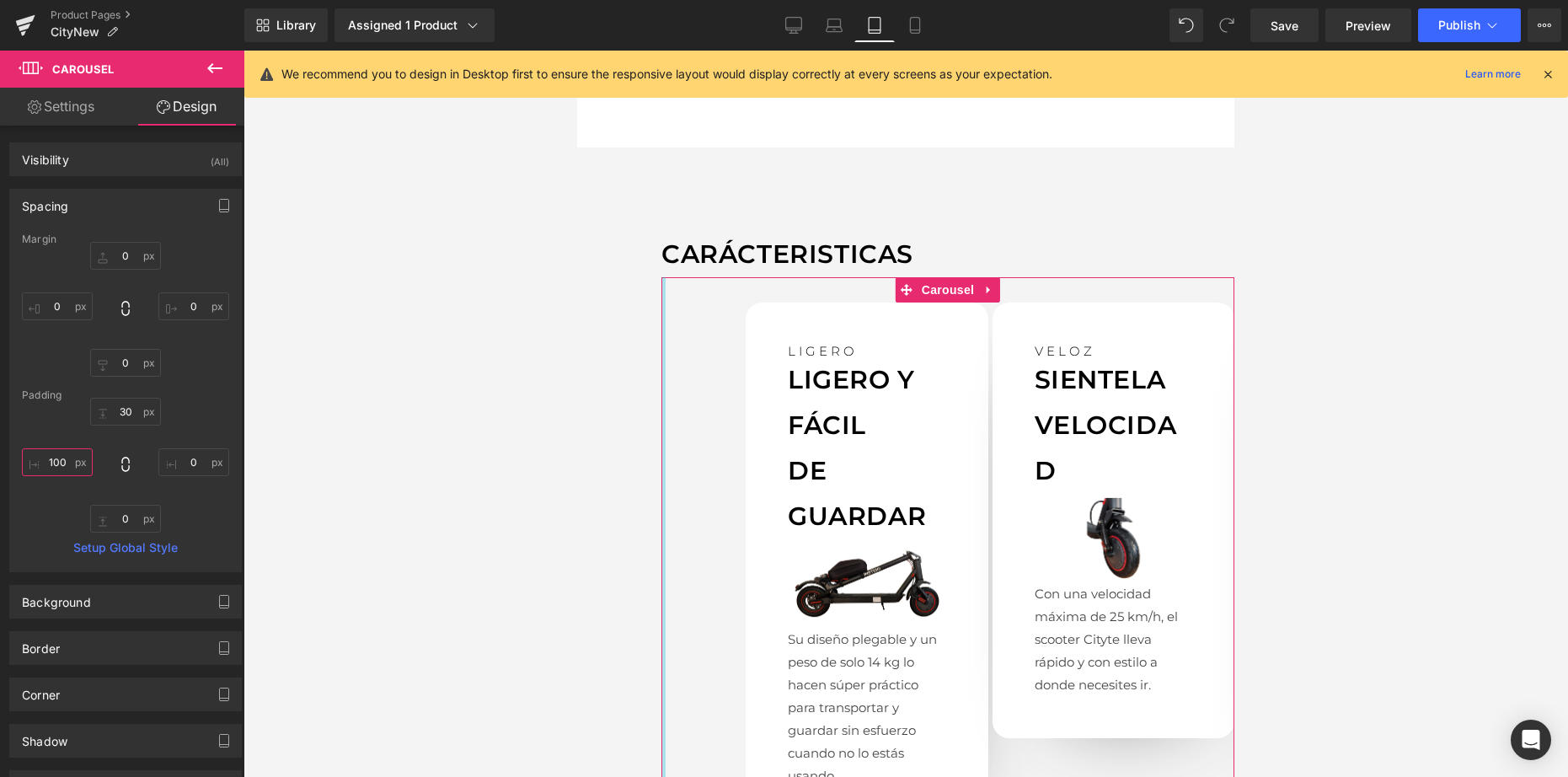
click at [72, 467] on input "100" at bounding box center [57, 462] width 71 height 28
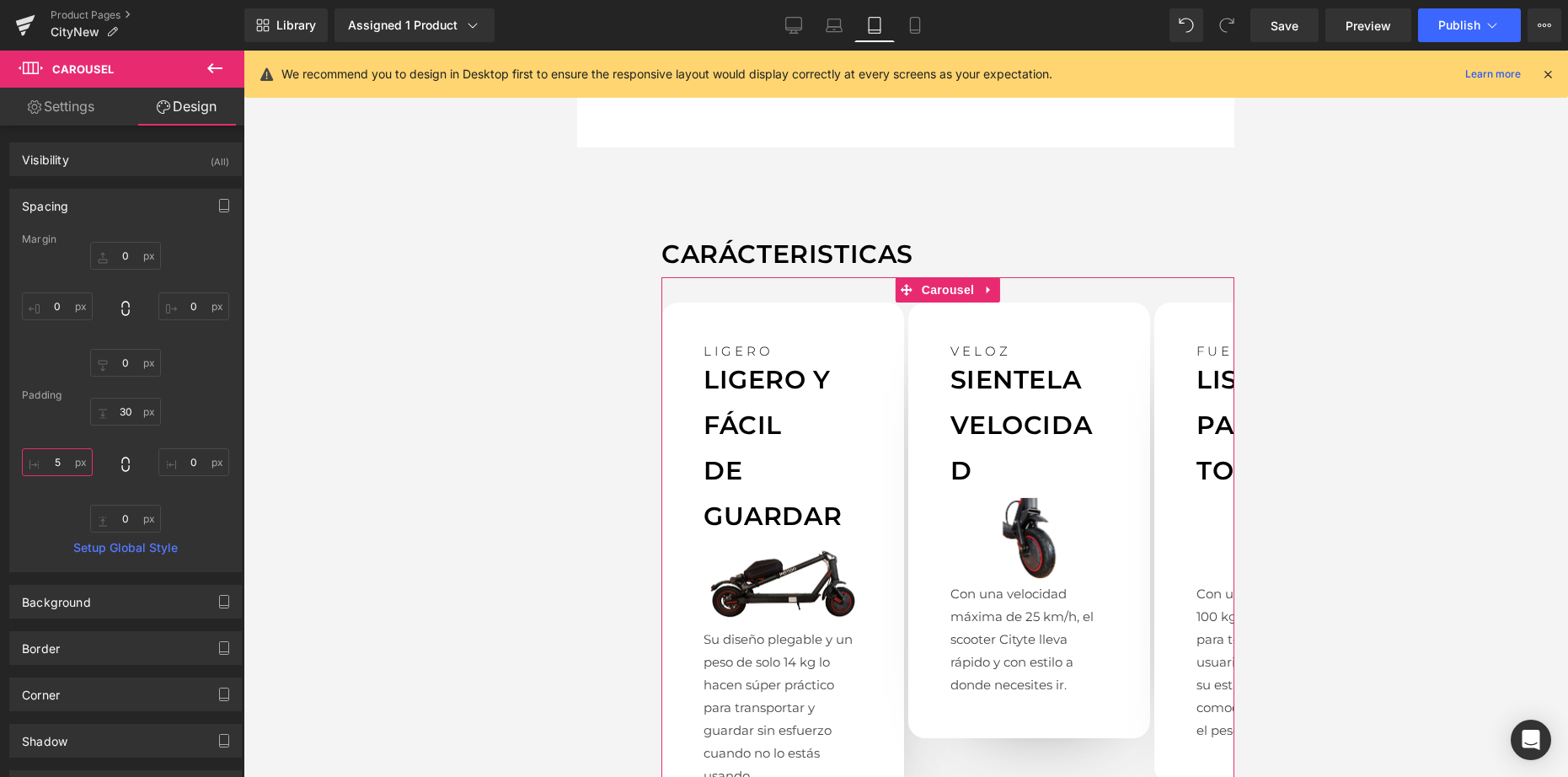
type input "50"
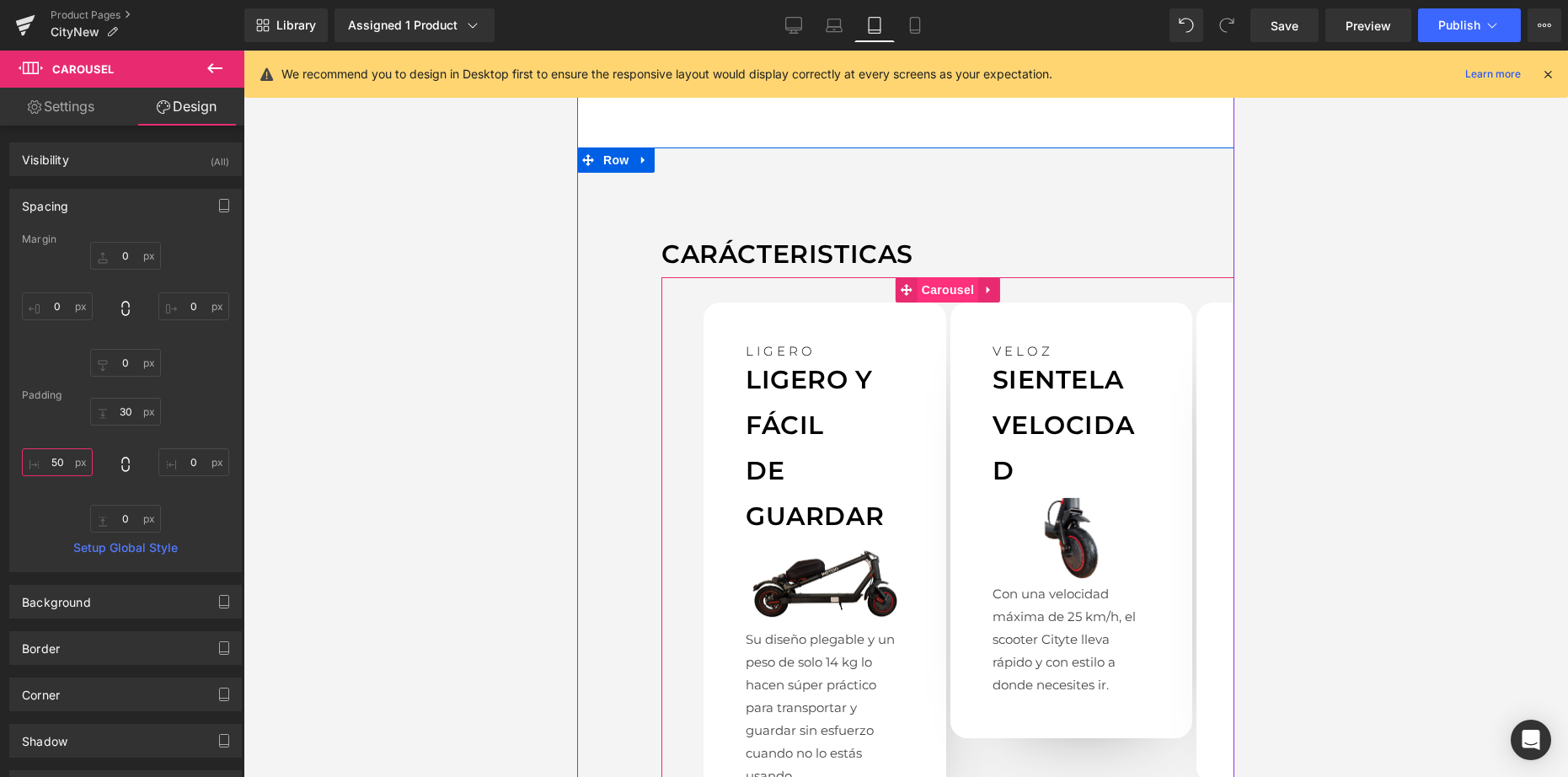
click at [940, 277] on span "Carousel" at bounding box center [947, 290] width 61 height 26
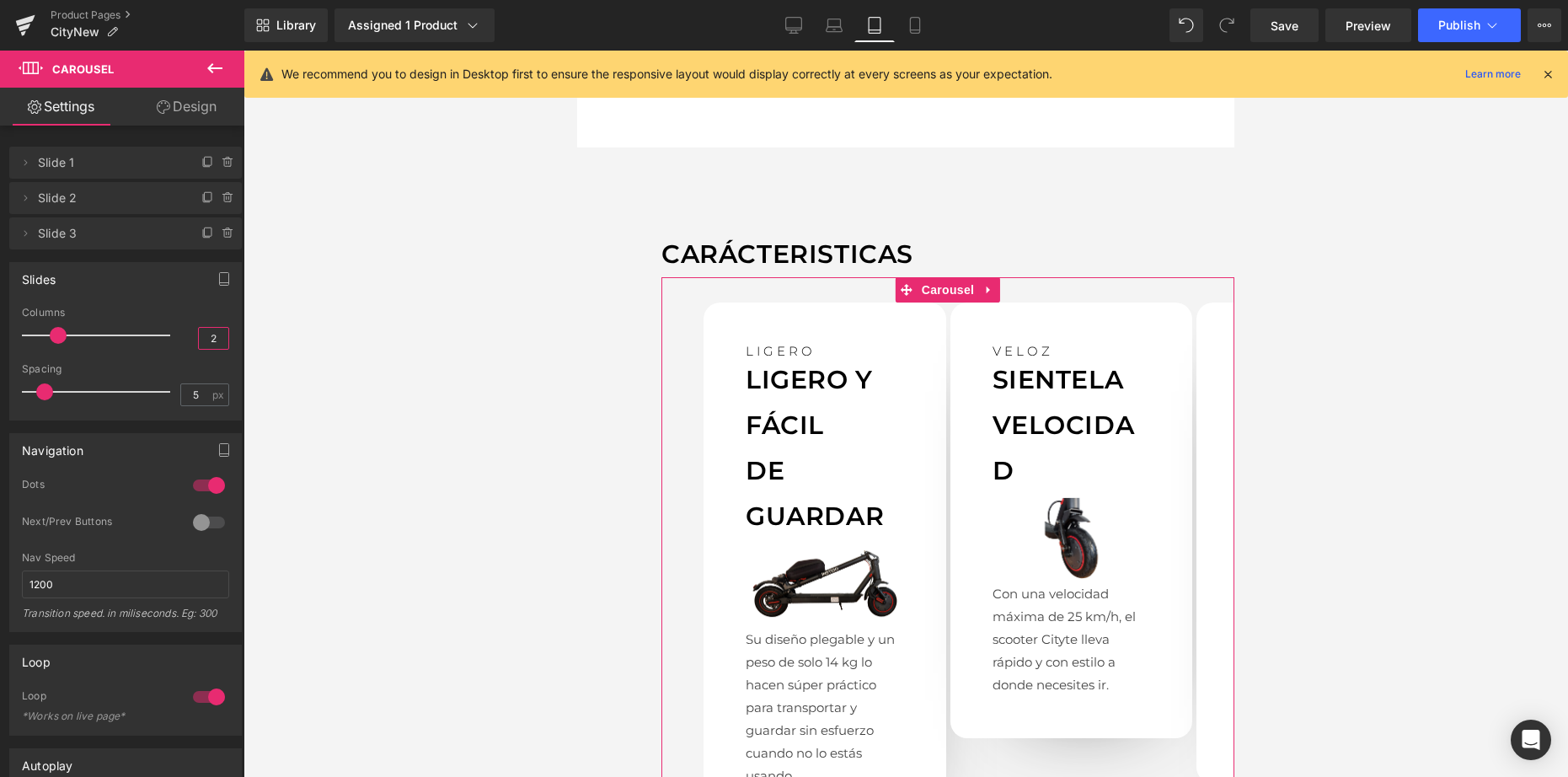
click at [204, 341] on input "2" at bounding box center [213, 338] width 30 height 21
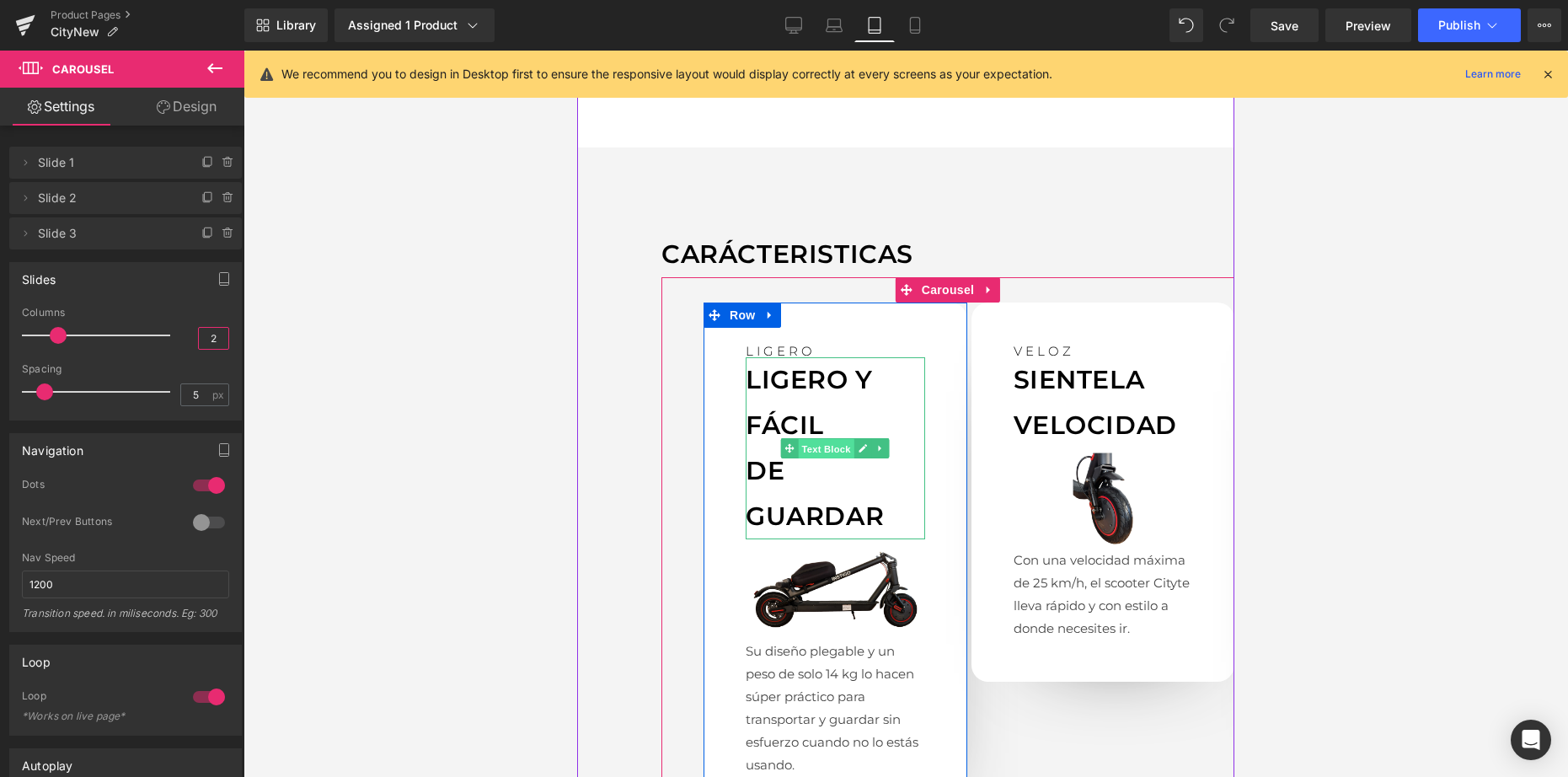
click at [813, 438] on span "Text Block" at bounding box center [826, 449] width 55 height 20
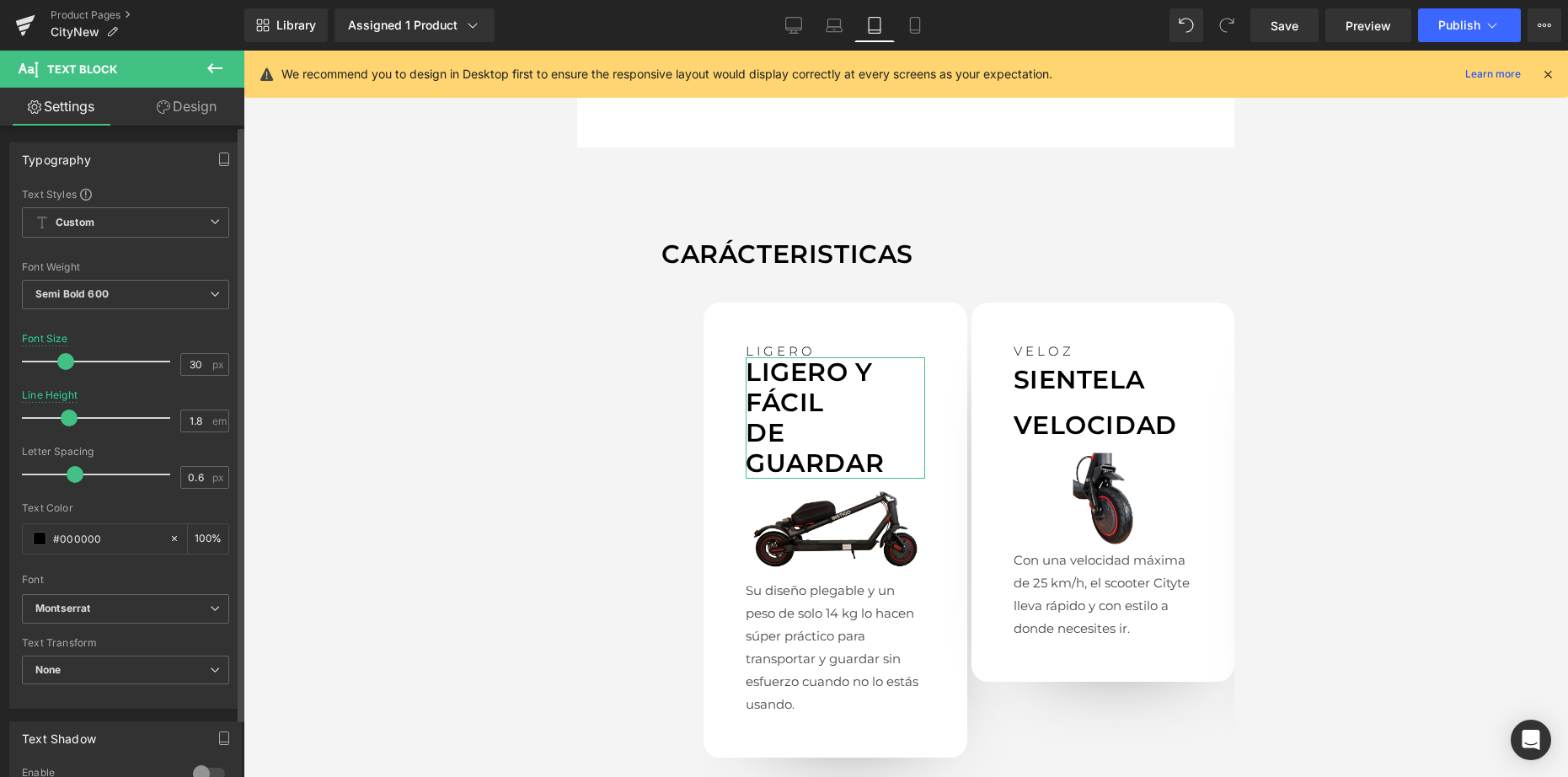
drag, startPoint x: 101, startPoint y: 417, endPoint x: 72, endPoint y: 417, distance: 29.0
click at [72, 417] on span at bounding box center [69, 418] width 17 height 17
click at [196, 355] on input "30" at bounding box center [195, 364] width 30 height 21
type input "28"
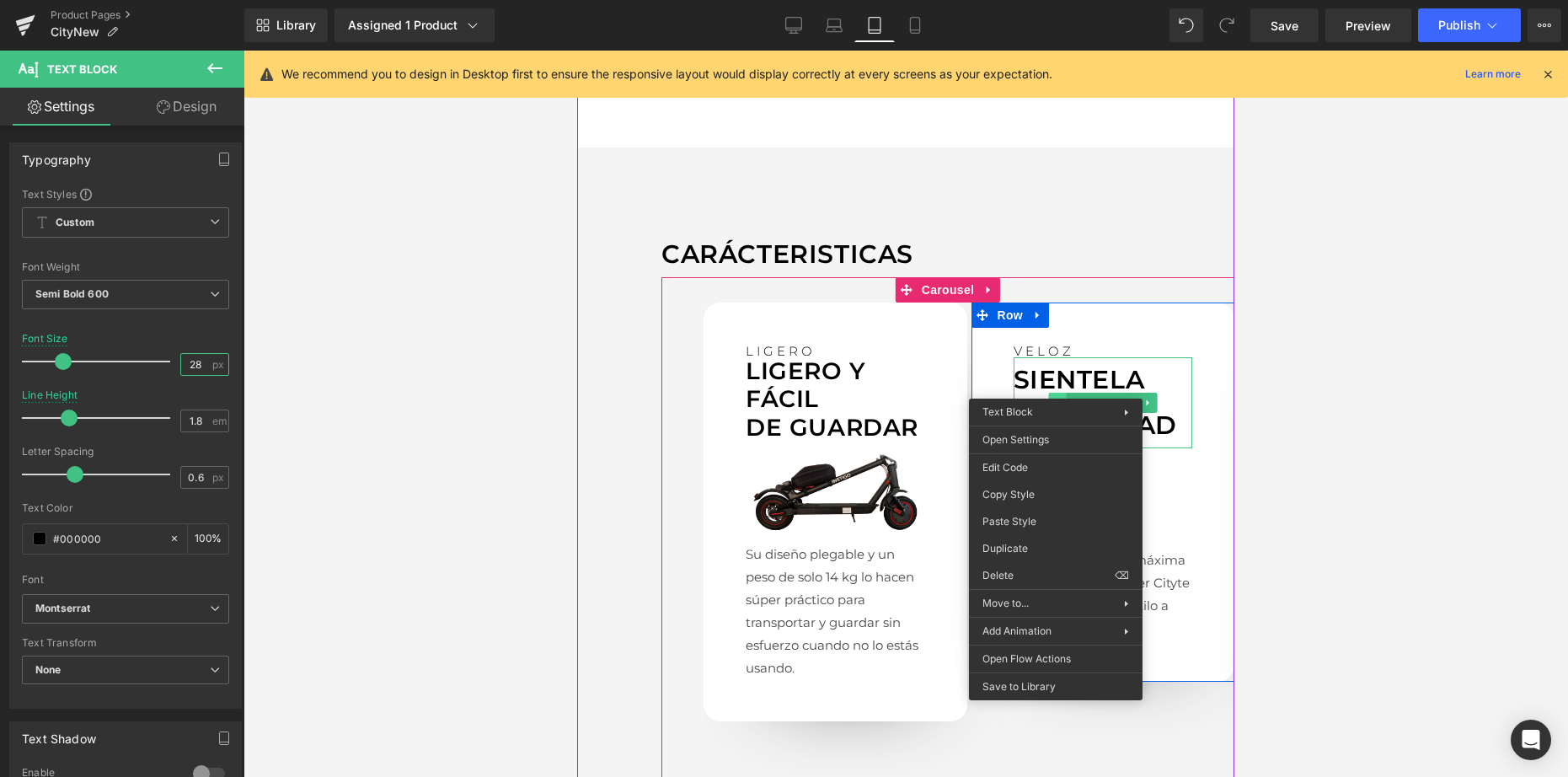
drag, startPoint x: 1056, startPoint y: 386, endPoint x: 1654, endPoint y: 456, distance: 602.1
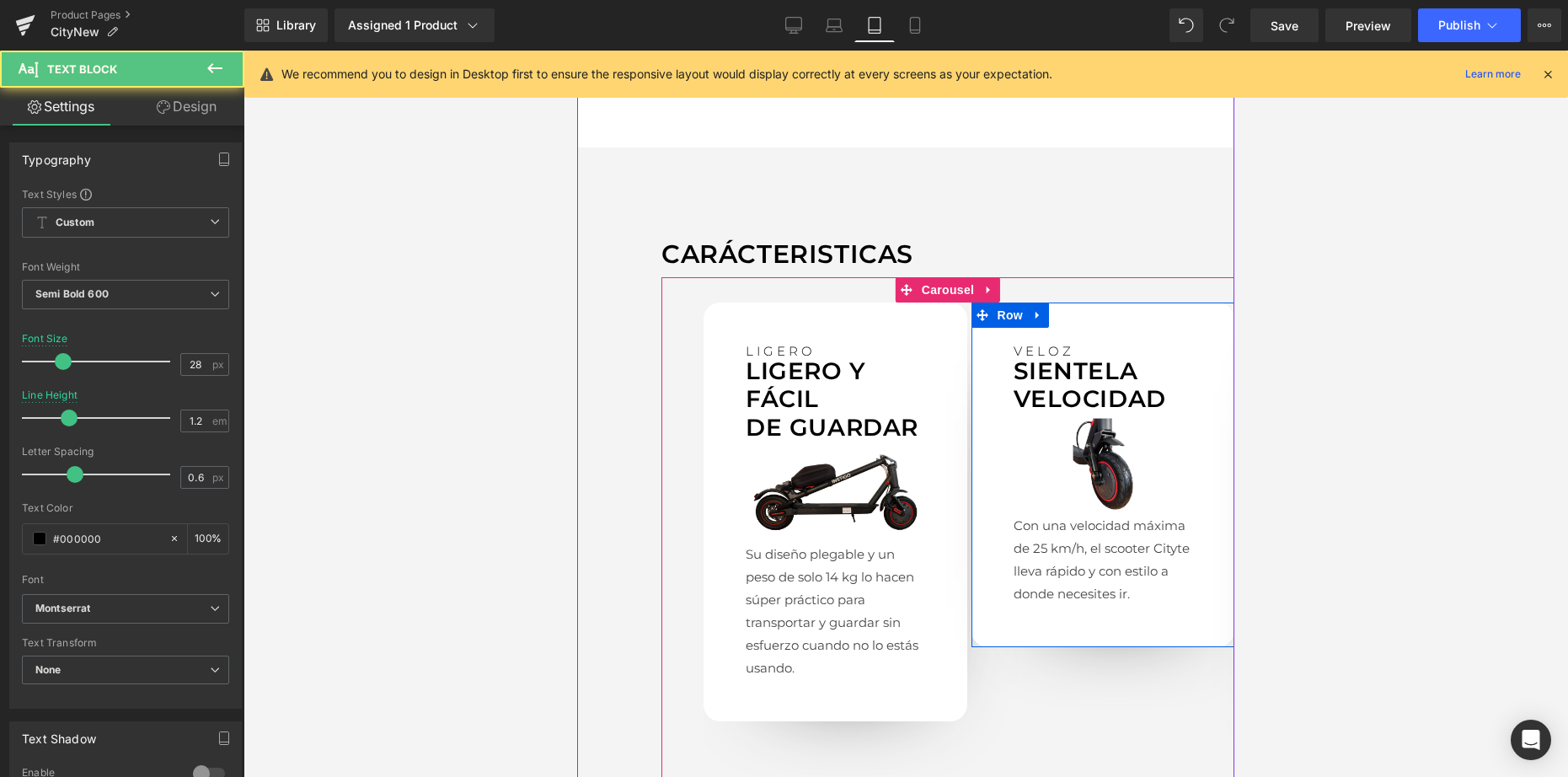
drag, startPoint x: 1606, startPoint y: 577, endPoint x: 1027, endPoint y: 526, distance: 581.2
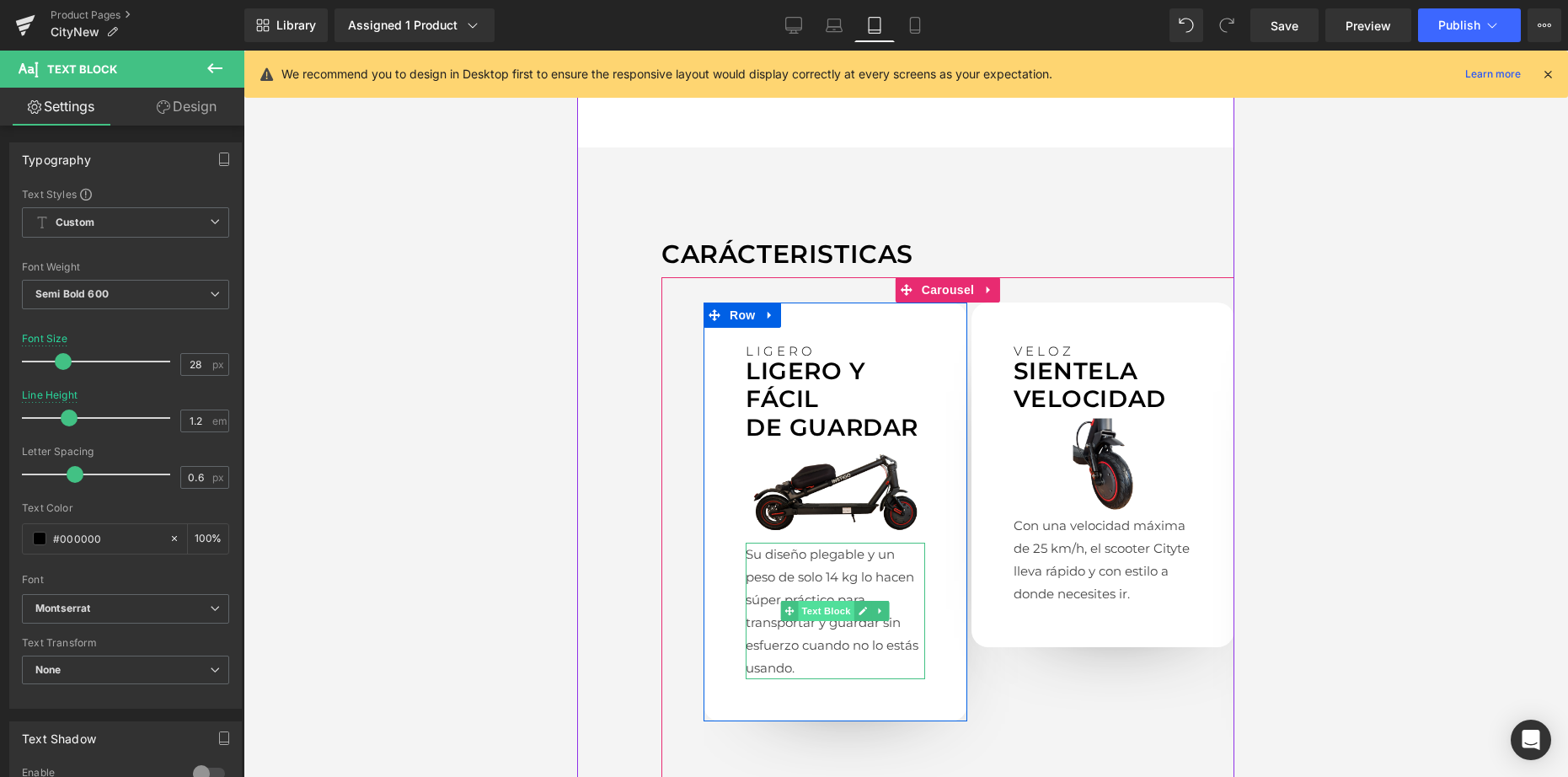
click at [829, 600] on span "Text Block" at bounding box center [826, 611] width 55 height 20
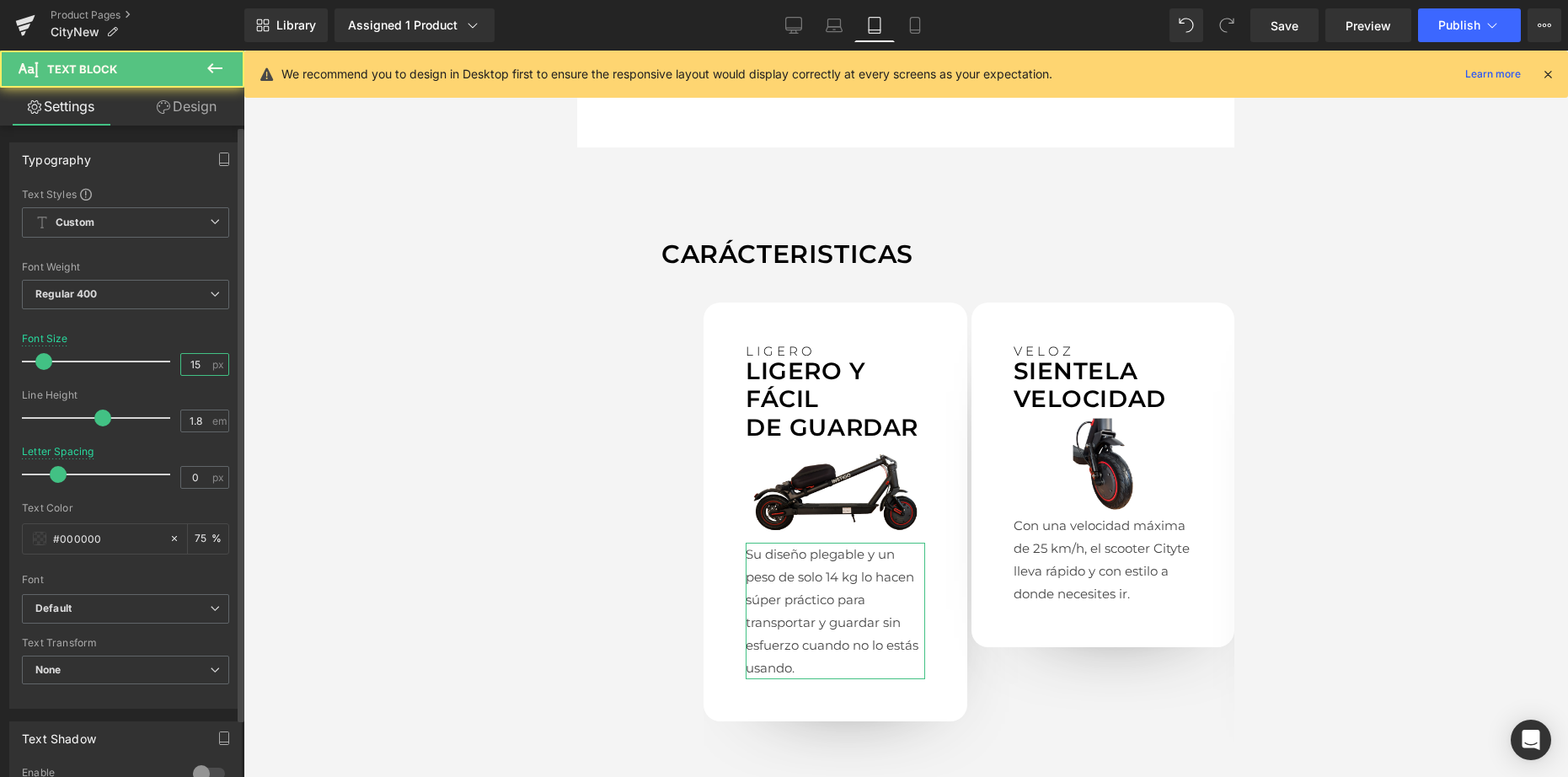
click at [188, 364] on input "15" at bounding box center [195, 364] width 30 height 21
type input "12"
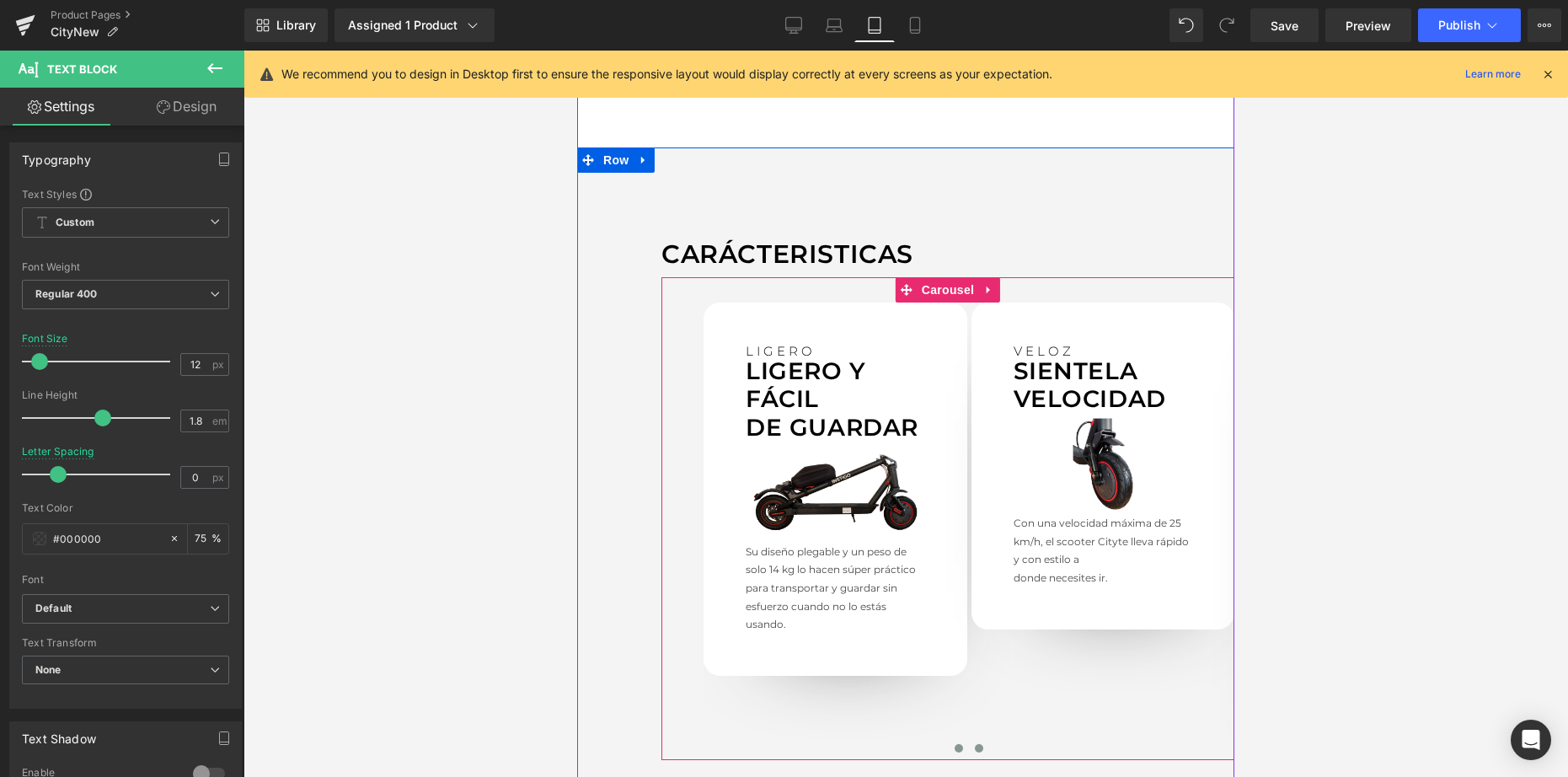
click at [976, 739] on button at bounding box center [979, 748] width 20 height 17
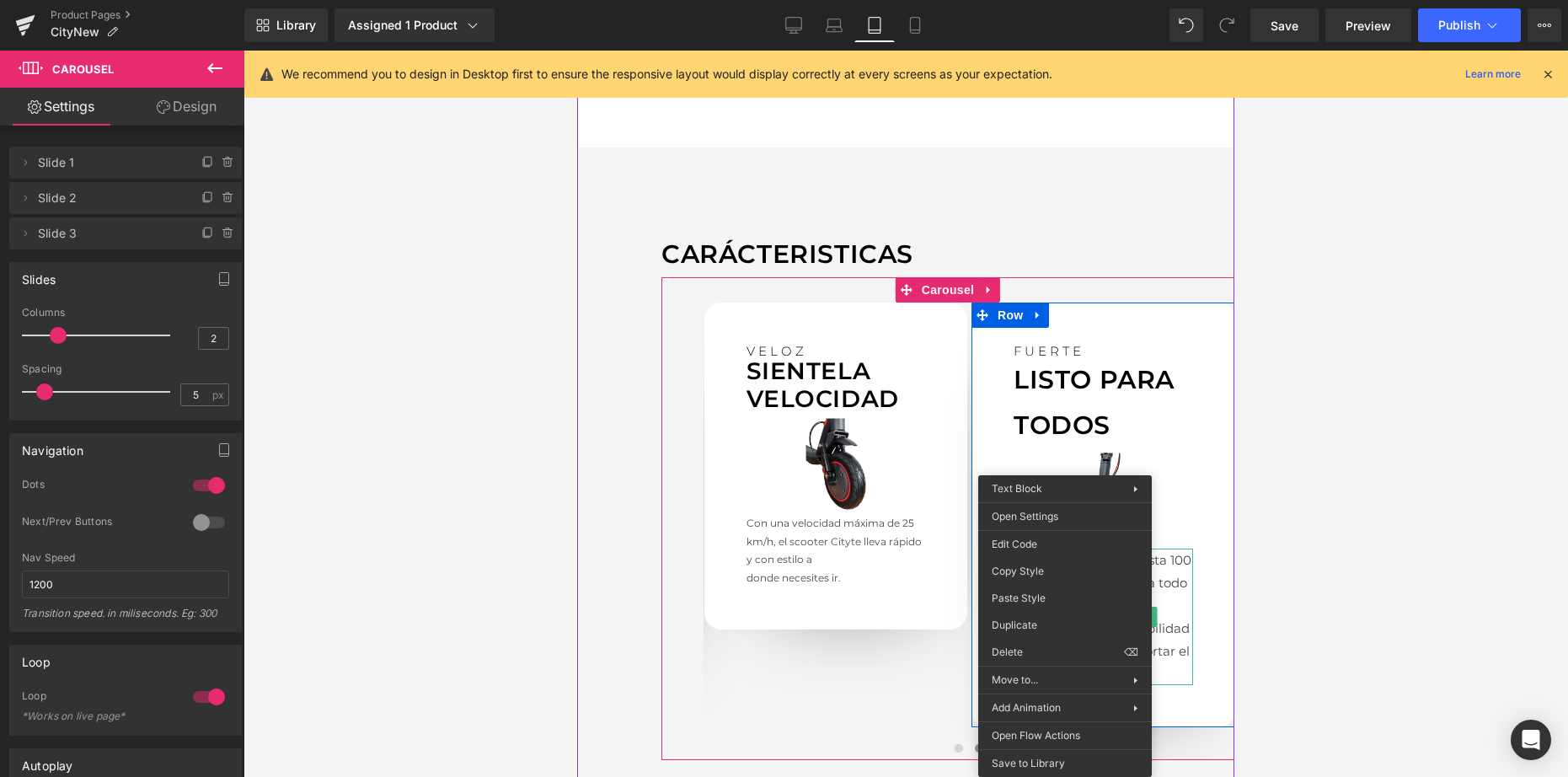
drag, startPoint x: 1065, startPoint y: 596, endPoint x: 1652, endPoint y: 662, distance: 590.7
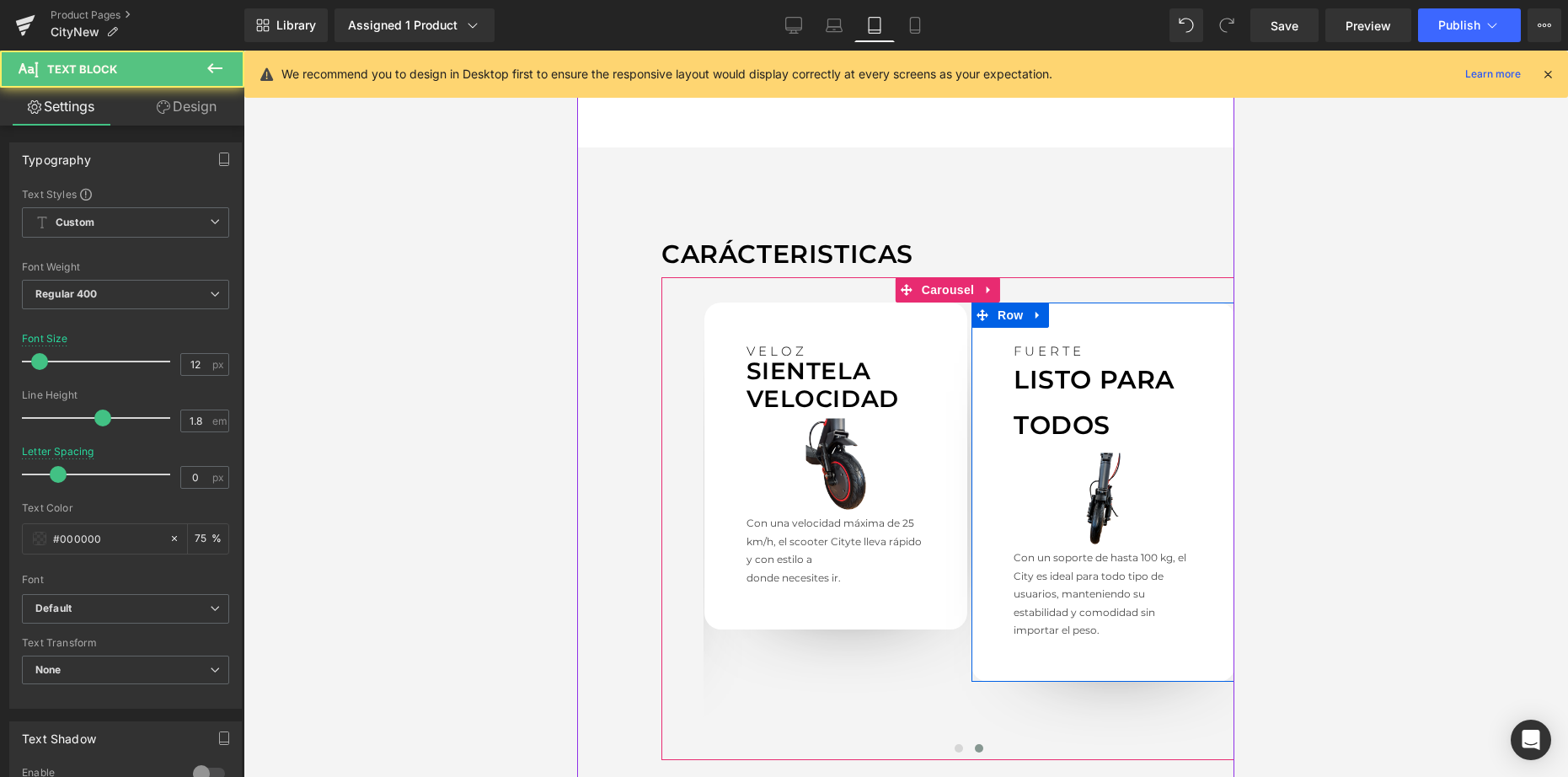
drag, startPoint x: 1617, startPoint y: 656, endPoint x: 1040, endPoint y: 604, distance: 579.3
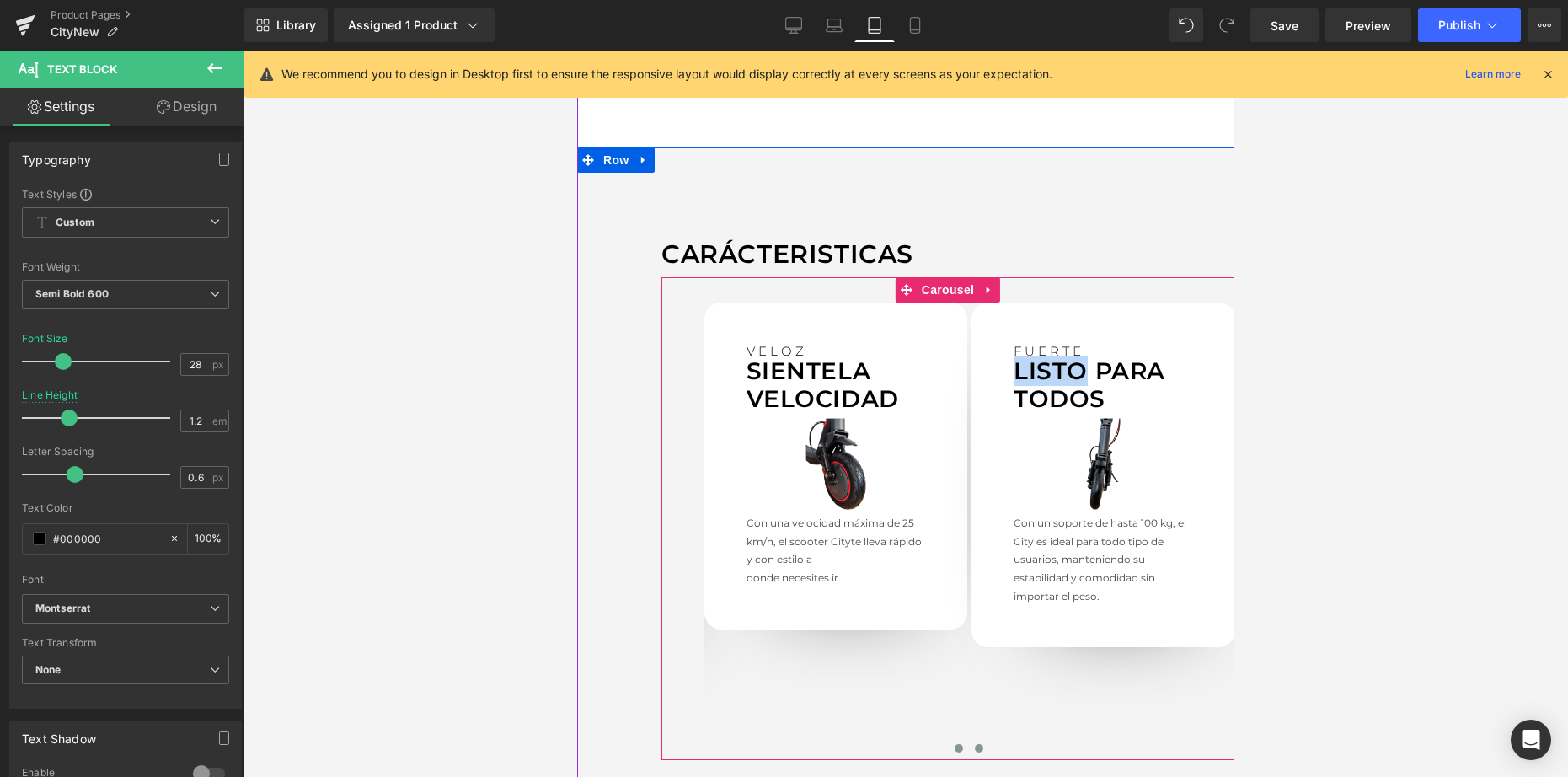
click at [954, 744] on span at bounding box center [958, 748] width 9 height 9
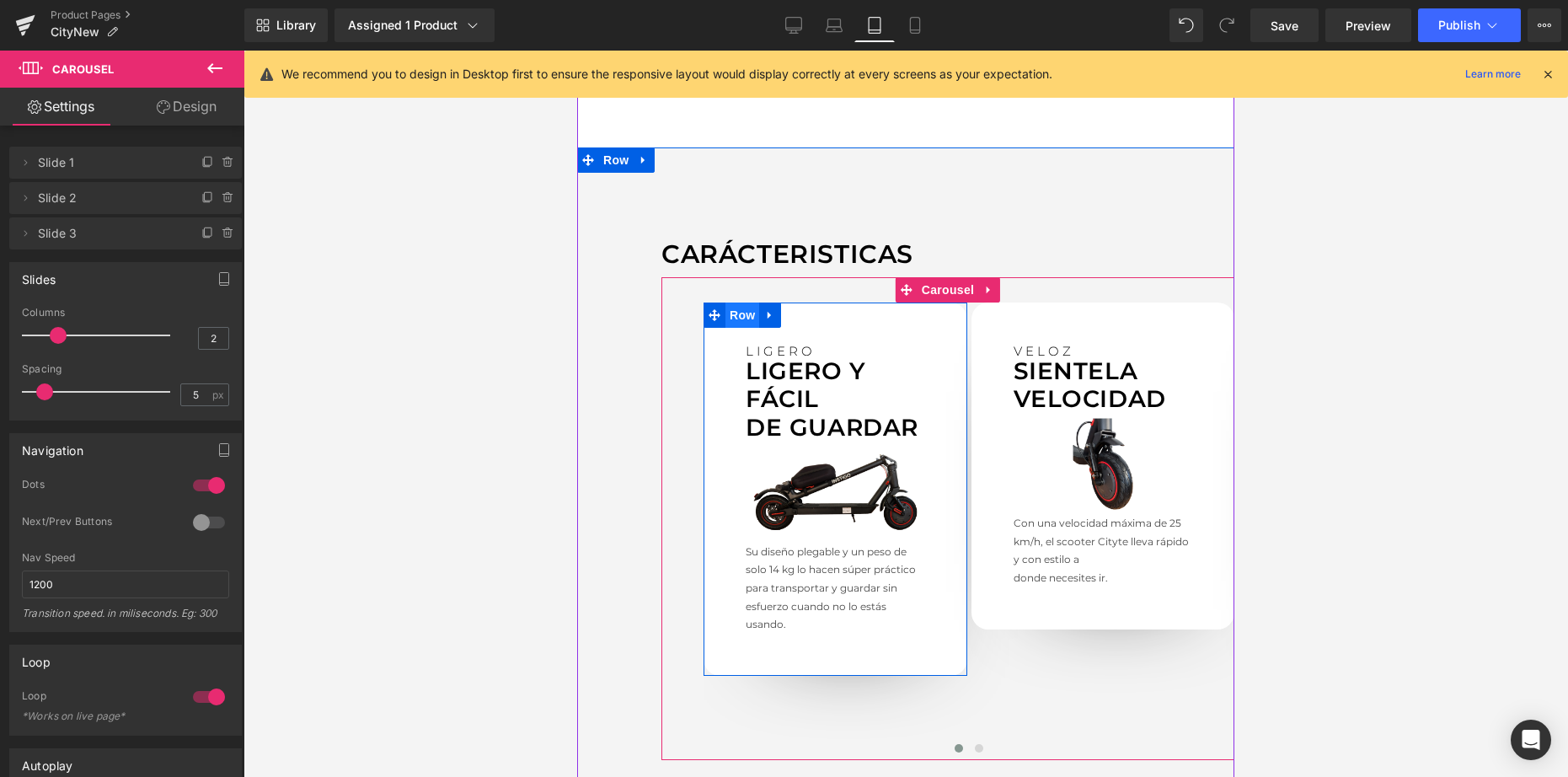
click at [738, 303] on span "Row" at bounding box center [743, 316] width 34 height 26
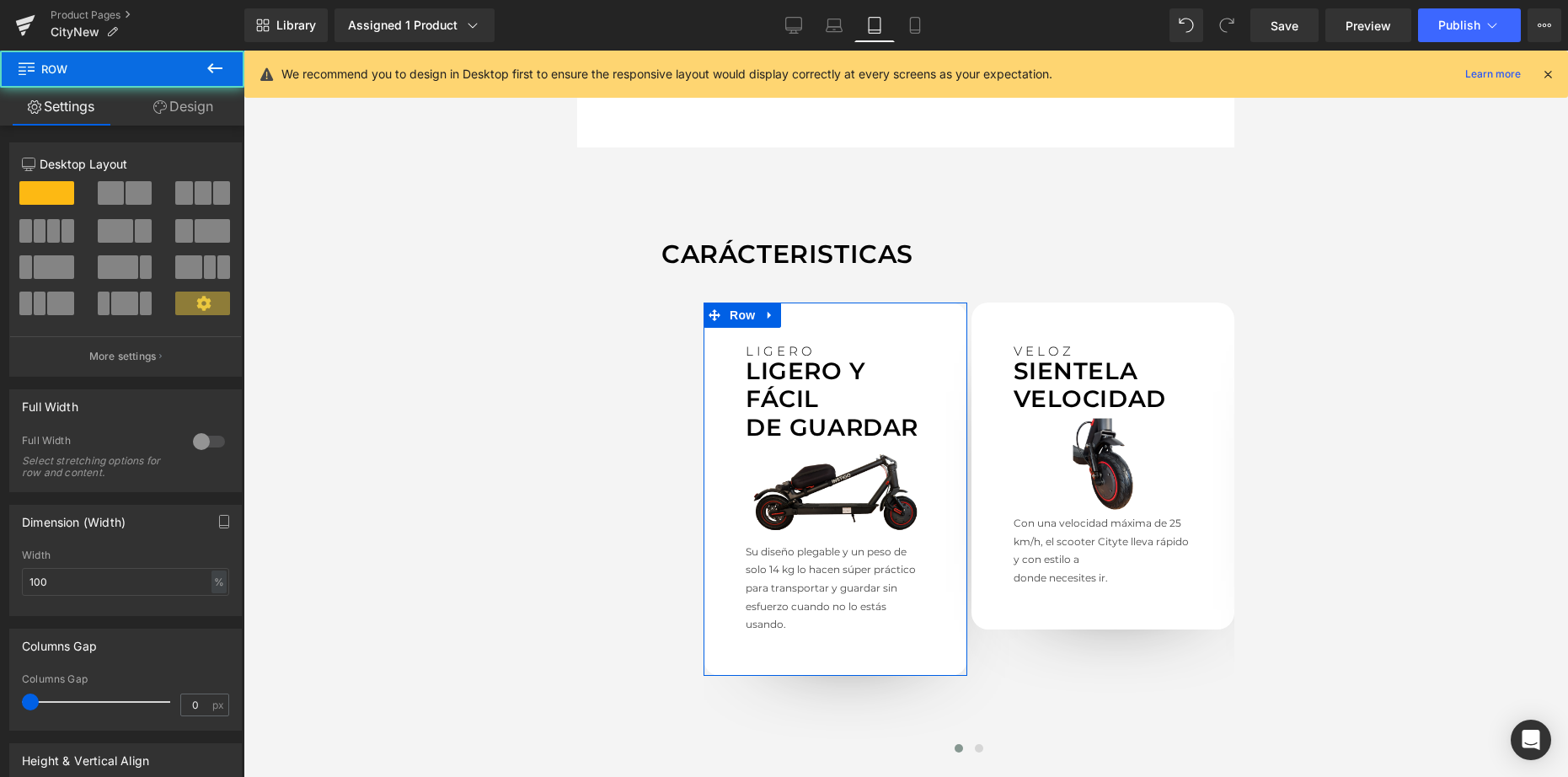
click at [198, 111] on link "Design" at bounding box center [182, 107] width 122 height 38
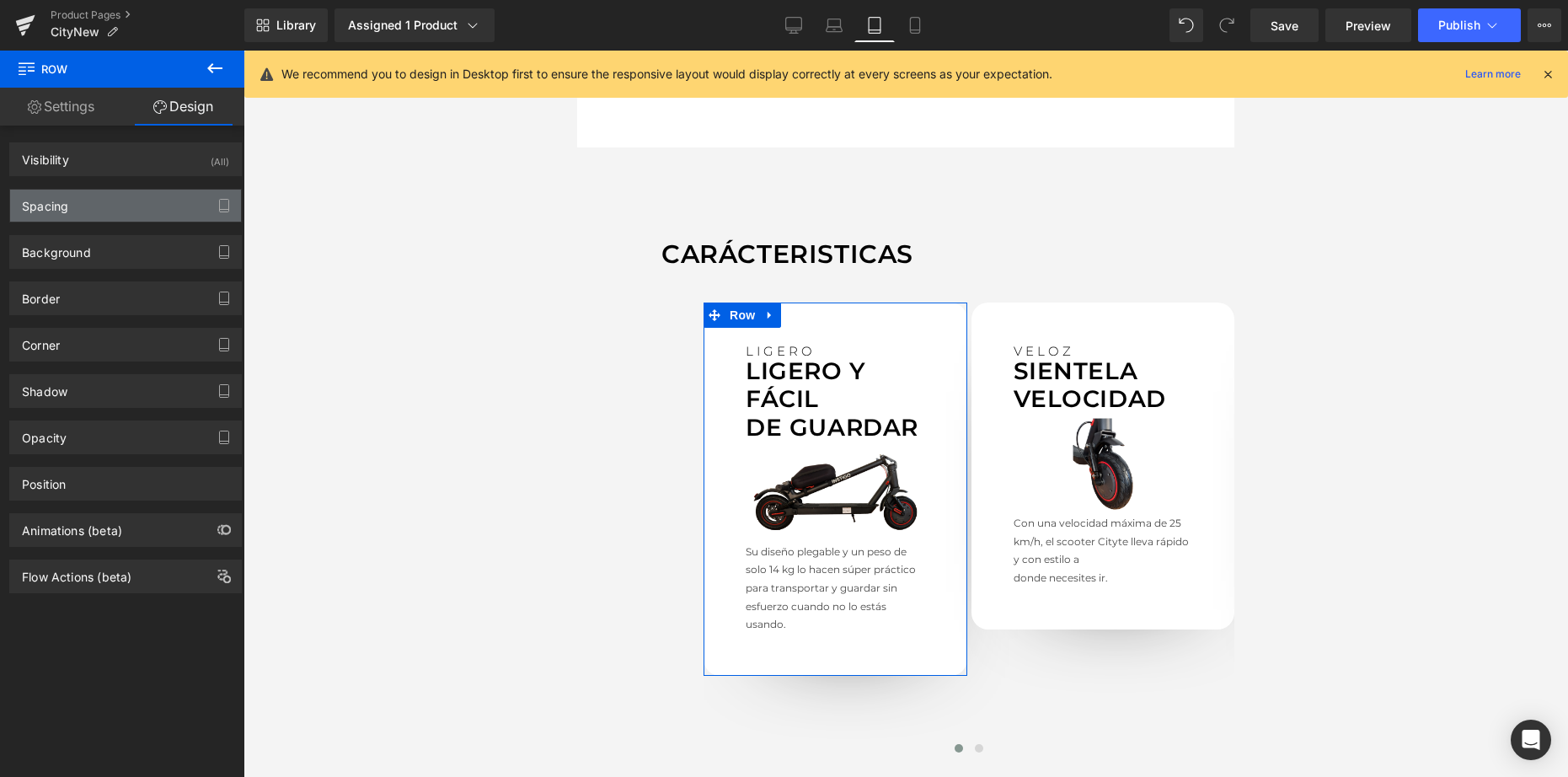
click at [108, 212] on div "Spacing" at bounding box center [125, 206] width 231 height 32
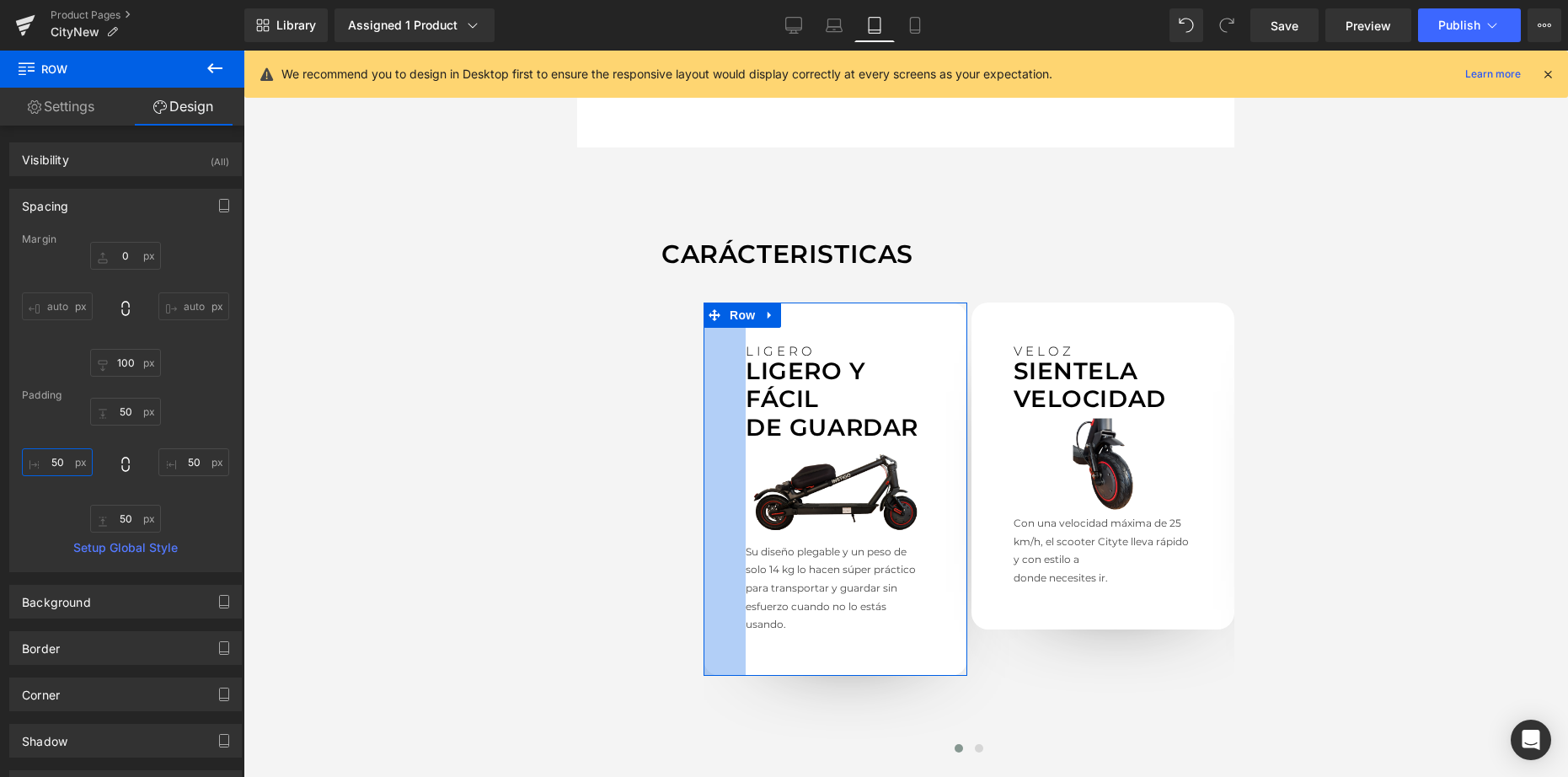
click at [74, 465] on input "50" at bounding box center [57, 462] width 71 height 28
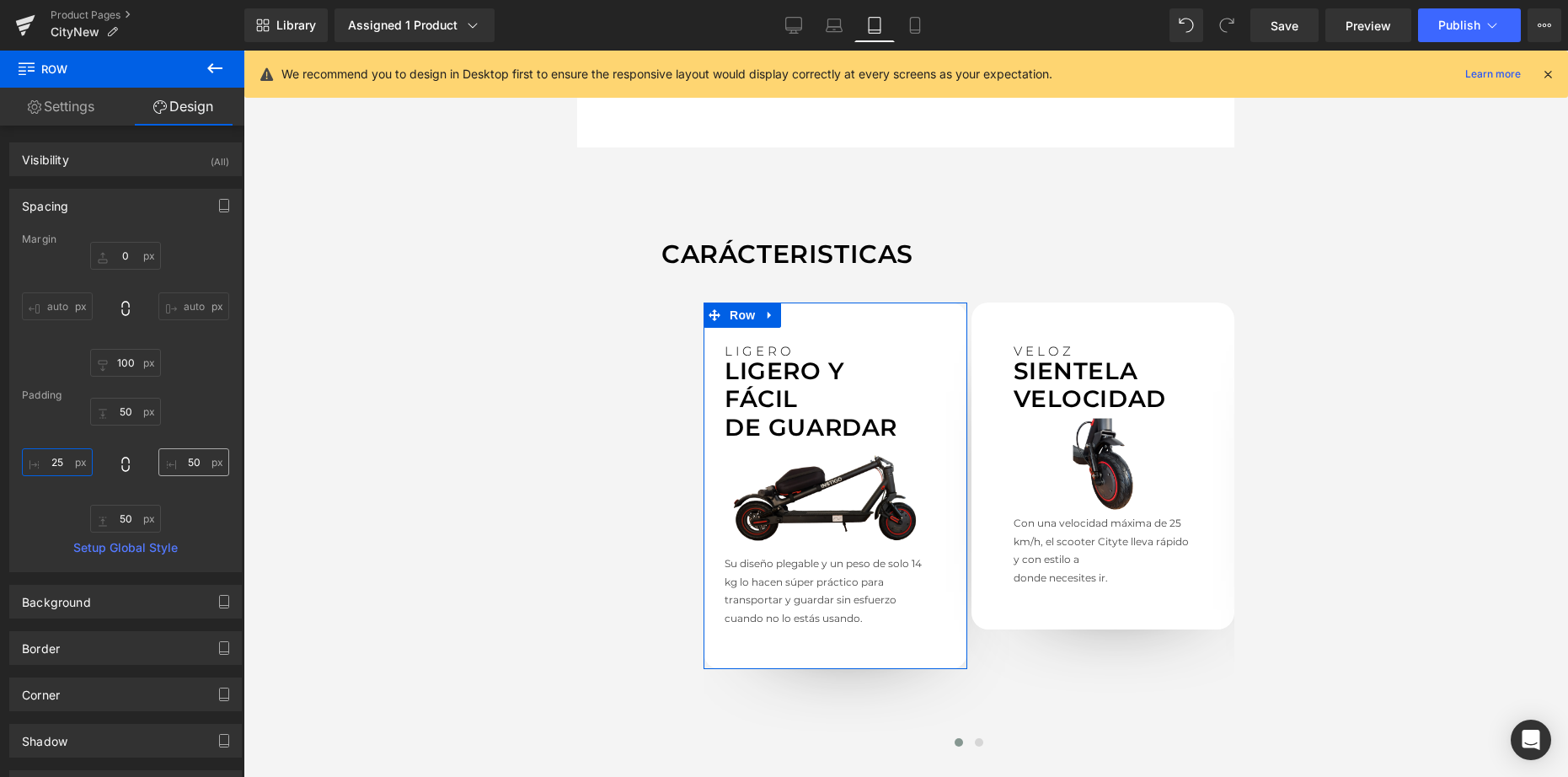
type input "25"
click at [196, 458] on input "50" at bounding box center [194, 462] width 71 height 28
type input "5"
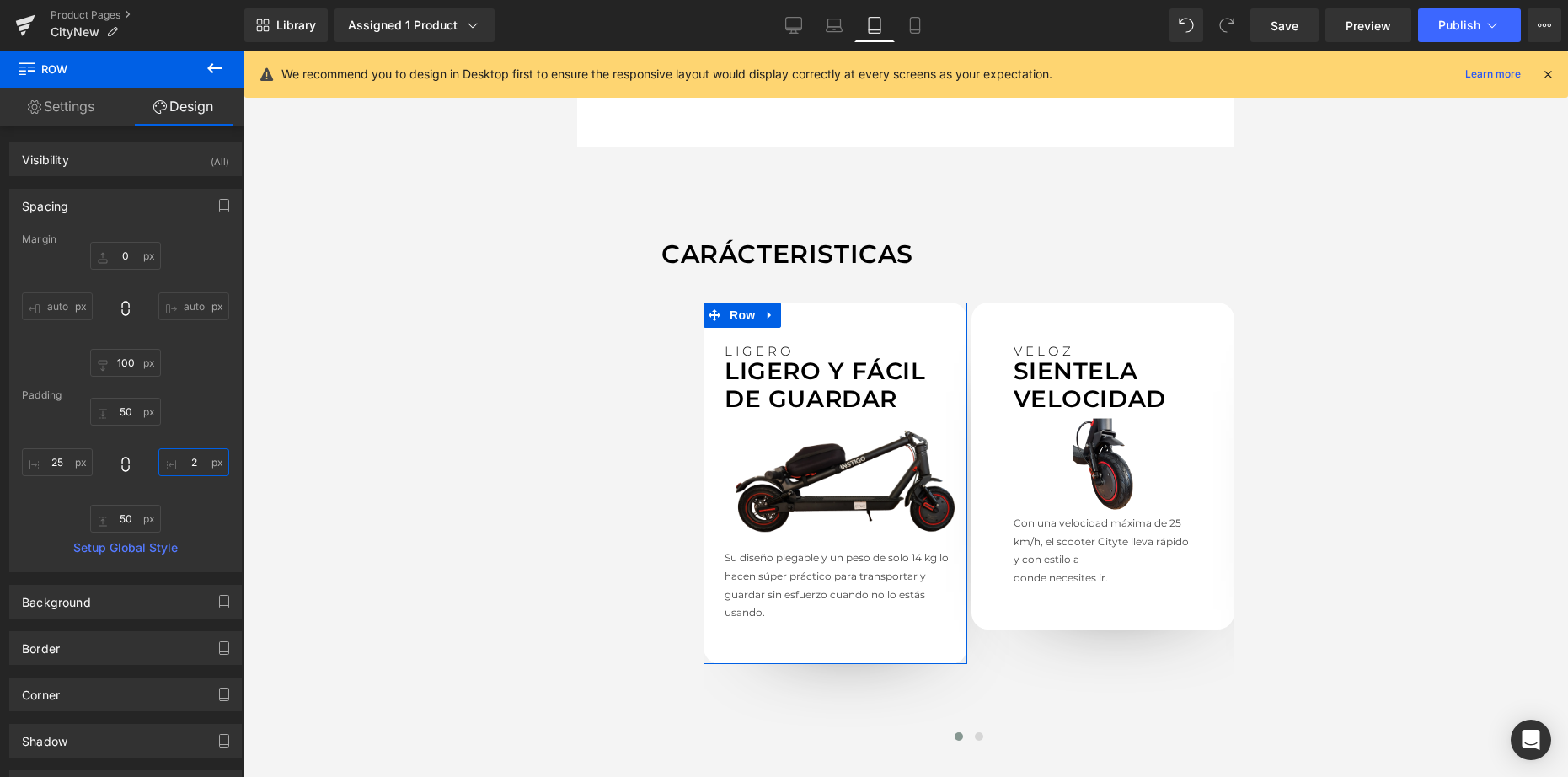
type input "25"
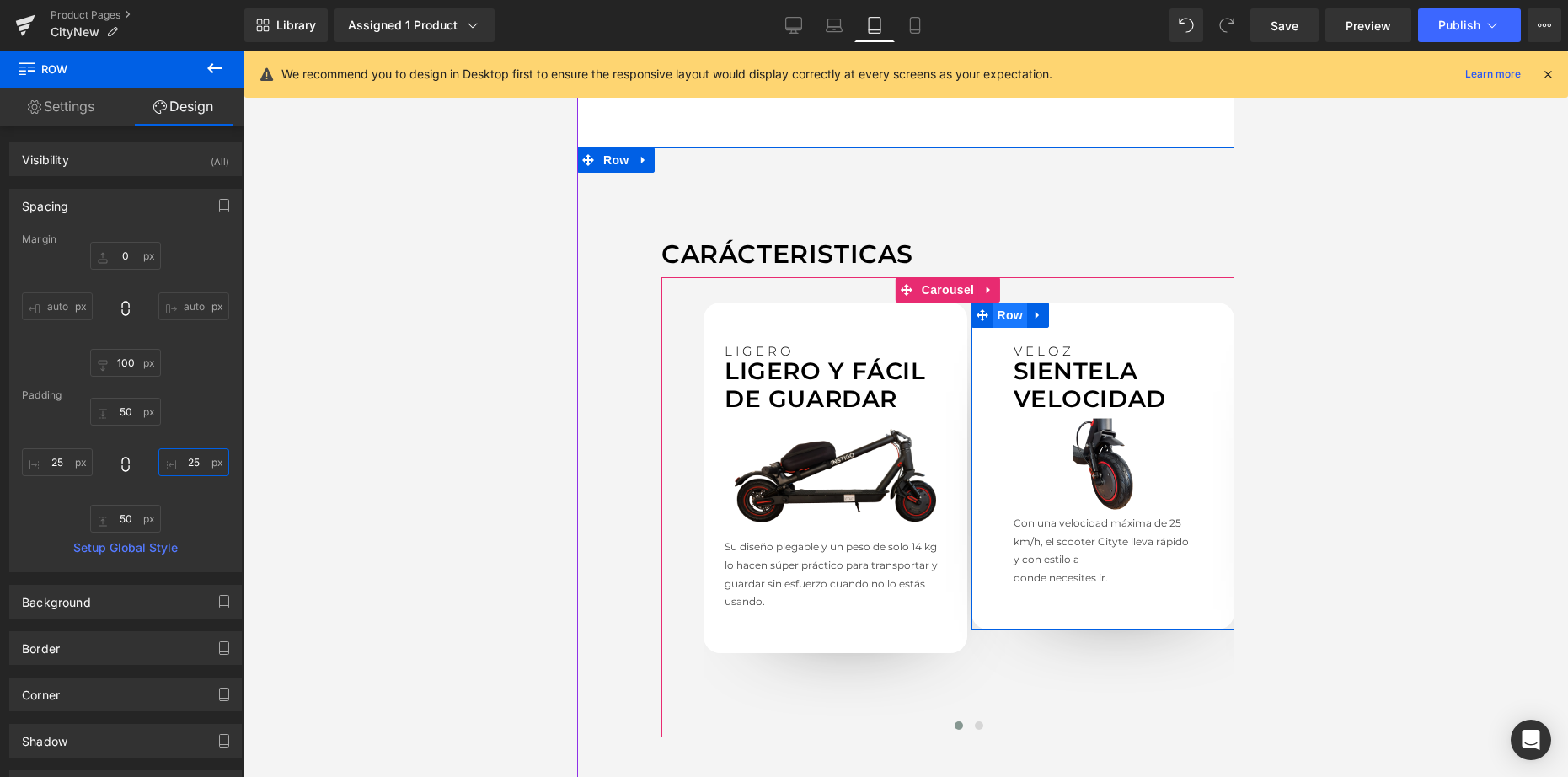
click at [1007, 303] on span "Row" at bounding box center [1010, 316] width 34 height 26
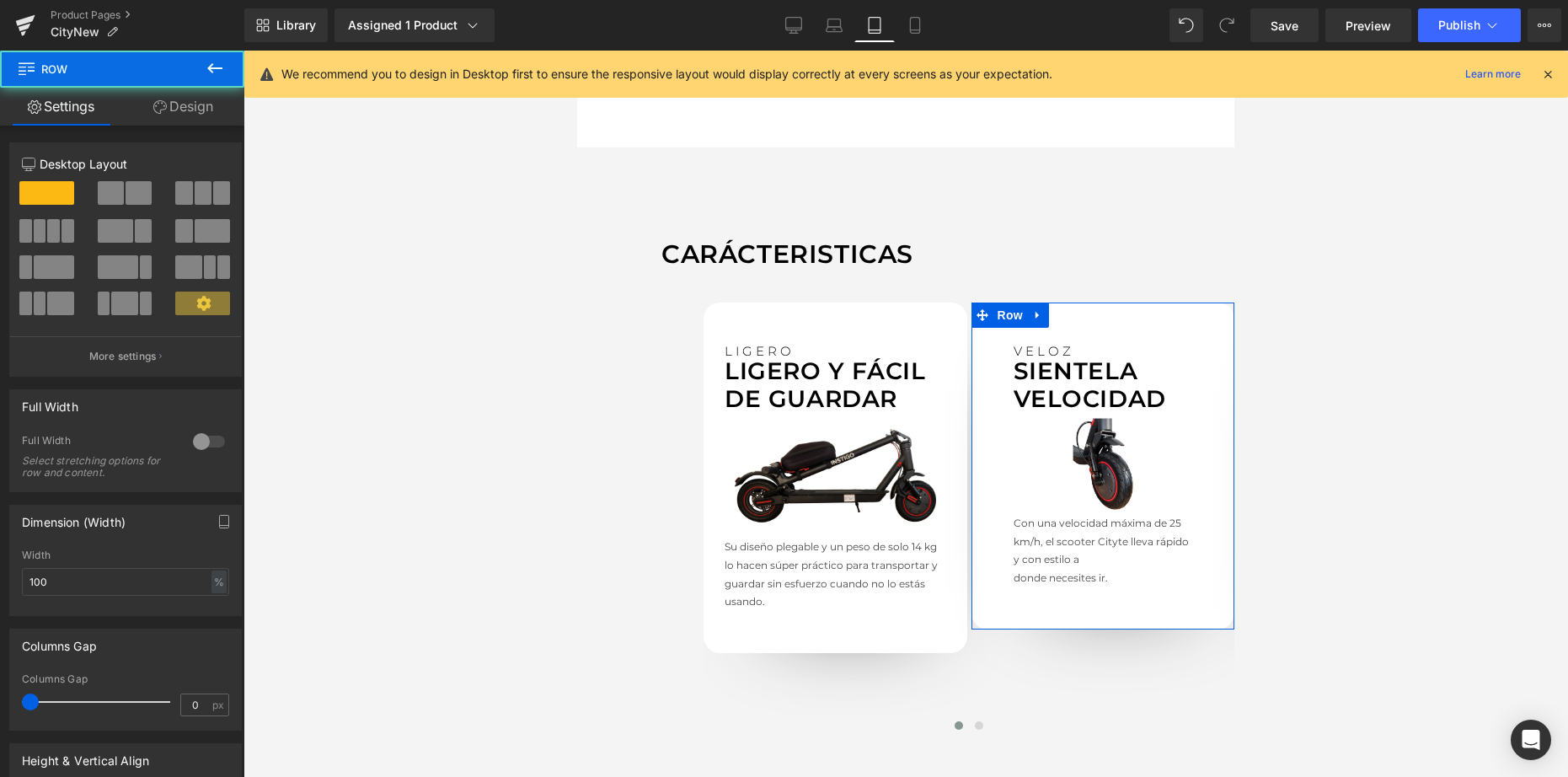
click at [147, 105] on link "Design" at bounding box center [182, 107] width 122 height 38
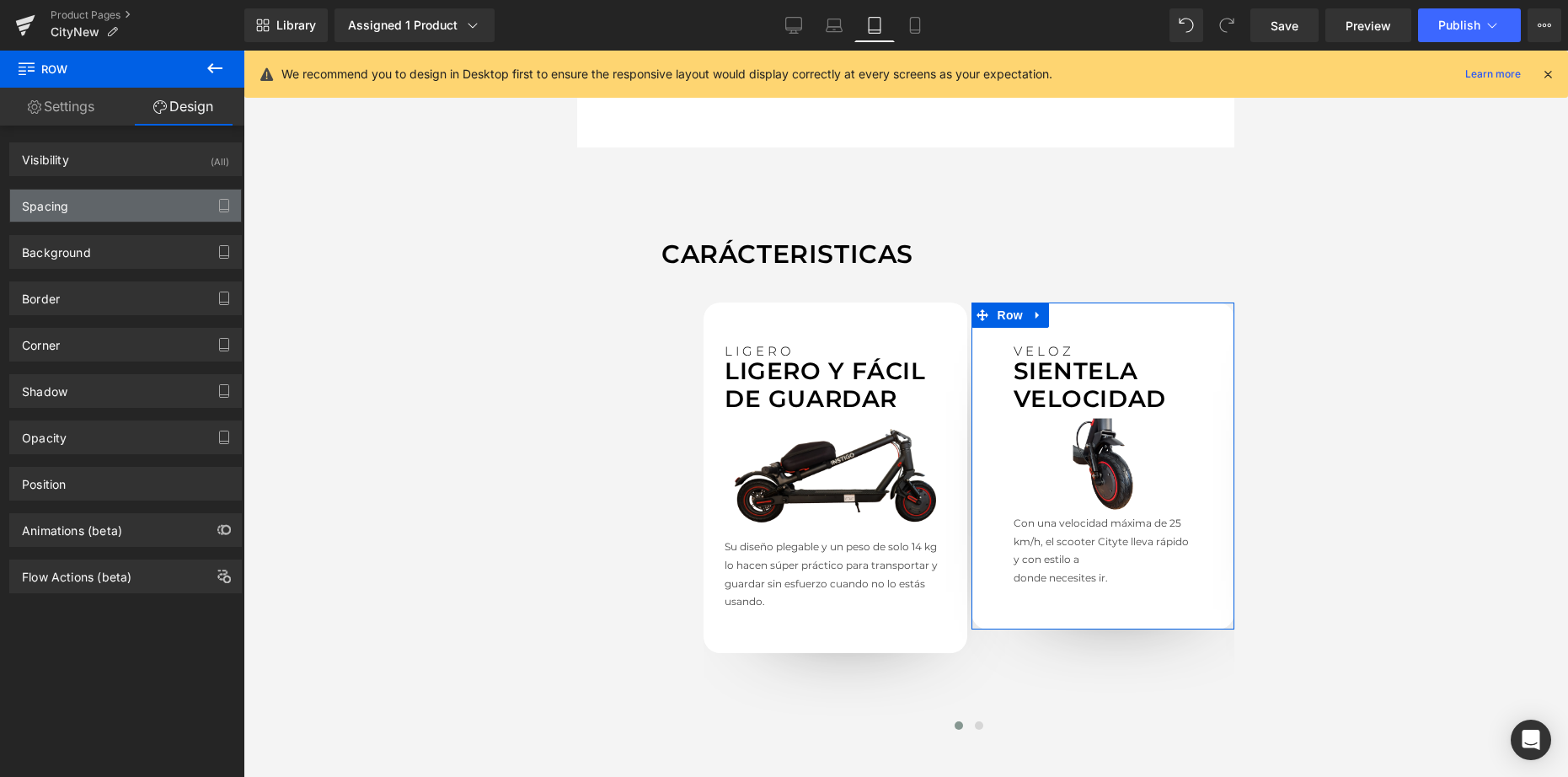
click at [129, 209] on div "Spacing" at bounding box center [125, 206] width 231 height 32
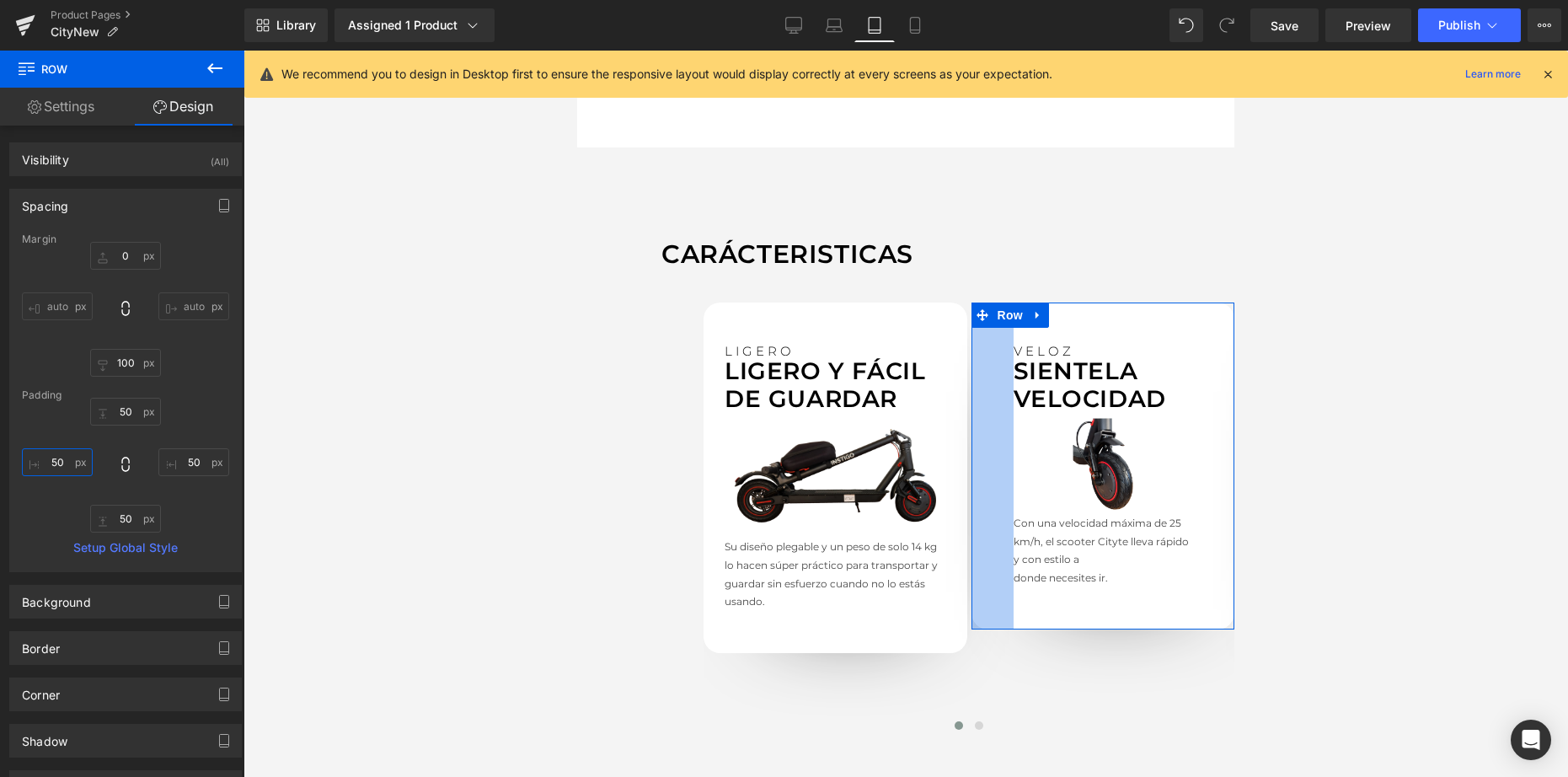
click at [75, 455] on input "text" at bounding box center [57, 462] width 71 height 28
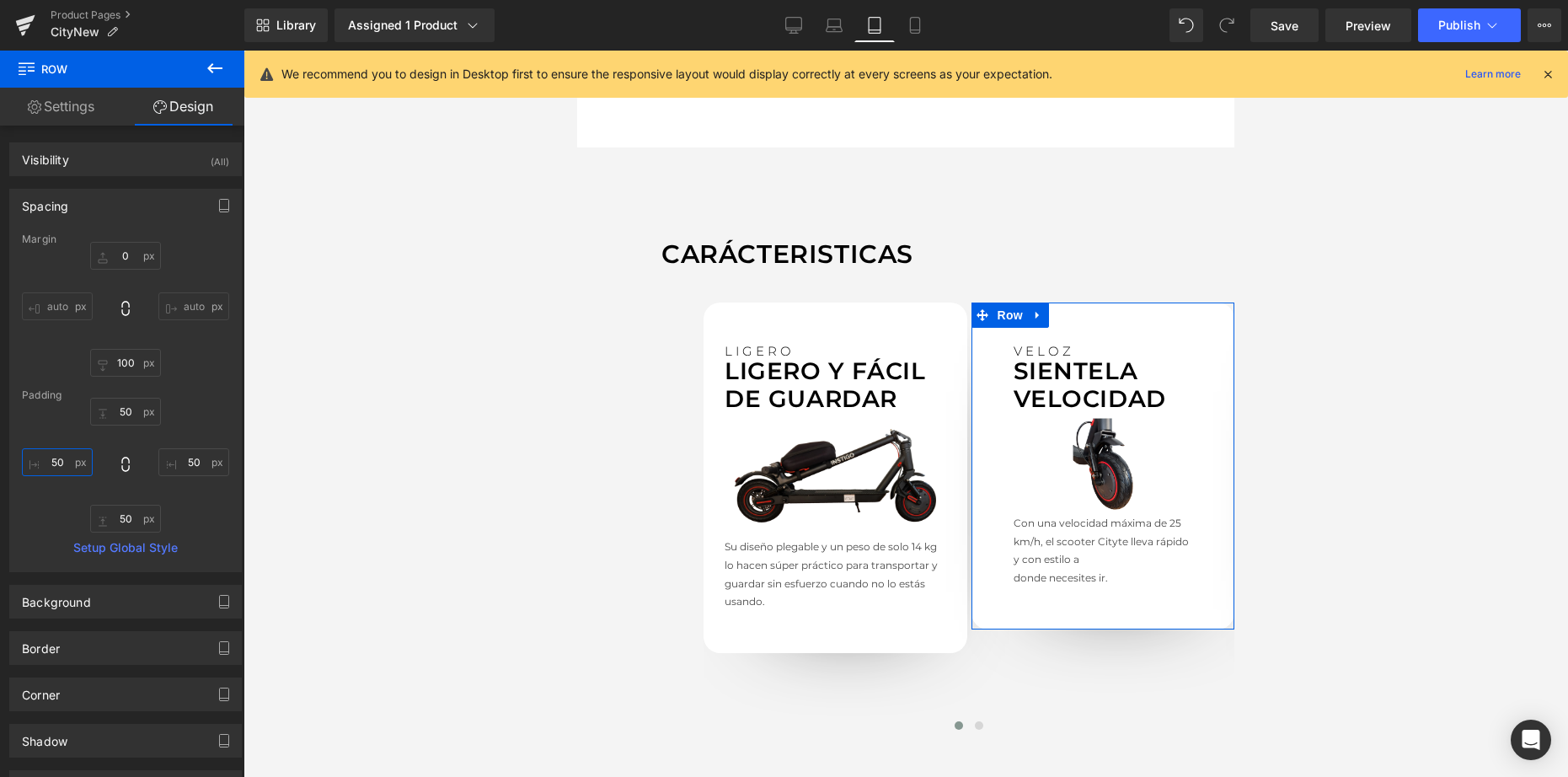
type input "5"
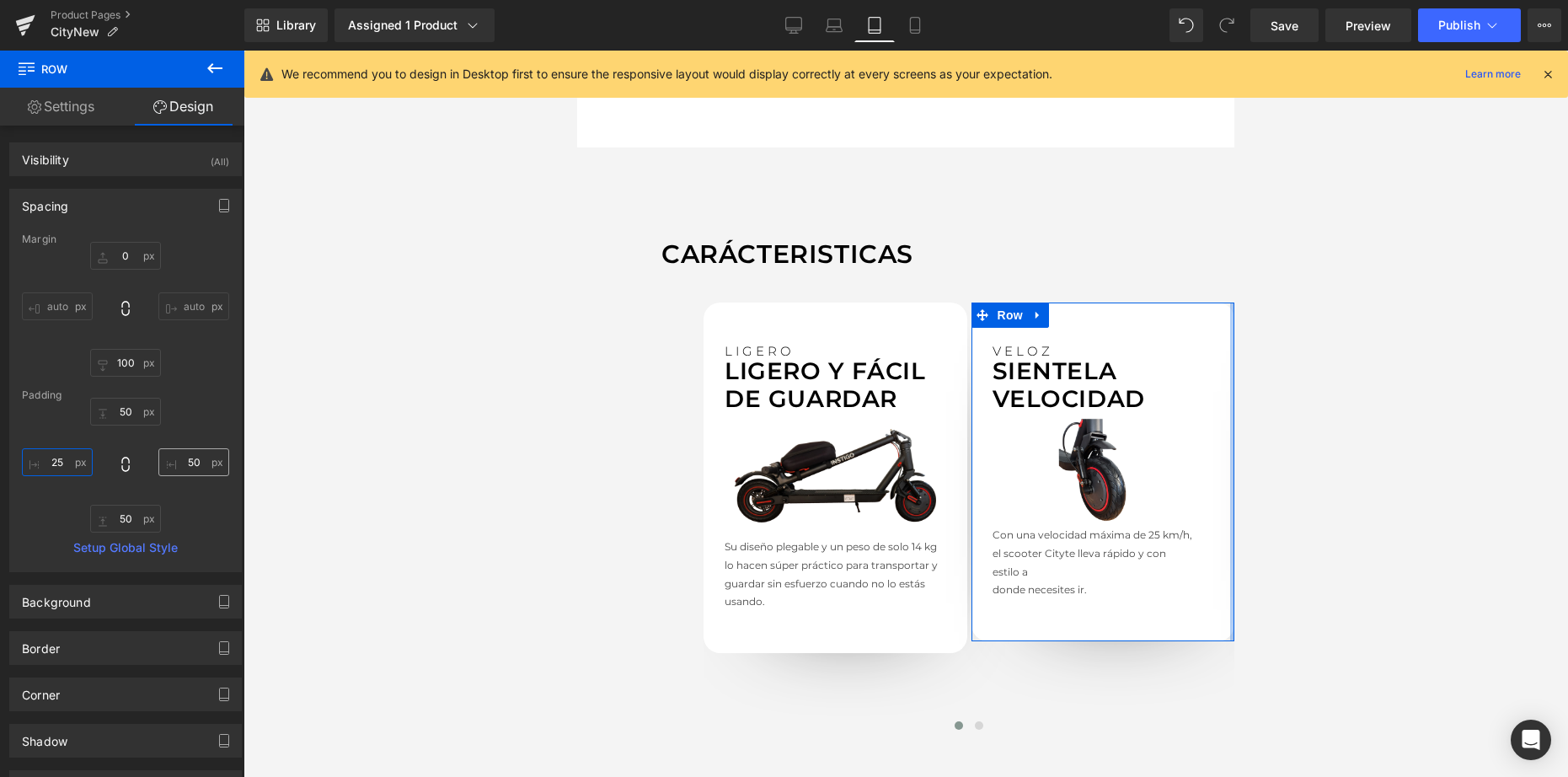
type input "25"
click at [190, 462] on input "text" at bounding box center [194, 462] width 71 height 28
click at [196, 462] on input "text" at bounding box center [194, 462] width 71 height 28
type input "5"
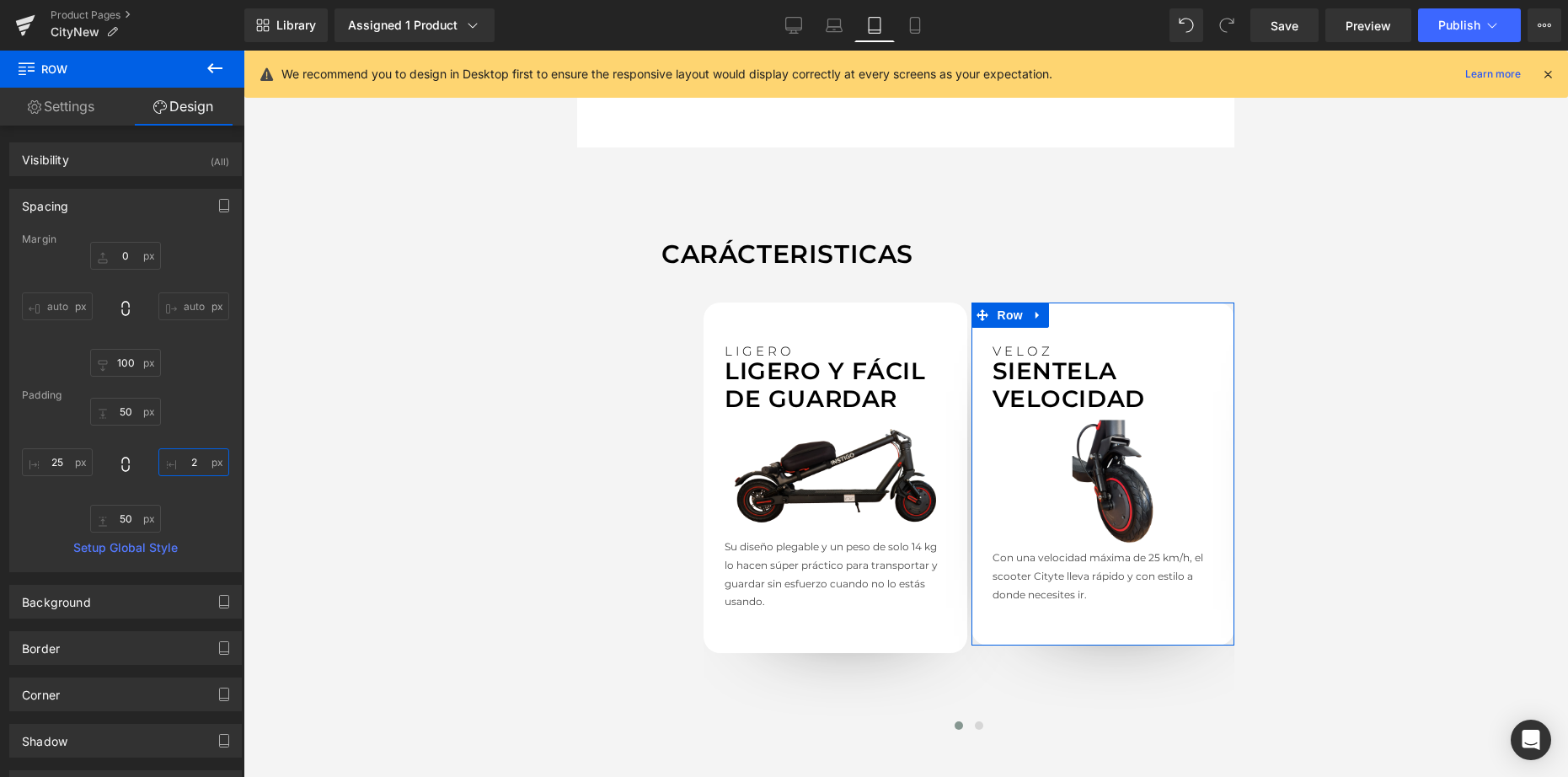
type input "25"
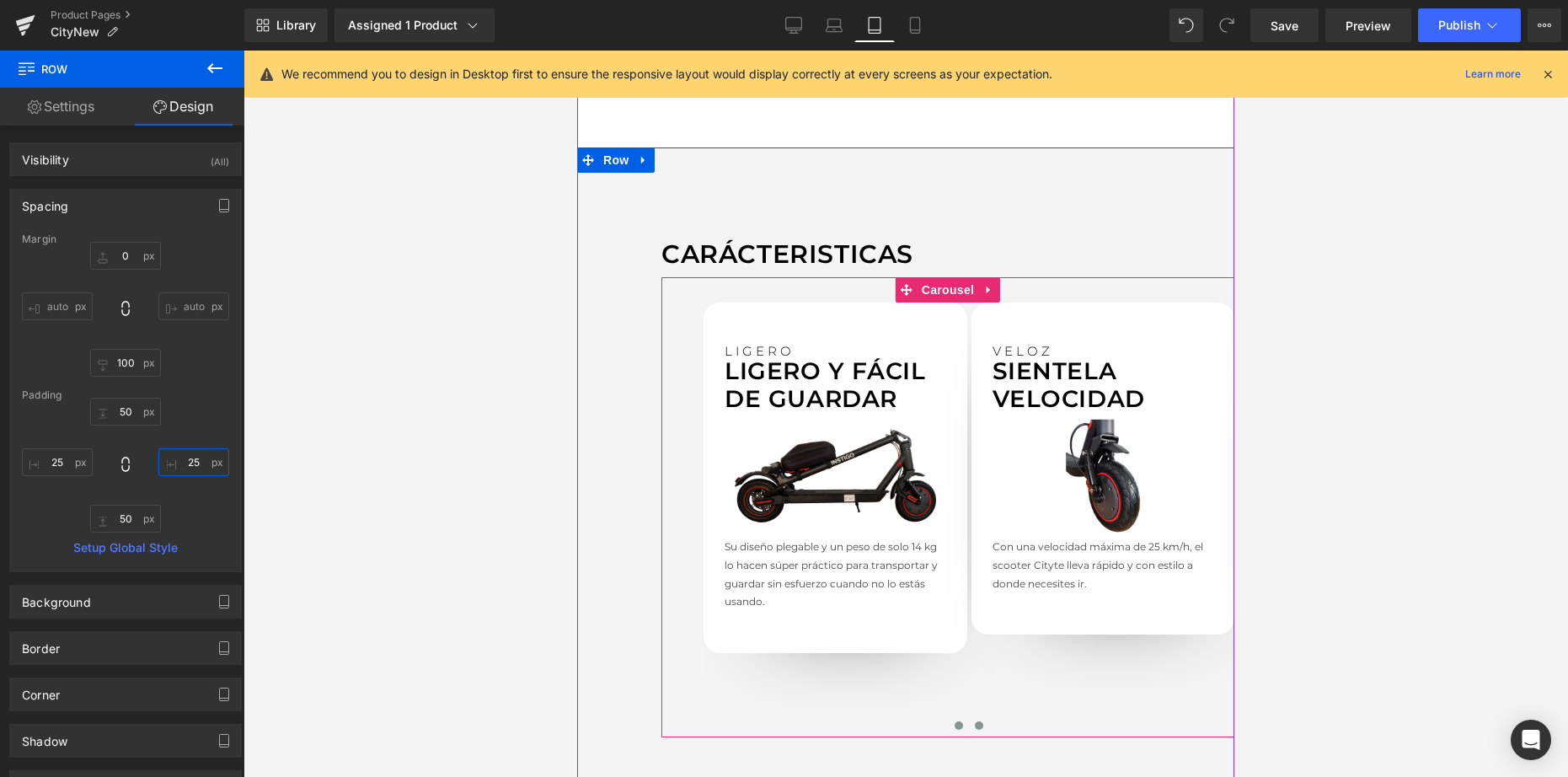
click at [975, 722] on span at bounding box center [979, 726] width 9 height 9
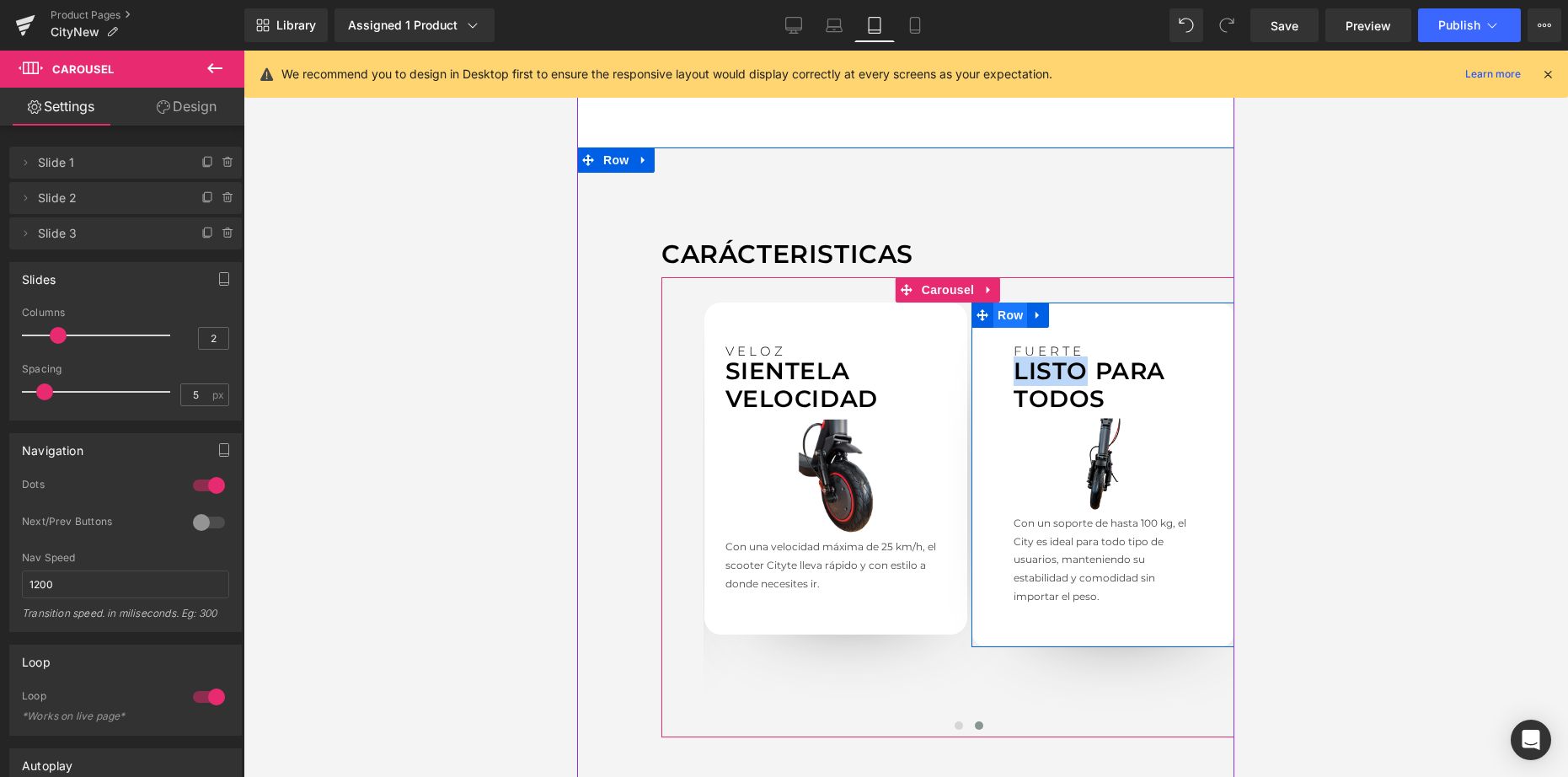
click at [1004, 303] on span "Row" at bounding box center [1010, 316] width 34 height 26
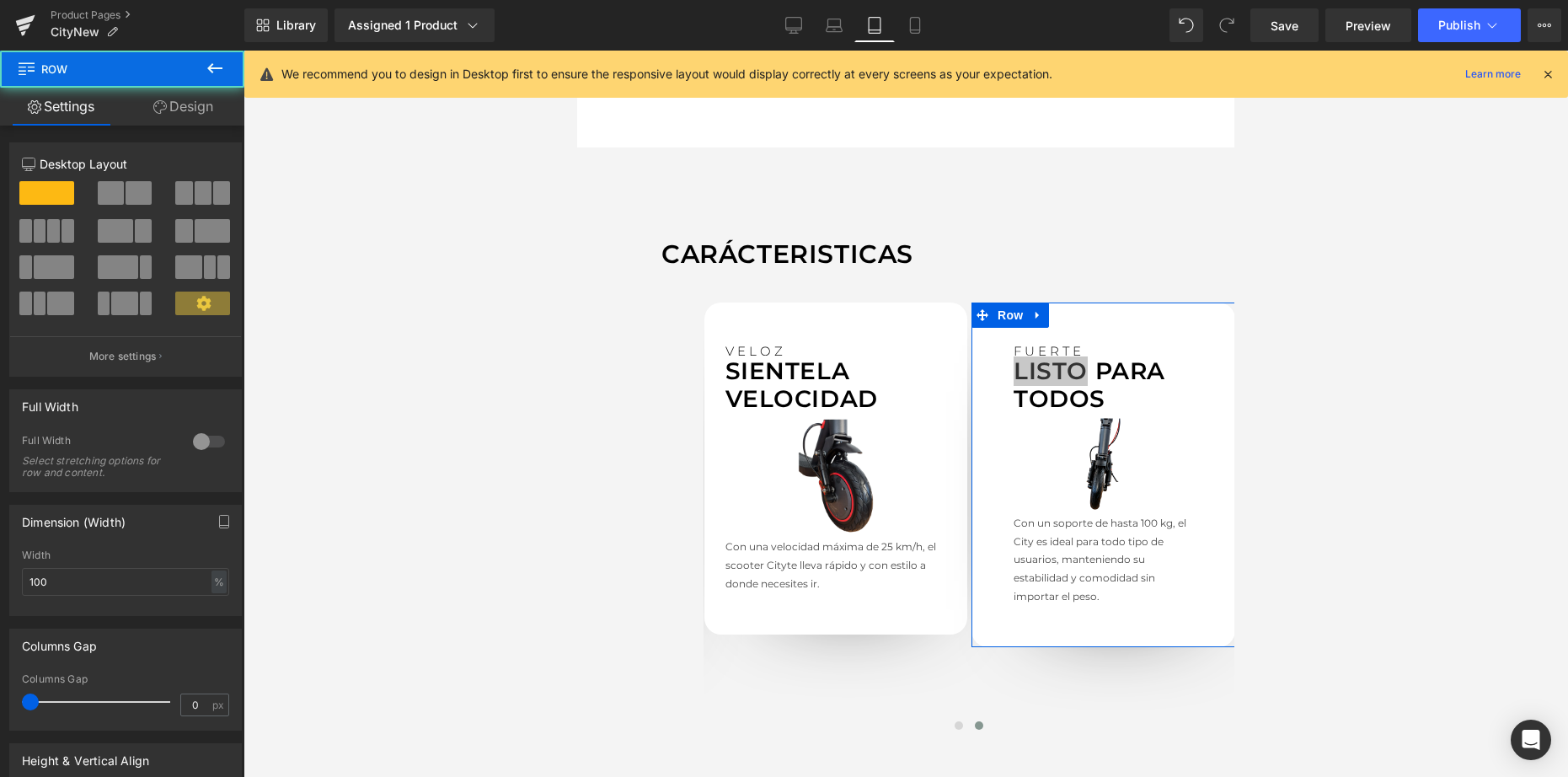
click at [164, 104] on icon at bounding box center [160, 107] width 14 height 14
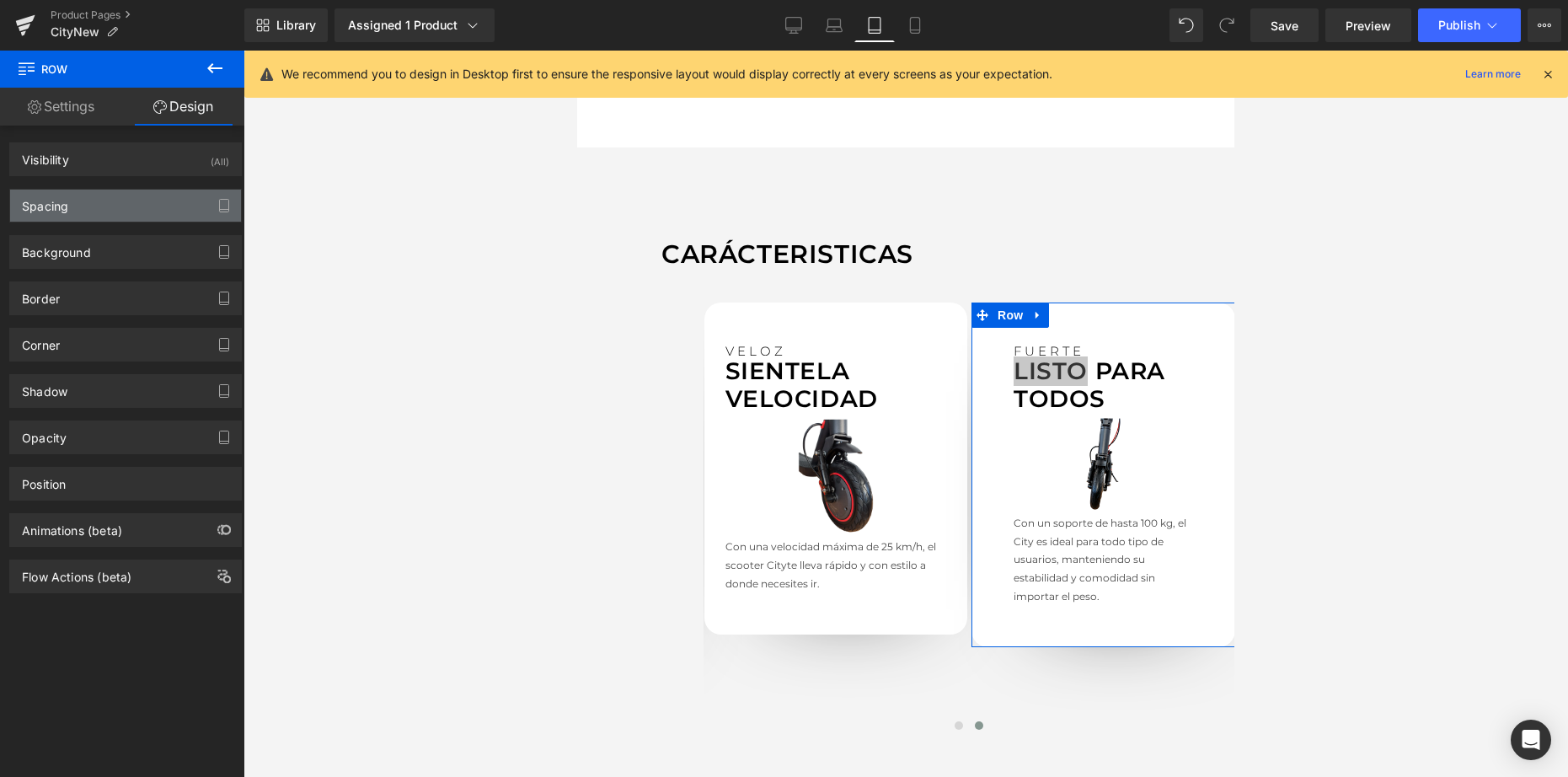
click at [113, 206] on div "Spacing" at bounding box center [125, 206] width 231 height 32
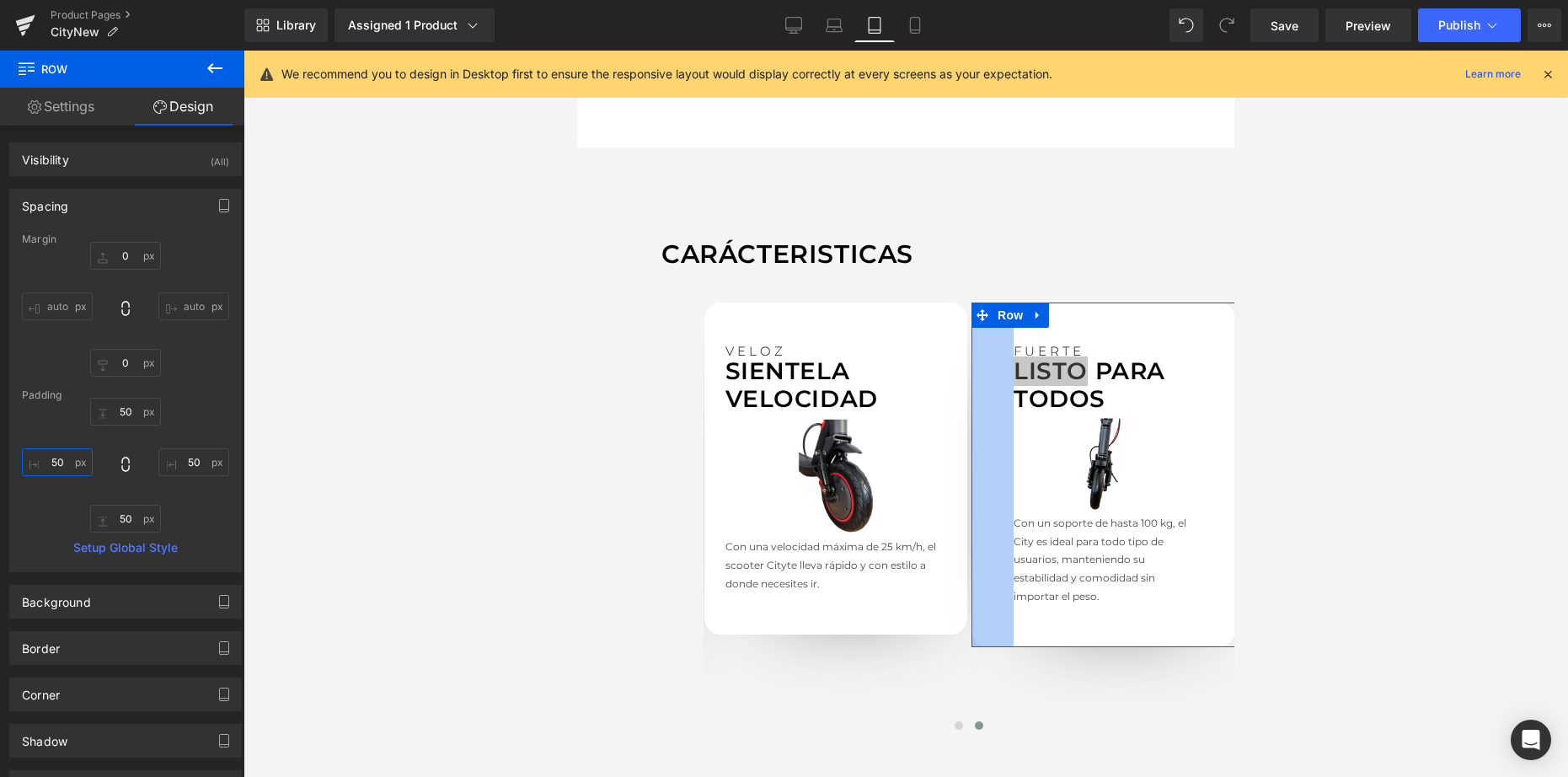
click at [72, 462] on input "50" at bounding box center [57, 462] width 71 height 28
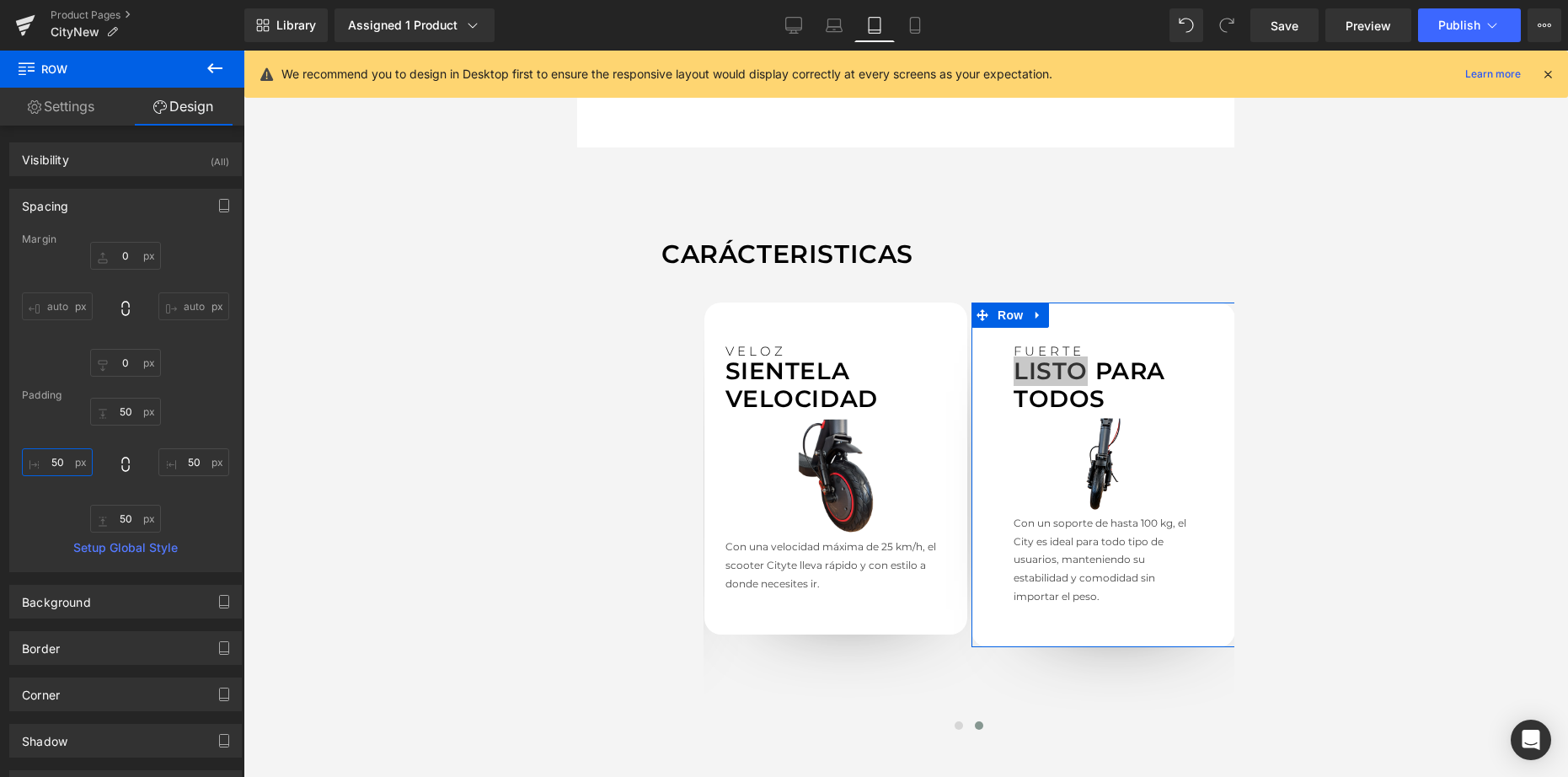
type input "5"
type input "25"
click at [198, 462] on input "50" at bounding box center [194, 462] width 71 height 28
type input "5"
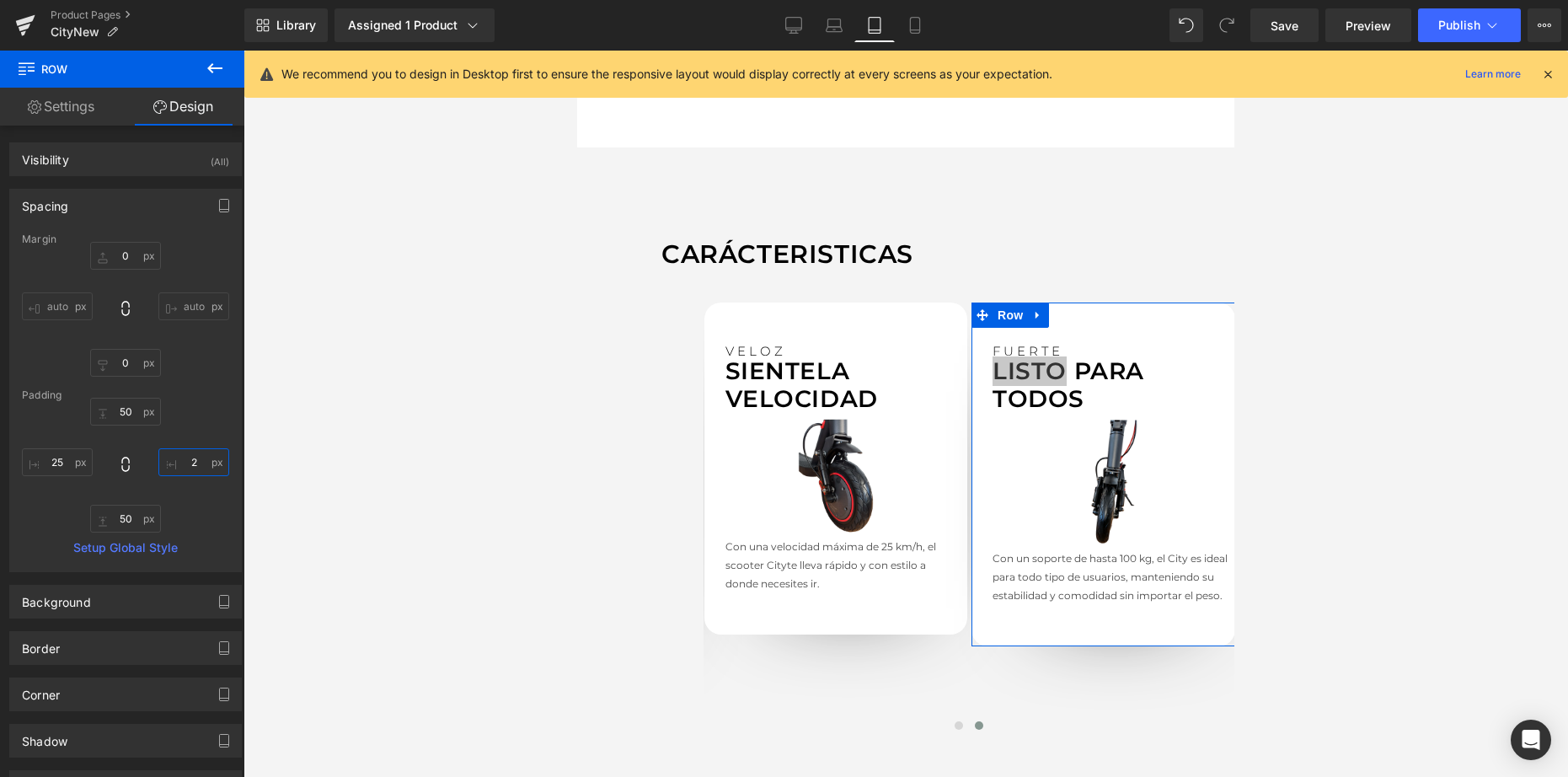
type input "25"
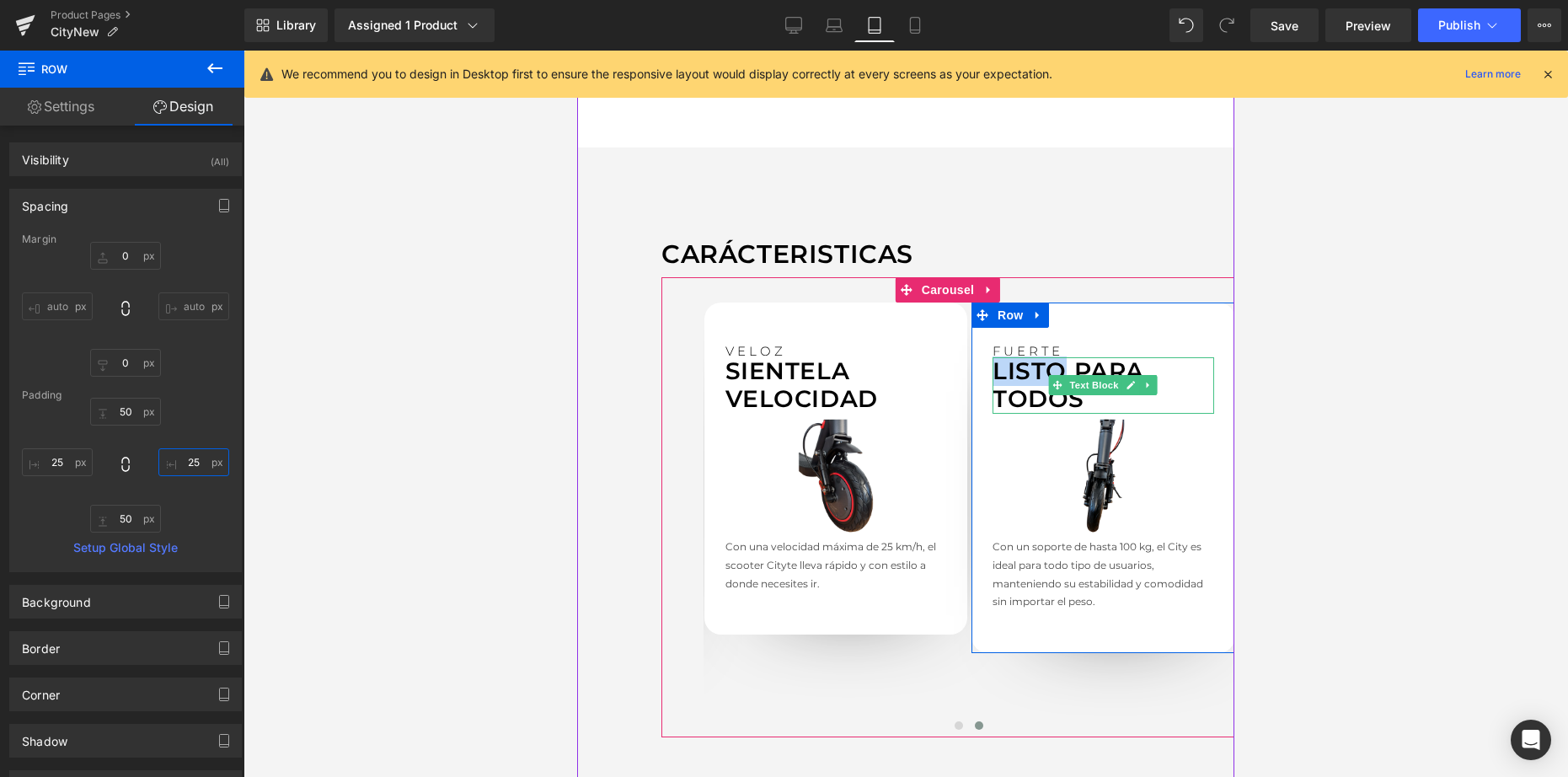
click at [1053, 357] on p "LISTO PARA" at bounding box center [1103, 372] width 222 height 29
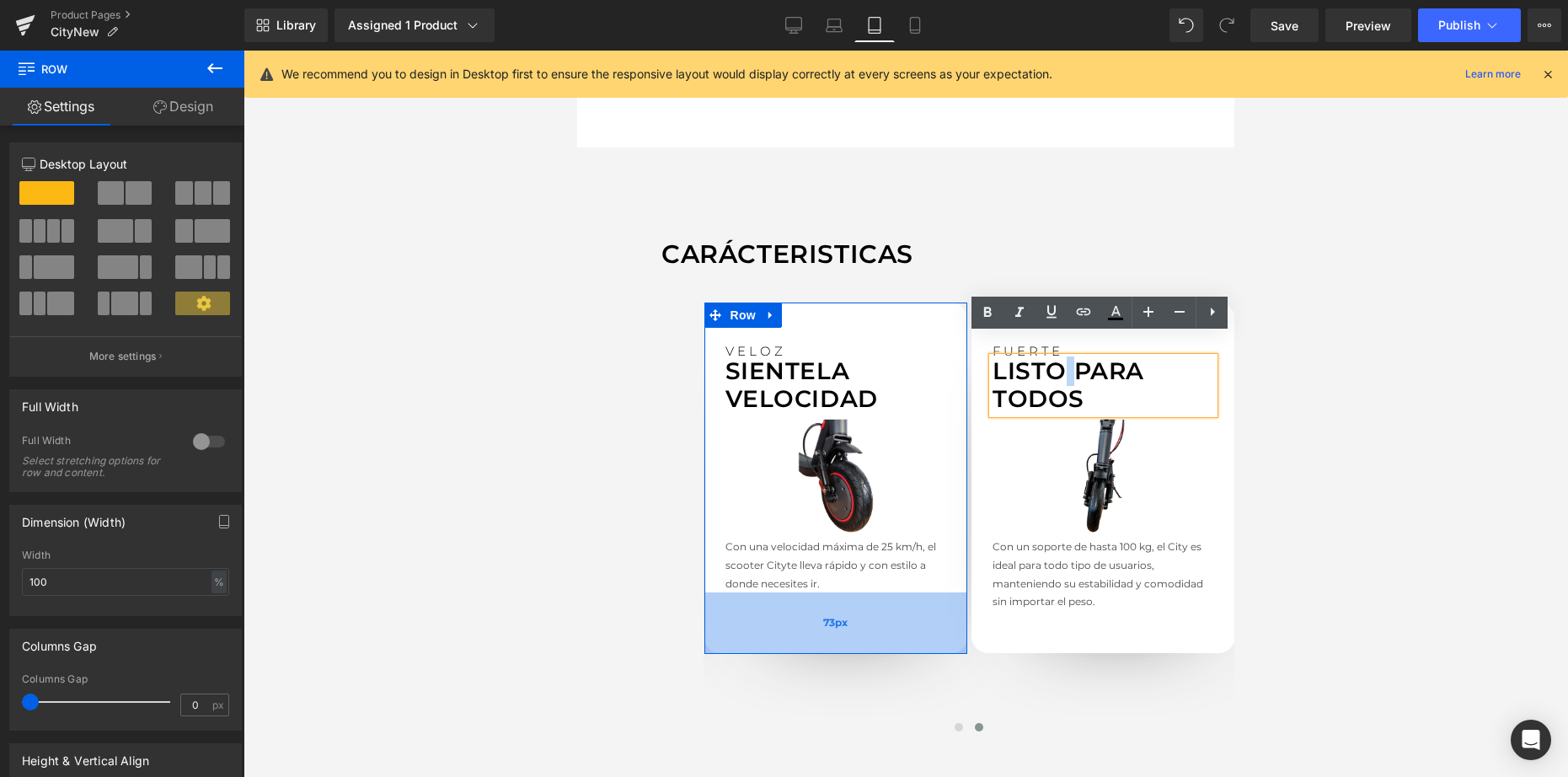
drag, startPoint x: 845, startPoint y: 581, endPoint x: 846, endPoint y: 600, distance: 19.0
click at [846, 600] on div "73px" at bounding box center [836, 623] width 263 height 61
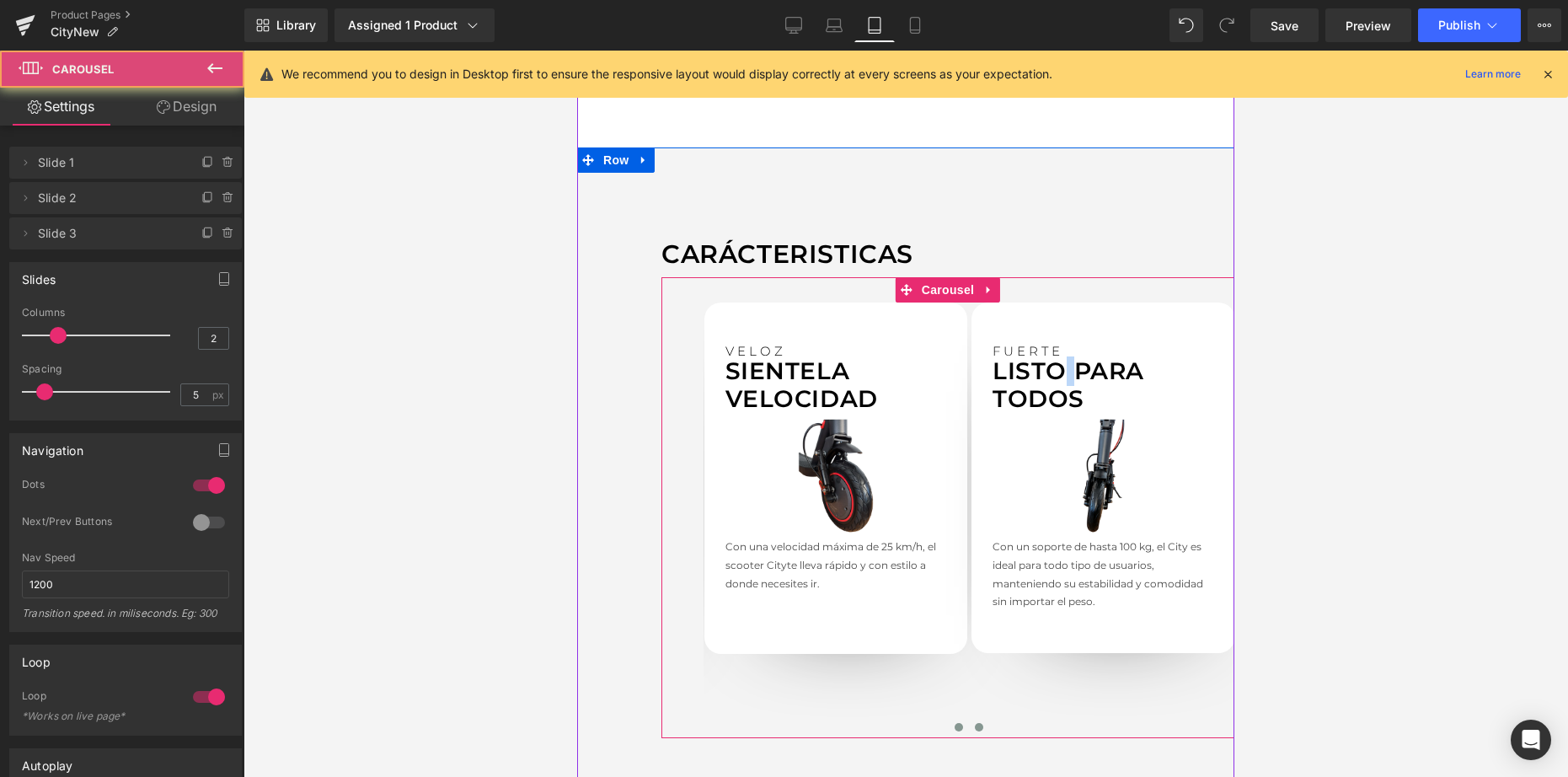
click at [954, 723] on span at bounding box center [958, 728] width 9 height 9
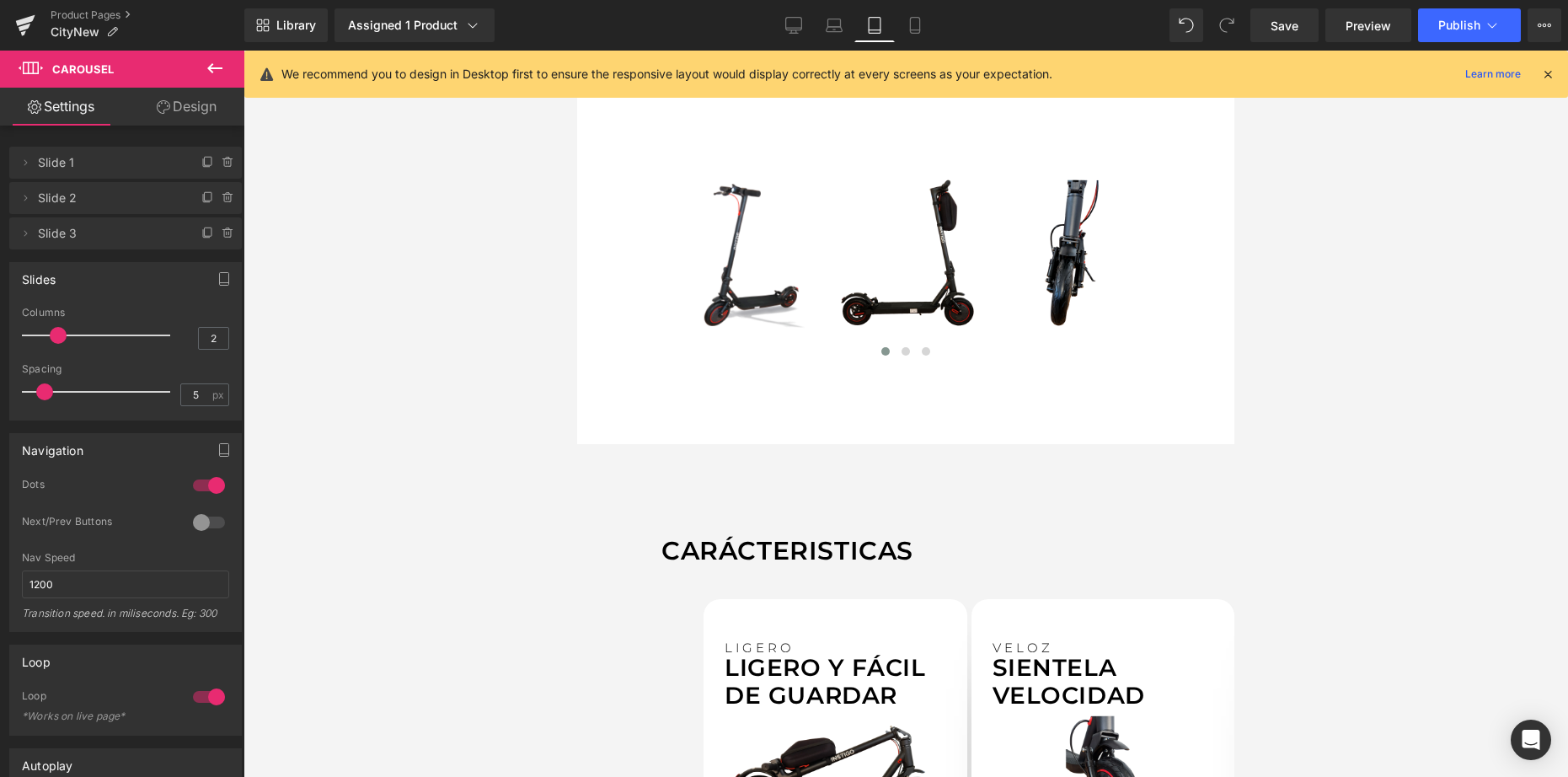
scroll to position [0, 0]
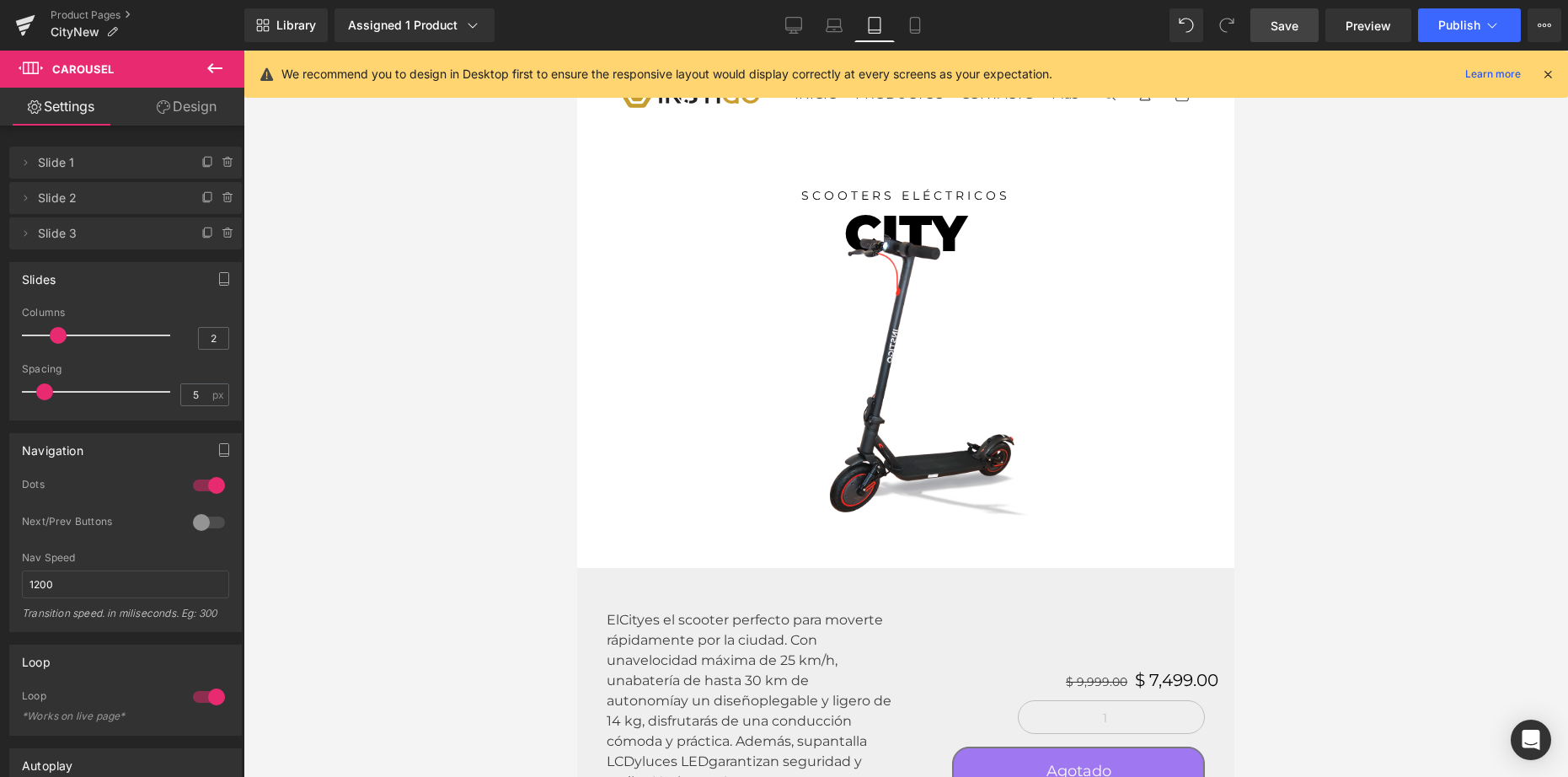
click at [1279, 35] on link "Save" at bounding box center [1284, 26] width 68 height 34
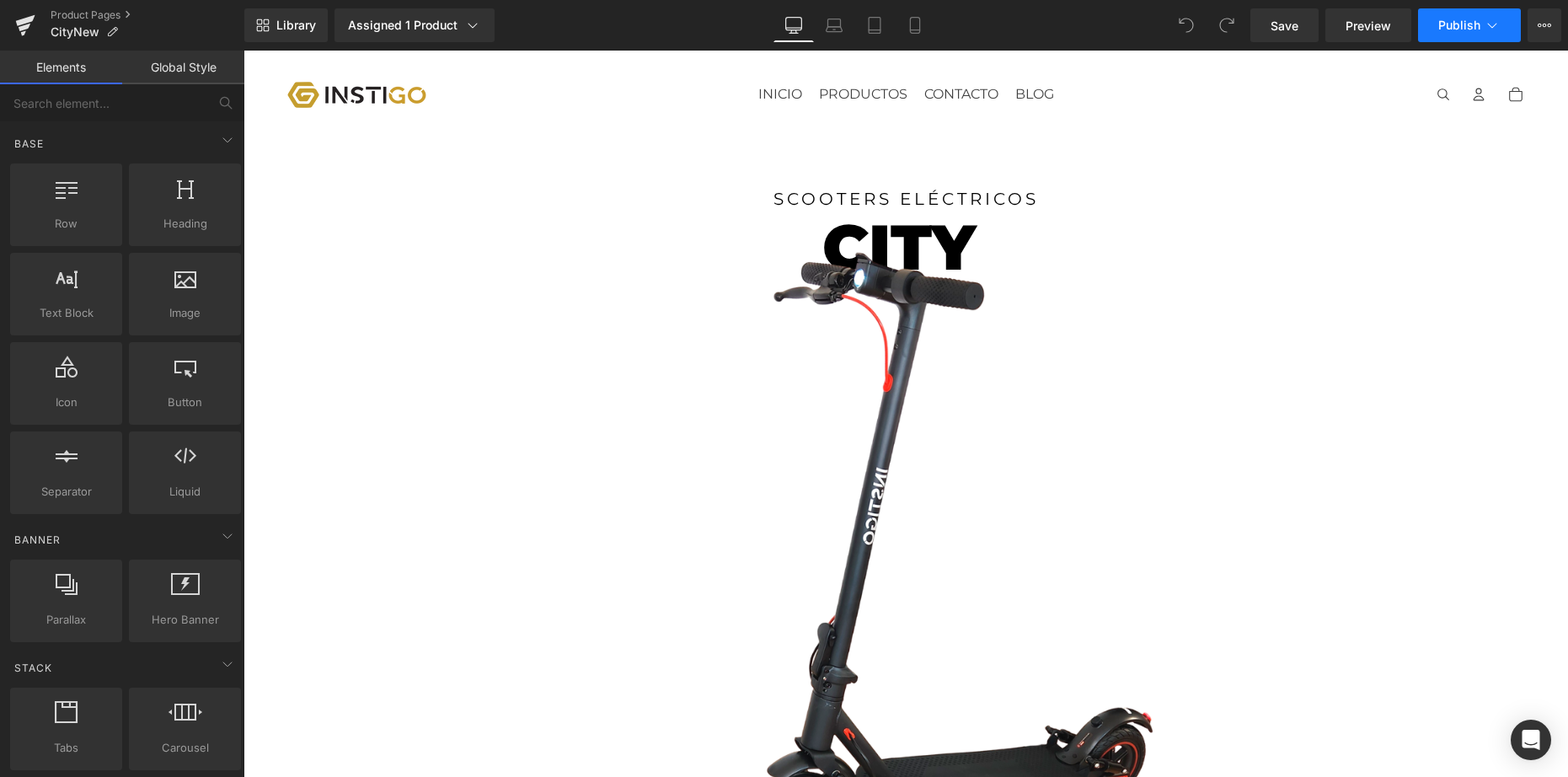
click at [1448, 28] on span "Publish" at bounding box center [1458, 26] width 42 height 14
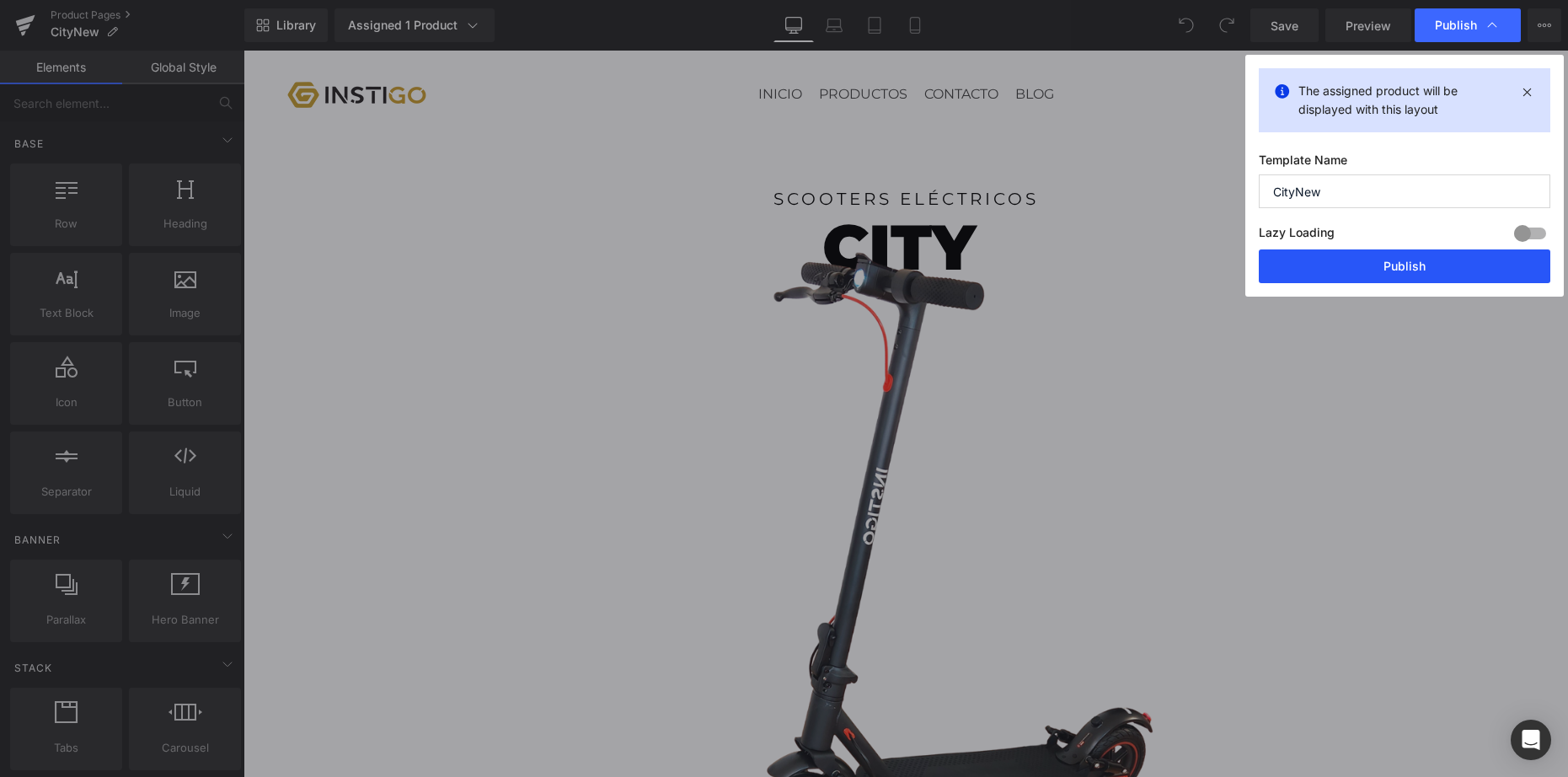
click at [1350, 264] on button "Publish" at bounding box center [1404, 266] width 292 height 34
